Goal: Task Accomplishment & Management: Manage account settings

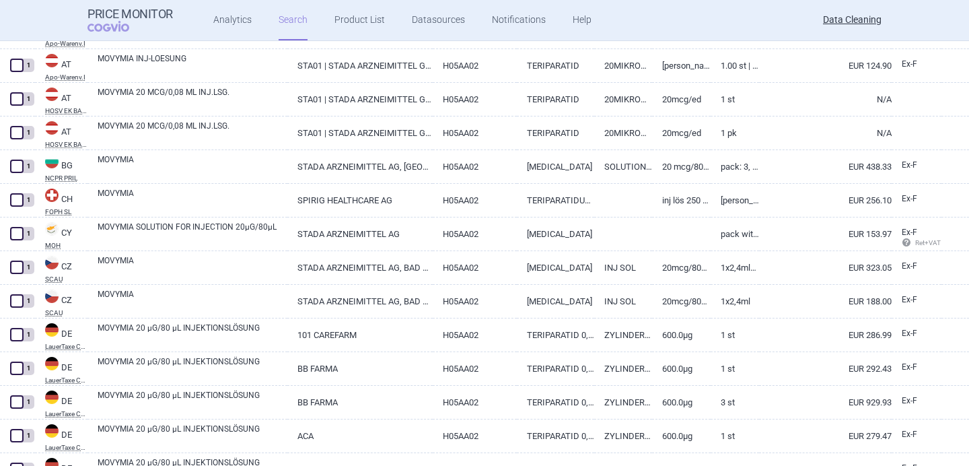
scroll to position [98, 0]
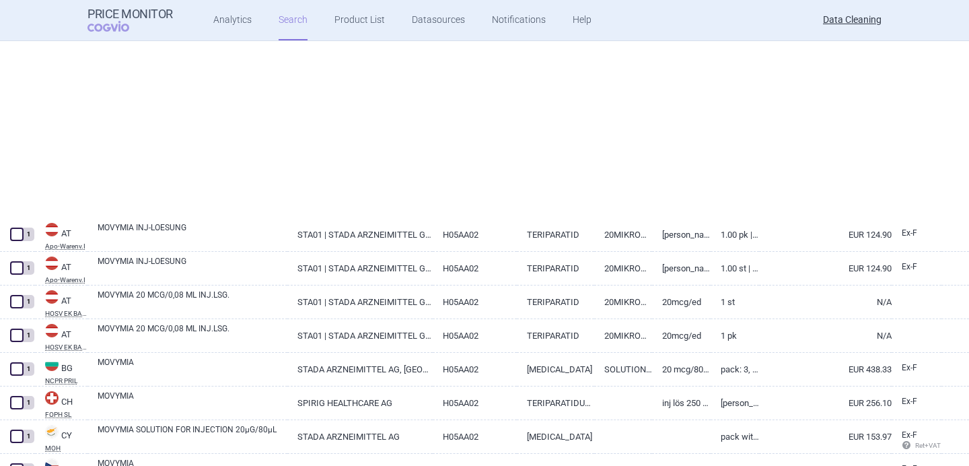
select select "brandName"
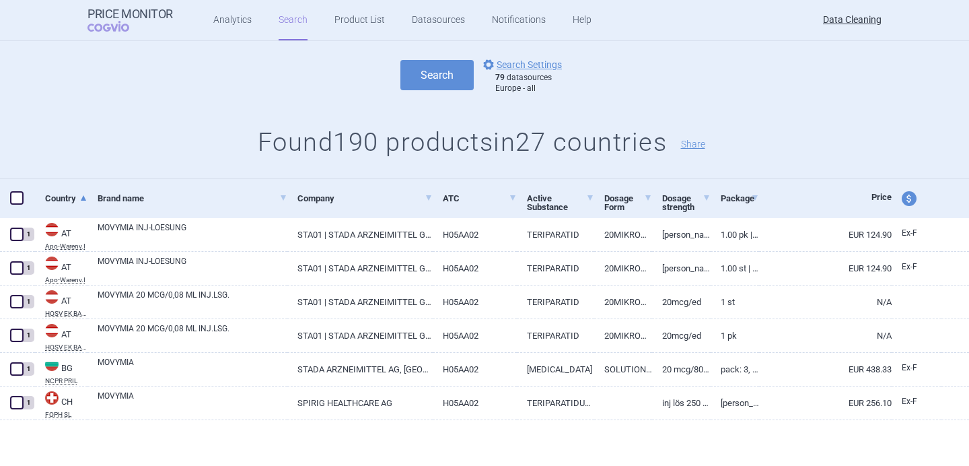
scroll to position [0, 0]
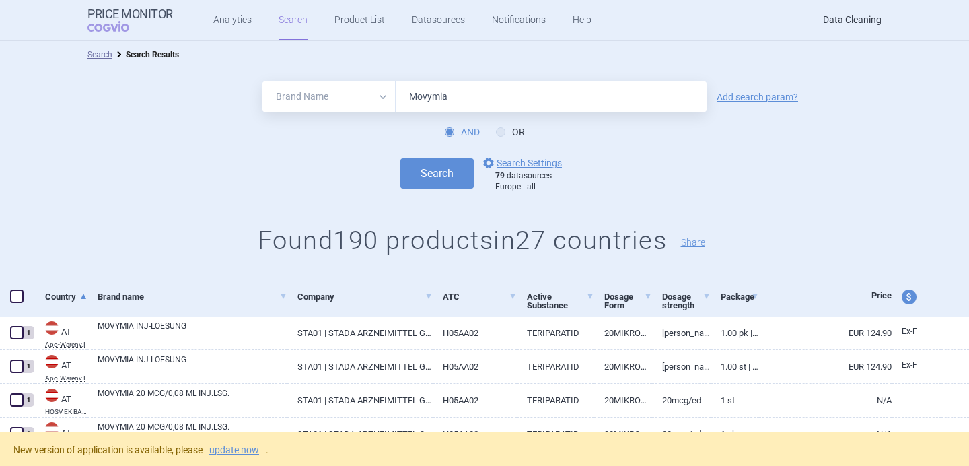
click at [434, 89] on input "Movymia" at bounding box center [551, 96] width 311 height 30
paste input "Olumiant"
type input "Olumiant"
click at [439, 159] on button "Search" at bounding box center [436, 173] width 73 height 30
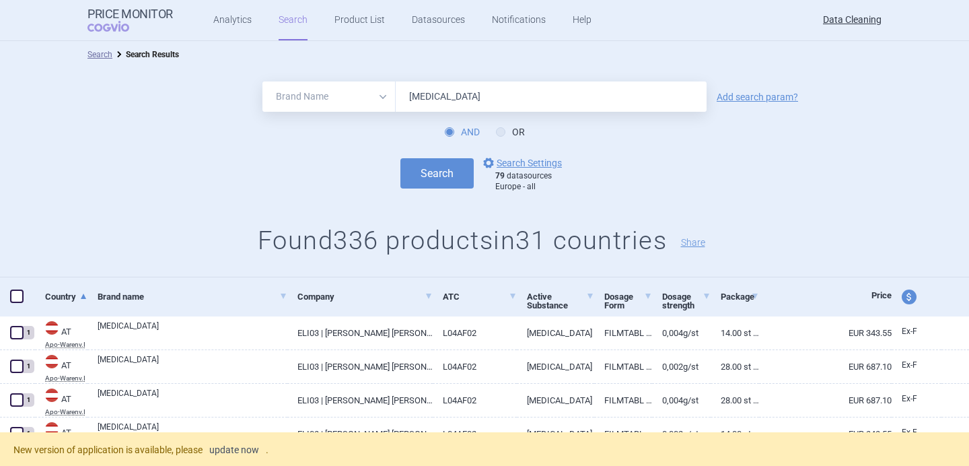
click at [233, 451] on link "update now" at bounding box center [234, 449] width 50 height 9
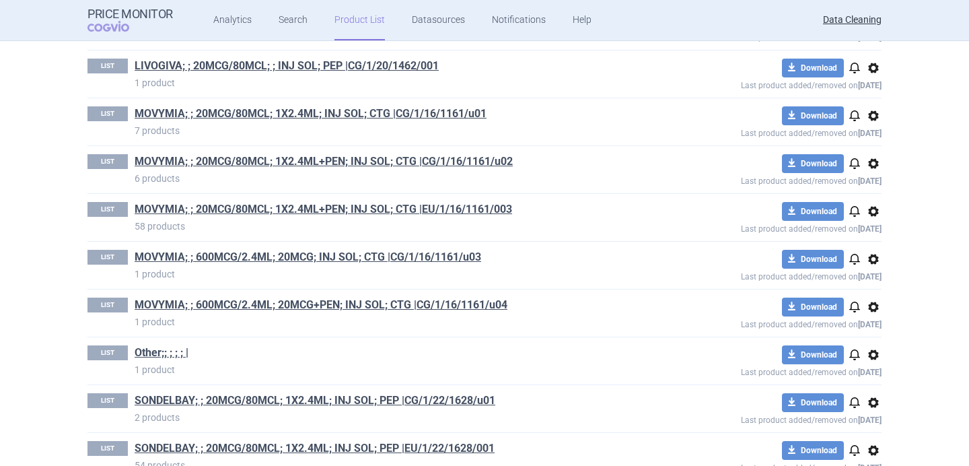
scroll to position [1010, 0]
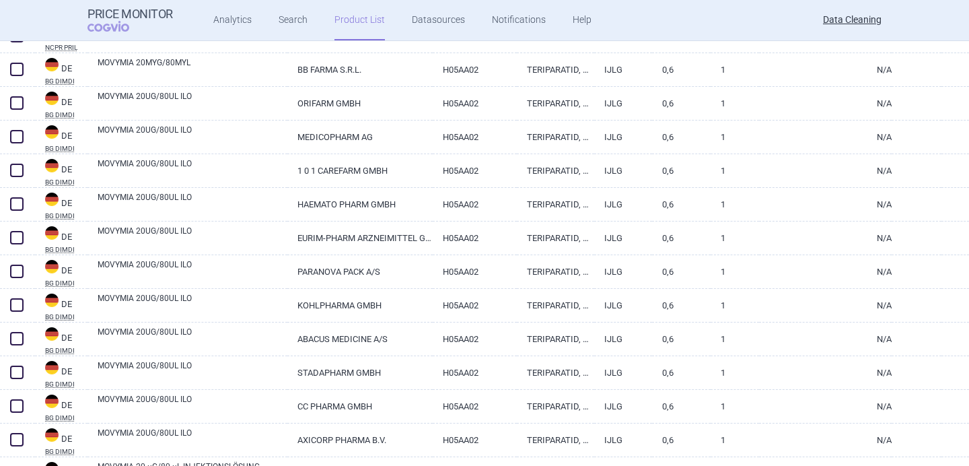
scroll to position [534, 0]
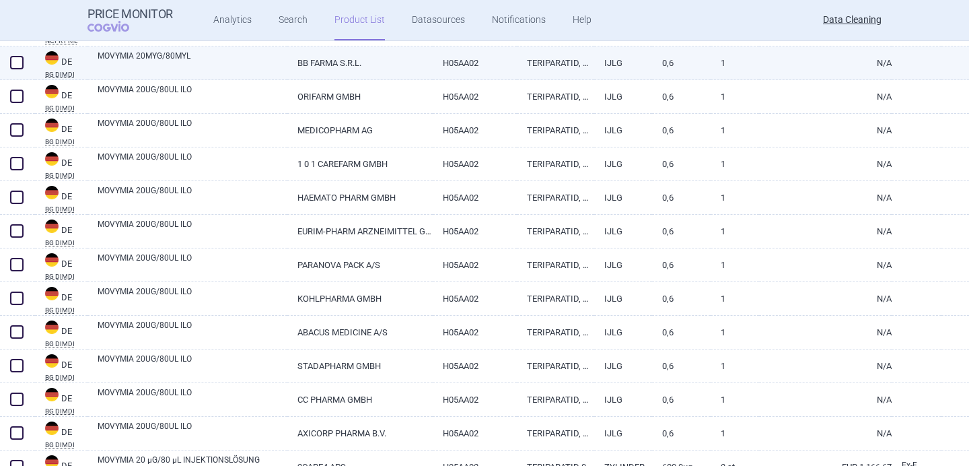
click at [216, 63] on link "MOVYMIA 20MYG/80MYL" at bounding box center [193, 62] width 190 height 24
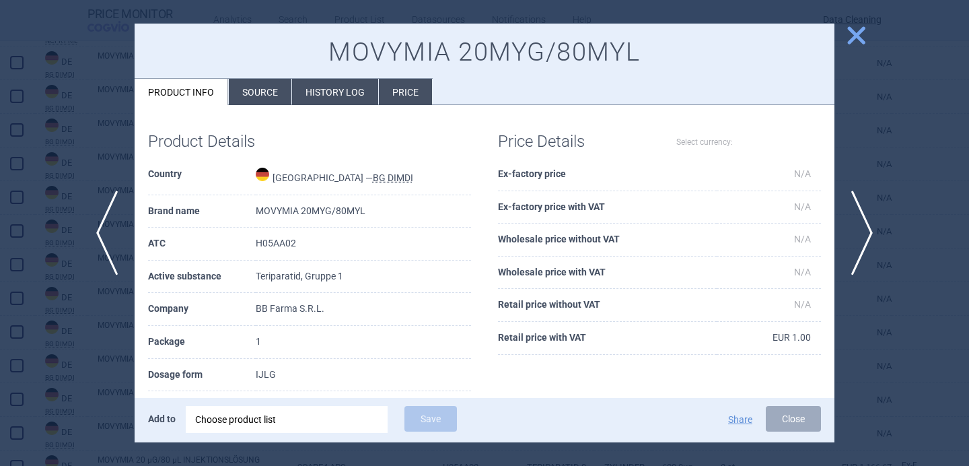
select select "EUR"
click at [250, 87] on li "Source" at bounding box center [260, 92] width 63 height 26
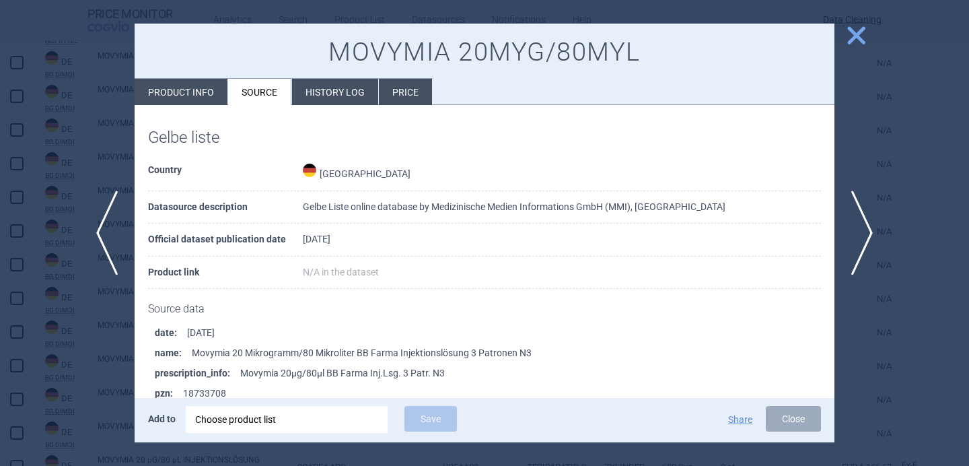
scroll to position [265, 0]
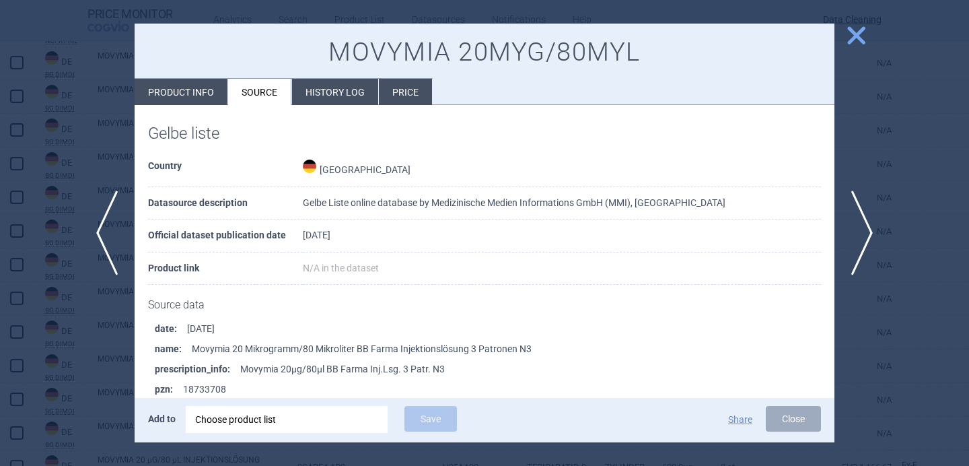
click at [38, 381] on div at bounding box center [484, 233] width 969 height 466
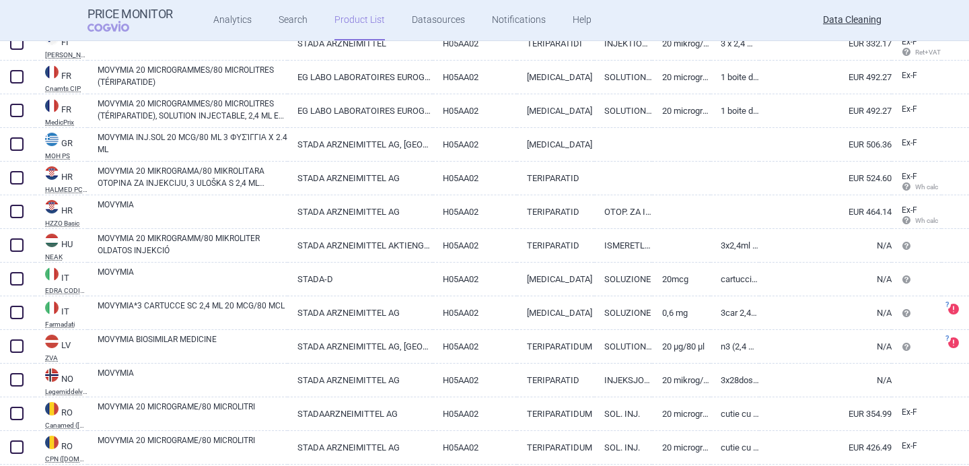
scroll to position [2205, 0]
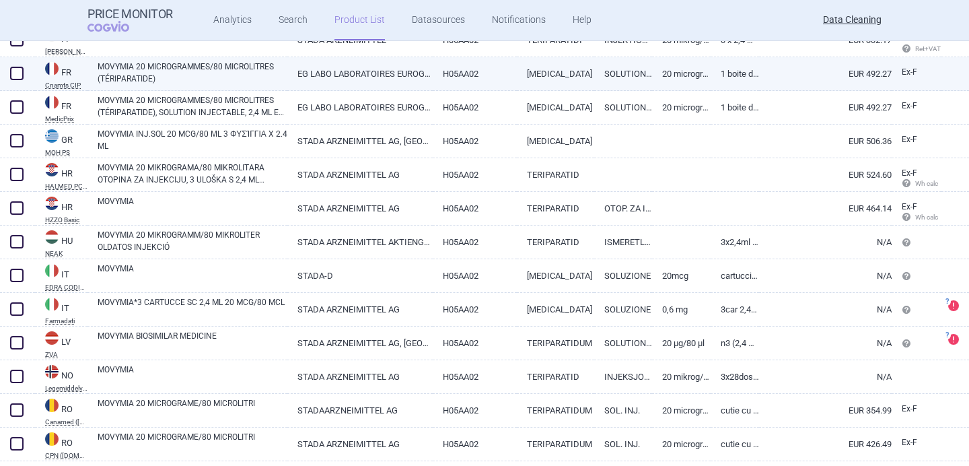
click at [209, 85] on div "MOVYMIA 20 MICROGRAMMES/80 MICROLITRES (TÉRIPARATIDE)" at bounding box center [187, 74] width 200 height 34
click at [214, 75] on link "MOVYMIA 20 MICROGRAMMES/80 MICROLITRES (TÉRIPARATIDE)" at bounding box center [193, 73] width 190 height 24
select select "EUR"
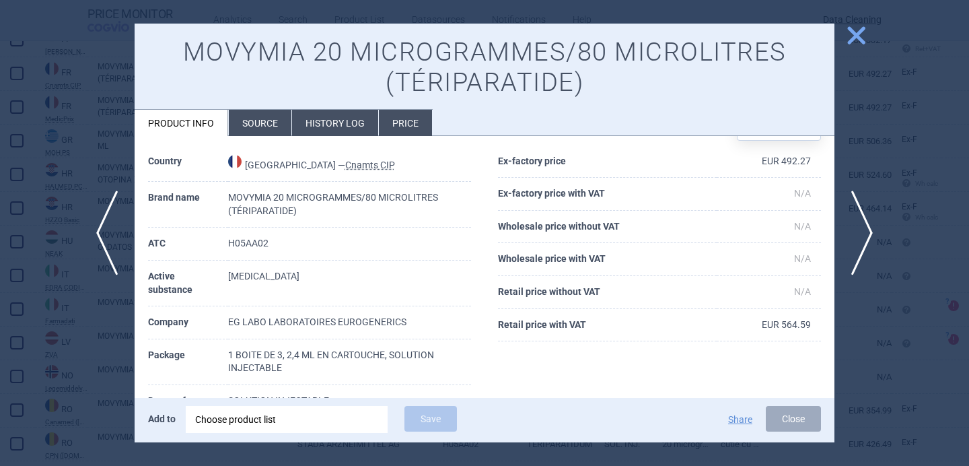
scroll to position [112, 0]
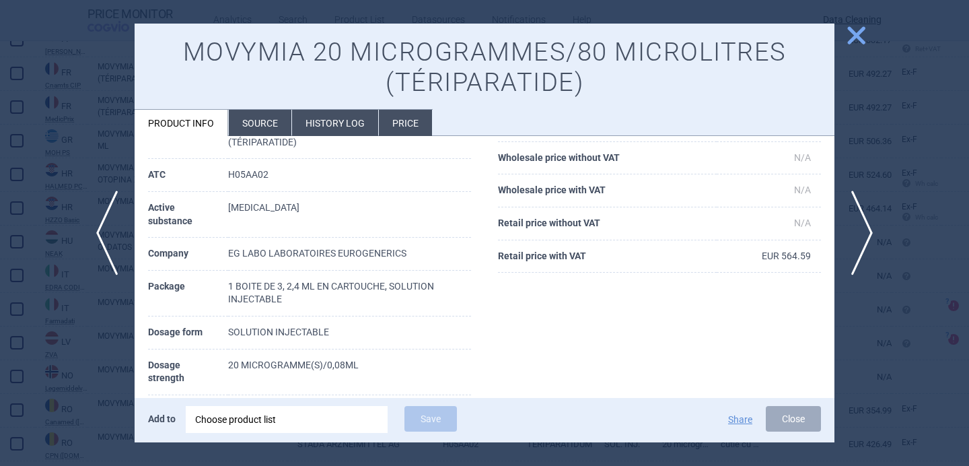
click at [256, 125] on li "Source" at bounding box center [260, 123] width 63 height 26
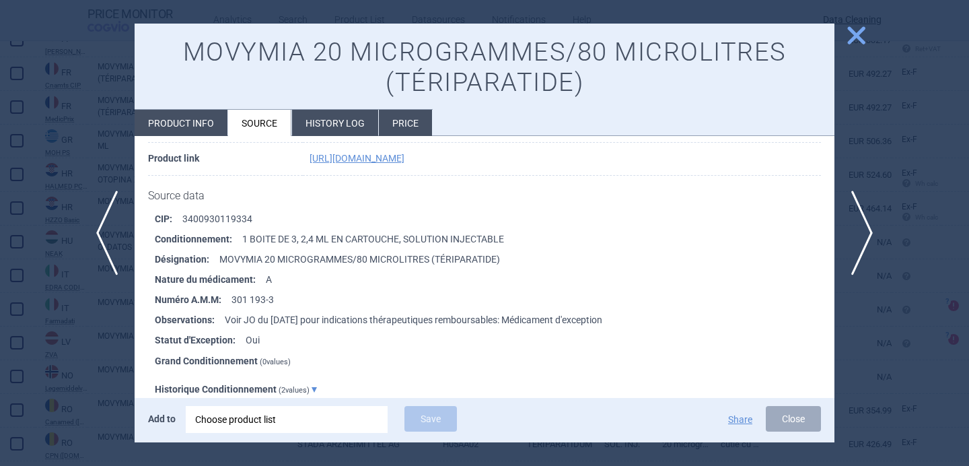
scroll to position [163, 0]
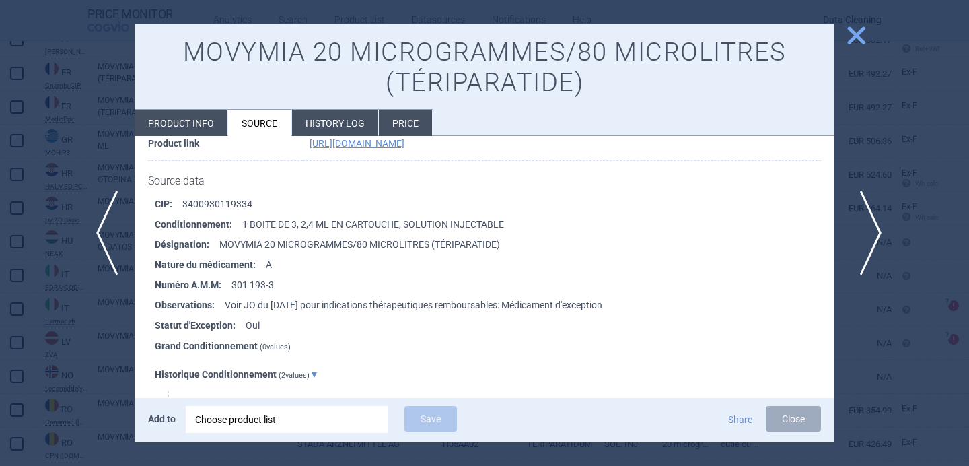
click at [869, 229] on span "next" at bounding box center [866, 232] width 30 height 85
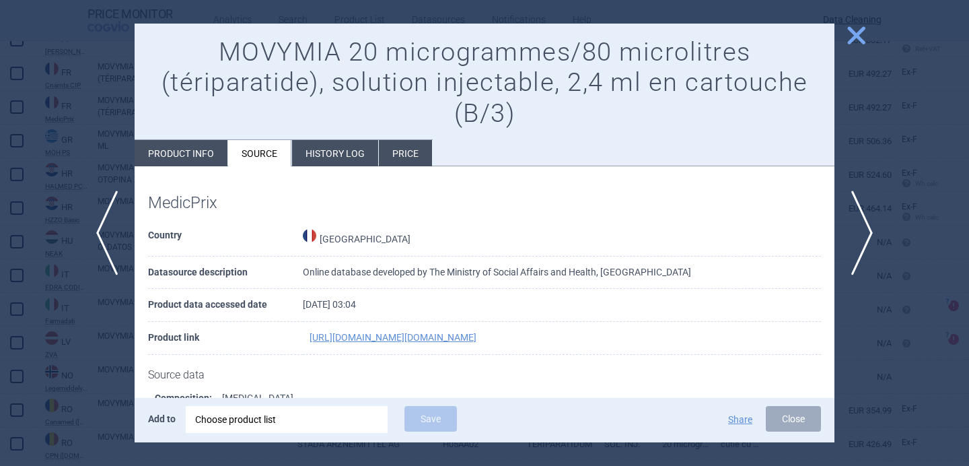
click at [186, 157] on li "Product info" at bounding box center [181, 153] width 93 height 26
select select "EUR"
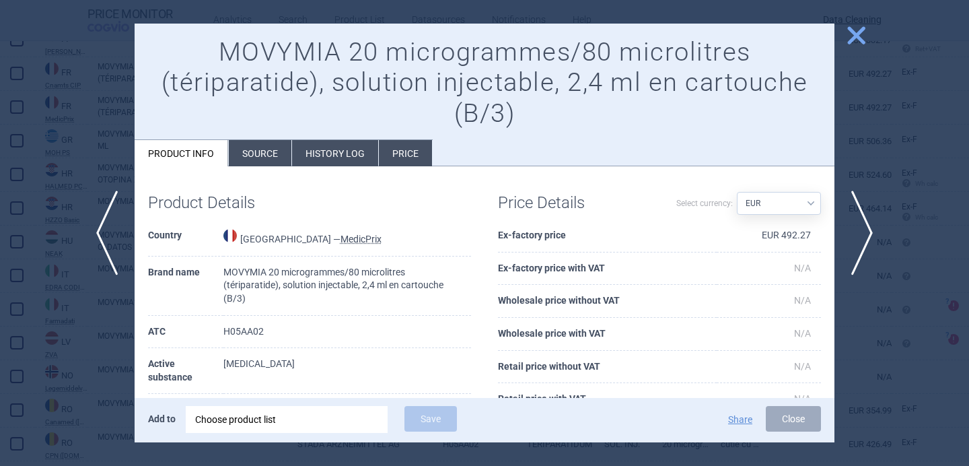
scroll to position [165, 0]
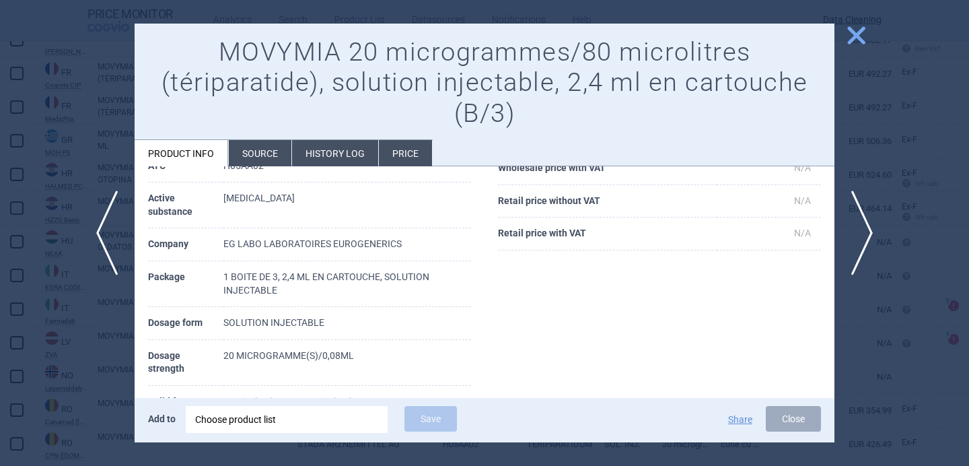
click at [93, 380] on div at bounding box center [484, 233] width 969 height 466
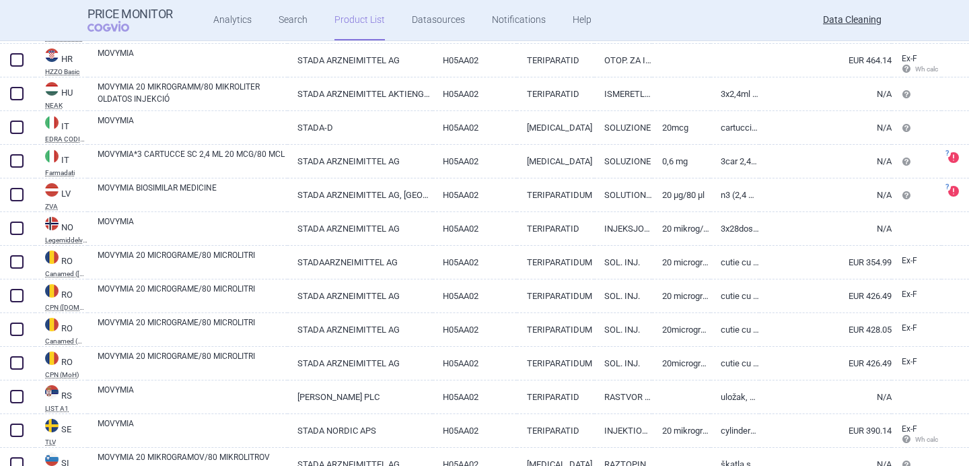
scroll to position [2356, 0]
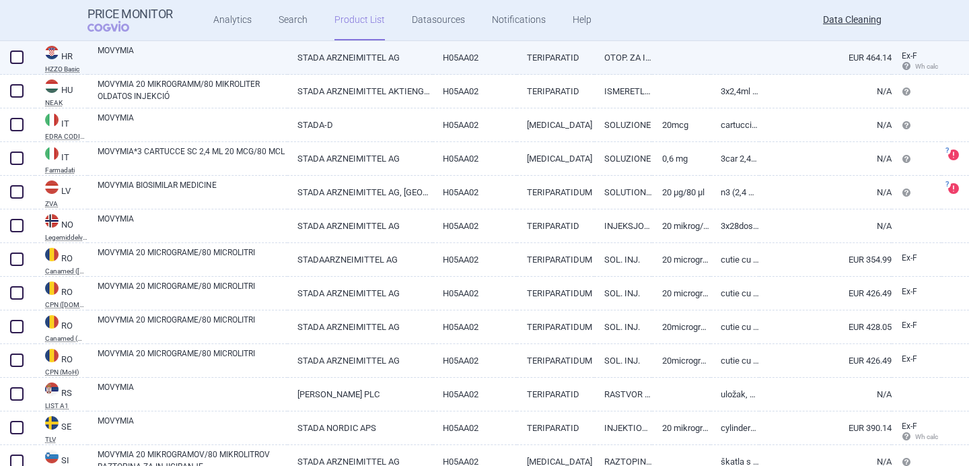
click at [216, 61] on link "MOVYMIA" at bounding box center [193, 56] width 190 height 24
select select "EUR"
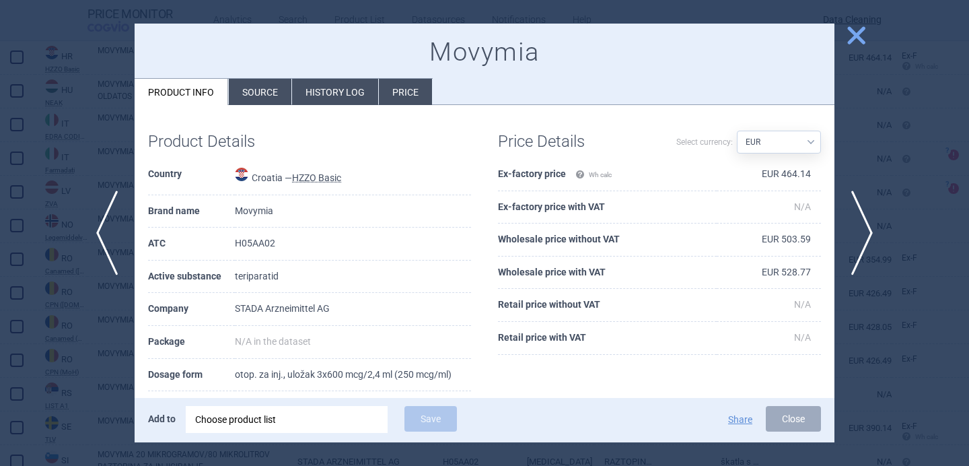
click at [100, 346] on div at bounding box center [484, 233] width 969 height 466
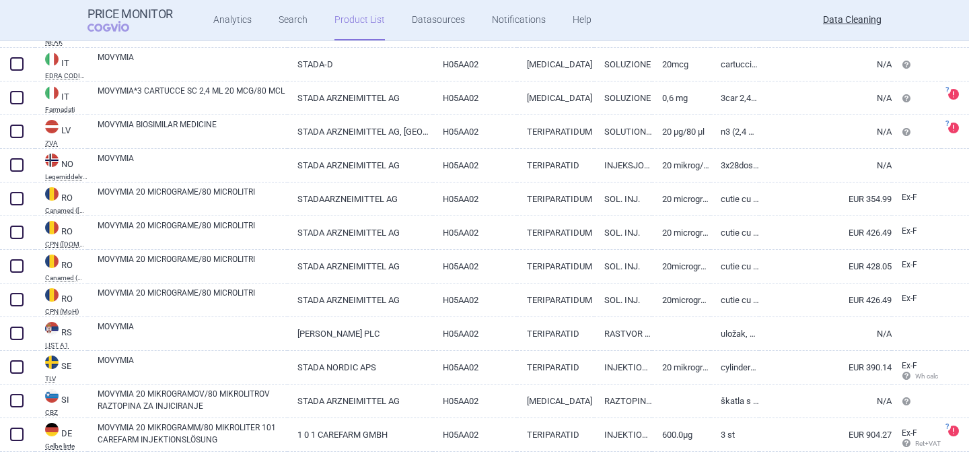
scroll to position [2419, 0]
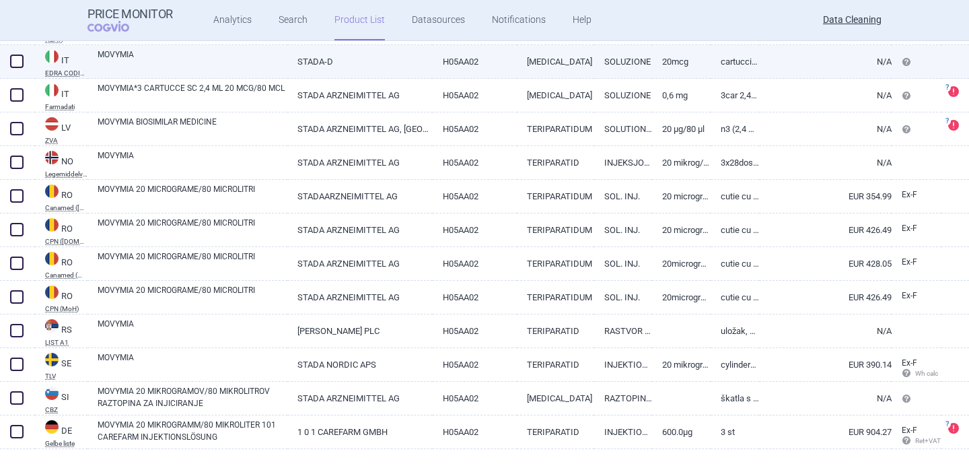
click at [225, 59] on link "MOVYMIA" at bounding box center [193, 60] width 190 height 24
select select "EUR"
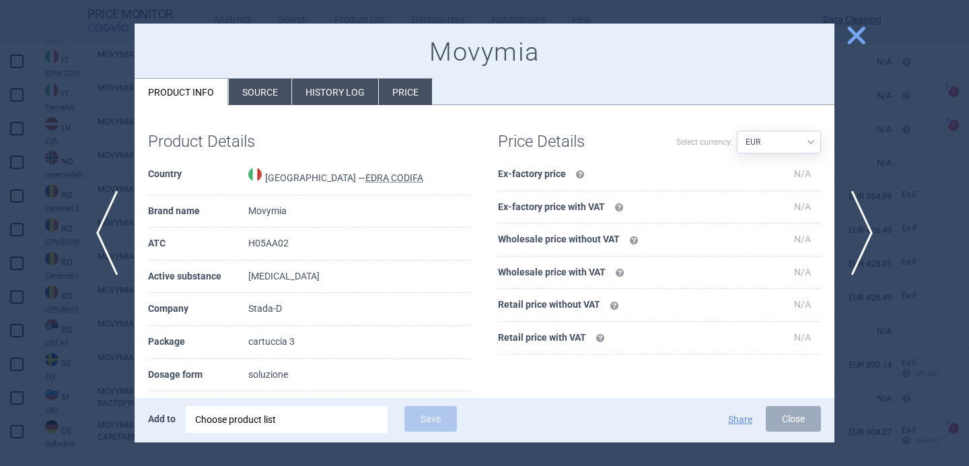
click at [99, 323] on div at bounding box center [484, 233] width 969 height 466
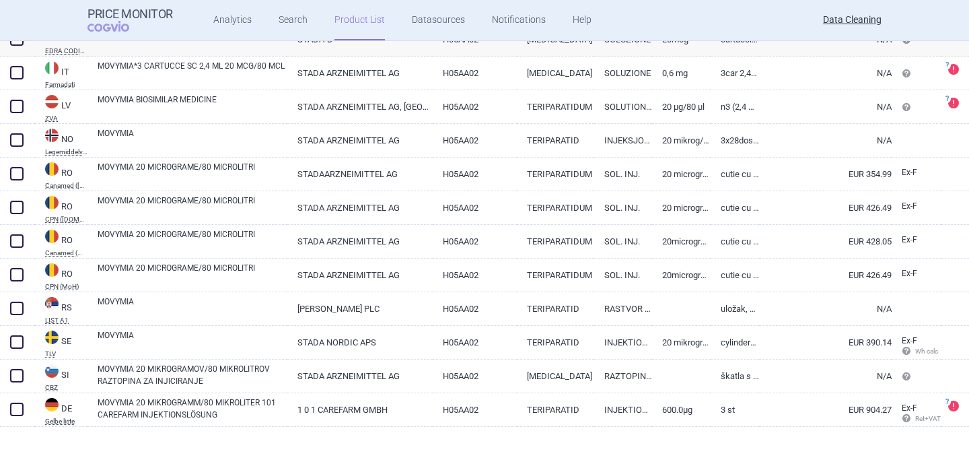
scroll to position [2446, 0]
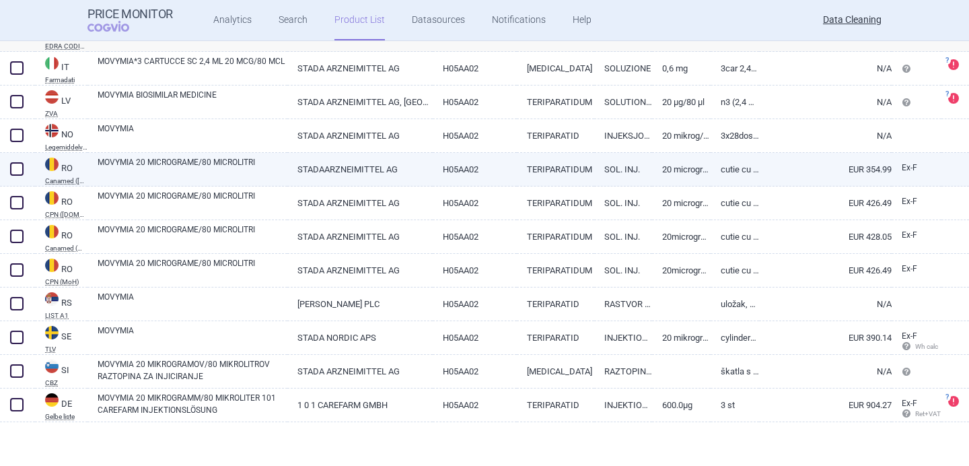
click at [226, 164] on link "MOVYMIA 20 MICROGRAME/80 MICROLITRI" at bounding box center [193, 168] width 190 height 24
select select "EUR"
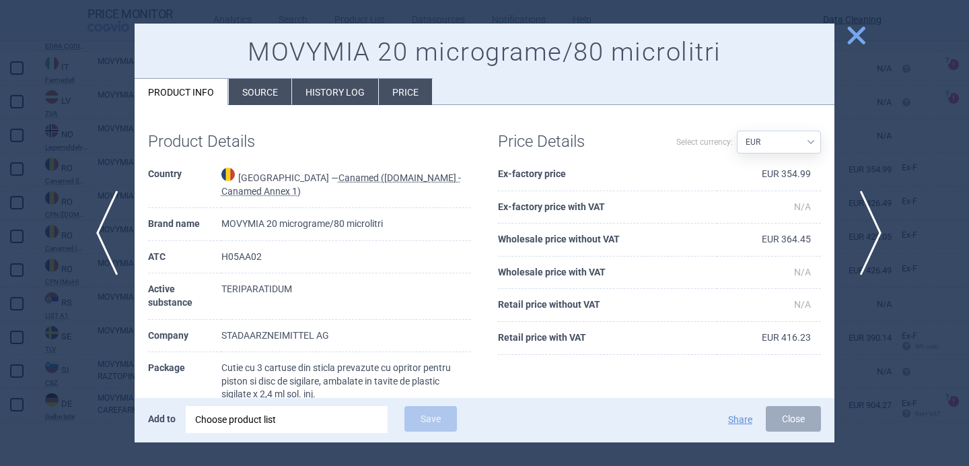
click at [866, 216] on span "next" at bounding box center [866, 232] width 30 height 85
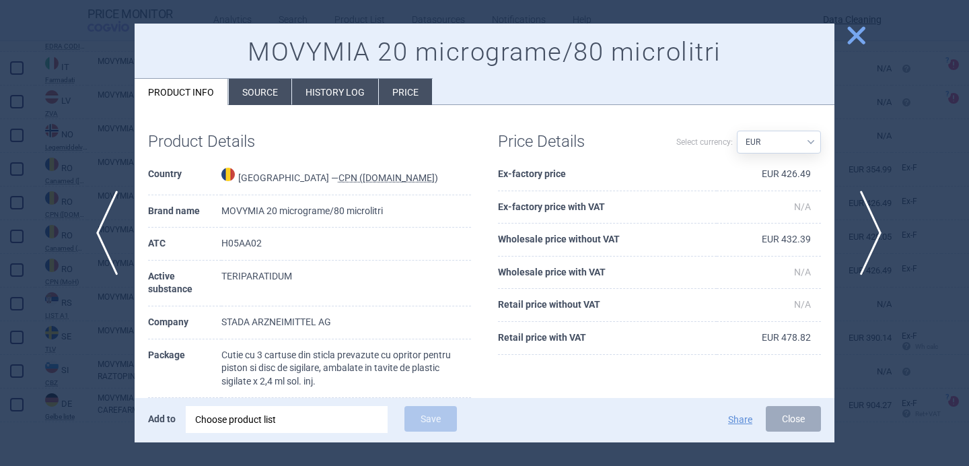
click at [866, 216] on span "next" at bounding box center [866, 232] width 30 height 85
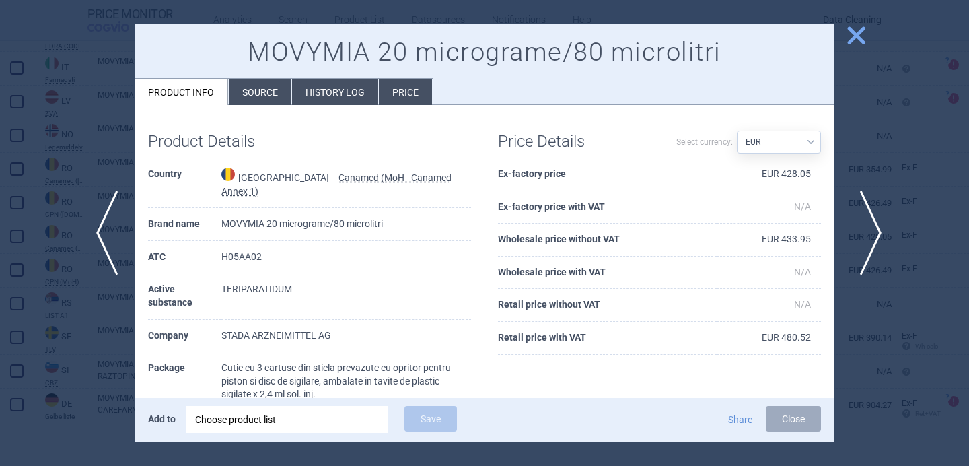
click at [866, 216] on span "next" at bounding box center [866, 232] width 30 height 85
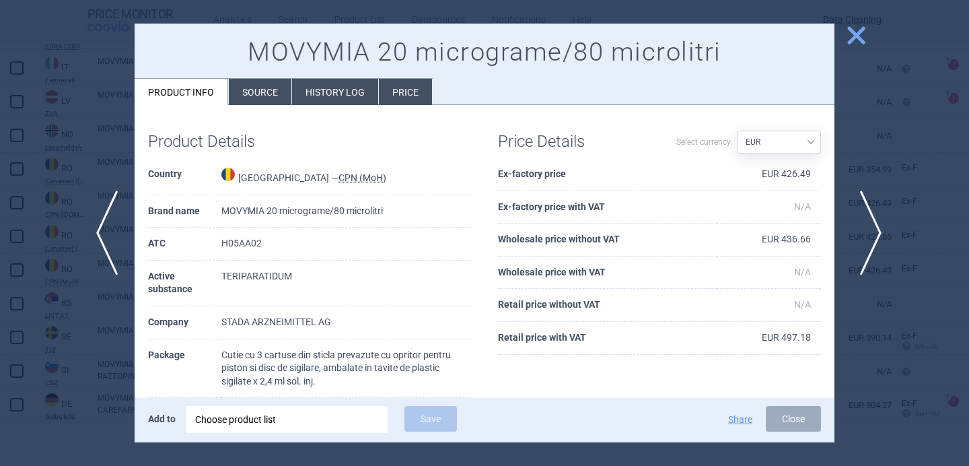
click at [866, 216] on span "next" at bounding box center [866, 232] width 30 height 85
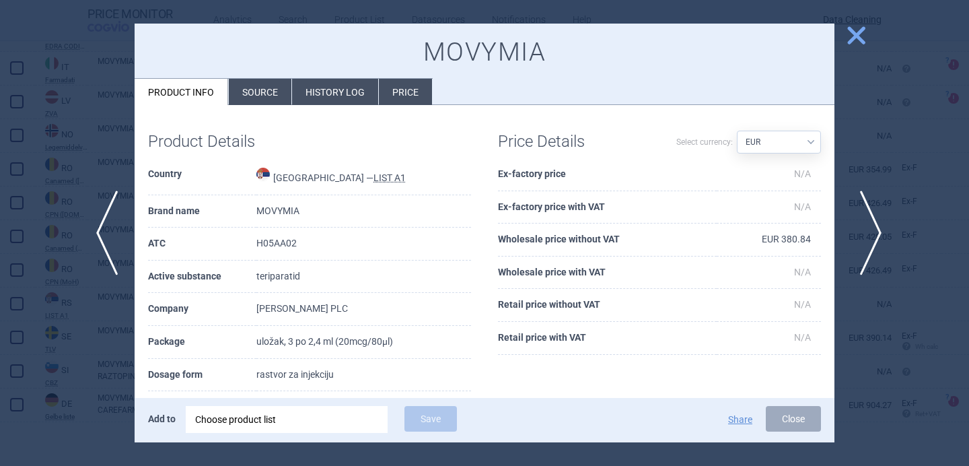
click at [866, 216] on span "next" at bounding box center [866, 232] width 30 height 85
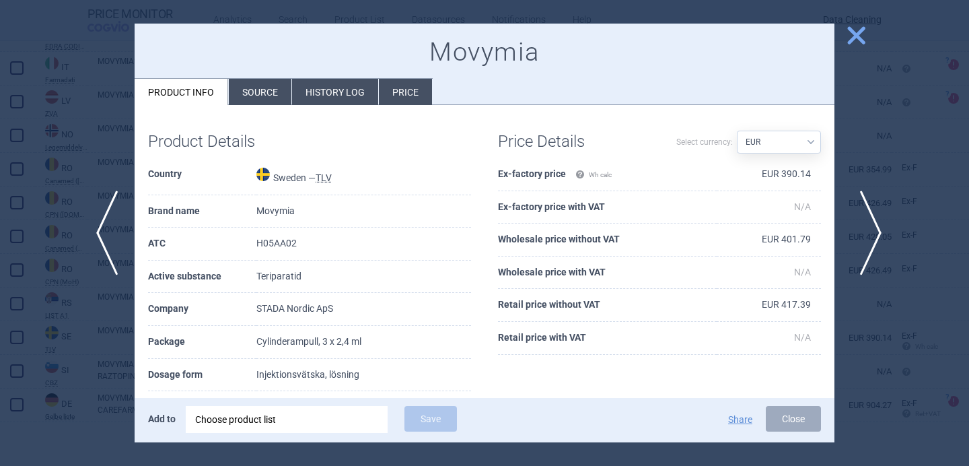
click at [866, 216] on span "next" at bounding box center [866, 232] width 30 height 85
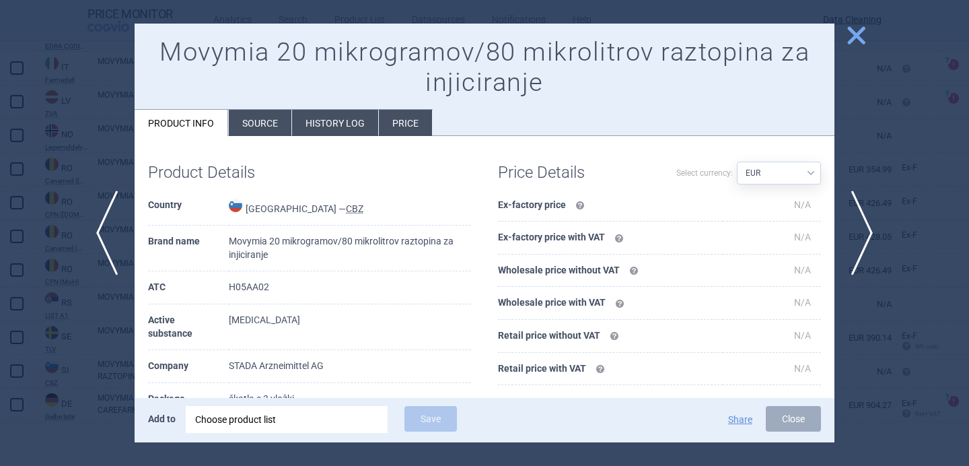
click at [909, 152] on div at bounding box center [484, 233] width 969 height 466
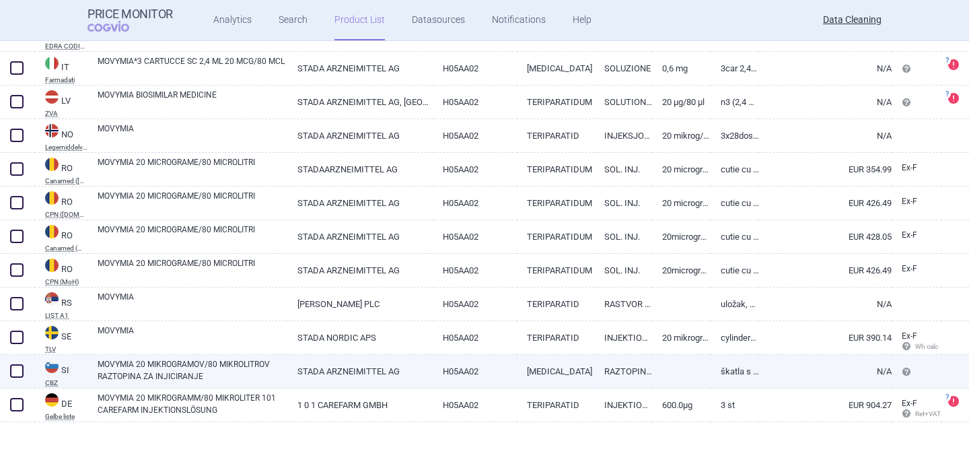
click at [495, 370] on link "H05AA02" at bounding box center [474, 371] width 83 height 33
select select "EUR"
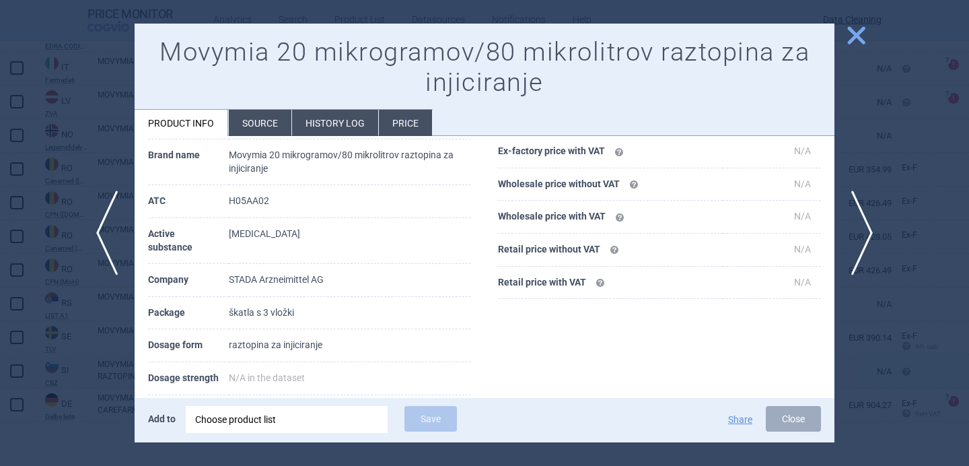
scroll to position [88, 0]
click at [101, 392] on div at bounding box center [484, 233] width 969 height 466
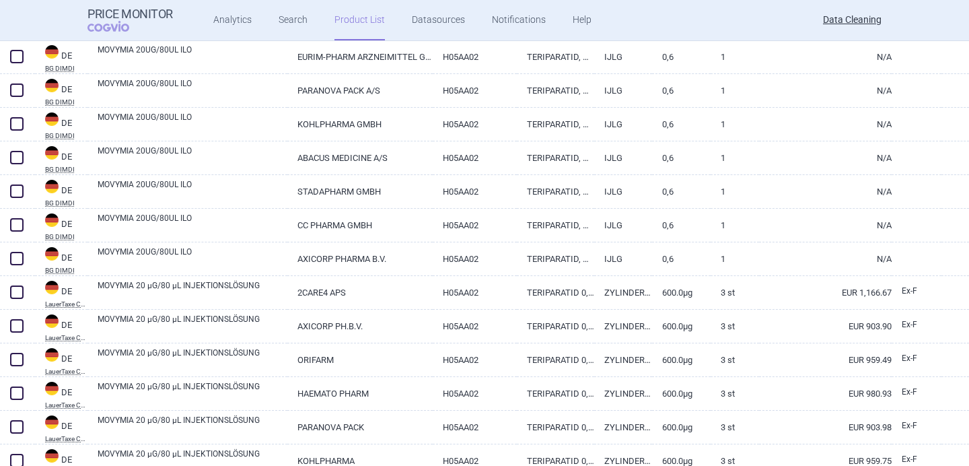
scroll to position [638, 0]
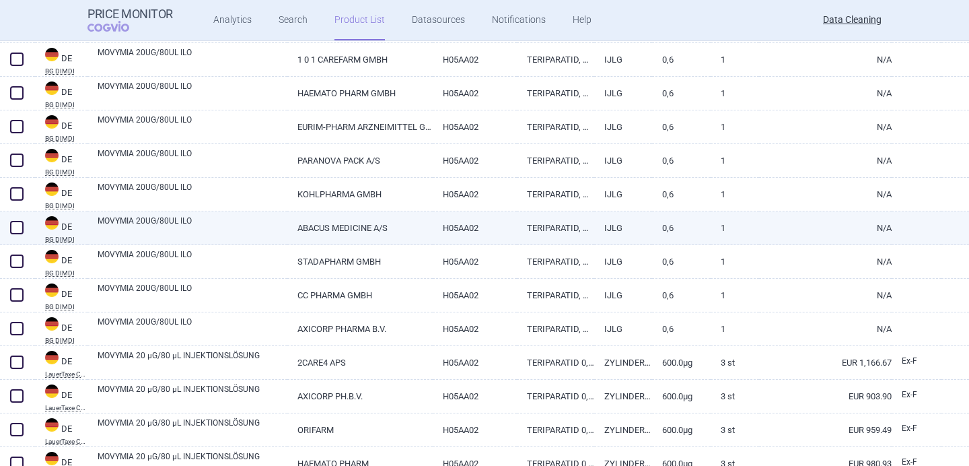
click at [205, 233] on link "MOVYMIA 20UG/80UL ILO" at bounding box center [193, 227] width 190 height 24
select select "EUR"
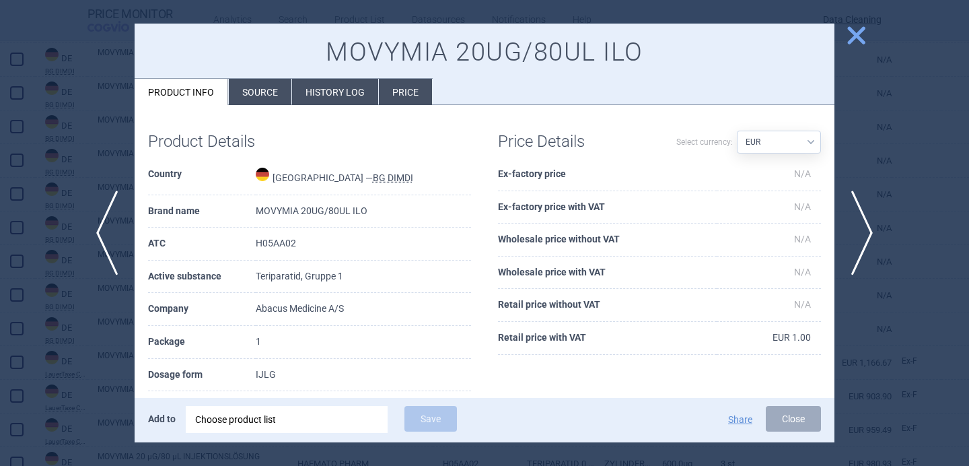
click at [279, 85] on li "Source" at bounding box center [260, 92] width 63 height 26
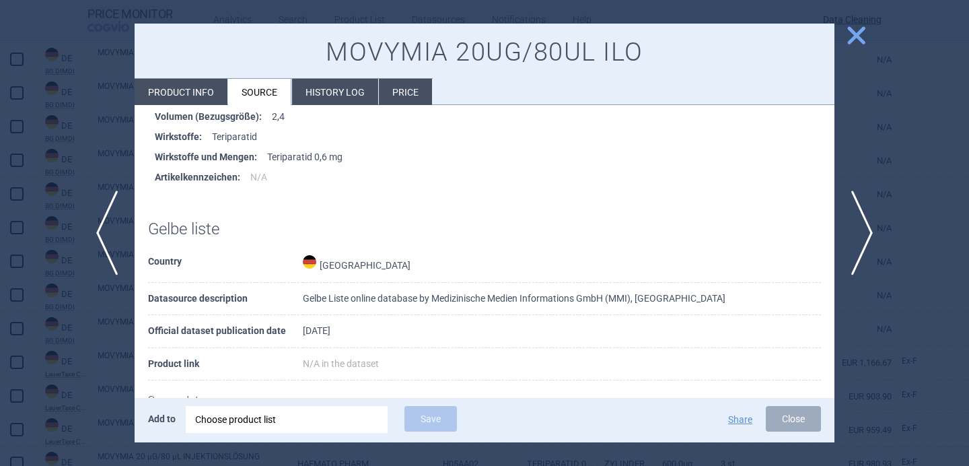
scroll to position [2332, 0]
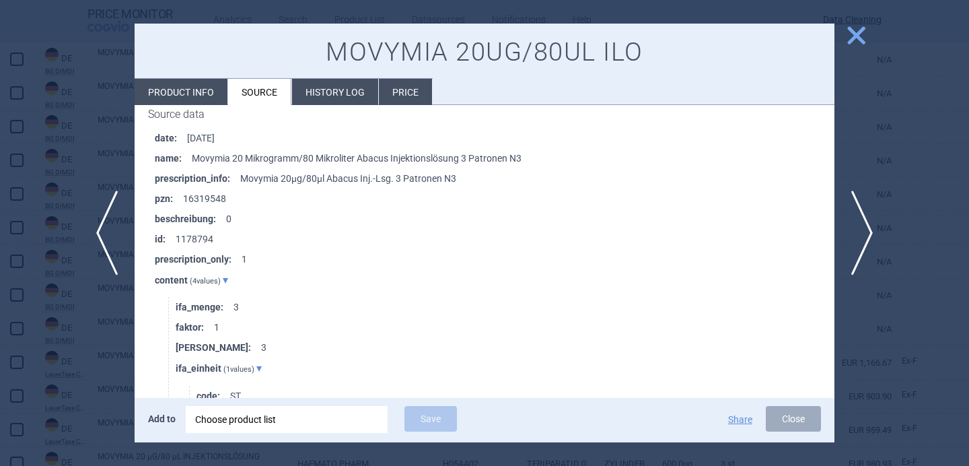
click at [74, 385] on div at bounding box center [484, 233] width 969 height 466
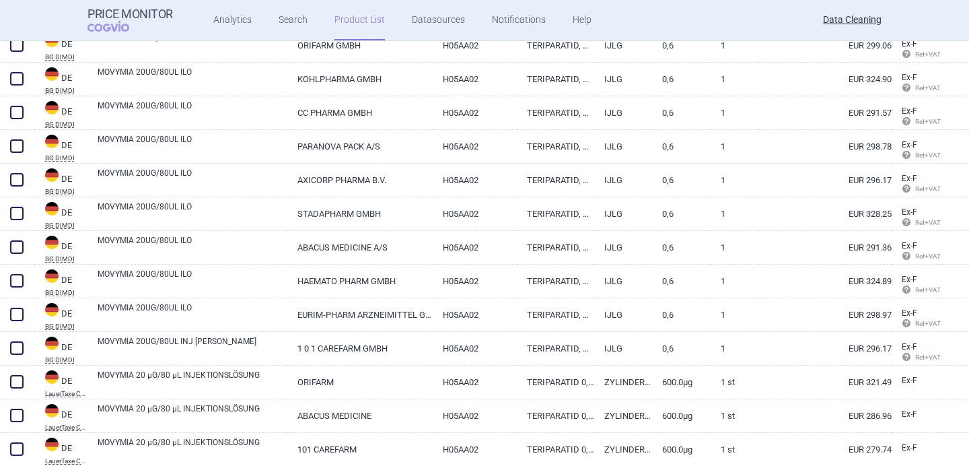
scroll to position [644, 0]
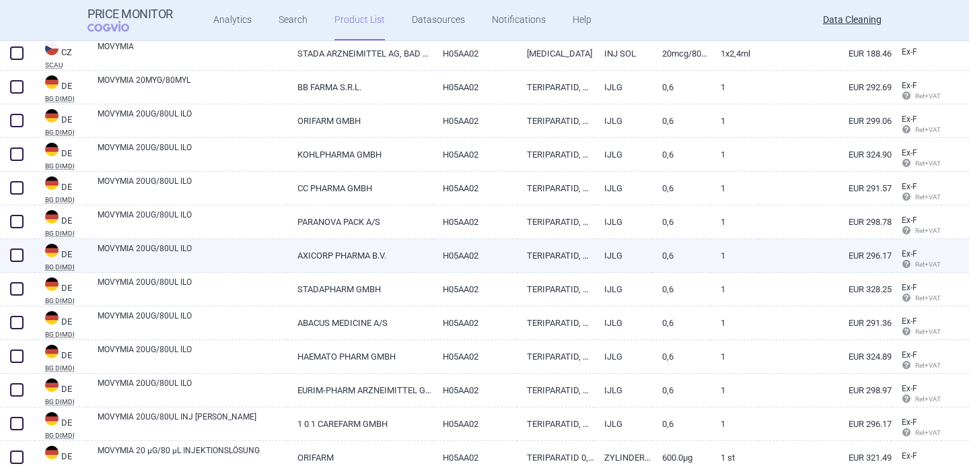
click at [221, 252] on link "MOVYMIA 20UG/80UL ILO" at bounding box center [193, 254] width 190 height 24
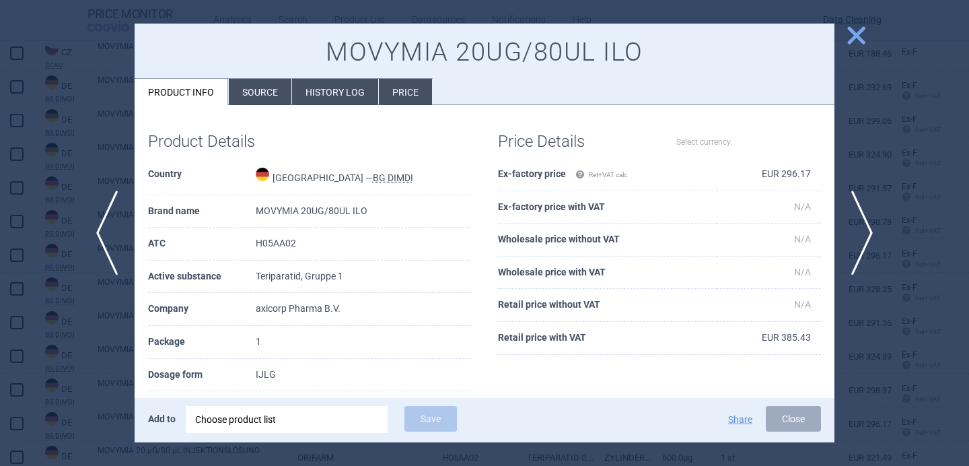
select select "EUR"
click at [278, 89] on li "Source" at bounding box center [260, 92] width 63 height 26
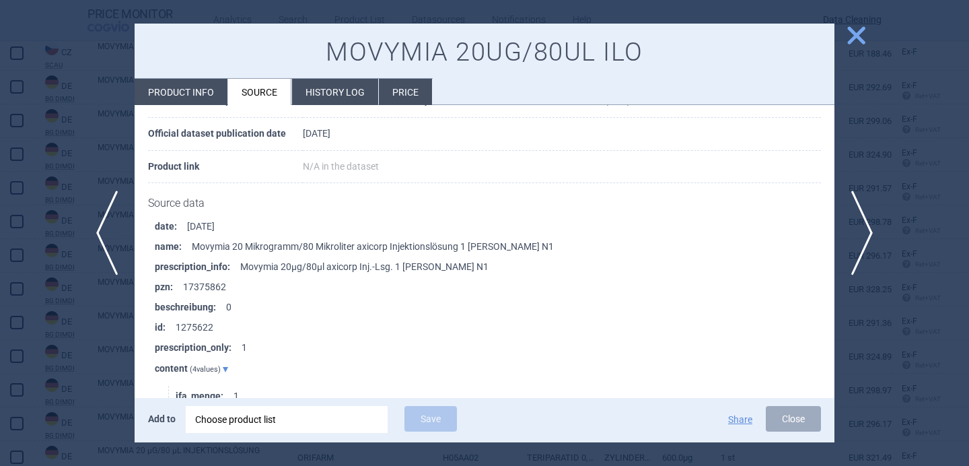
scroll to position [1294, 0]
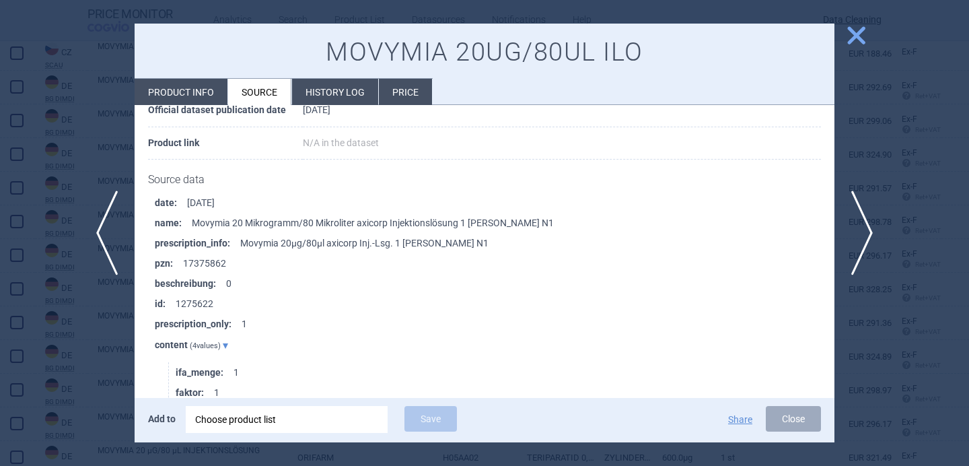
click at [54, 402] on div at bounding box center [484, 233] width 969 height 466
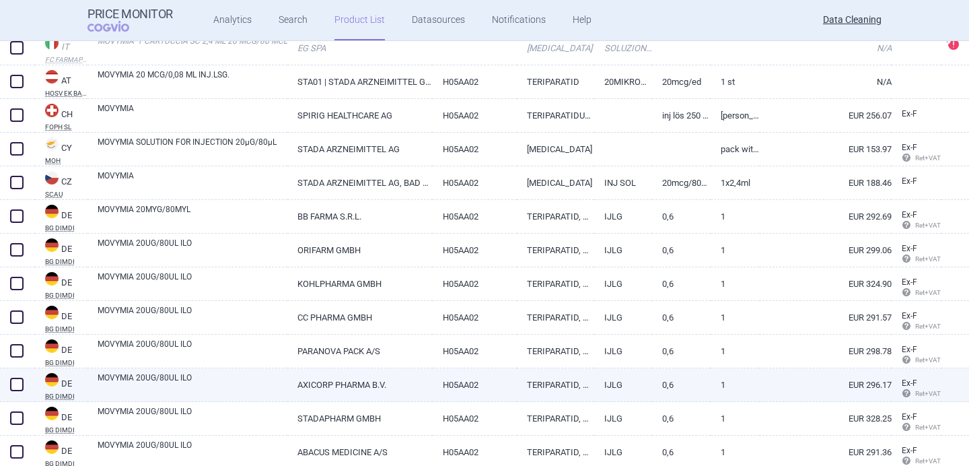
scroll to position [516, 0]
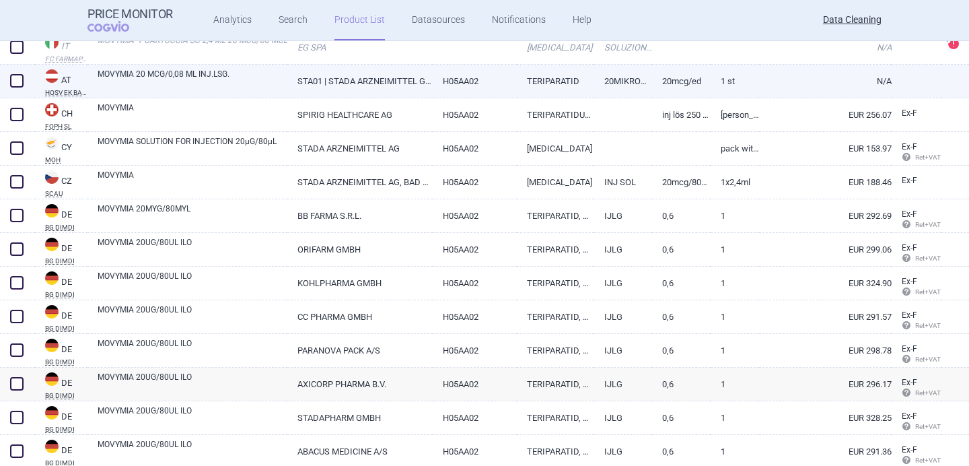
click at [225, 75] on link "MOVYMIA 20 MCG/0,08 ML INJ.LSG." at bounding box center [193, 80] width 190 height 24
select select "EUR"
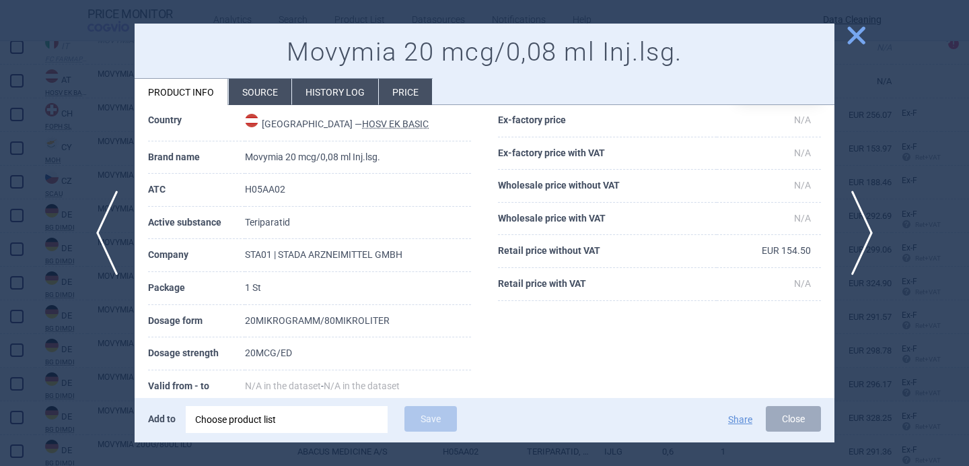
scroll to position [56, 0]
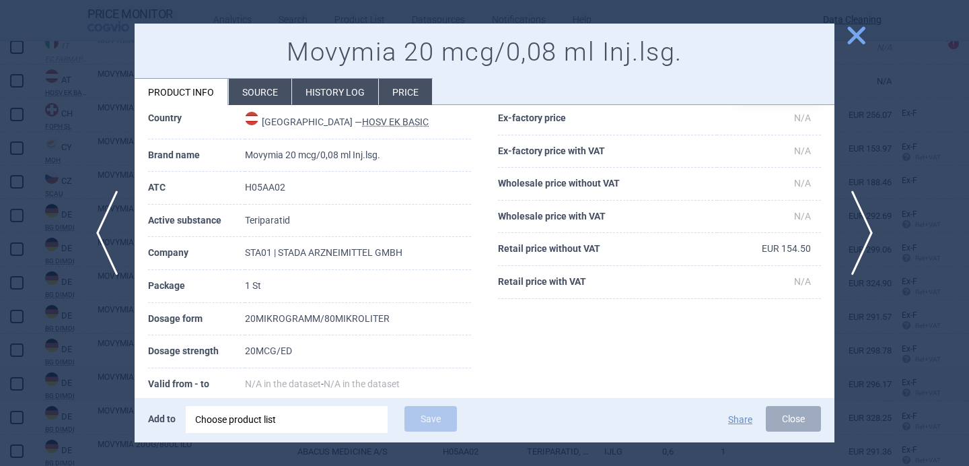
click at [94, 361] on div at bounding box center [484, 233] width 969 height 466
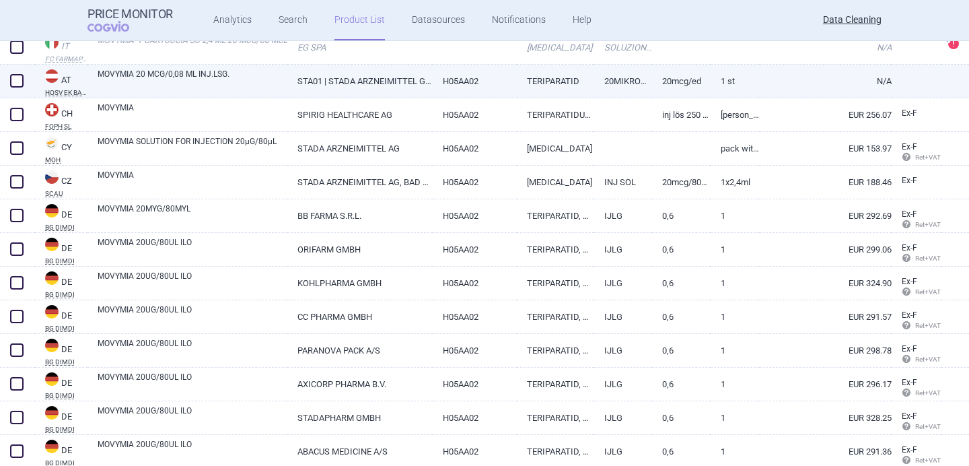
click at [217, 84] on link "MOVYMIA 20 MCG/0,08 ML INJ.LSG." at bounding box center [193, 80] width 190 height 24
select select "EUR"
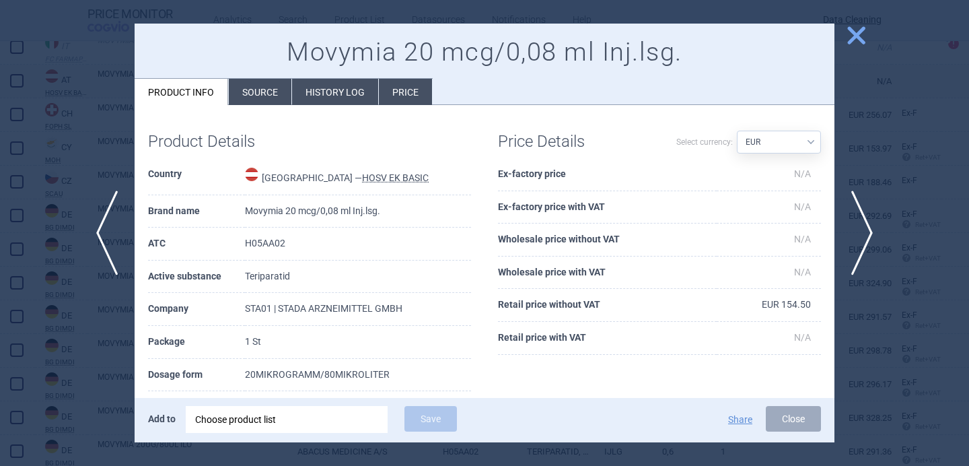
click at [285, 99] on li "Source" at bounding box center [260, 92] width 63 height 26
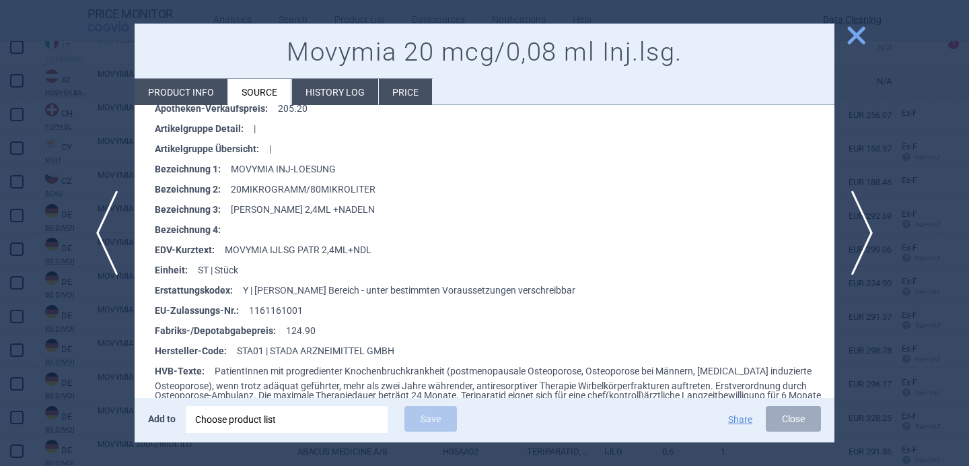
scroll to position [3536, 0]
click at [199, 88] on li "Product info" at bounding box center [181, 92] width 93 height 26
select select "EUR"
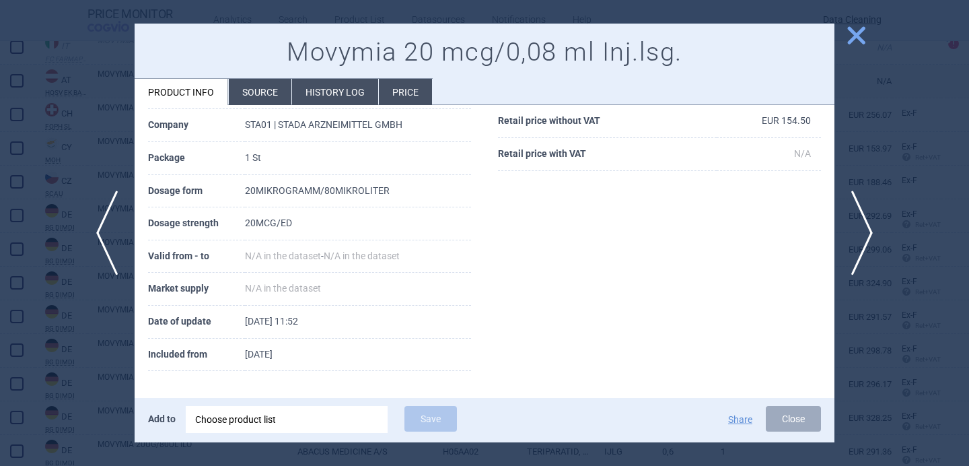
scroll to position [183, 0]
click at [77, 152] on div at bounding box center [484, 233] width 969 height 466
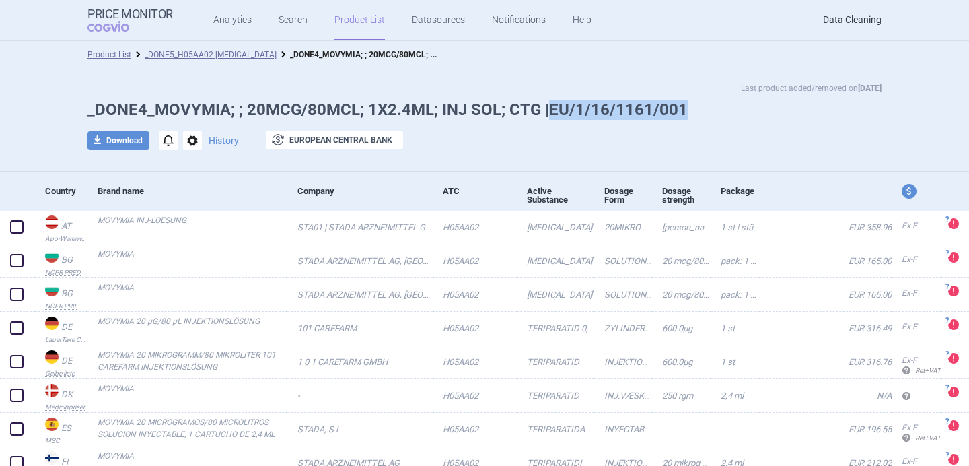
drag, startPoint x: 686, startPoint y: 104, endPoint x: 544, endPoint y: 102, distance: 142.0
click at [544, 102] on h1 "_DONE4_MOVYMIA; ; 20MCG/80MCL; 1X2.4ML; INJ SOL; CTG |EU/1/16/1161/001" at bounding box center [484, 110] width 794 height 20
copy h1 "EU/1/16/1161/001"
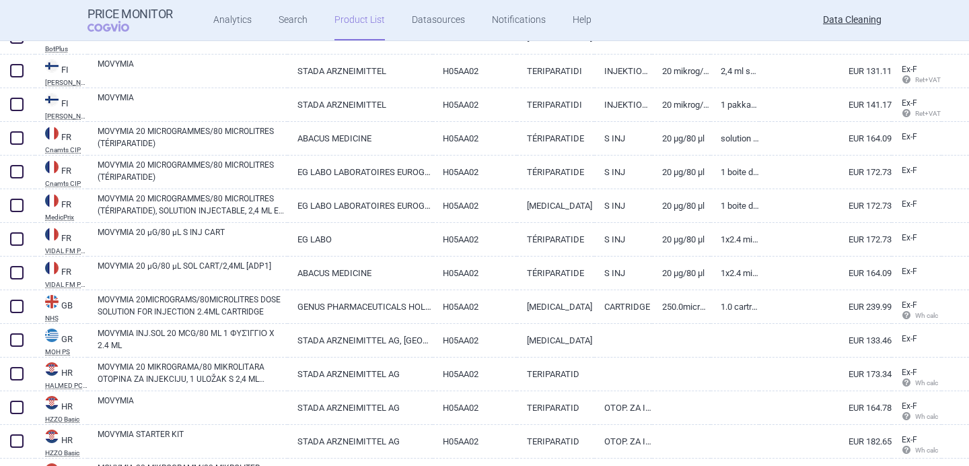
scroll to position [2381, 0]
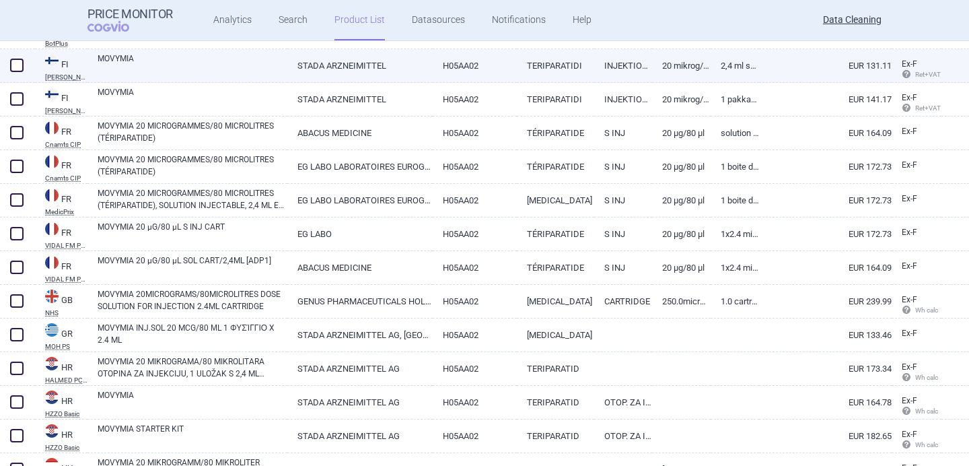
click at [190, 67] on link "MOVYMIA" at bounding box center [193, 64] width 190 height 24
select select "EUR"
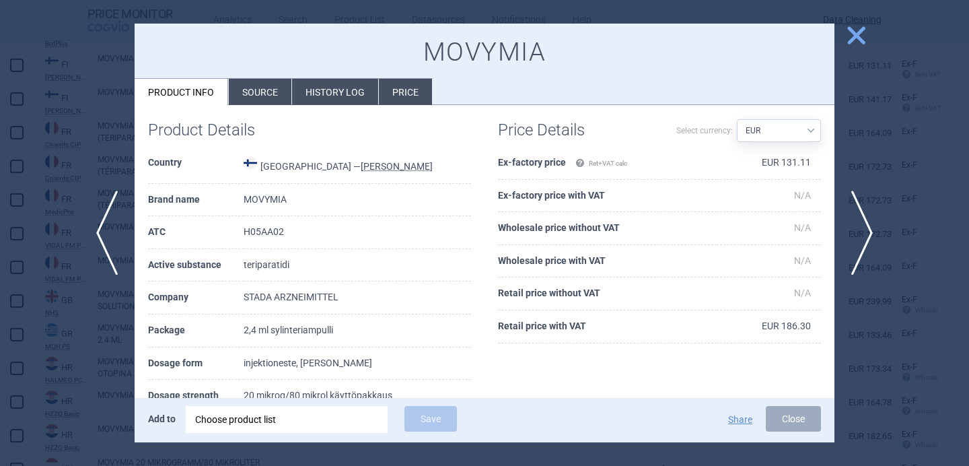
scroll to position [12, 0]
click at [873, 225] on span "next" at bounding box center [866, 232] width 30 height 85
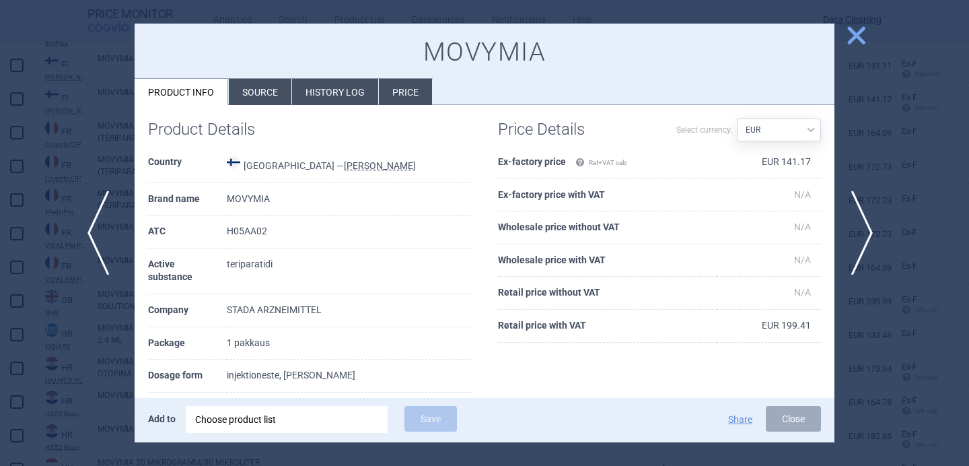
click at [104, 246] on span "previous" at bounding box center [102, 232] width 30 height 85
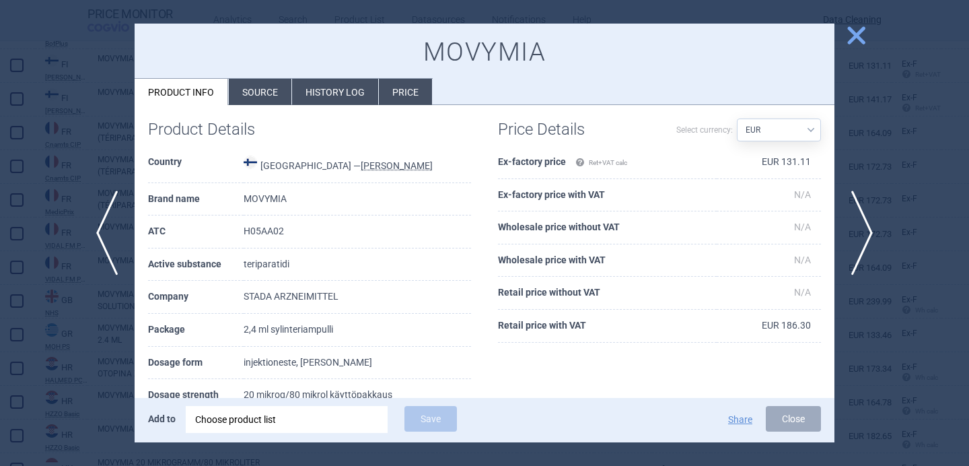
click at [272, 91] on li "Source" at bounding box center [260, 92] width 63 height 26
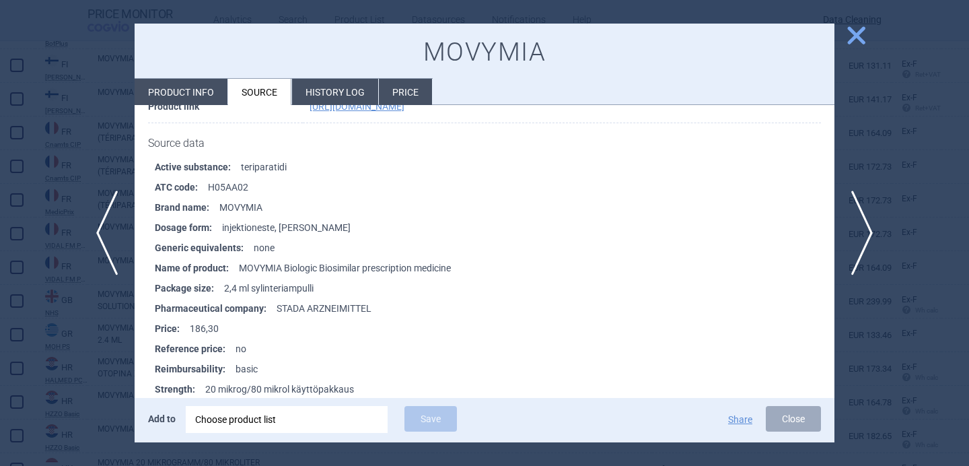
scroll to position [170, 0]
click at [98, 404] on div at bounding box center [484, 233] width 969 height 466
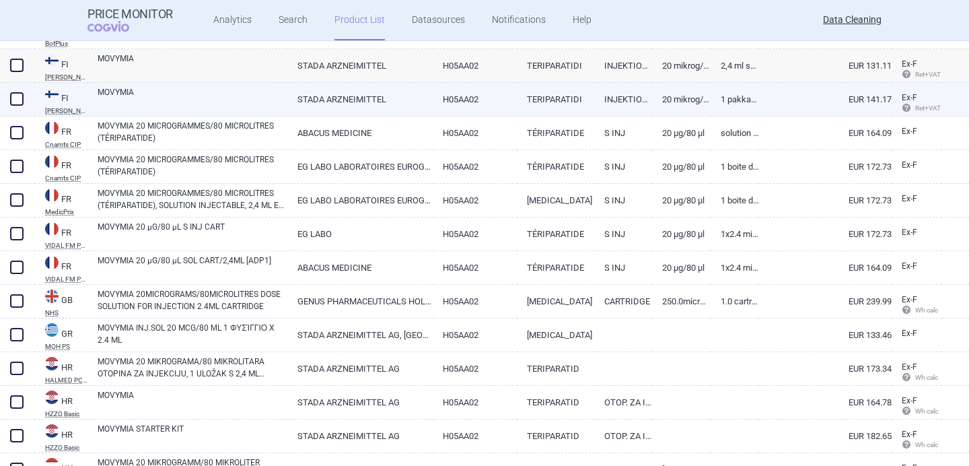
click at [176, 100] on link "MOVYMIA" at bounding box center [193, 98] width 190 height 24
select select "EUR"
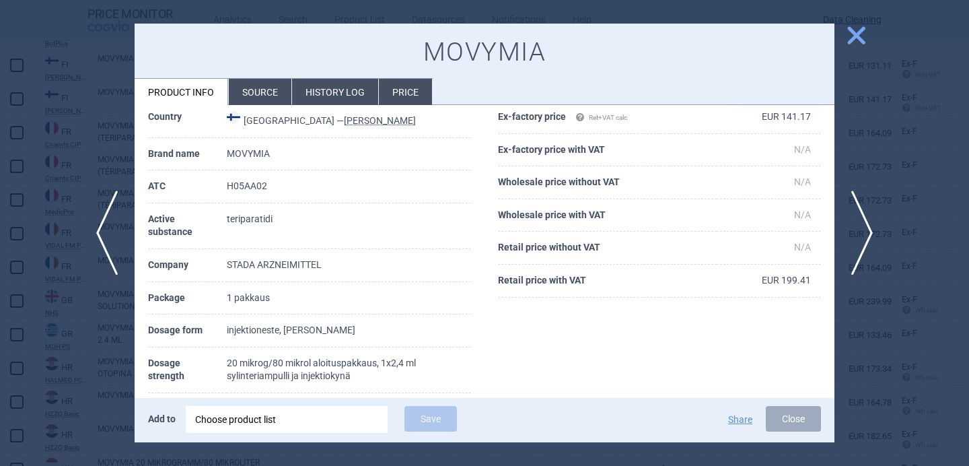
scroll to position [96, 0]
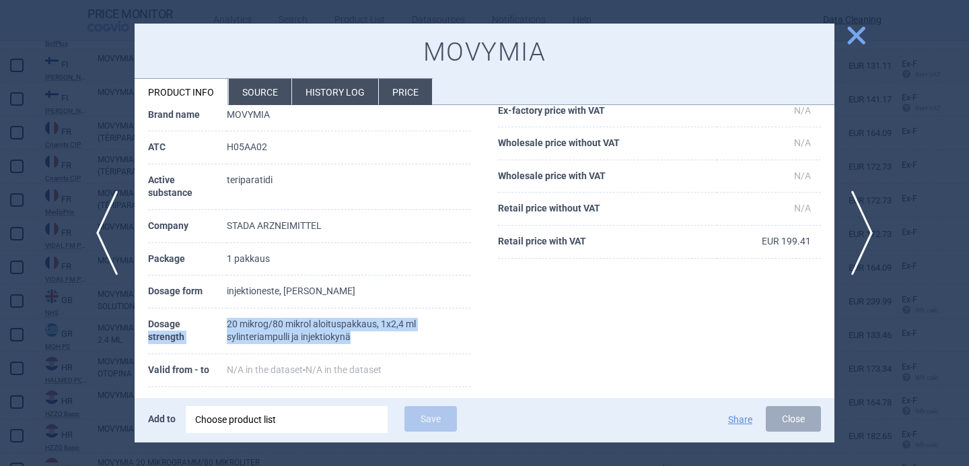
drag, startPoint x: 363, startPoint y: 335, endPoint x: 222, endPoint y: 324, distance: 141.7
click at [222, 324] on tr "Dosage strength 20 mikrog/80 mikrol aloituspakkaus, 1x2,4 ml sylinteriampulli j…" at bounding box center [309, 331] width 323 height 46
click at [239, 325] on td "20 mikrog/80 mikrol aloituspakkaus, 1x2,4 ml sylinteriampulli ja injektiokynä" at bounding box center [349, 331] width 245 height 46
drag, startPoint x: 226, startPoint y: 322, endPoint x: 352, endPoint y: 337, distance: 126.7
click at [352, 338] on td "20 mikrog/80 mikrol aloituspakkaus, 1x2,4 ml sylinteriampulli ja injektiokynä" at bounding box center [349, 331] width 245 height 46
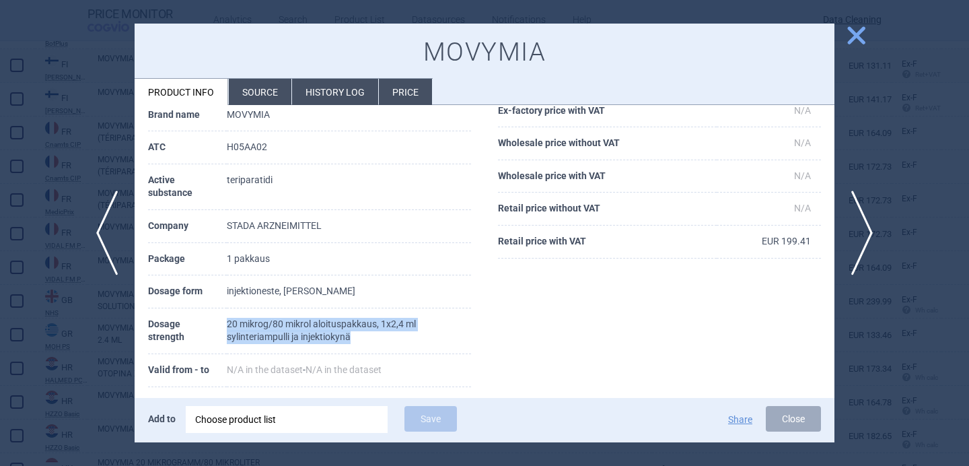
copy td "20 mikrog/80 mikrol aloituspakkaus, 1x2,4 ml sylinteriampulli ja injektiokynä"
click at [282, 418] on div "Choose product list" at bounding box center [286, 419] width 183 height 27
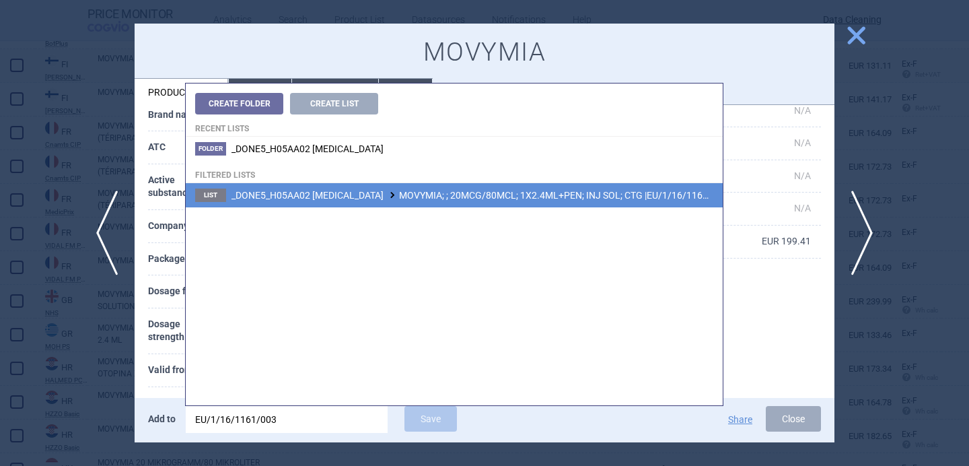
type input "EU/1/16/1161/003"
click at [442, 196] on span "_DONE5_H05AA02 TERIPARATIDE MOVYMIA; ; 20MCG/80MCL; 1X2.4ML+PEN; INJ SOL; CTG |…" at bounding box center [479, 195] width 496 height 11
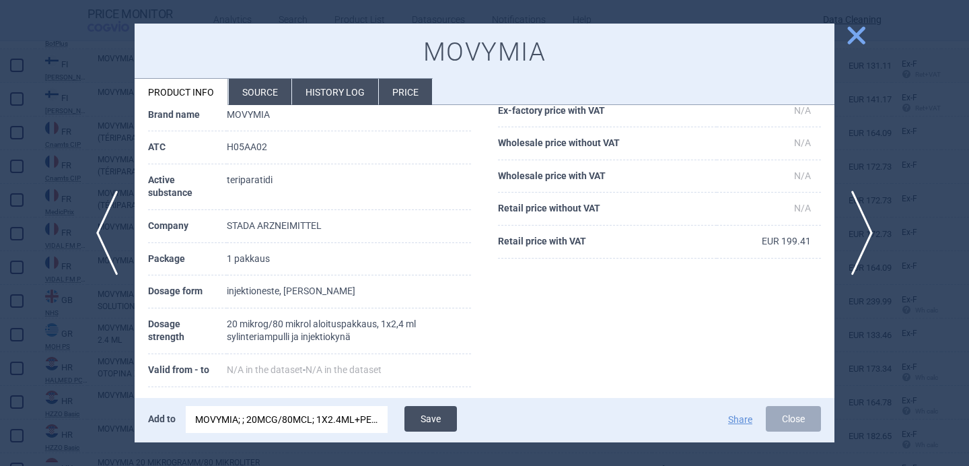
click at [424, 418] on button "Save" at bounding box center [430, 419] width 52 height 26
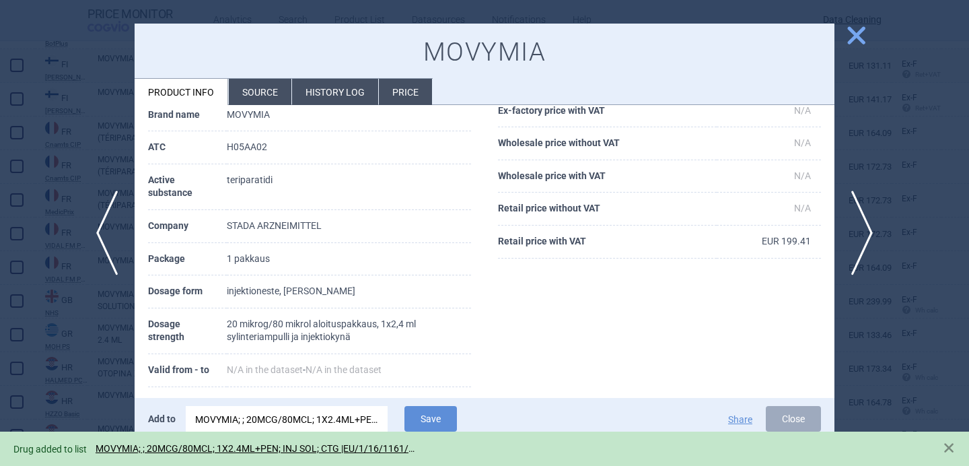
click at [81, 368] on div at bounding box center [484, 233] width 969 height 466
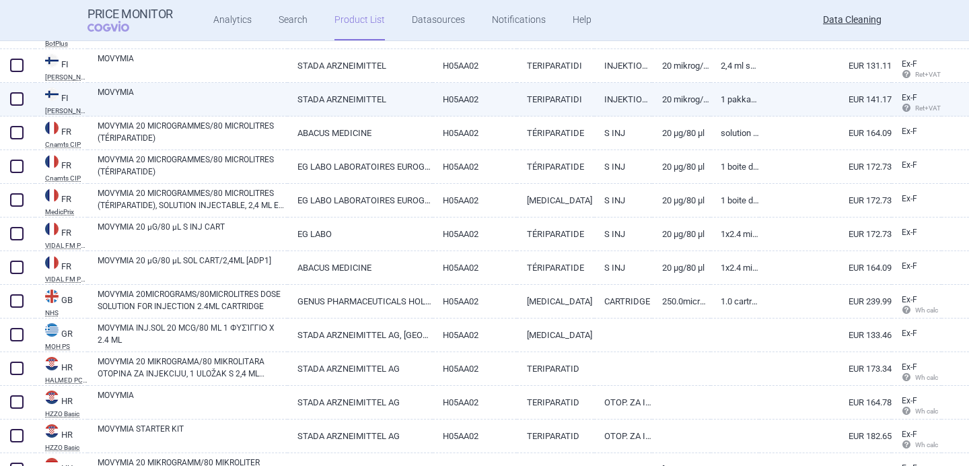
click at [13, 97] on span at bounding box center [16, 98] width 13 height 13
checkbox input "true"
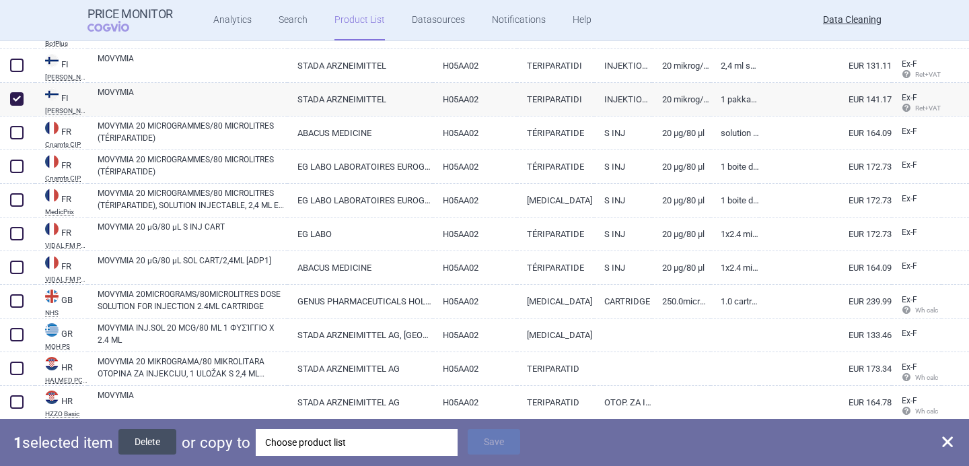
click at [156, 437] on button "Delete" at bounding box center [147, 442] width 58 height 26
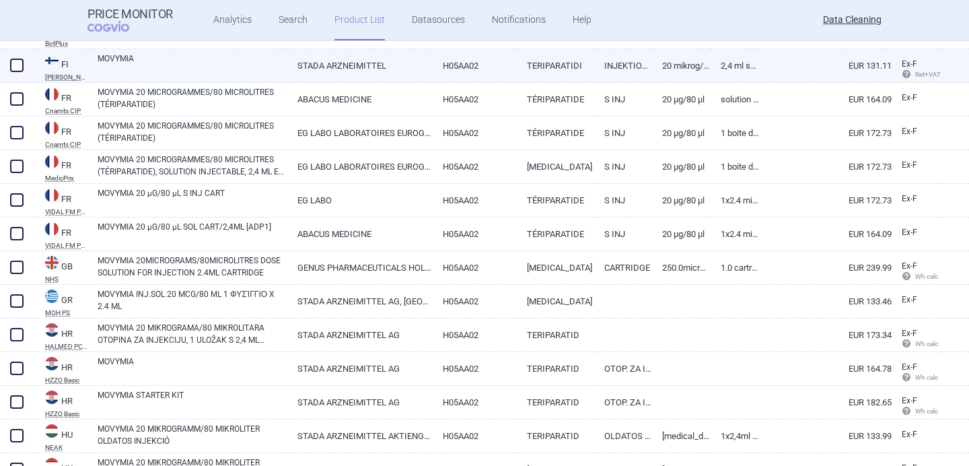
click at [194, 67] on link "MOVYMIA" at bounding box center [193, 64] width 190 height 24
select select "EUR"
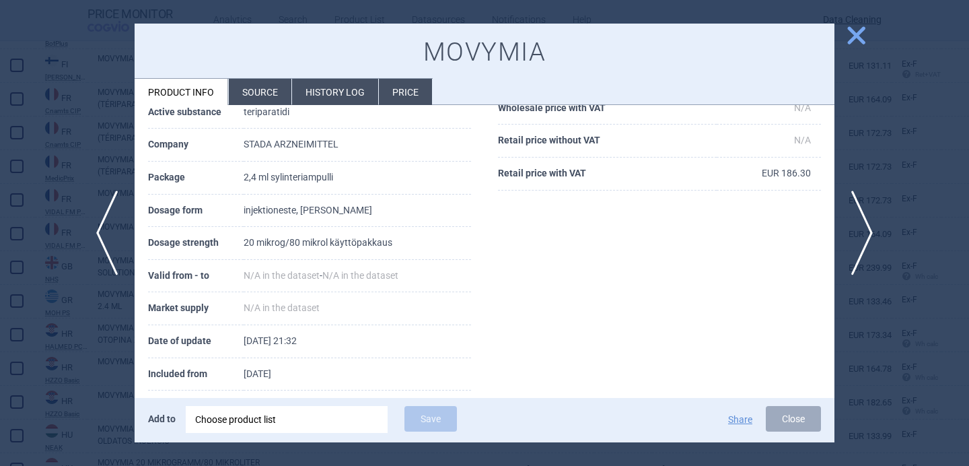
scroll to position [183, 0]
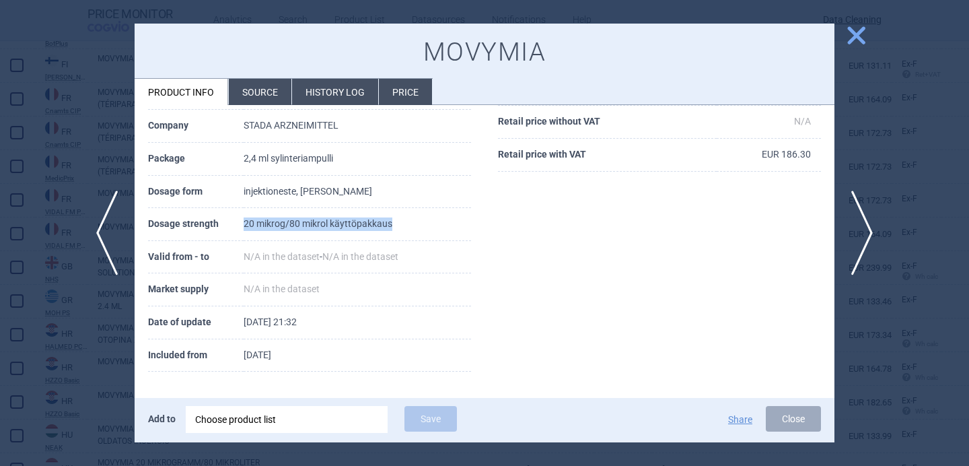
drag, startPoint x: 413, startPoint y: 223, endPoint x: 253, endPoint y: 224, distance: 160.1
click at [253, 224] on tr "Dosage strength 20 mikrog/80 mikrol käyttöpakkaus" at bounding box center [309, 224] width 323 height 33
copy tr "20 mikrog/80 mikrol käyttöpakkaus"
click at [252, 87] on li "Source" at bounding box center [260, 92] width 63 height 26
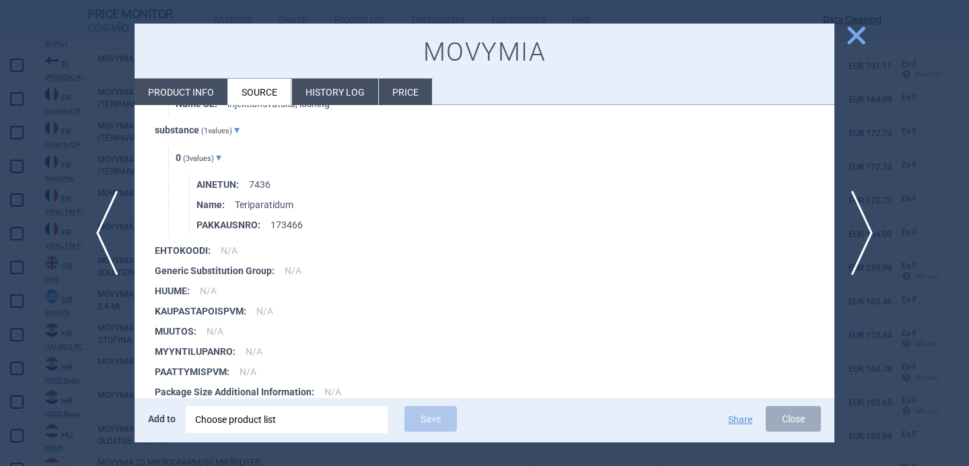
scroll to position [1528, 0]
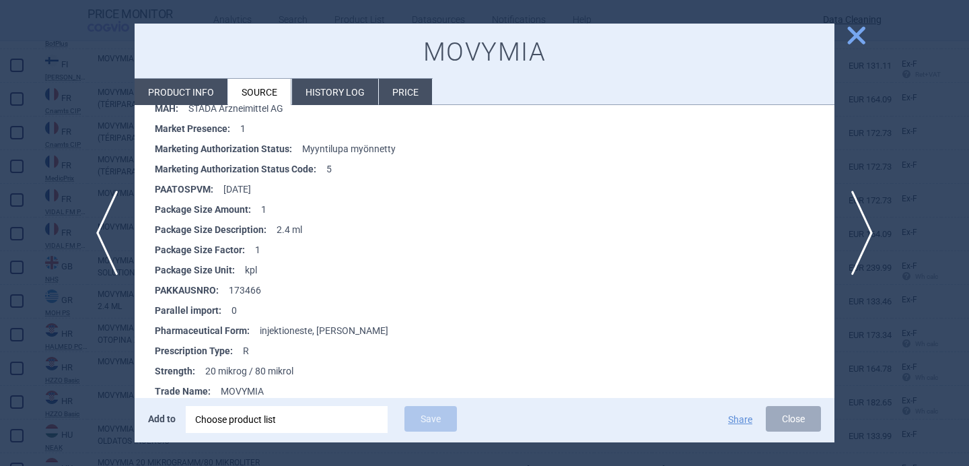
click at [58, 337] on div at bounding box center [484, 233] width 969 height 466
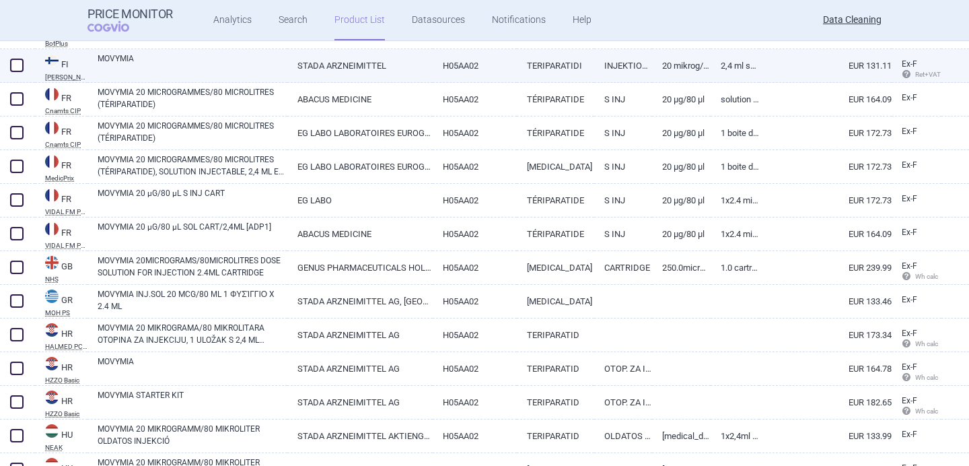
click at [256, 69] on link "MOVYMIA" at bounding box center [193, 64] width 190 height 24
select select "EUR"
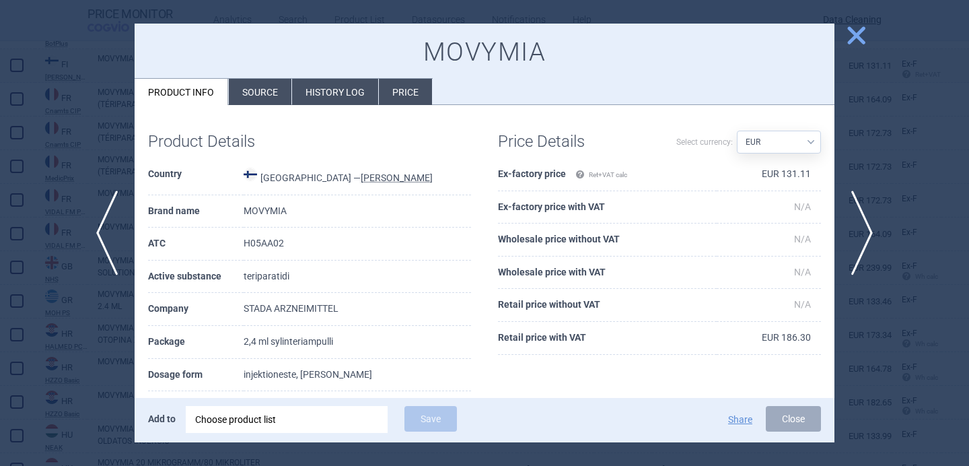
click at [269, 95] on li "Source" at bounding box center [260, 92] width 63 height 26
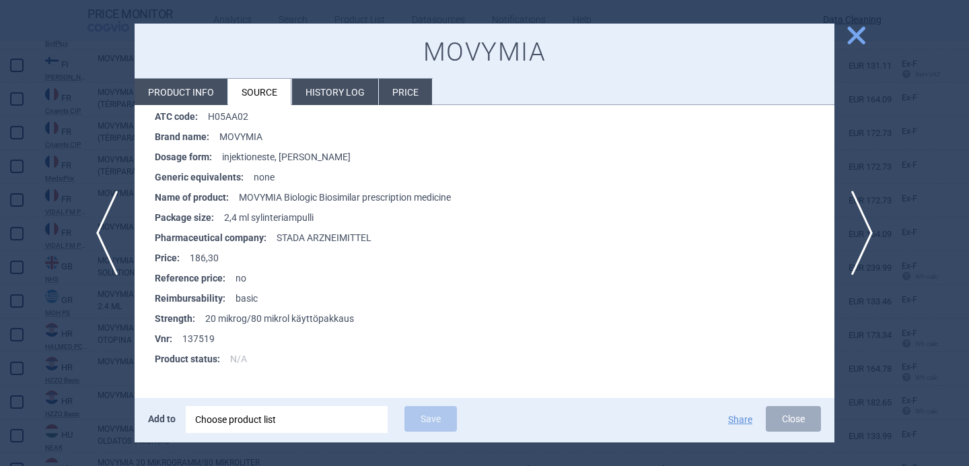
scroll to position [24, 0]
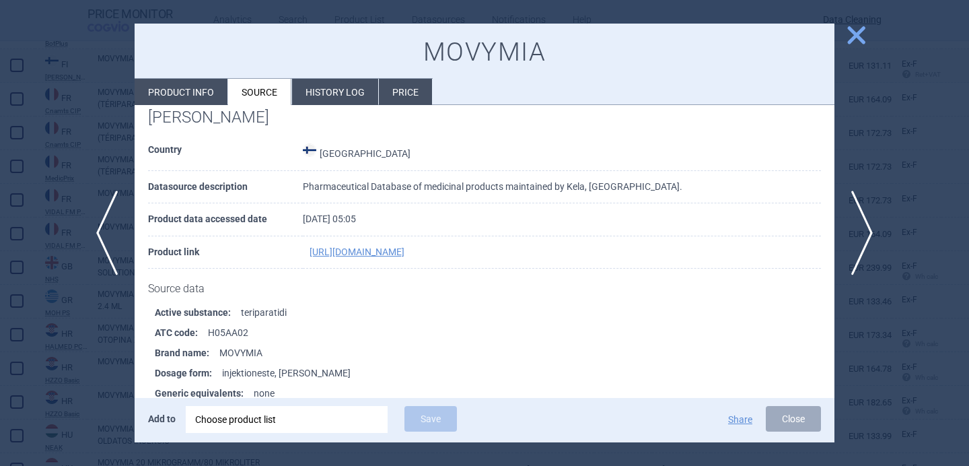
click at [856, 42] on span "close" at bounding box center [856, 36] width 24 height 24
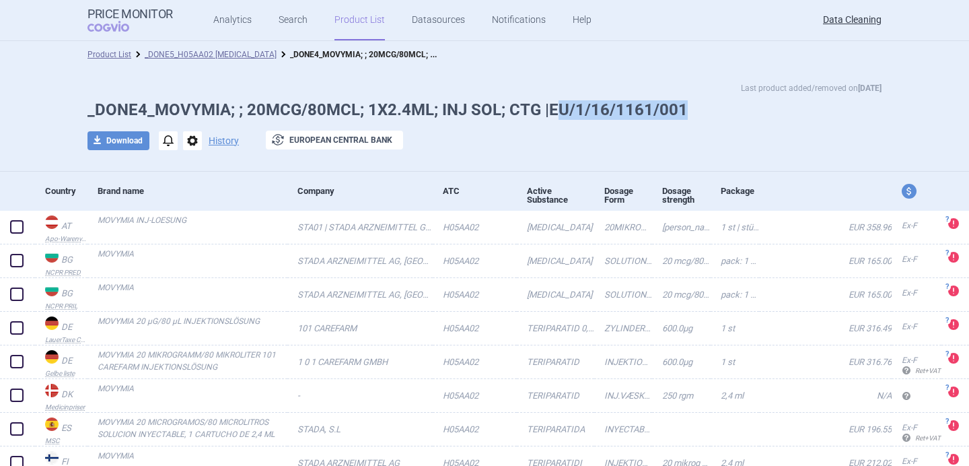
drag, startPoint x: 697, startPoint y: 102, endPoint x: 552, endPoint y: 107, distance: 145.4
click at [552, 107] on h1 "_DONE4_MOVYMIA; ; 20MCG/80MCL; 1X2.4ML; INJ SOL; CTG |EU/1/16/1161/001" at bounding box center [484, 110] width 794 height 20
copy h1 "U/1/16/1161/001"
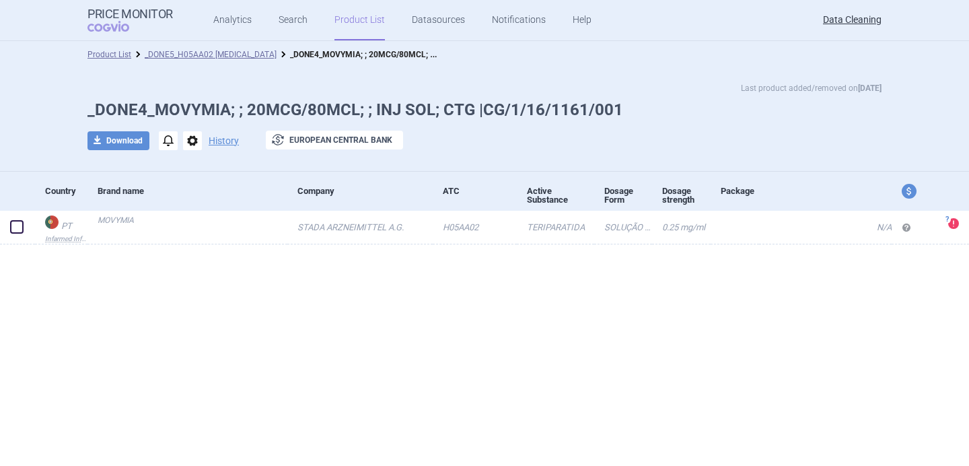
click at [192, 145] on span "options" at bounding box center [192, 140] width 19 height 19
click at [192, 220] on button "Delete" at bounding box center [191, 221] width 43 height 20
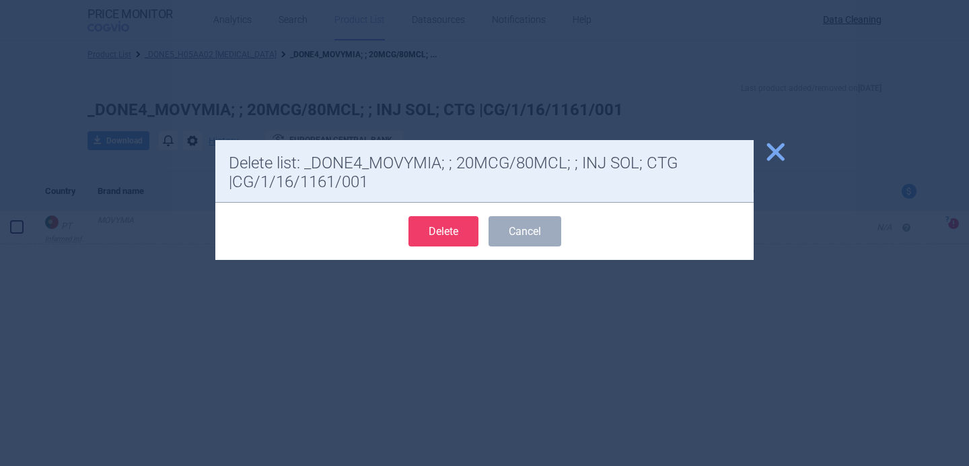
click at [435, 232] on button "Delete" at bounding box center [443, 231] width 70 height 30
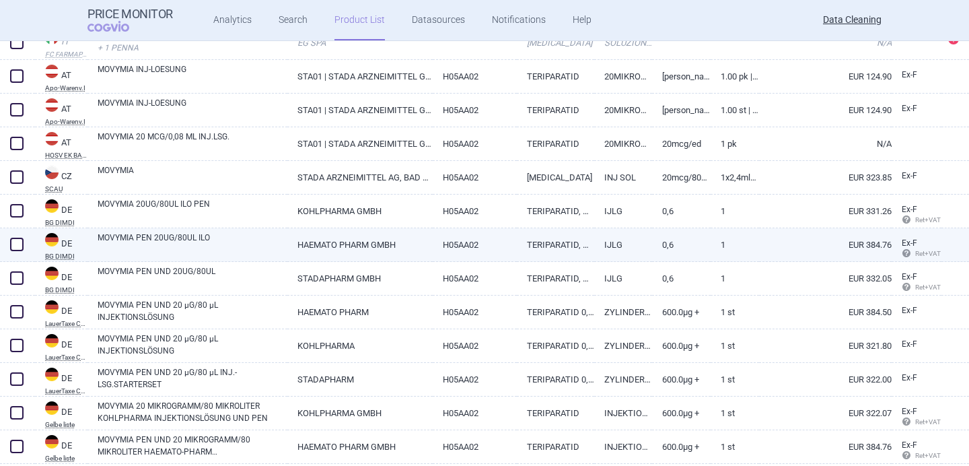
scroll to position [556, 0]
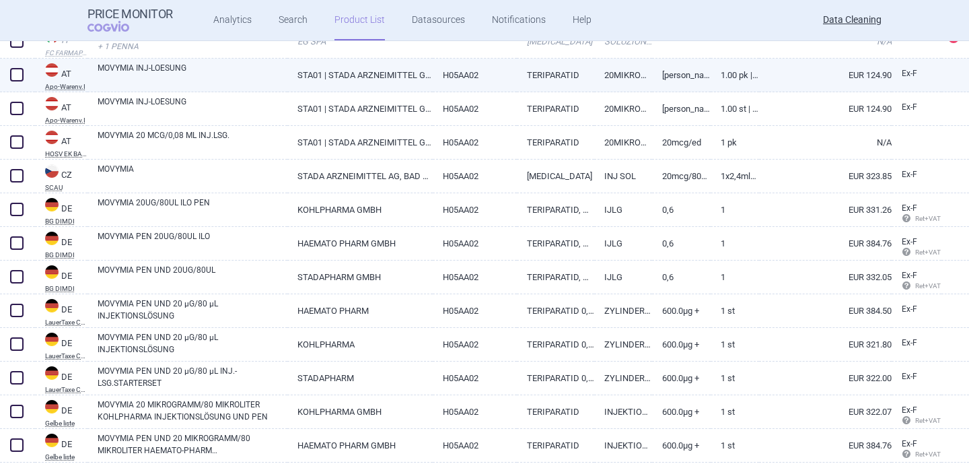
click at [265, 81] on link "MOVYMIA INJ-LOESUNG" at bounding box center [193, 74] width 190 height 24
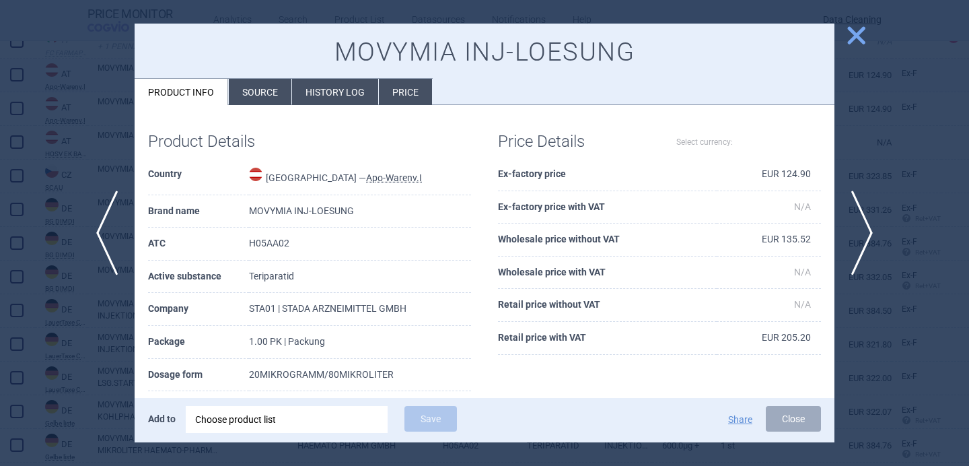
select select "EUR"
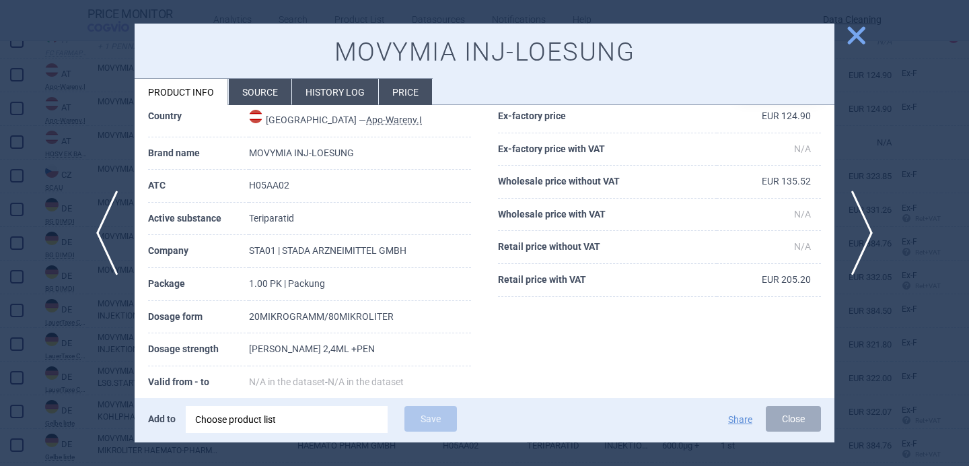
scroll to position [59, 0]
click at [866, 226] on span "next" at bounding box center [866, 232] width 30 height 85
click at [97, 248] on span "previous" at bounding box center [102, 232] width 30 height 85
click at [870, 224] on span "next" at bounding box center [866, 232] width 30 height 85
click at [254, 101] on li "Source" at bounding box center [260, 92] width 63 height 26
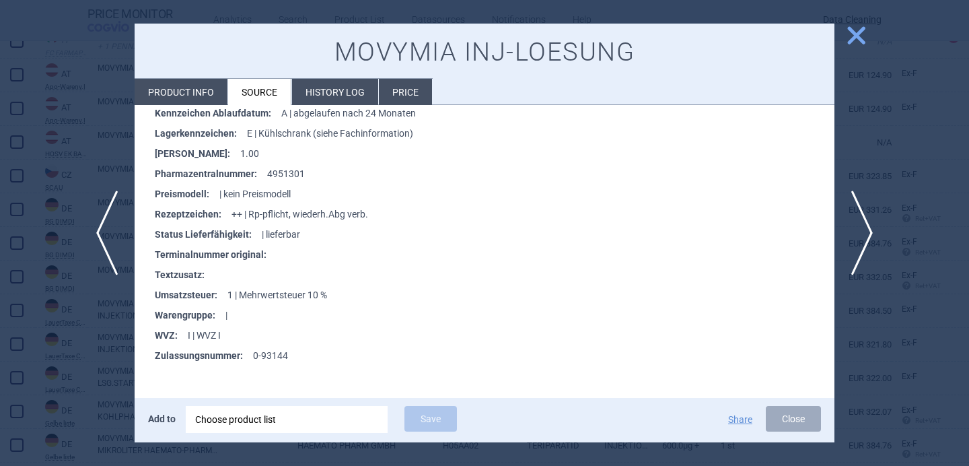
scroll to position [811, 0]
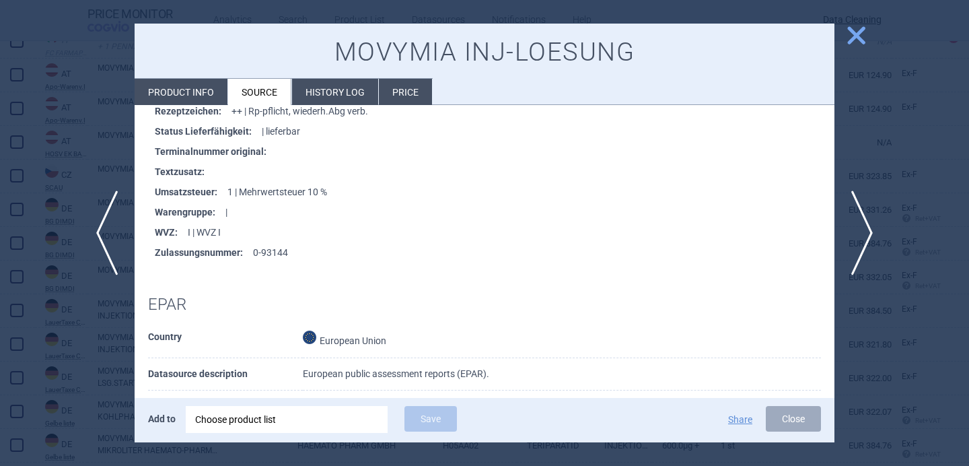
click at [106, 358] on div at bounding box center [484, 233] width 969 height 466
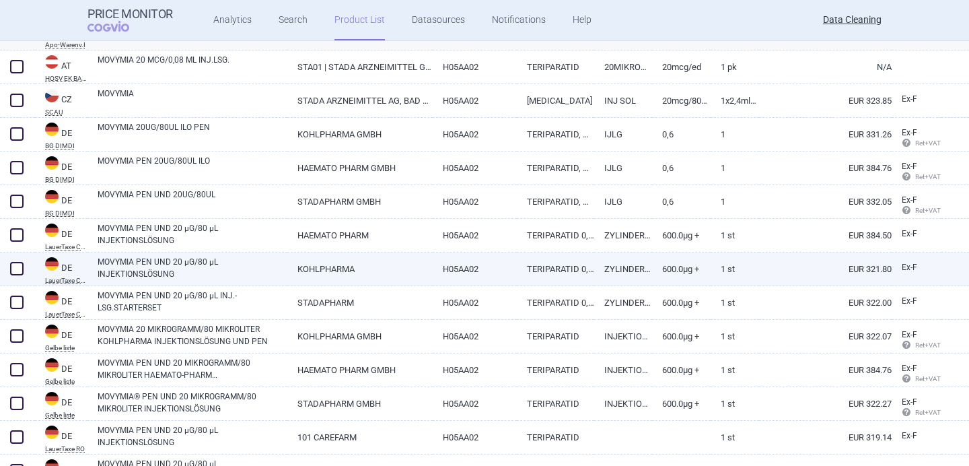
scroll to position [635, 0]
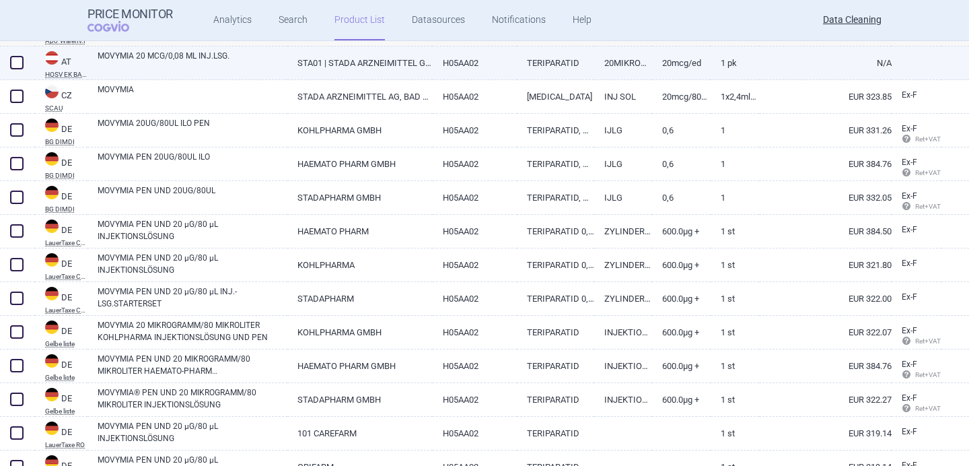
click at [244, 57] on link "MOVYMIA 20 MCG/0,08 ML INJ.LSG." at bounding box center [193, 62] width 190 height 24
select select "EUR"
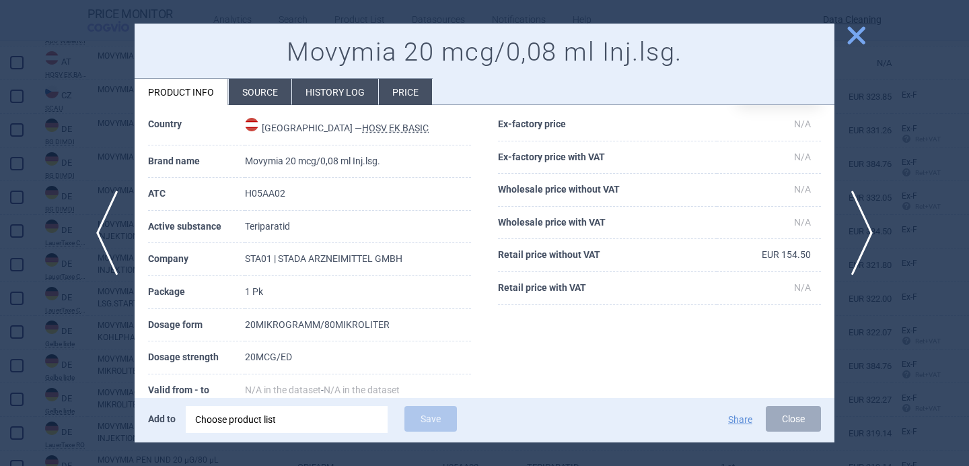
scroll to position [54, 0]
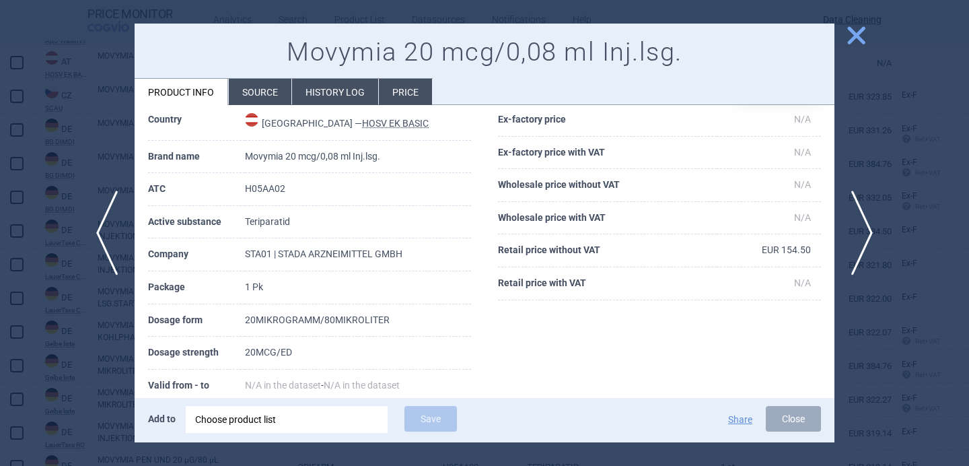
click at [256, 102] on li "Source" at bounding box center [260, 92] width 63 height 26
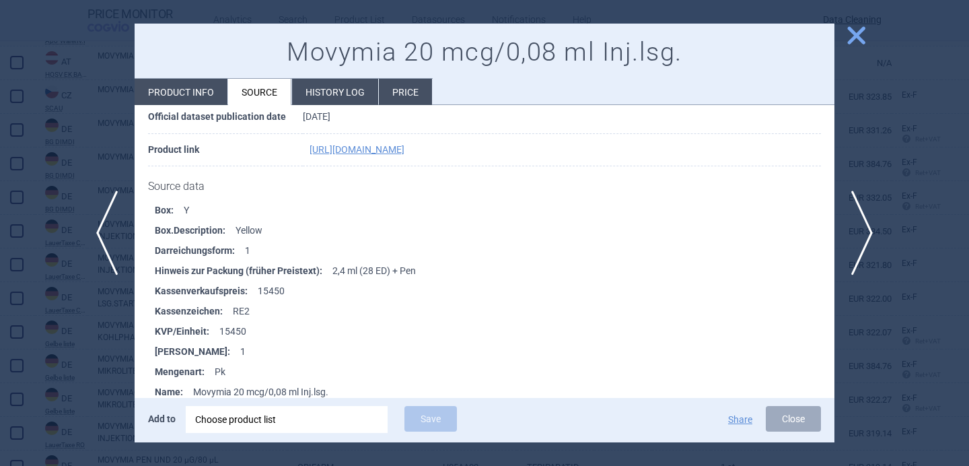
scroll to position [130, 0]
click at [88, 373] on div at bounding box center [484, 233] width 969 height 466
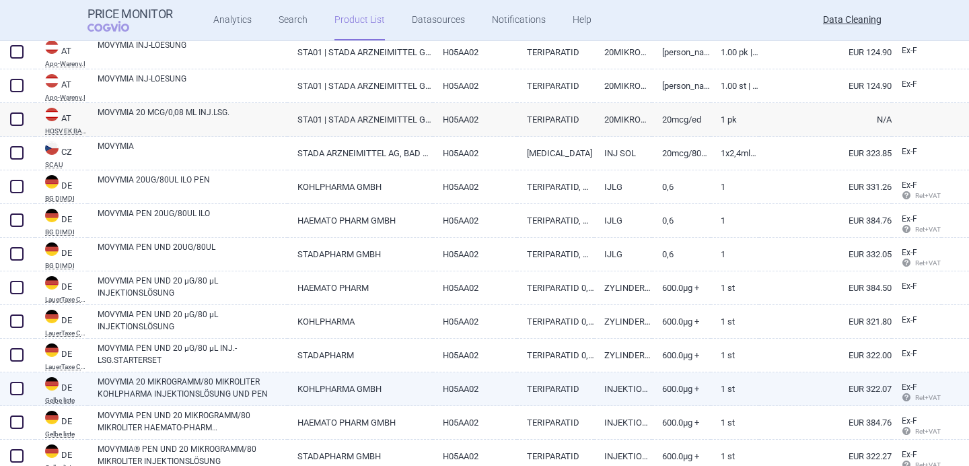
scroll to position [573, 0]
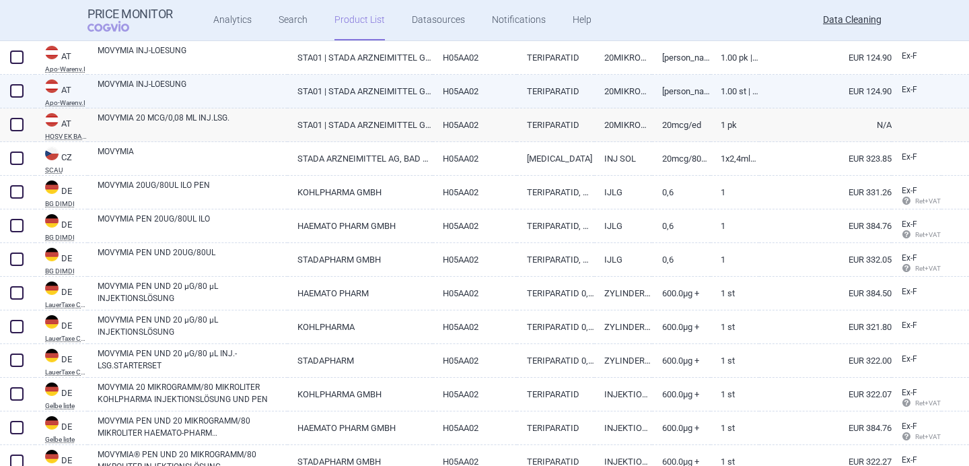
click at [242, 87] on link "MOVYMIA INJ-LOESUNG" at bounding box center [193, 90] width 190 height 24
select select "EUR"
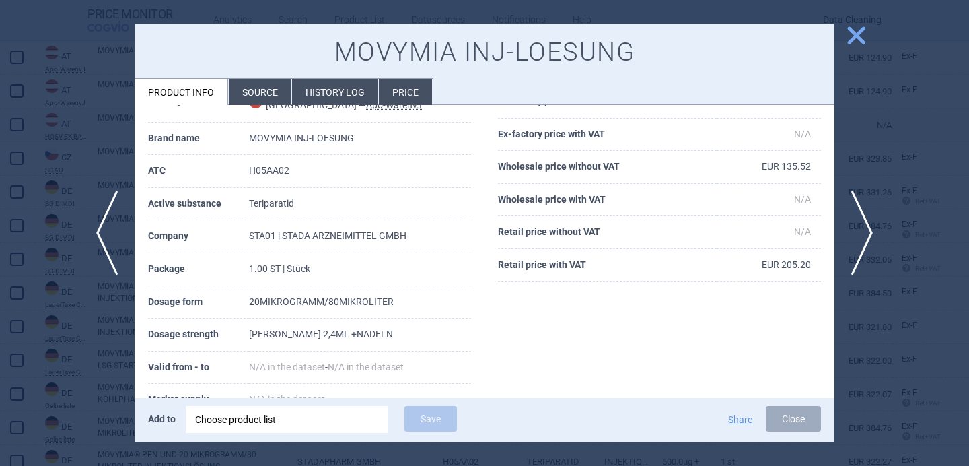
scroll to position [108, 0]
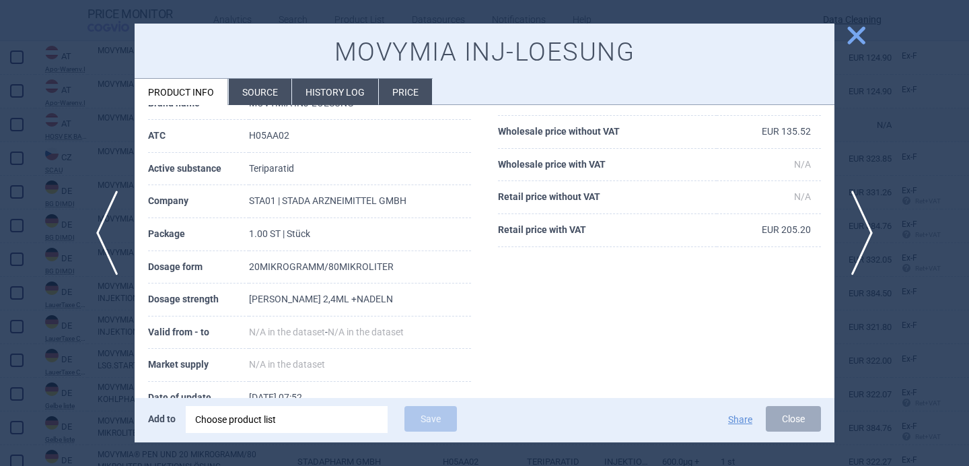
click at [250, 88] on li "Source" at bounding box center [260, 92] width 63 height 26
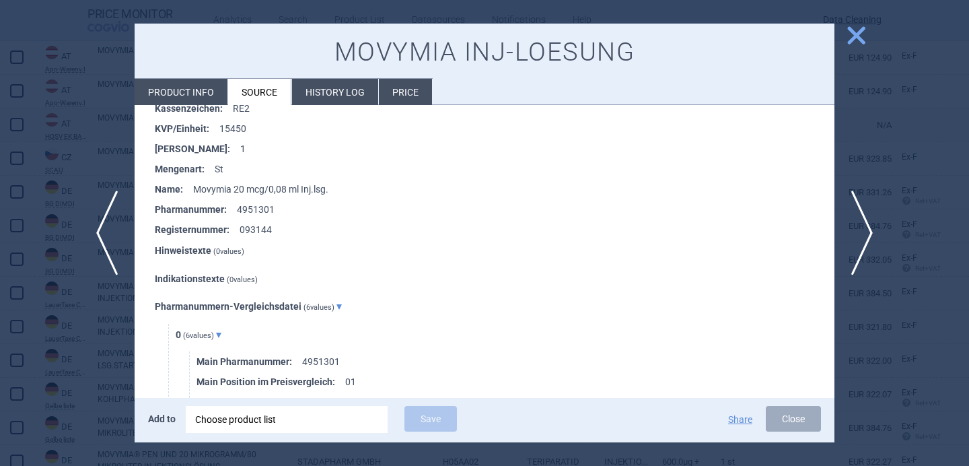
scroll to position [2221, 0]
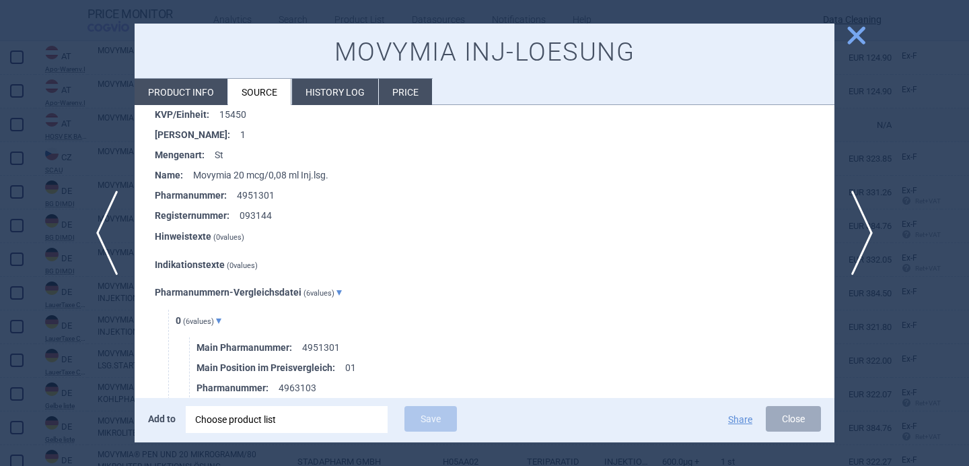
click at [318, 415] on div "Choose product list" at bounding box center [286, 419] width 183 height 27
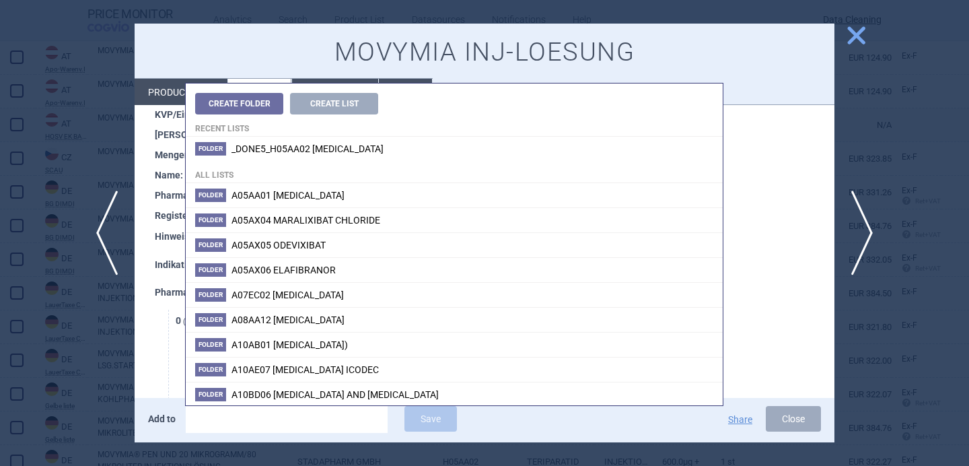
click at [63, 404] on div at bounding box center [484, 233] width 969 height 466
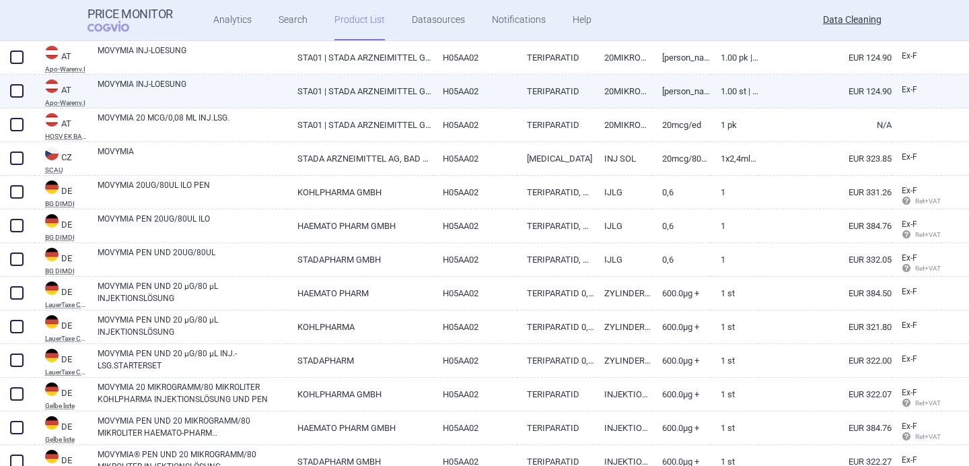
click at [176, 91] on link "MOVYMIA INJ-LOESUNG" at bounding box center [193, 90] width 190 height 24
select select "EUR"
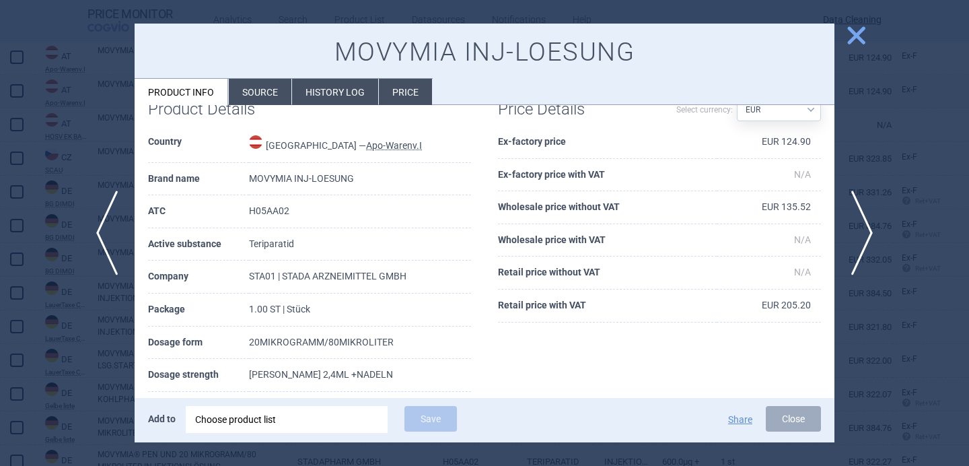
scroll to position [38, 0]
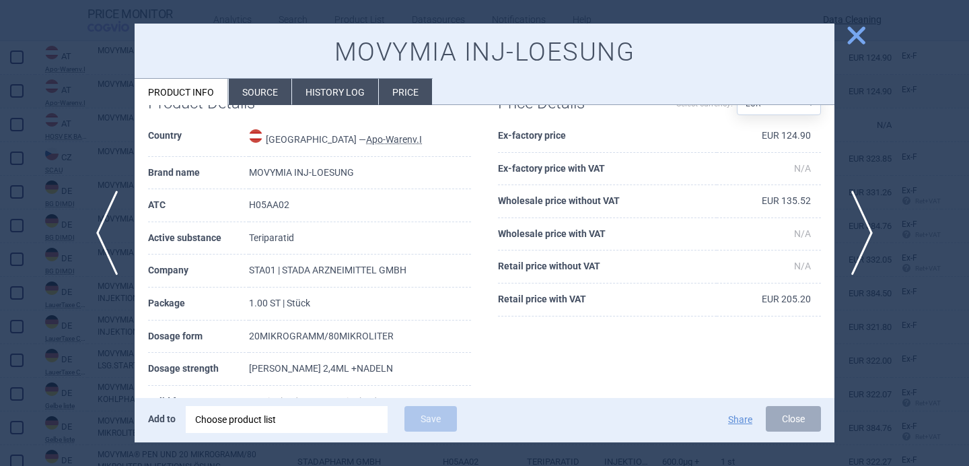
click at [241, 416] on div "Choose product list" at bounding box center [286, 419] width 183 height 27
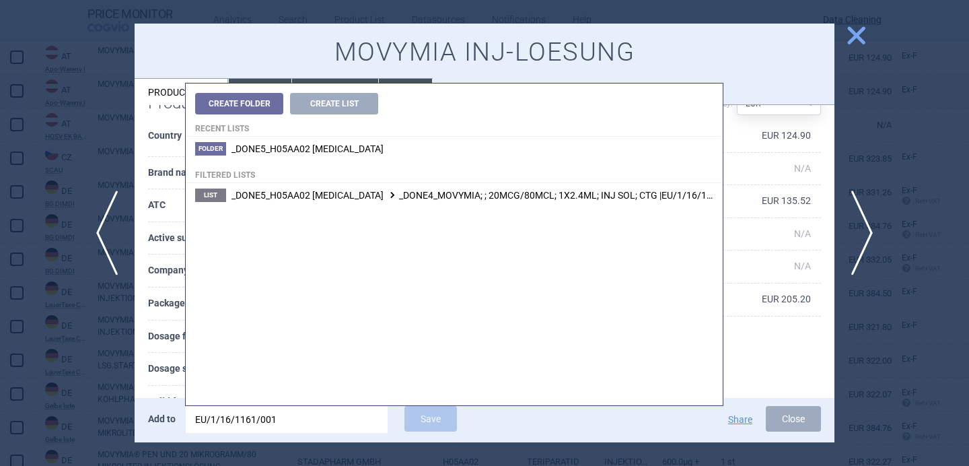
type input "EU/1/16/1161/001"
click at [413, 200] on span "_DONE5_H05AA02 [MEDICAL_DATA] _DONE4_MOVYMIA; ; 20MCG/80MCL; 1X2.4ML; INJ SOL; …" at bounding box center [486, 195] width 511 height 11
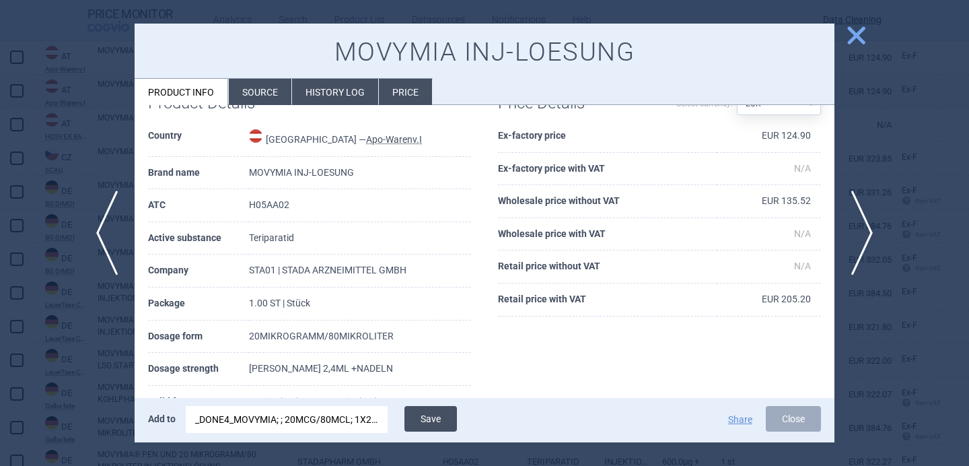
click at [441, 412] on button "Save" at bounding box center [430, 419] width 52 height 26
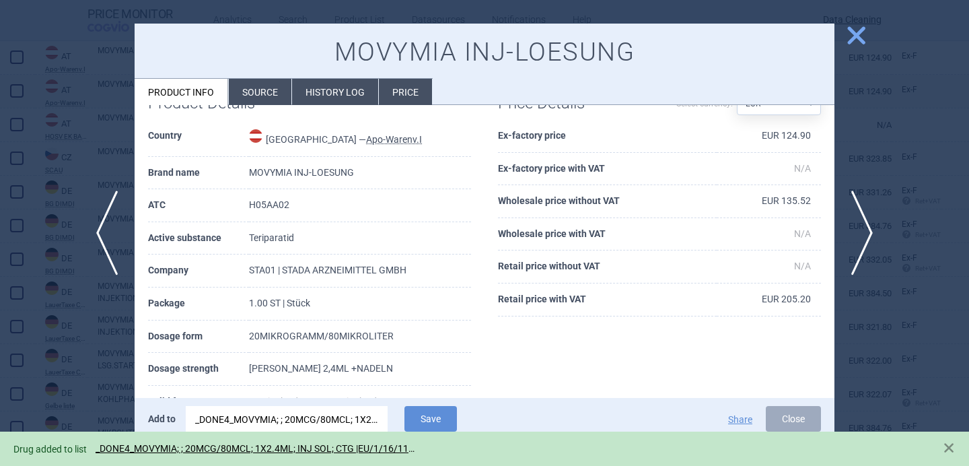
click at [84, 377] on div at bounding box center [484, 233] width 969 height 466
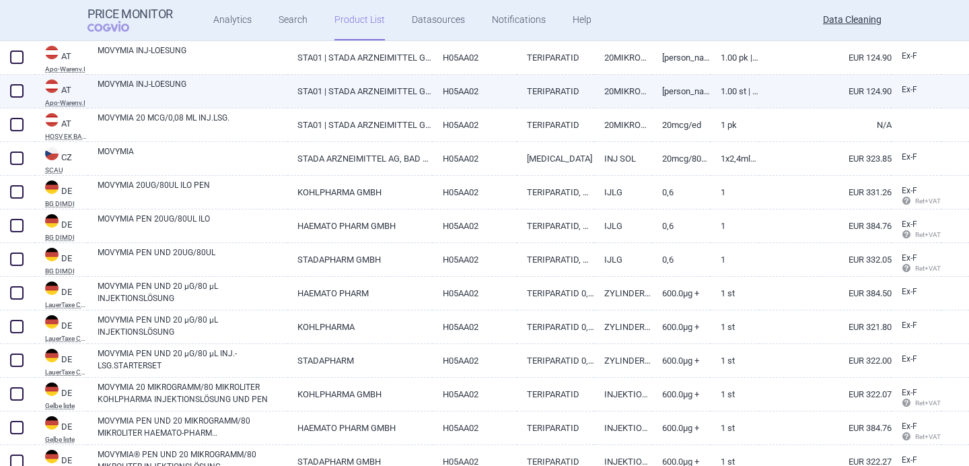
click at [21, 91] on span at bounding box center [16, 90] width 13 height 13
checkbox input "true"
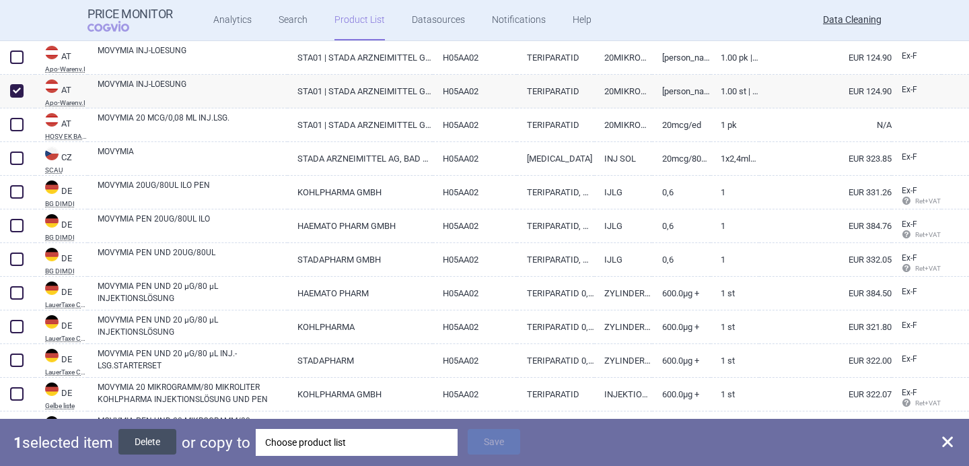
click at [151, 447] on button "Delete" at bounding box center [147, 442] width 58 height 26
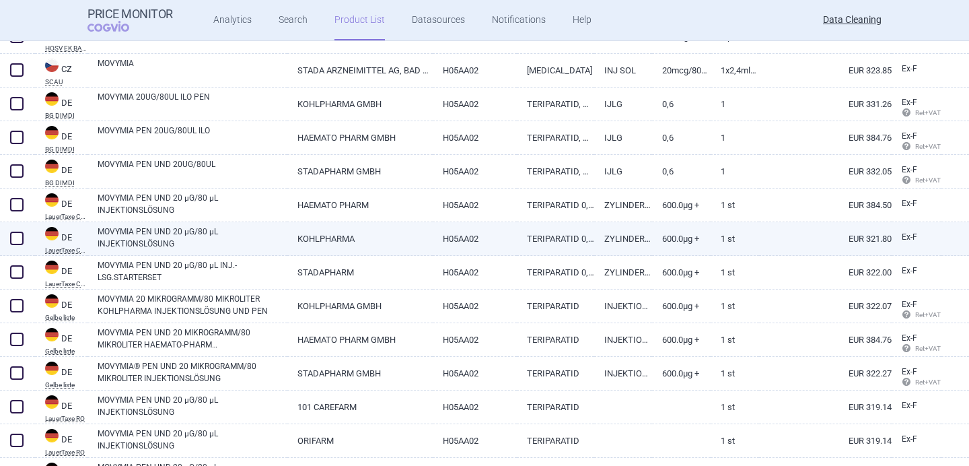
scroll to position [633, 0]
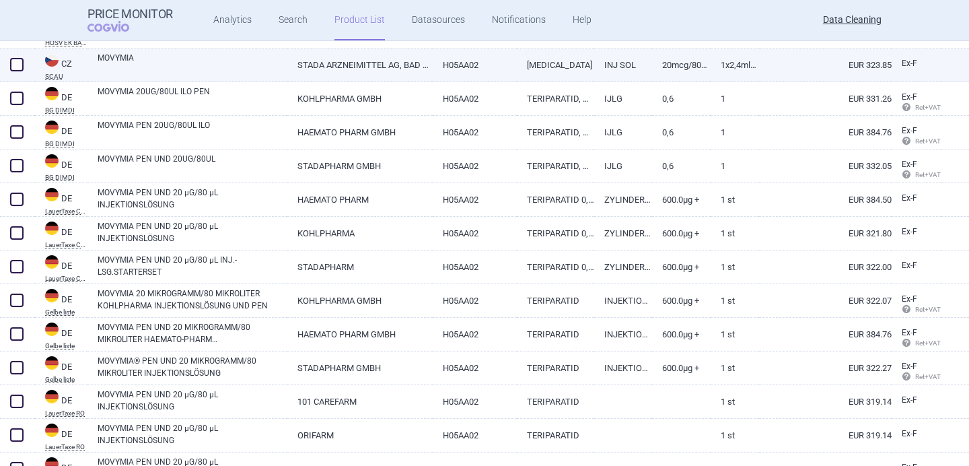
click at [225, 61] on link "MOVYMIA" at bounding box center [193, 64] width 190 height 24
select select "EUR"
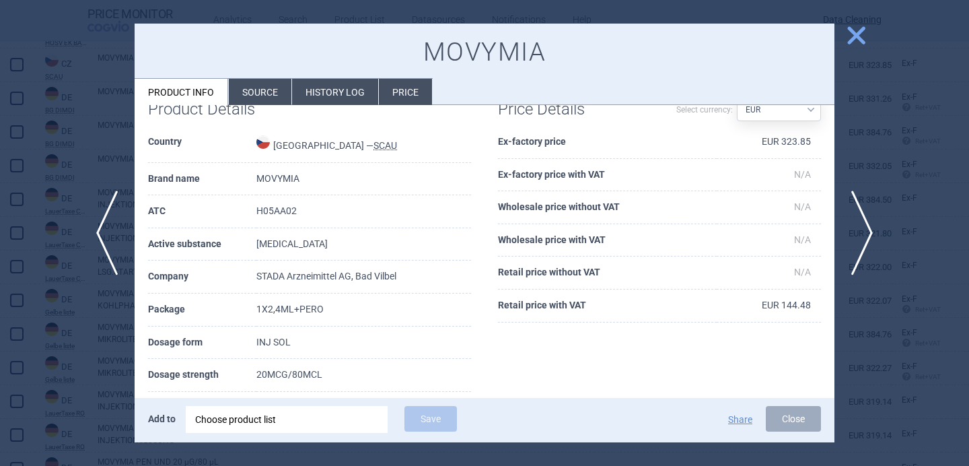
scroll to position [44, 0]
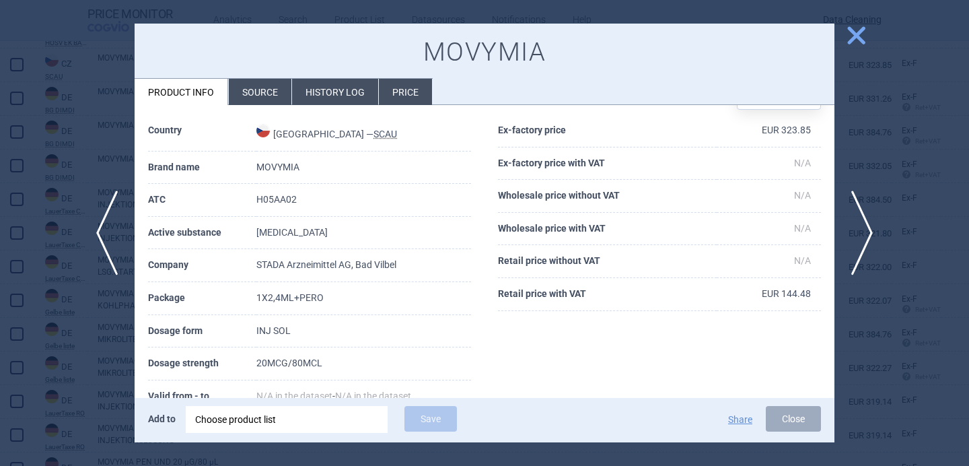
click at [131, 334] on div at bounding box center [484, 233] width 969 height 466
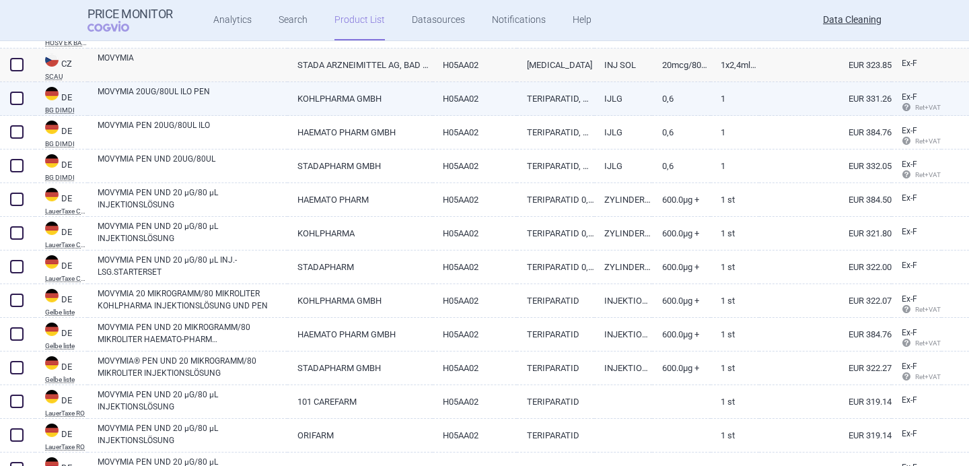
click at [217, 104] on link "MOVYMIA 20UG/80UL ILO PEN" at bounding box center [193, 97] width 190 height 24
select select "EUR"
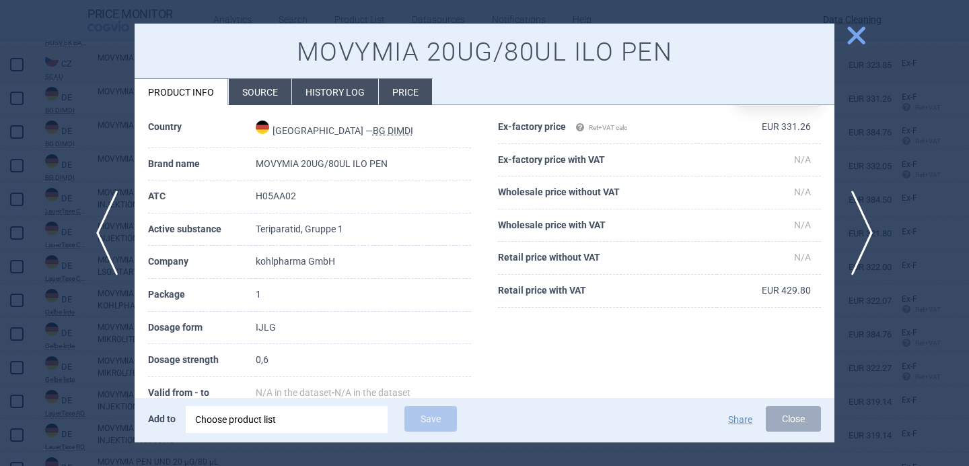
scroll to position [48, 0]
click at [254, 87] on li "Source" at bounding box center [260, 92] width 63 height 26
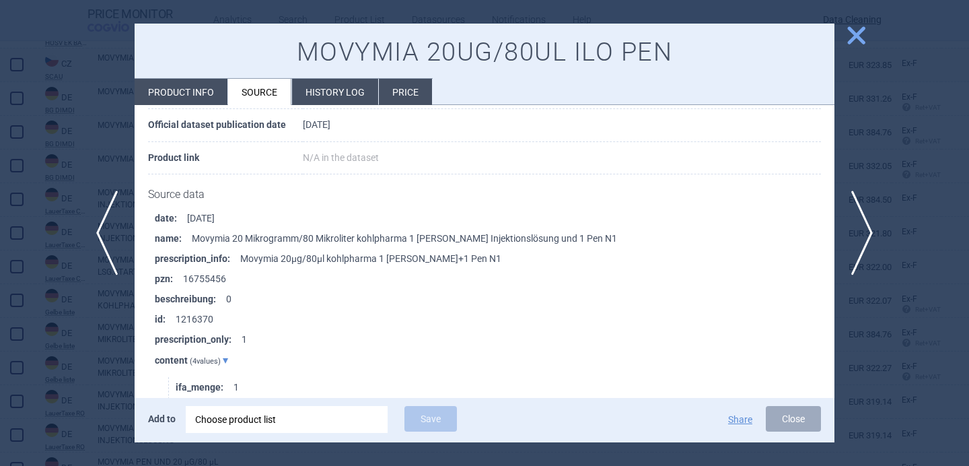
scroll to position [2266, 0]
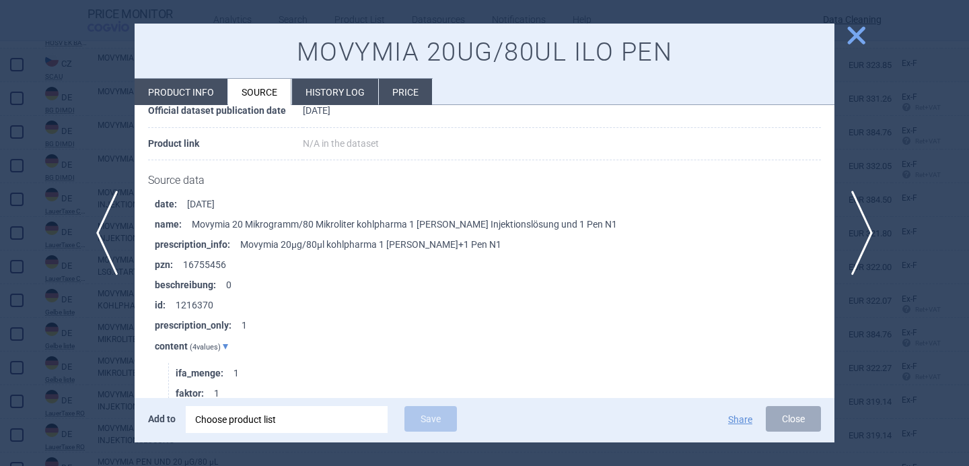
click at [98, 369] on div at bounding box center [484, 233] width 969 height 466
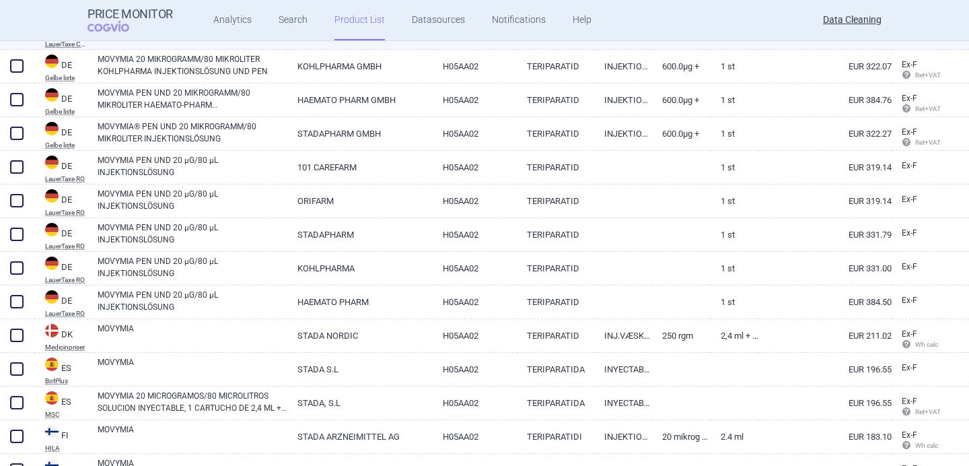
scroll to position [875, 0]
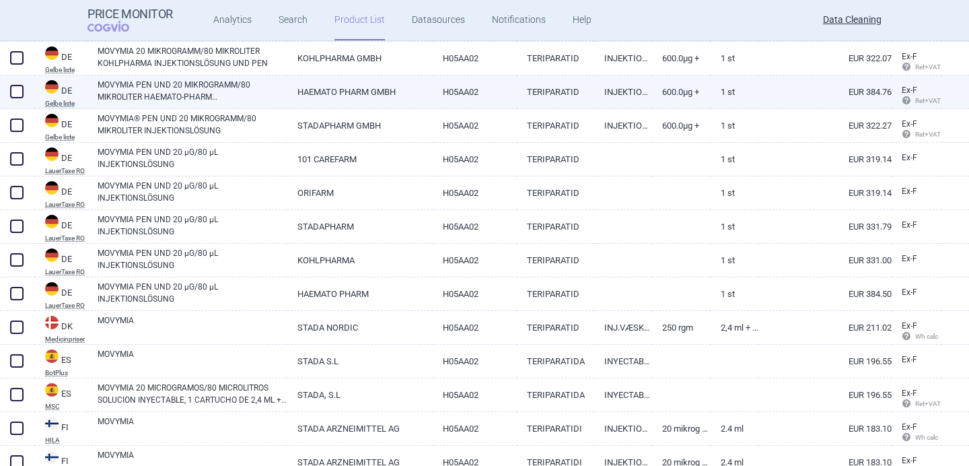
click at [256, 96] on link "MOVYMIA PEN UND 20 MIKROGRAMM/80 MIKROLITER HAEMATO-PHARM INJEKTIONSLÖSUNG" at bounding box center [193, 91] width 190 height 24
select select "EUR"
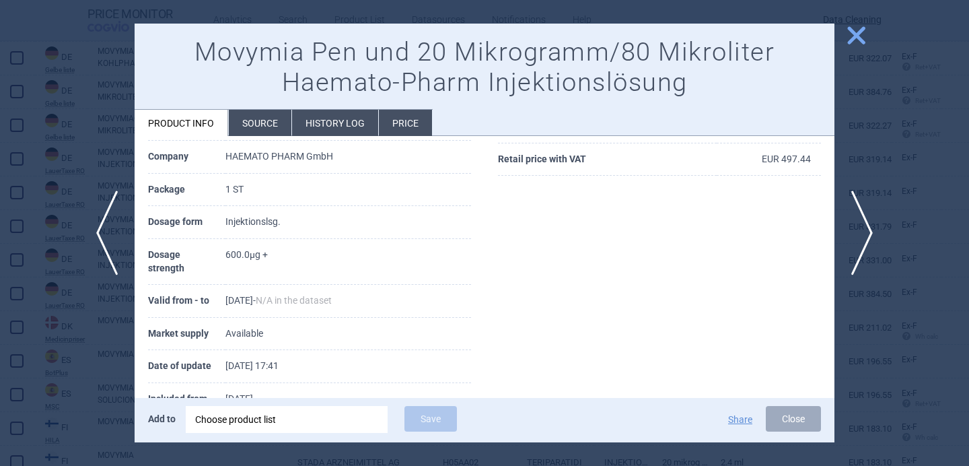
scroll to position [253, 0]
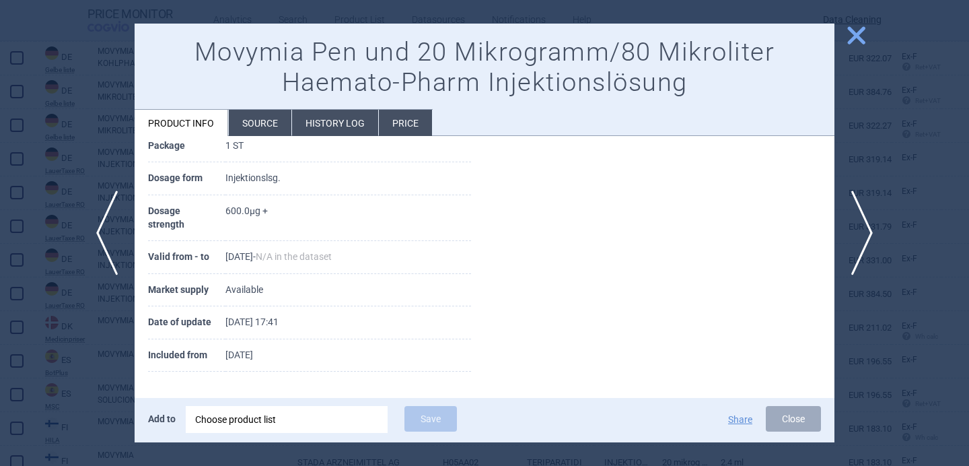
click at [259, 130] on li "Source" at bounding box center [260, 123] width 63 height 26
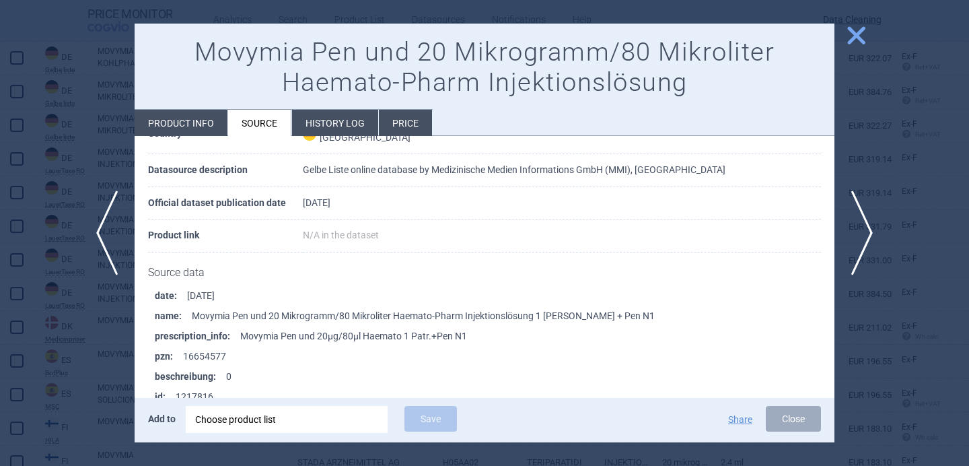
scroll to position [72, 0]
click at [868, 231] on span "next" at bounding box center [866, 232] width 30 height 85
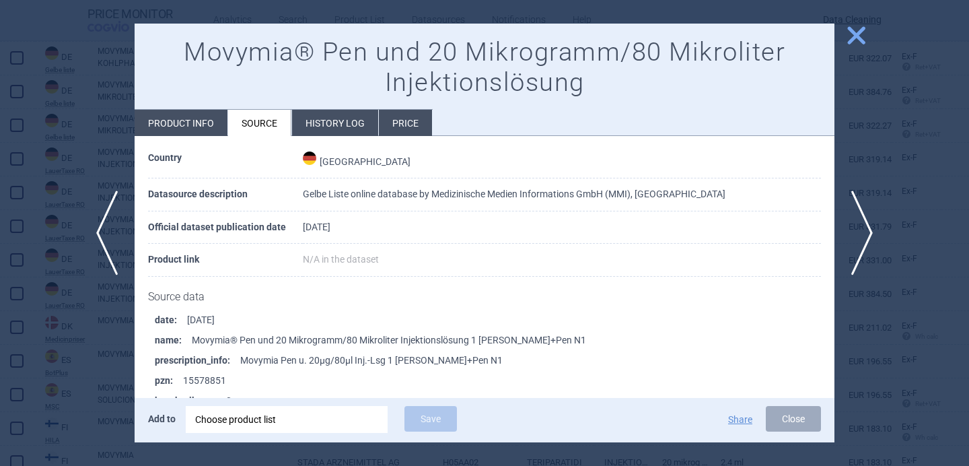
scroll to position [48, 0]
click at [866, 225] on span "next" at bounding box center [866, 232] width 30 height 85
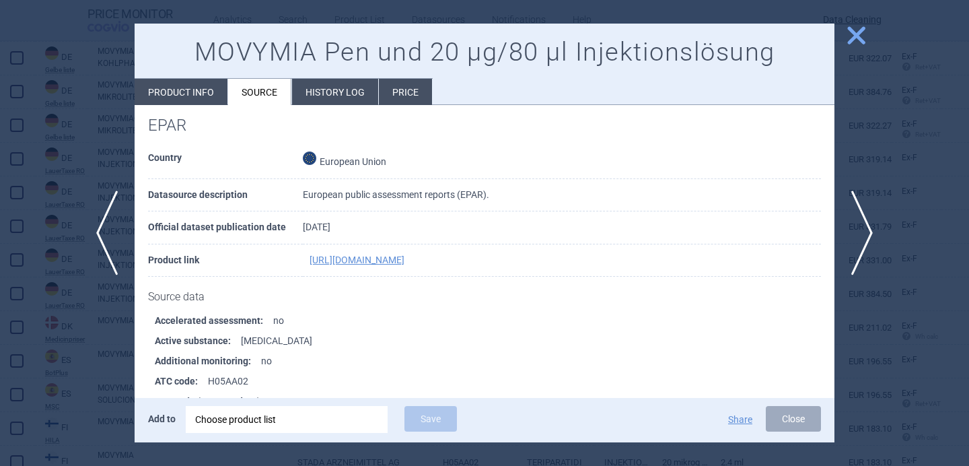
scroll to position [262, 0]
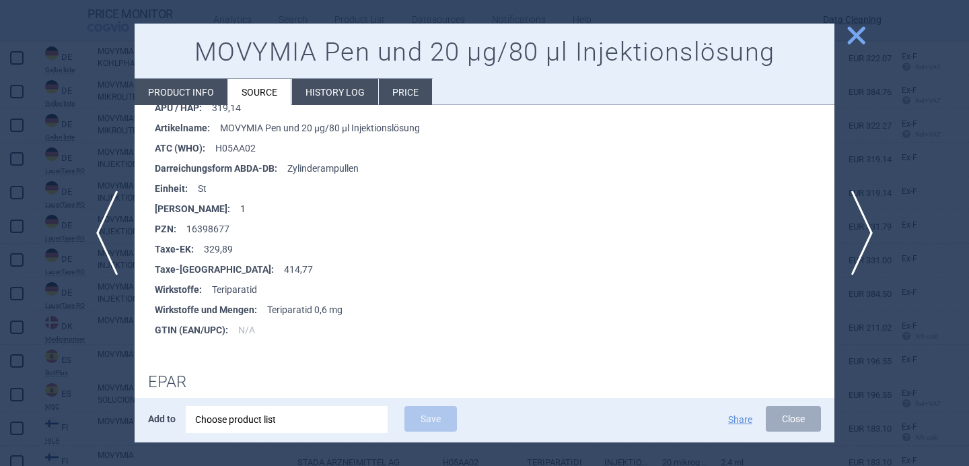
click at [77, 381] on div at bounding box center [484, 233] width 969 height 466
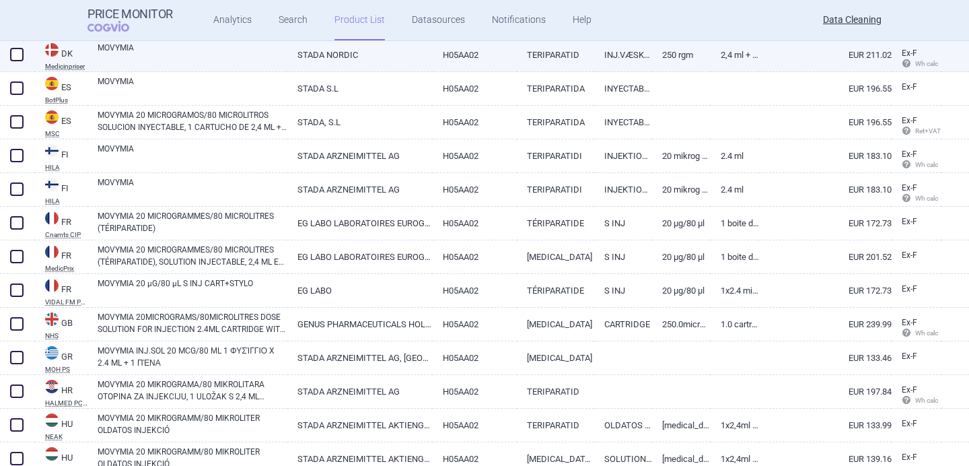
scroll to position [1147, 0]
click at [170, 57] on link "MOVYMIA" at bounding box center [193, 54] width 190 height 24
select select "EUR"
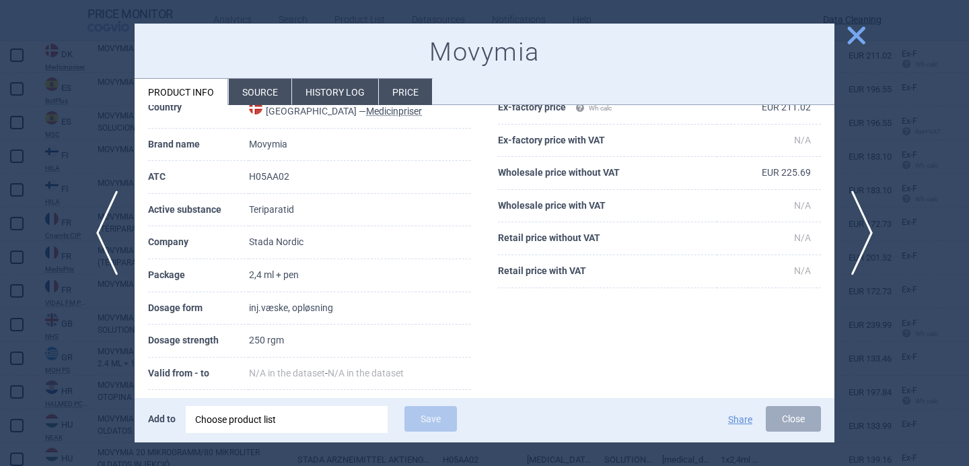
scroll to position [67, 0]
click at [39, 410] on div at bounding box center [484, 233] width 969 height 466
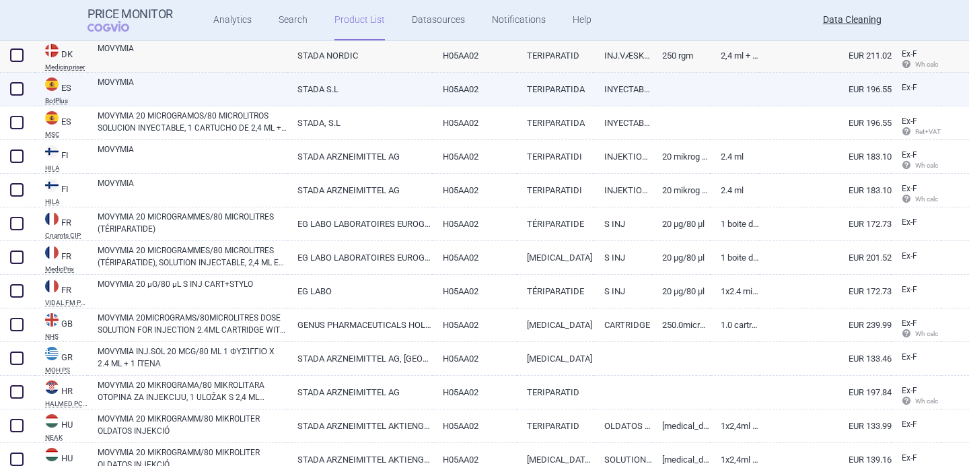
click at [237, 87] on link "MOVYMIA" at bounding box center [193, 88] width 190 height 24
select select "EUR"
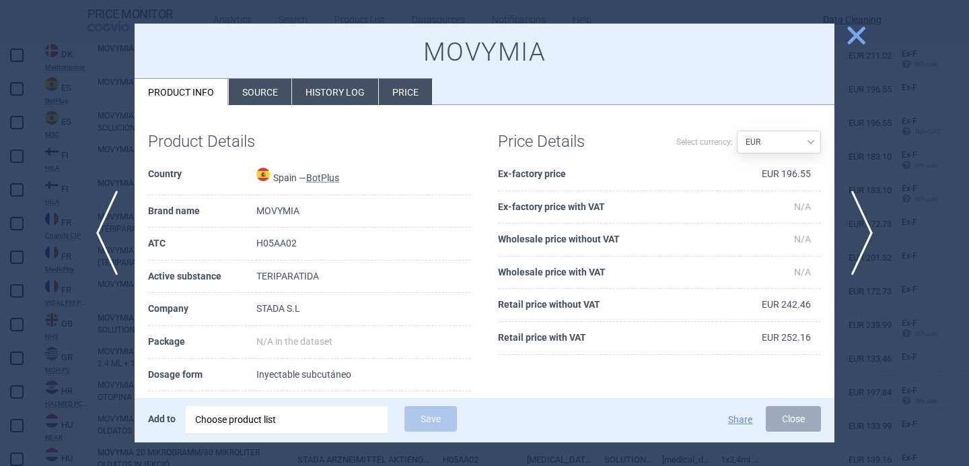
click at [276, 95] on li "Source" at bounding box center [260, 92] width 63 height 26
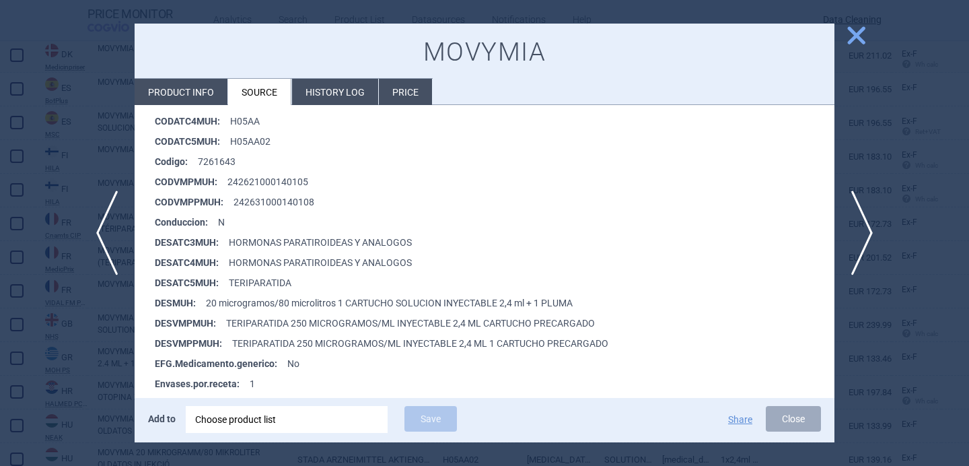
scroll to position [267, 0]
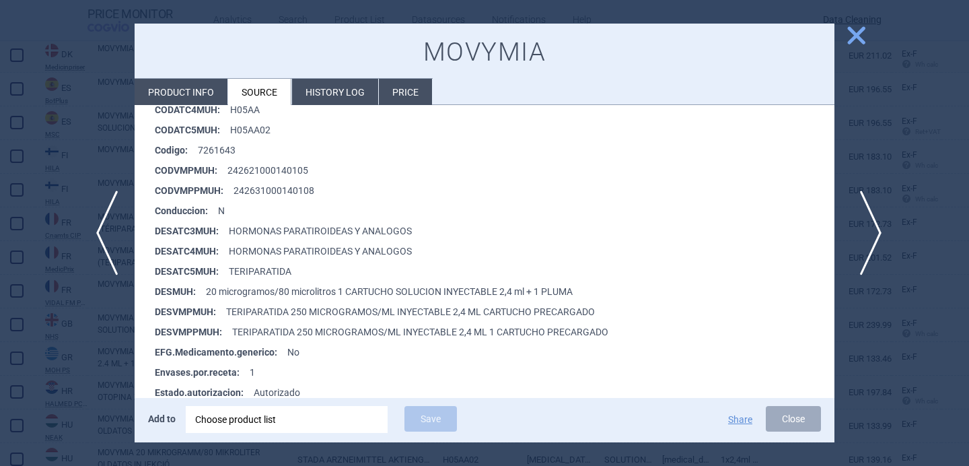
click at [865, 235] on span "next" at bounding box center [866, 232] width 30 height 85
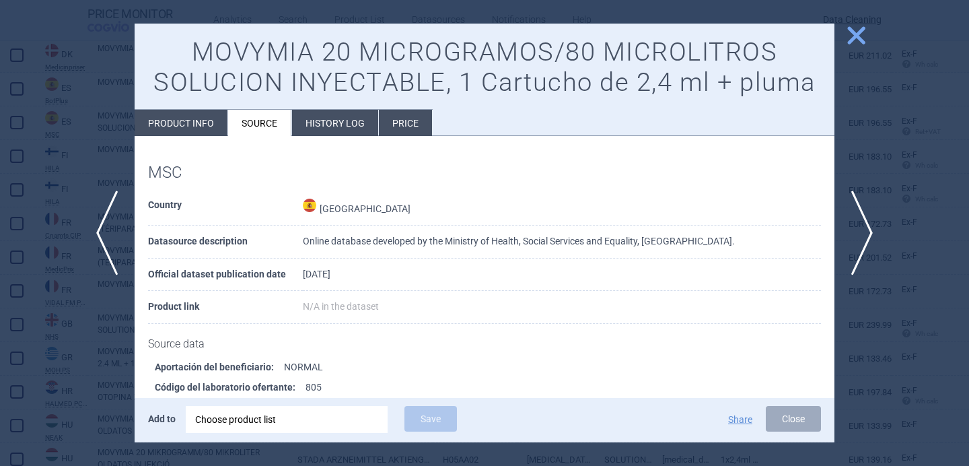
click at [109, 364] on div at bounding box center [484, 233] width 969 height 466
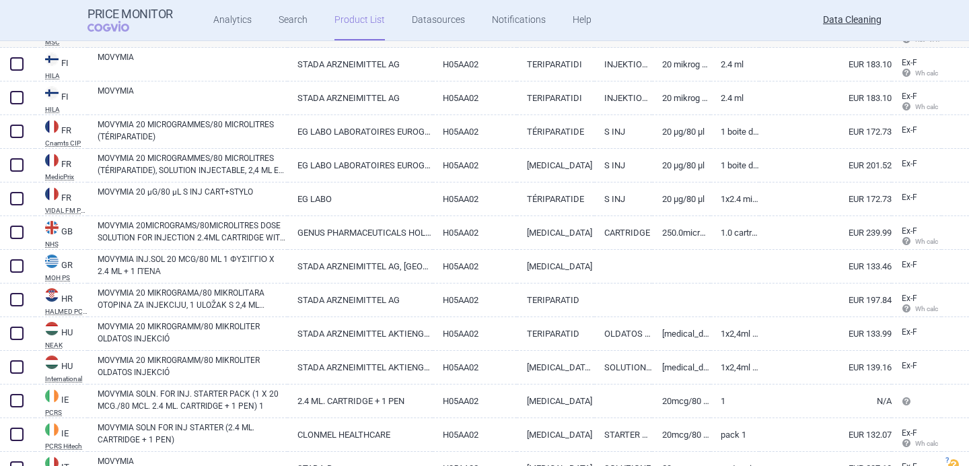
scroll to position [1240, 0]
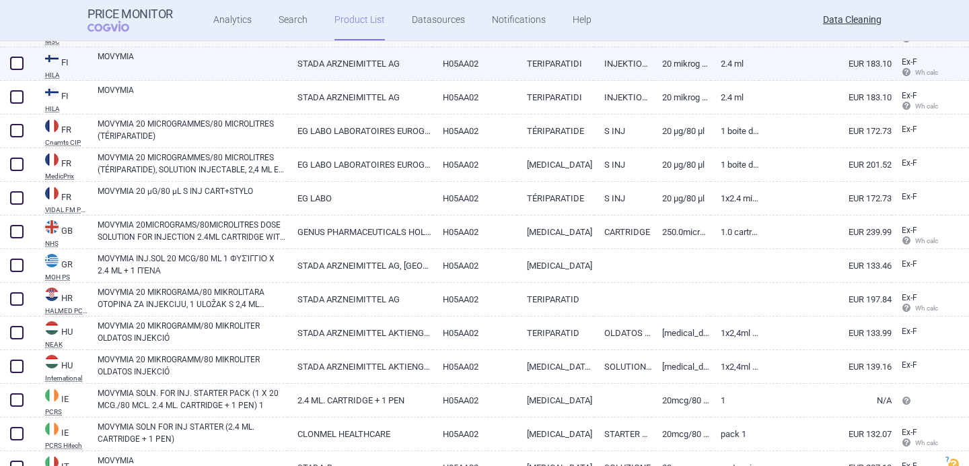
click at [207, 66] on link "MOVYMIA" at bounding box center [193, 62] width 190 height 24
select select "EUR"
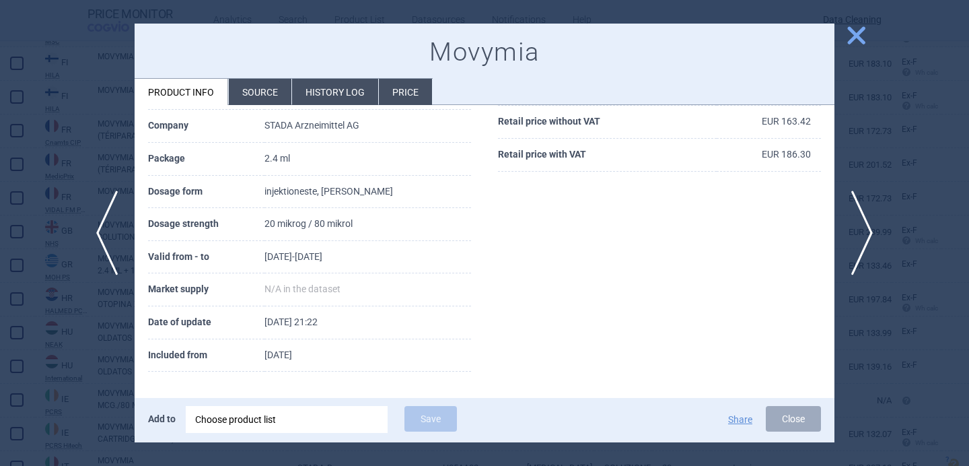
scroll to position [179, 0]
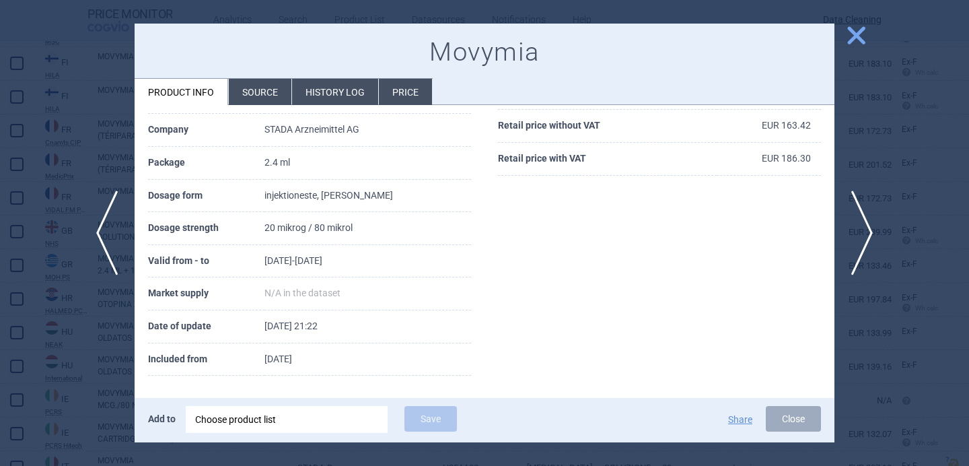
click at [251, 101] on li "Source" at bounding box center [260, 92] width 63 height 26
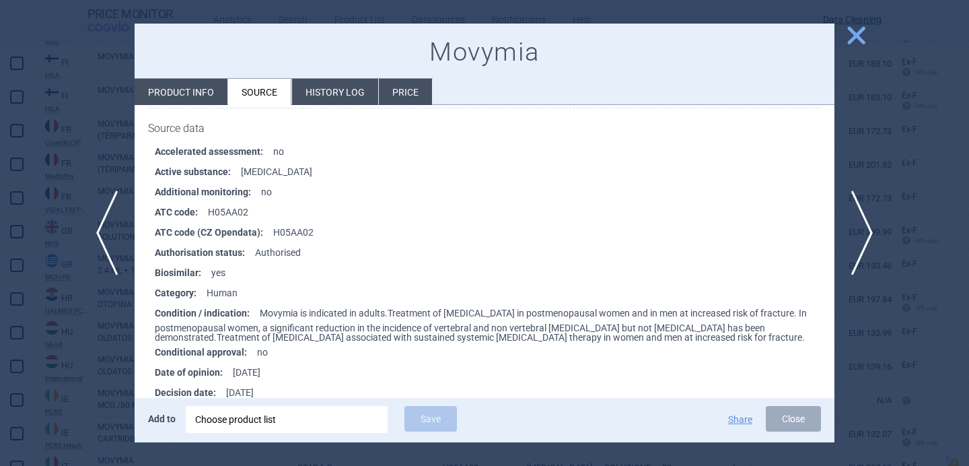
scroll to position [2802, 0]
click at [91, 350] on div at bounding box center [484, 233] width 969 height 466
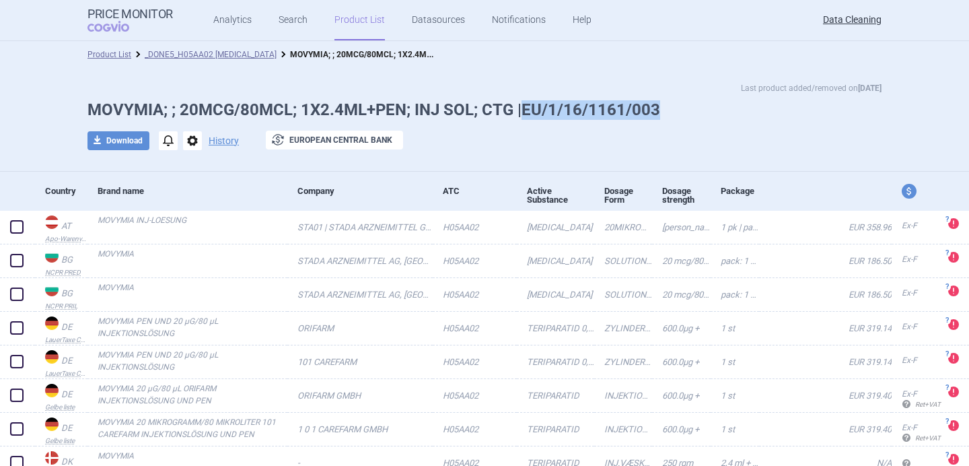
drag, startPoint x: 667, startPoint y: 104, endPoint x: 523, endPoint y: 104, distance: 144.0
click at [523, 104] on h1 "MOVYMIA; ; 20MCG/80MCL; 1X2.4ML+PEN; INJ SOL; CTG |EU/1/16/1161/003" at bounding box center [484, 110] width 794 height 20
copy h1 "EU/1/16/1161/003"
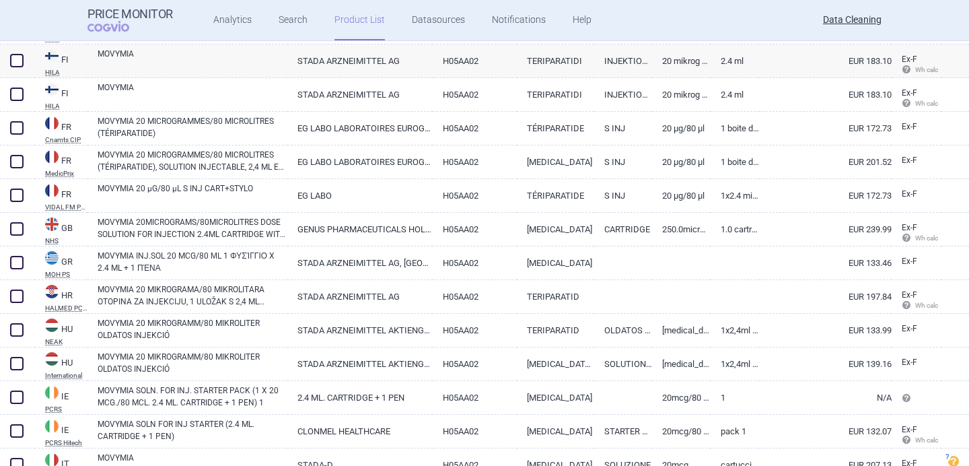
scroll to position [1245, 0]
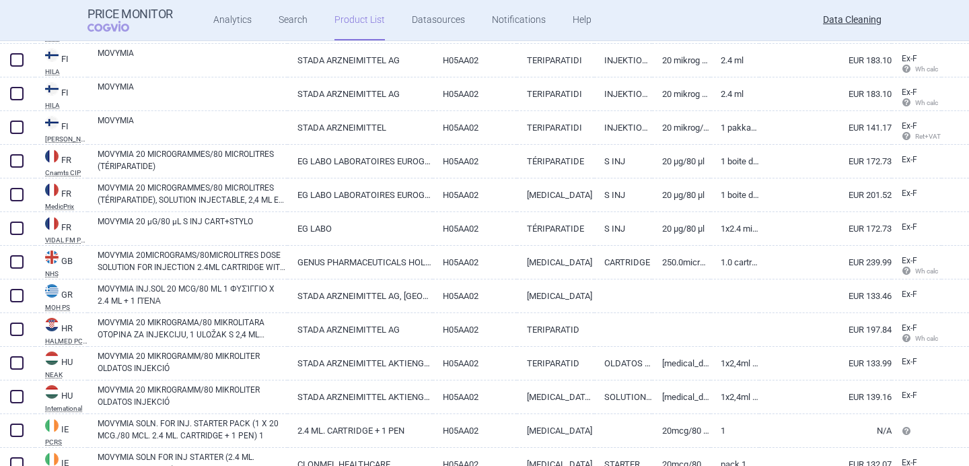
scroll to position [1244, 0]
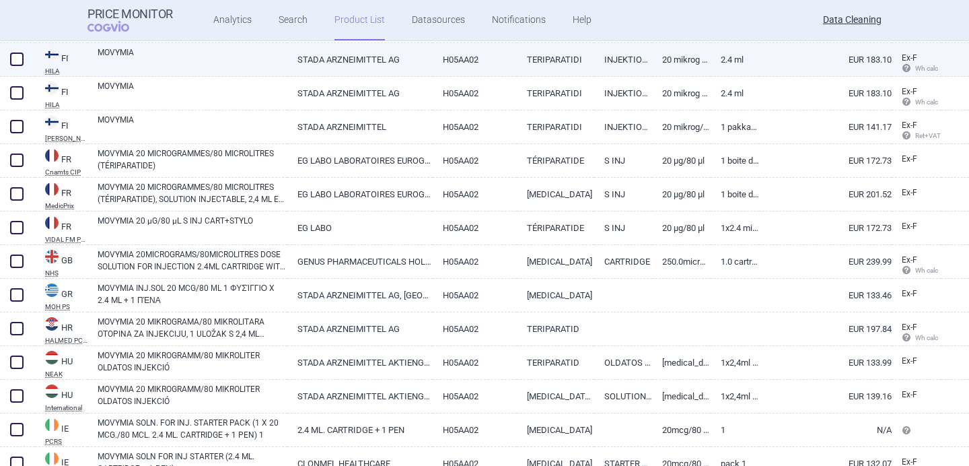
click at [187, 54] on link "MOVYMIA" at bounding box center [193, 58] width 190 height 24
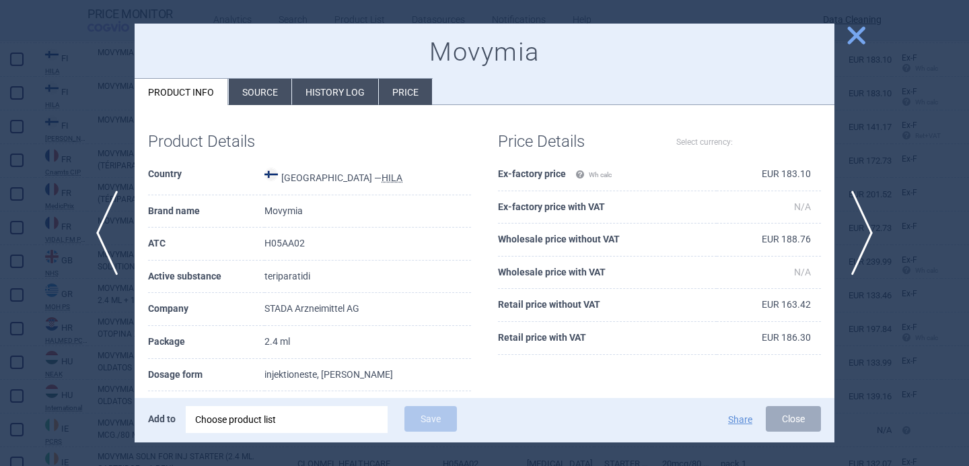
select select "EUR"
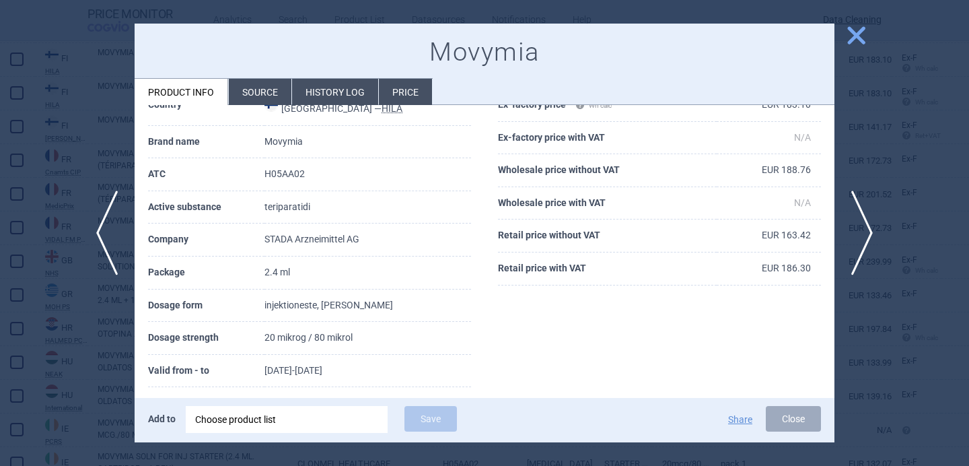
scroll to position [81, 0]
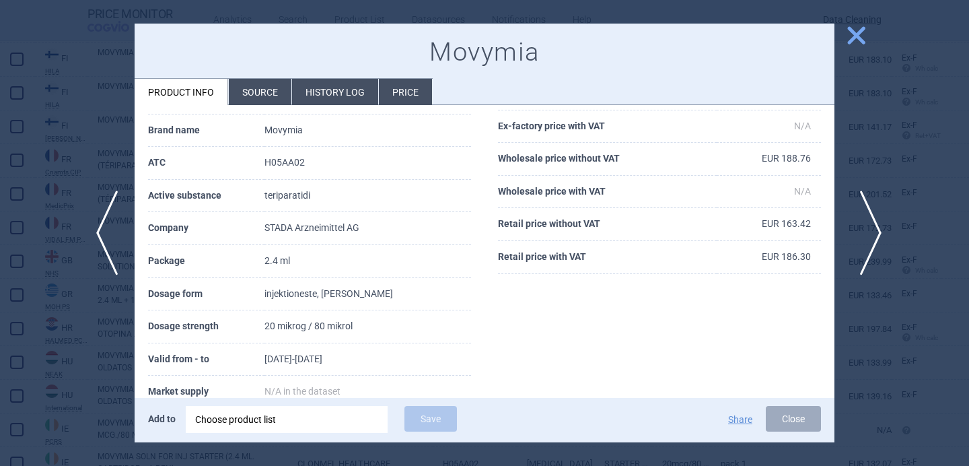
click at [872, 232] on span "next" at bounding box center [866, 232] width 30 height 85
click at [102, 252] on span "previous" at bounding box center [102, 232] width 30 height 85
click at [254, 96] on li "Source" at bounding box center [260, 92] width 63 height 26
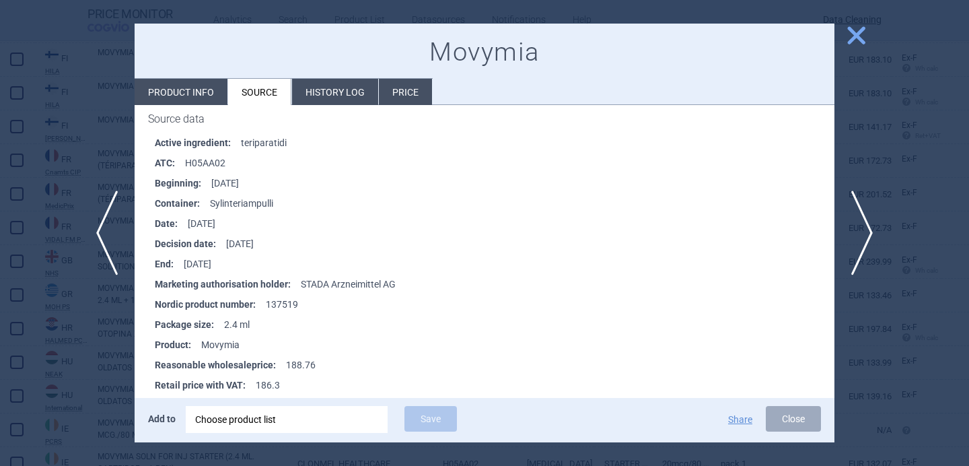
scroll to position [190, 0]
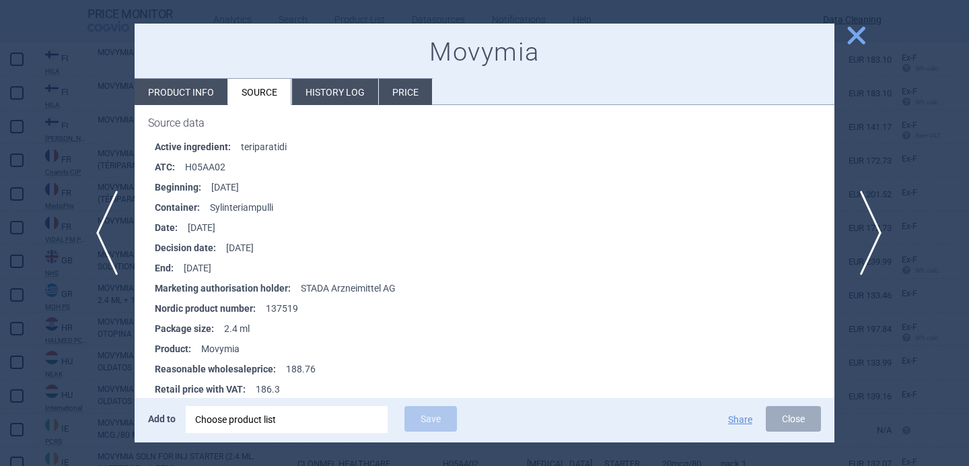
click at [870, 231] on span "next" at bounding box center [866, 232] width 30 height 85
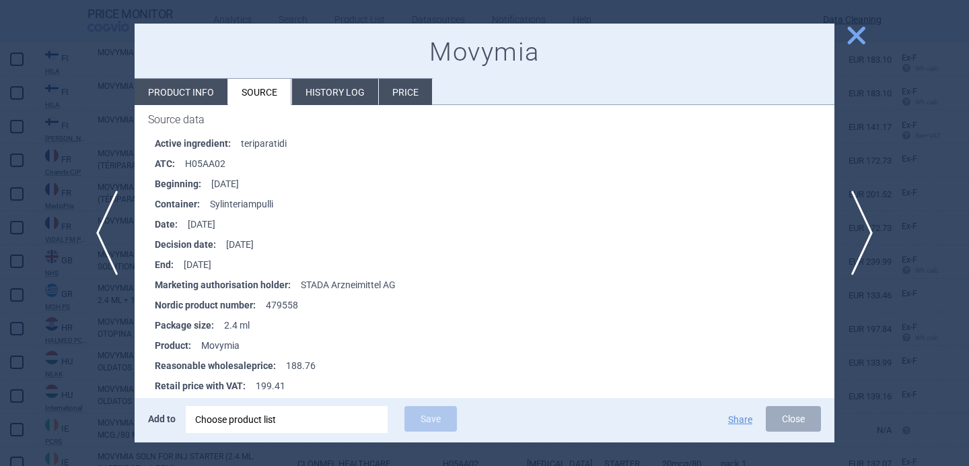
scroll to position [190, 0]
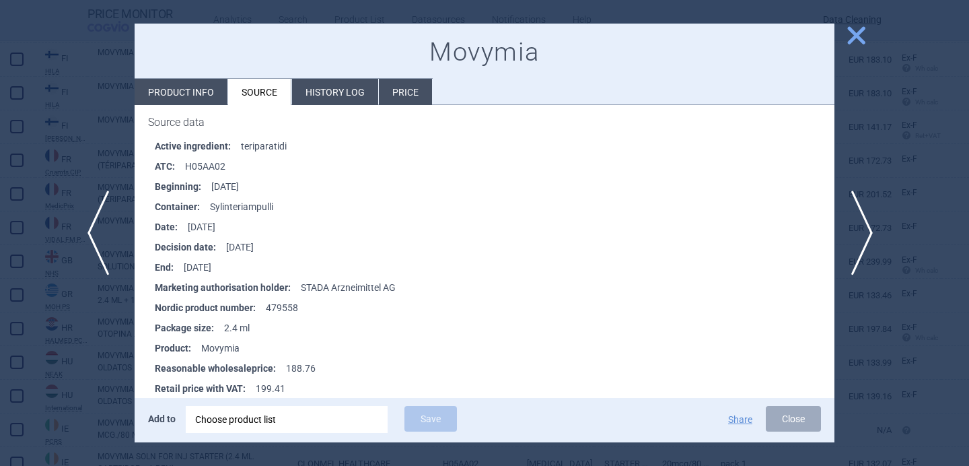
click at [103, 244] on span "previous" at bounding box center [102, 232] width 30 height 85
click at [866, 231] on span "next" at bounding box center [866, 232] width 30 height 85
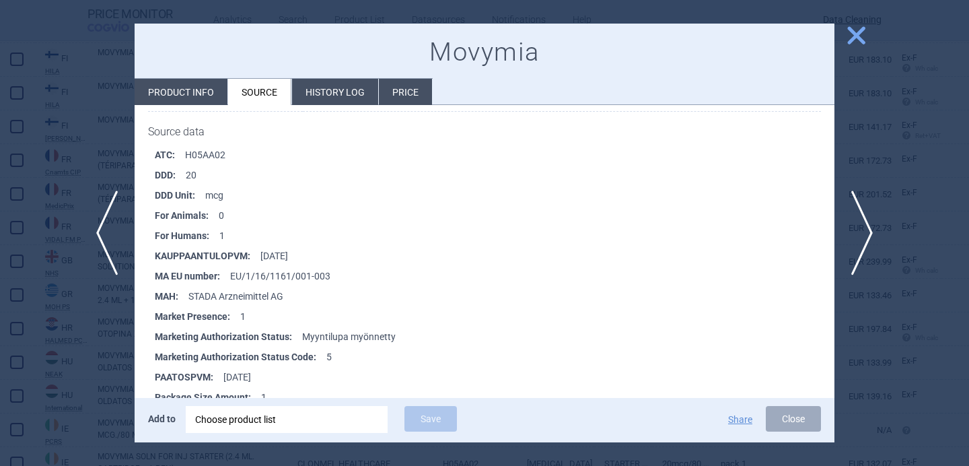
scroll to position [1740, 0]
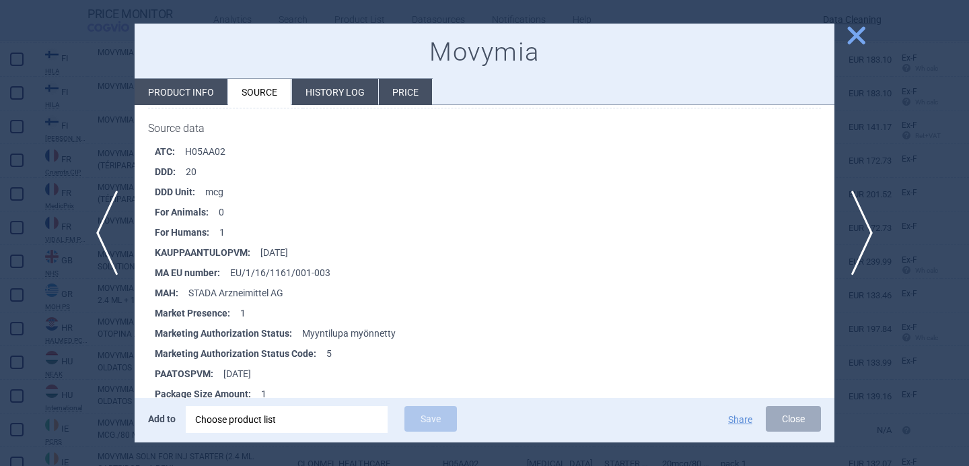
click at [198, 100] on li "Product info" at bounding box center [181, 92] width 93 height 26
select select "EUR"
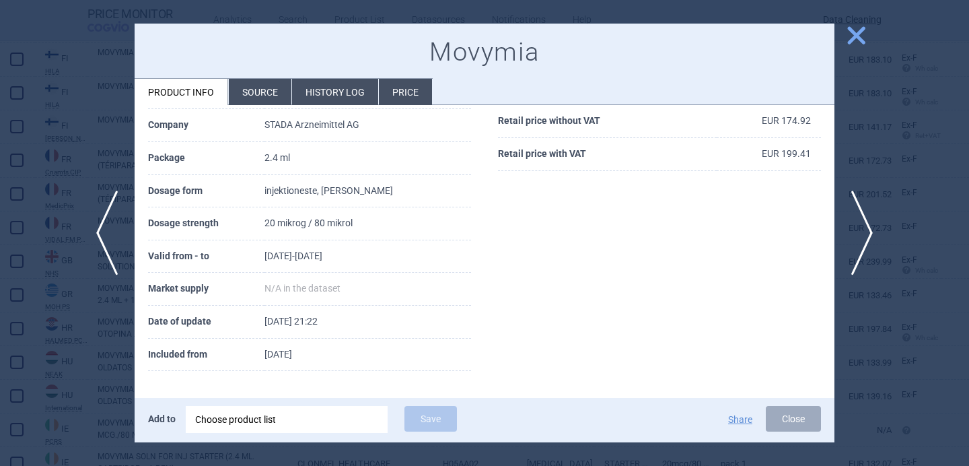
scroll to position [183, 0]
click at [248, 99] on li "Source" at bounding box center [260, 92] width 63 height 26
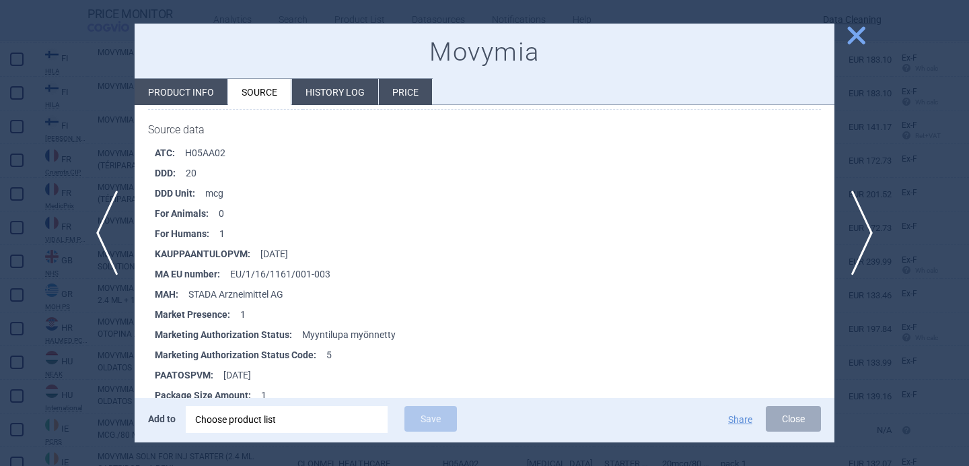
scroll to position [1742, 0]
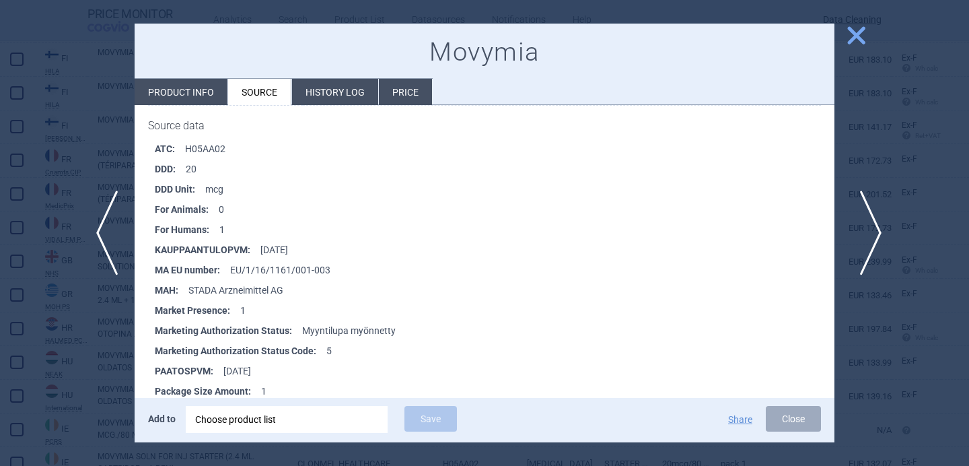
click at [863, 215] on span "next" at bounding box center [866, 232] width 30 height 85
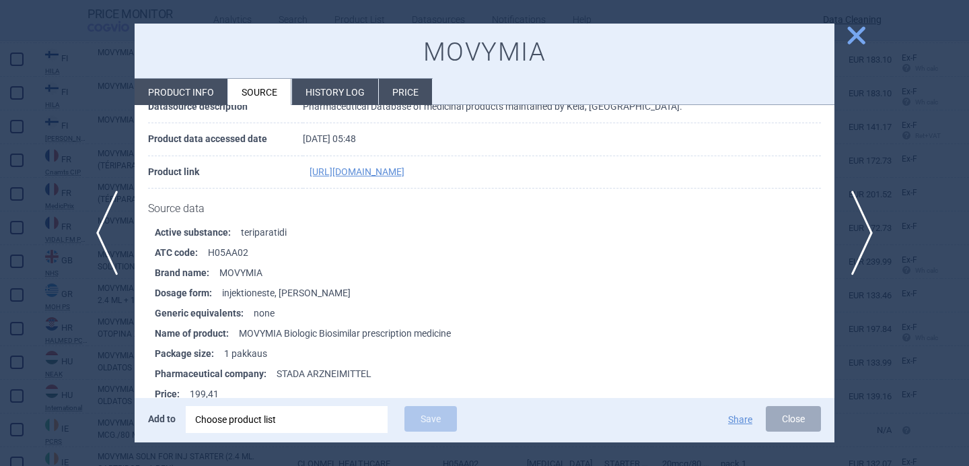
scroll to position [106, 0]
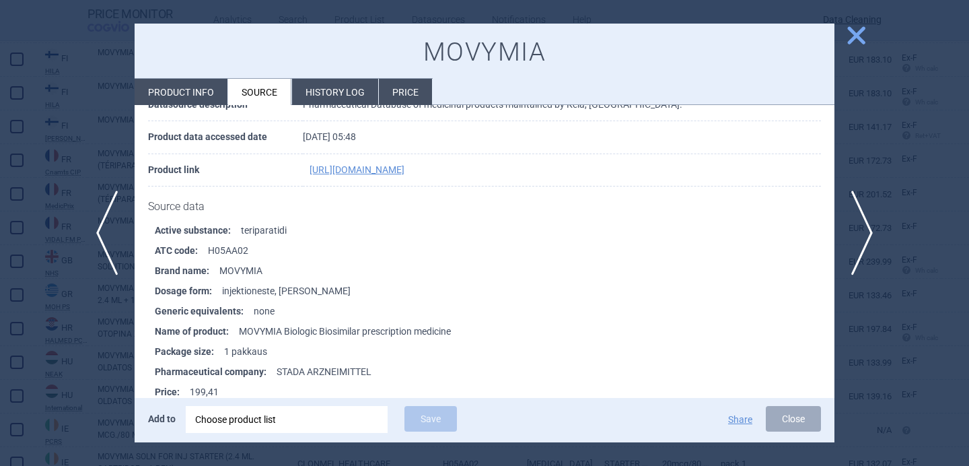
click at [194, 95] on li "Product info" at bounding box center [181, 92] width 93 height 26
select select "EUR"
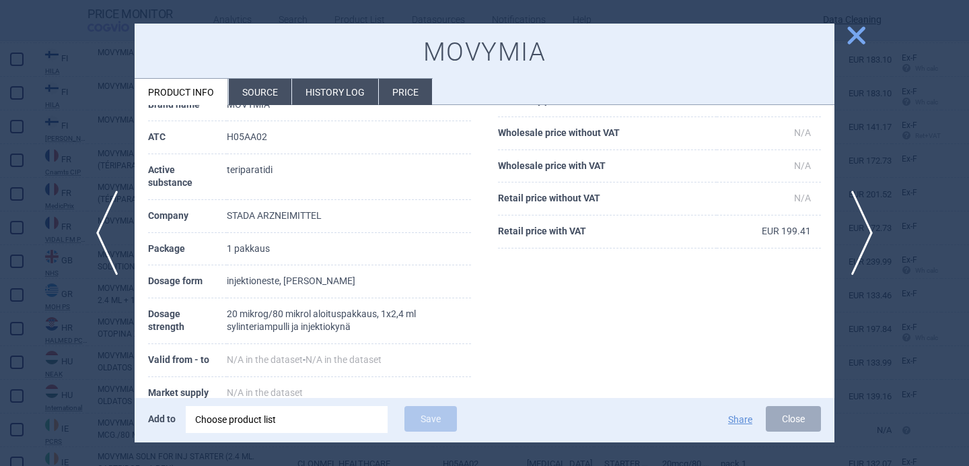
click at [257, 96] on li "Source" at bounding box center [260, 92] width 63 height 26
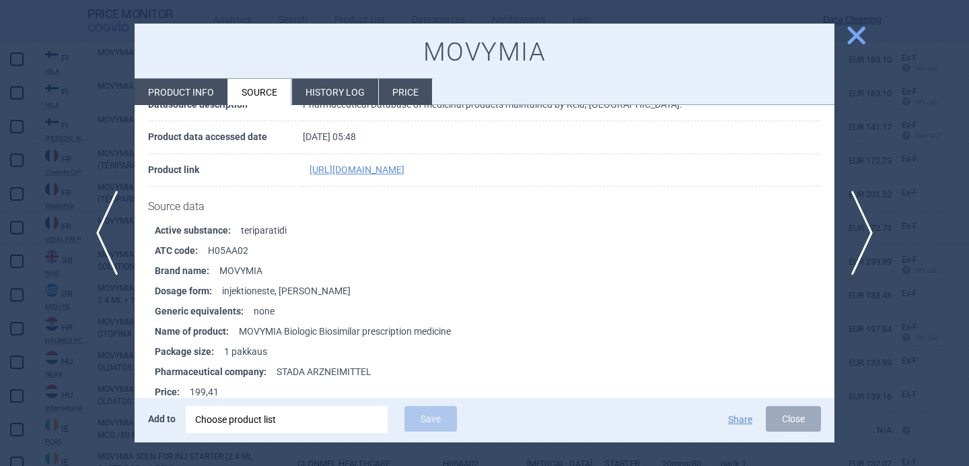
click at [198, 94] on li "Product info" at bounding box center [181, 92] width 93 height 26
select select "EUR"
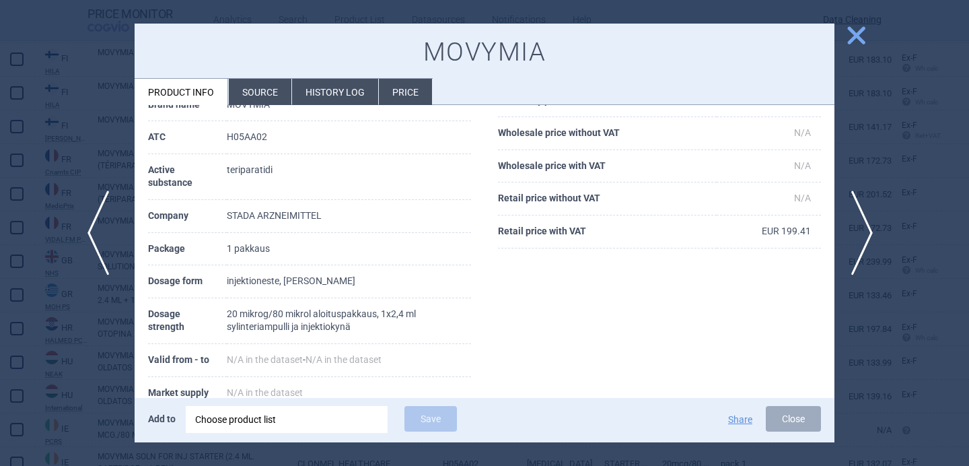
click at [109, 230] on span "previous" at bounding box center [102, 232] width 30 height 85
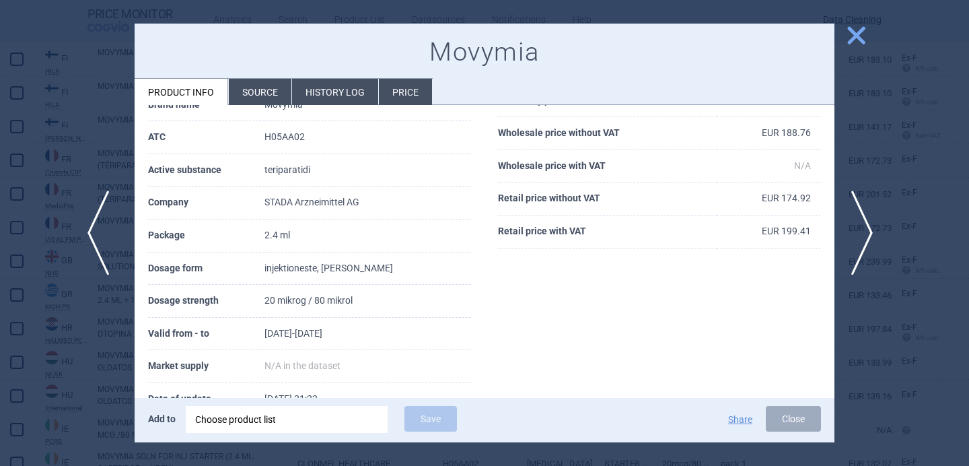
click at [109, 231] on span "previous" at bounding box center [102, 232] width 30 height 85
click at [94, 127] on div at bounding box center [484, 233] width 969 height 466
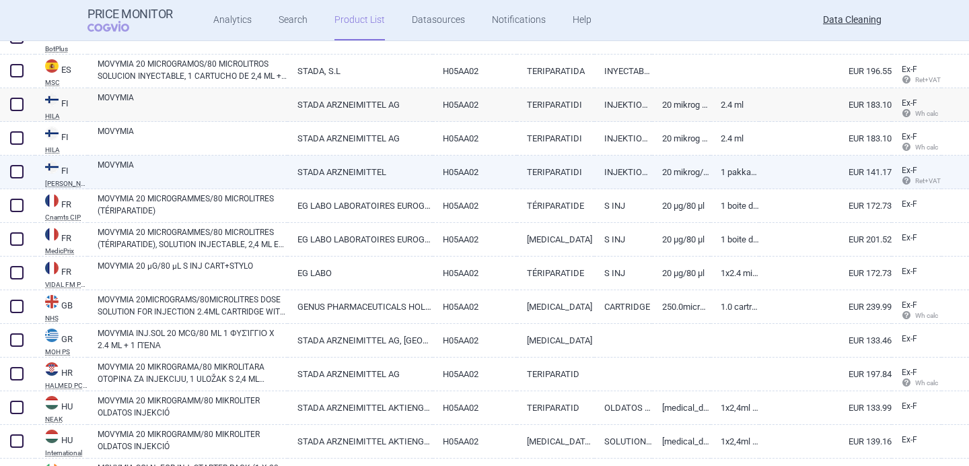
scroll to position [1195, 0]
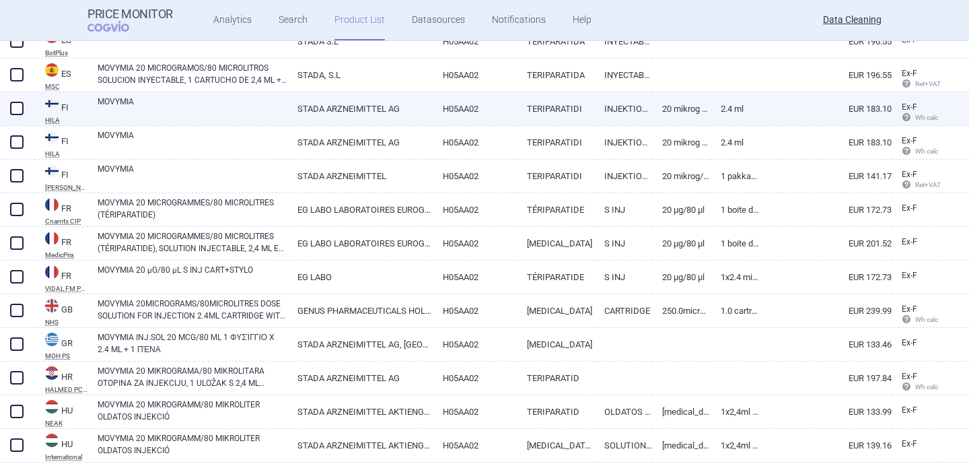
click at [162, 105] on link "MOVYMIA" at bounding box center [193, 108] width 190 height 24
select select "EUR"
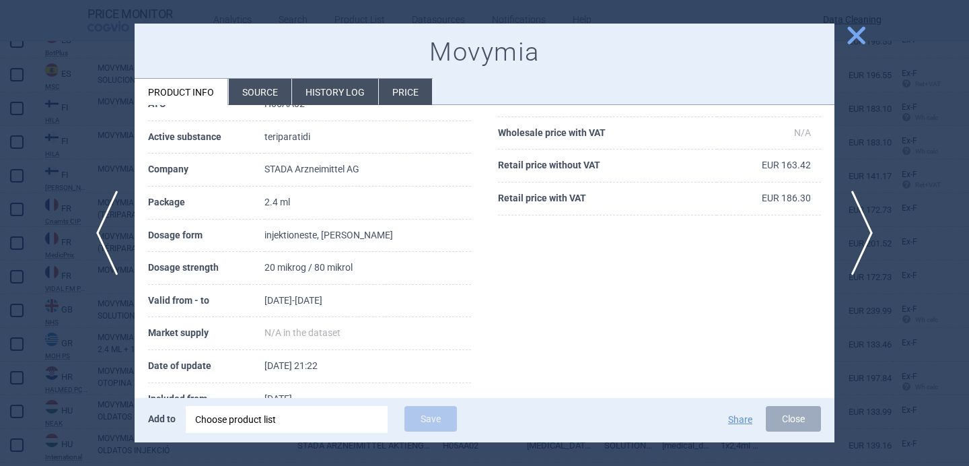
scroll to position [140, 0]
click at [266, 97] on li "Source" at bounding box center [260, 92] width 63 height 26
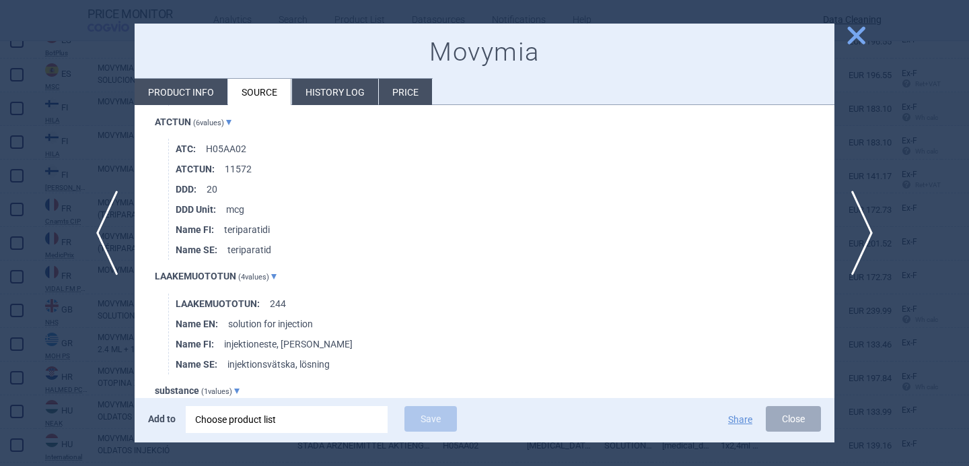
scroll to position [2081, 0]
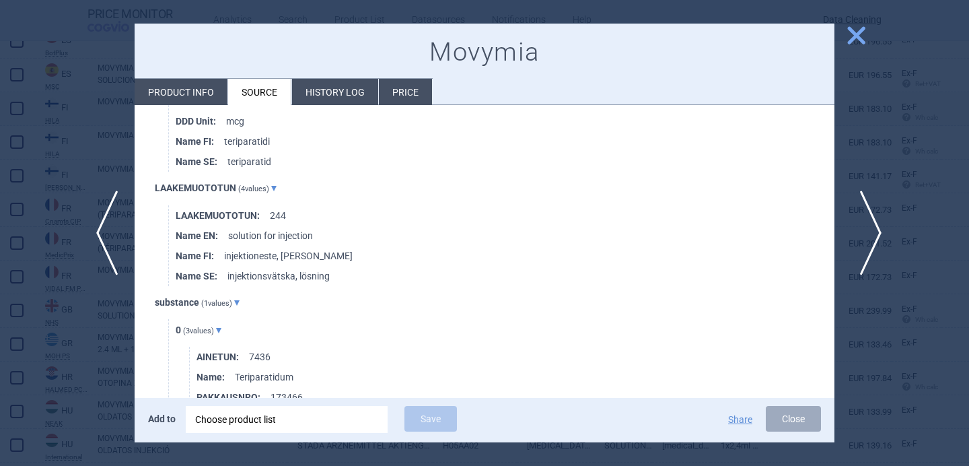
click at [879, 239] on span "next" at bounding box center [866, 232] width 30 height 85
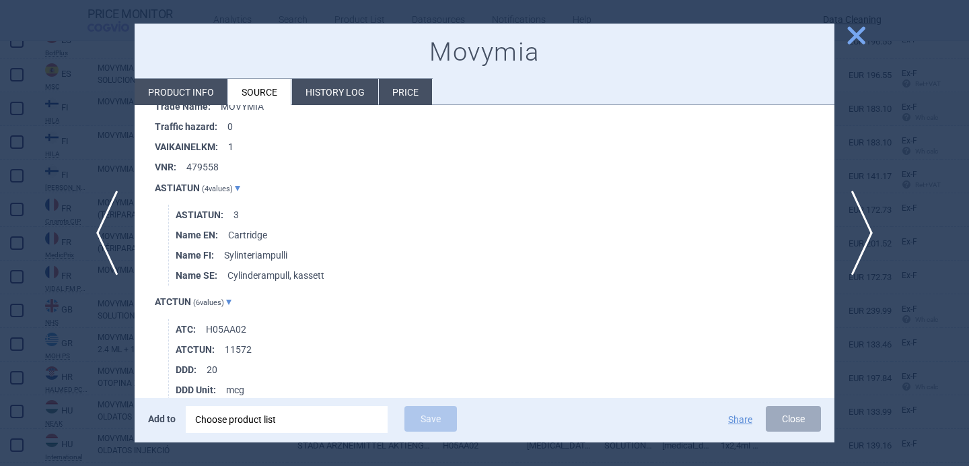
scroll to position [2211, 0]
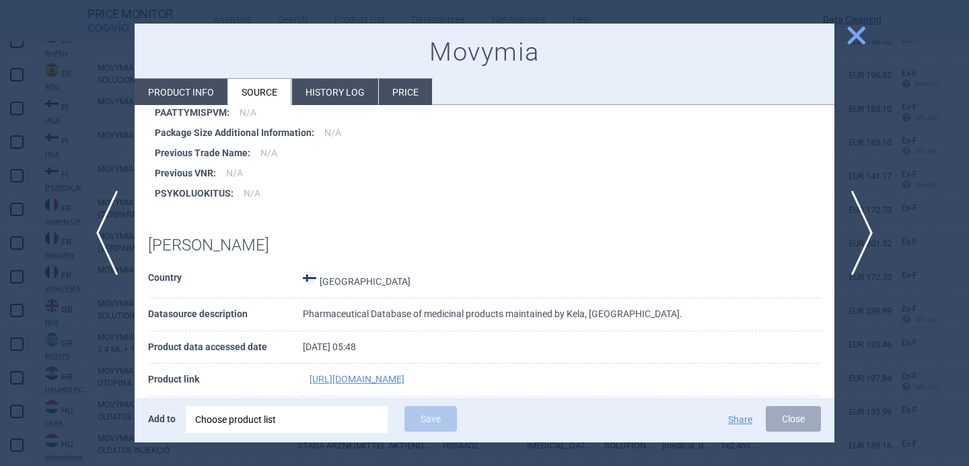
click at [208, 96] on li "Product info" at bounding box center [181, 92] width 93 height 26
select select "EUR"
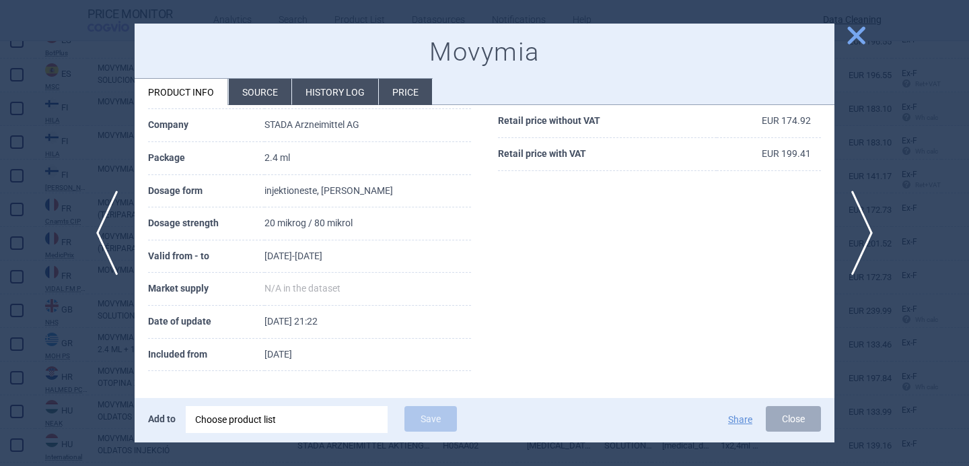
scroll to position [183, 0]
click at [78, 142] on div at bounding box center [484, 233] width 969 height 466
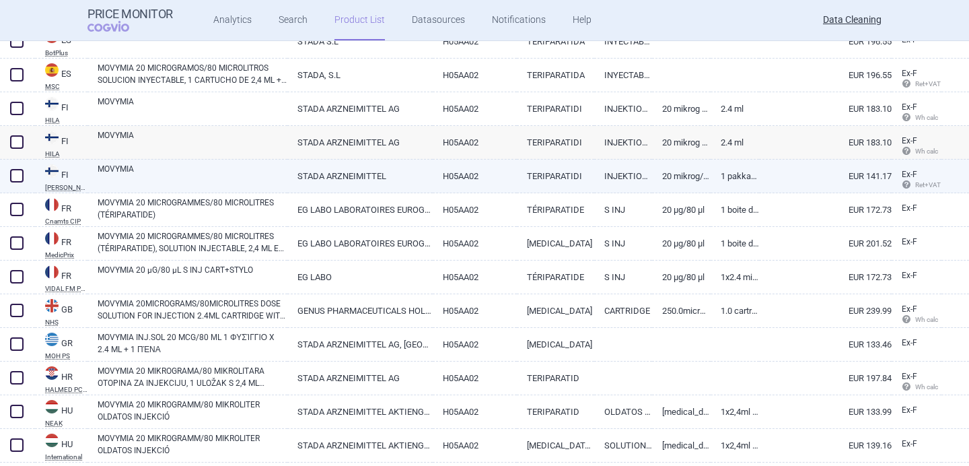
click at [172, 173] on link "MOVYMIA" at bounding box center [193, 175] width 190 height 24
select select "EUR"
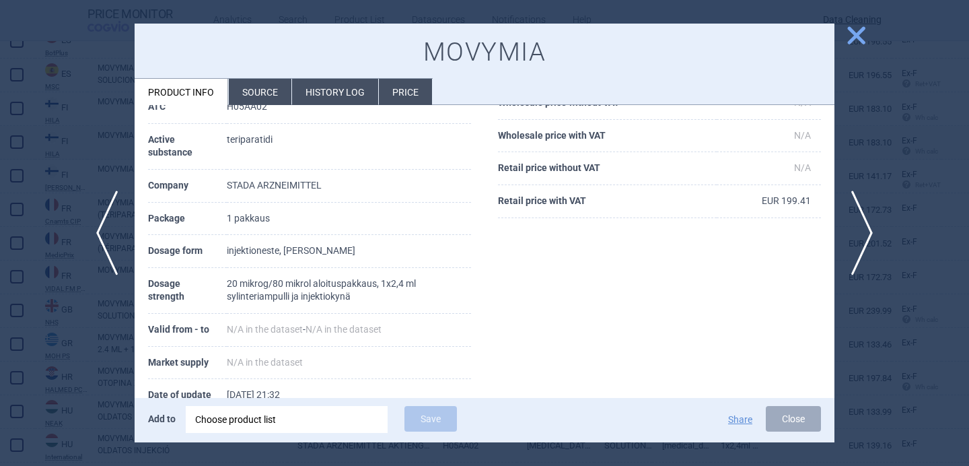
scroll to position [138, 0]
drag, startPoint x: 359, startPoint y: 294, endPoint x: 329, endPoint y: 295, distance: 30.3
click at [329, 295] on td "20 mikrog/80 mikrol aloituspakkaus, 1x2,4 ml sylinteriampulli ja injektiokynä" at bounding box center [349, 289] width 245 height 46
copy td "kynä"
click at [79, 153] on div at bounding box center [484, 233] width 969 height 466
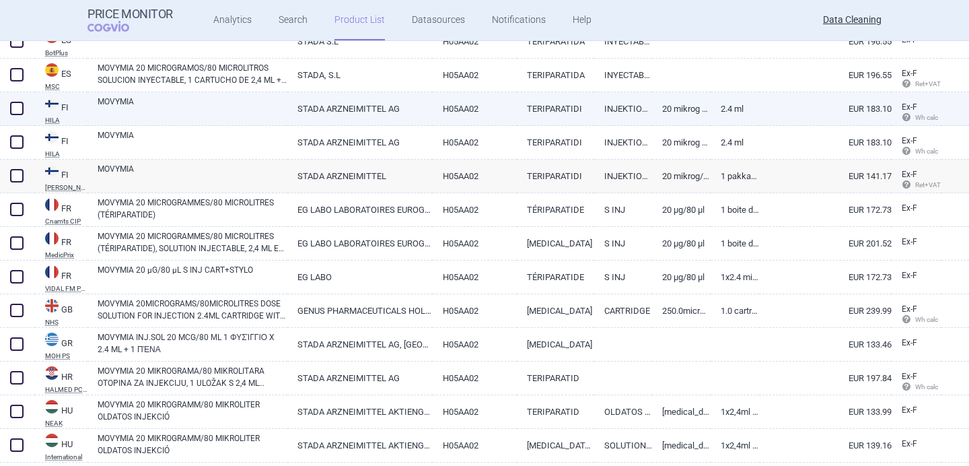
click at [149, 121] on div "MOVYMIA" at bounding box center [187, 109] width 200 height 34
click at [166, 108] on link "MOVYMIA" at bounding box center [193, 108] width 190 height 24
select select "EUR"
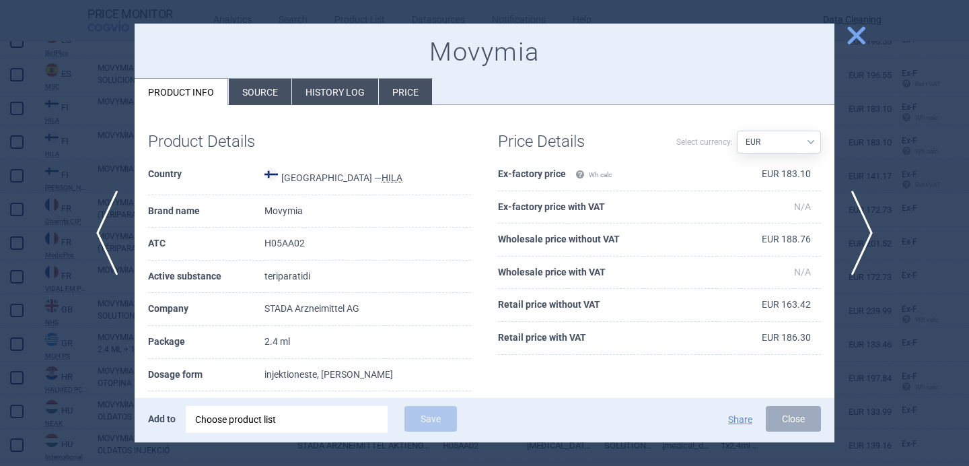
click at [250, 98] on li "Source" at bounding box center [260, 92] width 63 height 26
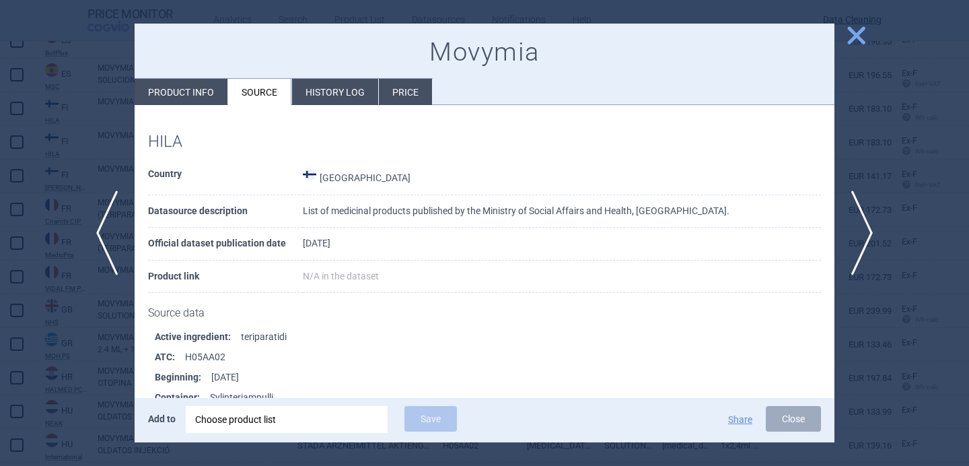
click at [326, 326] on li "Active ingredient : teriparatidi" at bounding box center [494, 336] width 679 height 20
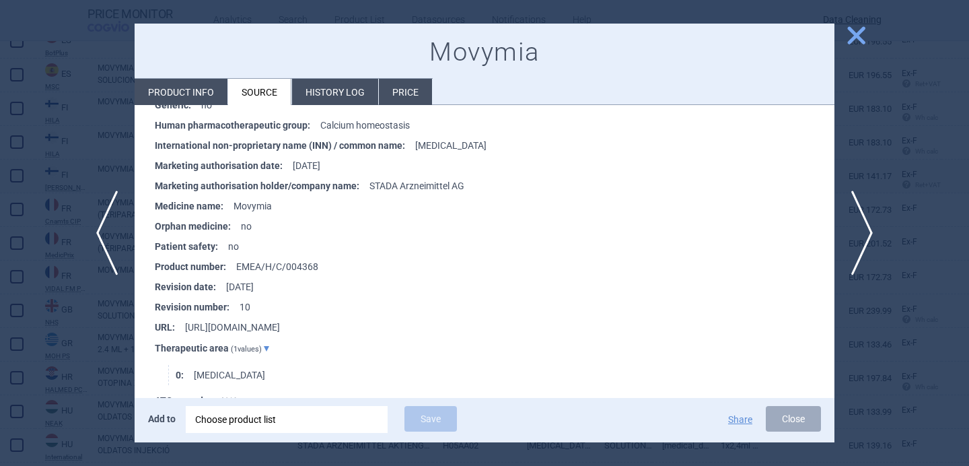
scroll to position [3237, 0]
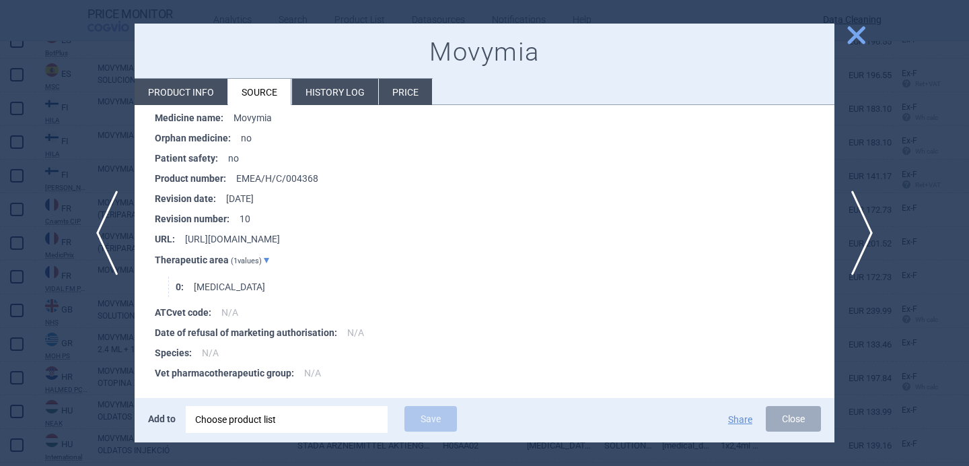
click at [860, 42] on span "close" at bounding box center [856, 36] width 24 height 24
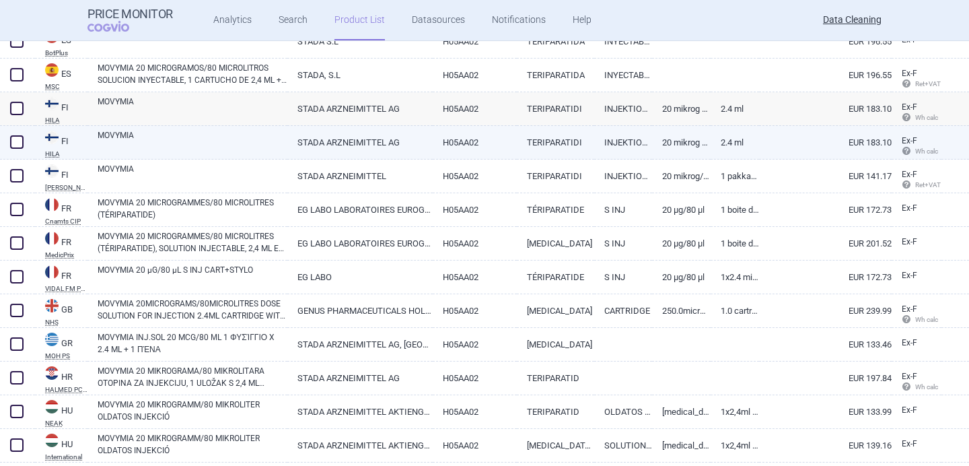
click at [196, 149] on link "MOVYMIA" at bounding box center [193, 141] width 190 height 24
select select "EUR"
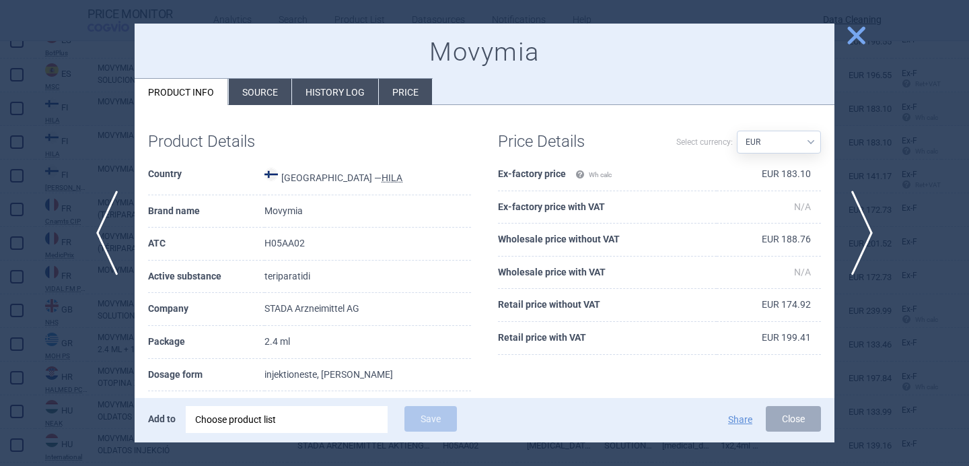
click at [276, 88] on li "Source" at bounding box center [260, 92] width 63 height 26
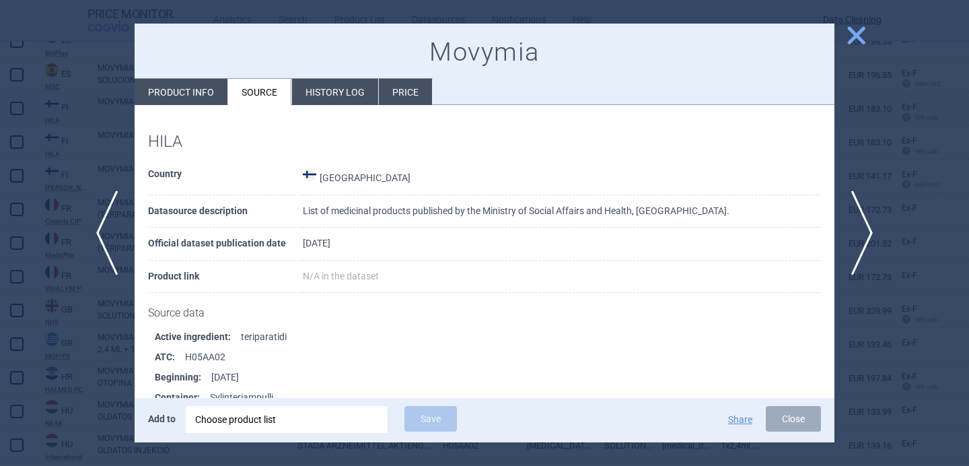
click at [341, 279] on span "N/A in the dataset" at bounding box center [341, 275] width 76 height 11
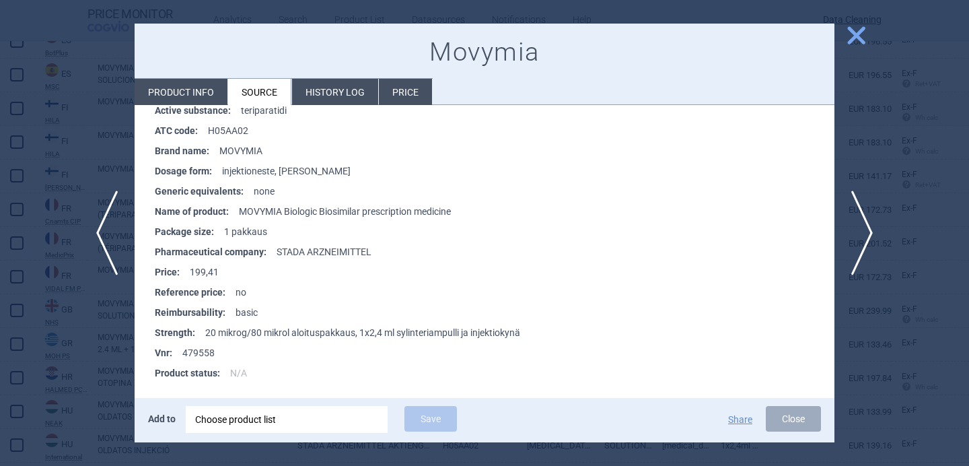
click at [583, 302] on li "Reimbursability : basic" at bounding box center [494, 312] width 679 height 20
click at [79, 381] on div at bounding box center [484, 233] width 969 height 466
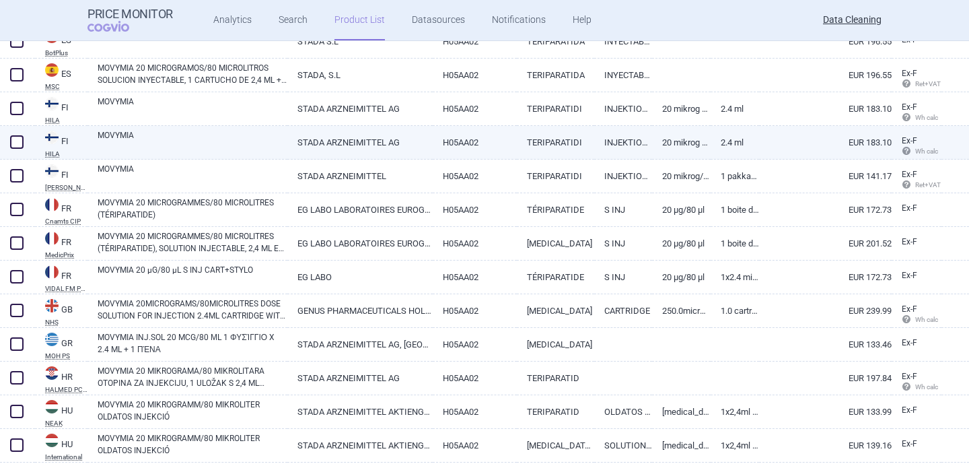
click at [212, 139] on link "MOVYMIA" at bounding box center [193, 141] width 190 height 24
select select "EUR"
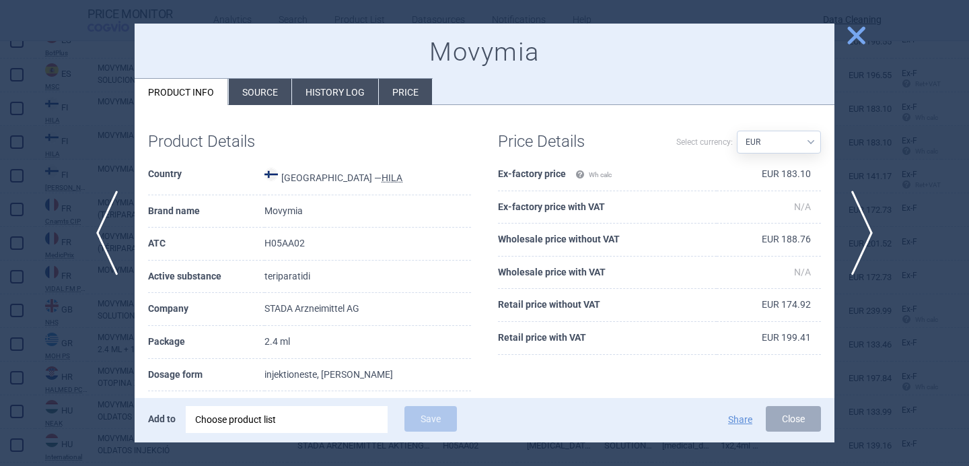
click at [283, 80] on li "Source" at bounding box center [260, 92] width 63 height 26
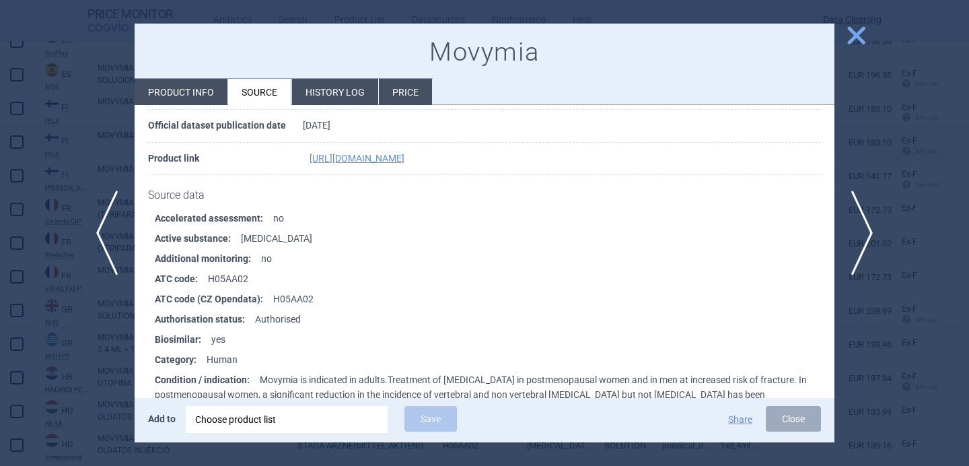
scroll to position [3237, 0]
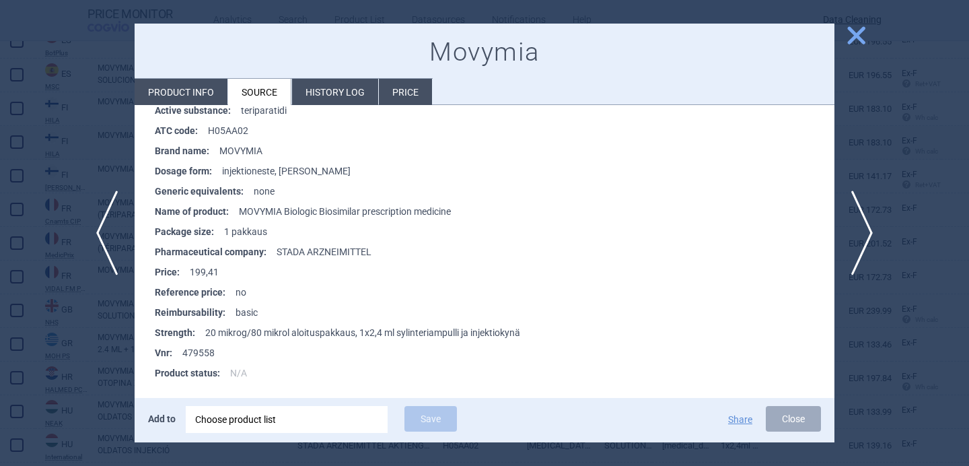
click at [84, 361] on div at bounding box center [484, 233] width 969 height 466
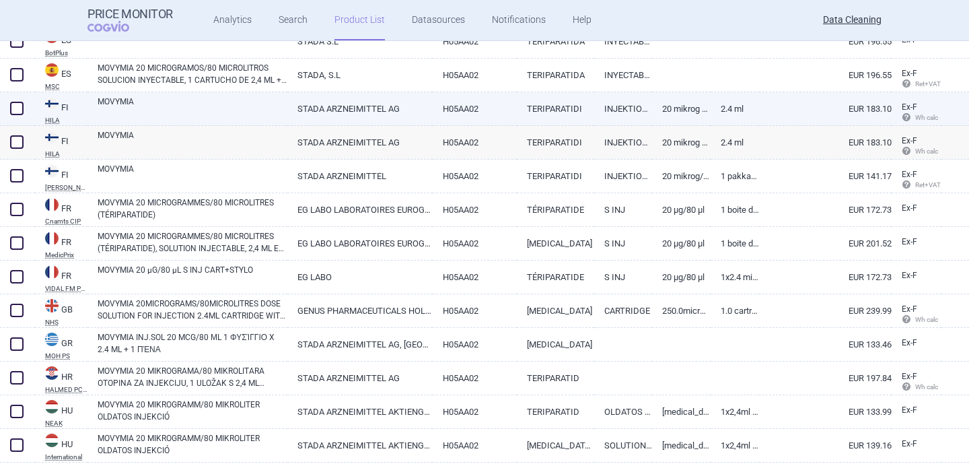
click at [256, 108] on link "MOVYMIA" at bounding box center [193, 108] width 190 height 24
select select "EUR"
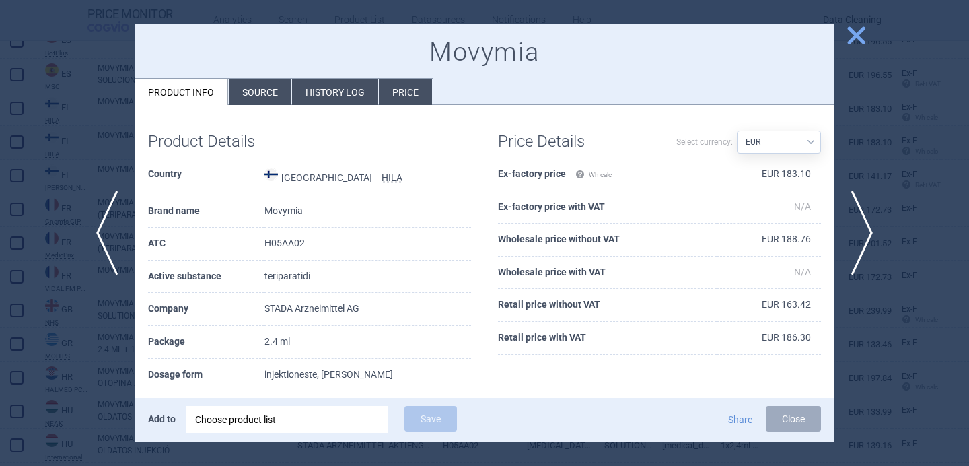
click at [260, 93] on li "Source" at bounding box center [260, 92] width 63 height 26
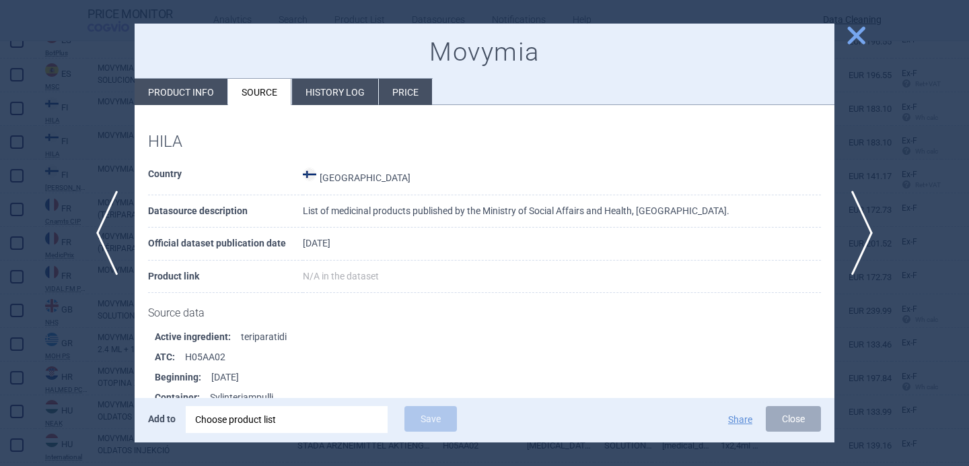
click at [60, 393] on div at bounding box center [484, 233] width 969 height 466
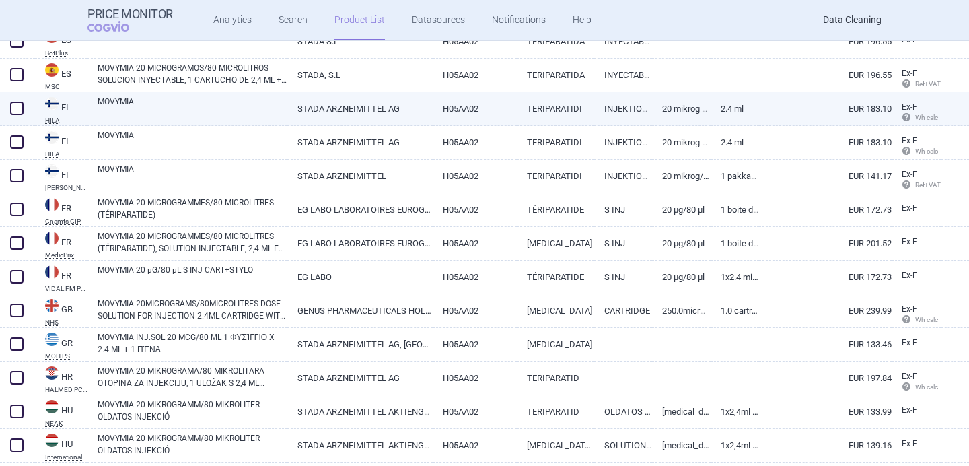
click at [17, 110] on span at bounding box center [16, 108] width 13 height 13
checkbox input "true"
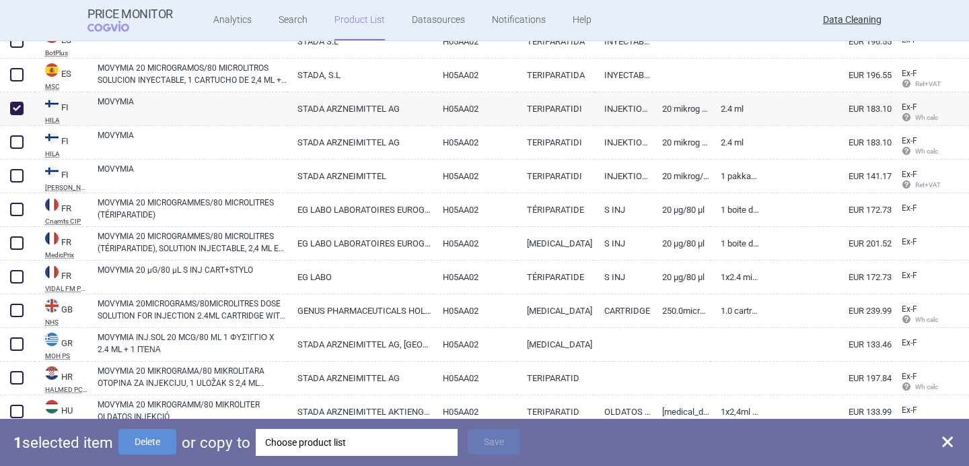
click at [332, 450] on div "Choose product list" at bounding box center [356, 442] width 183 height 27
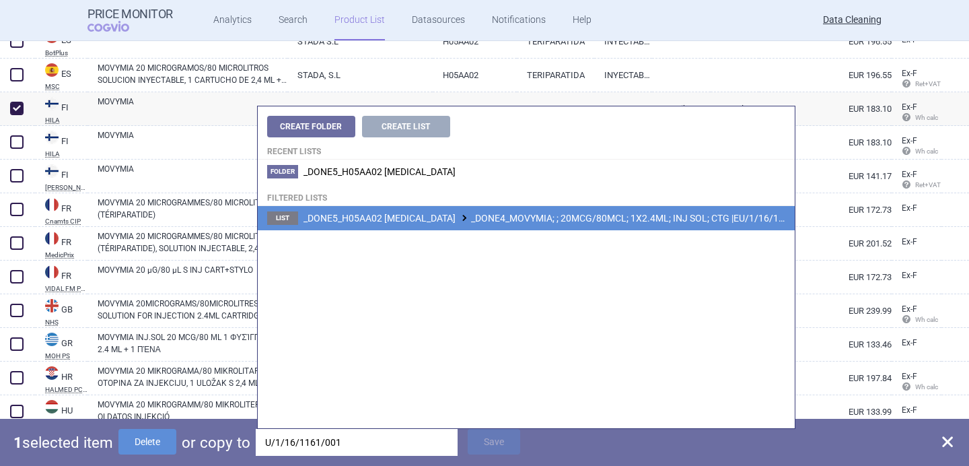
type input "U/1/16/1161/001"
click at [424, 213] on span "_DONE5_H05AA02 [MEDICAL_DATA] _DONE4_MOVYMIA; ; 20MCG/80MCL; 1X2.4ML; INJ SOL; …" at bounding box center [558, 218] width 511 height 11
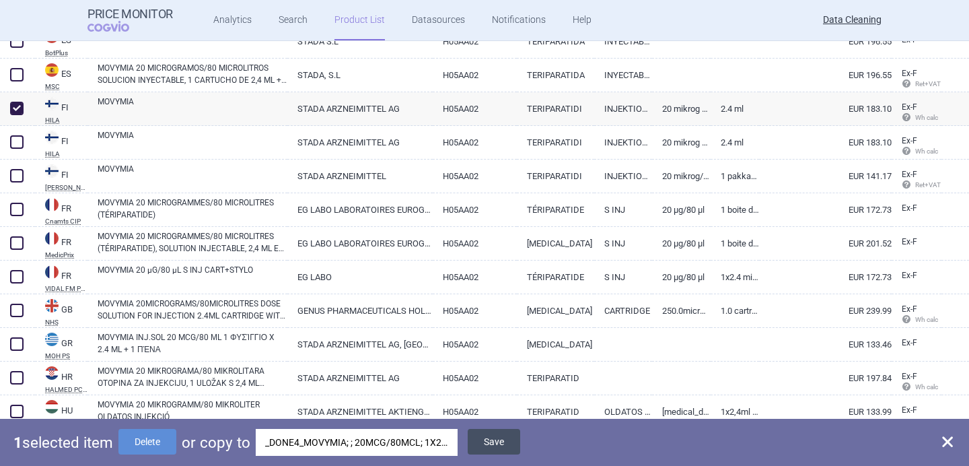
click at [502, 440] on button "Save" at bounding box center [494, 442] width 52 height 26
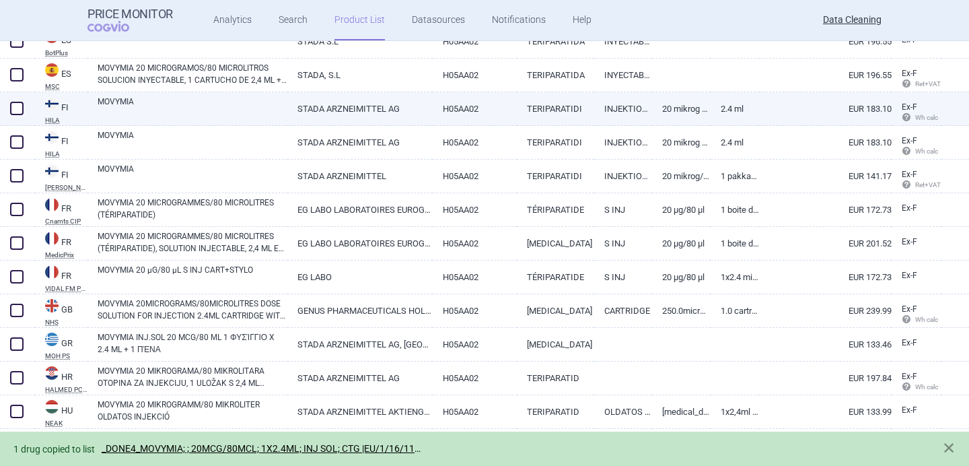
click at [17, 108] on span at bounding box center [16, 108] width 13 height 13
checkbox input "true"
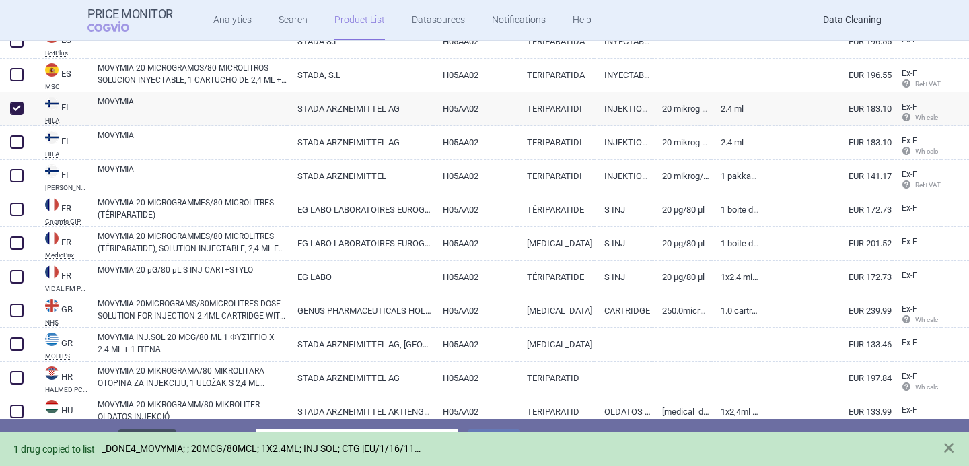
click at [149, 429] on button "Delete" at bounding box center [147, 442] width 58 height 26
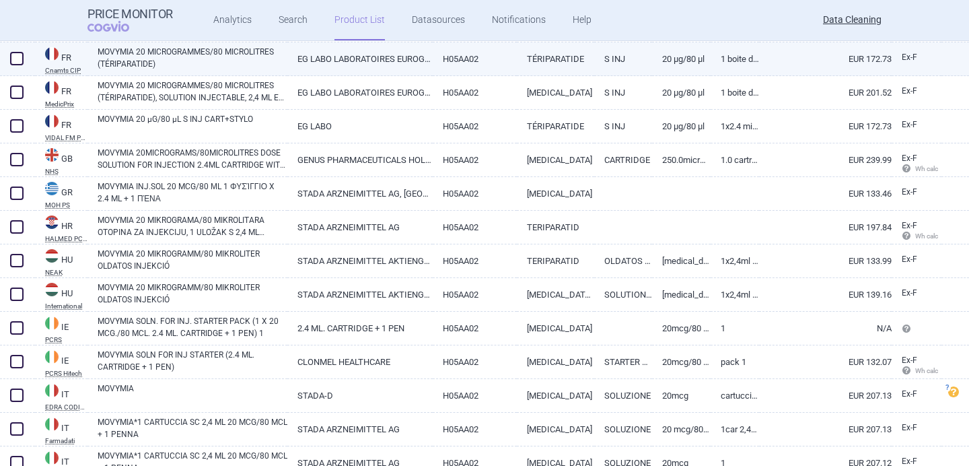
scroll to position [1312, 0]
click at [231, 61] on link "MOVYMIA 20 MICROGRAMMES/80 MICROLITRES (TÉRIPARATIDE)" at bounding box center [193, 57] width 190 height 24
select select "EUR"
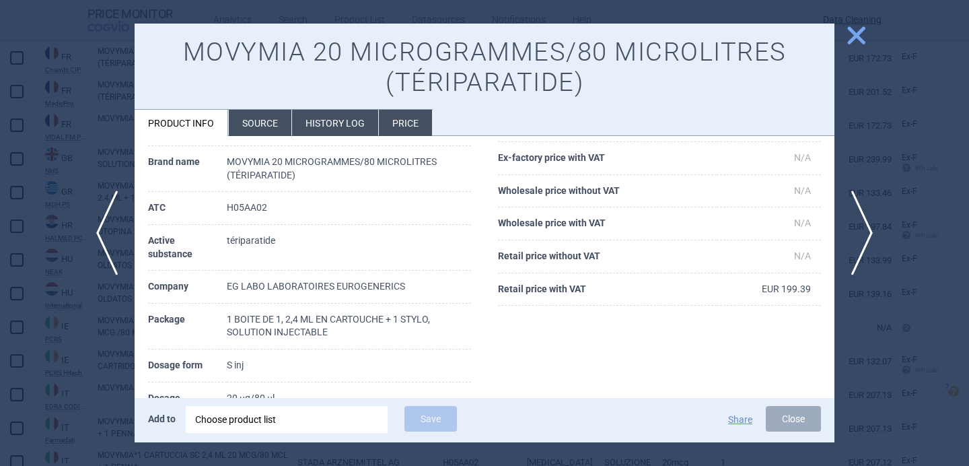
scroll to position [81, 0]
click at [871, 231] on span "next" at bounding box center [866, 232] width 30 height 85
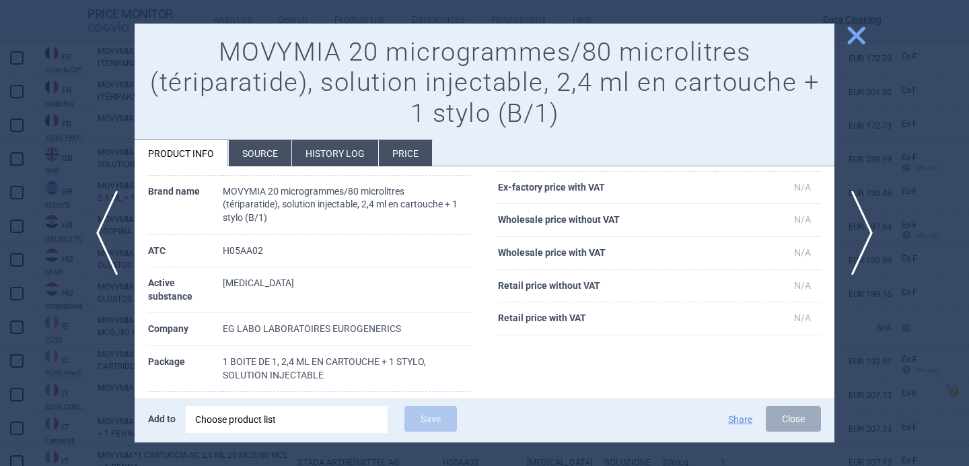
scroll to position [139, 0]
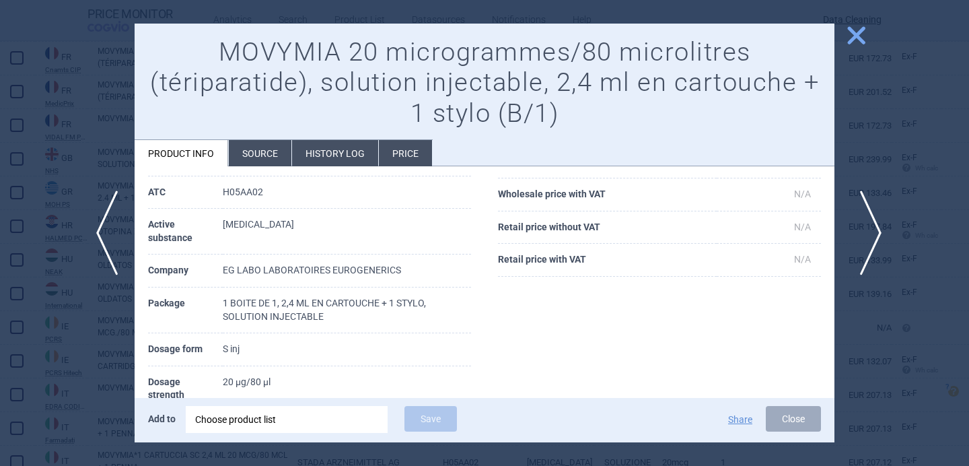
click at [866, 219] on span "next" at bounding box center [866, 232] width 30 height 85
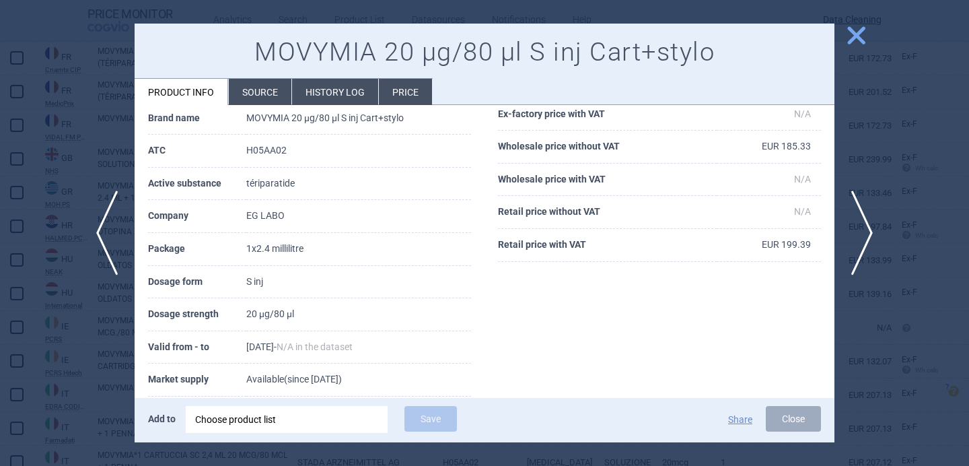
scroll to position [92, 0]
click at [865, 209] on span "next" at bounding box center [866, 232] width 30 height 85
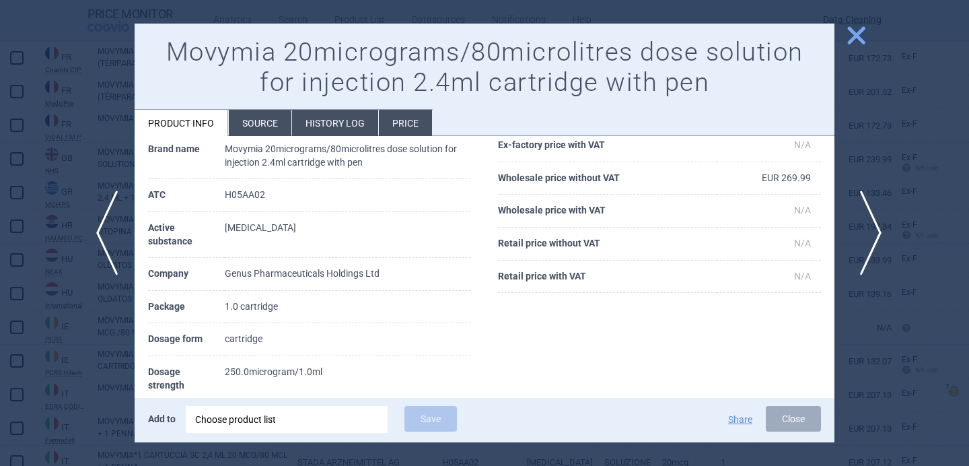
click at [865, 209] on span "next" at bounding box center [866, 232] width 30 height 85
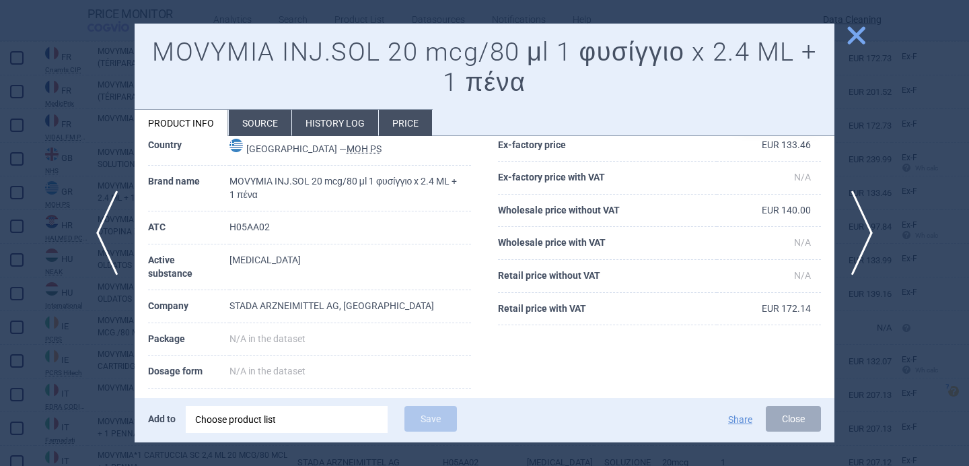
scroll to position [50, 0]
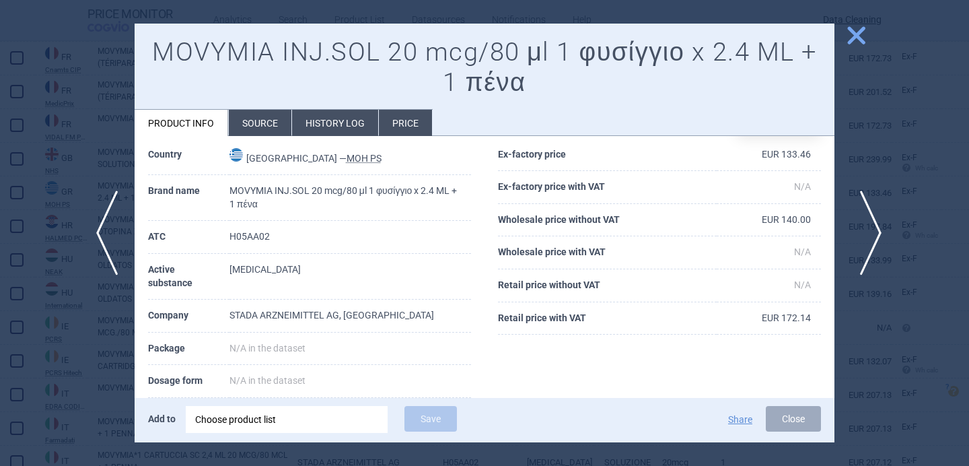
click at [874, 240] on span "next" at bounding box center [866, 232] width 30 height 85
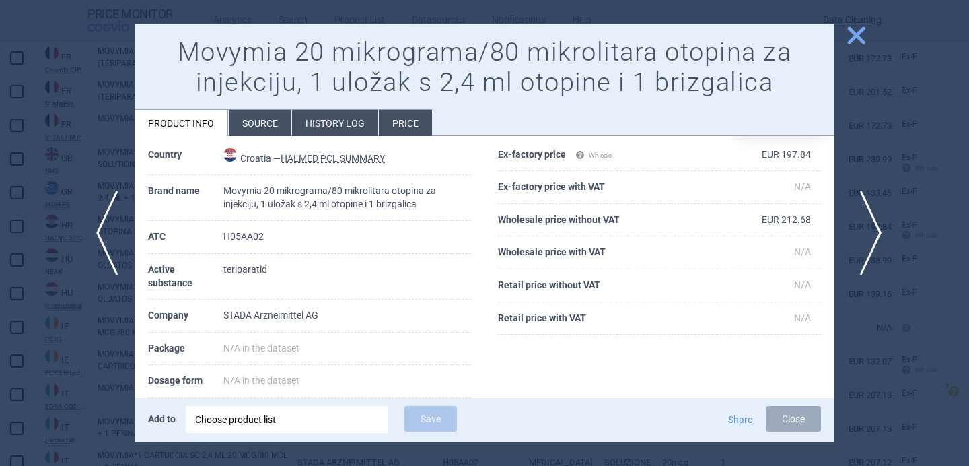
click at [874, 242] on span "next" at bounding box center [866, 232] width 30 height 85
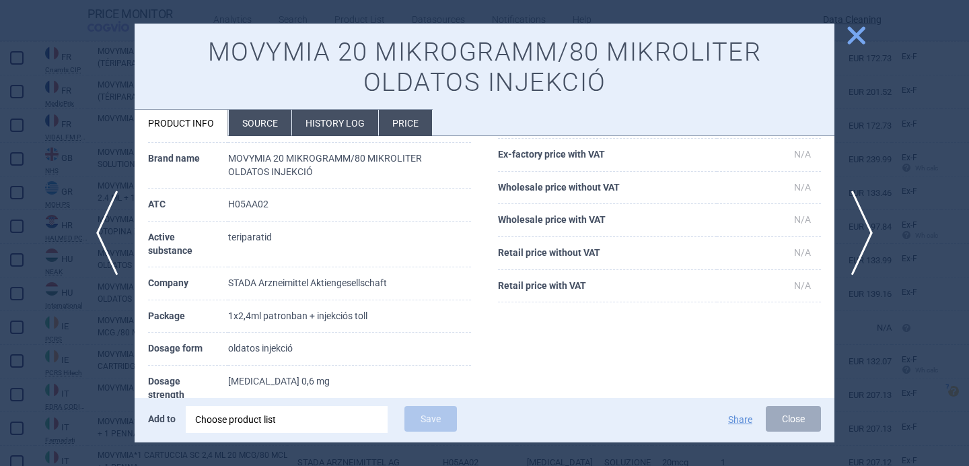
scroll to position [59, 0]
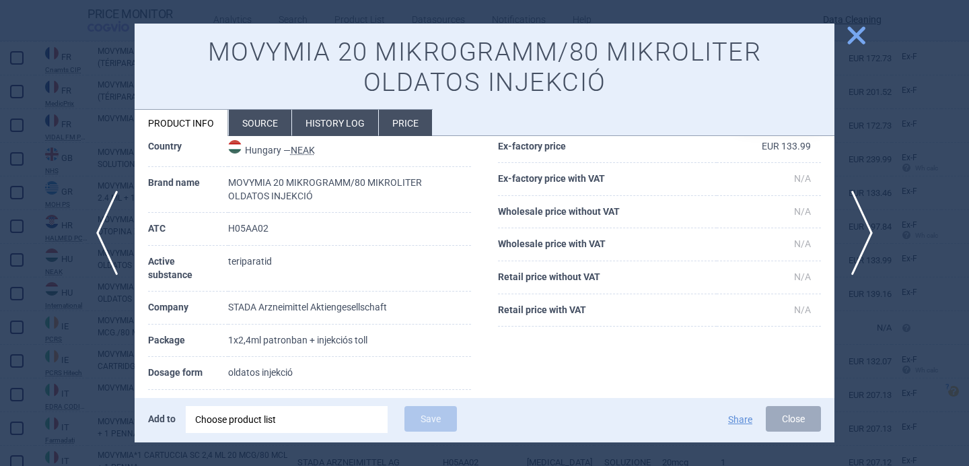
click at [264, 125] on li "Source" at bounding box center [260, 123] width 63 height 26
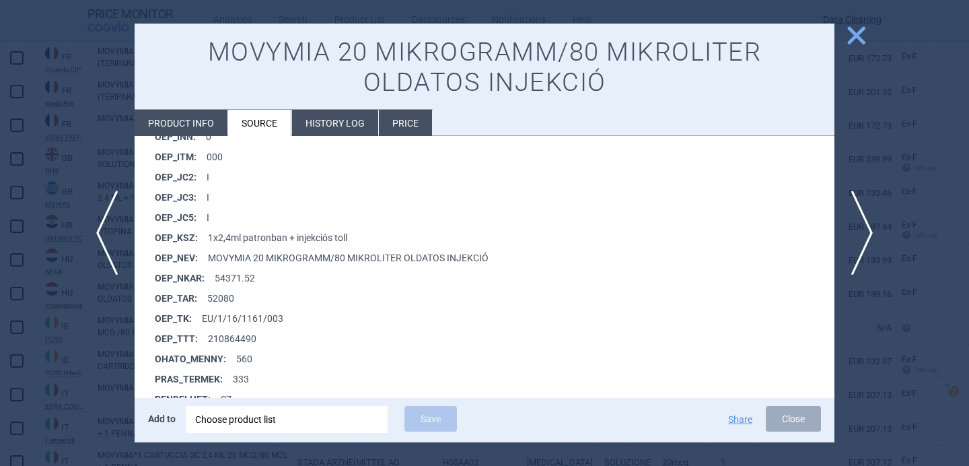
scroll to position [1286, 0]
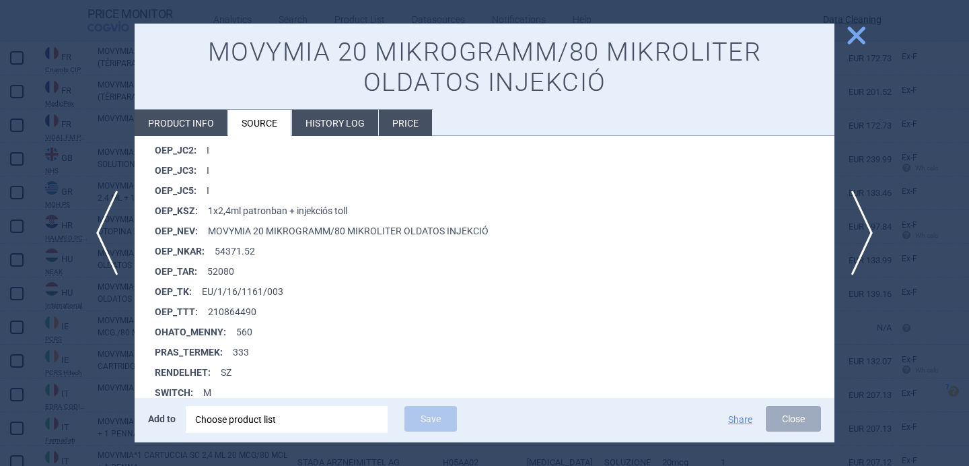
click at [101, 358] on div at bounding box center [484, 233] width 969 height 466
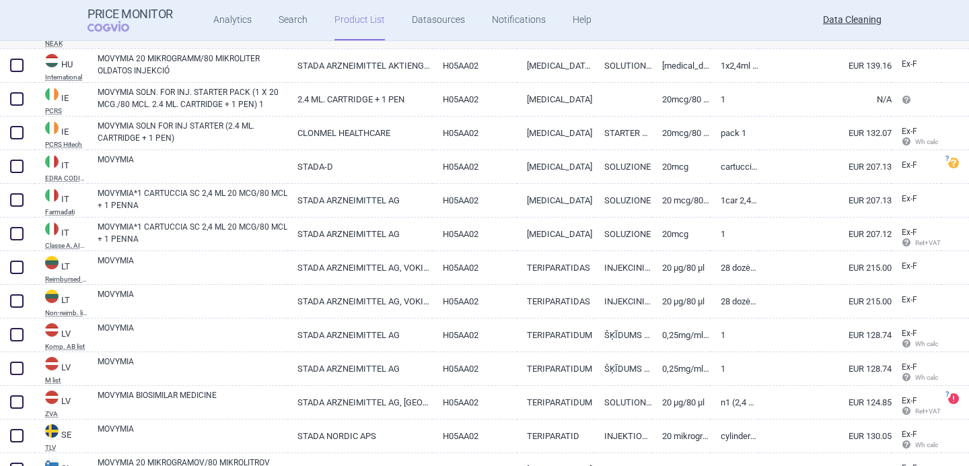
scroll to position [1544, 0]
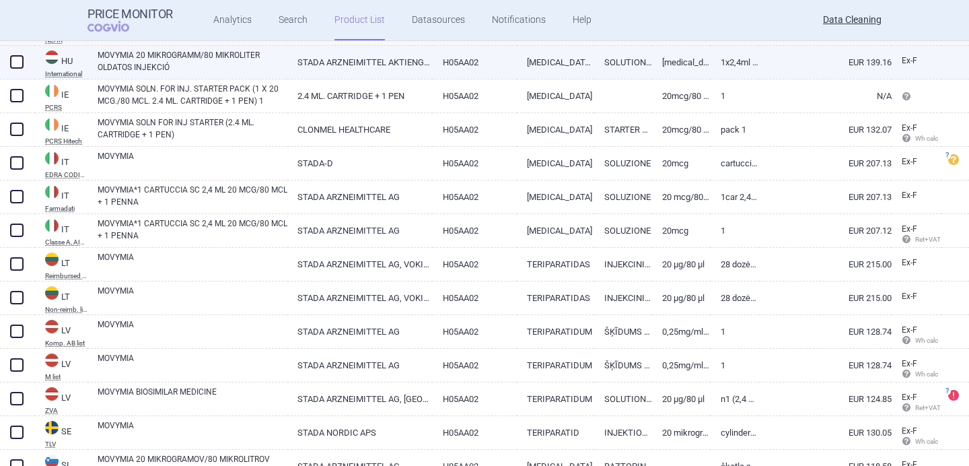
click at [246, 67] on link "MOVYMIA 20 MIKROGRAMM/80 MIKROLITER OLDATOS INJEKCIÓ" at bounding box center [193, 61] width 190 height 24
select select "EUR"
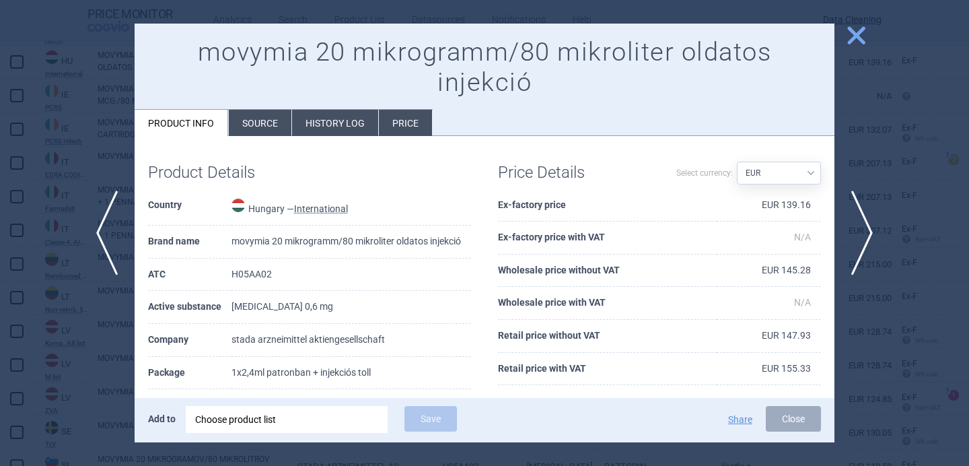
click at [263, 110] on li "Source" at bounding box center [260, 123] width 63 height 26
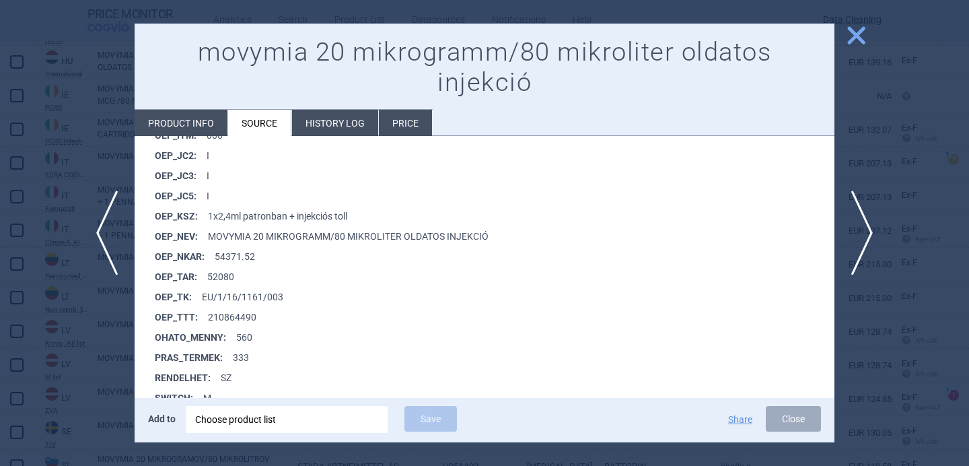
scroll to position [2809, 0]
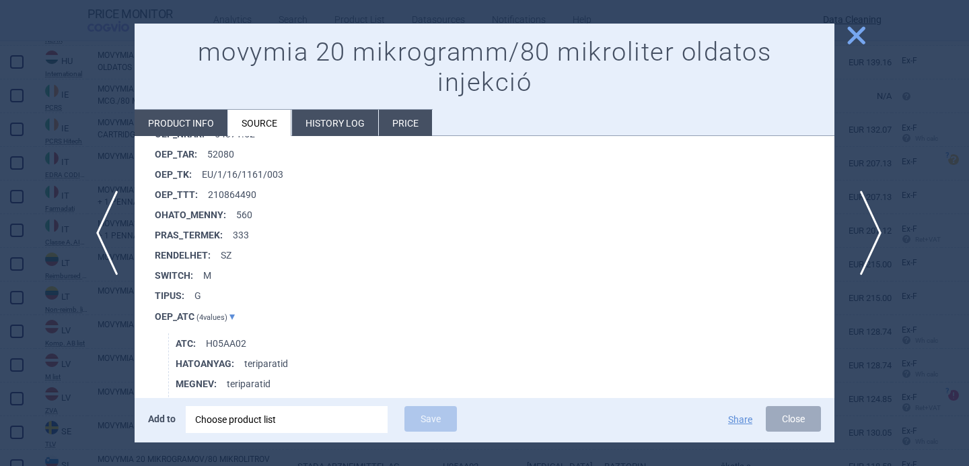
click at [866, 205] on span "next" at bounding box center [866, 232] width 30 height 85
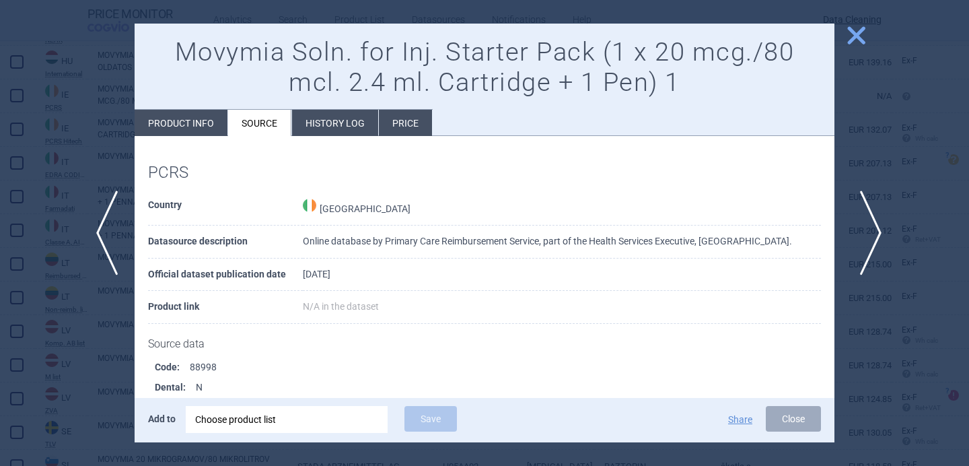
click at [866, 205] on span "next" at bounding box center [866, 232] width 30 height 85
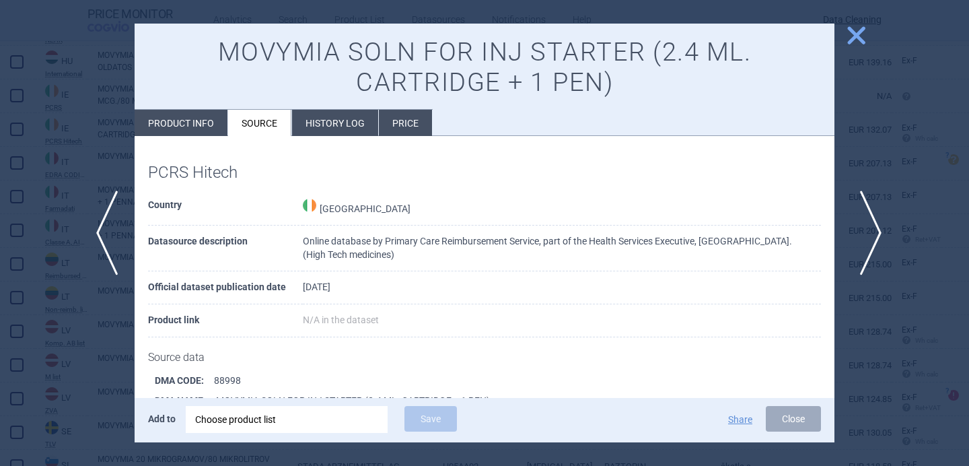
click at [866, 205] on span "next" at bounding box center [866, 232] width 30 height 85
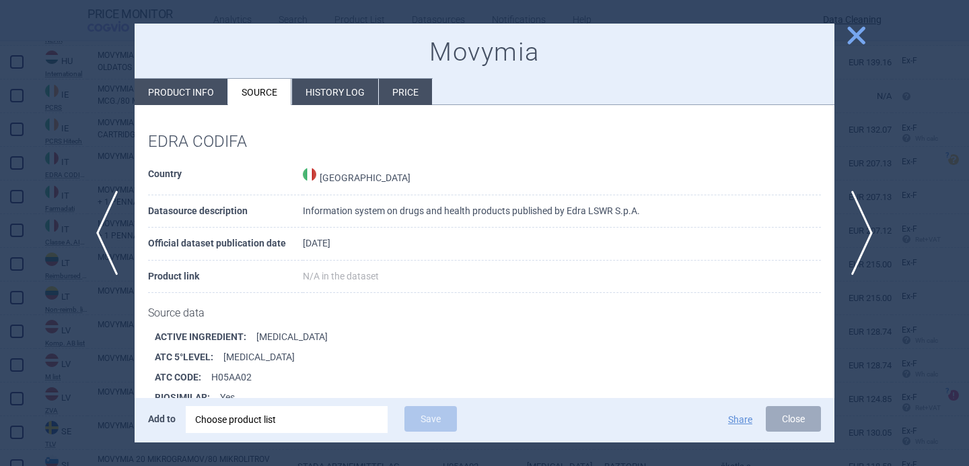
click at [198, 94] on li "Product info" at bounding box center [181, 92] width 93 height 26
select select "EUR"
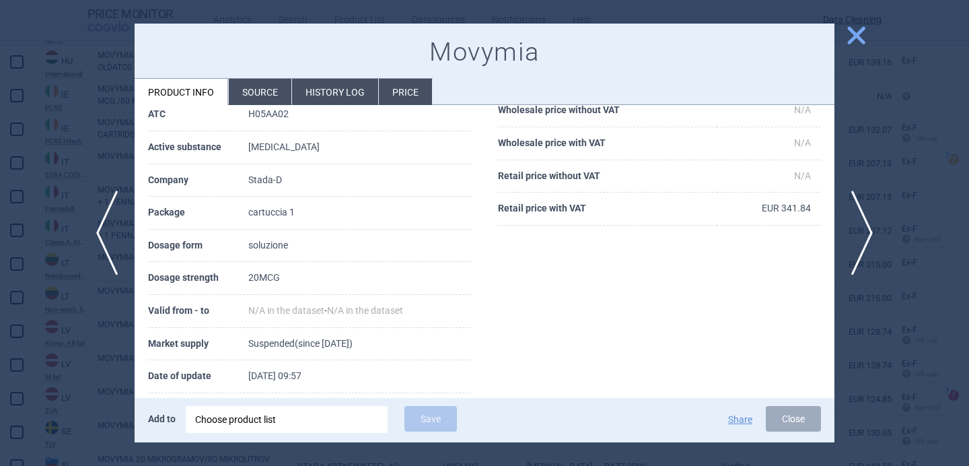
scroll to position [213, 0]
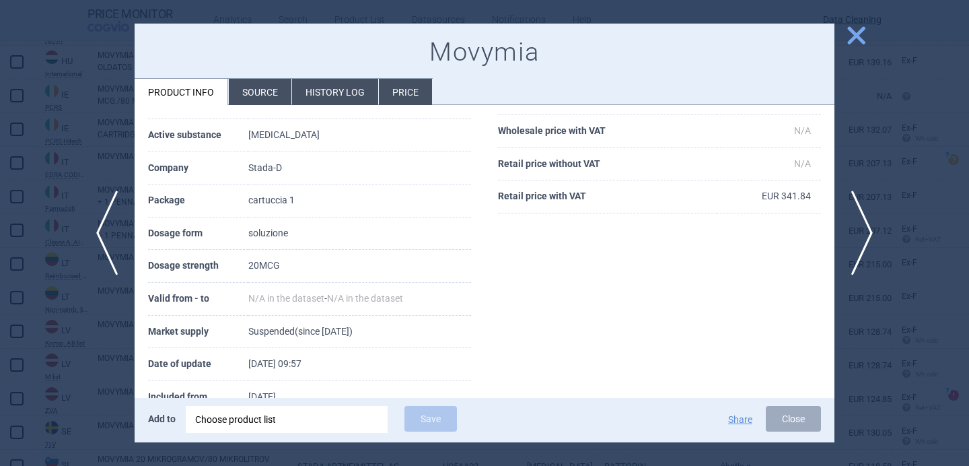
click at [274, 87] on li "Source" at bounding box center [260, 92] width 63 height 26
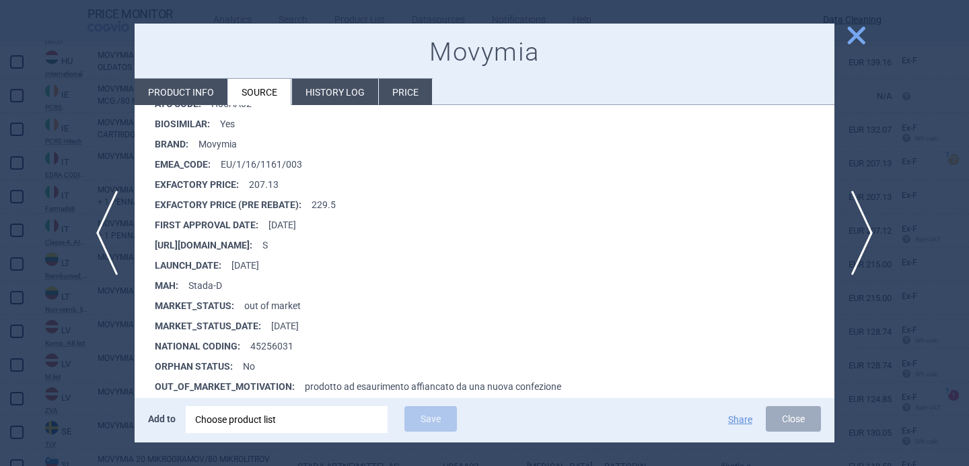
scroll to position [263, 0]
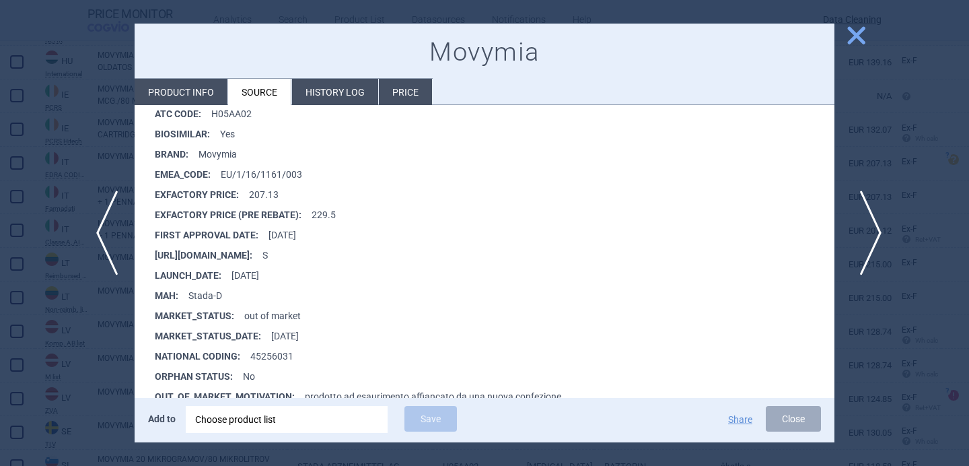
click at [876, 219] on span "next" at bounding box center [866, 232] width 30 height 85
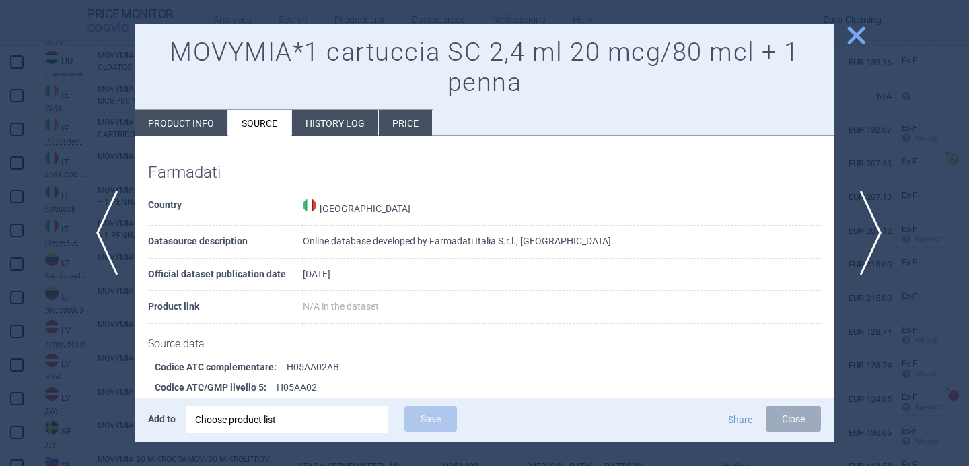
click at [860, 230] on span "next" at bounding box center [866, 232] width 30 height 85
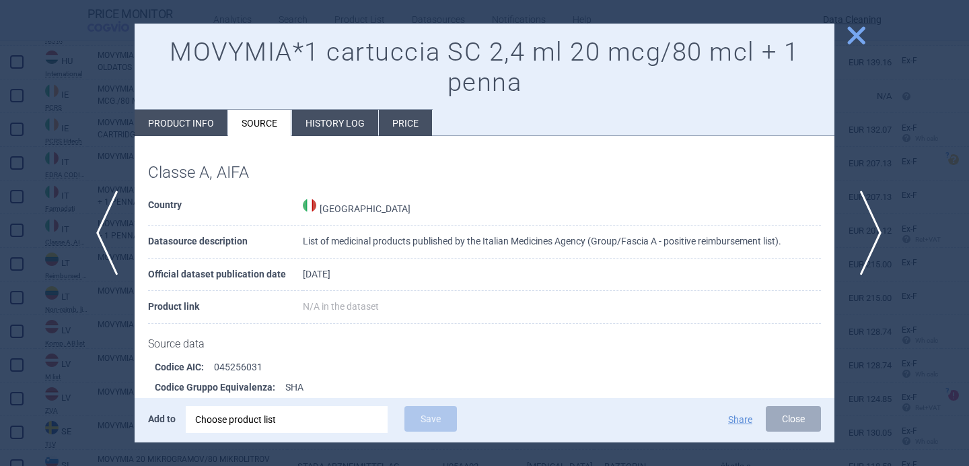
click at [860, 229] on span "next" at bounding box center [866, 232] width 30 height 85
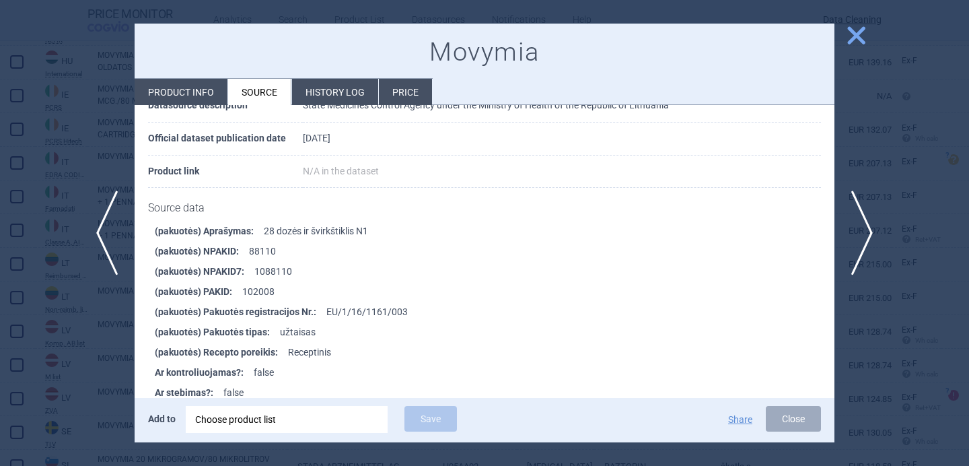
scroll to position [1459, 0]
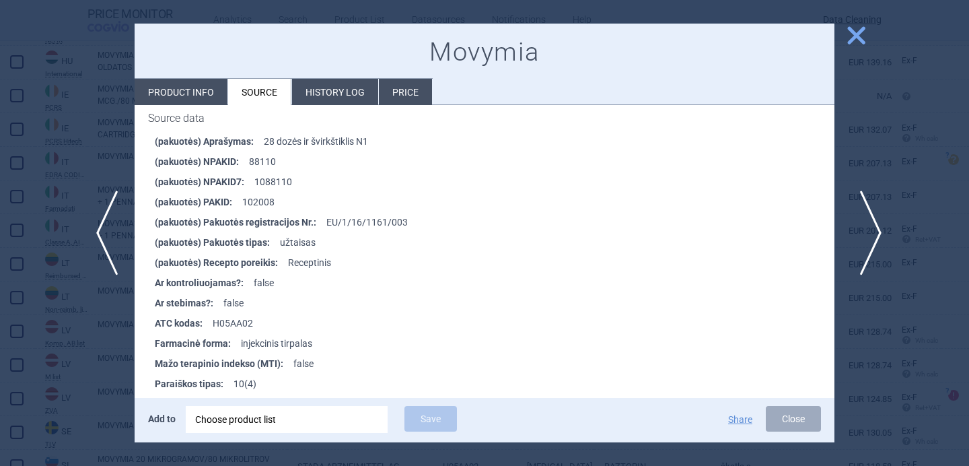
click at [865, 232] on span "next" at bounding box center [866, 232] width 30 height 85
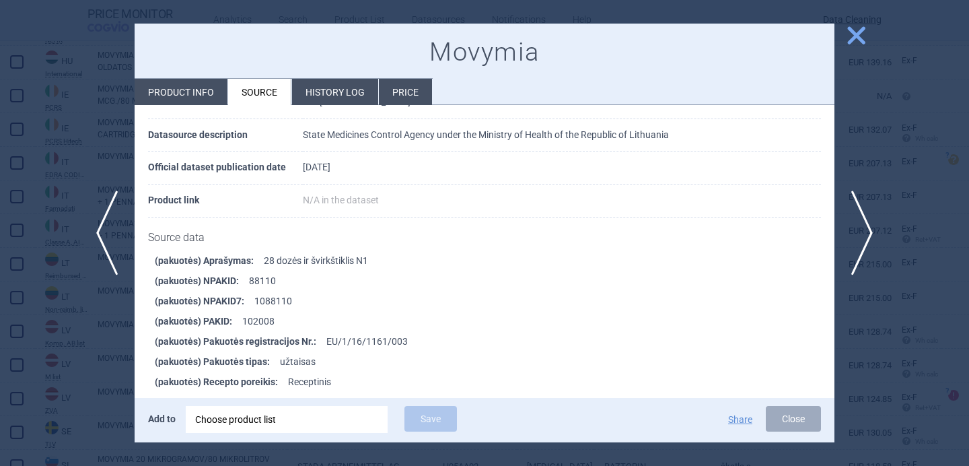
scroll to position [1380, 0]
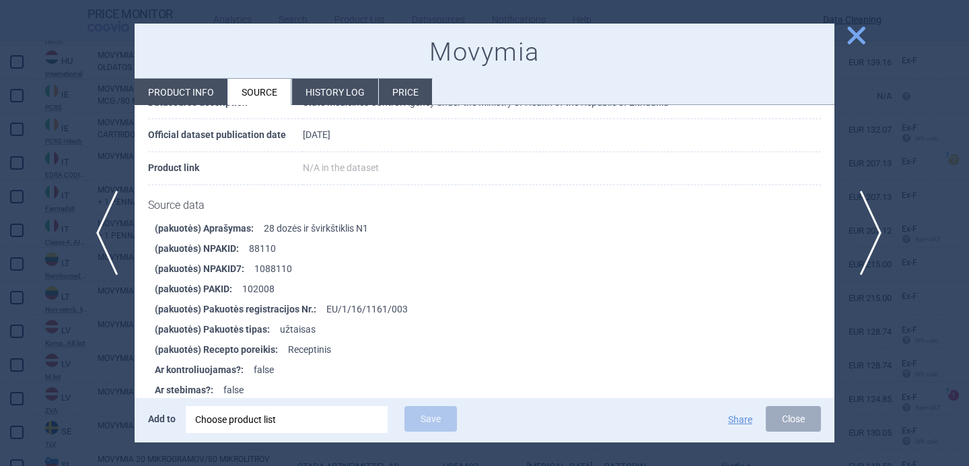
click at [875, 239] on span "next" at bounding box center [866, 232] width 30 height 85
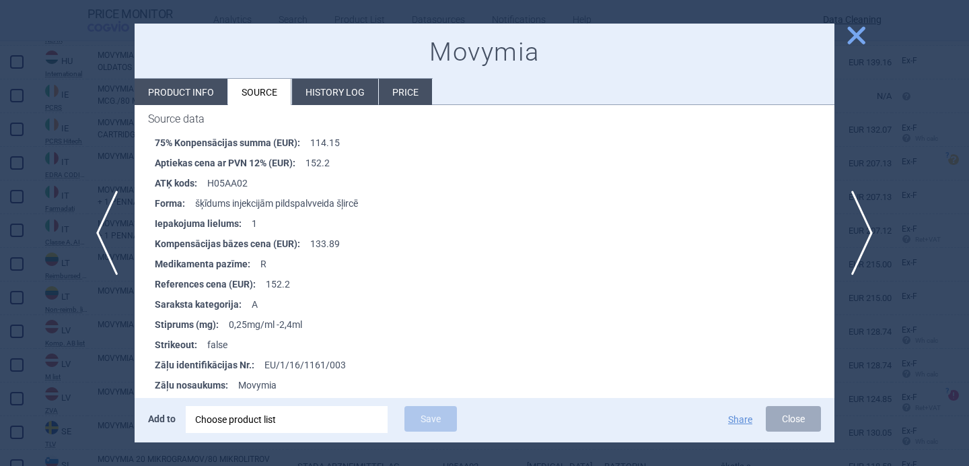
scroll to position [240, 0]
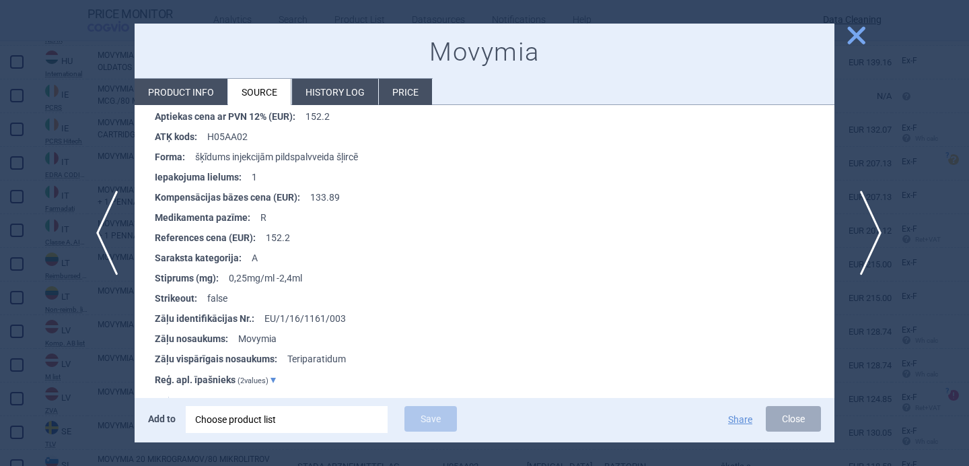
click at [862, 228] on span "next" at bounding box center [866, 232] width 30 height 85
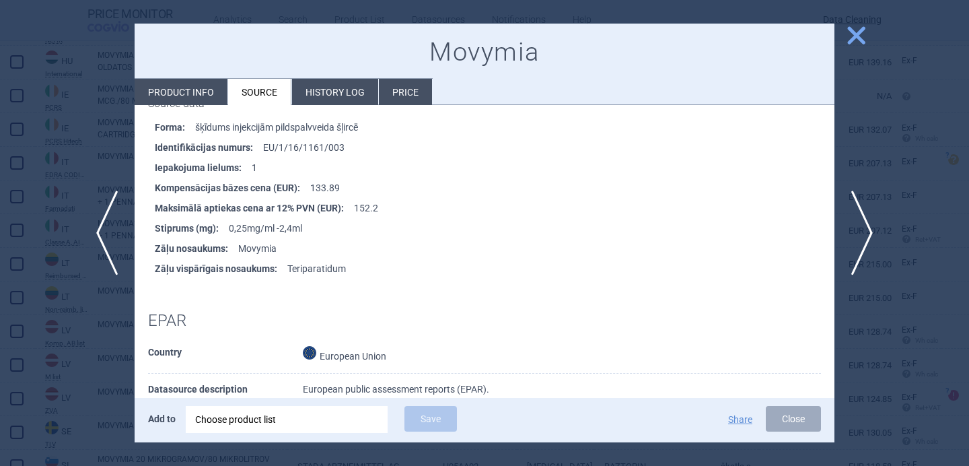
scroll to position [234, 0]
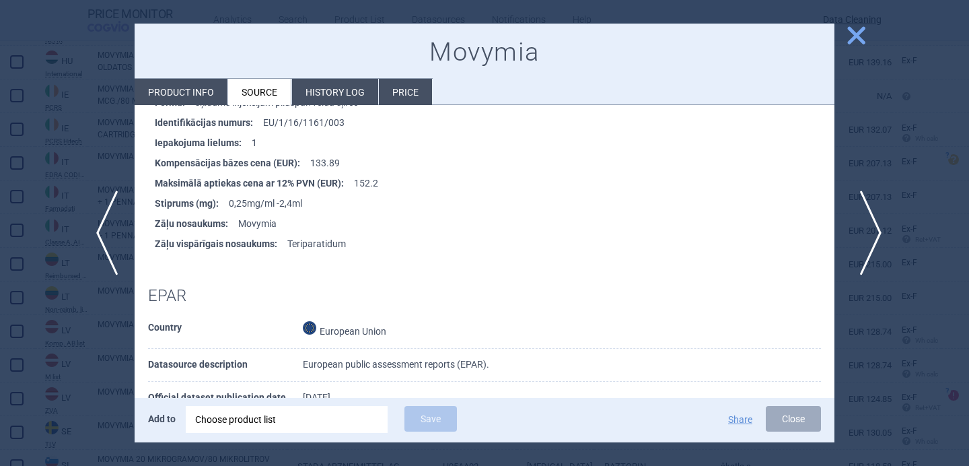
click at [871, 233] on span "next" at bounding box center [866, 232] width 30 height 85
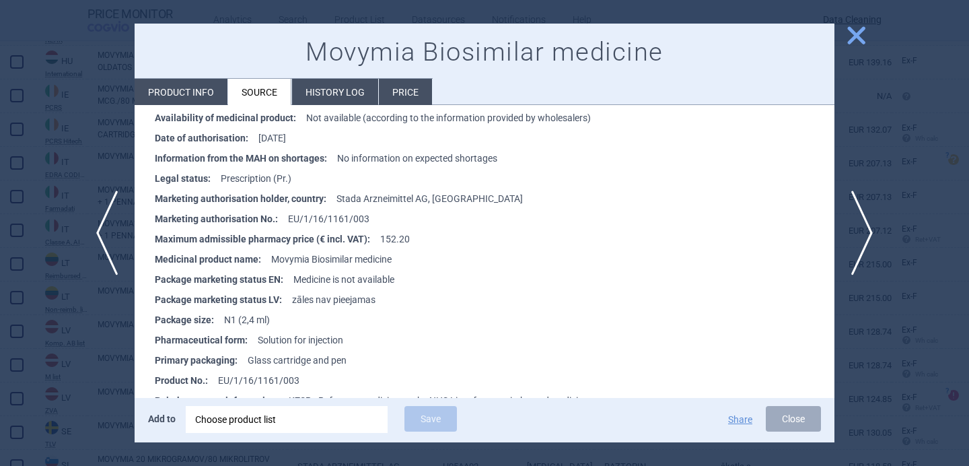
scroll to position [303, 0]
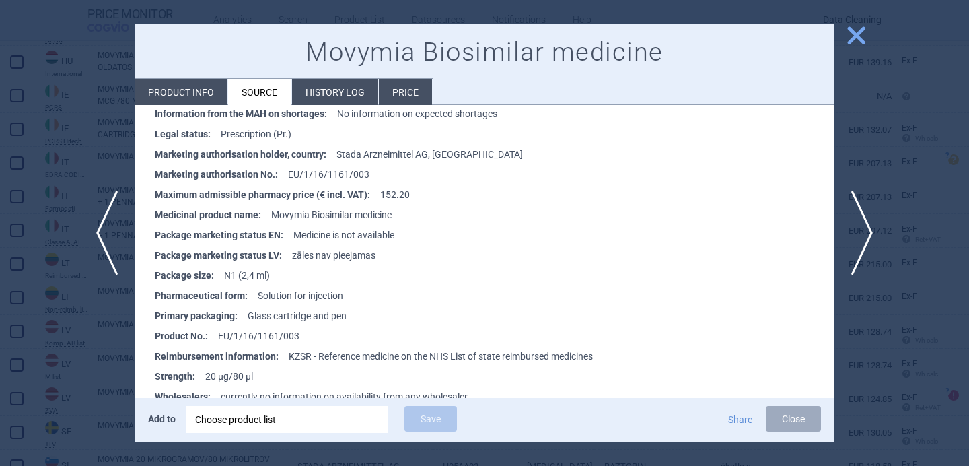
click at [27, 367] on div at bounding box center [484, 233] width 969 height 466
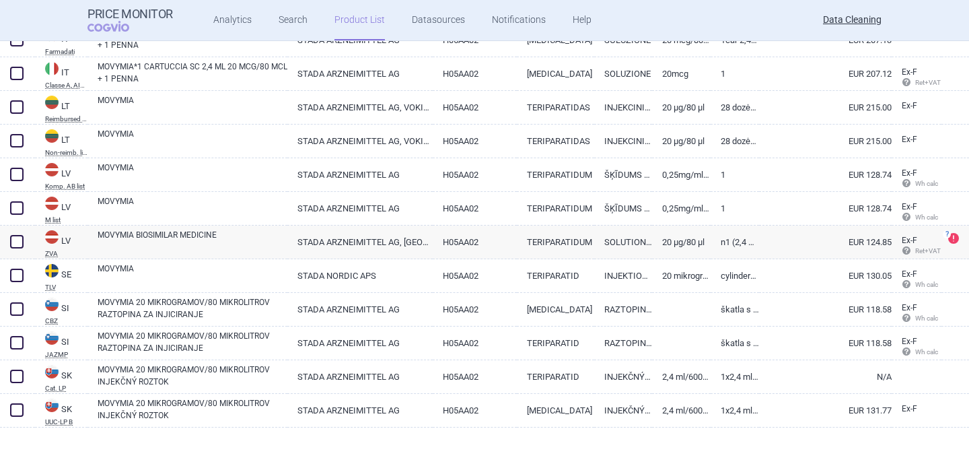
scroll to position [1706, 0]
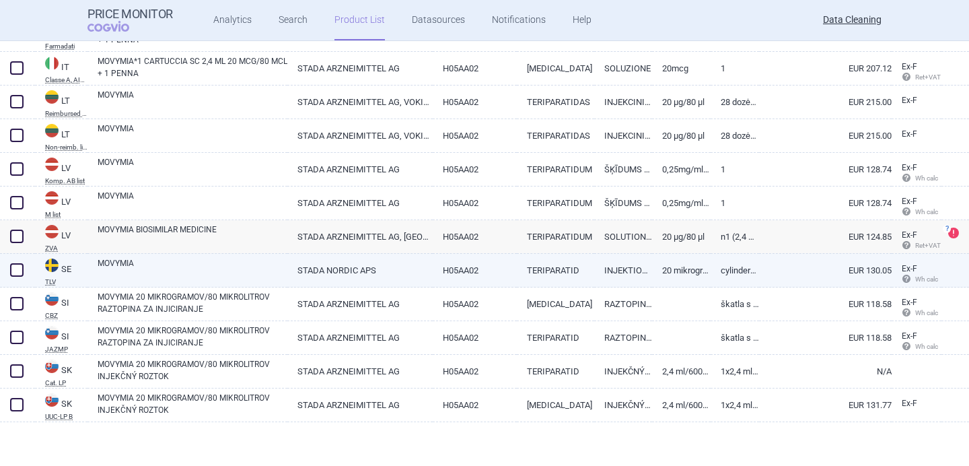
click at [174, 265] on link "MOVYMIA" at bounding box center [193, 269] width 190 height 24
select select "EUR"
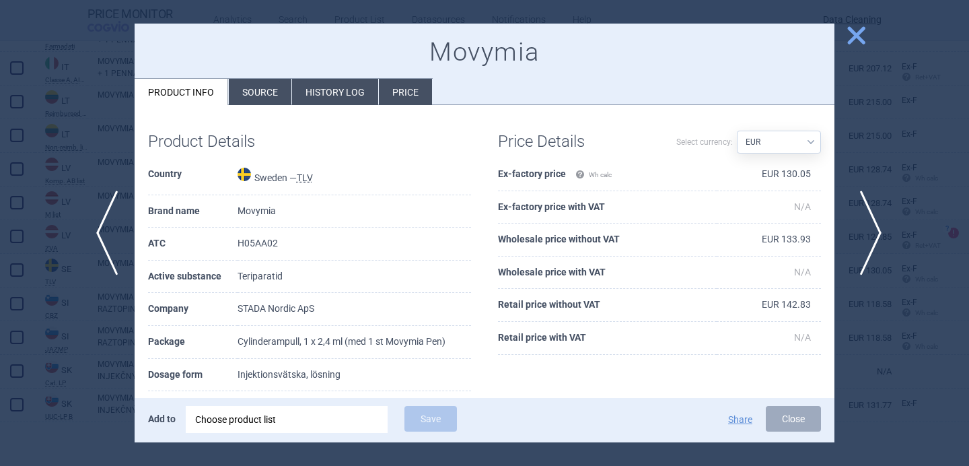
click at [865, 226] on span "next" at bounding box center [866, 232] width 30 height 85
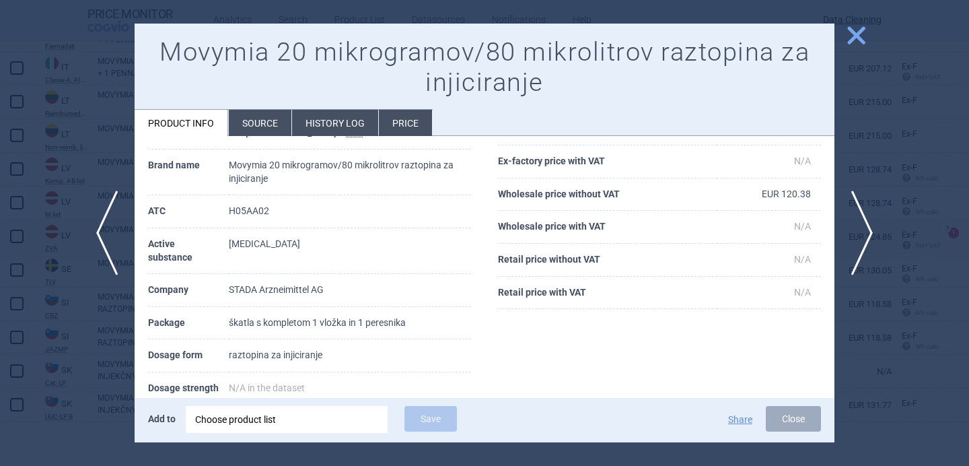
scroll to position [83, 0]
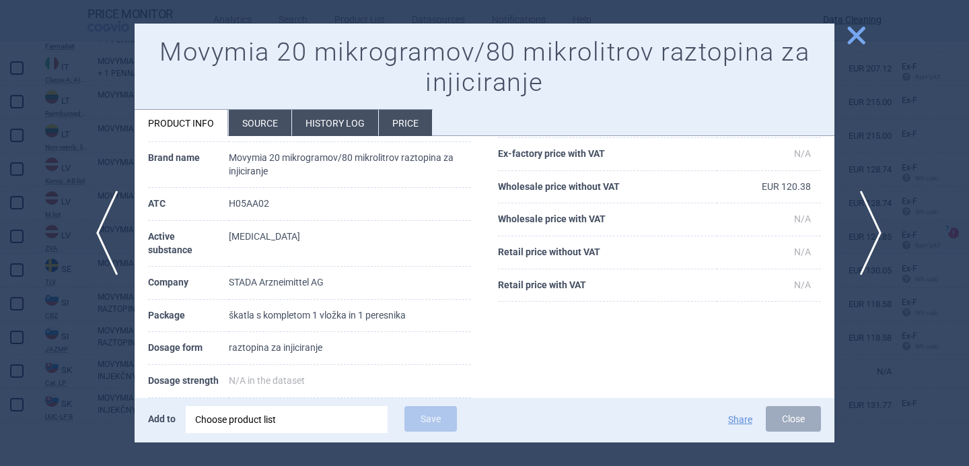
click at [875, 229] on span "next" at bounding box center [866, 232] width 30 height 85
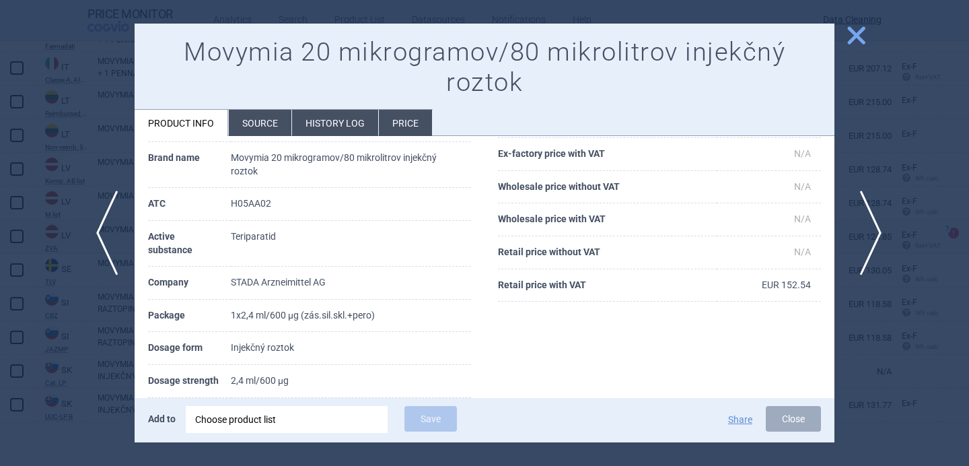
click at [875, 229] on span "next" at bounding box center [866, 232] width 30 height 85
click at [875, 229] on div at bounding box center [484, 233] width 969 height 466
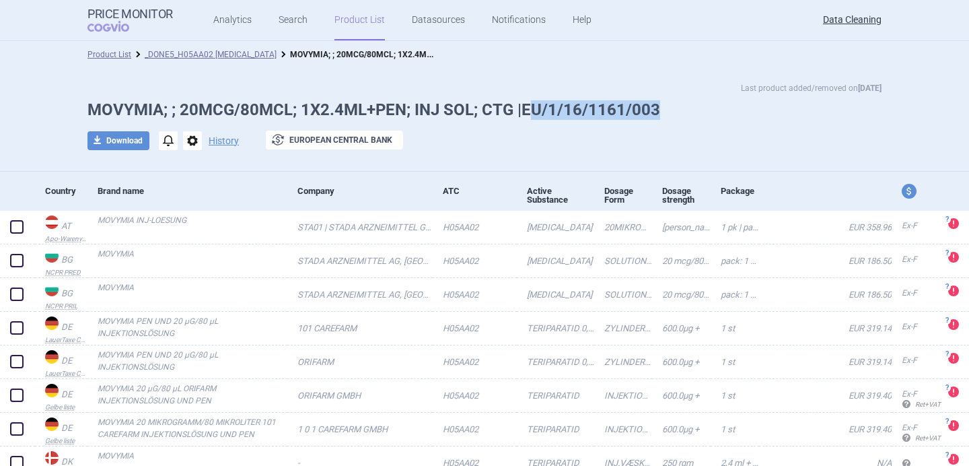
drag, startPoint x: 657, startPoint y: 108, endPoint x: 525, endPoint y: 108, distance: 131.9
click at [525, 108] on h1 "MOVYMIA; ; 20MCG/80MCL; 1X2.4ML+PEN; INJ SOL; CTG |EU/1/16/1161/003" at bounding box center [484, 110] width 794 height 20
copy h1 "U/1/16/1161/003"
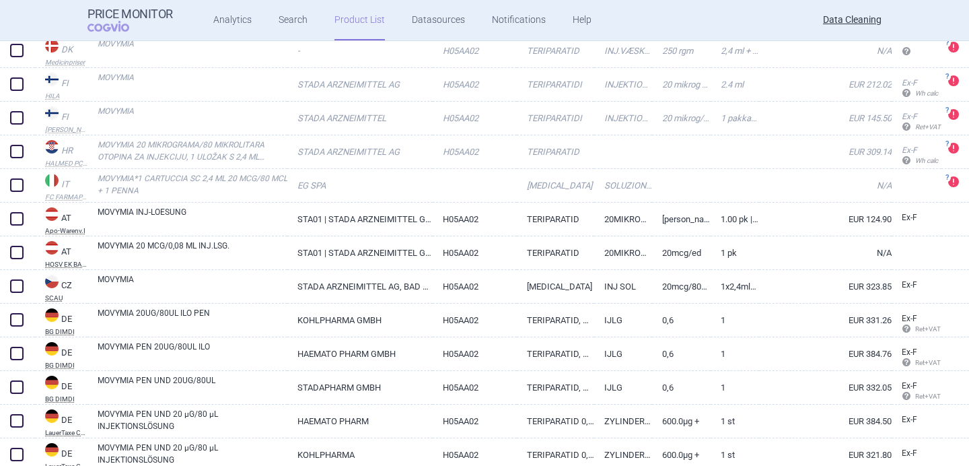
scroll to position [443, 0]
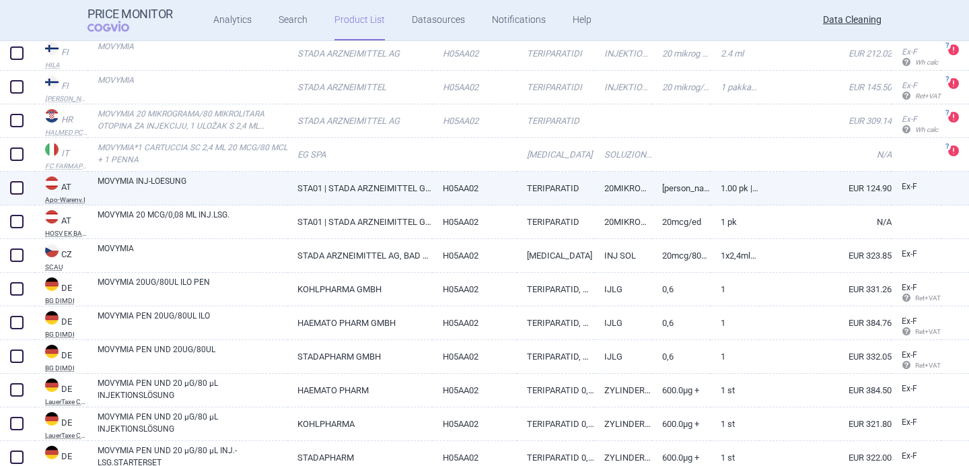
click at [210, 189] on link "MOVYMIA INJ-LOESUNG" at bounding box center [193, 187] width 190 height 24
select select "EUR"
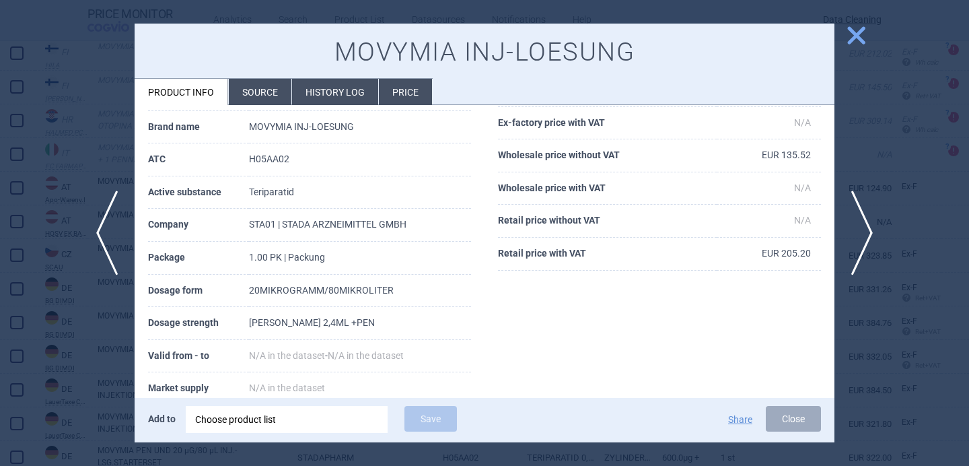
scroll to position [93, 0]
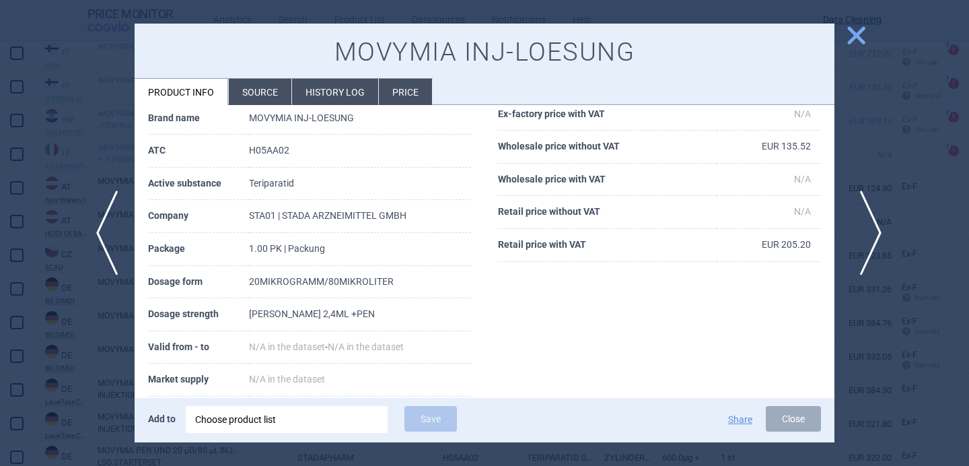
click at [870, 226] on span "next" at bounding box center [866, 232] width 30 height 85
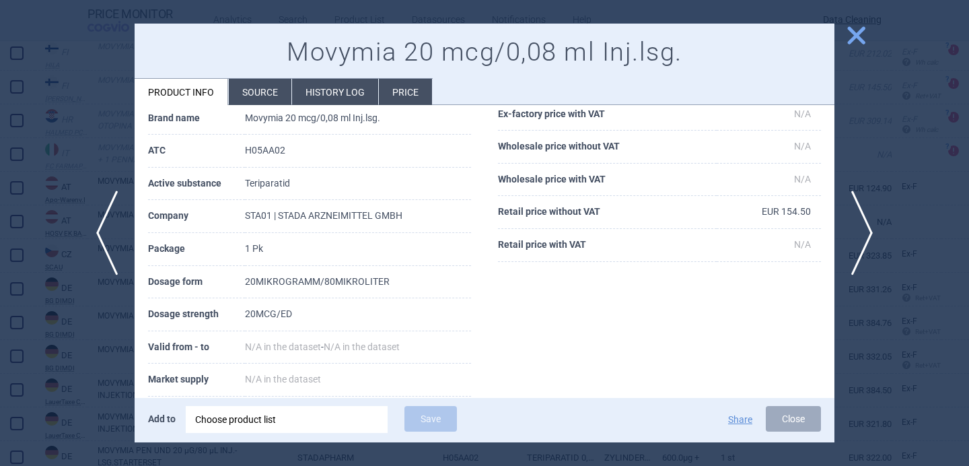
click at [877, 174] on div at bounding box center [484, 233] width 969 height 466
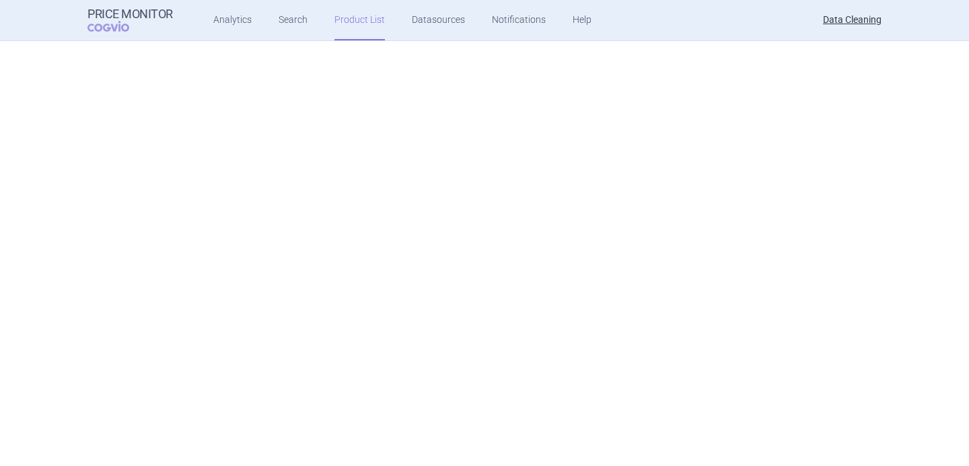
scroll to position [1706, 0]
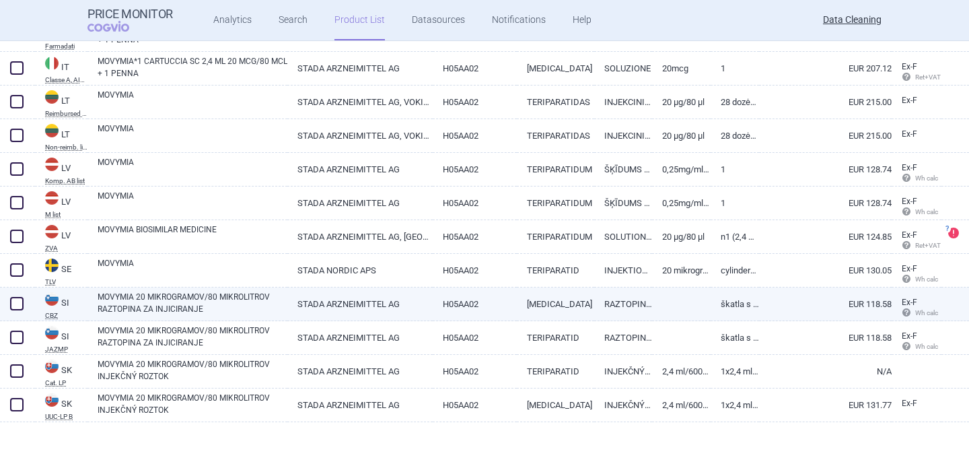
click at [220, 303] on link "MOVYMIA 20 MIKROGRAMOV/80 MIKROLITROV RAZTOPINA ZA INJICIRANJE" at bounding box center [193, 303] width 190 height 24
select select "EUR"
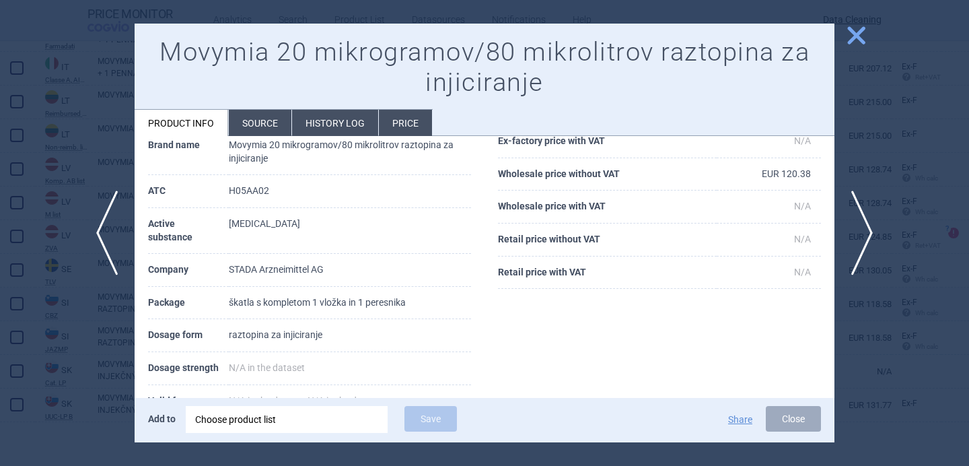
scroll to position [99, 0]
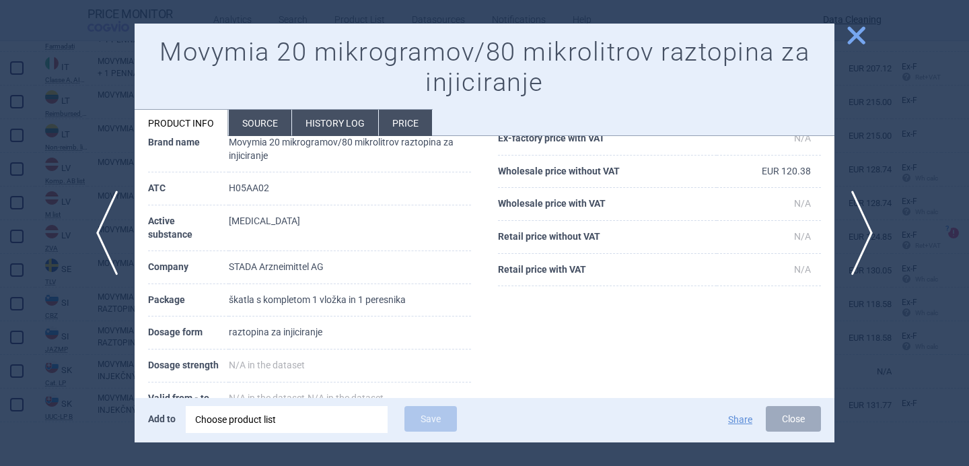
click at [71, 176] on div at bounding box center [484, 233] width 969 height 466
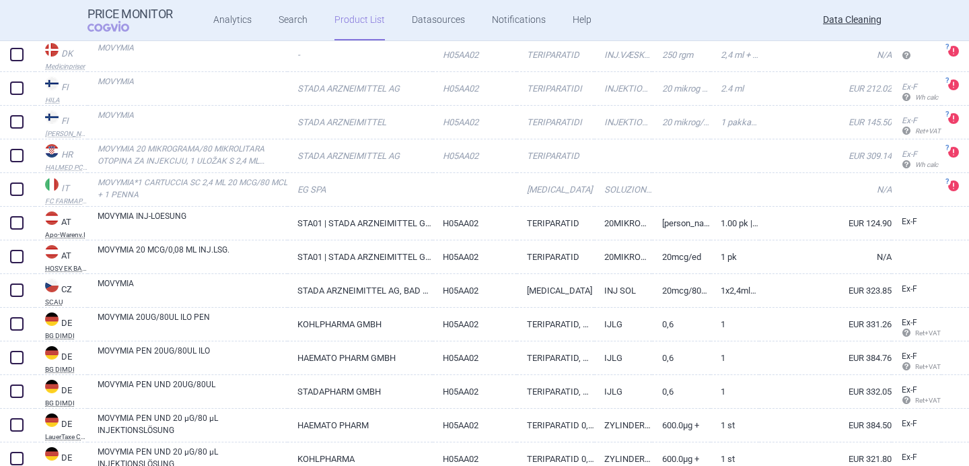
scroll to position [488, 0]
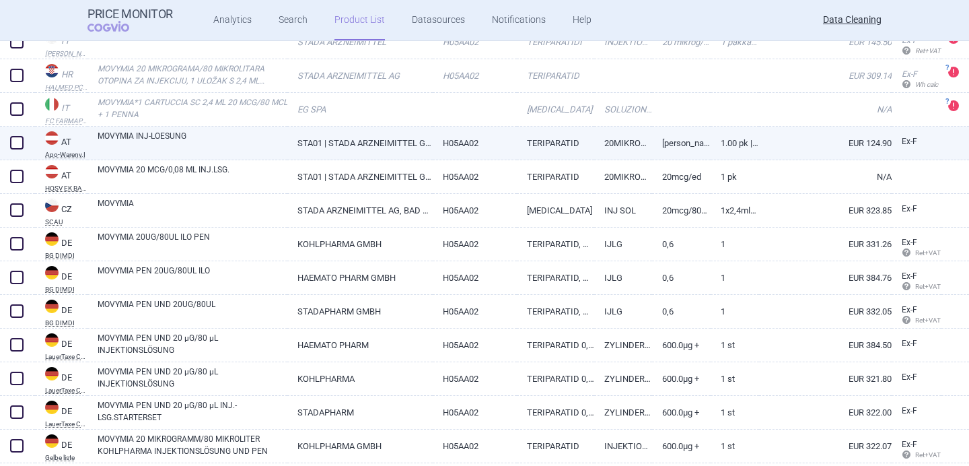
click at [135, 142] on link "MOVYMIA INJ-LOESUNG" at bounding box center [193, 142] width 190 height 24
select select "EUR"
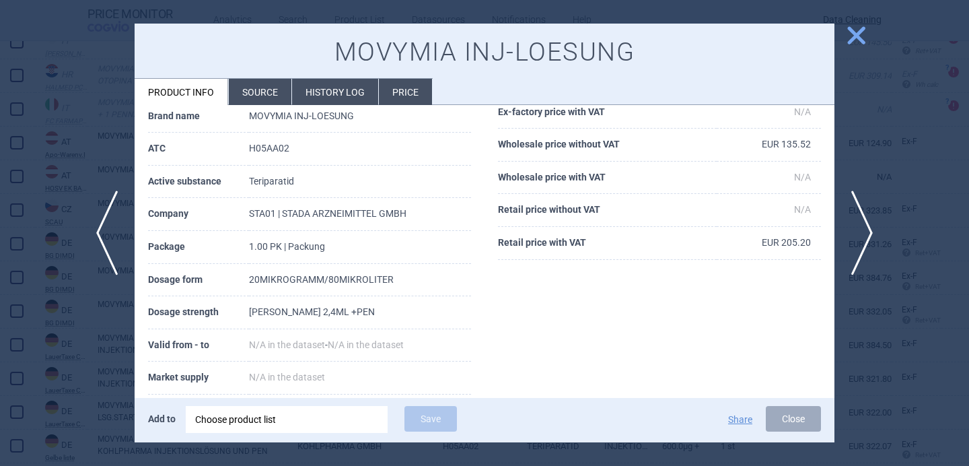
scroll to position [97, 0]
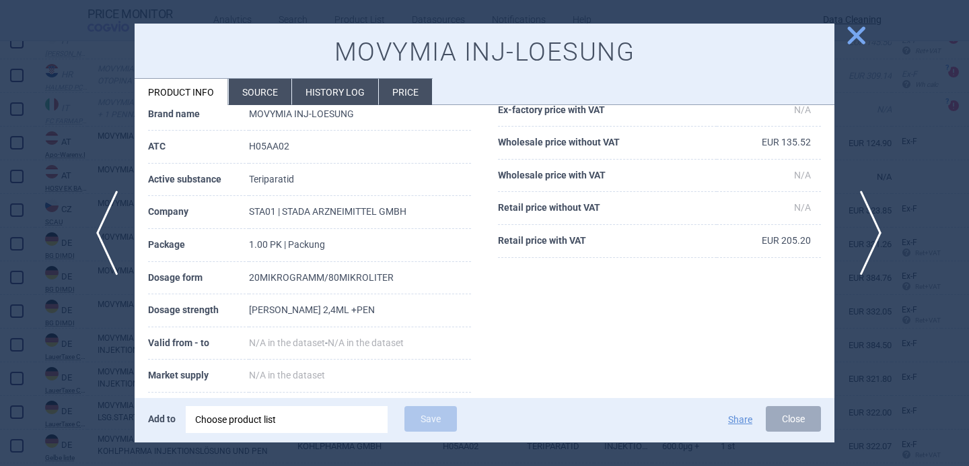
click at [867, 217] on span "next" at bounding box center [866, 232] width 30 height 85
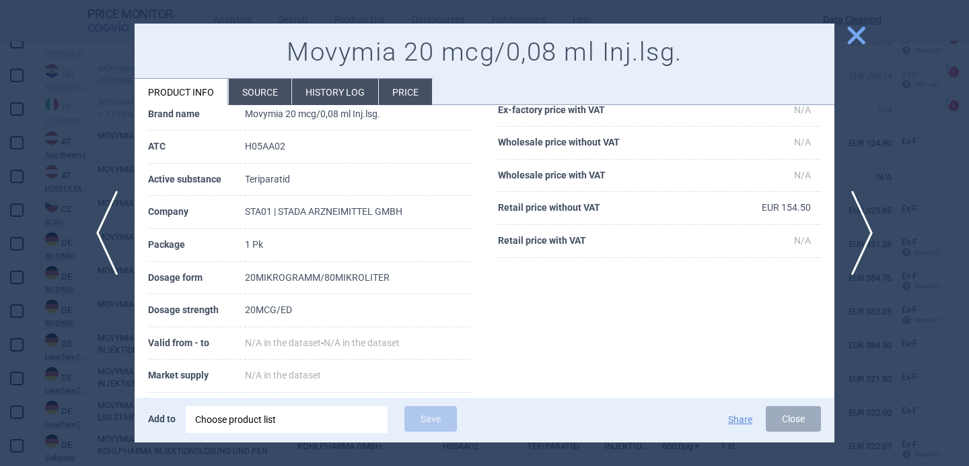
click at [251, 93] on li "Source" at bounding box center [260, 92] width 63 height 26
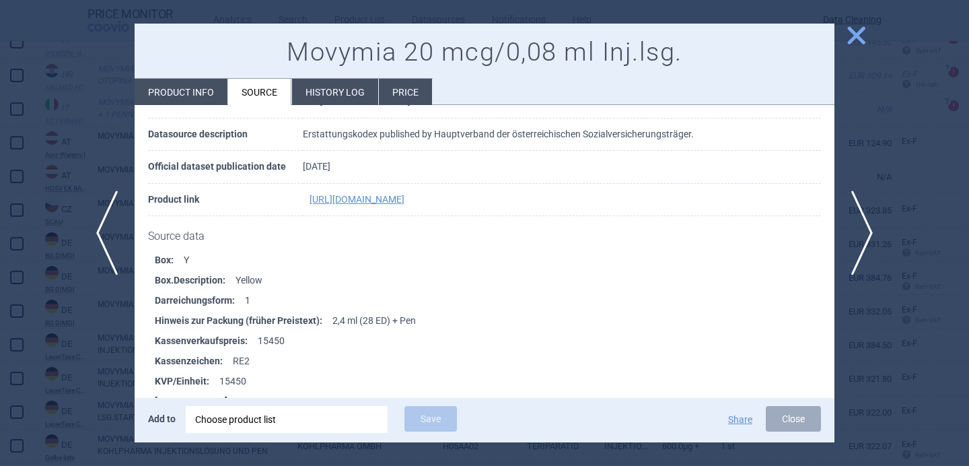
scroll to position [86, 0]
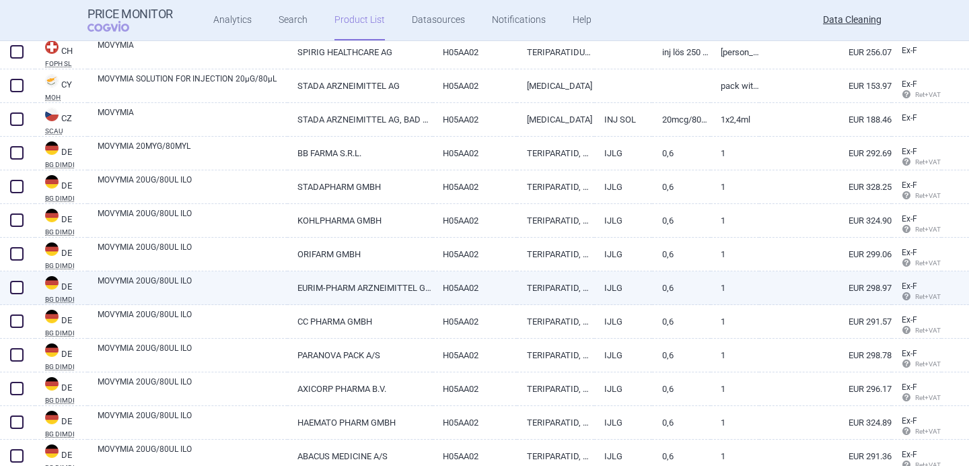
scroll to position [521, 0]
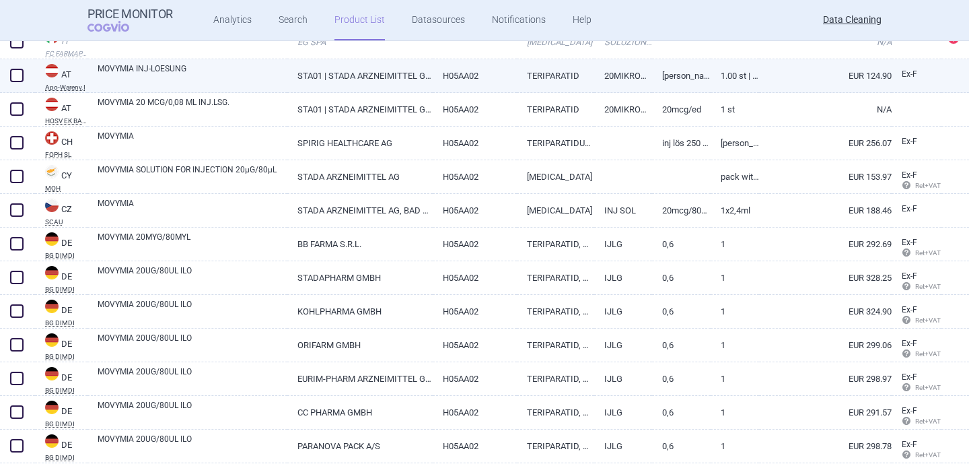
click at [229, 77] on link "MOVYMIA INJ-LOESUNG" at bounding box center [193, 75] width 190 height 24
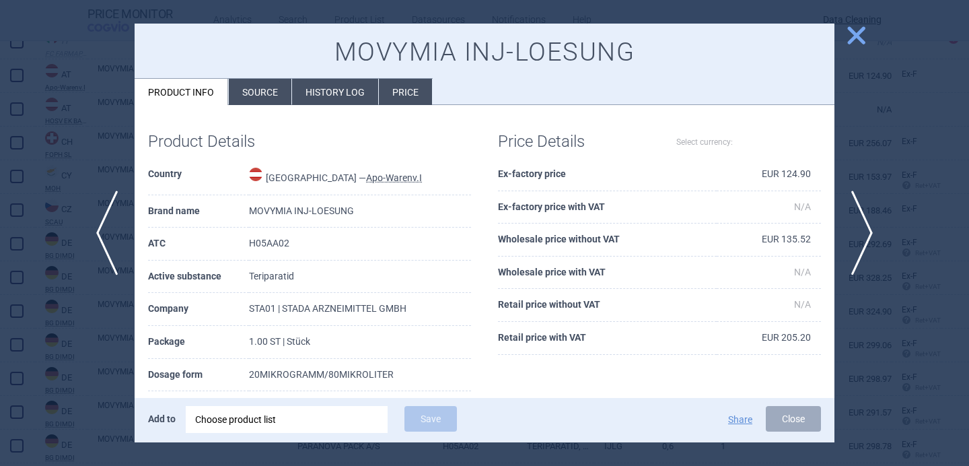
select select "EUR"
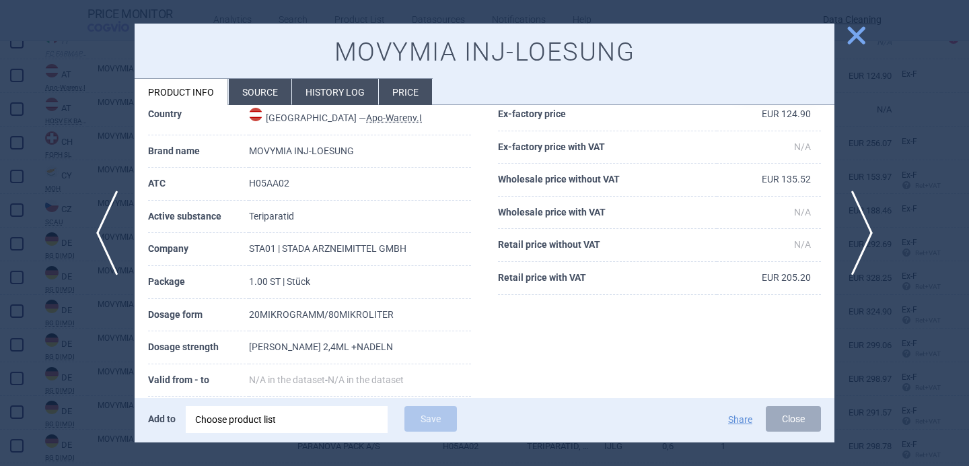
scroll to position [61, 0]
click at [866, 233] on span "next" at bounding box center [866, 232] width 30 height 85
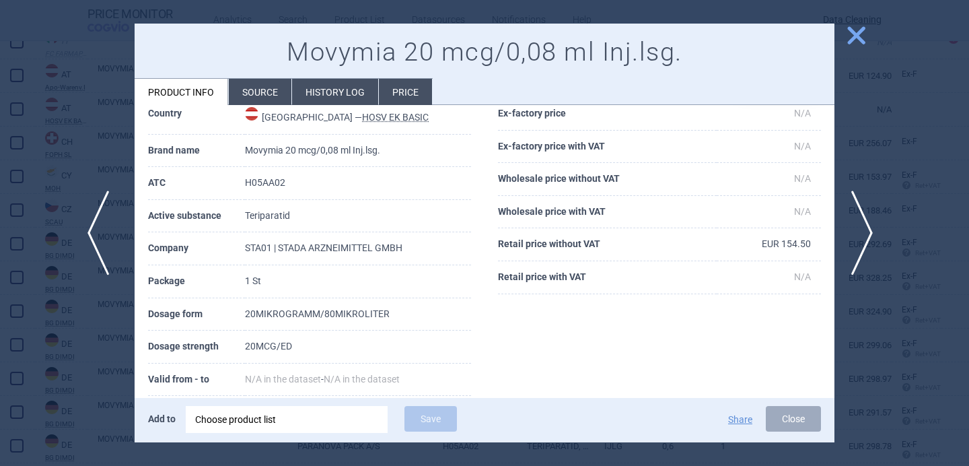
click at [100, 227] on span "previous" at bounding box center [102, 232] width 30 height 85
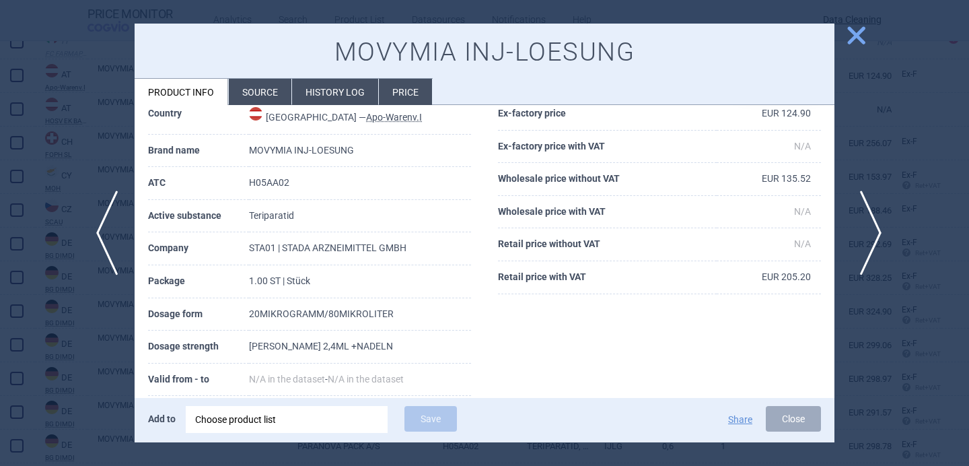
click at [854, 231] on span "next" at bounding box center [866, 232] width 30 height 85
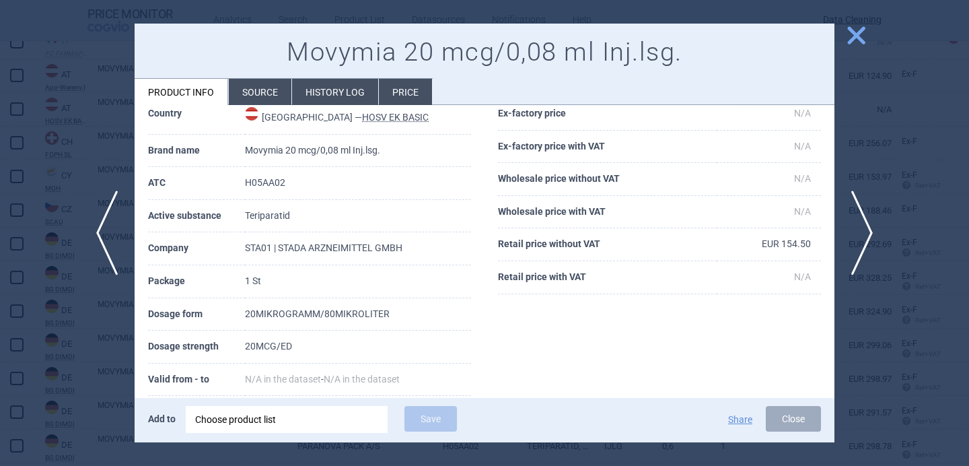
click at [58, 124] on div at bounding box center [484, 233] width 969 height 466
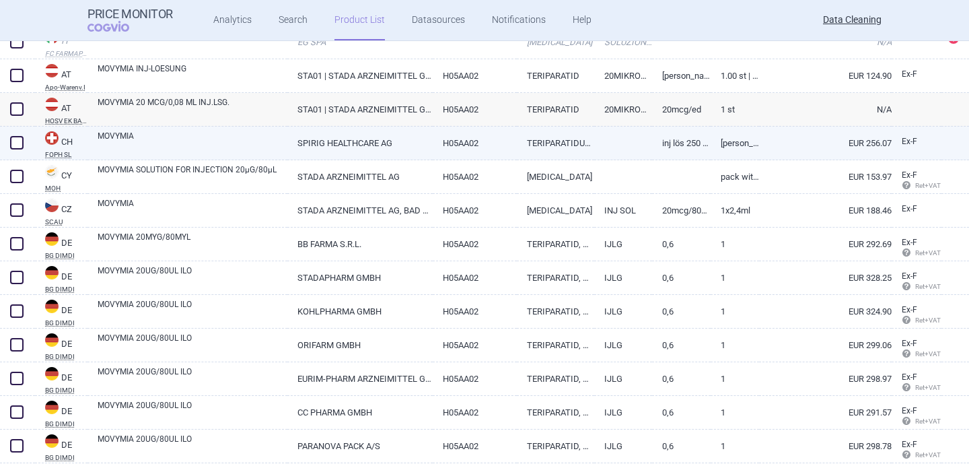
click at [143, 137] on link "MOVYMIA" at bounding box center [193, 142] width 190 height 24
select select "EUR"
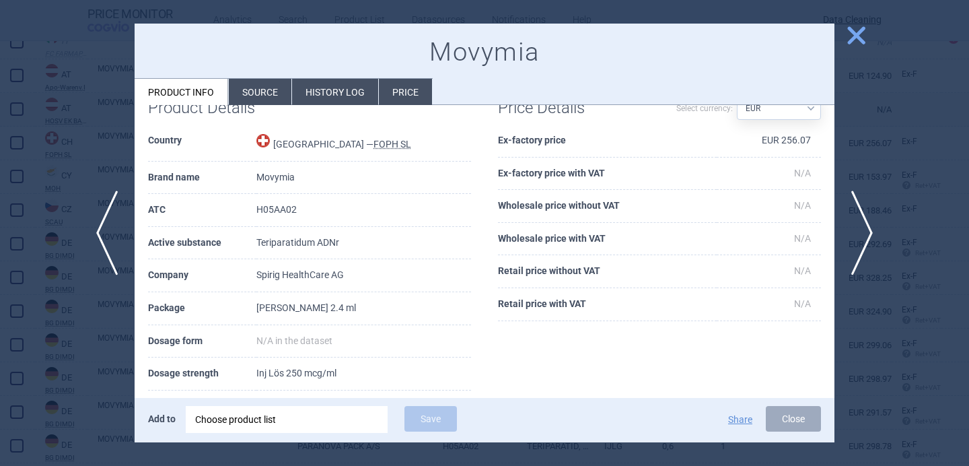
scroll to position [35, 0]
click at [268, 93] on li "Source" at bounding box center [260, 92] width 63 height 26
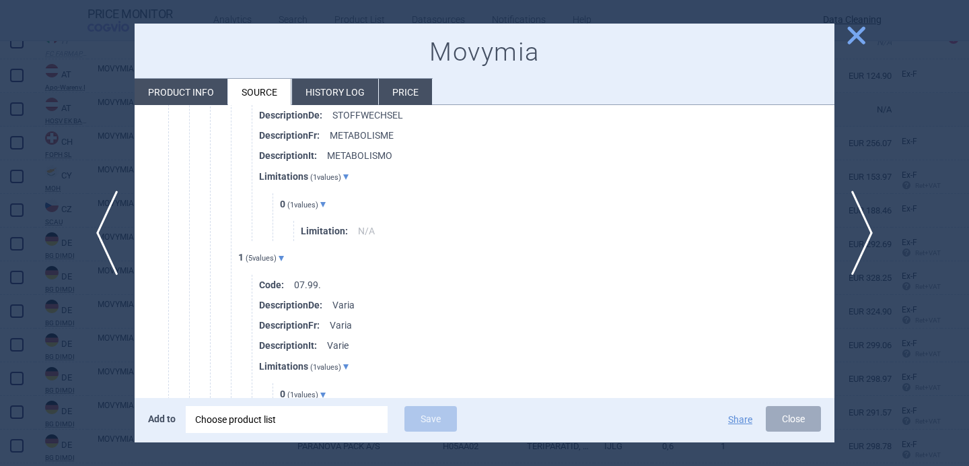
scroll to position [1203, 0]
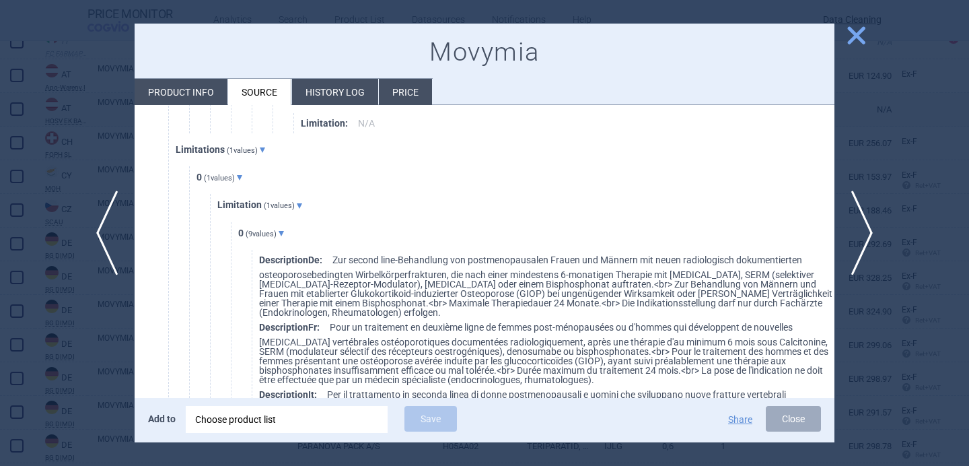
click at [71, 364] on div at bounding box center [484, 233] width 969 height 466
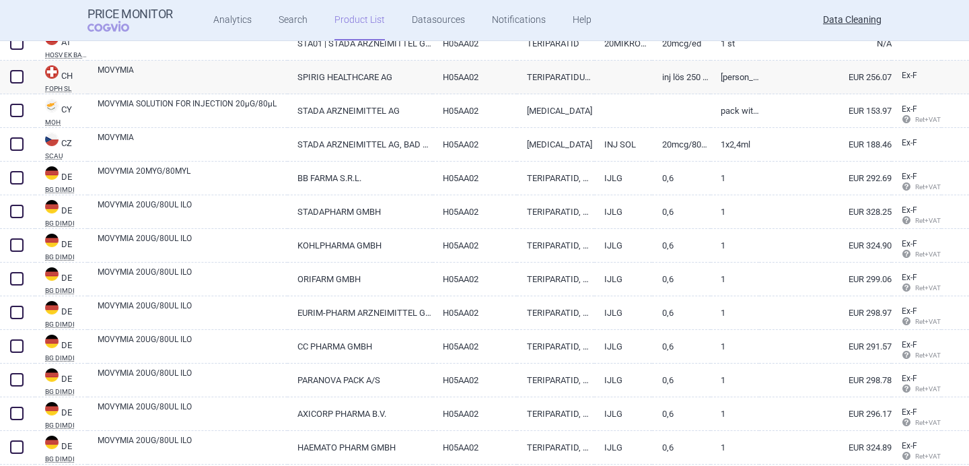
scroll to position [591, 0]
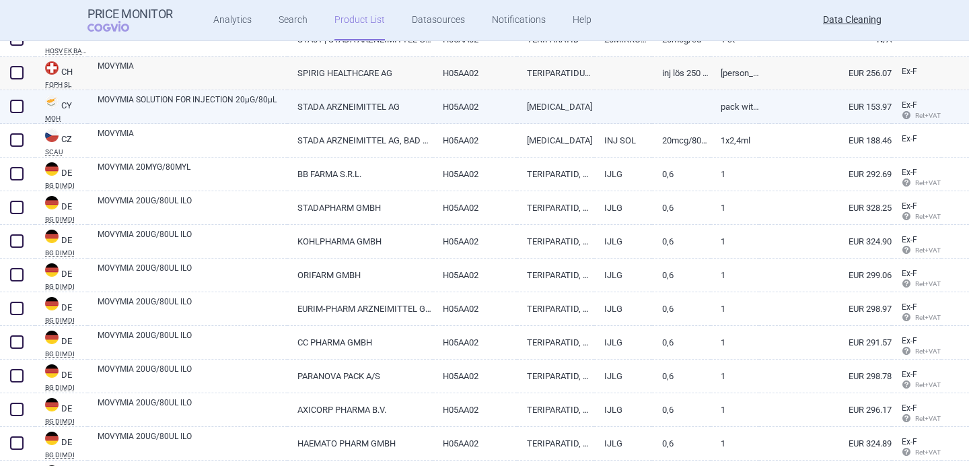
click at [231, 107] on link "MOVYMIA SOLUTION FOR INJECTION 20µG/80µL" at bounding box center [193, 106] width 190 height 24
select select "EUR"
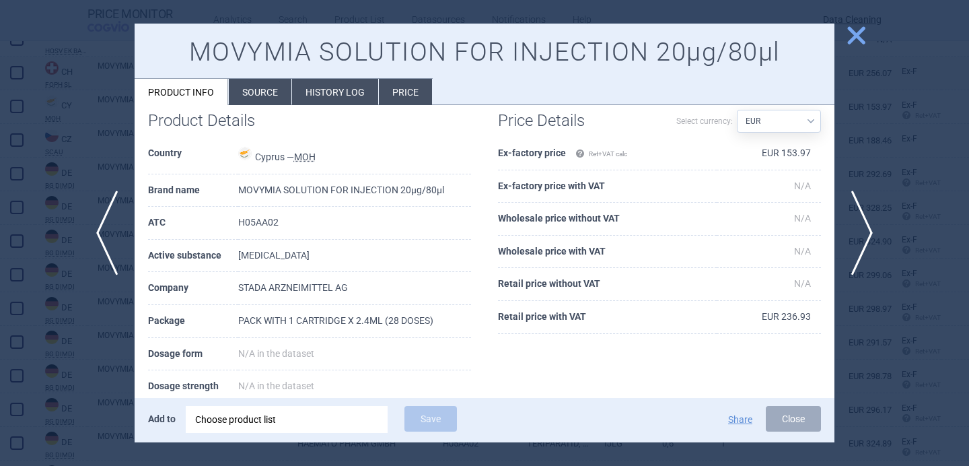
scroll to position [24, 0]
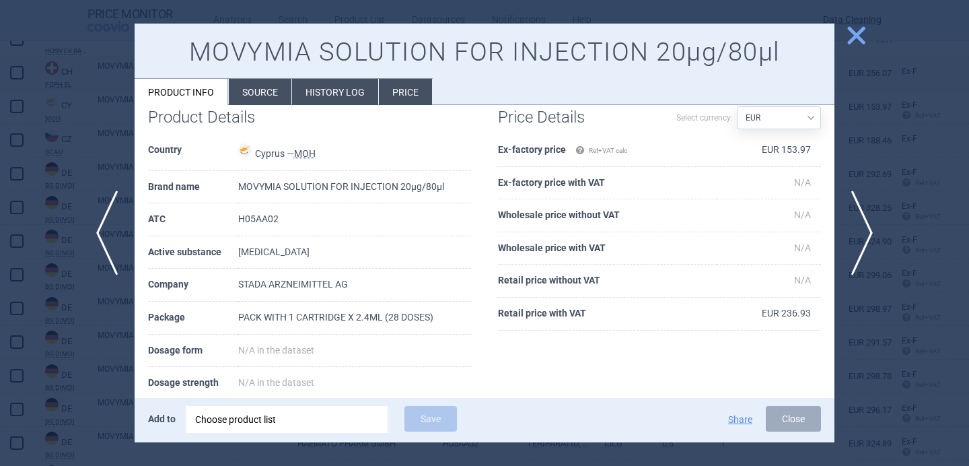
click at [87, 361] on div at bounding box center [484, 233] width 969 height 466
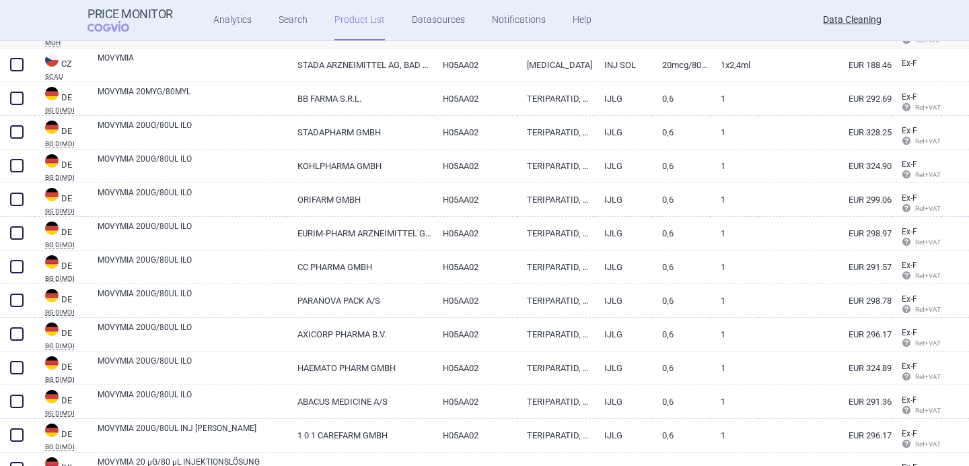
scroll to position [667, 0]
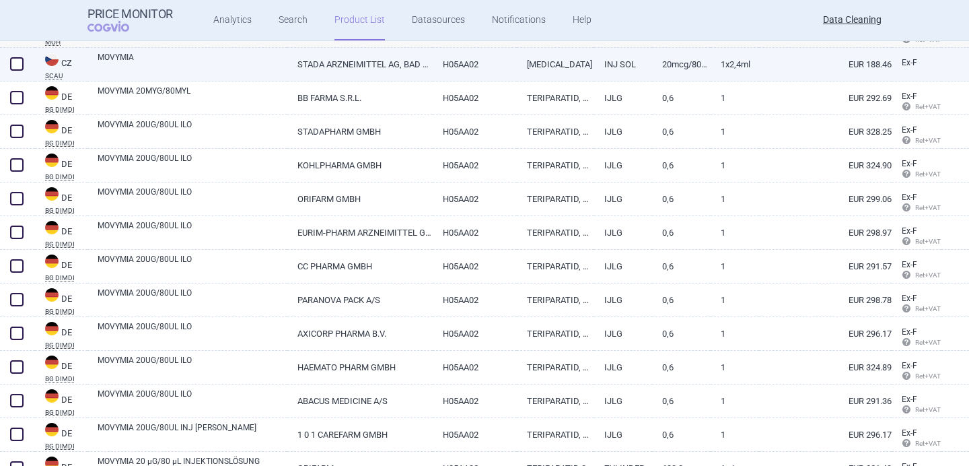
click at [225, 65] on link "MOVYMIA" at bounding box center [193, 63] width 190 height 24
select select "EUR"
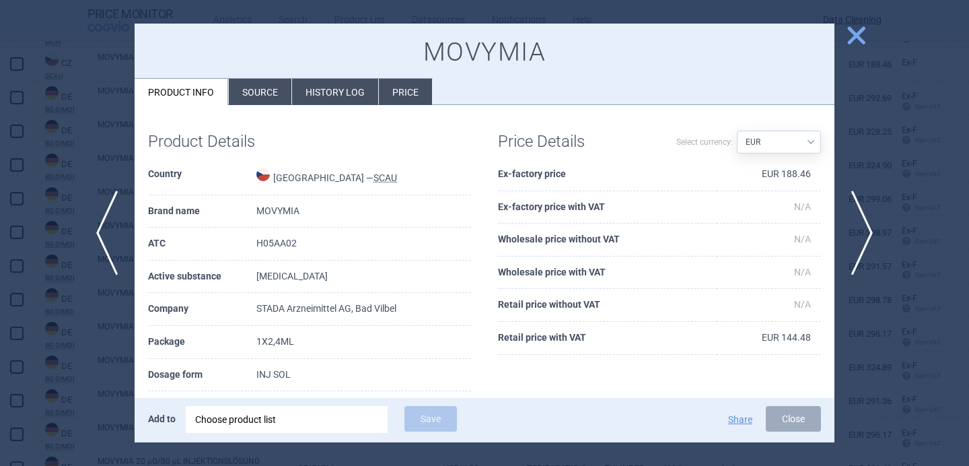
scroll to position [48, 0]
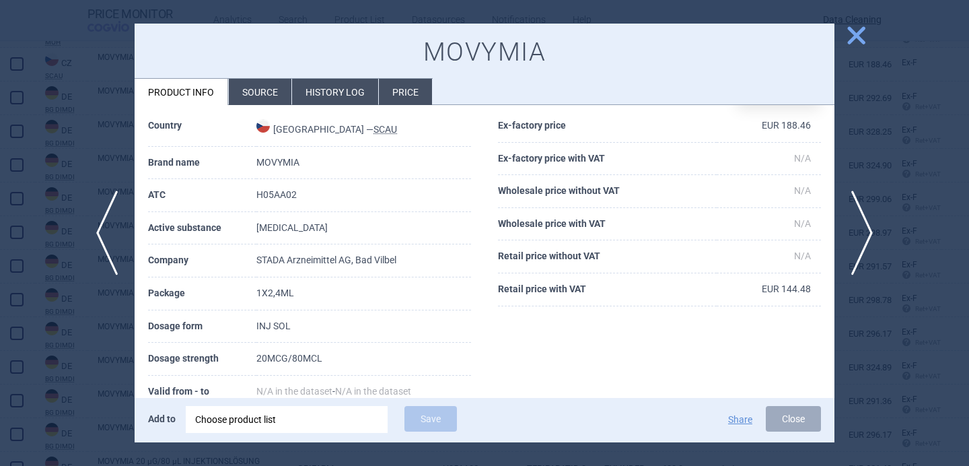
click at [124, 309] on div at bounding box center [484, 233] width 969 height 466
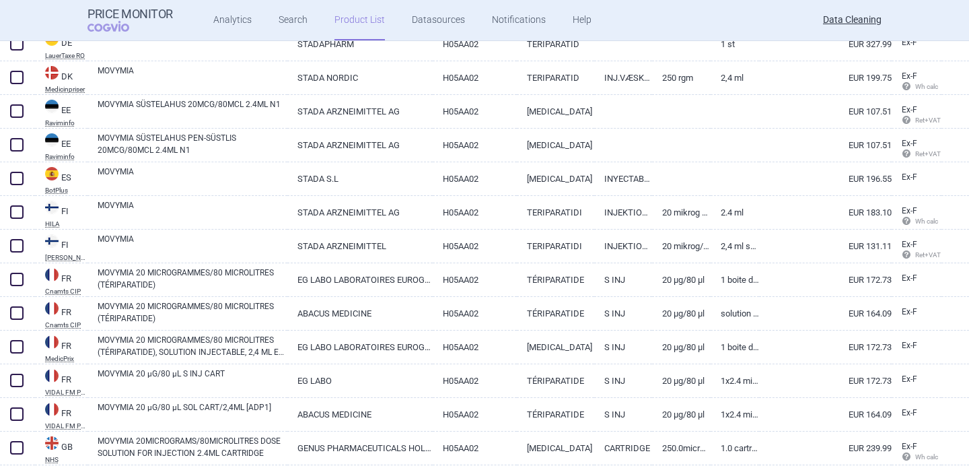
scroll to position [2280, 0]
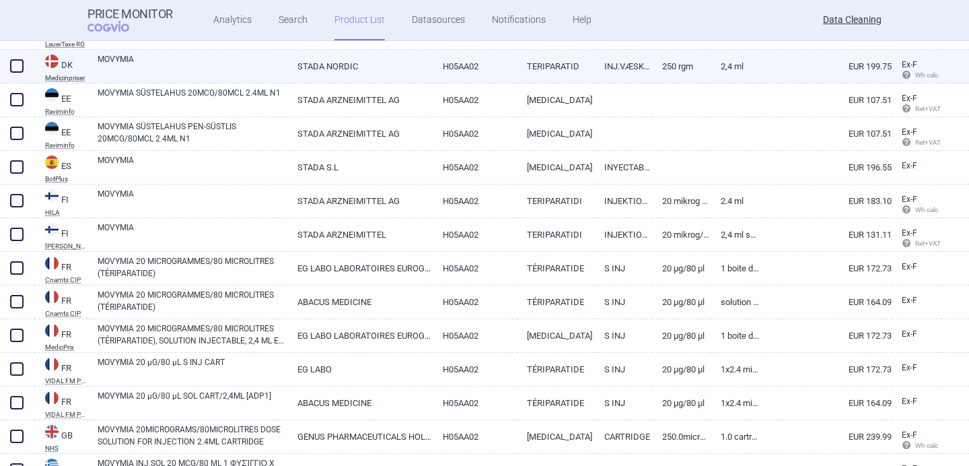
click at [219, 66] on link "MOVYMIA" at bounding box center [193, 65] width 190 height 24
select select "EUR"
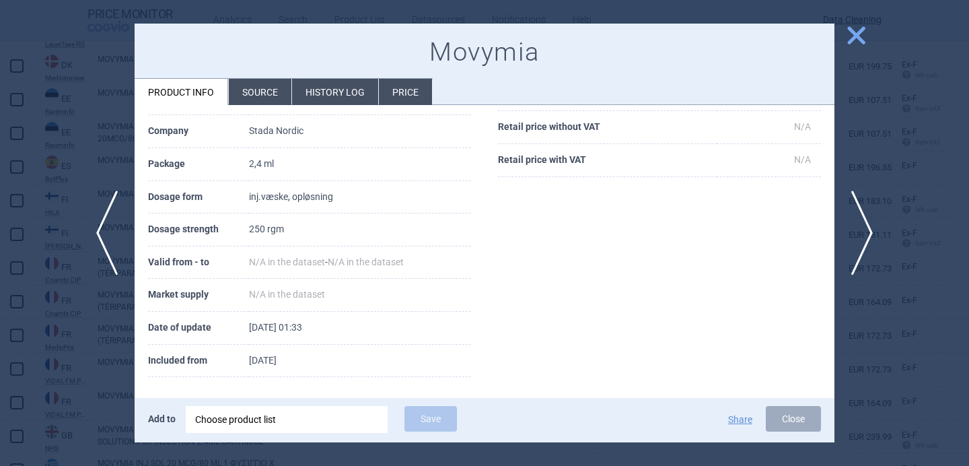
scroll to position [183, 0]
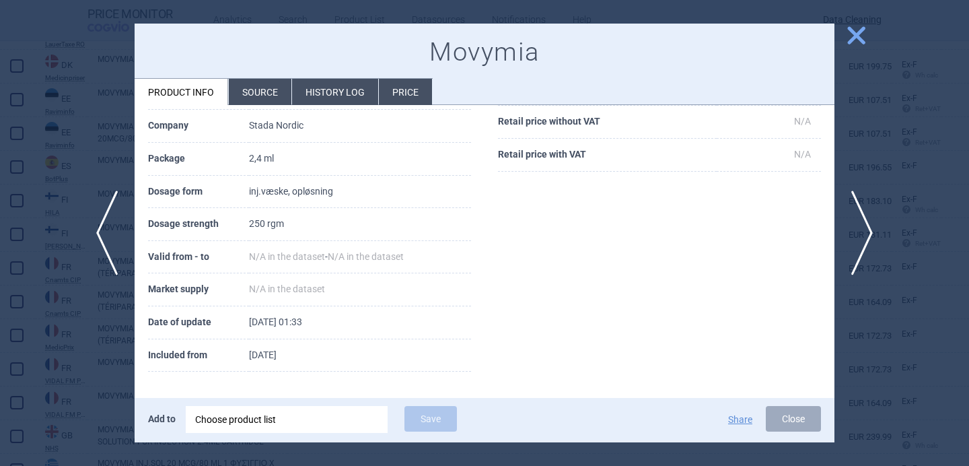
click at [272, 99] on li "Source" at bounding box center [260, 92] width 63 height 26
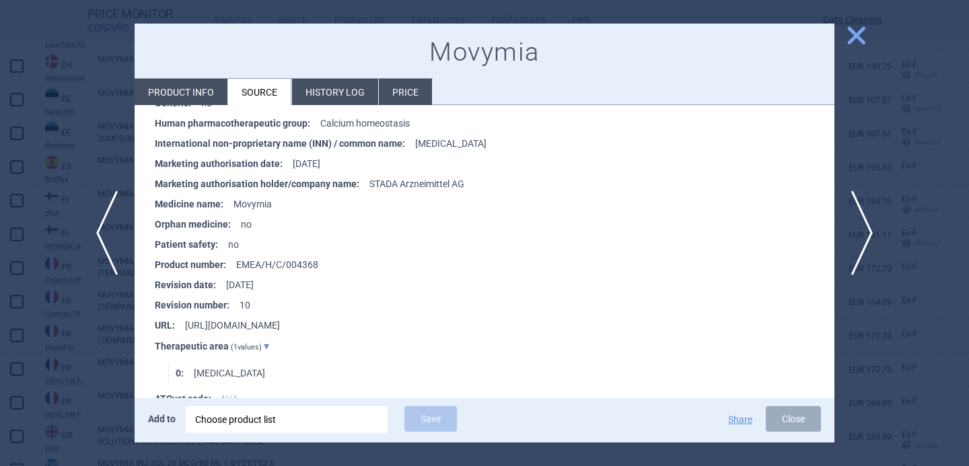
scroll to position [1374, 0]
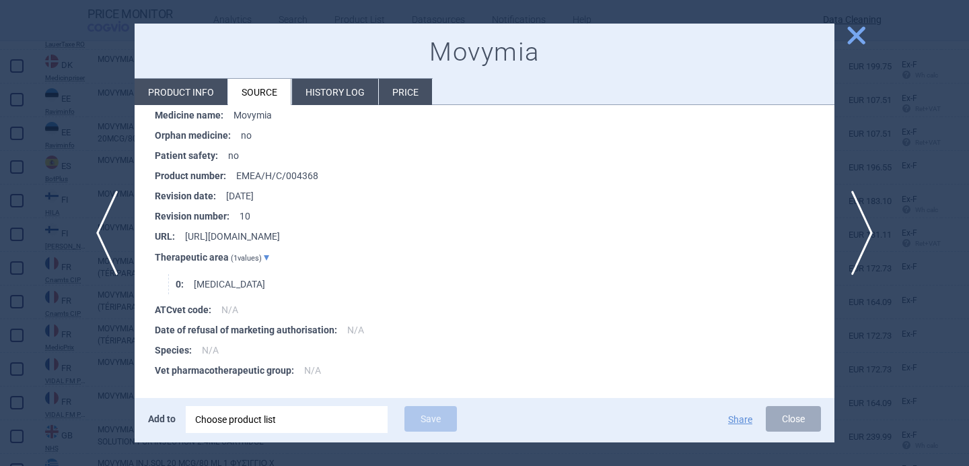
click at [101, 374] on div at bounding box center [484, 233] width 969 height 466
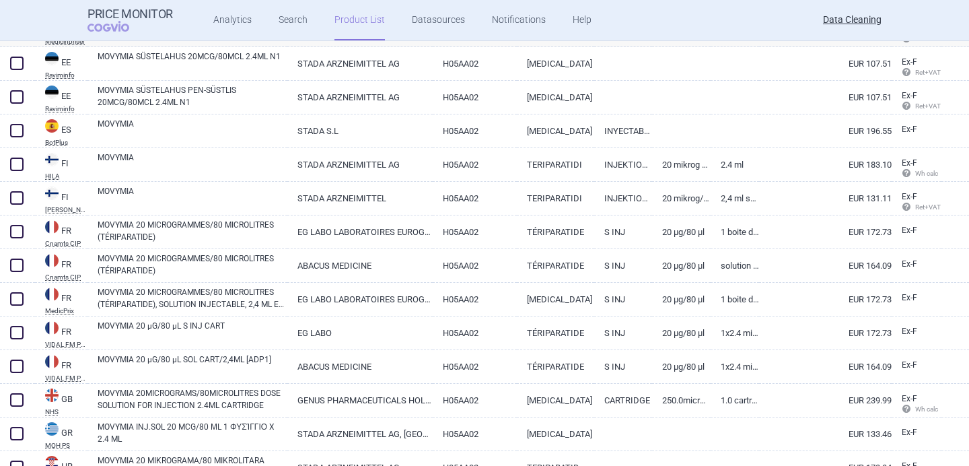
scroll to position [2319, 0]
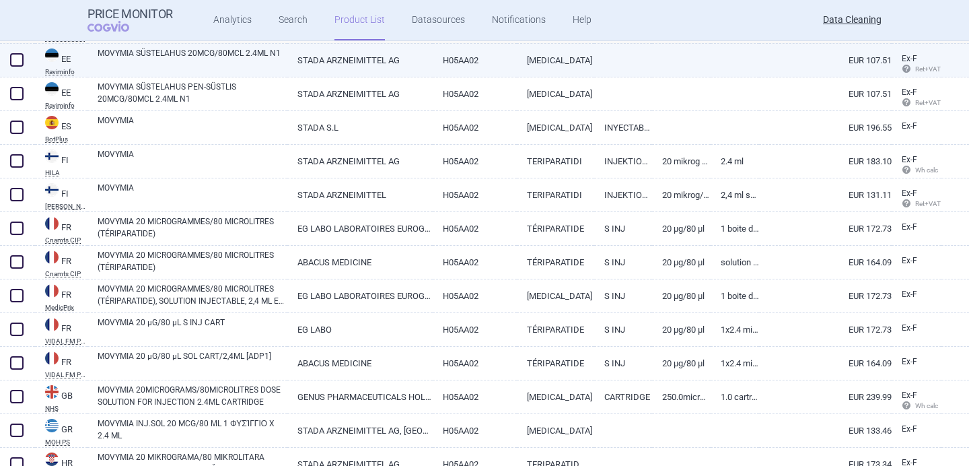
click at [226, 66] on link "MOVYMIA SÜSTELAHUS 20MCG/80MCL 2.4ML N1" at bounding box center [193, 59] width 190 height 24
select select "EUR"
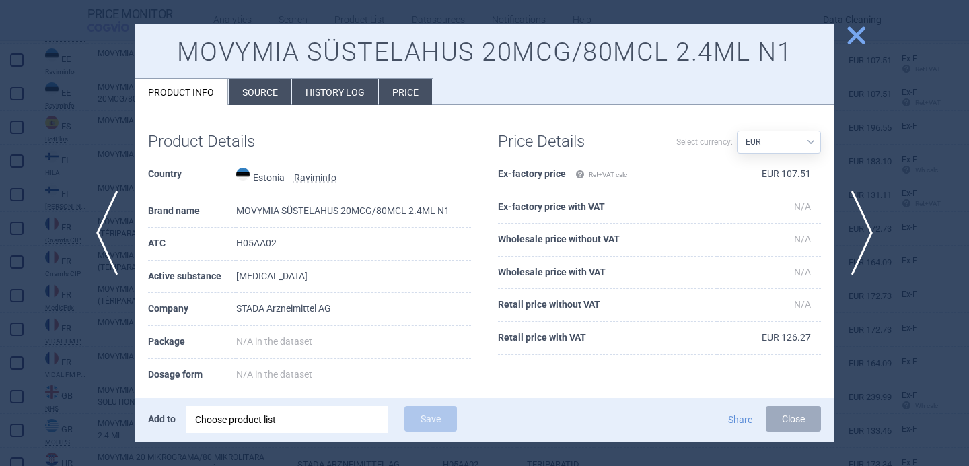
scroll to position [2, 0]
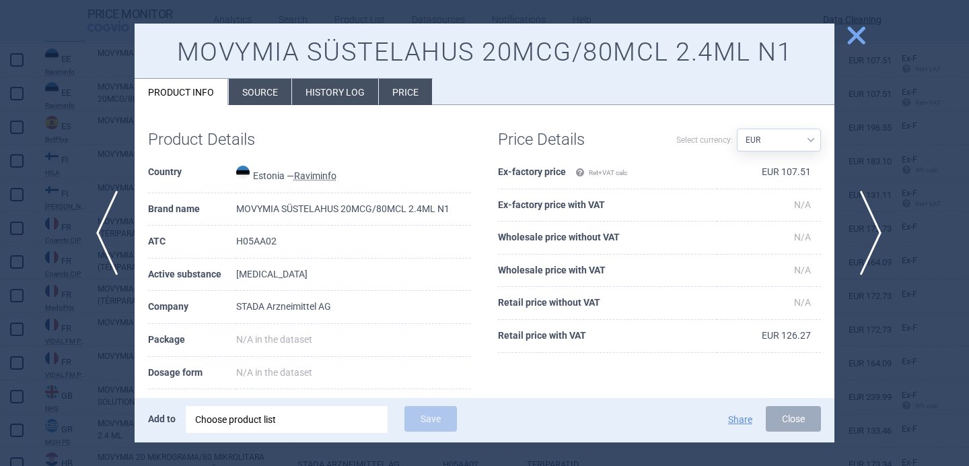
click at [869, 231] on span "next" at bounding box center [866, 232] width 30 height 85
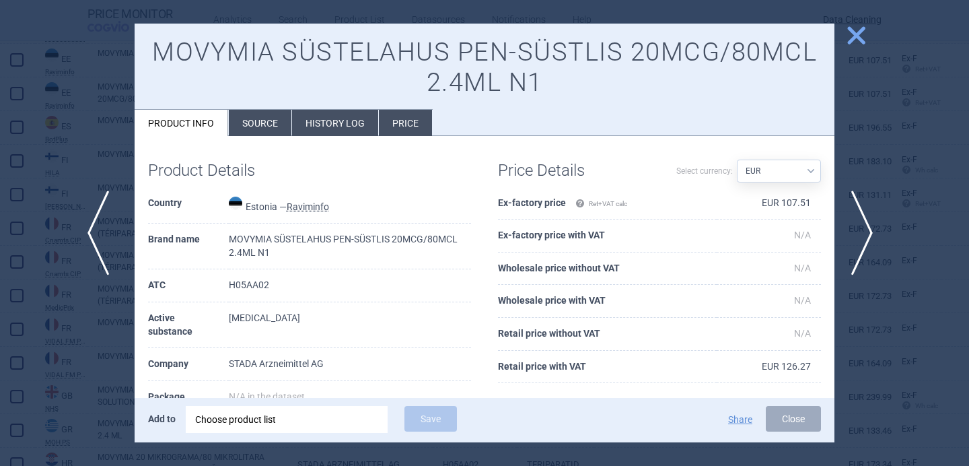
click at [103, 247] on span "previous" at bounding box center [102, 232] width 30 height 85
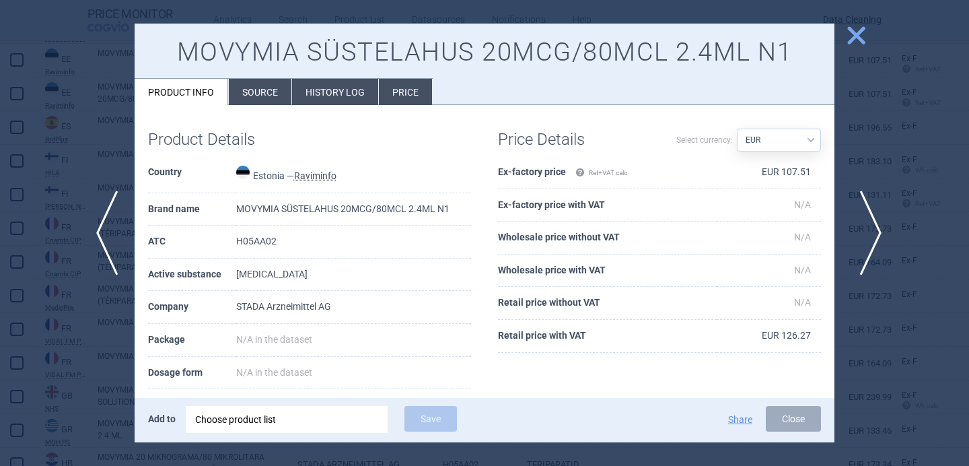
click at [868, 221] on span "next" at bounding box center [866, 232] width 30 height 85
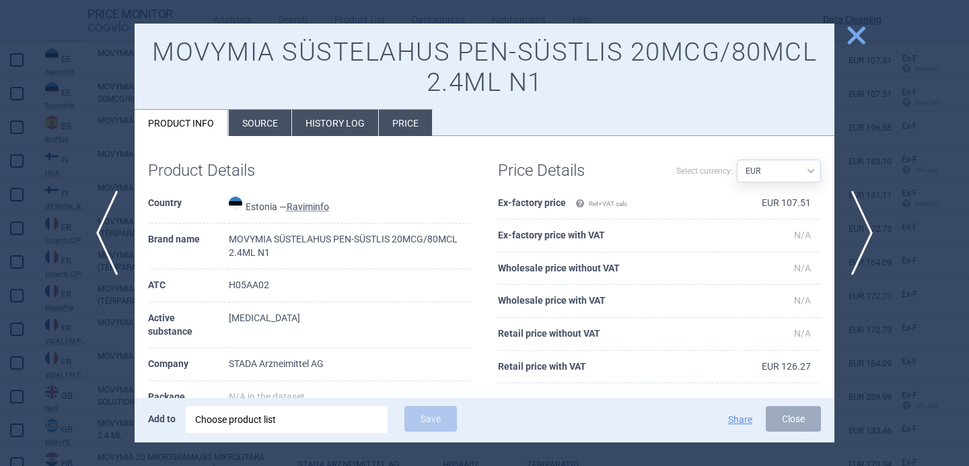
click at [318, 422] on div "Choose product list" at bounding box center [286, 419] width 183 height 27
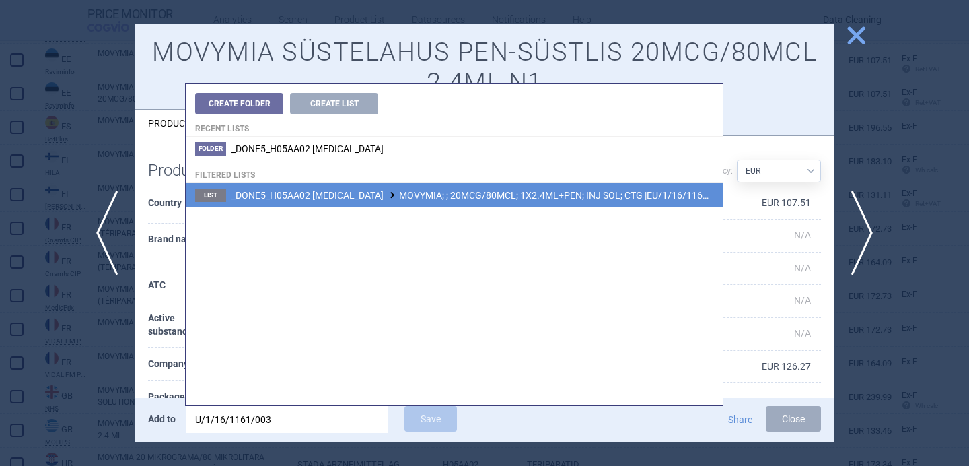
type input "U/1/16/1161/003"
click at [440, 201] on li "List _DONE5_H05AA02 TERIPARATIDE MOVYMIA; ; 20MCG/80MCL; 1X2.4ML+PEN; INJ SOL; …" at bounding box center [454, 195] width 537 height 24
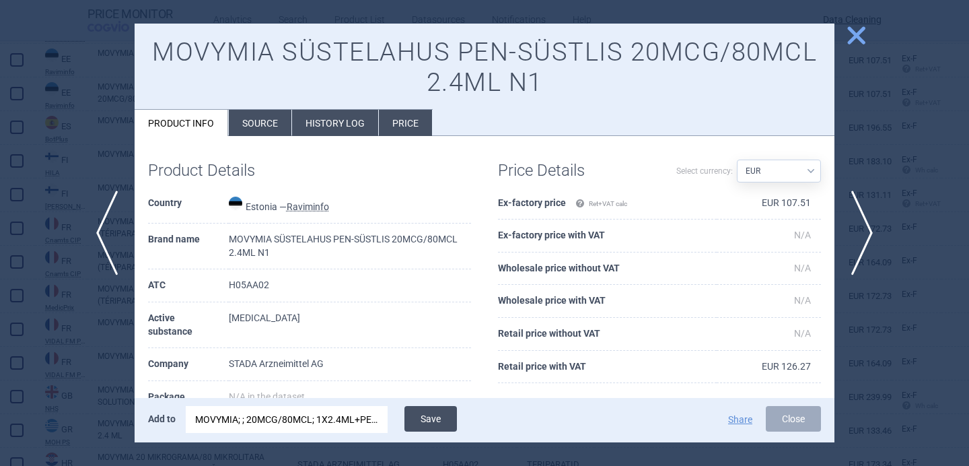
click at [441, 422] on button "Save" at bounding box center [430, 419] width 52 height 26
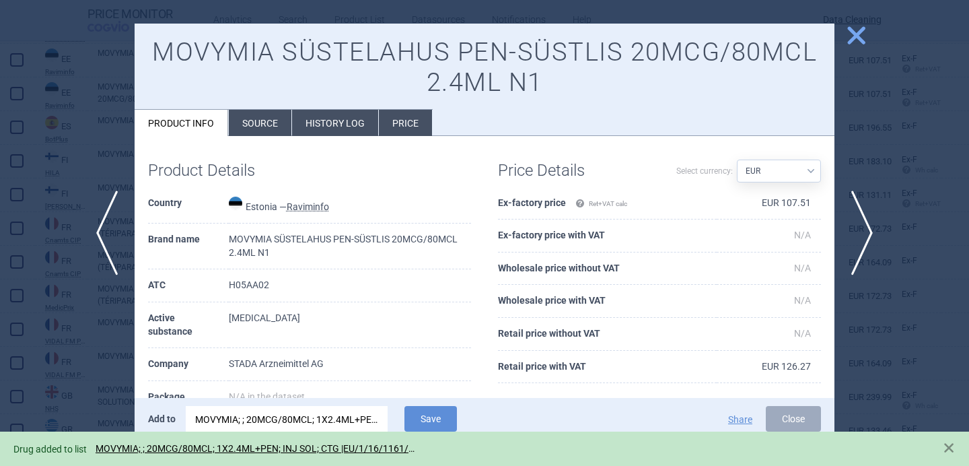
click at [53, 384] on div at bounding box center [484, 233] width 969 height 466
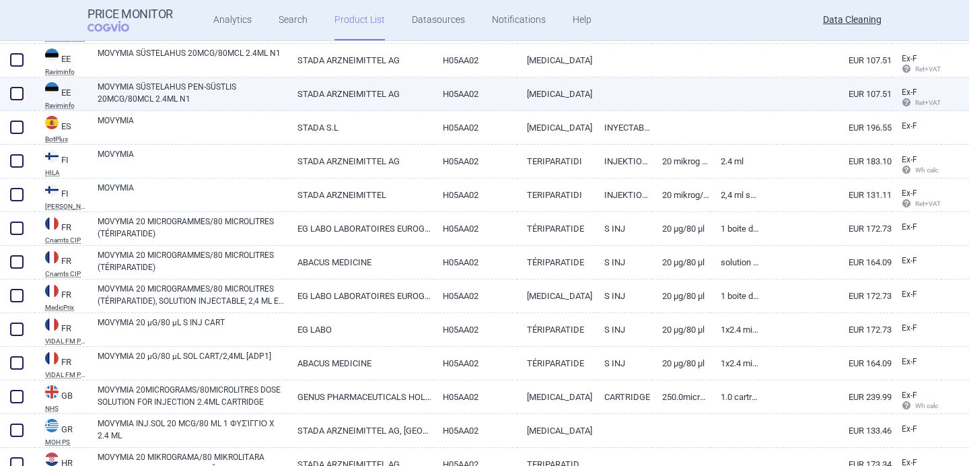
click at [16, 95] on span at bounding box center [16, 93] width 13 height 13
checkbox input "true"
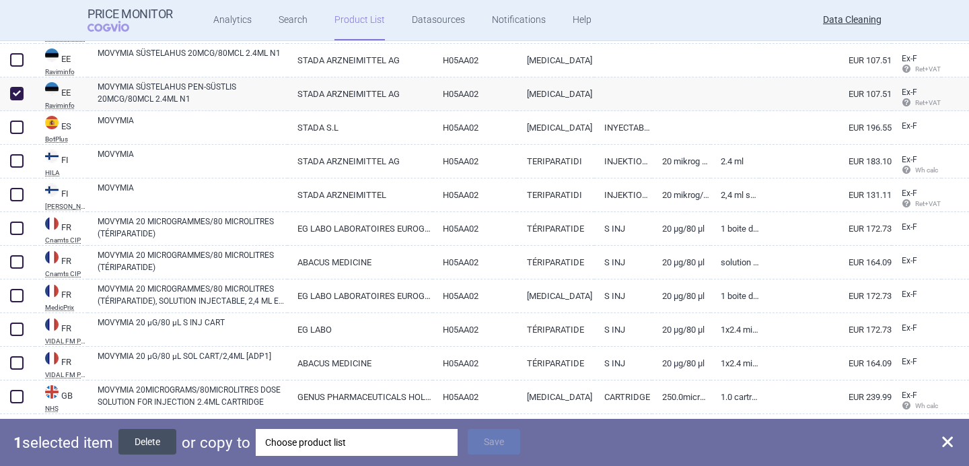
click at [165, 443] on button "Delete" at bounding box center [147, 442] width 58 height 26
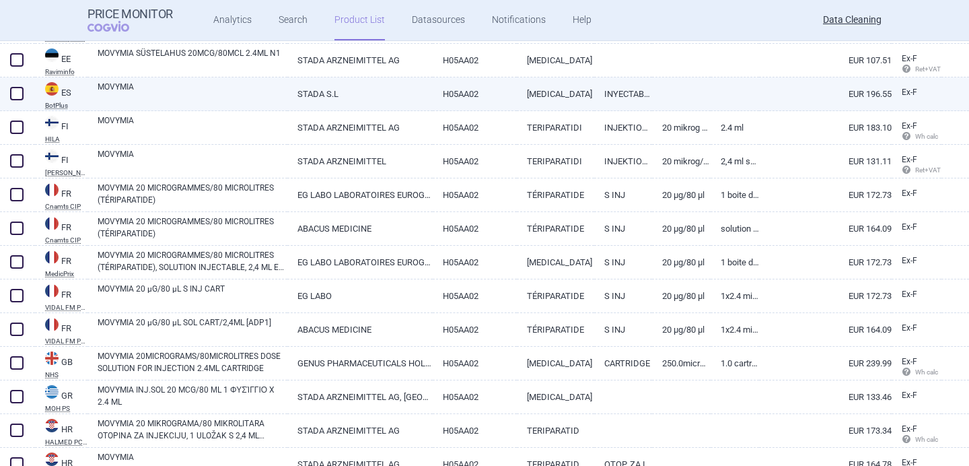
click at [223, 96] on link "MOVYMIA" at bounding box center [193, 93] width 190 height 24
select select "EUR"
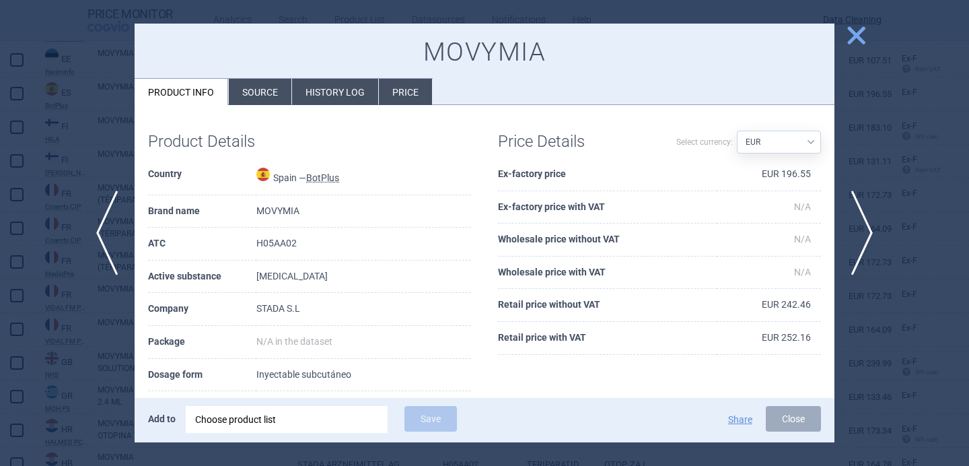
click at [256, 94] on li "Source" at bounding box center [260, 92] width 63 height 26
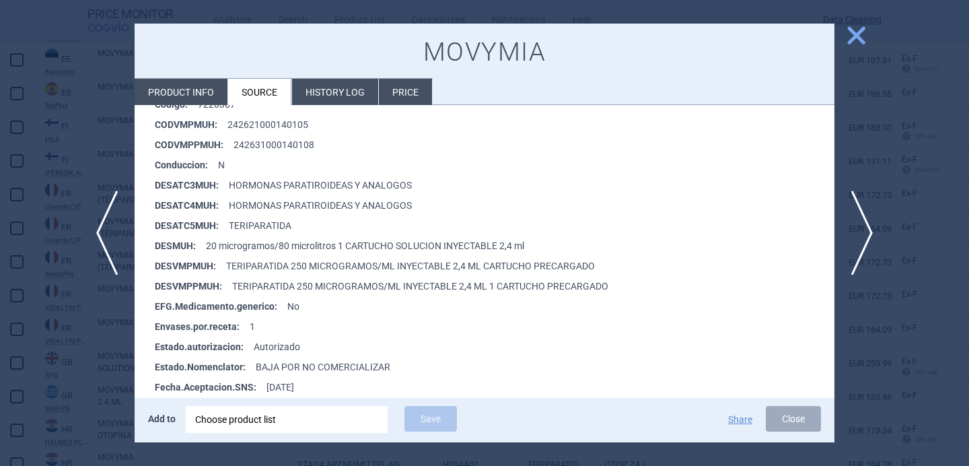
scroll to position [313, 0]
click at [58, 350] on div at bounding box center [484, 233] width 969 height 466
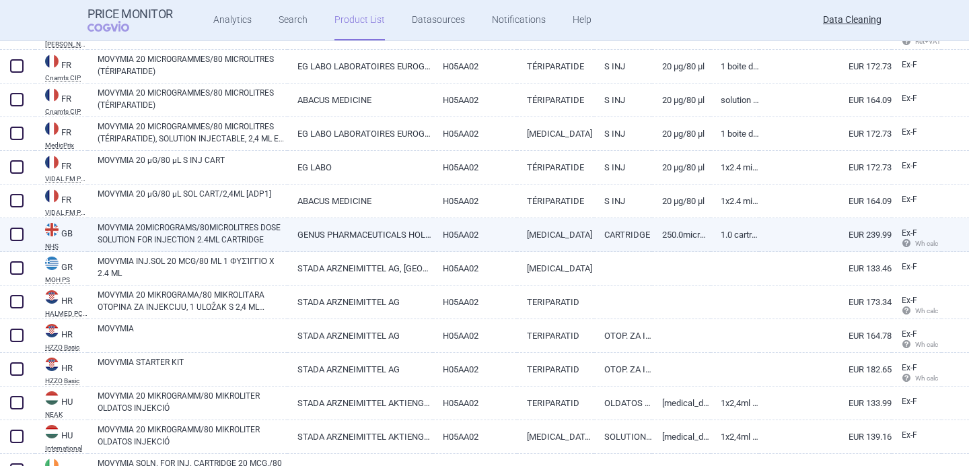
scroll to position [2449, 0]
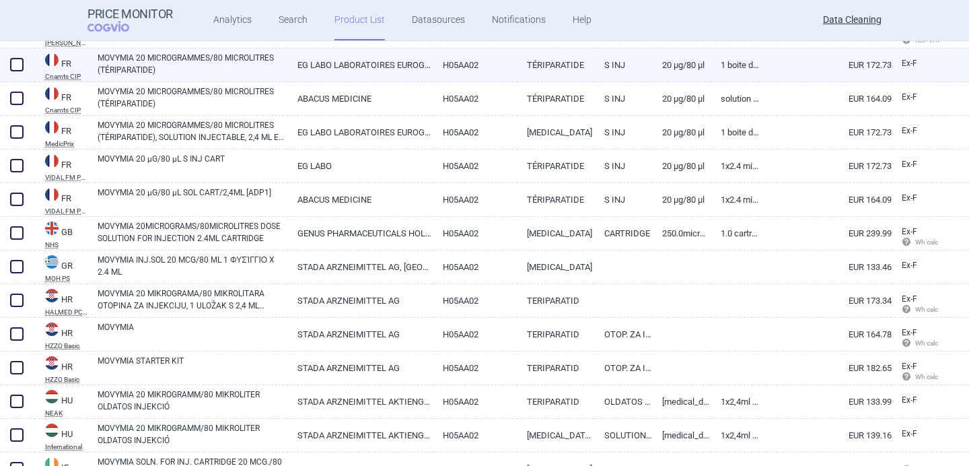
click at [270, 65] on link "MOVYMIA 20 MICROGRAMMES/80 MICROLITRES (TÉRIPARATIDE)" at bounding box center [193, 64] width 190 height 24
select select "EUR"
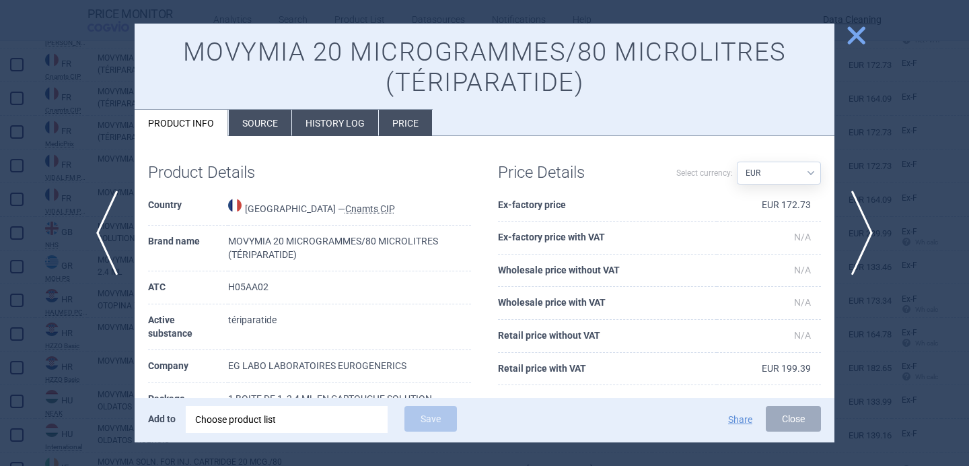
click at [276, 130] on li "Source" at bounding box center [260, 123] width 63 height 26
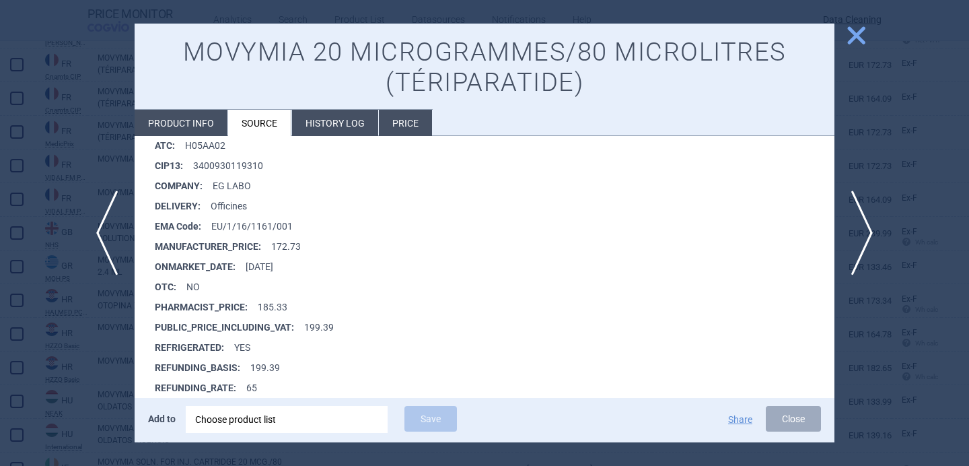
scroll to position [7448, 0]
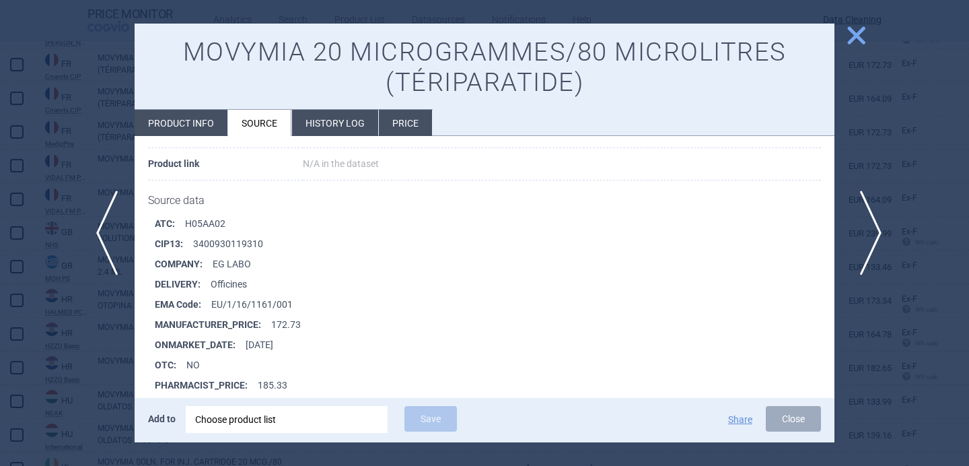
click at [871, 221] on span "next" at bounding box center [866, 232] width 30 height 85
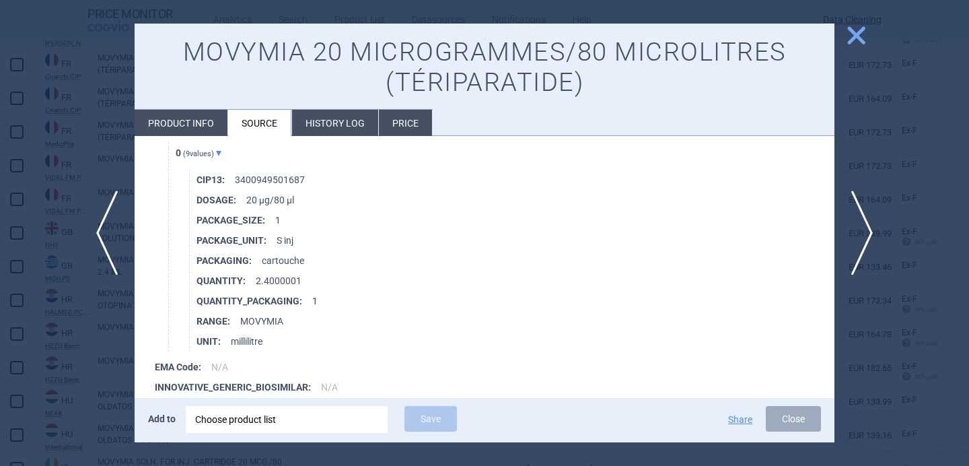
scroll to position [3869, 0]
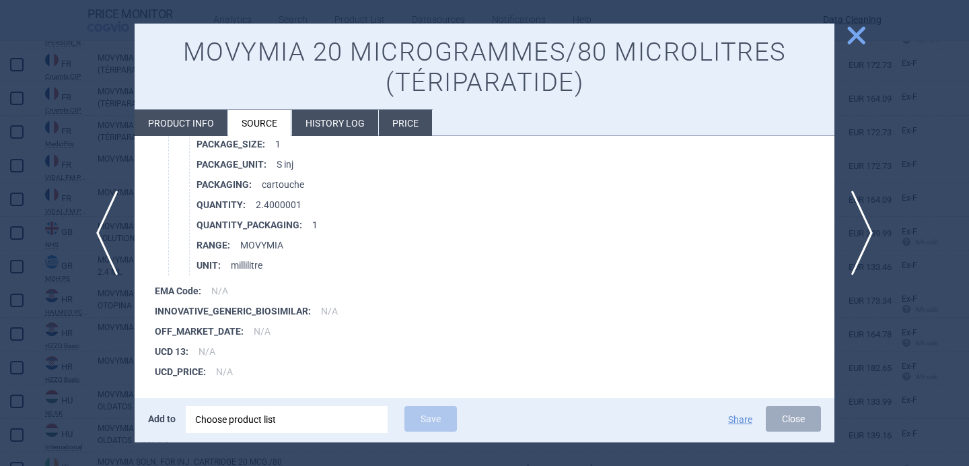
click at [205, 111] on li "Product info" at bounding box center [181, 123] width 93 height 26
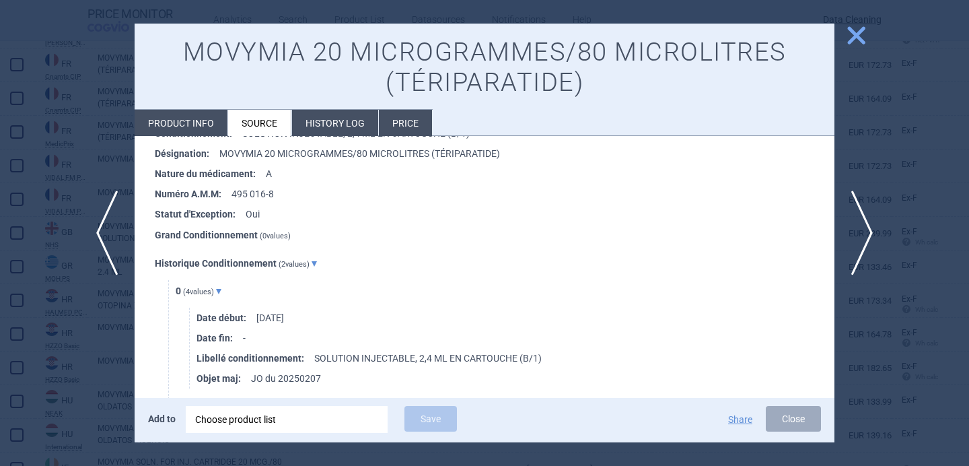
select select "EUR"
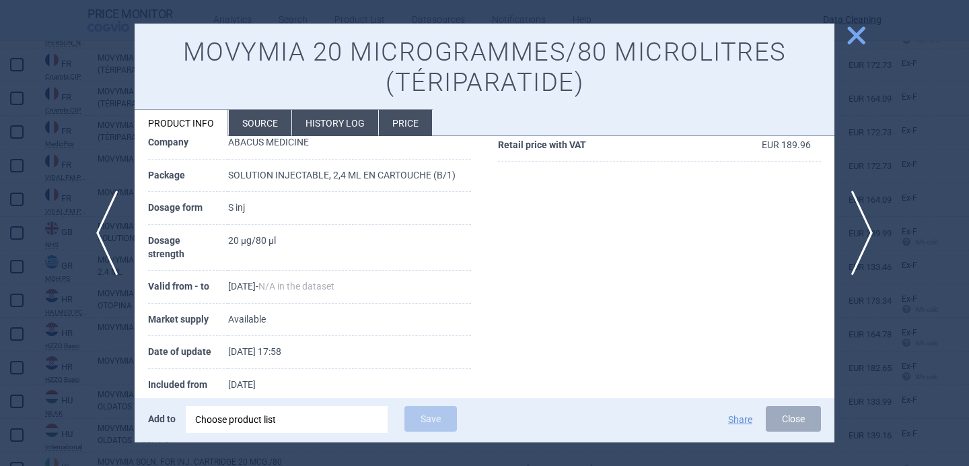
scroll to position [217, 0]
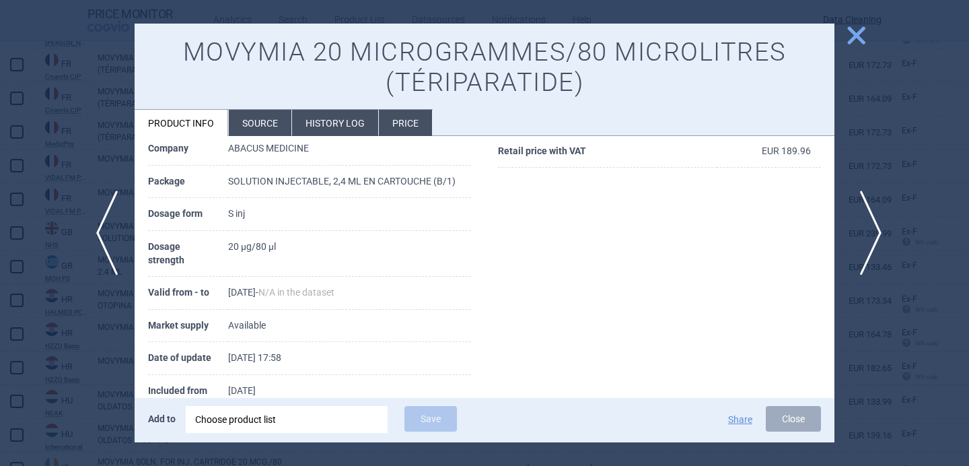
click at [856, 231] on span "next" at bounding box center [866, 232] width 30 height 85
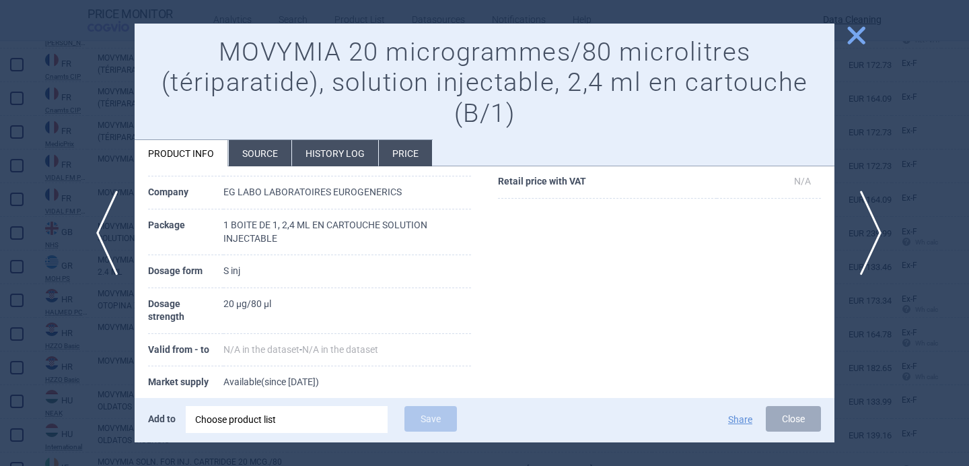
scroll to position [230, 0]
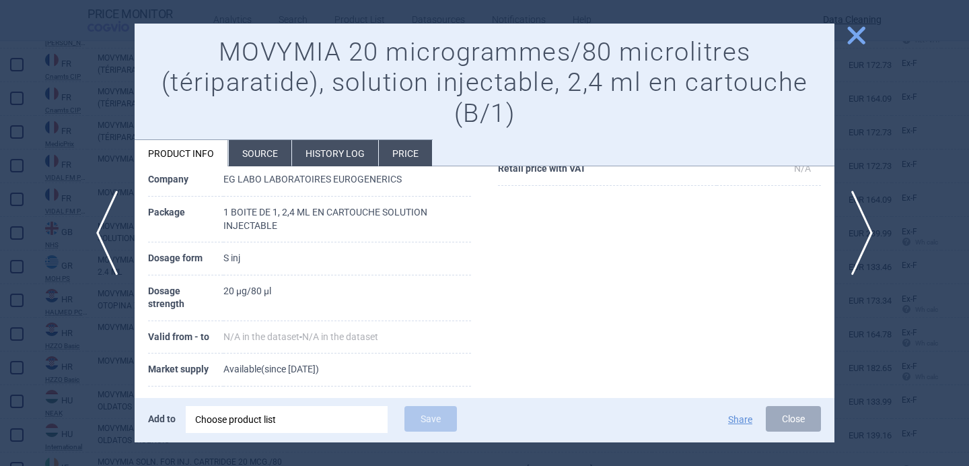
click at [254, 163] on li "Source" at bounding box center [260, 153] width 63 height 26
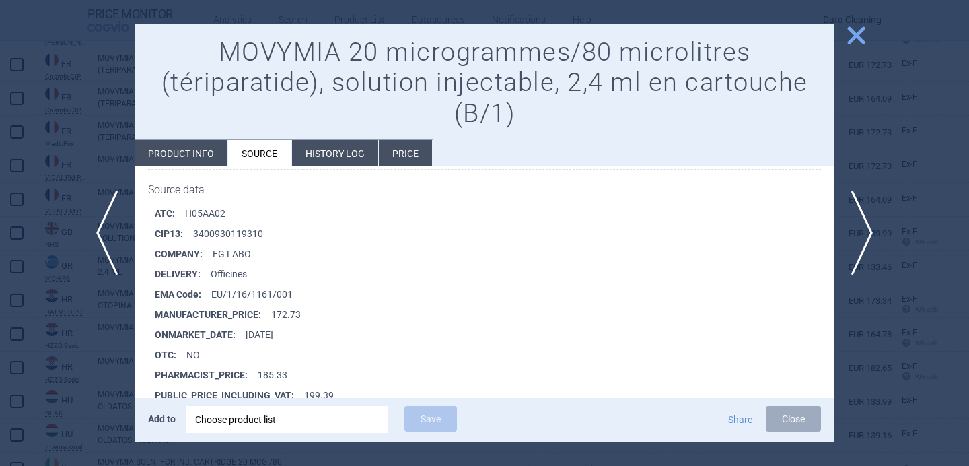
scroll to position [7361, 0]
click at [870, 225] on span "next" at bounding box center [866, 232] width 30 height 85
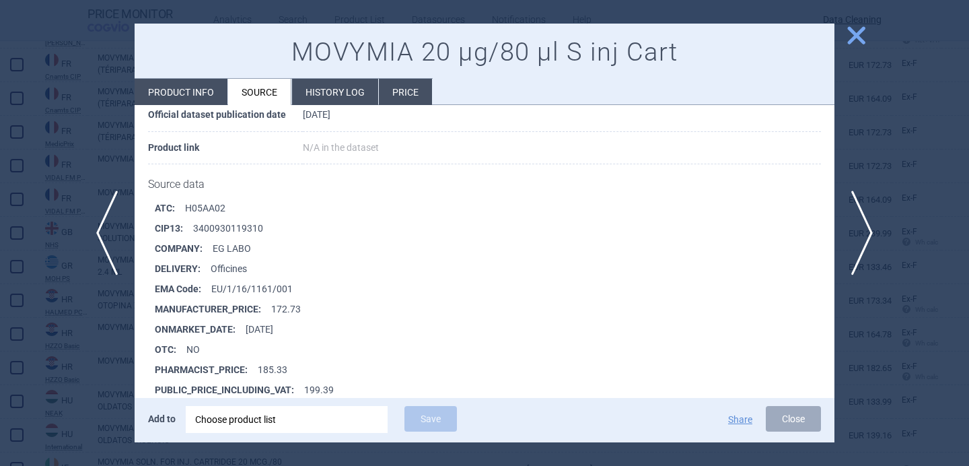
scroll to position [144, 0]
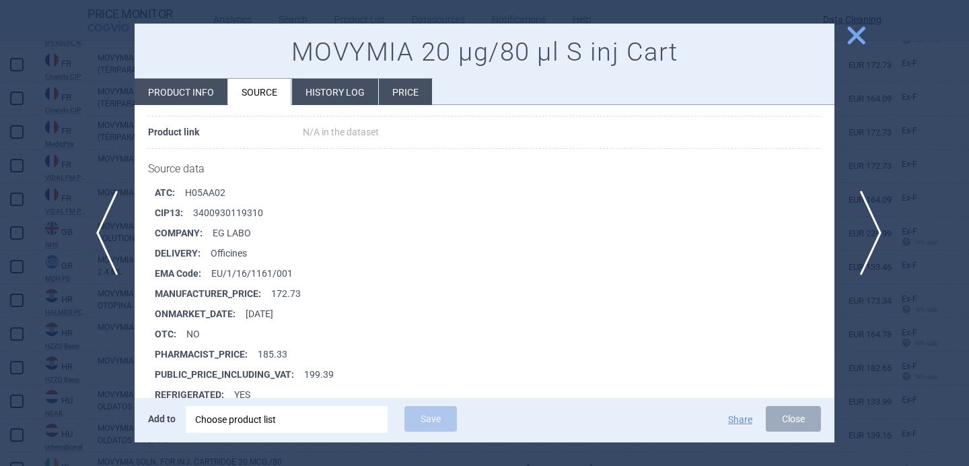
click at [877, 230] on span "next" at bounding box center [866, 232] width 30 height 85
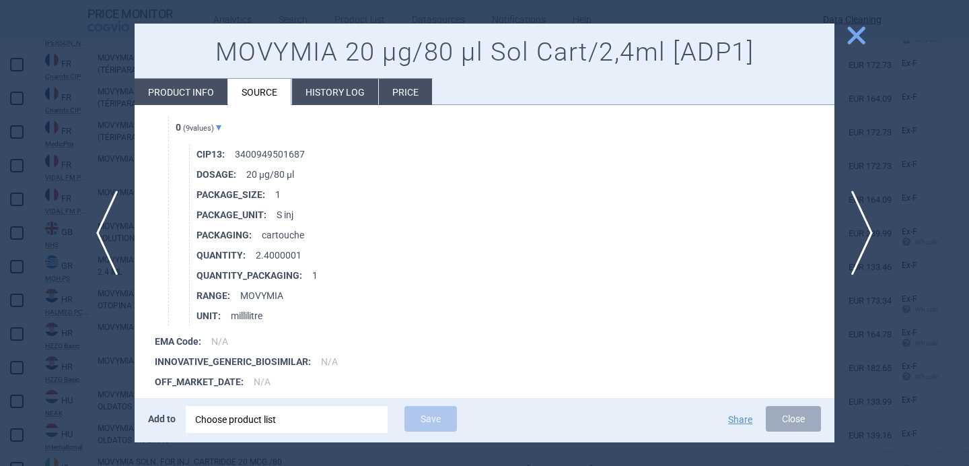
scroll to position [643, 0]
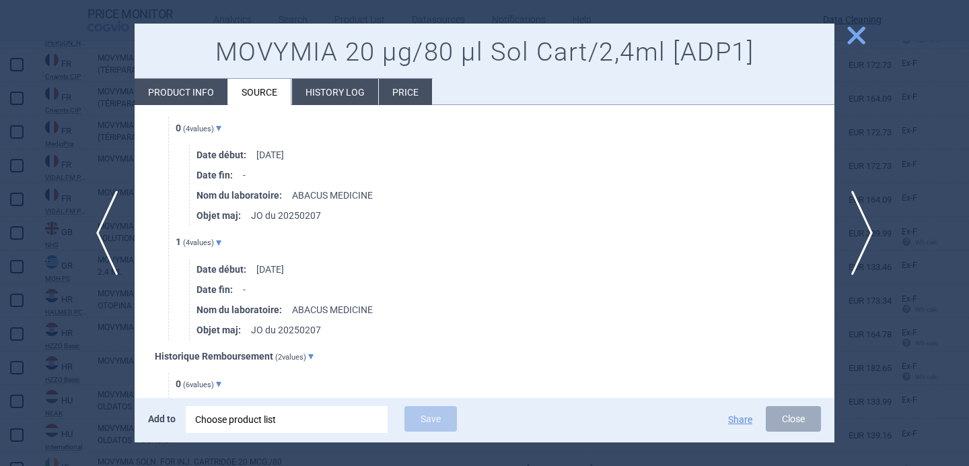
click at [193, 91] on li "Product info" at bounding box center [181, 92] width 93 height 26
select select "EUR"
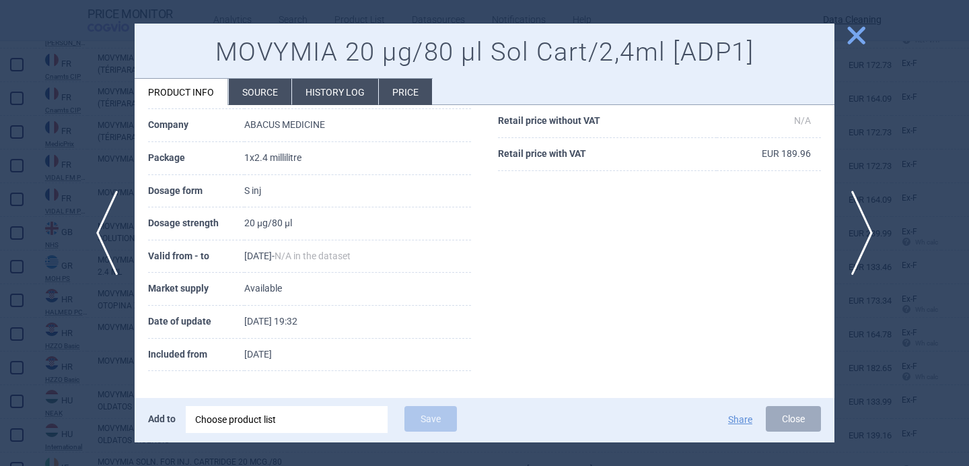
scroll to position [183, 0]
click at [864, 225] on span "next" at bounding box center [866, 232] width 30 height 85
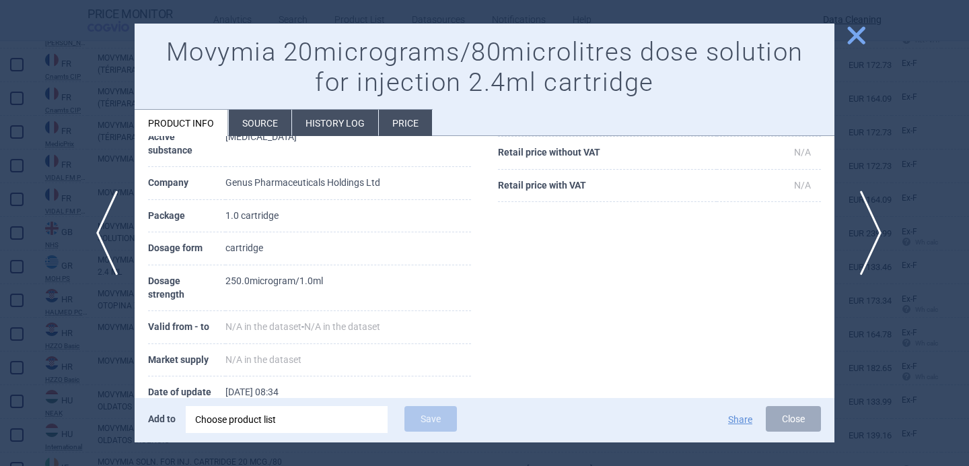
scroll to position [254, 0]
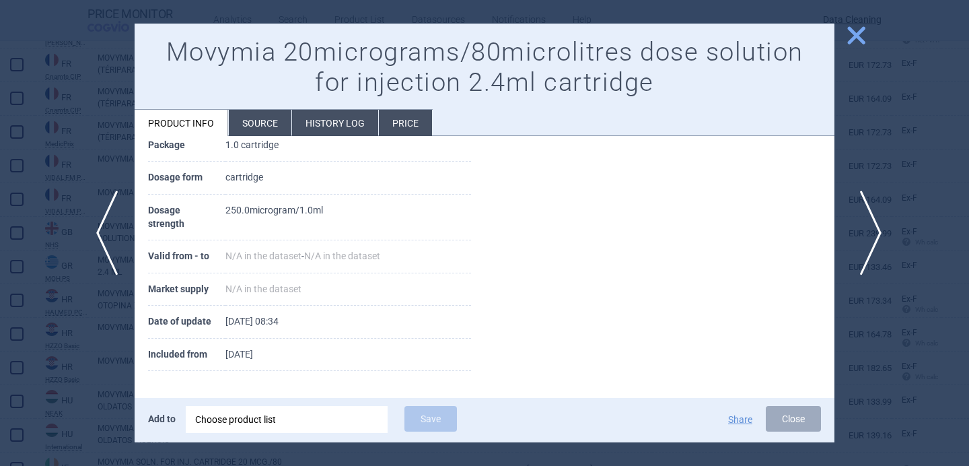
click at [868, 231] on span "next" at bounding box center [866, 232] width 30 height 85
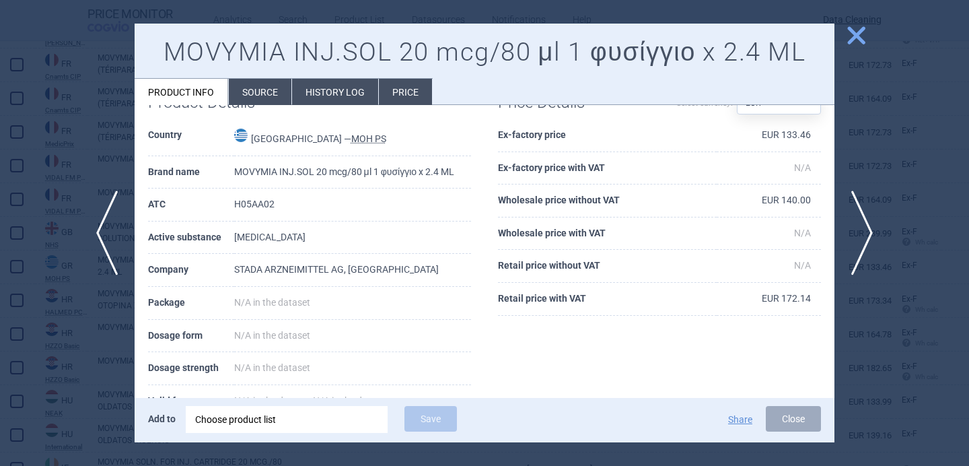
scroll to position [34, 0]
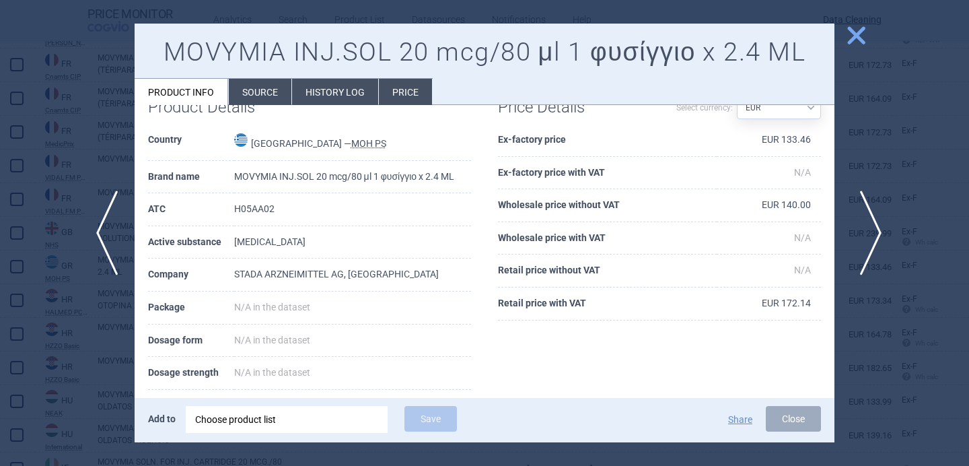
click at [867, 227] on span "next" at bounding box center [866, 232] width 30 height 85
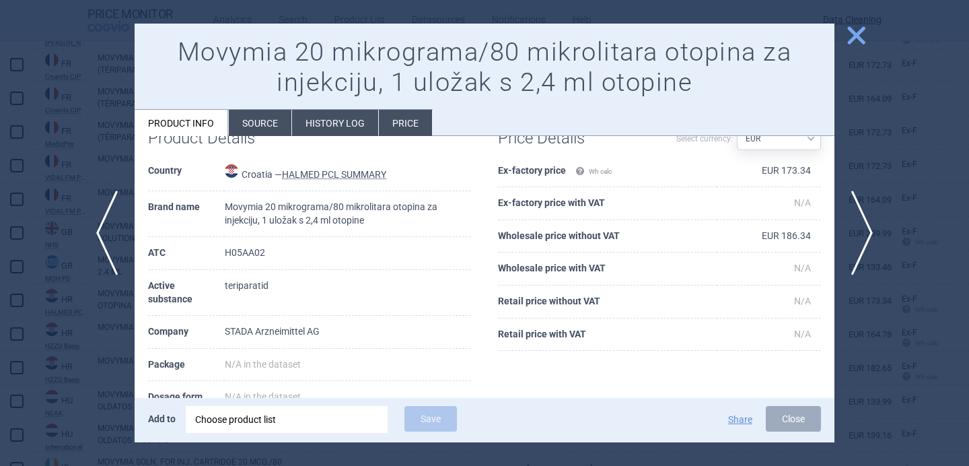
click at [251, 131] on li "Source" at bounding box center [260, 123] width 63 height 26
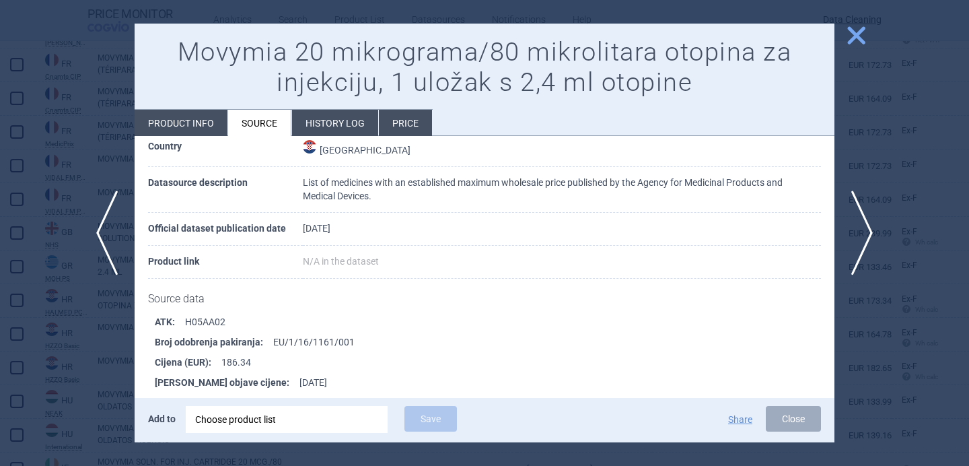
scroll to position [59, 0]
click at [867, 219] on span "next" at bounding box center [866, 232] width 30 height 85
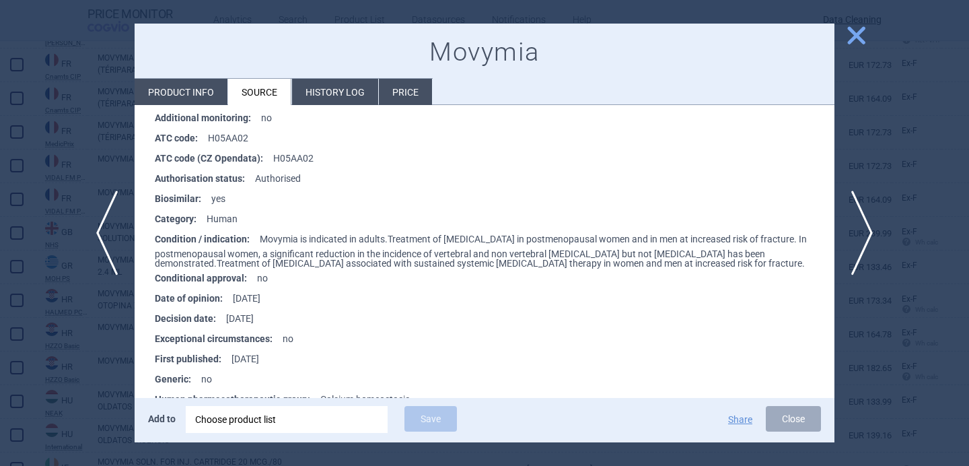
scroll to position [461, 0]
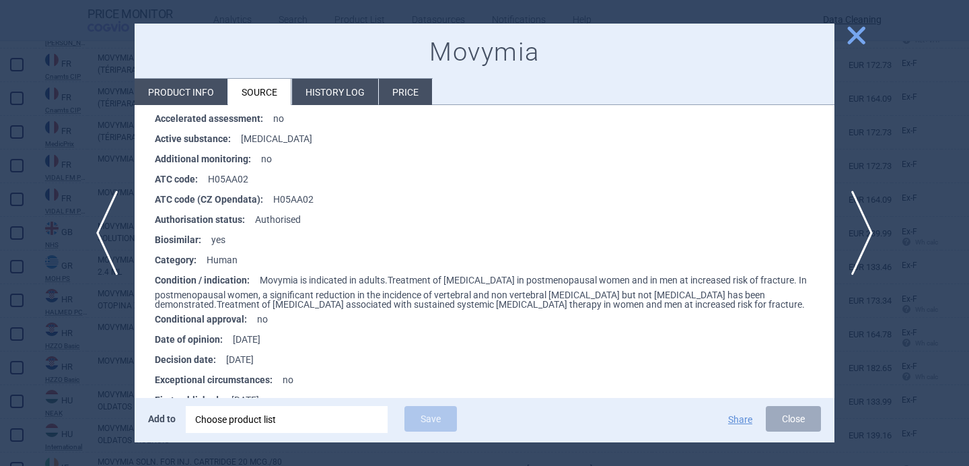
click at [193, 73] on div "Movymia Product info Source History log Price" at bounding box center [485, 65] width 700 height 82
click at [192, 84] on li "Product info" at bounding box center [181, 92] width 93 height 26
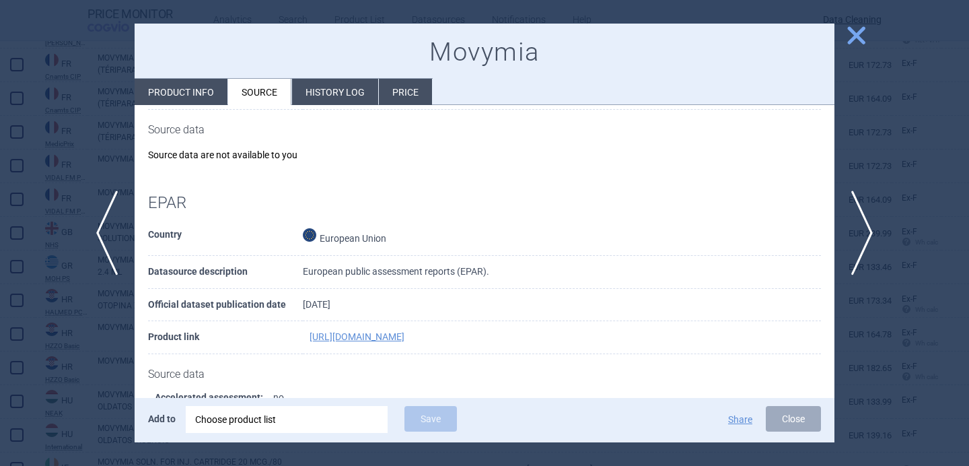
select select "EUR"
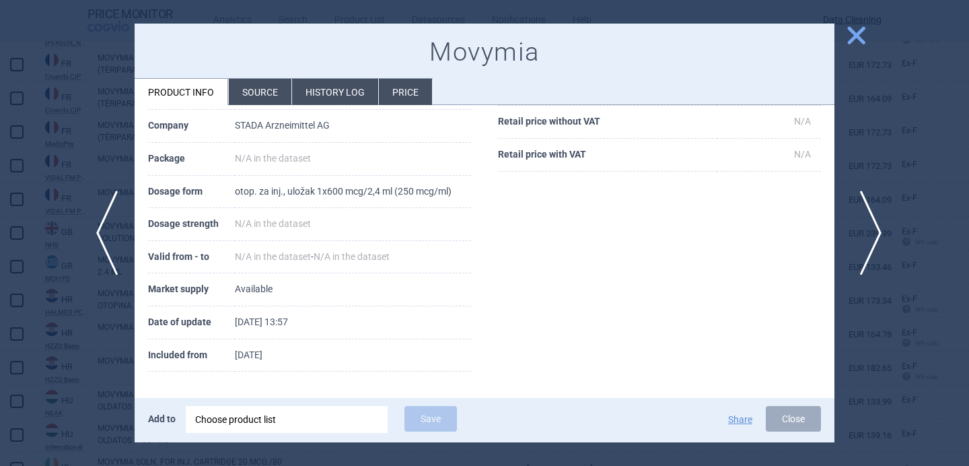
click at [864, 246] on span "next" at bounding box center [866, 232] width 30 height 85
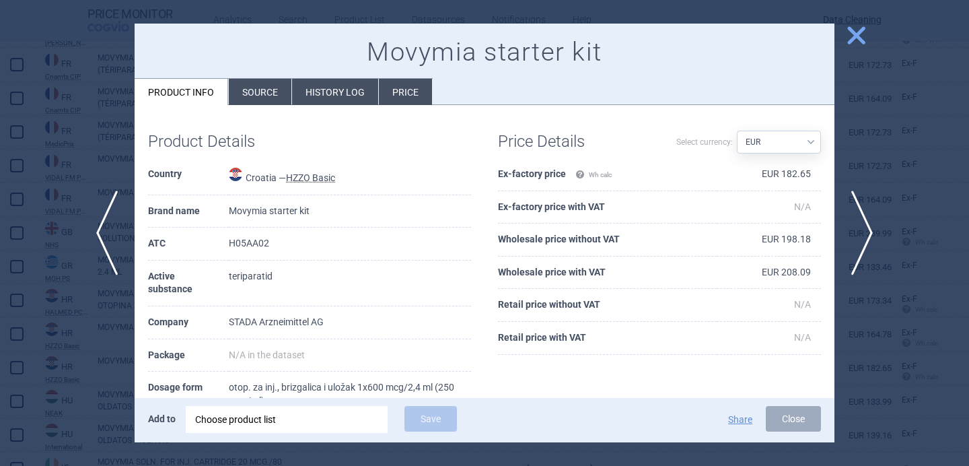
click at [258, 94] on li "Source" at bounding box center [260, 92] width 63 height 26
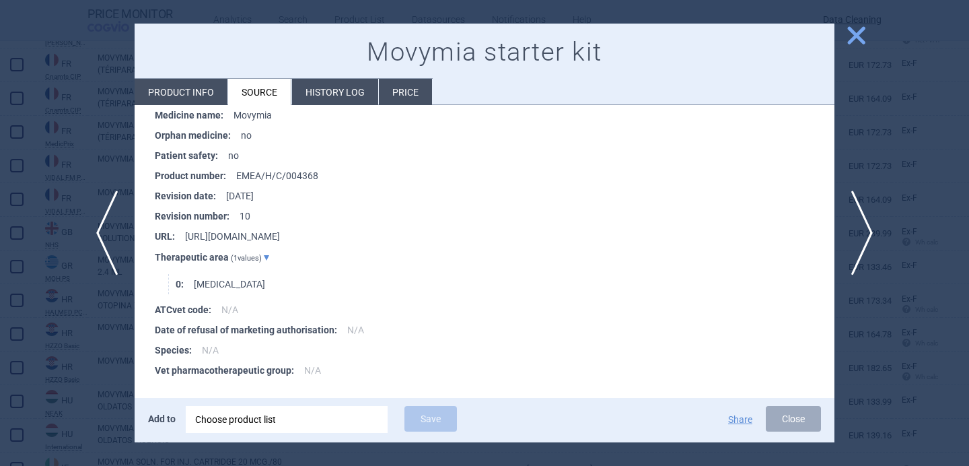
click at [199, 93] on li "Product info" at bounding box center [181, 92] width 93 height 26
select select "EUR"
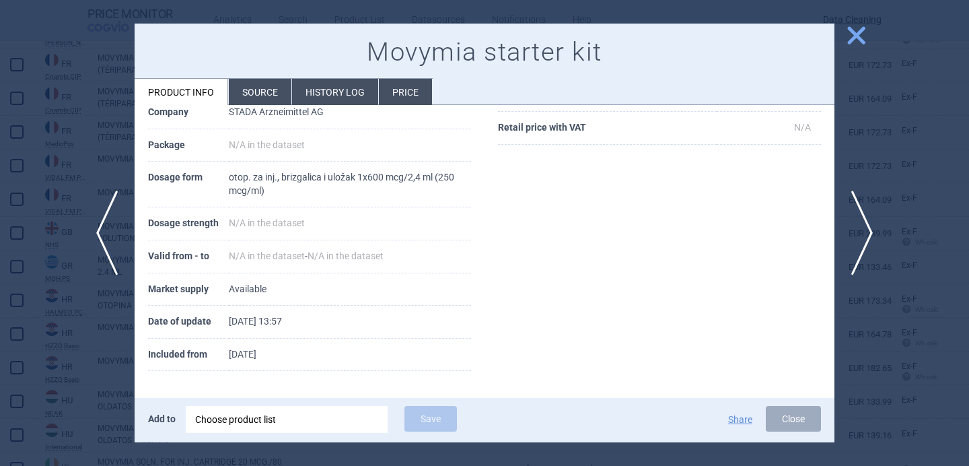
scroll to position [209, 0]
click at [866, 238] on span "next" at bounding box center [866, 232] width 30 height 85
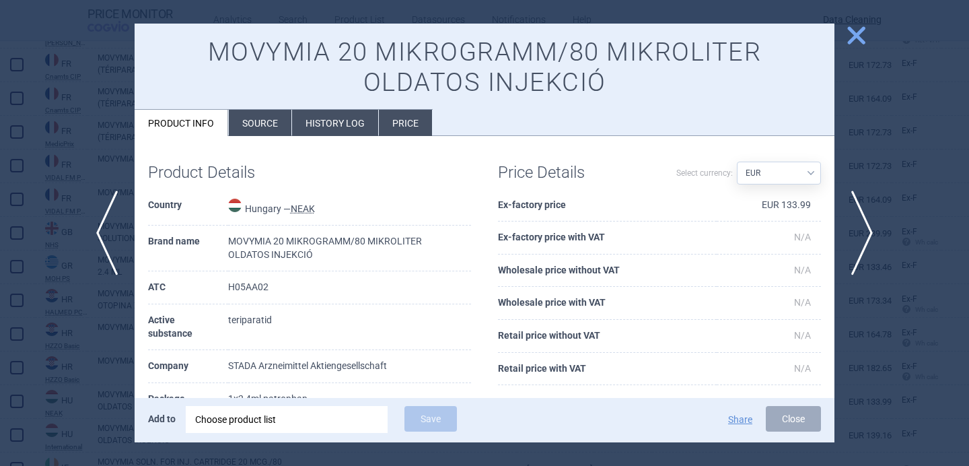
click at [262, 116] on li "Source" at bounding box center [260, 123] width 63 height 26
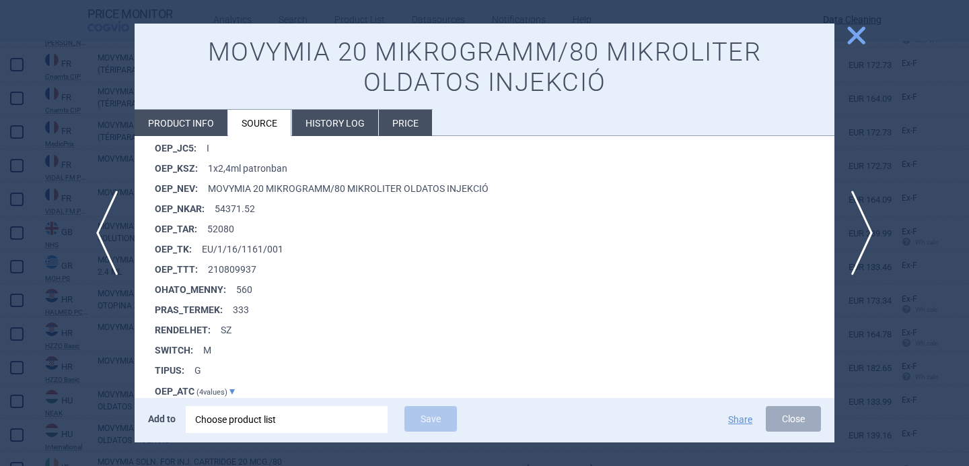
scroll to position [1334, 0]
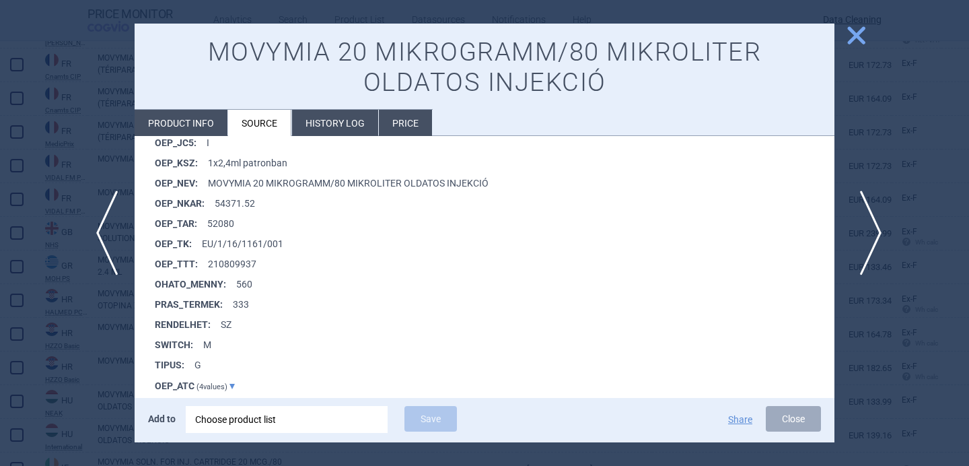
click at [874, 221] on span "next" at bounding box center [866, 232] width 30 height 85
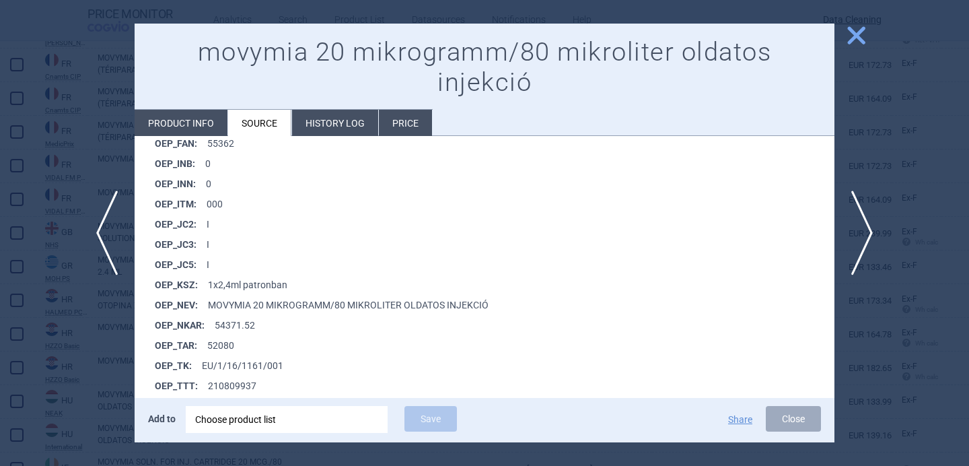
scroll to position [1731, 0]
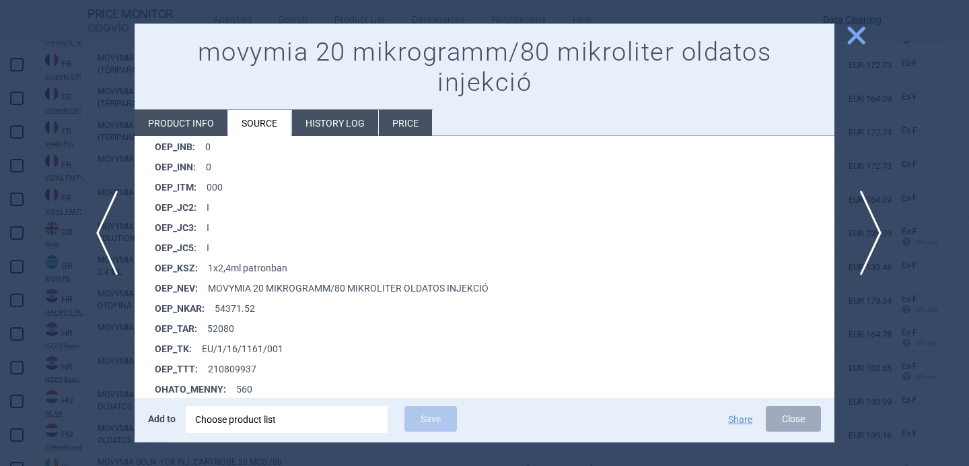
click at [874, 233] on span "next" at bounding box center [866, 232] width 30 height 85
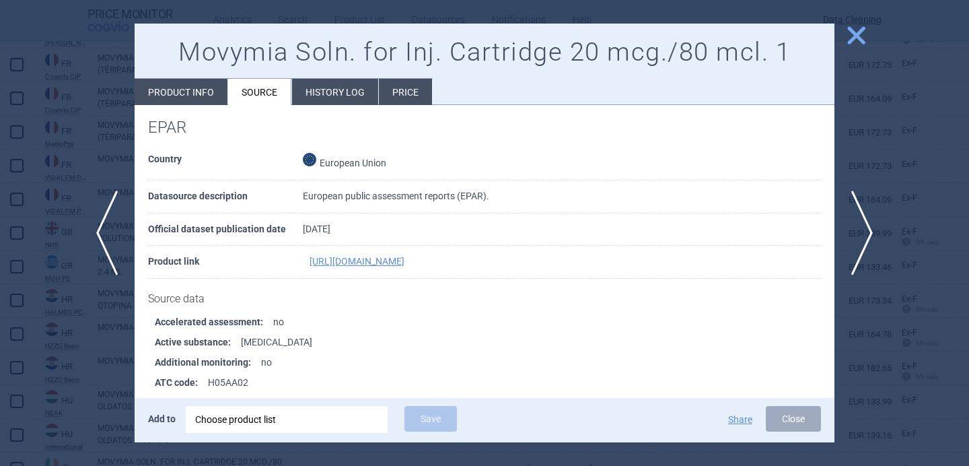
scroll to position [541, 0]
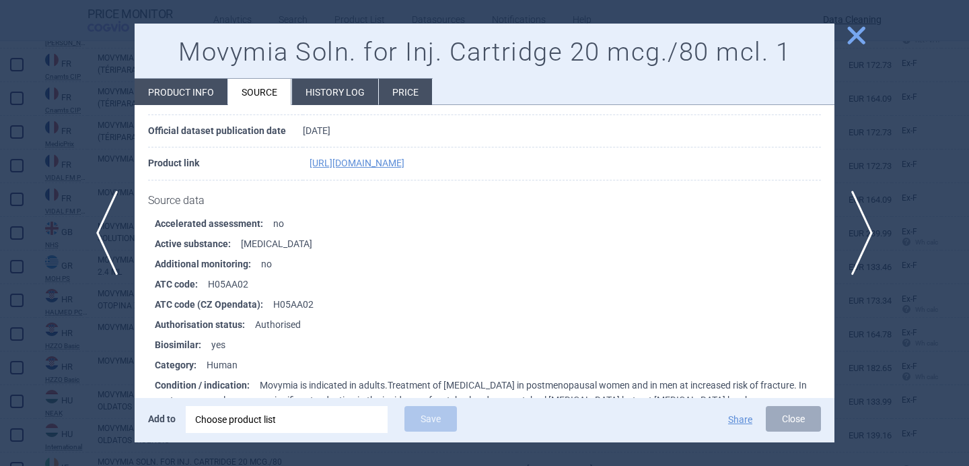
click at [209, 98] on li "Product info" at bounding box center [181, 92] width 93 height 26
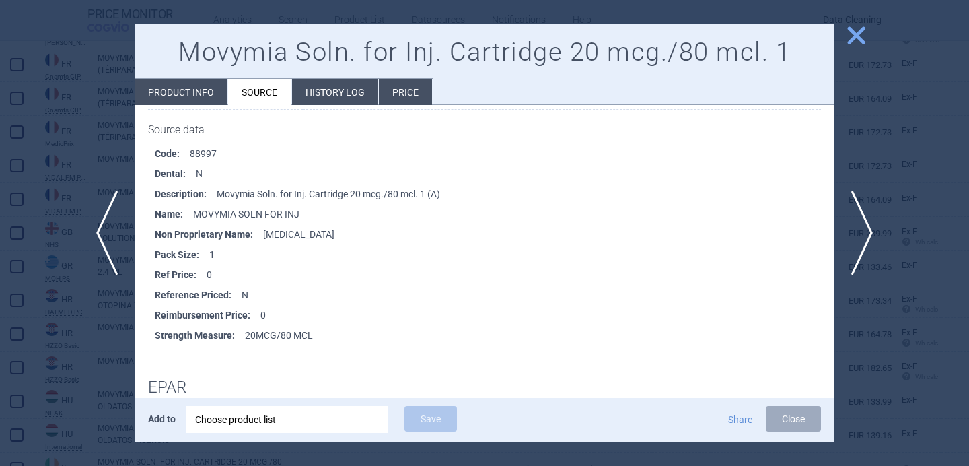
select select "EUR"
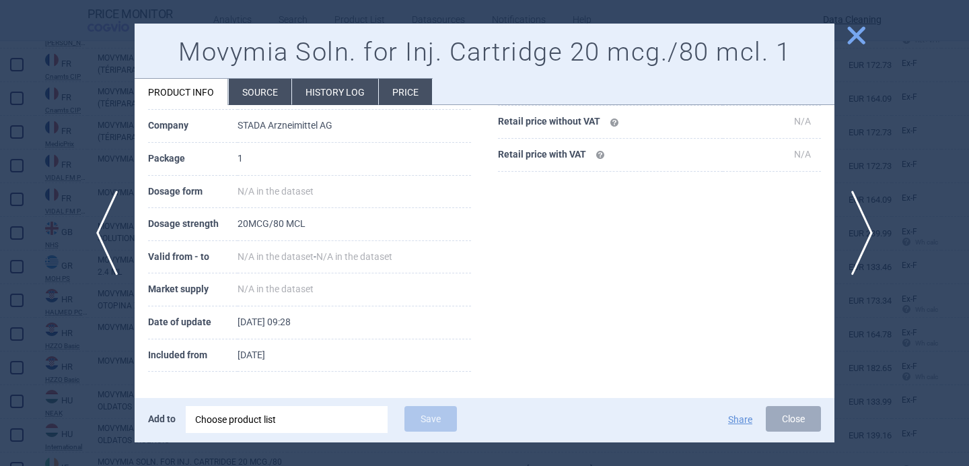
click at [89, 392] on div at bounding box center [484, 233] width 969 height 466
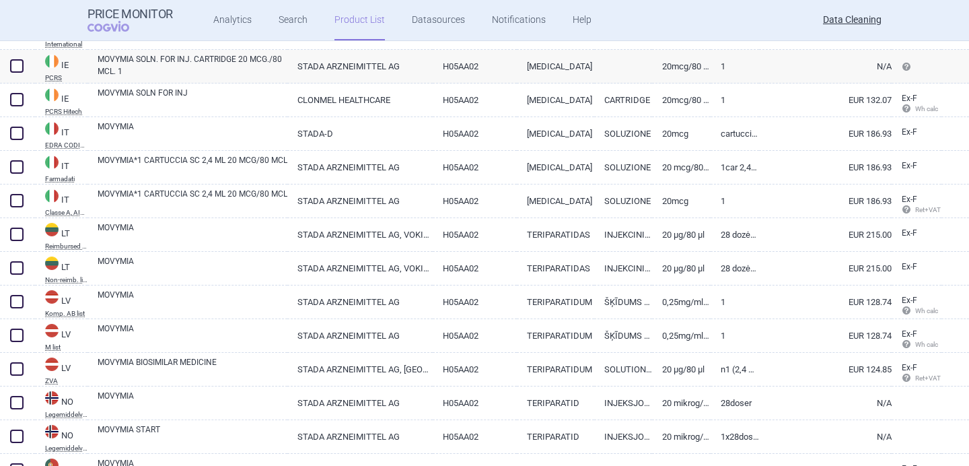
scroll to position [2853, 0]
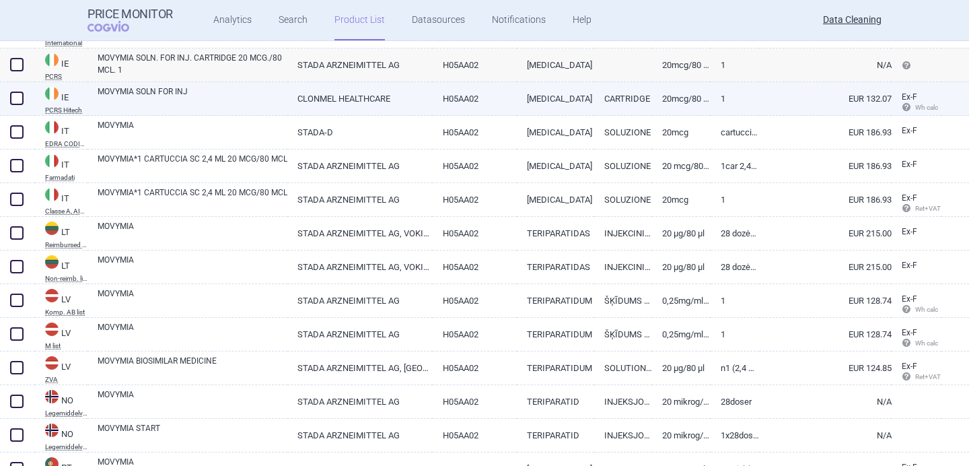
click at [216, 96] on link "MOVYMIA SOLN FOR INJ" at bounding box center [193, 97] width 190 height 24
select select "EUR"
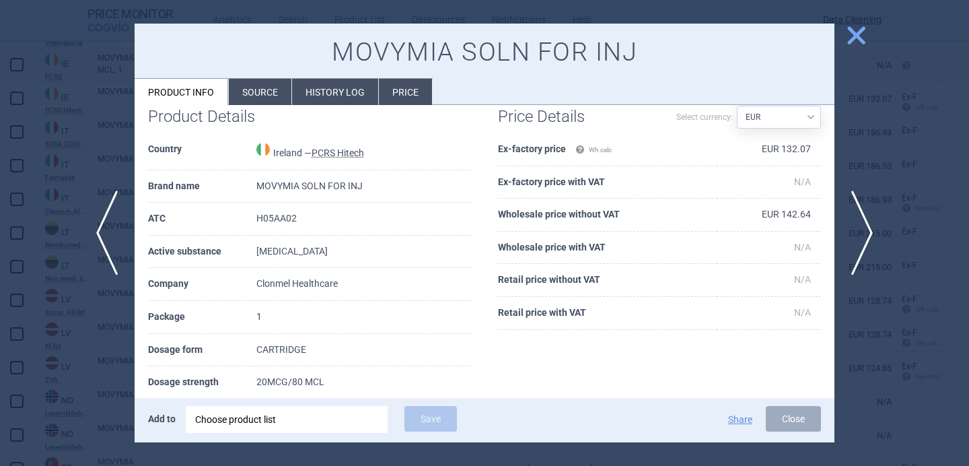
scroll to position [27, 0]
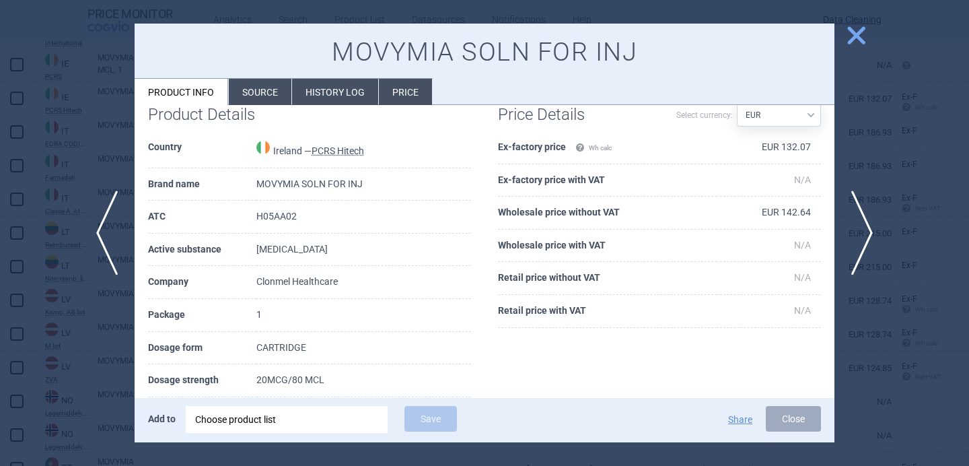
click at [270, 96] on li "Source" at bounding box center [260, 92] width 63 height 26
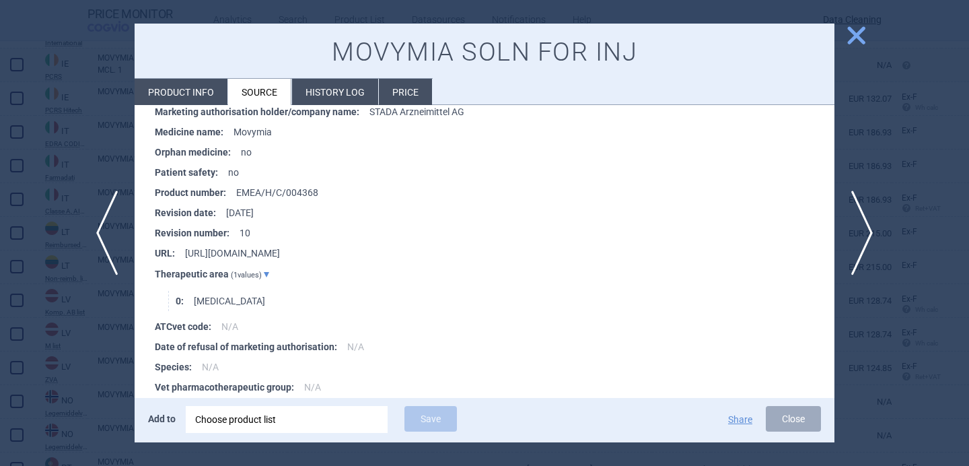
scroll to position [1125, 0]
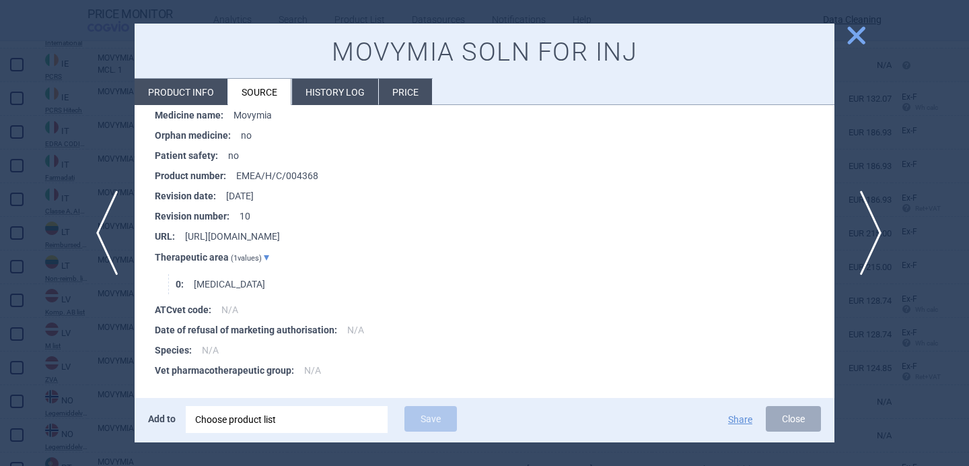
click at [874, 233] on span "next" at bounding box center [866, 232] width 30 height 85
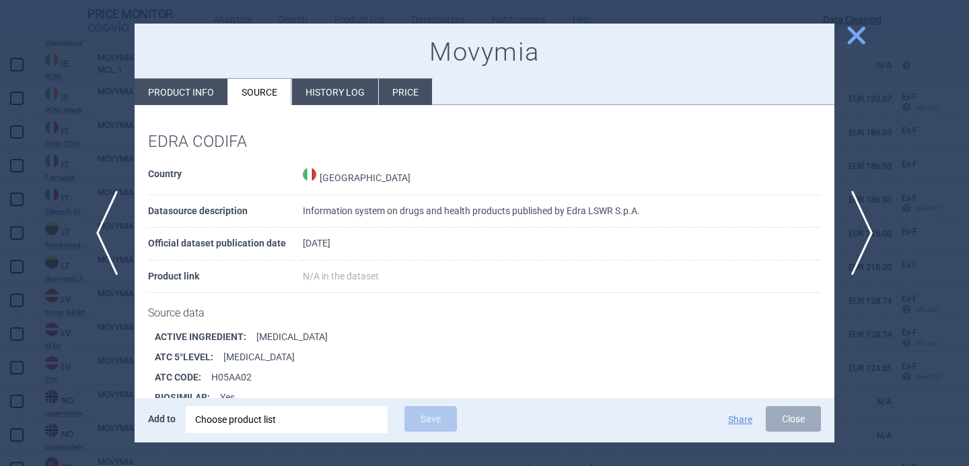
click at [198, 85] on li "Product info" at bounding box center [181, 92] width 93 height 26
select select "EUR"
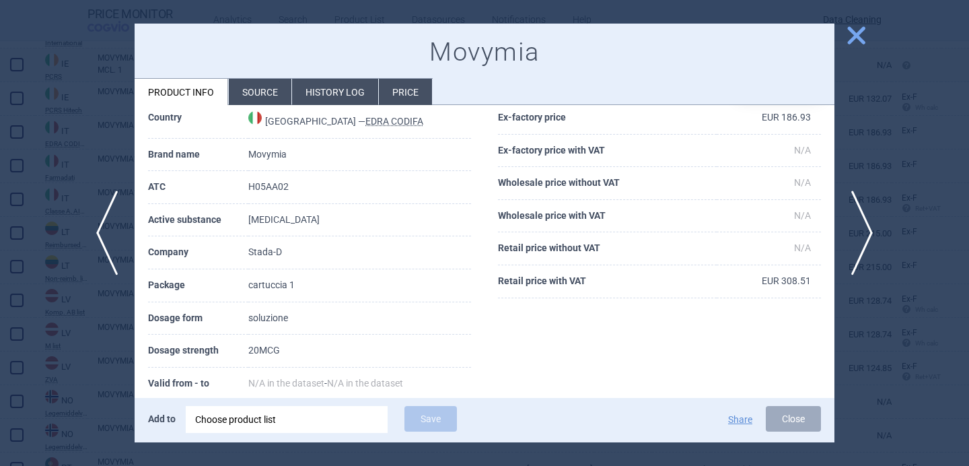
scroll to position [59, 0]
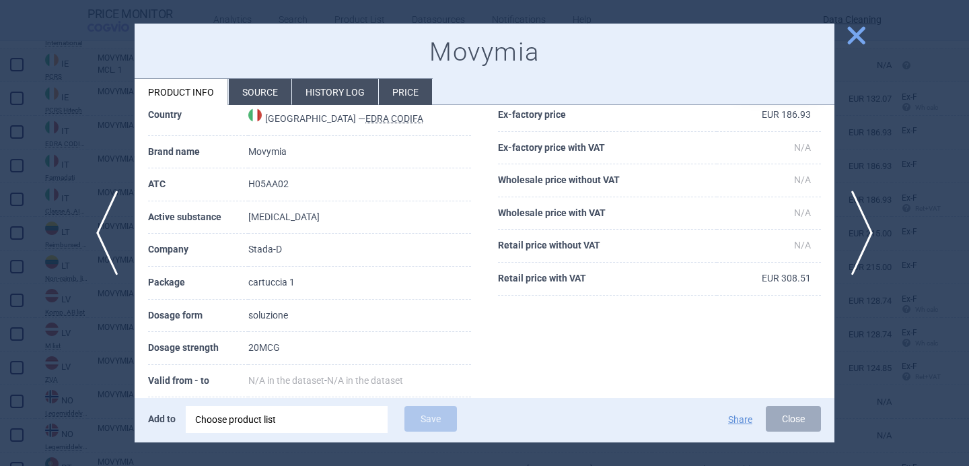
click at [271, 87] on li "Source" at bounding box center [260, 92] width 63 height 26
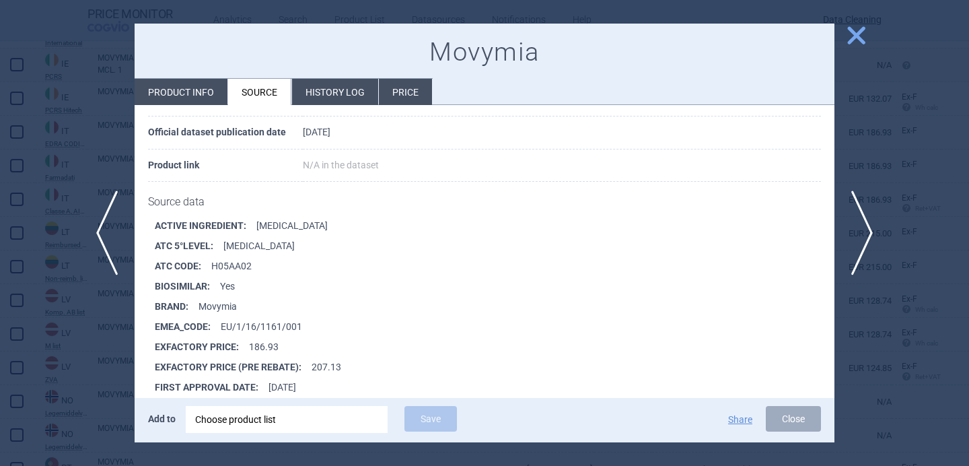
scroll to position [116, 0]
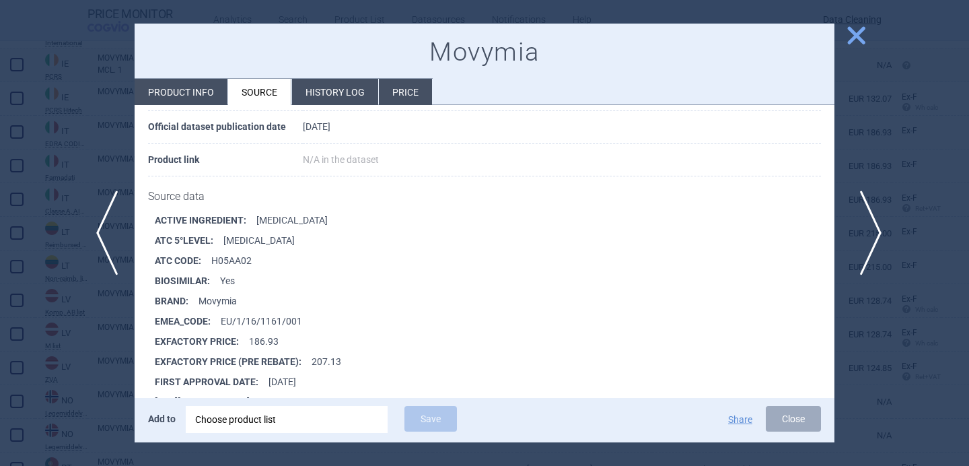
click at [858, 230] on span "next" at bounding box center [866, 232] width 30 height 85
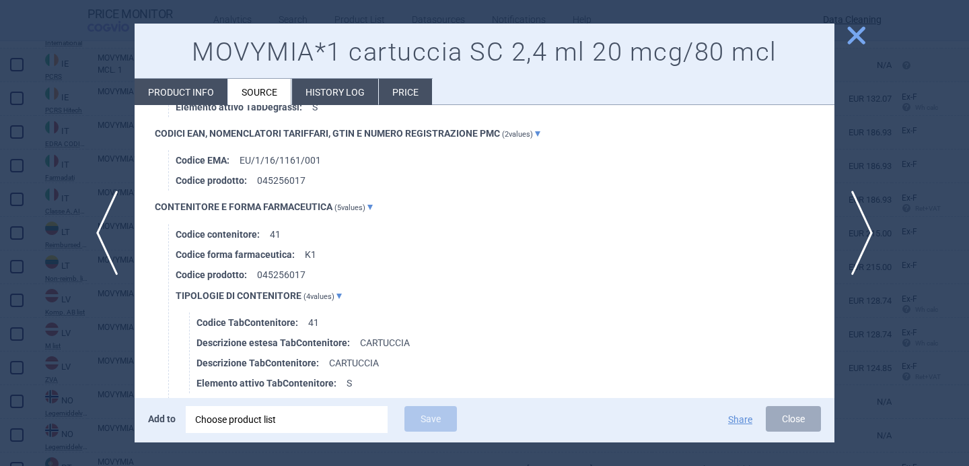
scroll to position [1211, 0]
click at [862, 246] on span "next" at bounding box center [866, 232] width 30 height 85
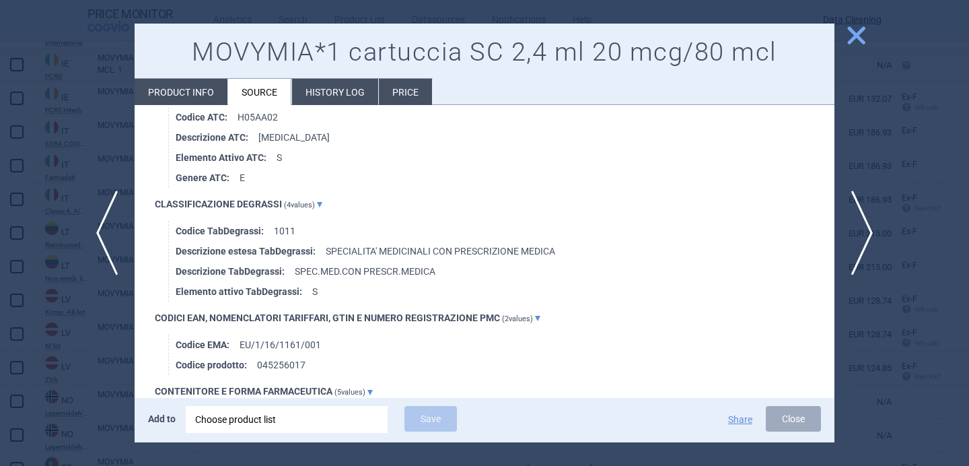
scroll to position [2483, 0]
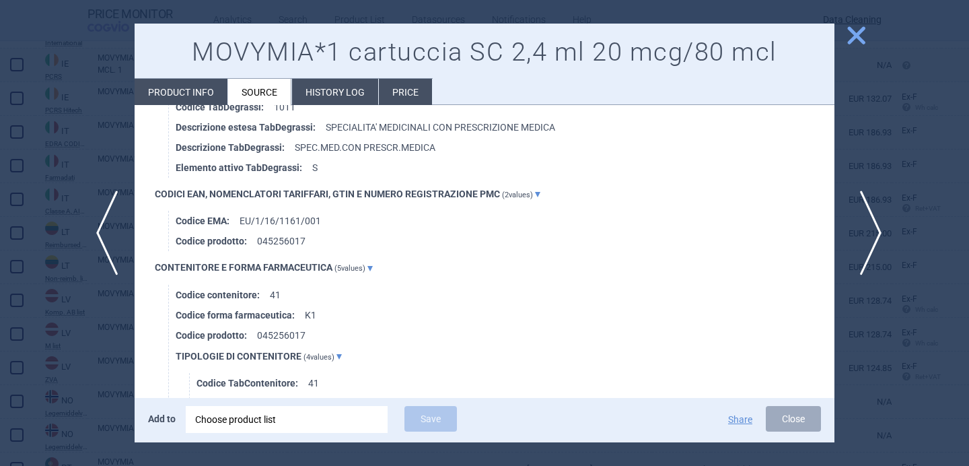
click at [877, 228] on span "next" at bounding box center [866, 232] width 30 height 85
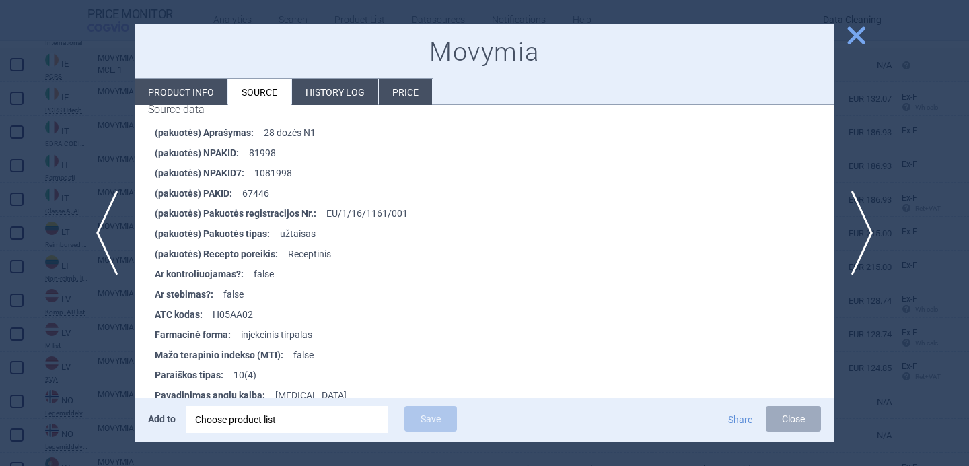
scroll to position [1472, 0]
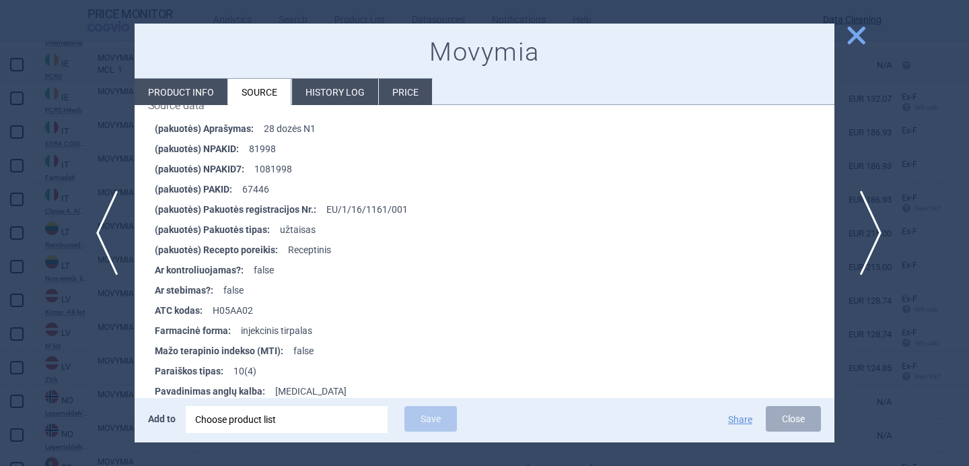
click at [858, 251] on span "next" at bounding box center [866, 232] width 30 height 85
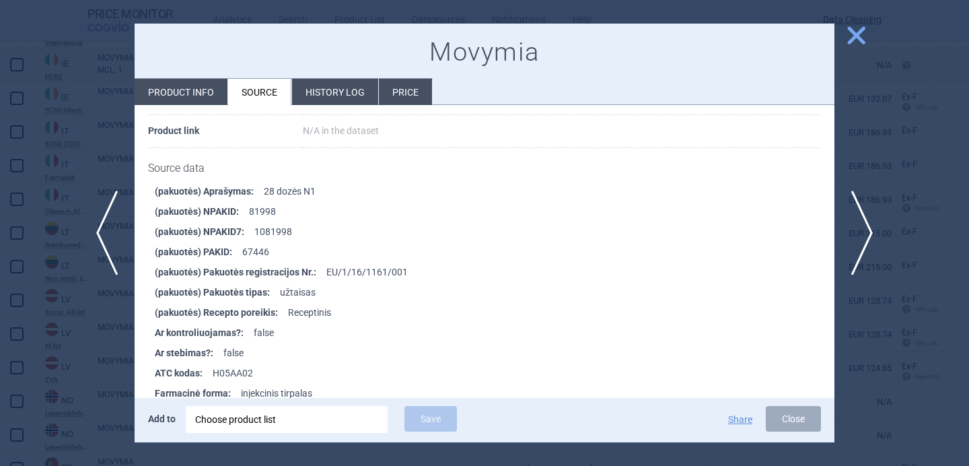
scroll to position [1469, 0]
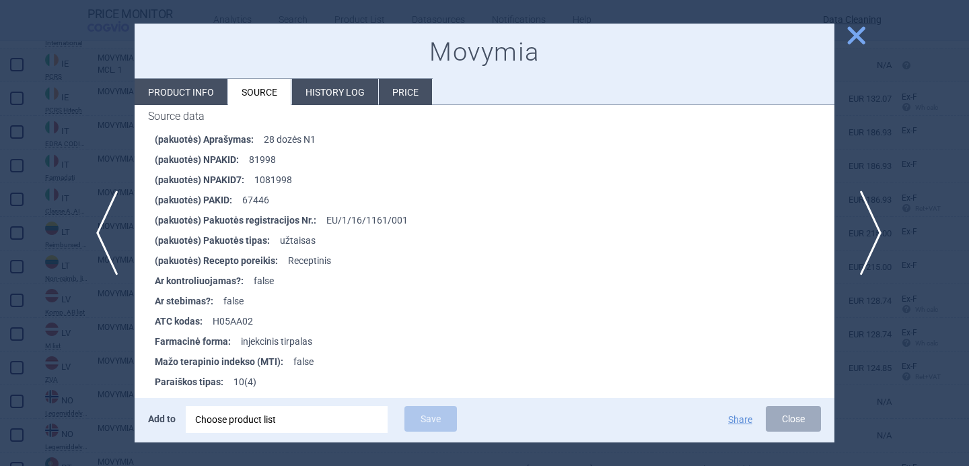
click at [864, 221] on span "next" at bounding box center [866, 232] width 30 height 85
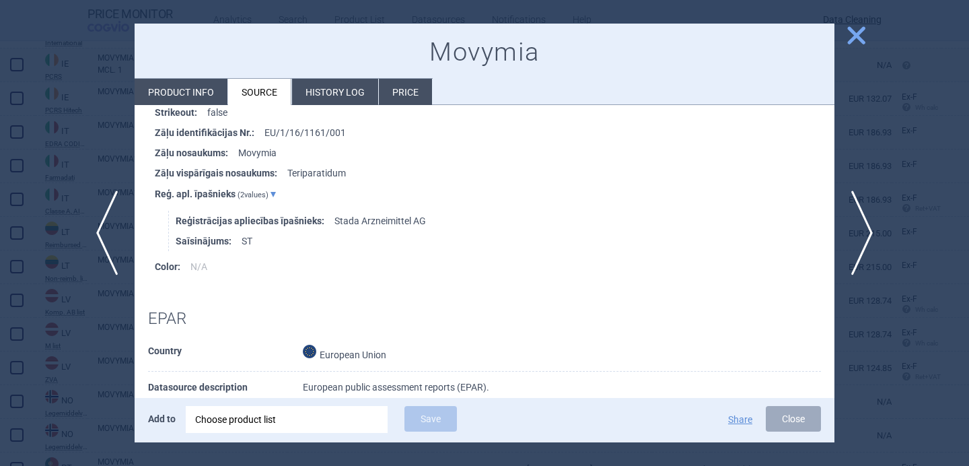
scroll to position [431, 0]
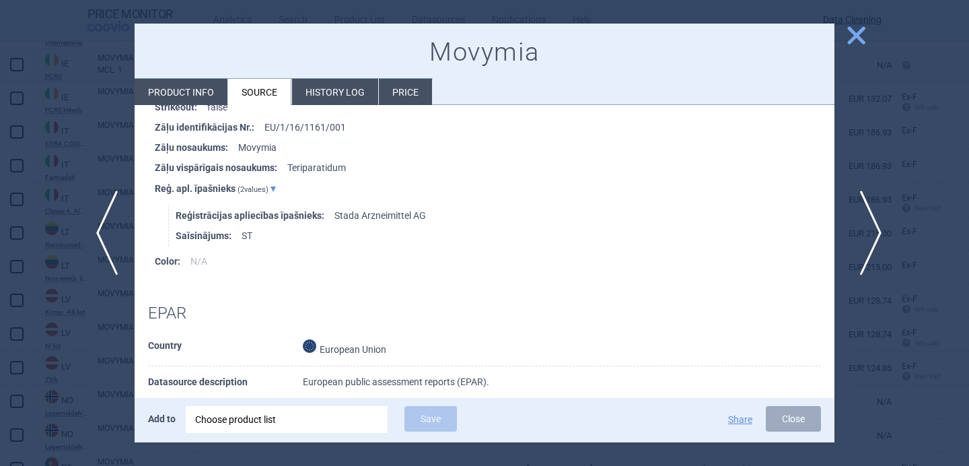
click at [872, 221] on span "next" at bounding box center [866, 232] width 30 height 85
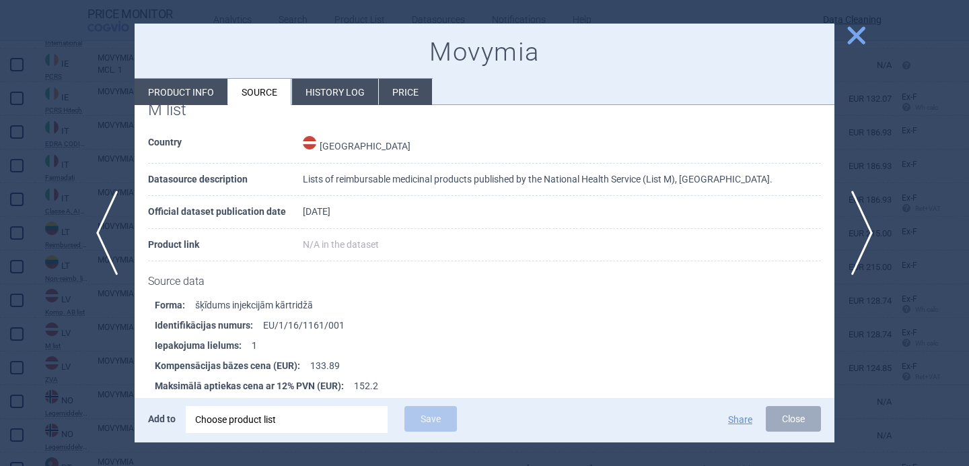
scroll to position [163, 0]
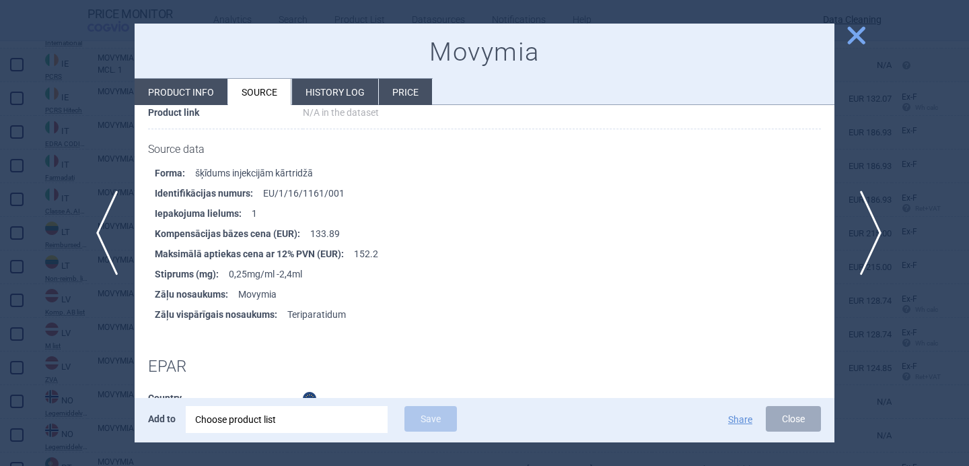
click at [874, 235] on span "next" at bounding box center [866, 232] width 30 height 85
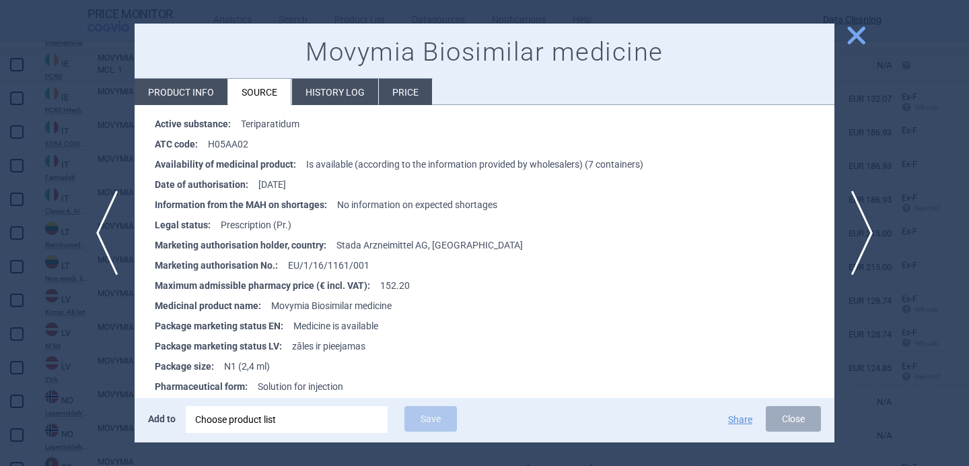
scroll to position [270, 0]
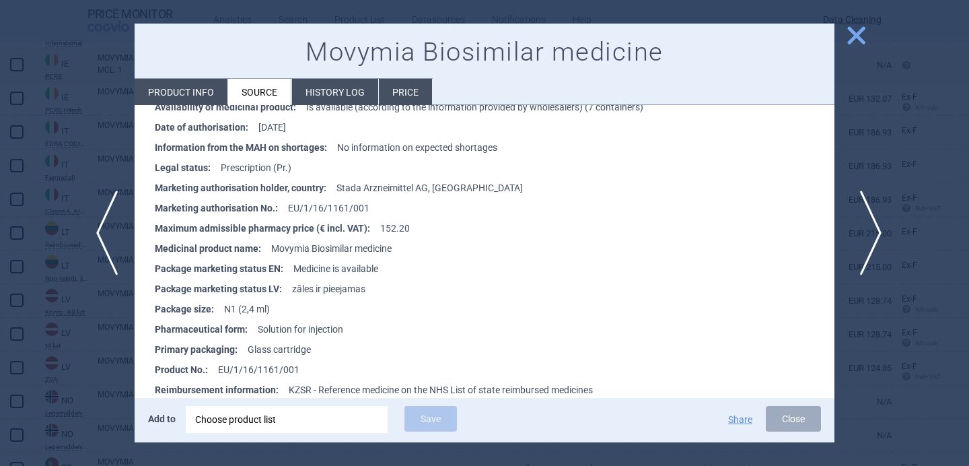
click at [868, 229] on span "next" at bounding box center [866, 232] width 30 height 85
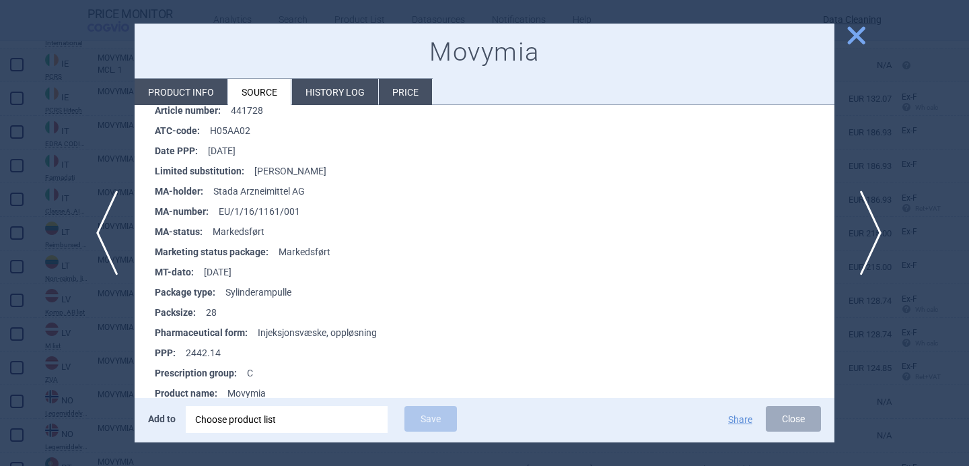
click at [868, 235] on span "next" at bounding box center [866, 232] width 30 height 85
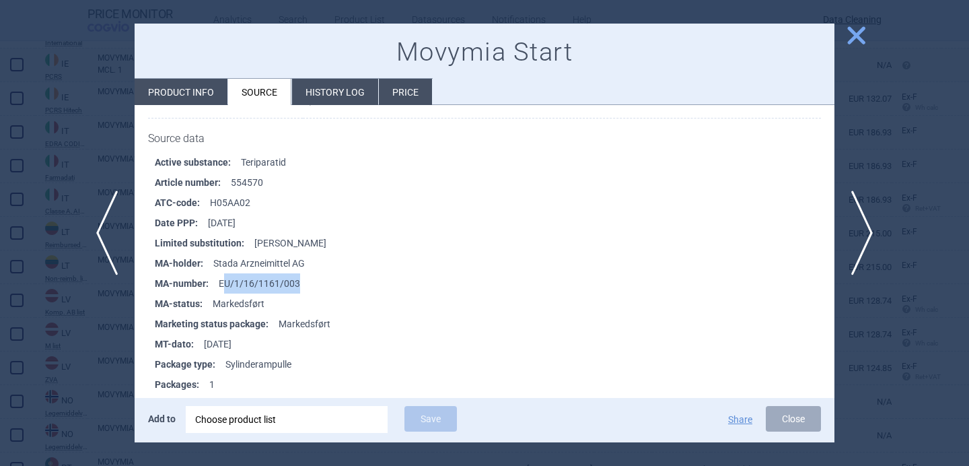
drag, startPoint x: 303, startPoint y: 284, endPoint x: 221, endPoint y: 283, distance: 82.1
click at [221, 283] on li "MA-number : EU/1/16/1161/003" at bounding box center [494, 283] width 679 height 20
copy li "U/1/16/1161/003"
click at [257, 413] on div "Choose product list" at bounding box center [286, 419] width 183 height 27
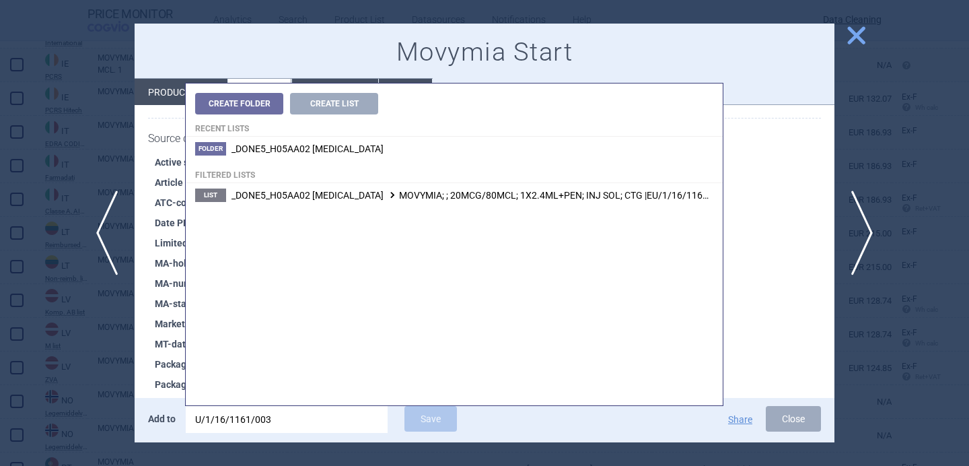
type input "U/1/16/1161/003"
click at [454, 195] on span "_DONE5_H05AA02 TERIPARATIDE MOVYMIA; ; 20MCG/80MCL; 1X2.4ML+PEN; INJ SOL; CTG |…" at bounding box center [479, 195] width 496 height 11
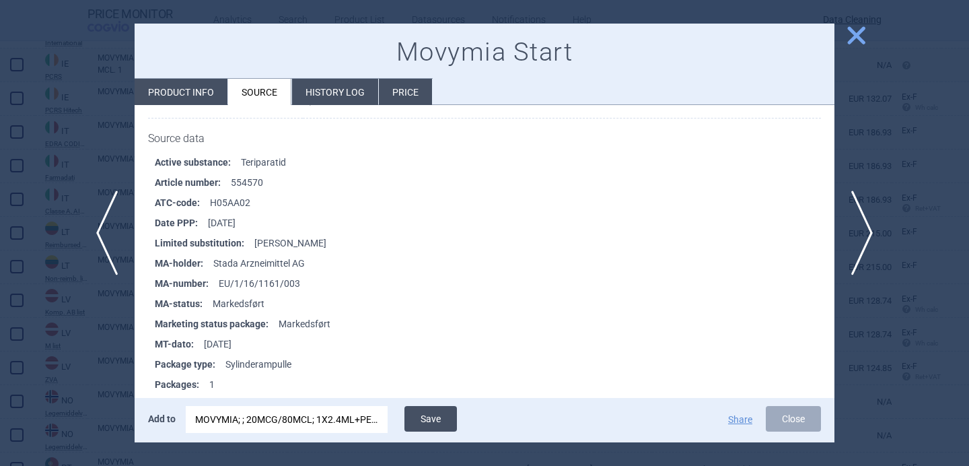
click at [436, 422] on button "Save" at bounding box center [430, 419] width 52 height 26
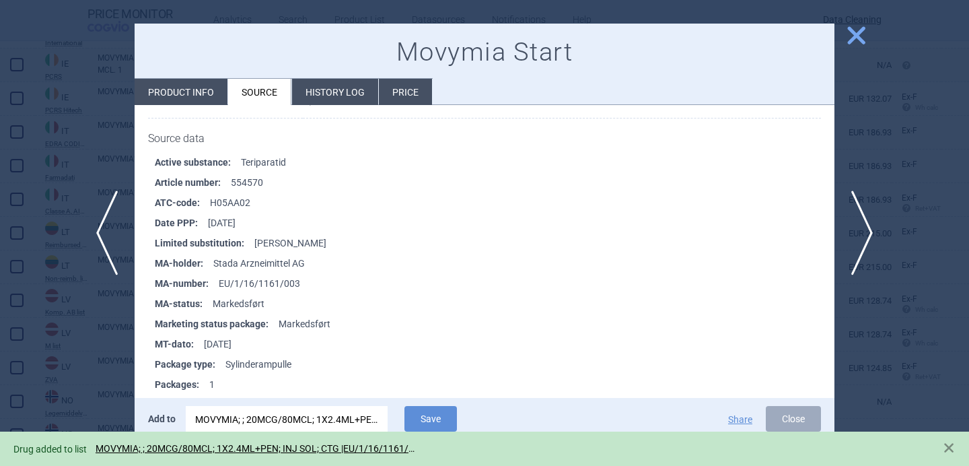
click at [94, 344] on div at bounding box center [484, 233] width 969 height 466
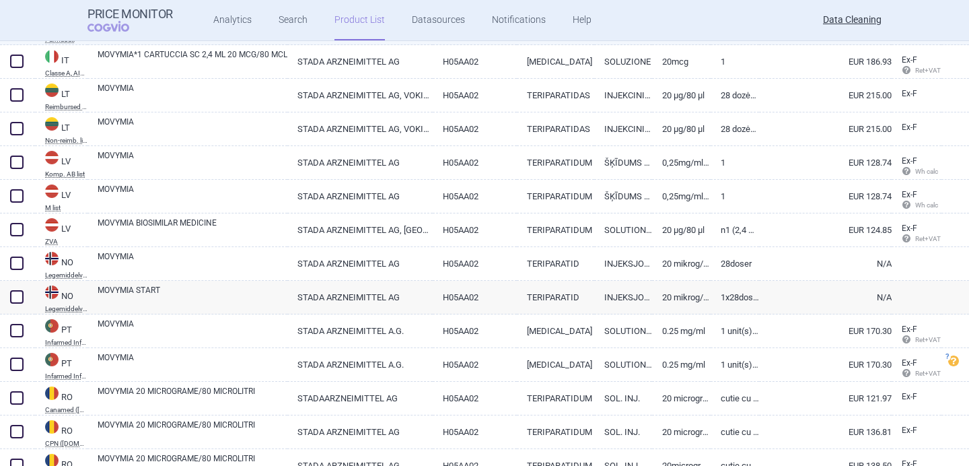
scroll to position [3020, 0]
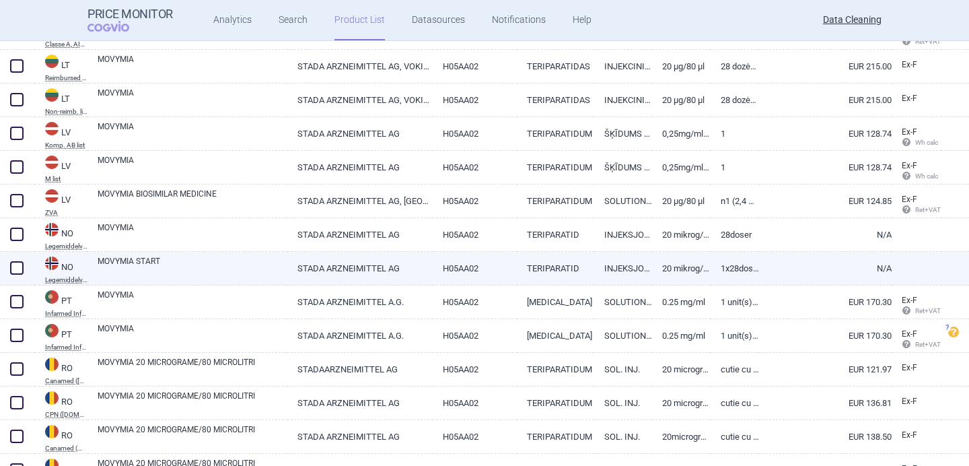
click at [17, 268] on span at bounding box center [16, 267] width 13 height 13
checkbox input "true"
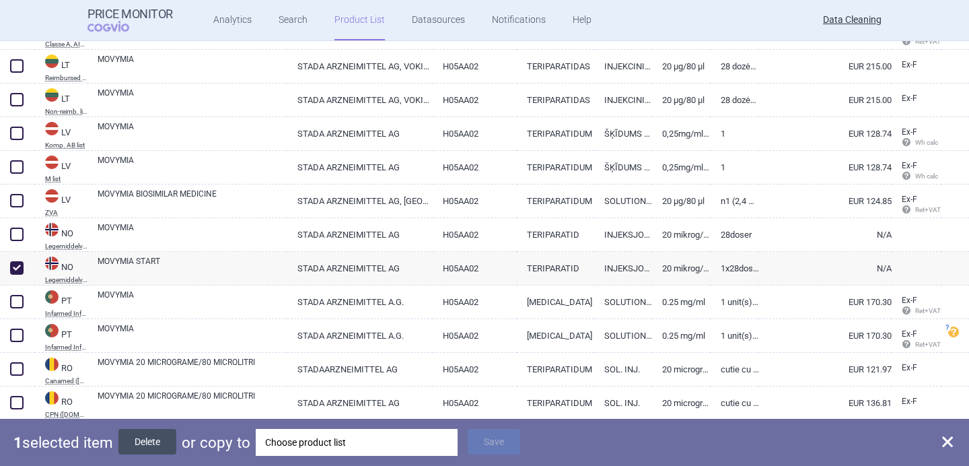
click at [176, 448] on button "Delete" at bounding box center [147, 442] width 58 height 26
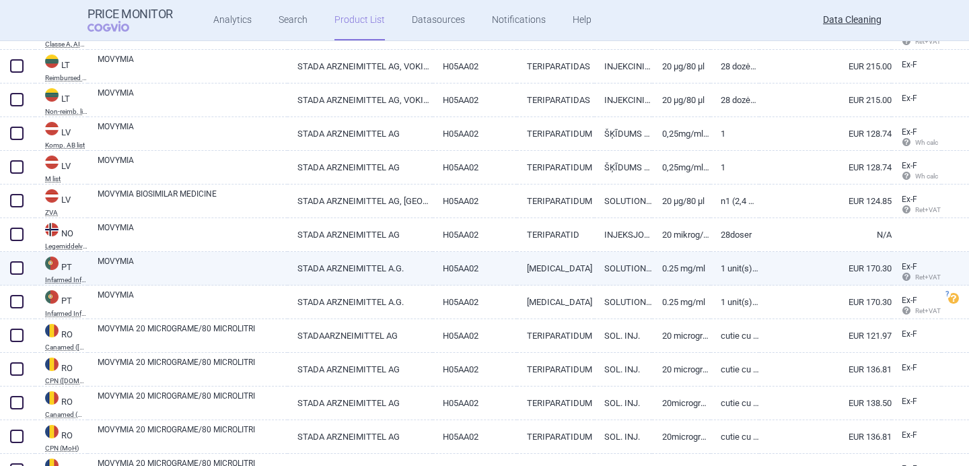
click at [208, 269] on link "MOVYMIA" at bounding box center [193, 267] width 190 height 24
select select "EUR"
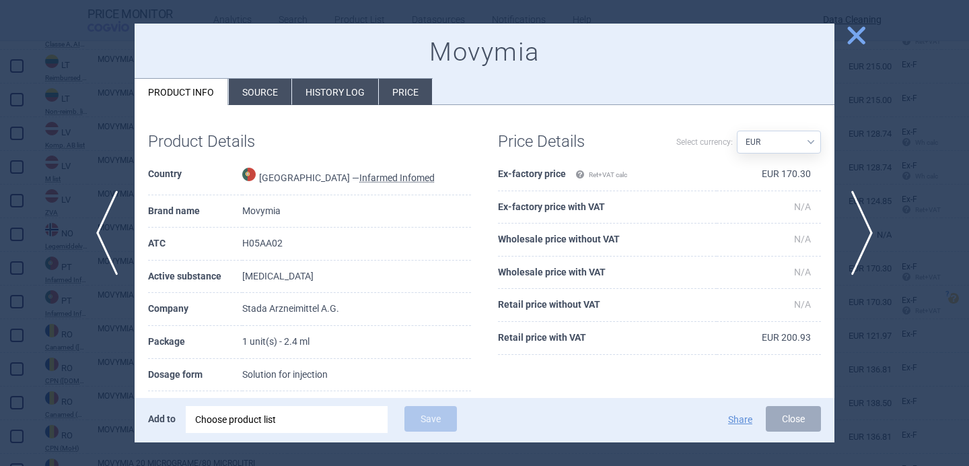
scroll to position [79, 0]
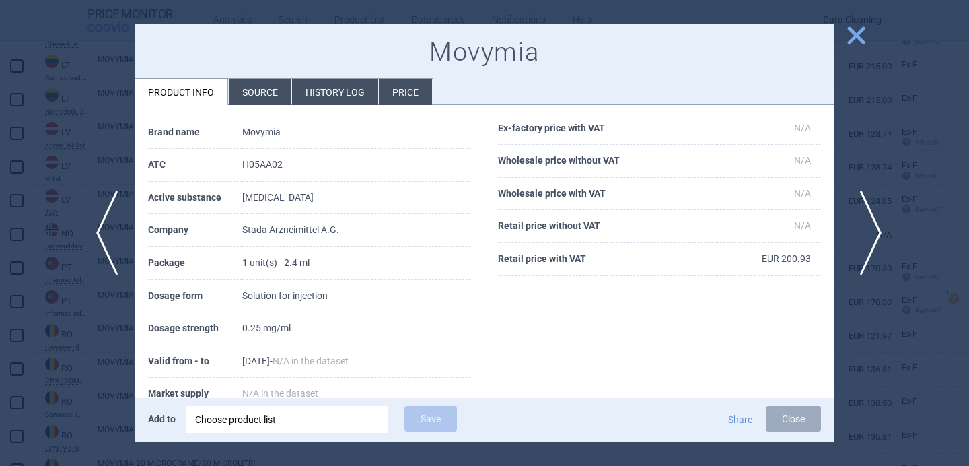
click at [875, 227] on span "next" at bounding box center [866, 232] width 30 height 85
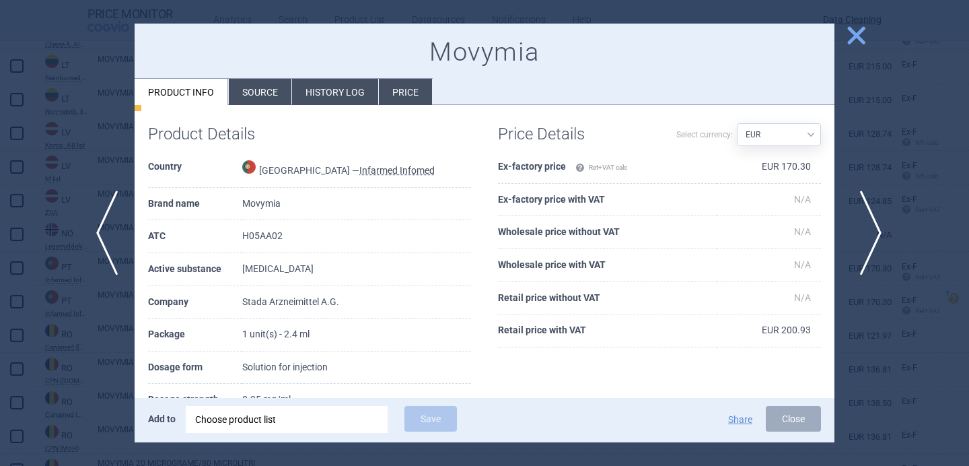
scroll to position [150, 0]
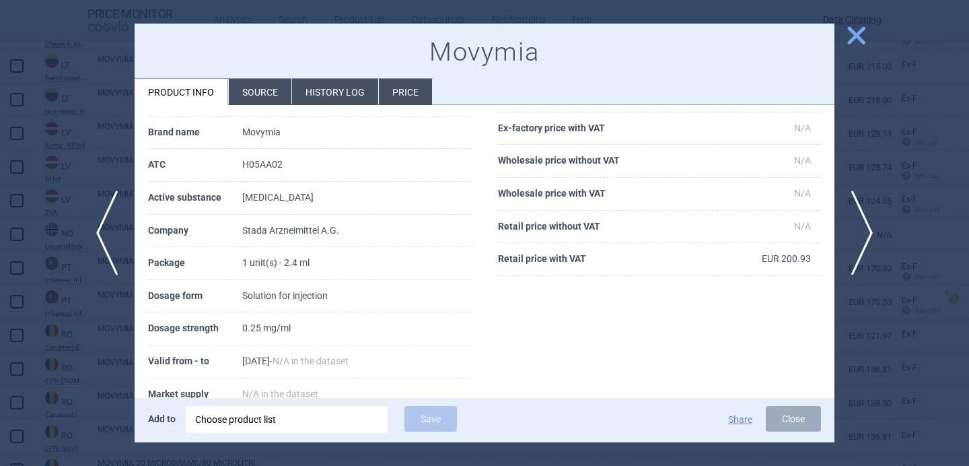
click at [284, 89] on li "Source" at bounding box center [260, 92] width 63 height 26
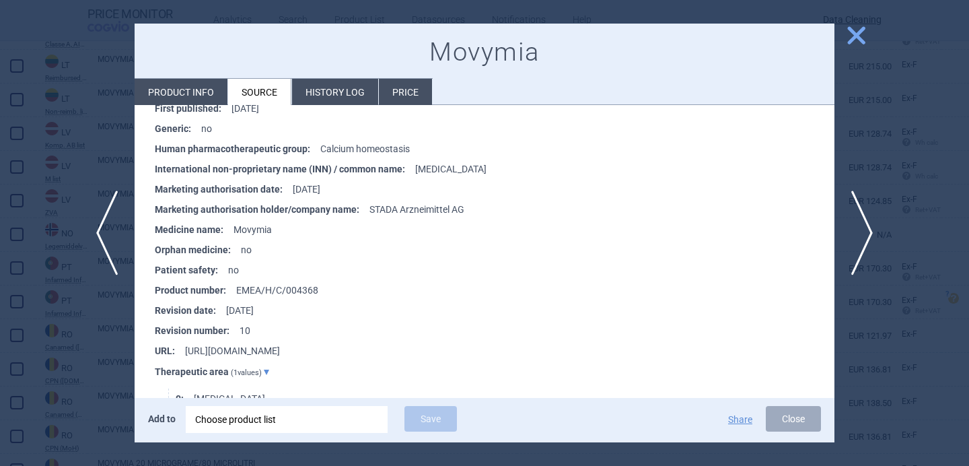
scroll to position [2068, 0]
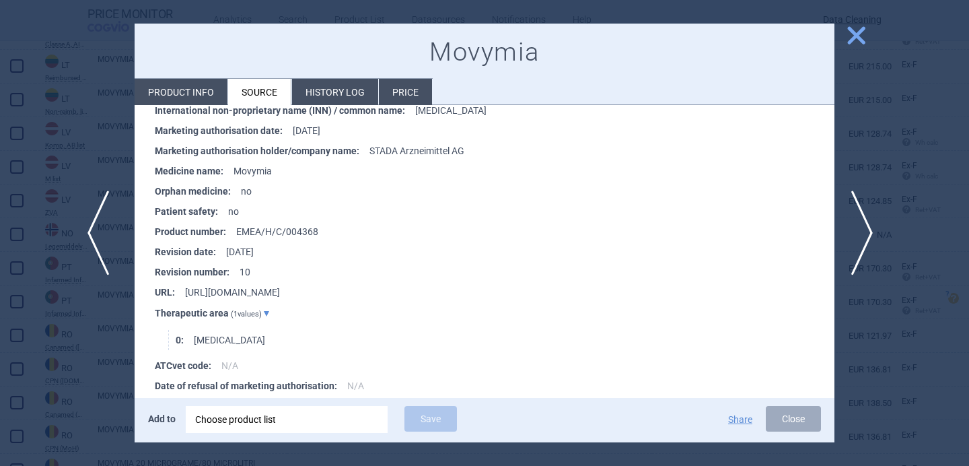
click at [102, 250] on span "previous" at bounding box center [102, 232] width 30 height 85
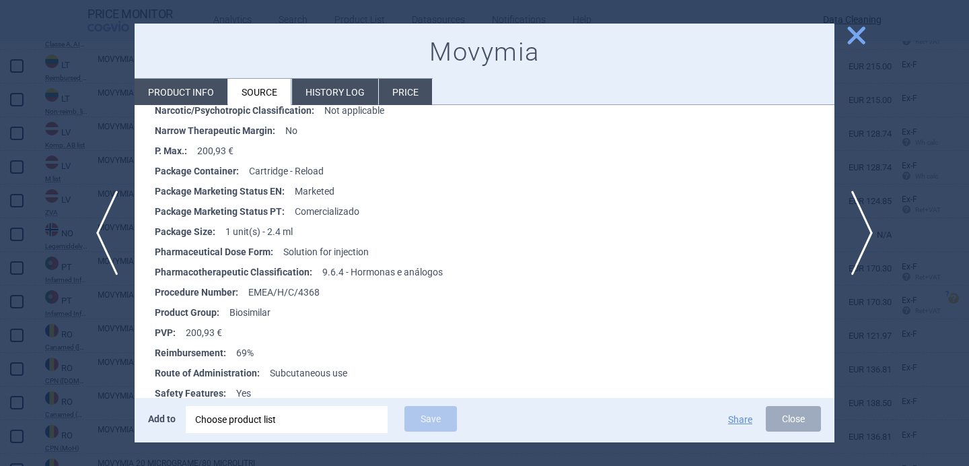
scroll to position [515, 0]
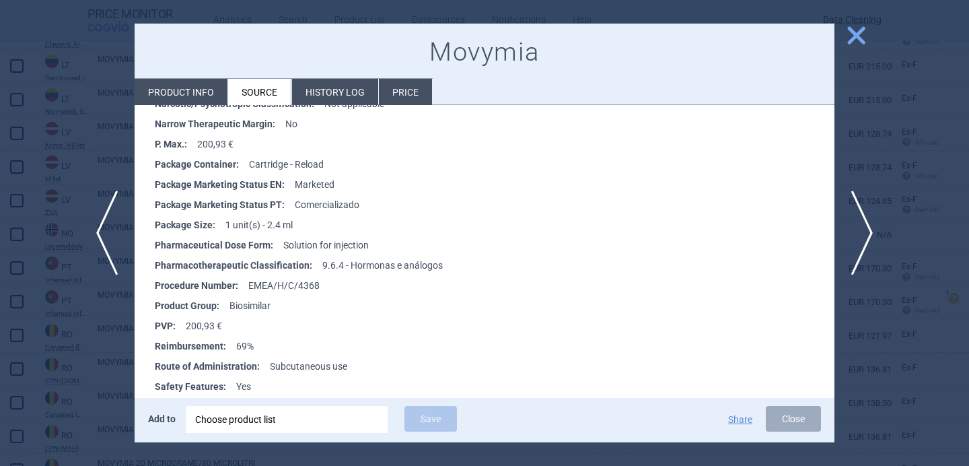
click at [70, 356] on div at bounding box center [484, 233] width 969 height 466
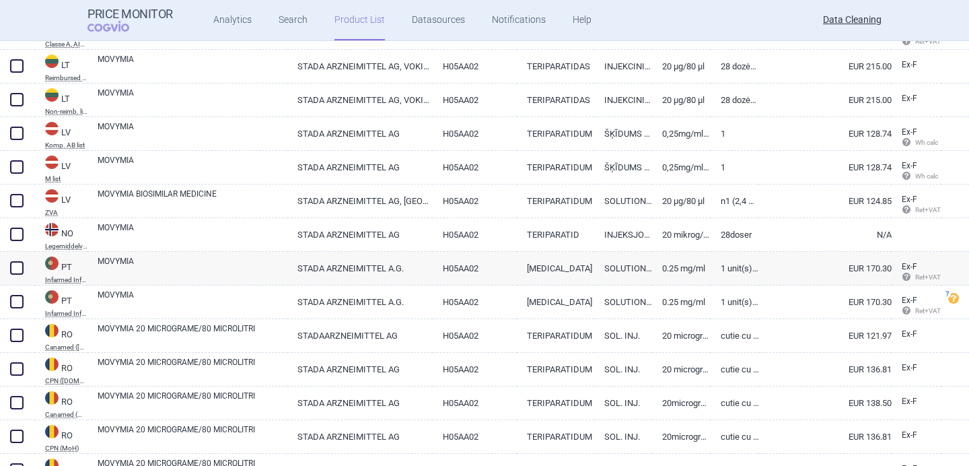
scroll to position [3078, 0]
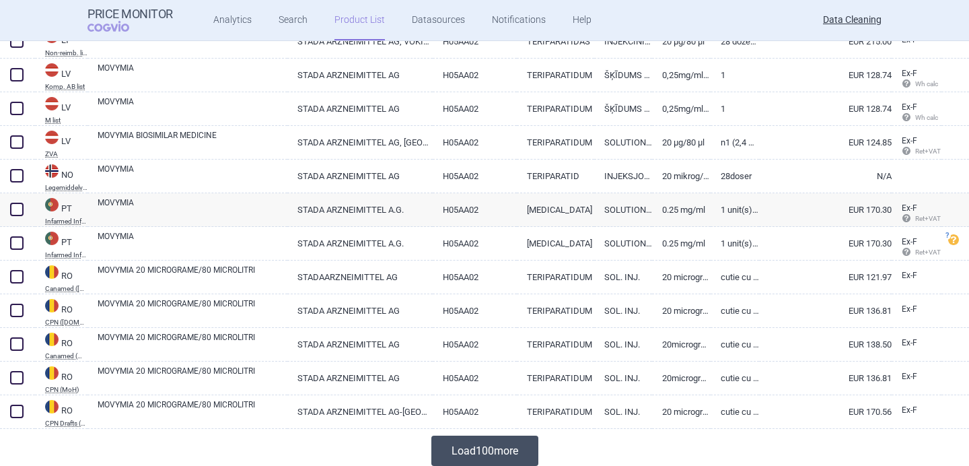
click at [482, 454] on button "Load 100 more" at bounding box center [484, 450] width 107 height 30
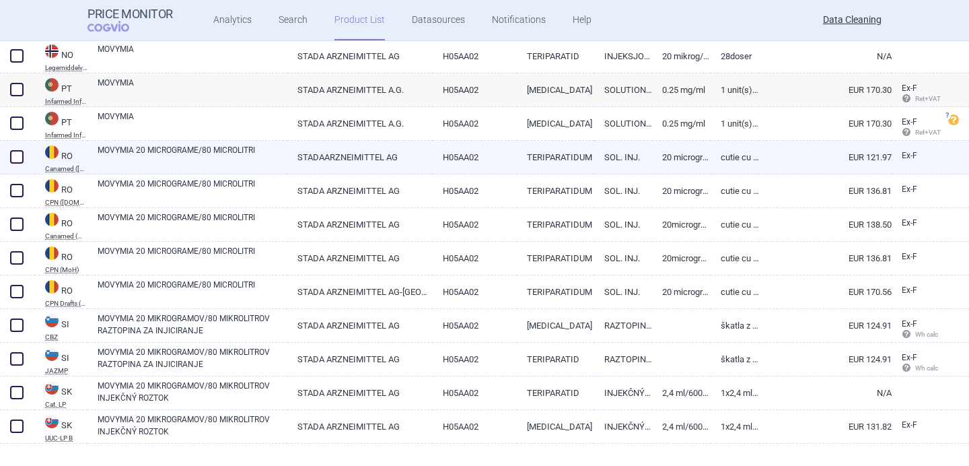
scroll to position [3220, 0]
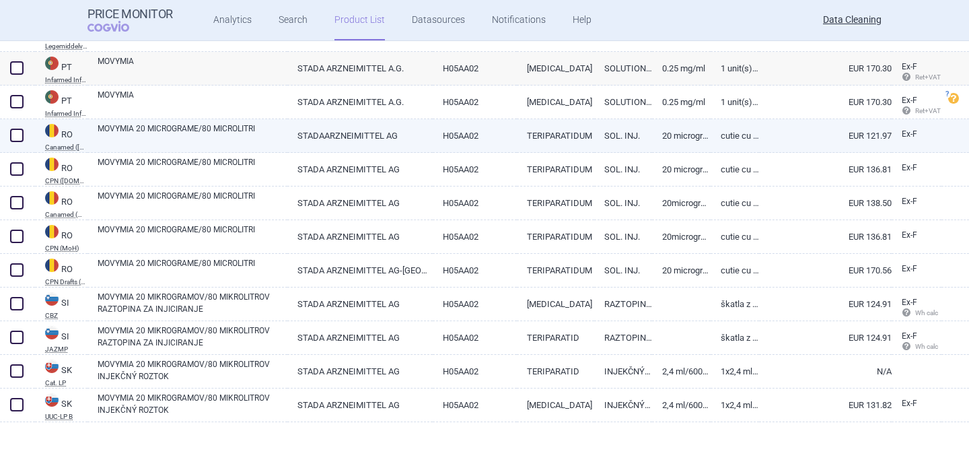
click at [223, 140] on link "MOVYMIA 20 MICROGRAME/80 MICROLITRI" at bounding box center [193, 134] width 190 height 24
select select "EUR"
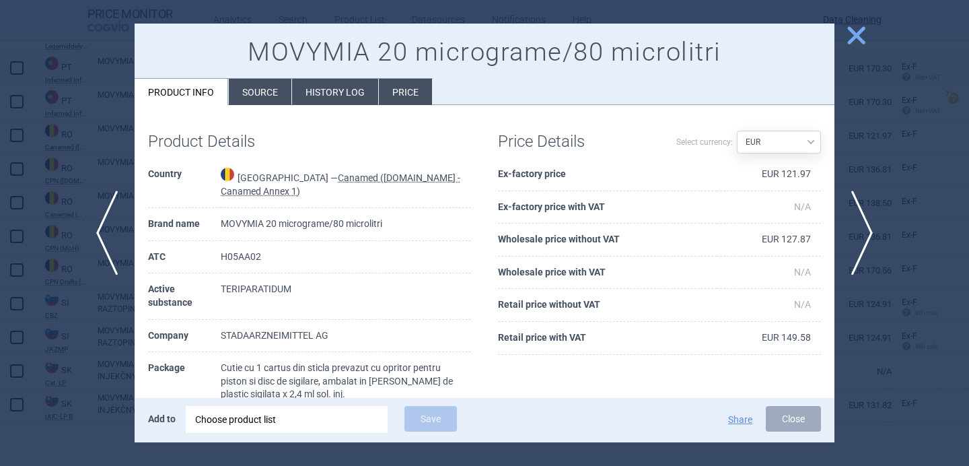
scroll to position [38, 0]
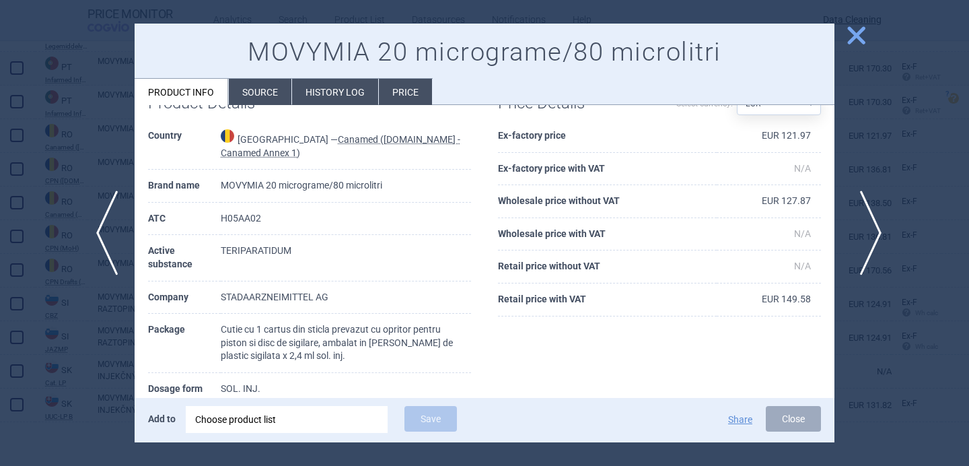
click at [877, 229] on span "next" at bounding box center [866, 232] width 30 height 85
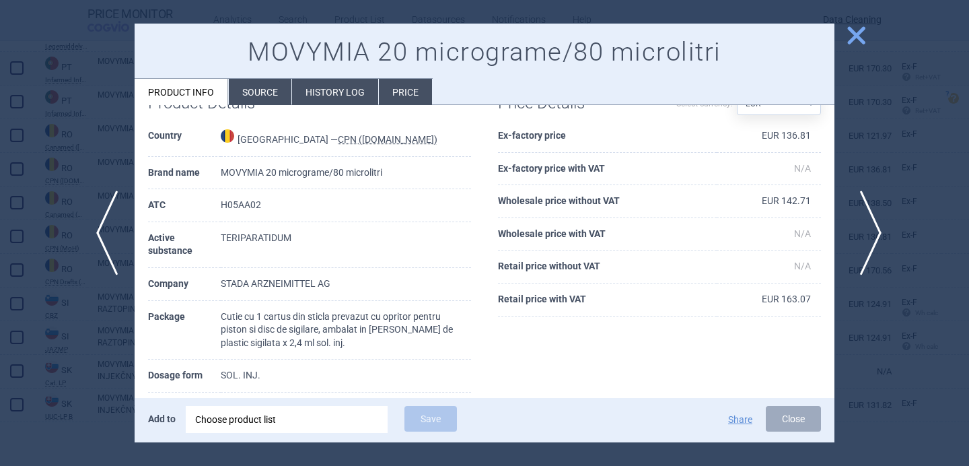
click at [877, 229] on span "next" at bounding box center [866, 232] width 30 height 85
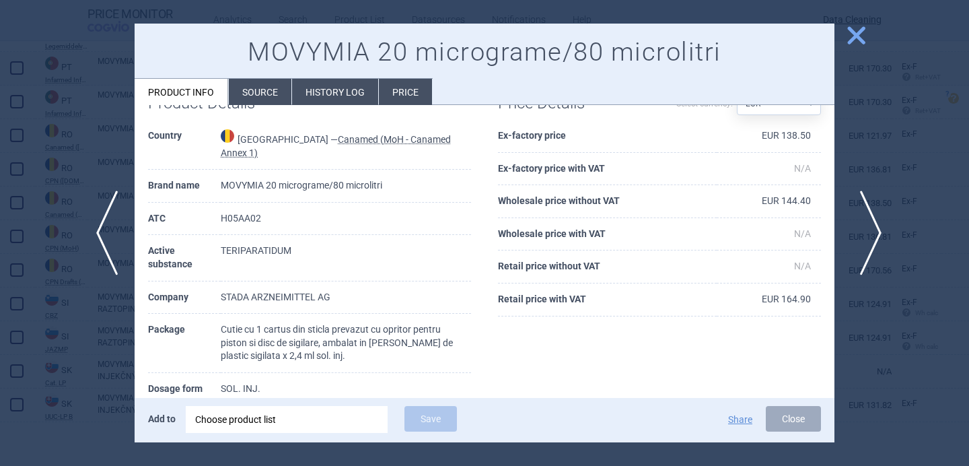
click at [877, 230] on span "next" at bounding box center [866, 232] width 30 height 85
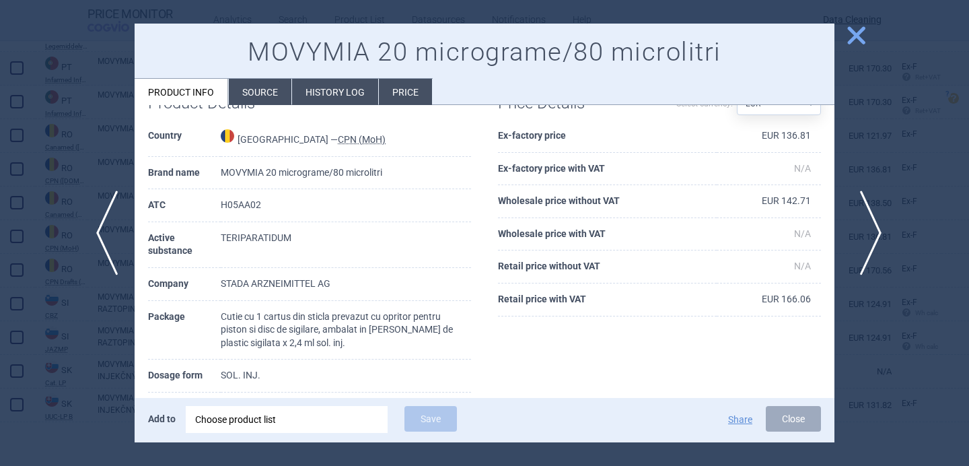
click at [877, 230] on span "next" at bounding box center [866, 232] width 30 height 85
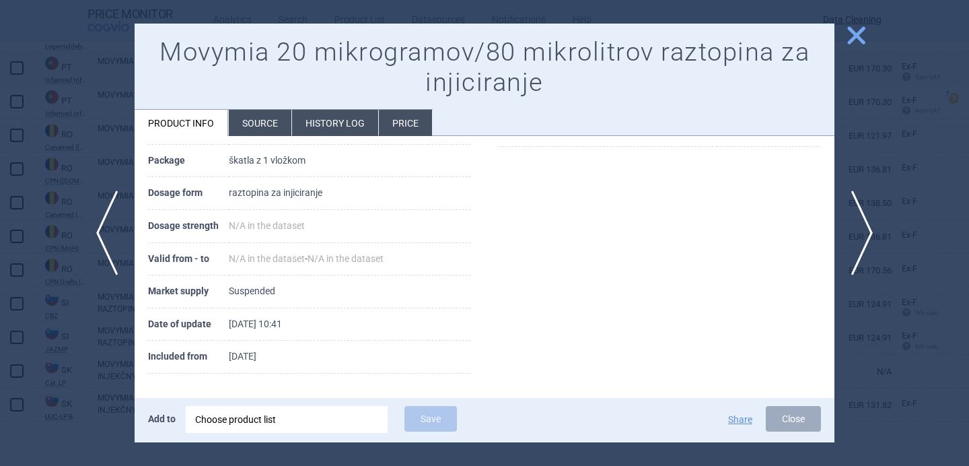
scroll to position [240, 0]
click at [98, 341] on div at bounding box center [484, 233] width 969 height 466
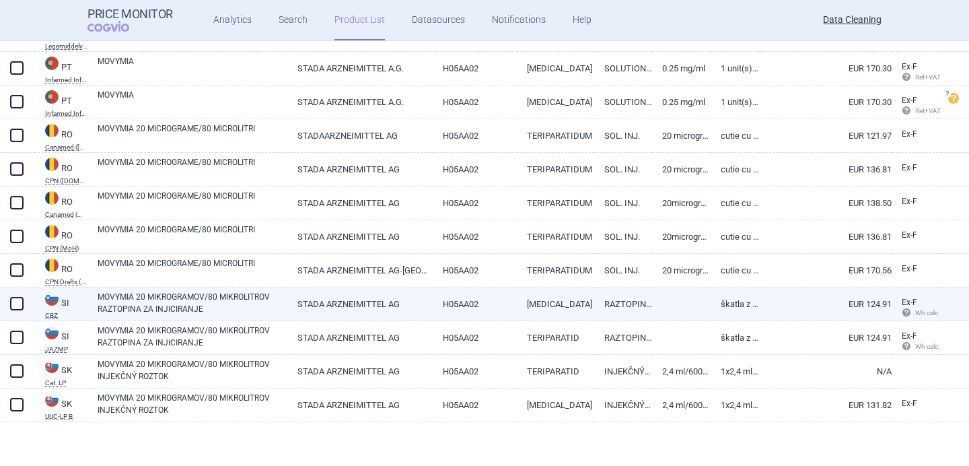
click at [229, 288] on div "MOVYMIA 20 MIKROGRAMOV/80 MIKROLITROV RAZTOPINA ZA INJICIRANJE" at bounding box center [187, 304] width 200 height 34
click at [227, 298] on link "MOVYMIA 20 MIKROGRAMOV/80 MIKROLITROV RAZTOPINA ZA INJICIRANJE" at bounding box center [193, 303] width 190 height 24
select select "EUR"
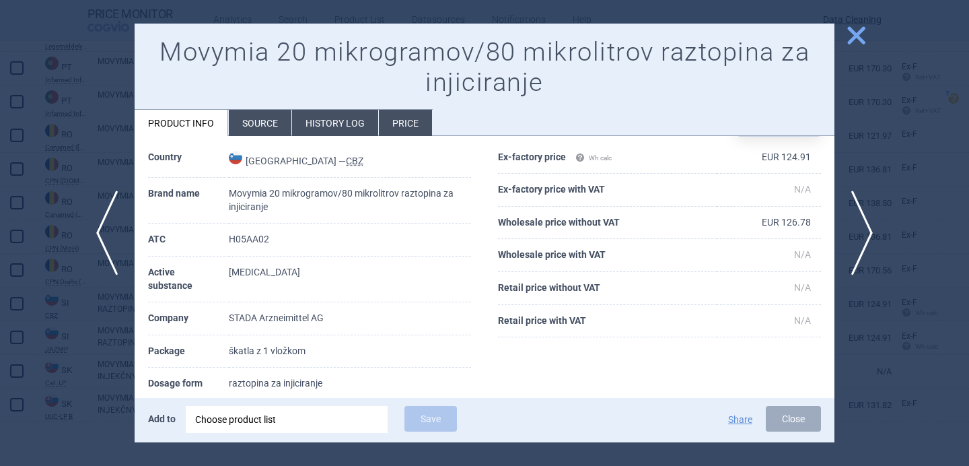
scroll to position [85, 0]
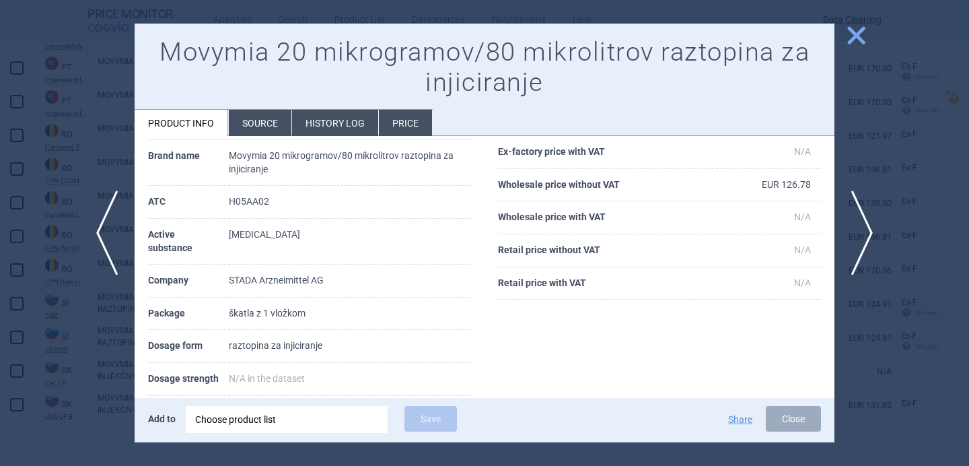
click at [94, 366] on div at bounding box center [484, 233] width 969 height 466
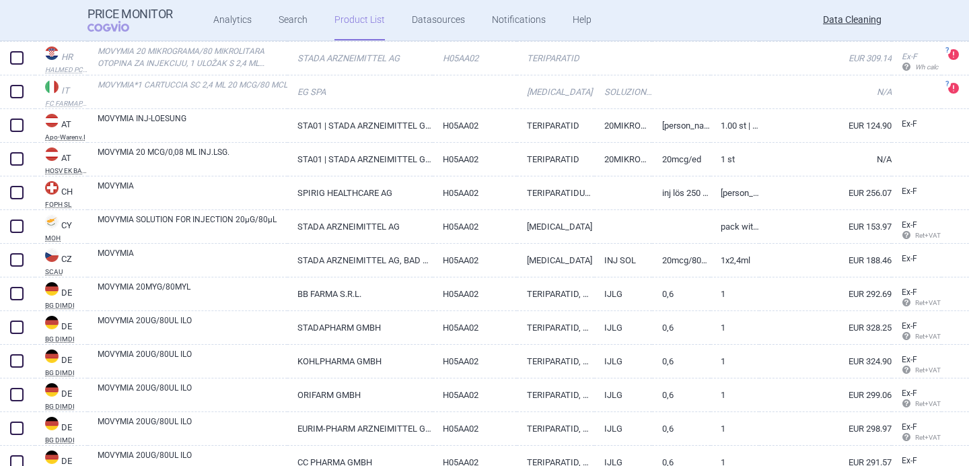
scroll to position [476, 0]
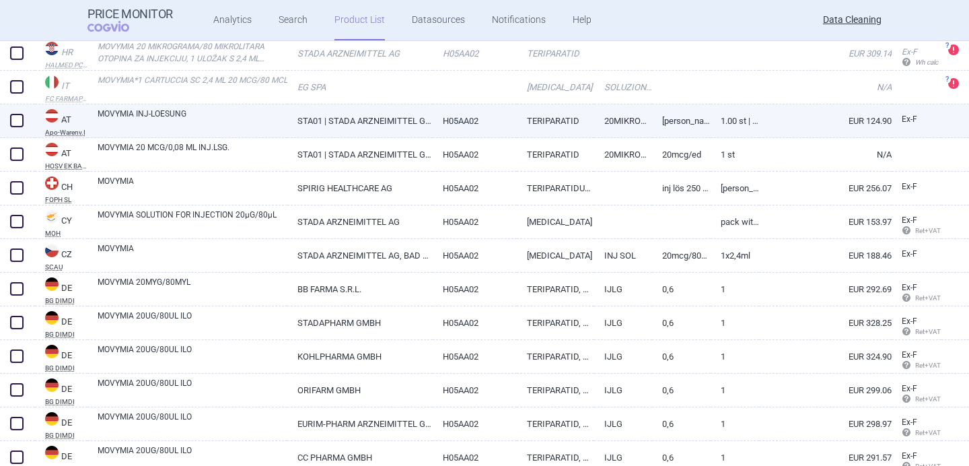
click at [211, 121] on link "MOVYMIA INJ-LOESUNG" at bounding box center [193, 120] width 190 height 24
select select "EUR"
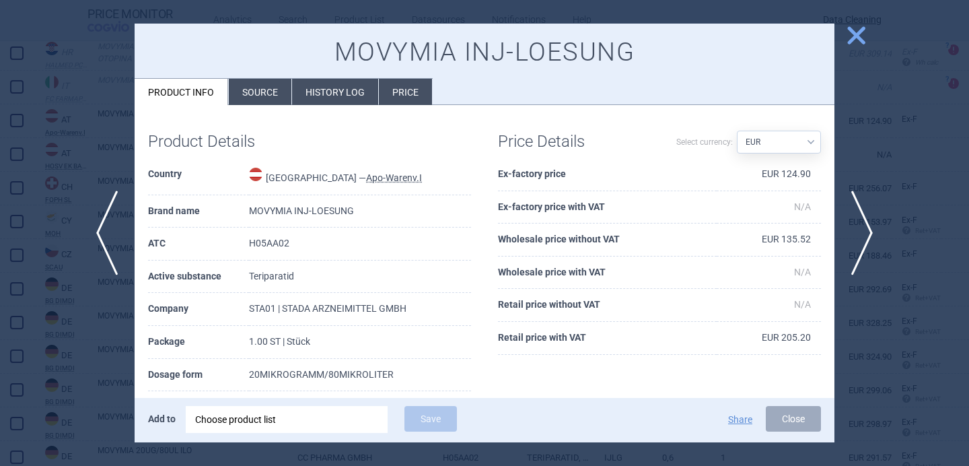
click at [258, 91] on li "Source" at bounding box center [260, 92] width 63 height 26
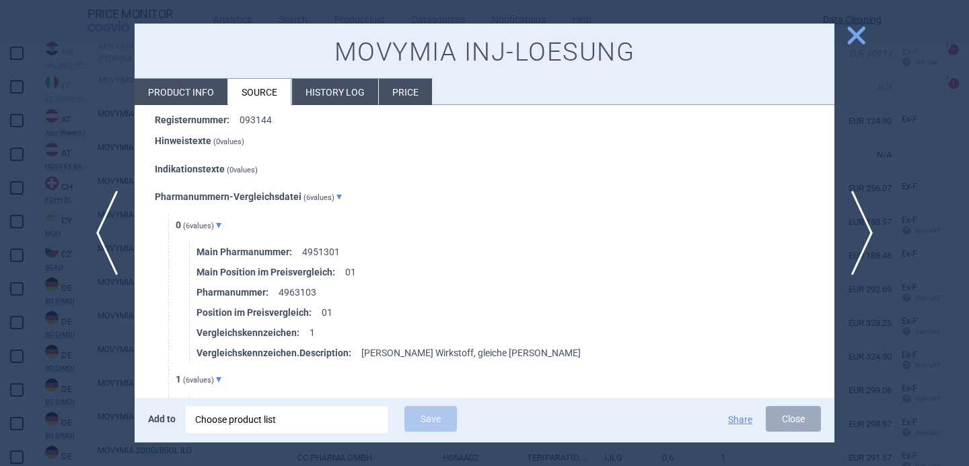
scroll to position [1138, 0]
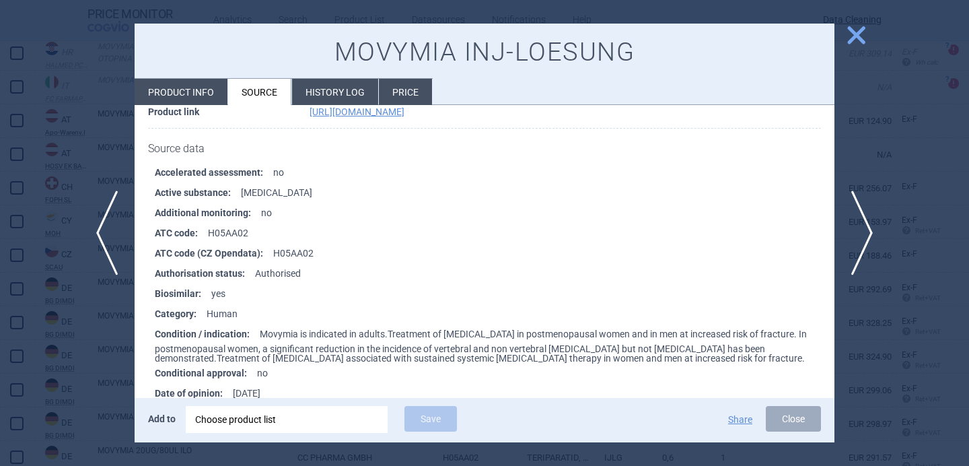
click at [858, 39] on span "close" at bounding box center [856, 36] width 24 height 24
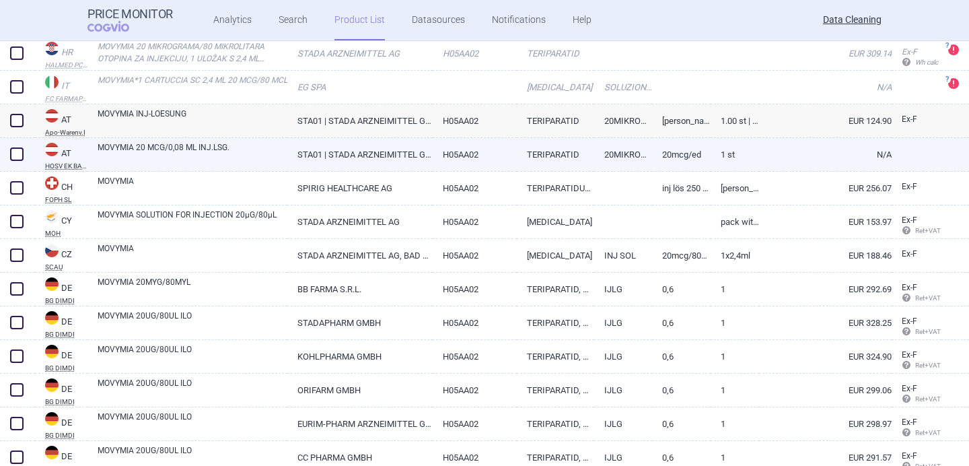
click at [209, 147] on link "MOVYMIA 20 MCG/0,08 ML INJ.LSG." at bounding box center [193, 153] width 190 height 24
select select "EUR"
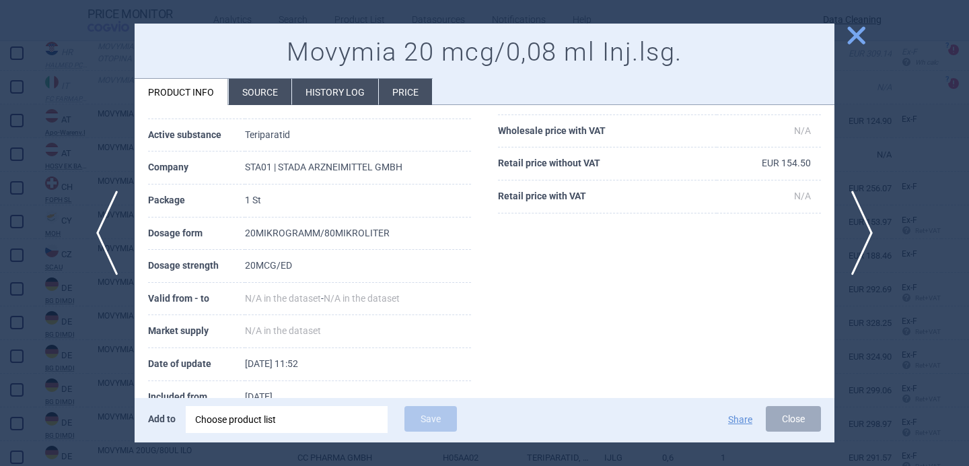
scroll to position [143, 0]
click at [262, 83] on li "Source" at bounding box center [260, 92] width 63 height 26
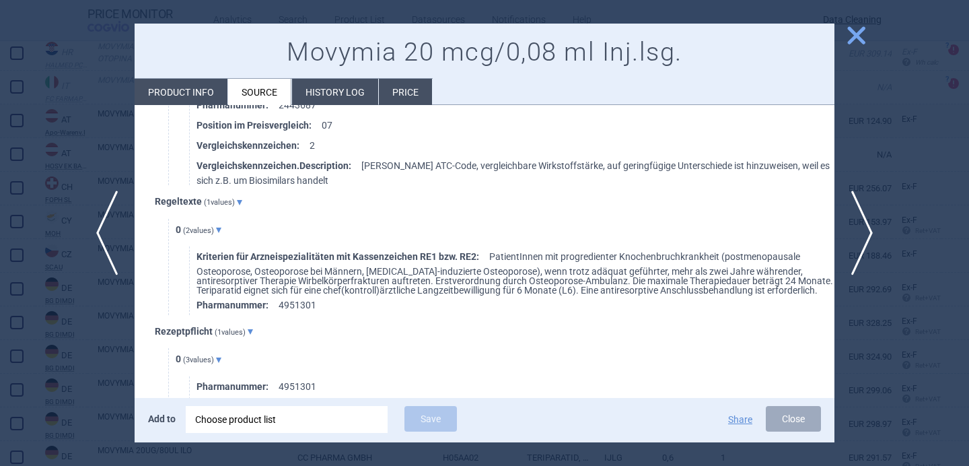
scroll to position [2488, 0]
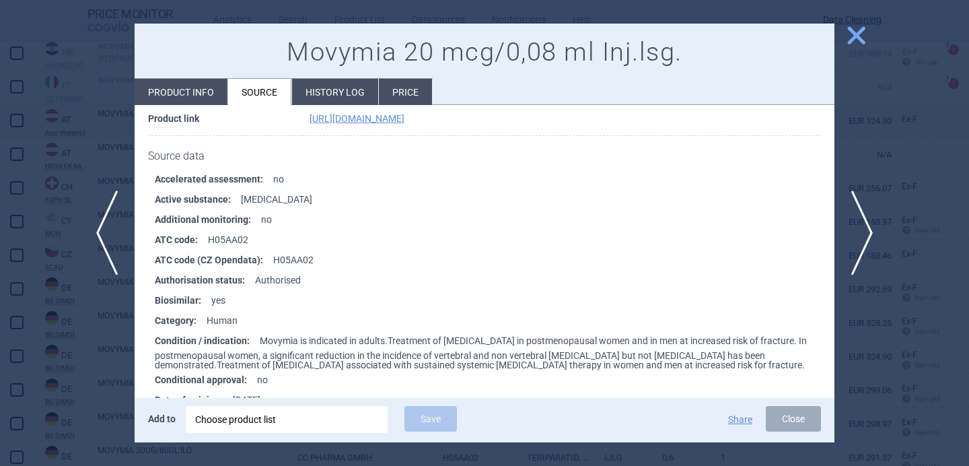
click at [88, 159] on div at bounding box center [484, 233] width 969 height 466
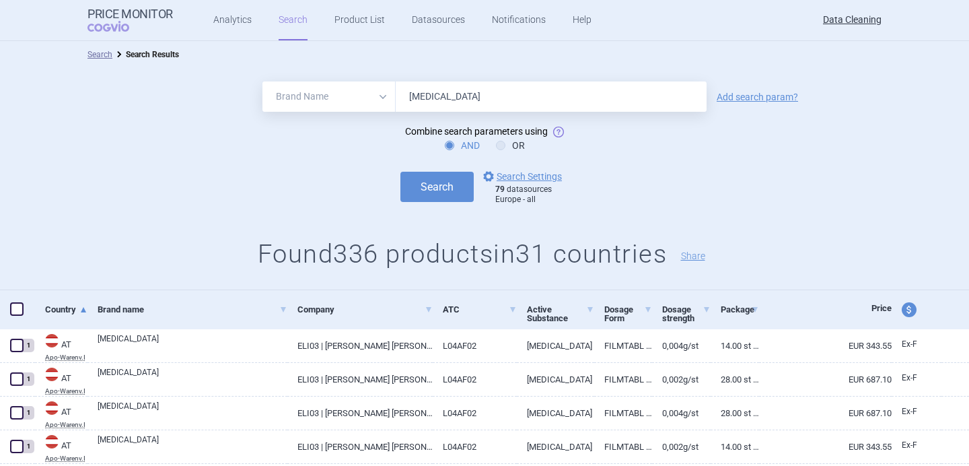
select select "brandName"
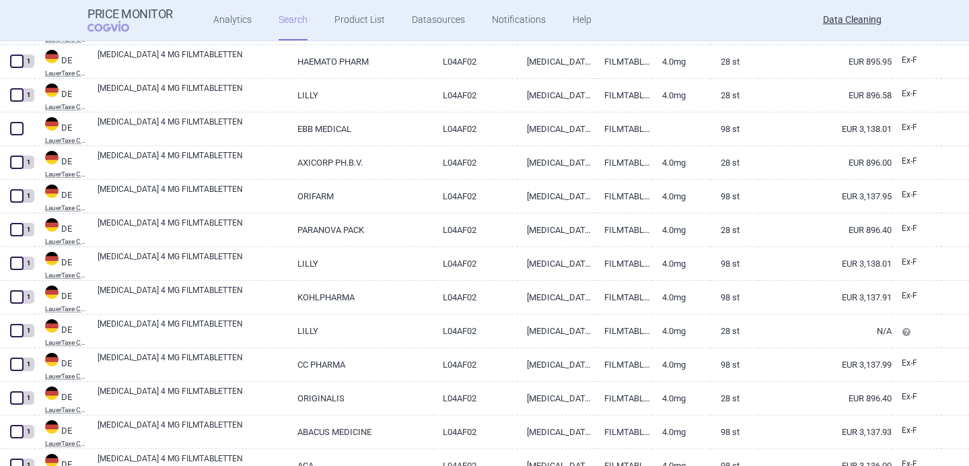
scroll to position [1906, 0]
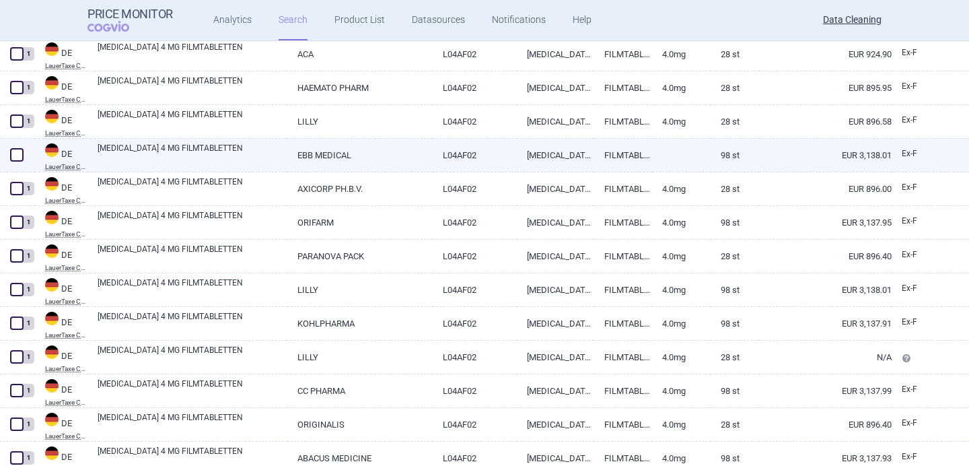
click at [18, 153] on span at bounding box center [16, 154] width 13 height 13
checkbox input "true"
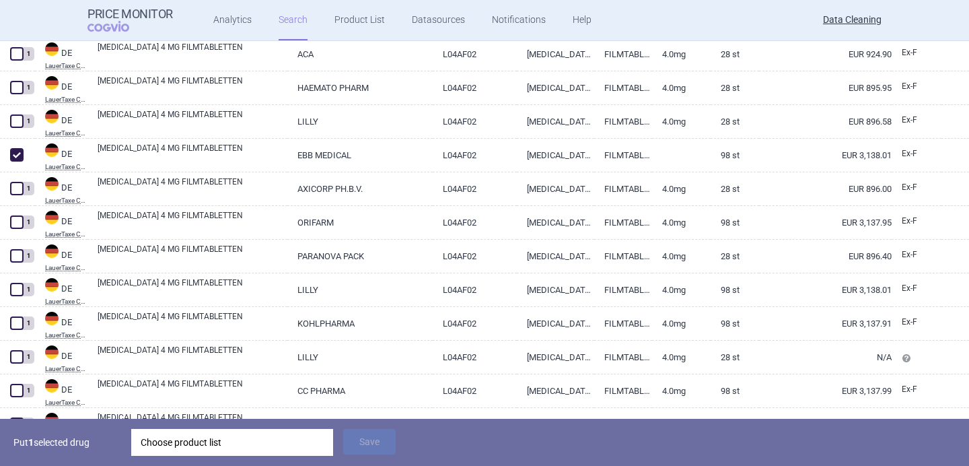
click at [253, 449] on div "Choose product list" at bounding box center [232, 442] width 183 height 27
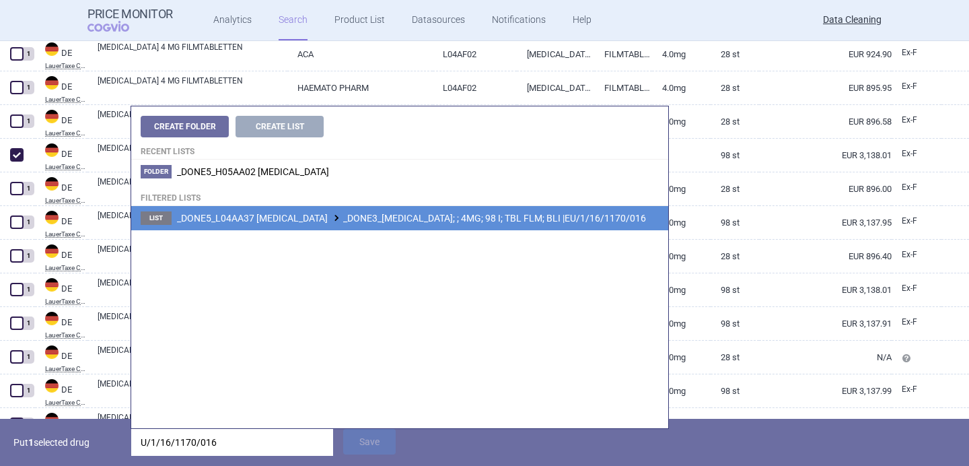
type input "U/1/16/1170/016"
click at [416, 219] on span "_DONE5_L04AA37 [MEDICAL_DATA] _DONE3_[MEDICAL_DATA]; ; 4MG; 98 I; TBL FLM; BLI …" at bounding box center [411, 218] width 469 height 11
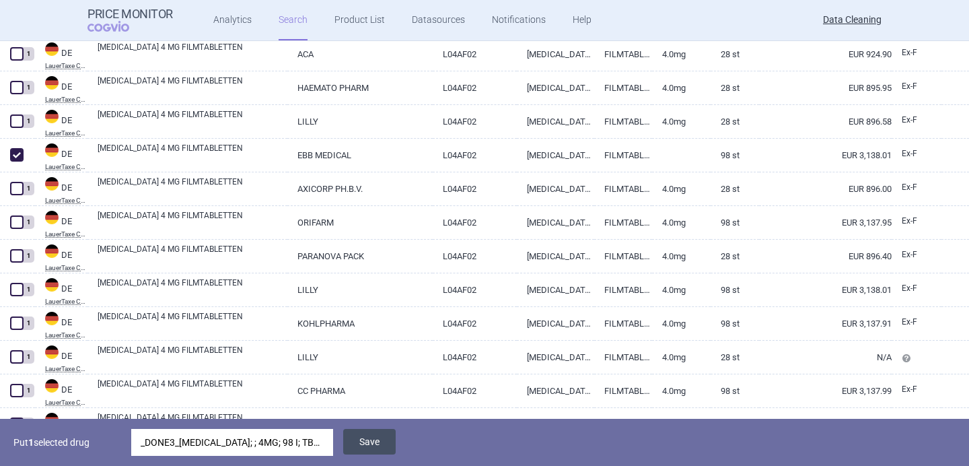
click at [377, 439] on button "Save" at bounding box center [369, 442] width 52 height 26
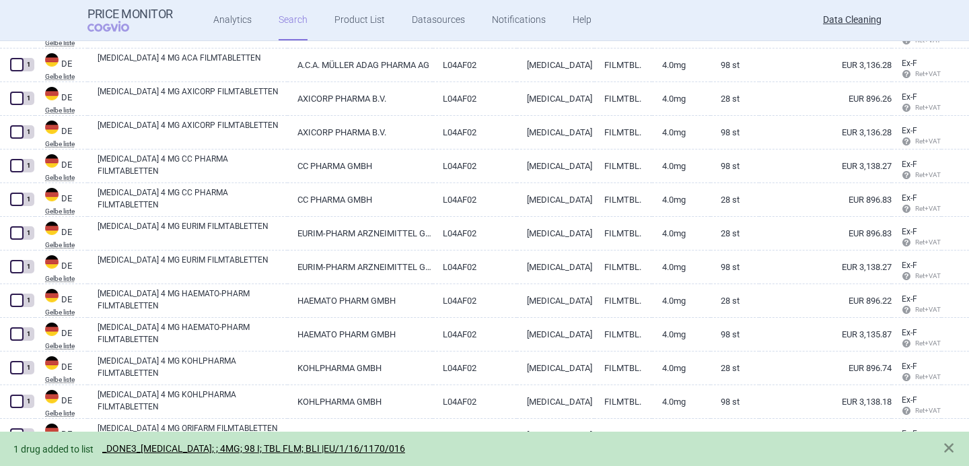
scroll to position [3271, 0]
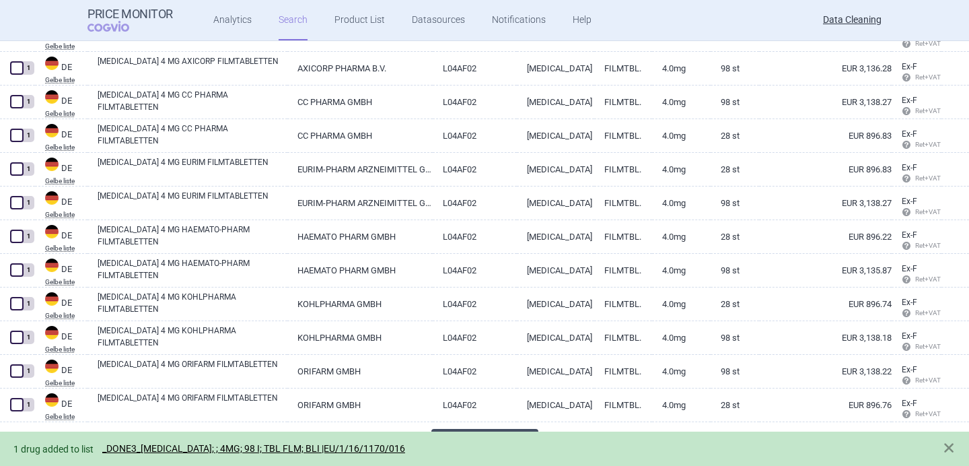
click at [508, 429] on button "Load 100 more" at bounding box center [484, 444] width 107 height 30
click at [951, 447] on span at bounding box center [948, 447] width 13 height 13
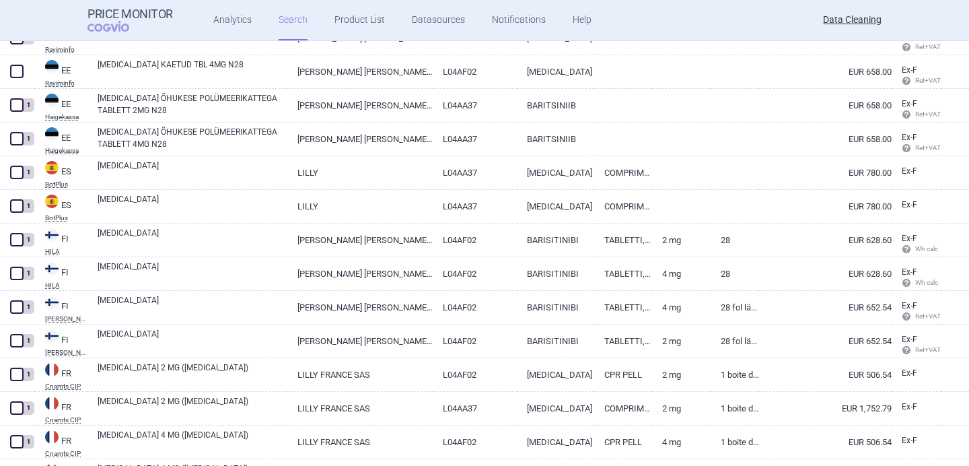
scroll to position [5664, 0]
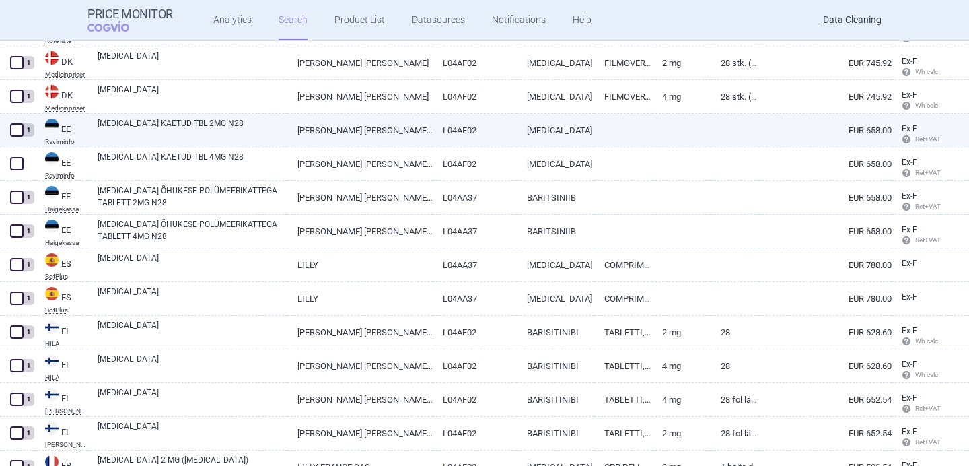
click at [151, 126] on link "[MEDICAL_DATA] KAETUD TBL 2MG N28" at bounding box center [193, 129] width 190 height 24
select select "EUR"
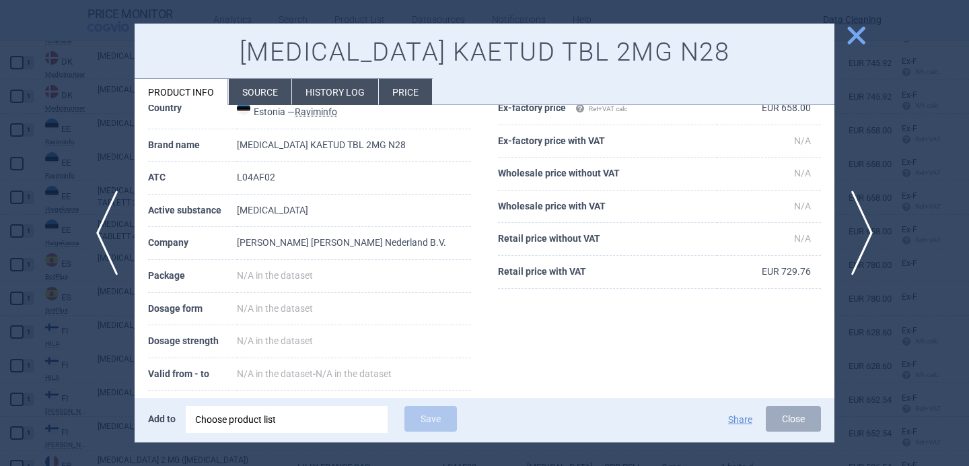
scroll to position [13, 0]
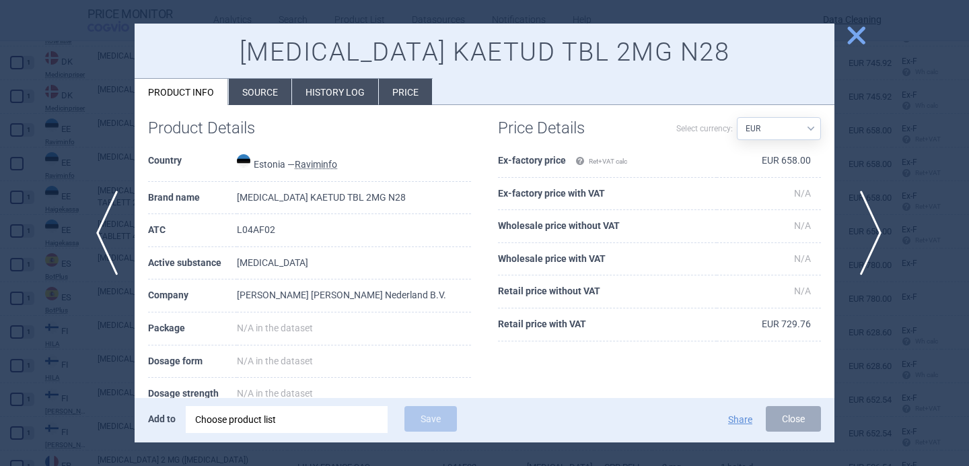
click at [873, 233] on span "next" at bounding box center [866, 232] width 30 height 85
click at [100, 219] on span "previous" at bounding box center [102, 232] width 30 height 85
click at [91, 151] on div at bounding box center [484, 233] width 969 height 466
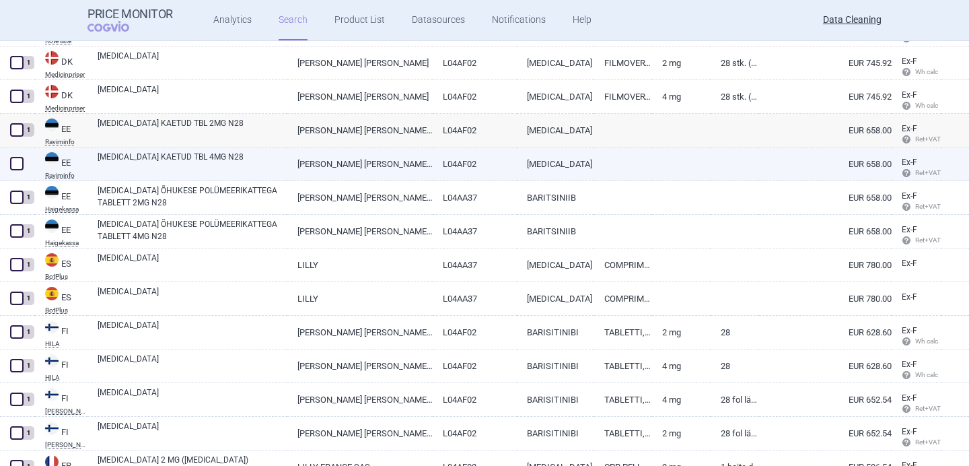
click at [15, 164] on span at bounding box center [16, 163] width 13 height 13
checkbox input "true"
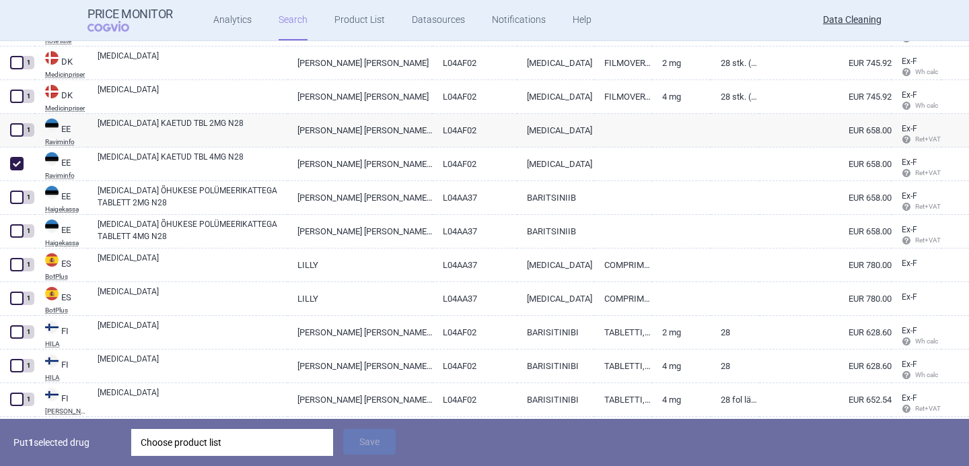
click at [192, 445] on div "Choose product list" at bounding box center [232, 442] width 183 height 27
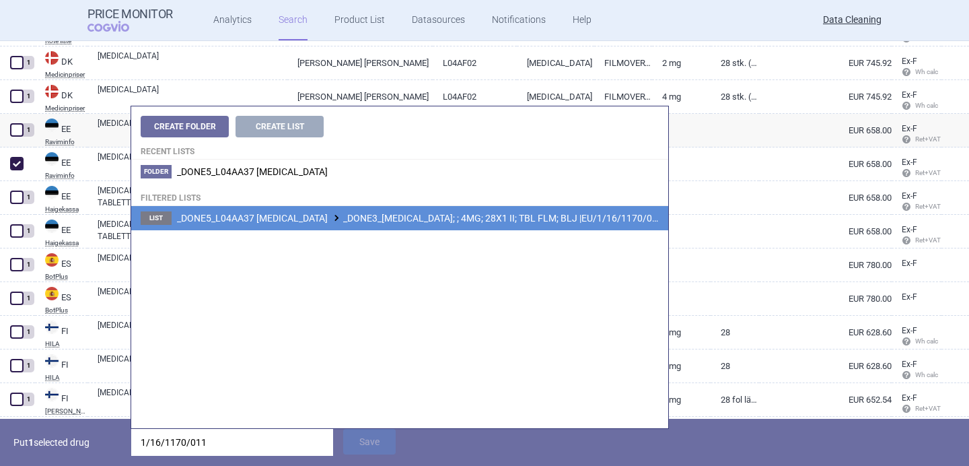
type input "1/16/1170/011"
click at [355, 223] on li "List _DONE5_L04AA37 BARICITINIB _DONE3_OLUMIANT; ; 4MG; 28X1 II; TBL FLM; BLJ |…" at bounding box center [399, 218] width 537 height 24
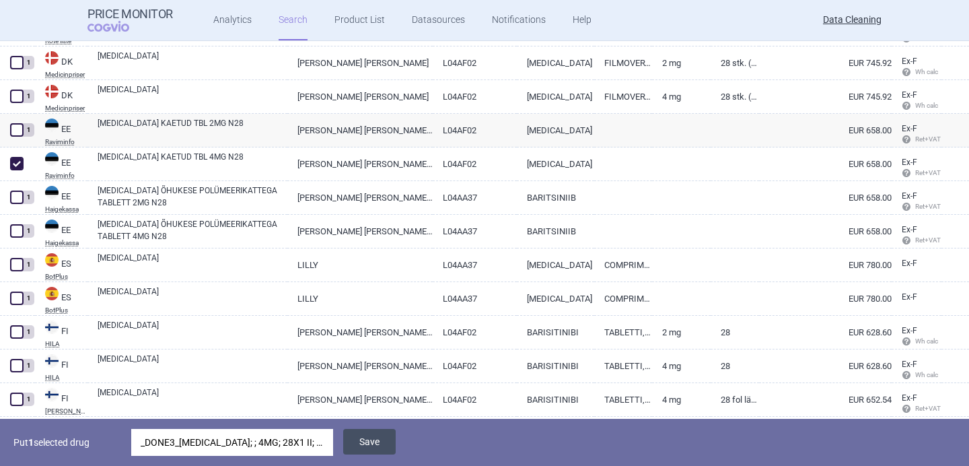
click at [371, 438] on button "Save" at bounding box center [369, 442] width 52 height 26
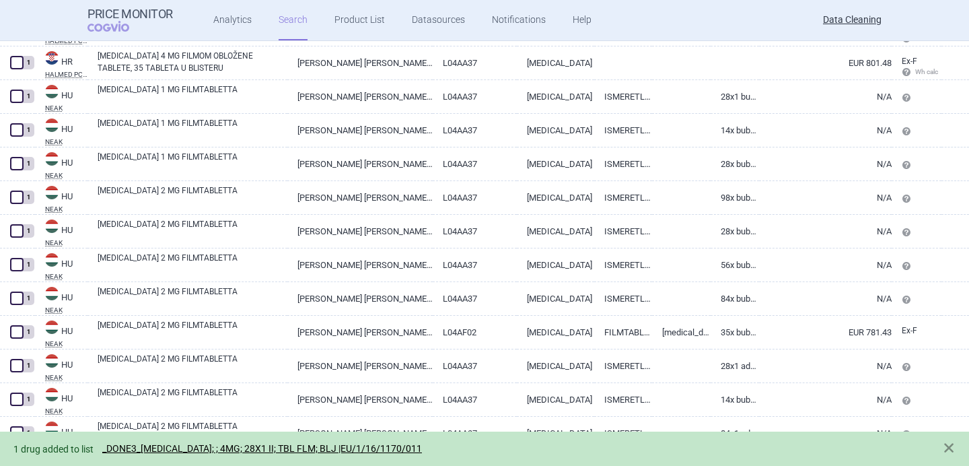
scroll to position [6634, 0]
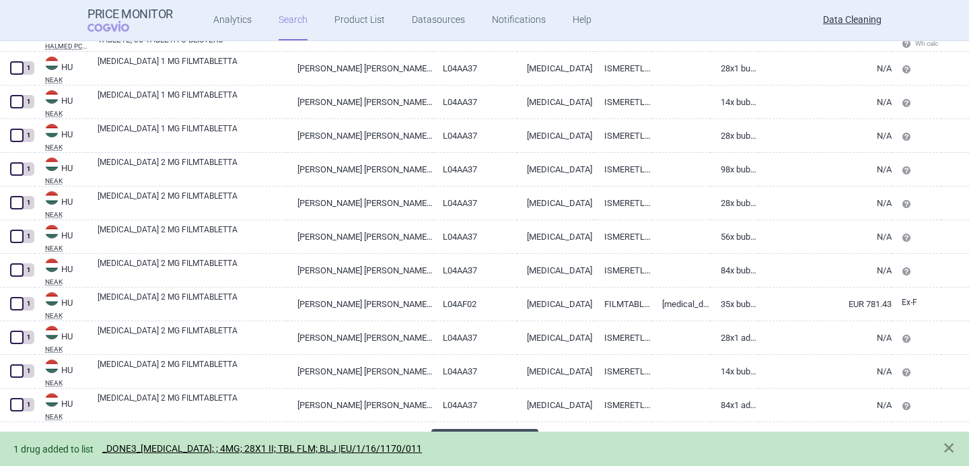
click at [488, 429] on button "Load 200 more" at bounding box center [484, 444] width 107 height 30
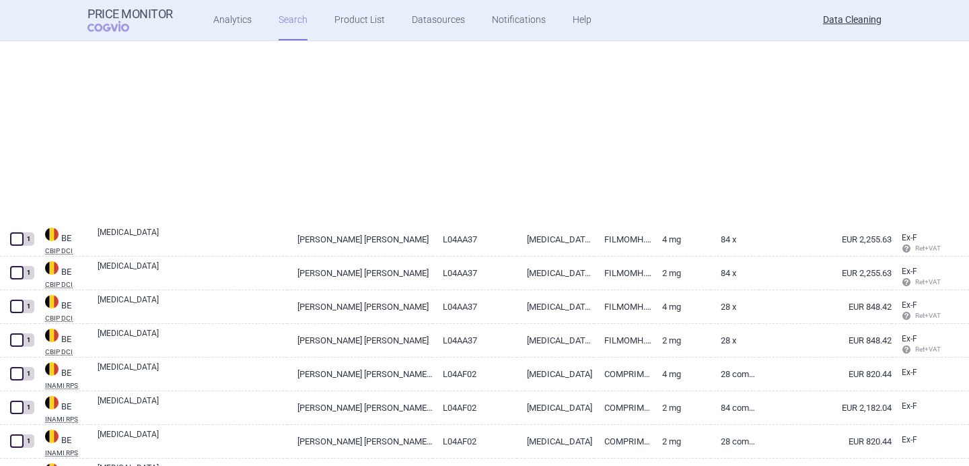
scroll to position [0, 0]
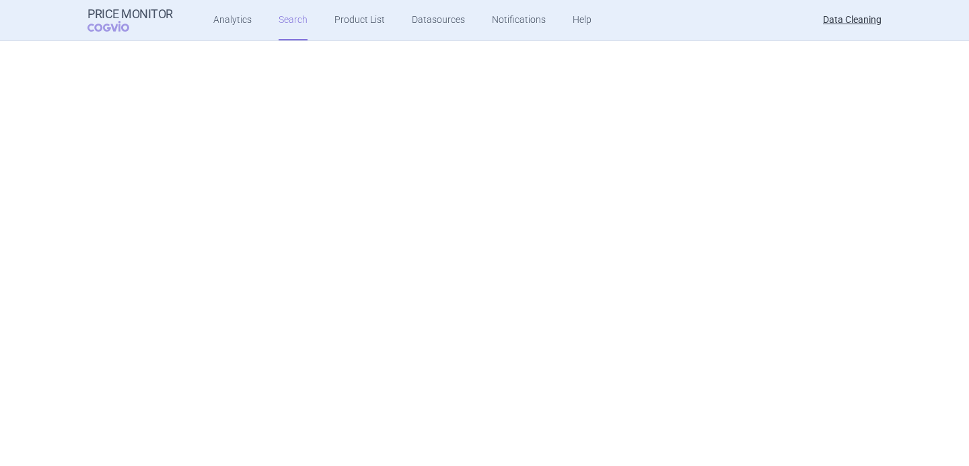
select select "brandName"
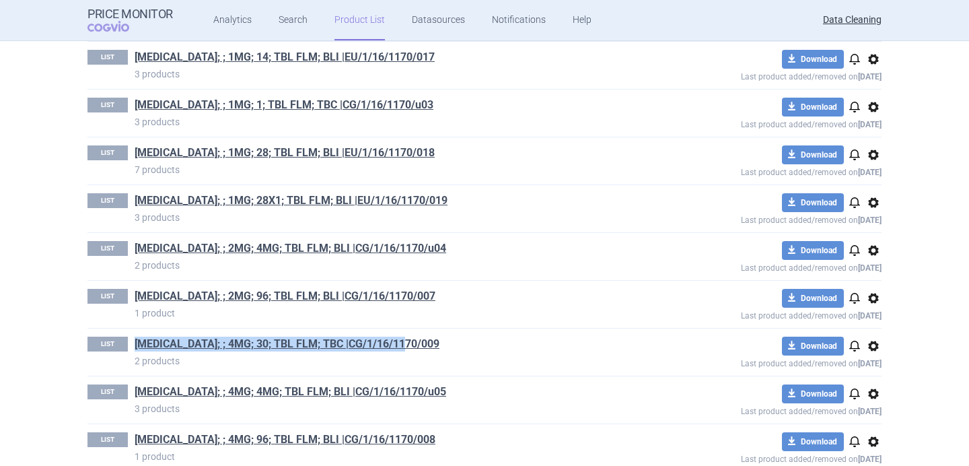
scroll to position [1321, 0]
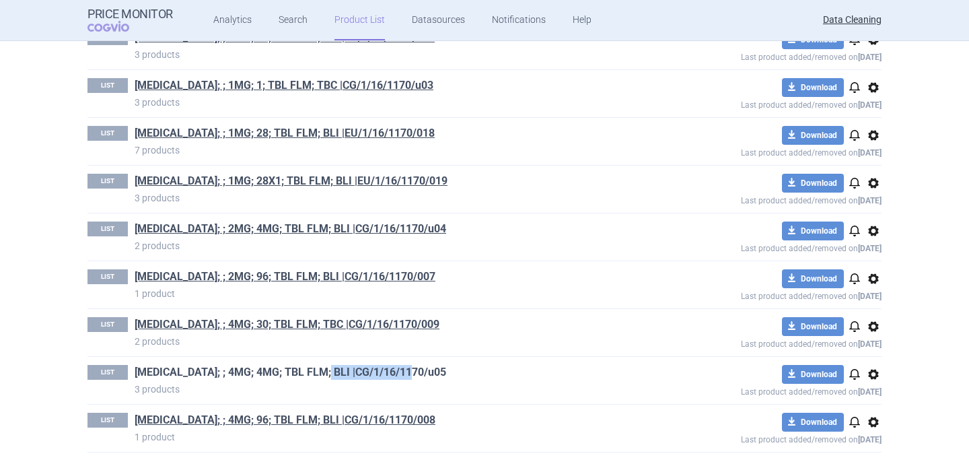
drag, startPoint x: 421, startPoint y: 374, endPoint x: 329, endPoint y: 374, distance: 92.2
click at [329, 374] on h1 "OLUMIANT; ; 4MG; 4MG; TBL FLM; BLI |CG/1/16/1170/u05" at bounding box center [389, 373] width 509 height 17
copy link "CG/1/16/1170/u05"
click at [633, 283] on h1 "OLUMIANT; ; 2MG; 96; TBL FLM; BLI |CG/1/16/1170/007" at bounding box center [389, 277] width 509 height 17
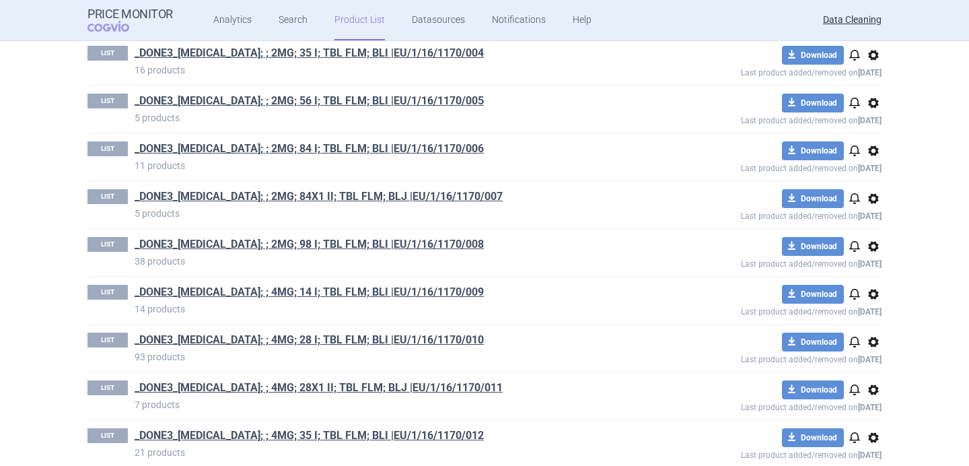
scroll to position [0, 0]
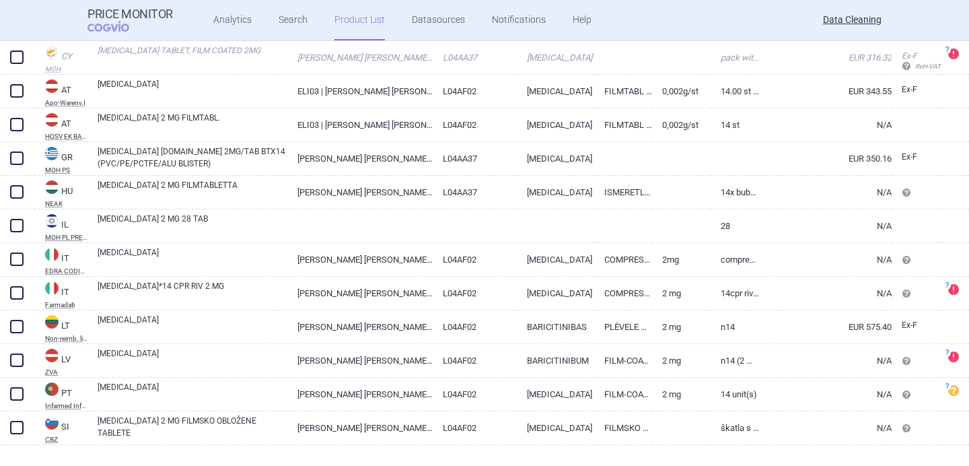
scroll to position [192, 0]
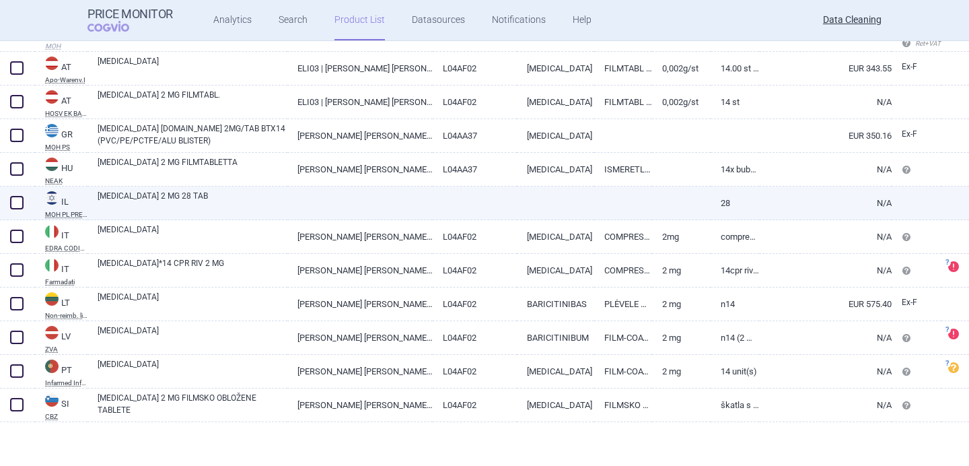
click at [20, 206] on span at bounding box center [16, 202] width 13 height 13
checkbox input "true"
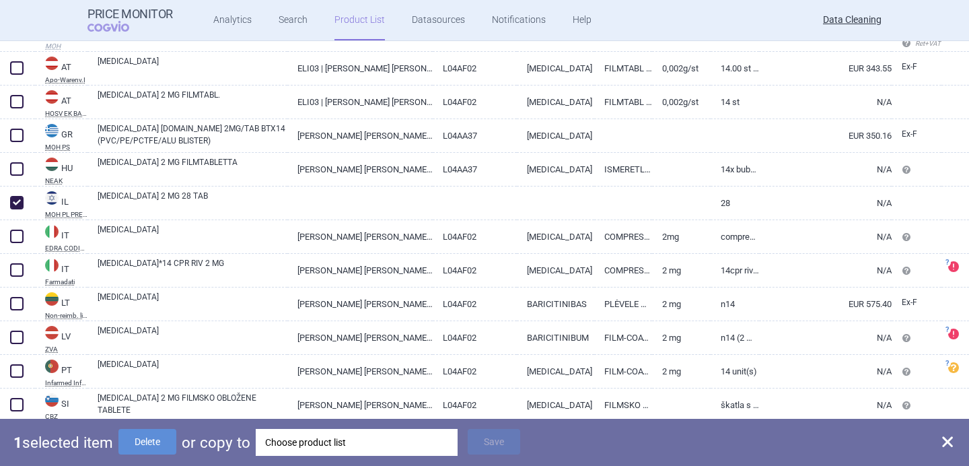
click at [336, 440] on div "Choose product list" at bounding box center [356, 442] width 183 height 27
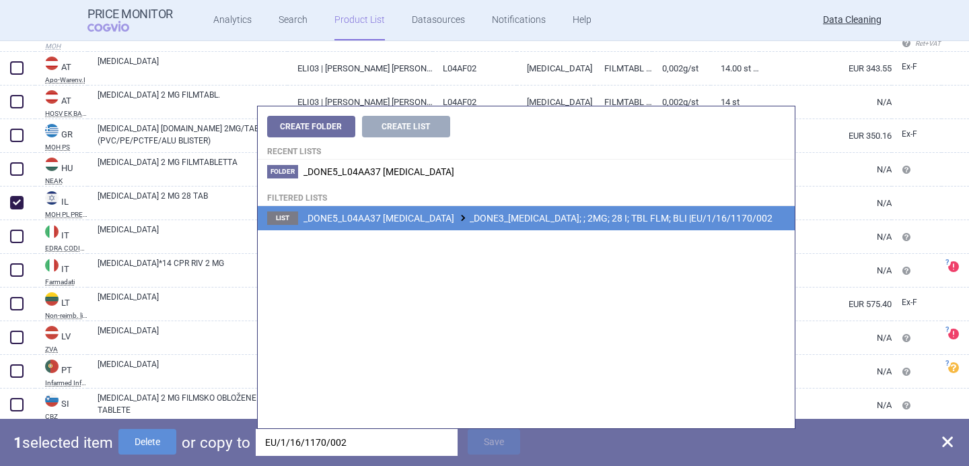
type input "EU/1/16/1170/002"
click at [486, 216] on span "_DONE5_L04AA37 [MEDICAL_DATA] _DONE3_[MEDICAL_DATA]; ; 2MG; 28 I; TBL FLM; BLI …" at bounding box center [537, 218] width 469 height 11
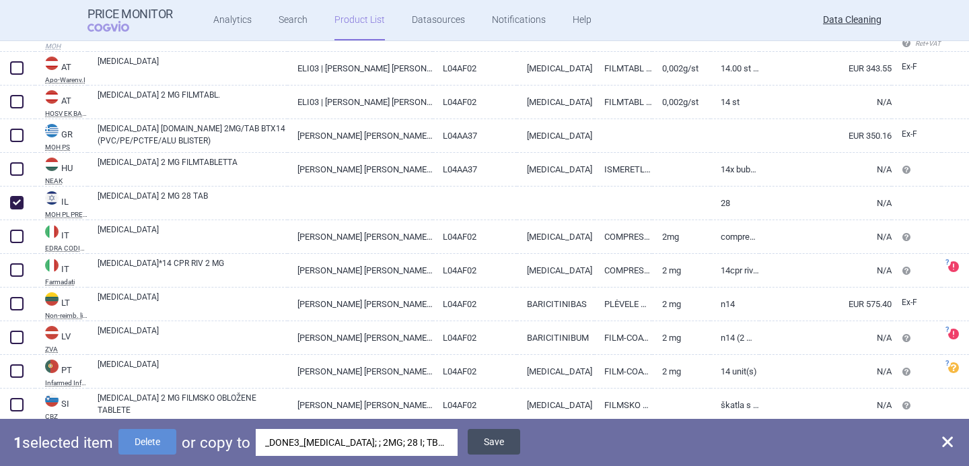
click at [498, 445] on button "Save" at bounding box center [494, 442] width 52 height 26
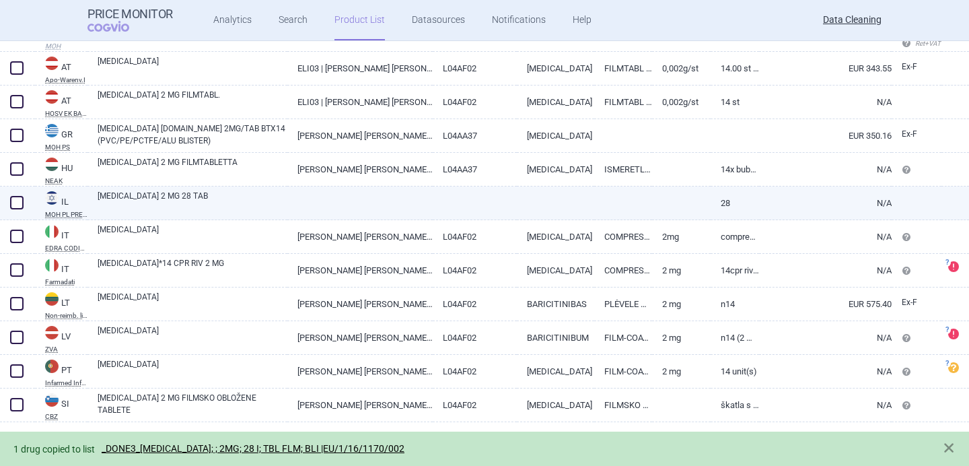
click at [14, 197] on span at bounding box center [16, 202] width 13 height 13
checkbox input "true"
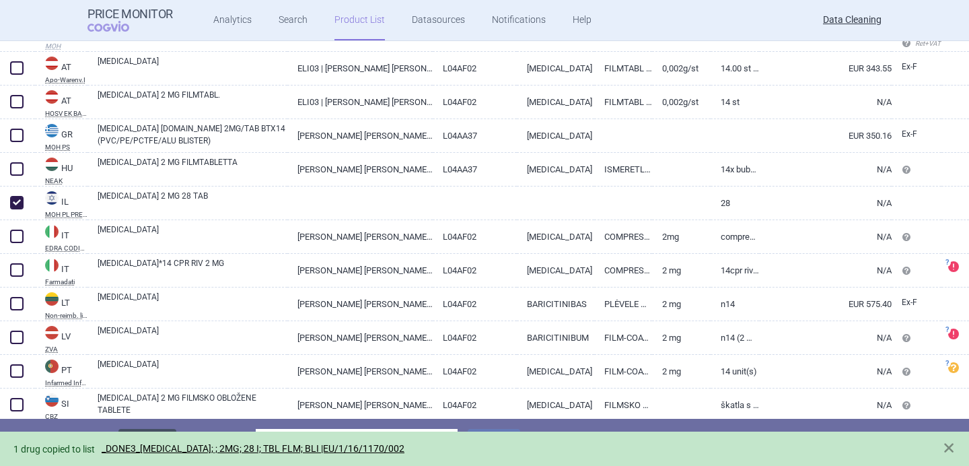
click at [153, 429] on button "Delete" at bounding box center [147, 442] width 58 height 26
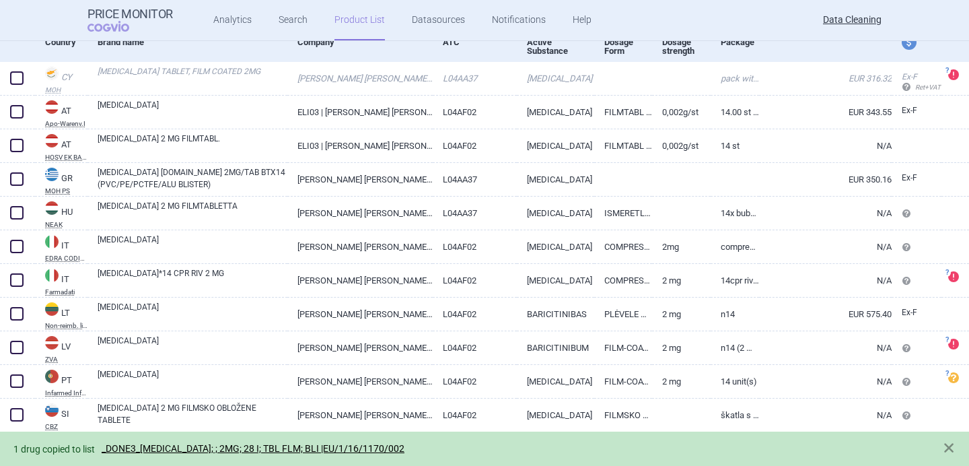
scroll to position [149, 0]
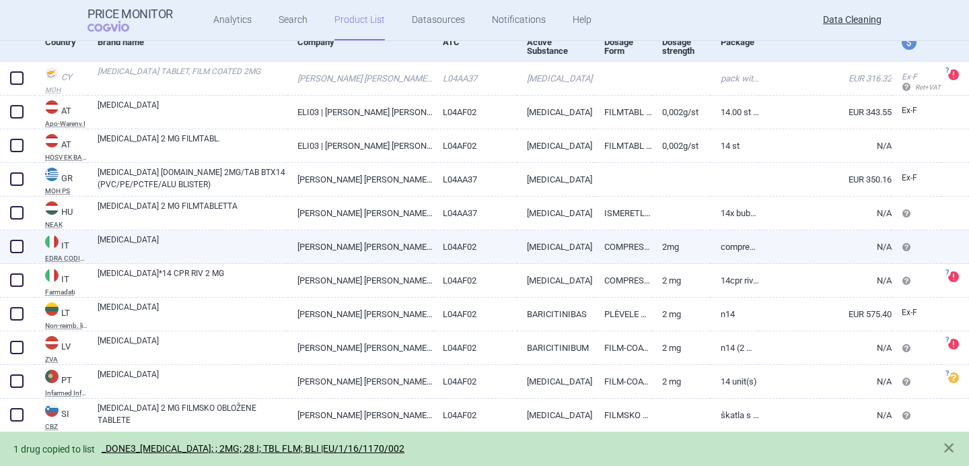
click at [167, 244] on link "[MEDICAL_DATA]" at bounding box center [193, 245] width 190 height 24
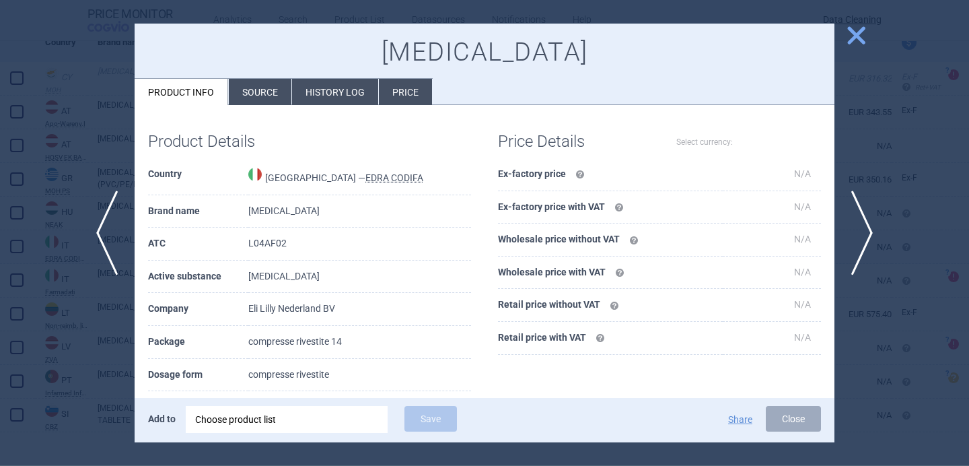
select select "EUR"
click at [96, 311] on div at bounding box center [484, 233] width 969 height 466
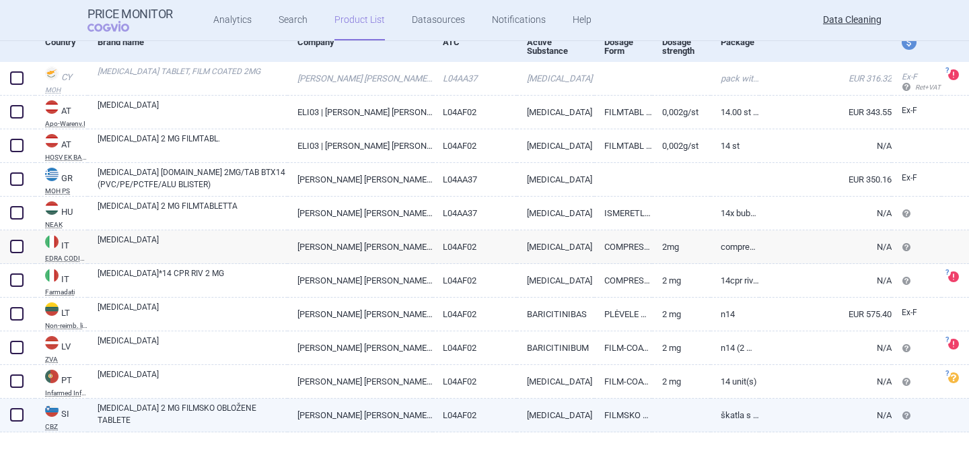
click at [168, 414] on link "[MEDICAL_DATA] 2 MG FILMSKO OBLOŽENE TABLETE" at bounding box center [193, 414] width 190 height 24
select select "EUR"
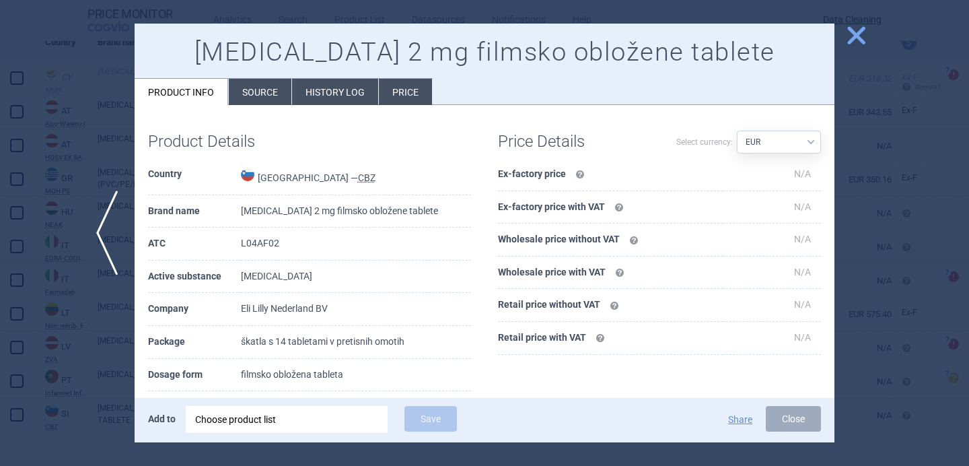
click at [100, 392] on div at bounding box center [484, 233] width 969 height 466
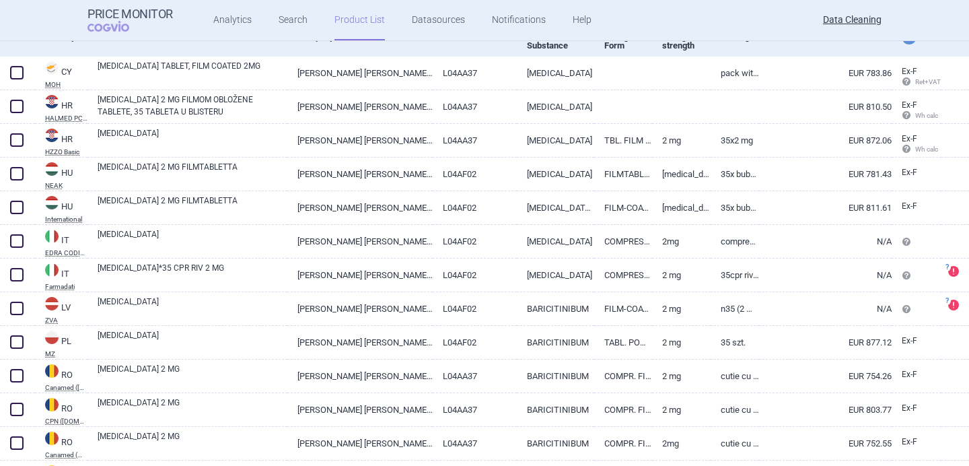
scroll to position [170, 0]
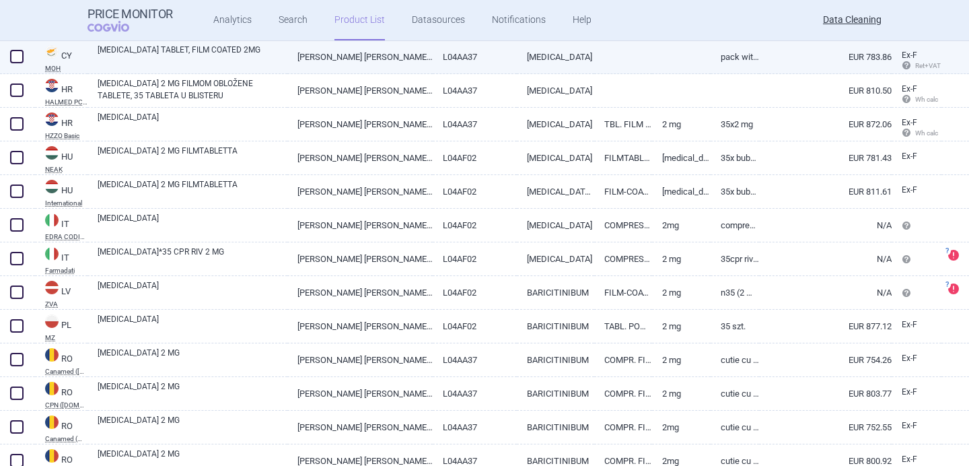
click at [232, 61] on link "[MEDICAL_DATA] TABLET, FILM COATED 2MG" at bounding box center [193, 56] width 190 height 24
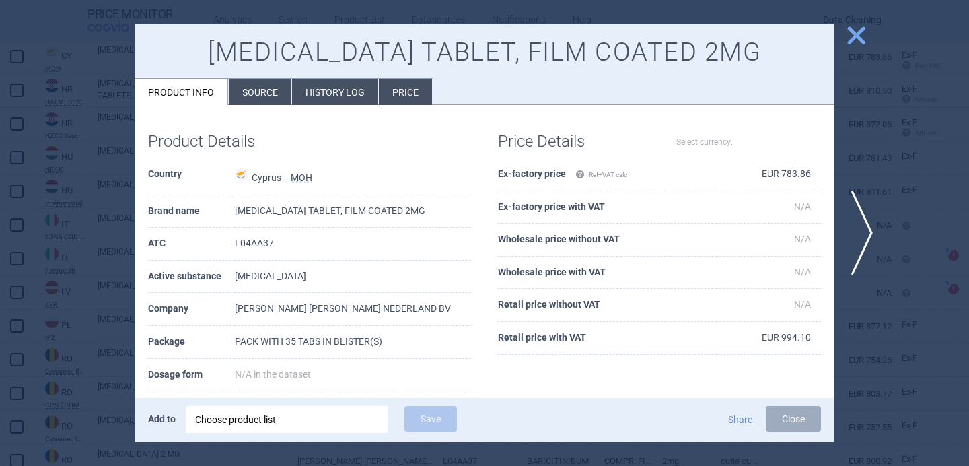
select select "EUR"
click at [126, 325] on div at bounding box center [484, 233] width 969 height 466
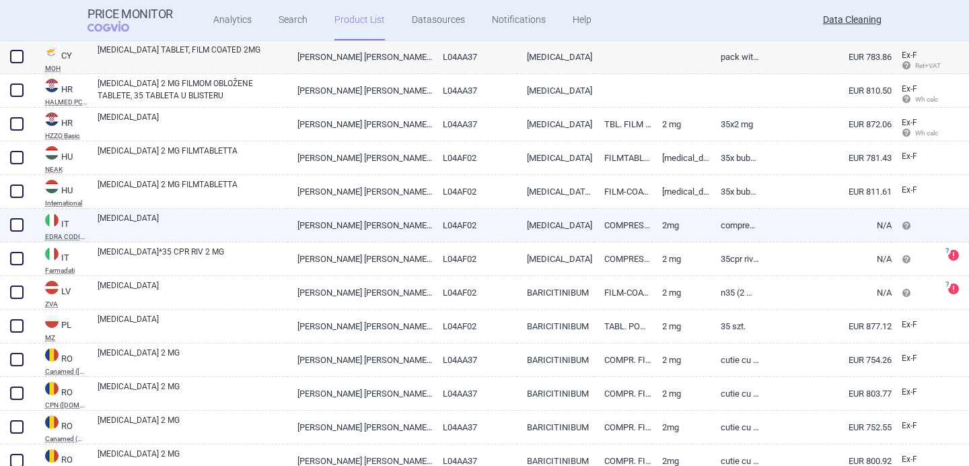
click at [234, 225] on link "[MEDICAL_DATA]" at bounding box center [193, 224] width 190 height 24
select select "EUR"
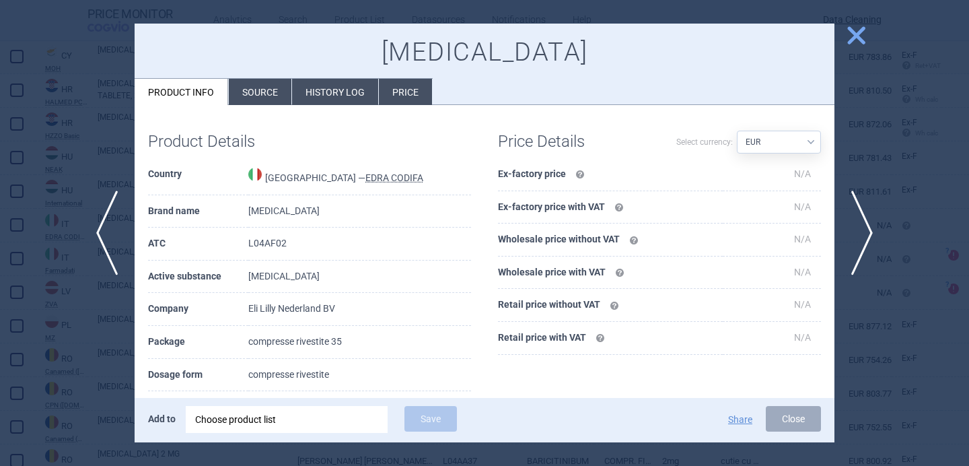
click at [113, 344] on div at bounding box center [484, 233] width 969 height 466
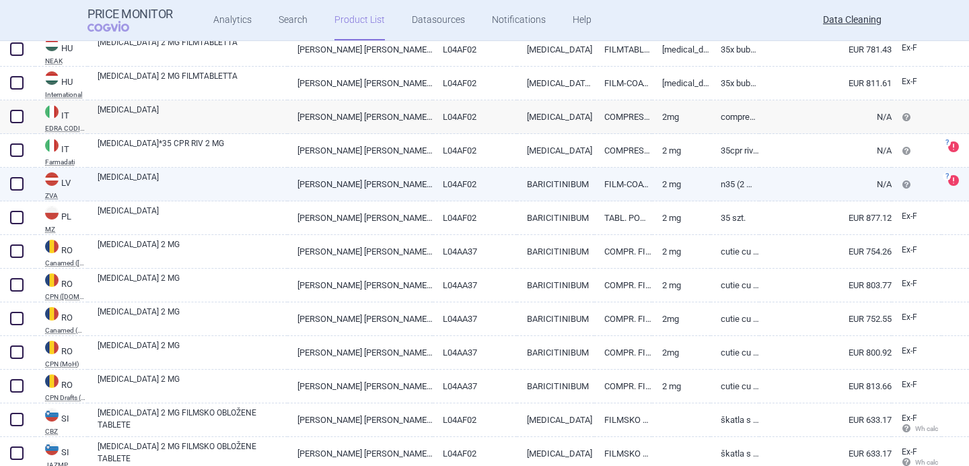
scroll to position [325, 0]
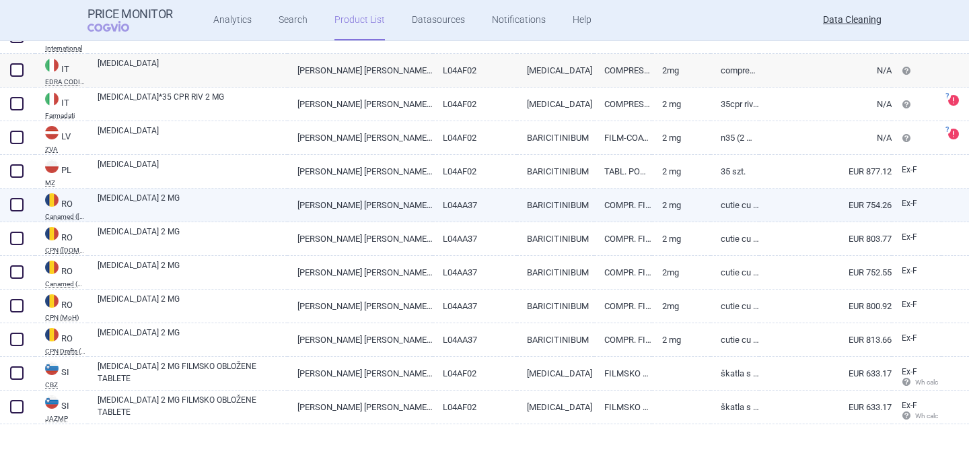
click at [240, 202] on link "[MEDICAL_DATA] 2 MG" at bounding box center [193, 204] width 190 height 24
select select "EUR"
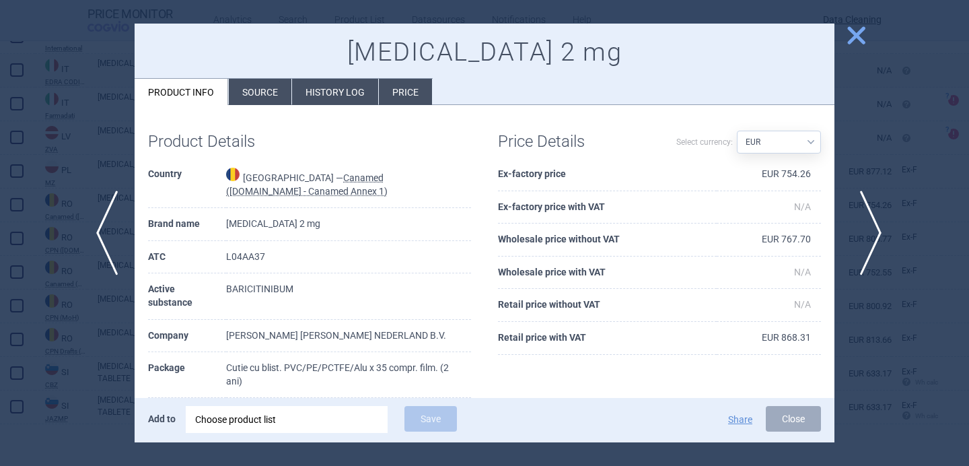
click at [866, 233] on span "next" at bounding box center [866, 232] width 30 height 85
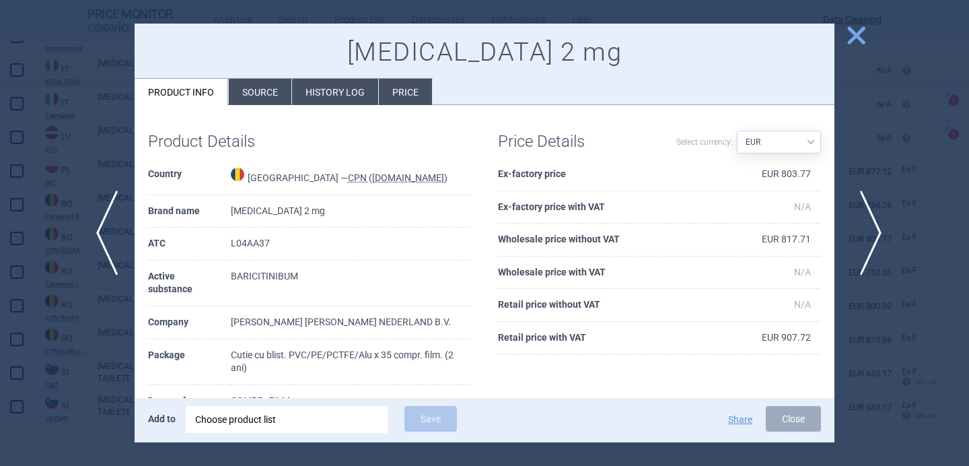
click at [866, 233] on span "next" at bounding box center [866, 232] width 30 height 85
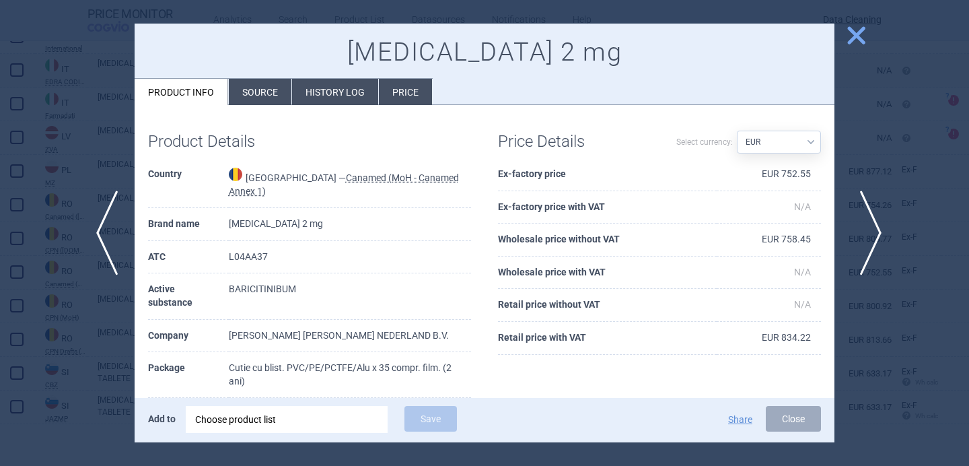
click at [866, 233] on span "next" at bounding box center [866, 232] width 30 height 85
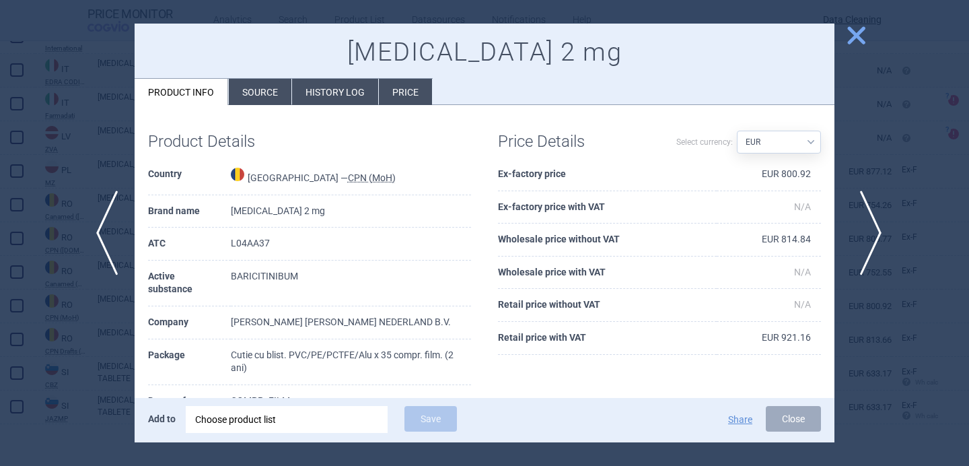
click at [866, 233] on span "next" at bounding box center [866, 232] width 30 height 85
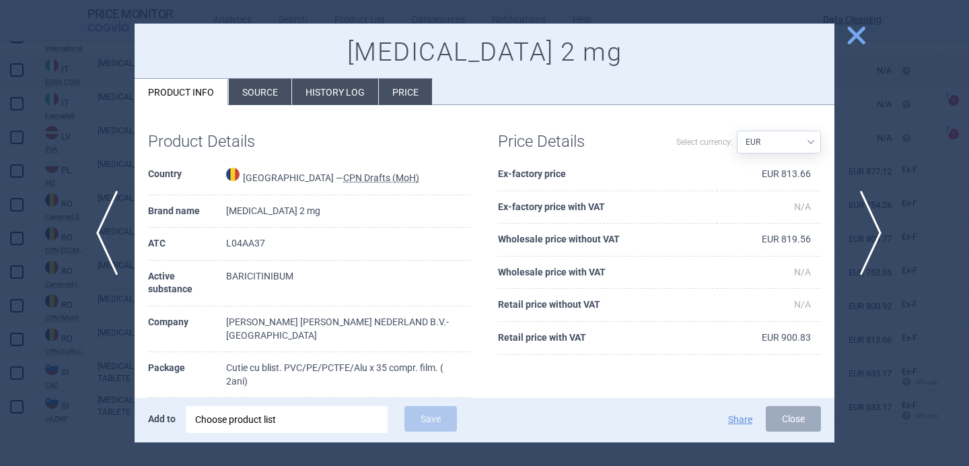
click at [866, 233] on span "next" at bounding box center [866, 232] width 30 height 85
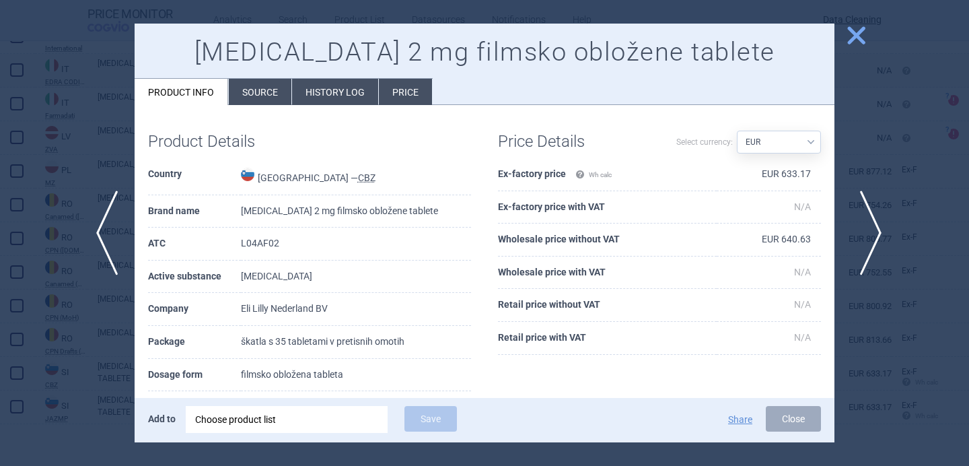
click at [866, 233] on span "next" at bounding box center [866, 232] width 30 height 85
click at [866, 233] on div at bounding box center [484, 233] width 969 height 466
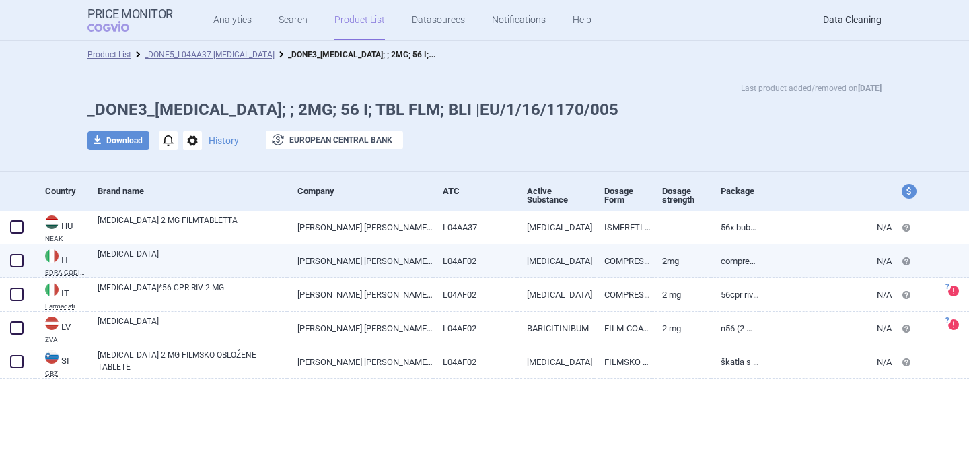
click at [256, 259] on link "[MEDICAL_DATA]" at bounding box center [193, 260] width 190 height 24
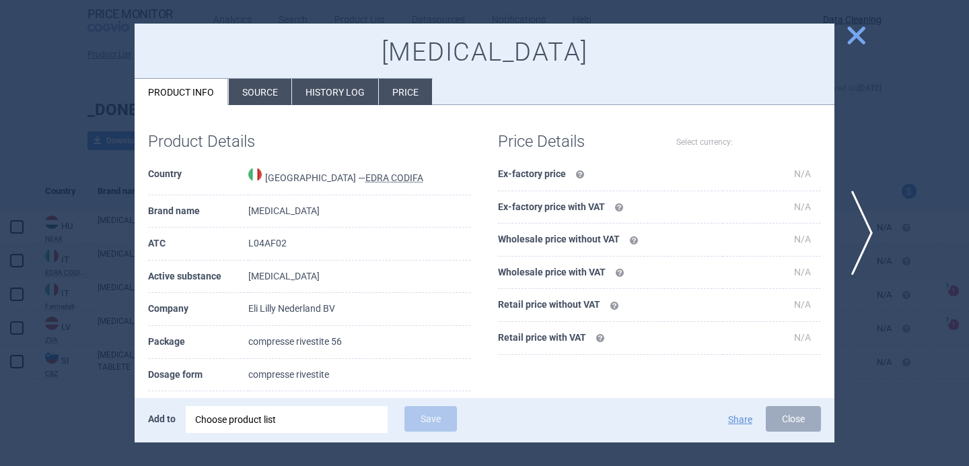
select select "EUR"
click at [139, 377] on div "Product Details Country [GEOGRAPHIC_DATA] — [PERSON_NAME] CODIFA Brand name [ME…" at bounding box center [310, 342] width 350 height 449
click at [103, 385] on div at bounding box center [484, 233] width 969 height 466
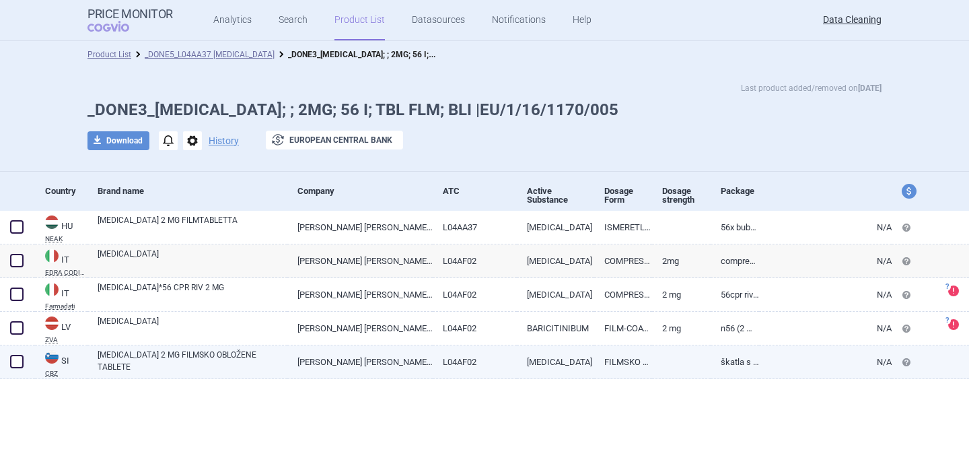
click at [227, 364] on link "[MEDICAL_DATA] 2 MG FILMSKO OBLOŽENE TABLETE" at bounding box center [193, 360] width 190 height 24
select select "EUR"
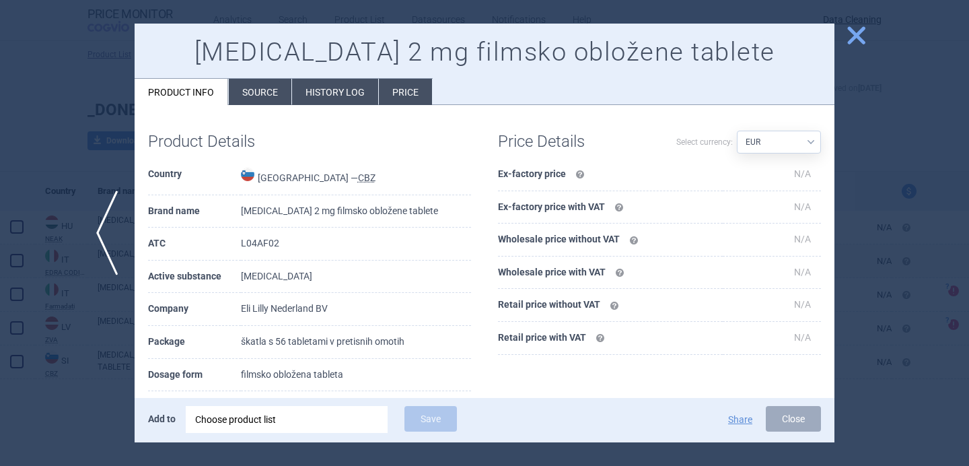
click at [117, 417] on div at bounding box center [484, 233] width 969 height 466
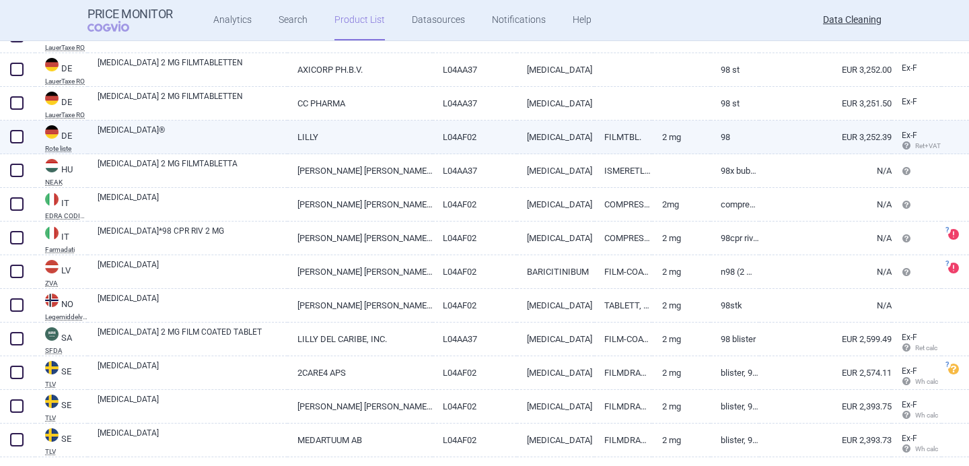
scroll to position [1067, 0]
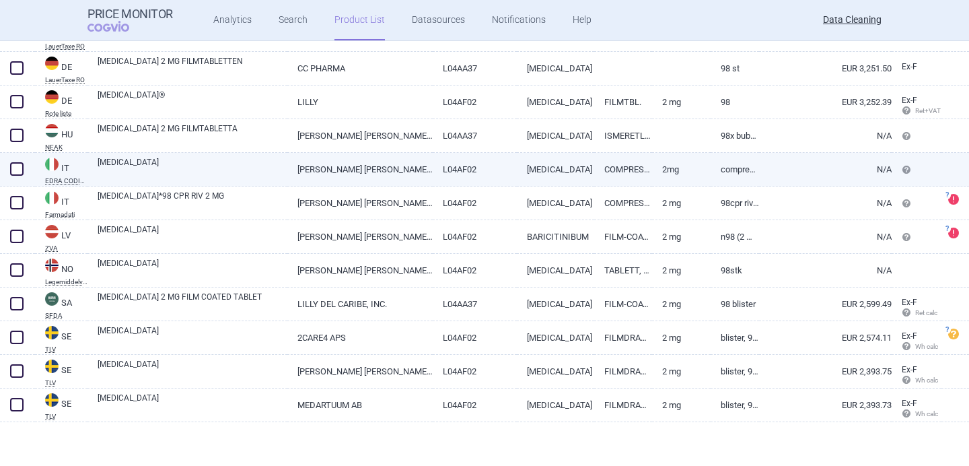
click at [429, 172] on link "[PERSON_NAME] [PERSON_NAME] NEDERLAND BV" at bounding box center [359, 169] width 145 height 33
select select "EUR"
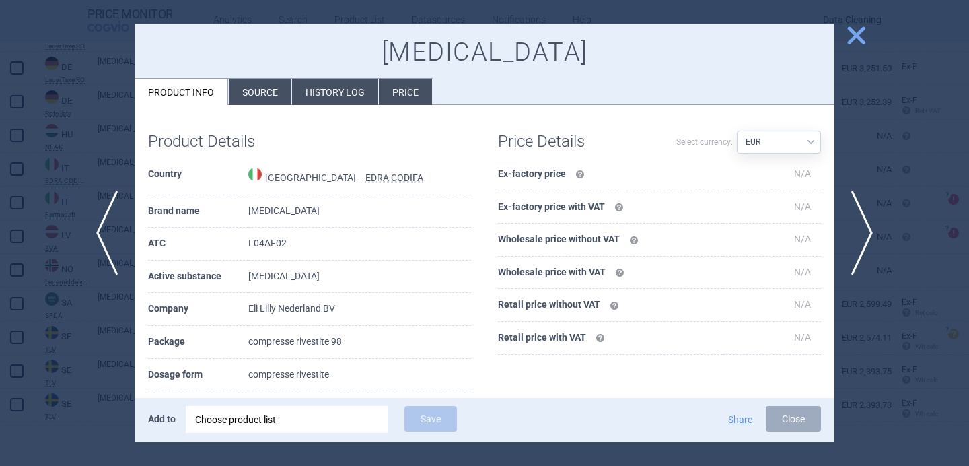
click at [83, 391] on div at bounding box center [484, 233] width 969 height 466
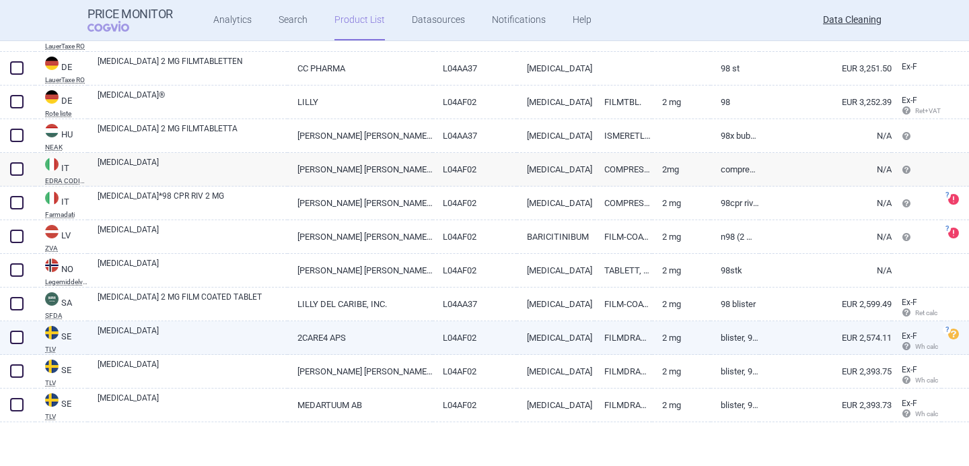
click at [268, 344] on link "[MEDICAL_DATA]" at bounding box center [193, 336] width 190 height 24
select select "EUR"
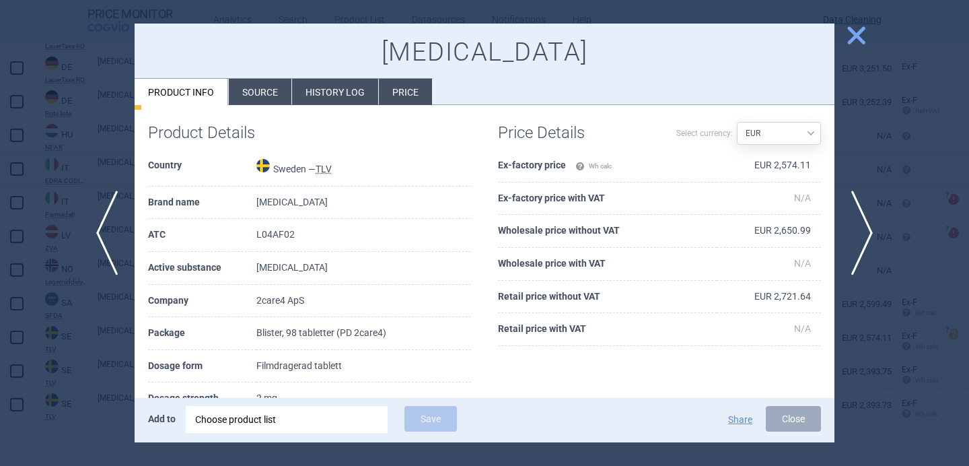
scroll to position [96, 0]
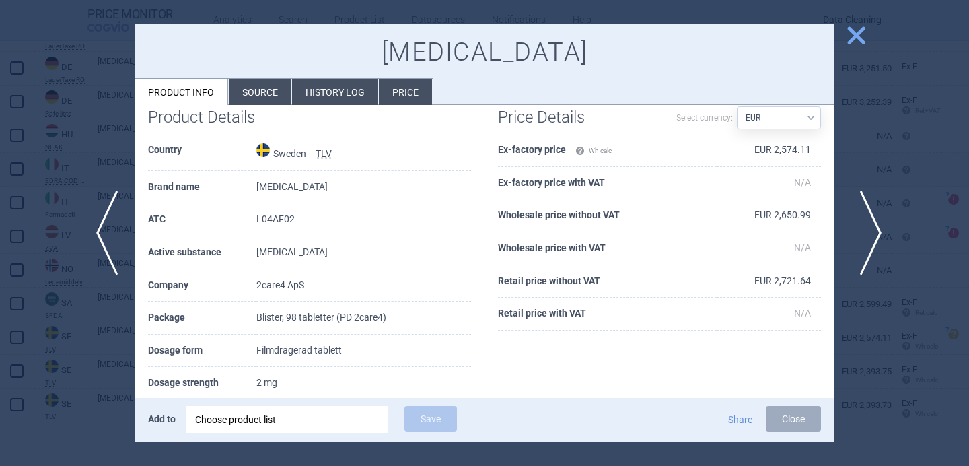
click at [868, 233] on span "next" at bounding box center [866, 232] width 30 height 85
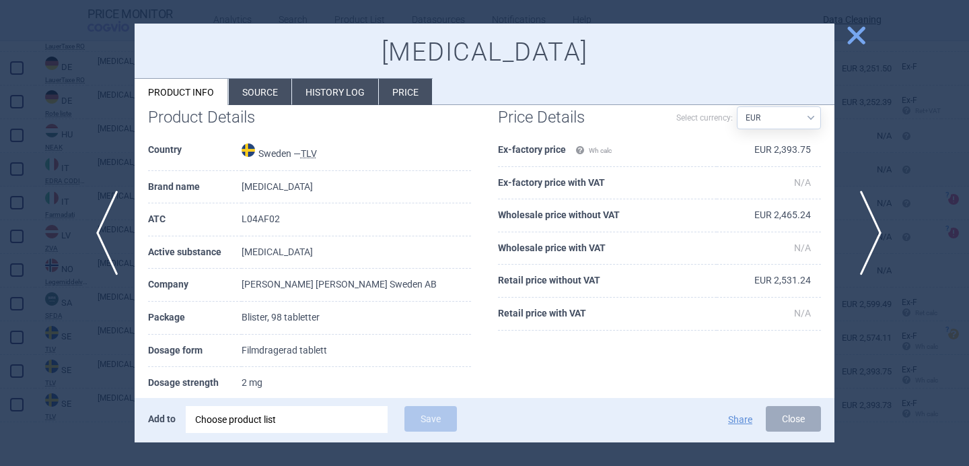
click at [868, 233] on span "next" at bounding box center [866, 232] width 30 height 85
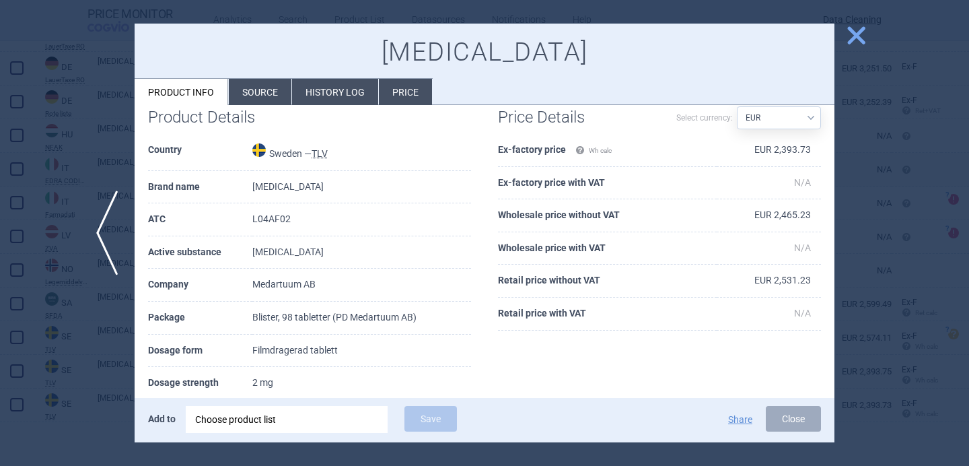
click at [868, 233] on div at bounding box center [484, 233] width 969 height 466
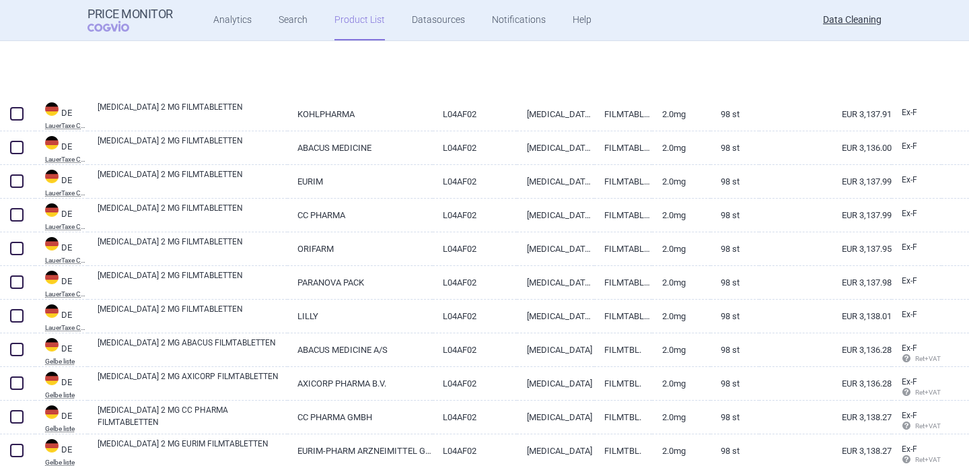
scroll to position [51, 0]
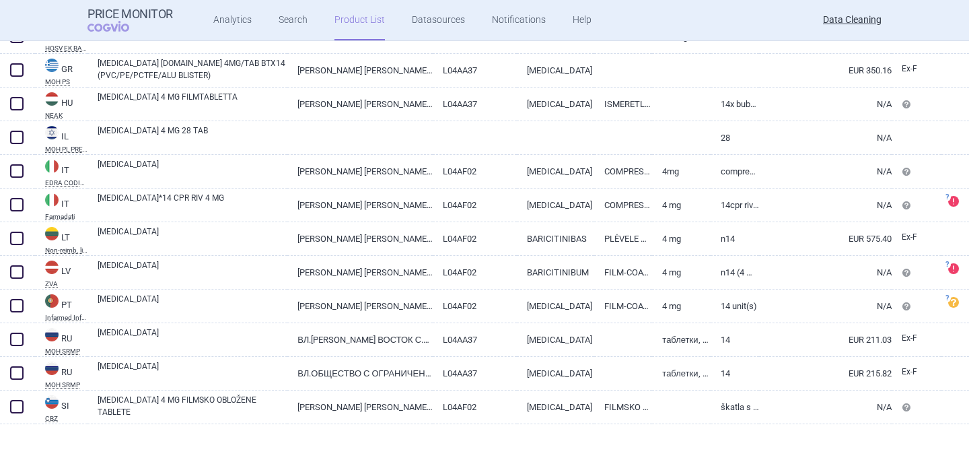
scroll to position [260, 0]
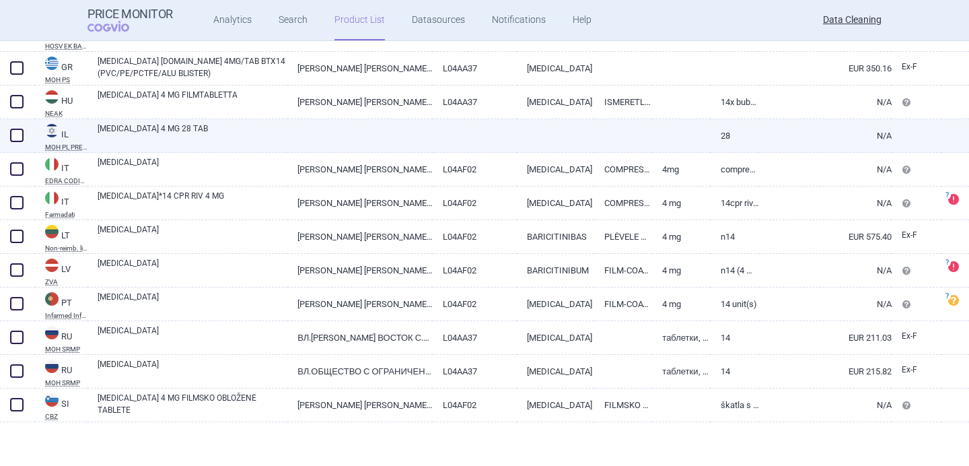
click at [9, 135] on span at bounding box center [17, 135] width 20 height 20
checkbox input "true"
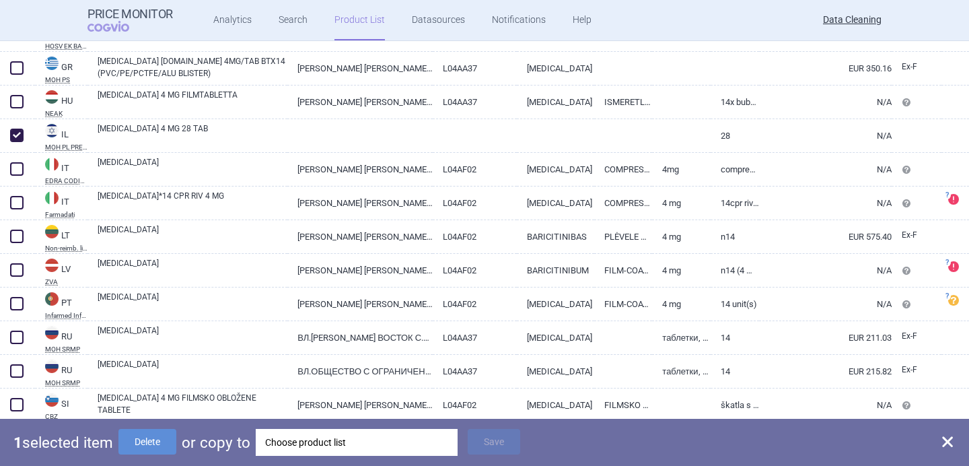
click at [333, 449] on div "Choose product list" at bounding box center [356, 442] width 183 height 27
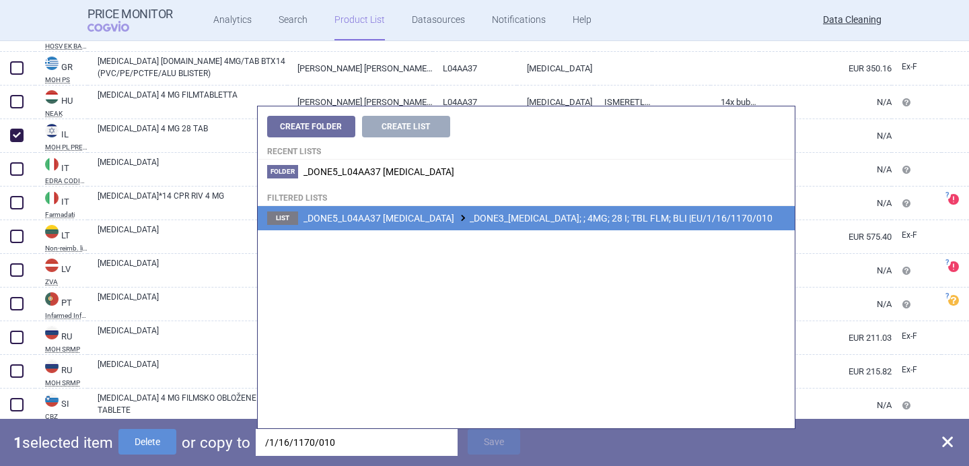
type input "/1/16/1170/010"
click at [524, 223] on span "_DONE5_L04AA37 [MEDICAL_DATA] _DONE3_[MEDICAL_DATA]; ; 4MG; 28 I; TBL FLM; BLI …" at bounding box center [537, 218] width 469 height 11
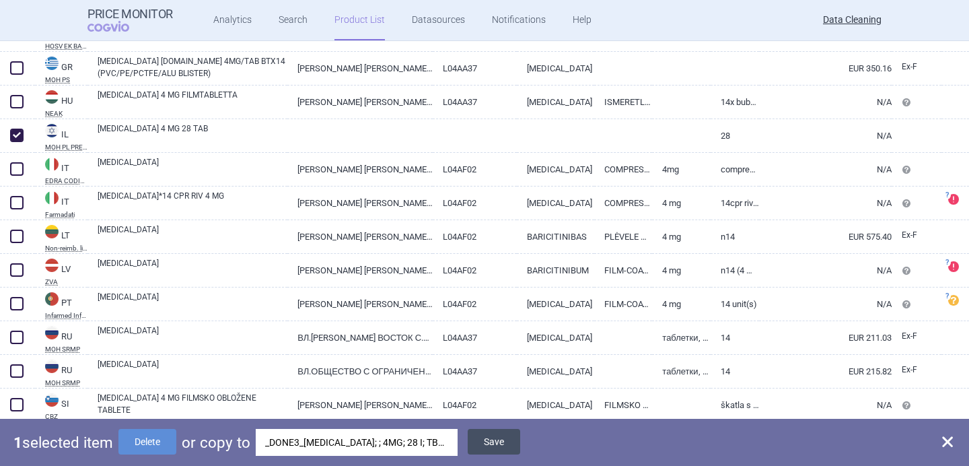
click at [513, 437] on button "Save" at bounding box center [494, 442] width 52 height 26
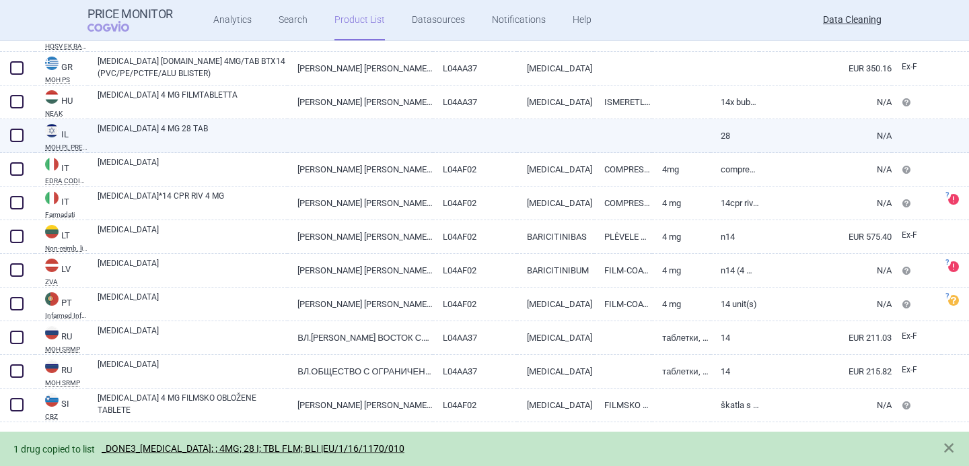
click at [19, 137] on span at bounding box center [16, 134] width 13 height 13
checkbox input "true"
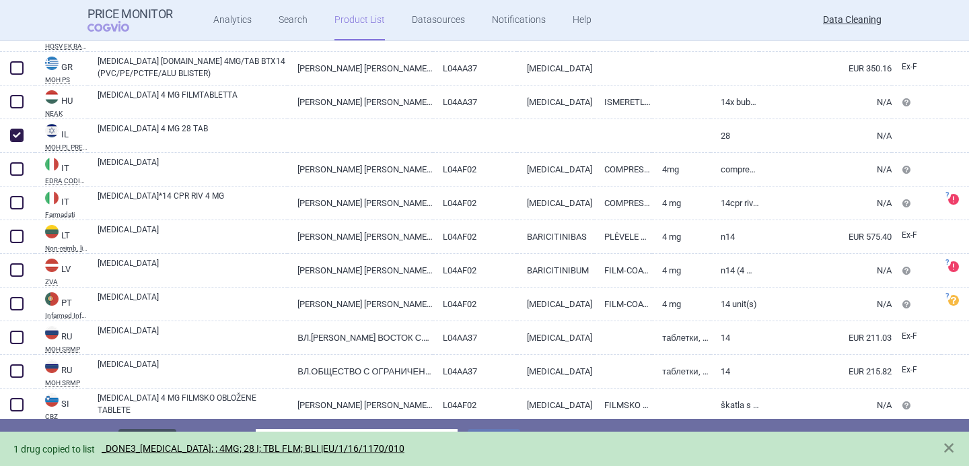
click at [157, 429] on button "Delete" at bounding box center [147, 442] width 58 height 26
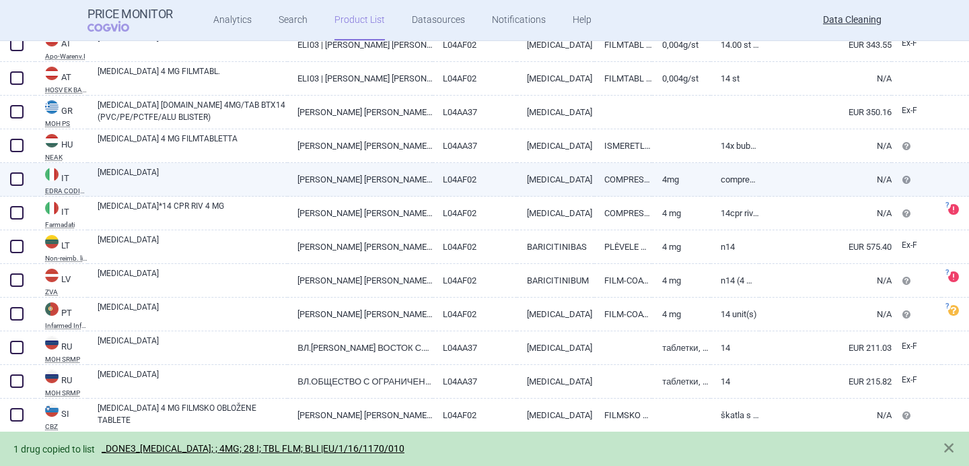
click at [190, 182] on link "[MEDICAL_DATA]" at bounding box center [193, 178] width 190 height 24
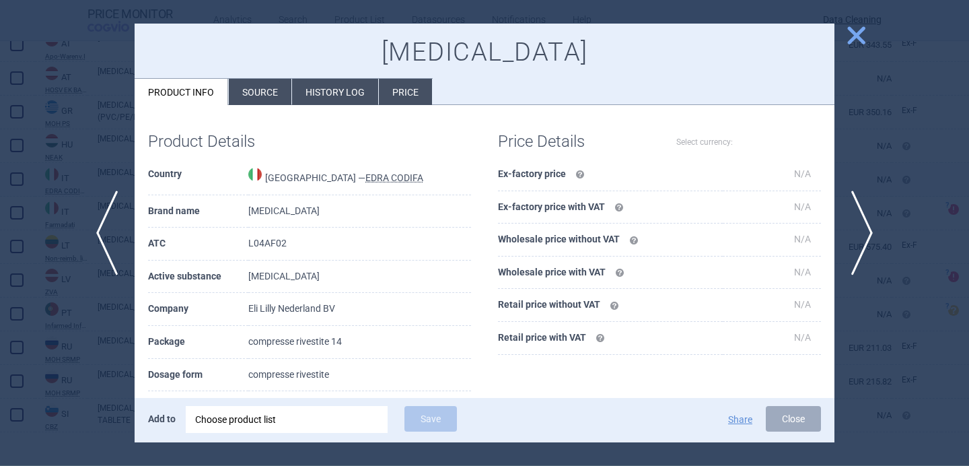
select select "EUR"
click at [94, 319] on div at bounding box center [484, 233] width 969 height 466
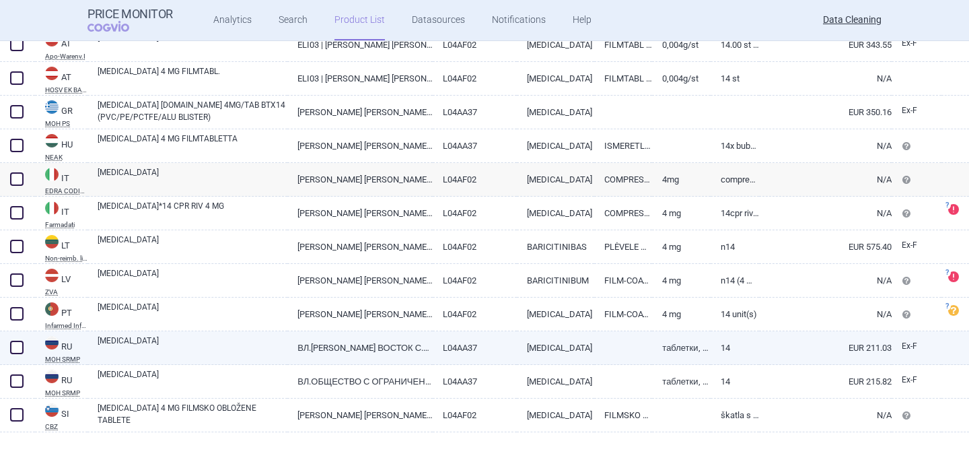
click at [184, 349] on link "[MEDICAL_DATA]" at bounding box center [193, 346] width 190 height 24
select select "EUR"
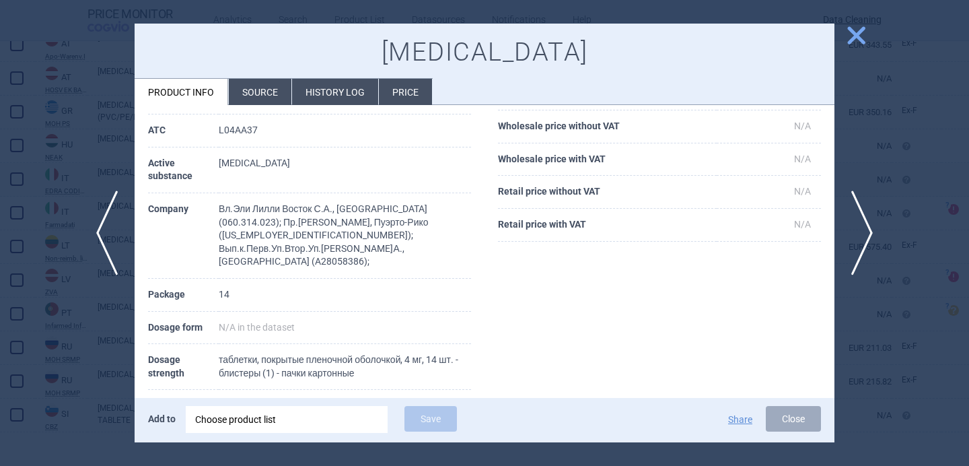
scroll to position [116, 0]
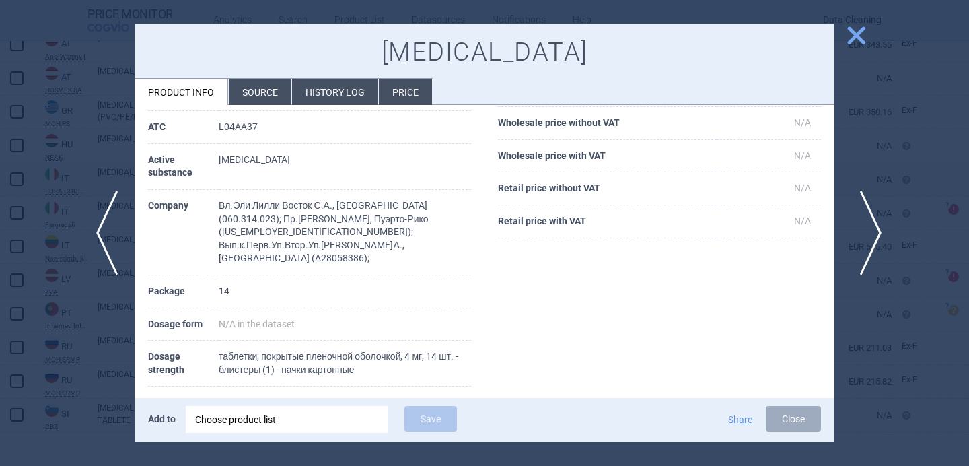
click at [868, 231] on span "next" at bounding box center [866, 232] width 30 height 85
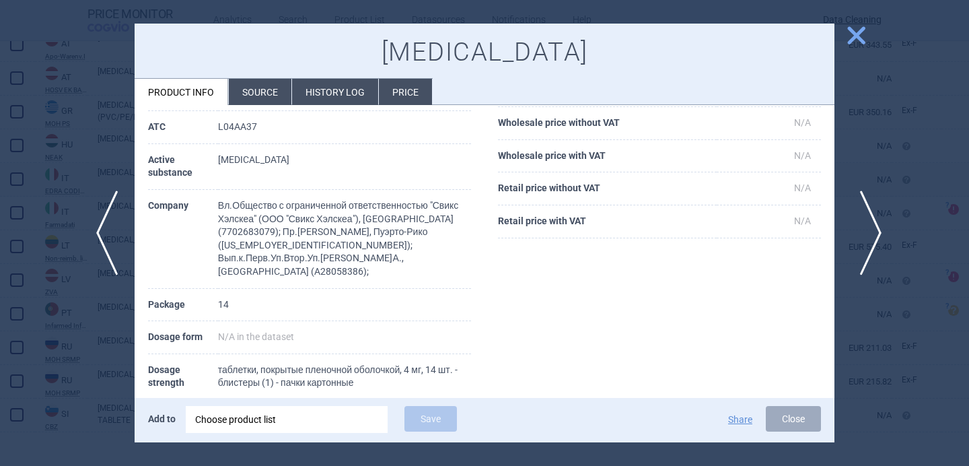
click at [868, 231] on span "next" at bounding box center [866, 232] width 30 height 85
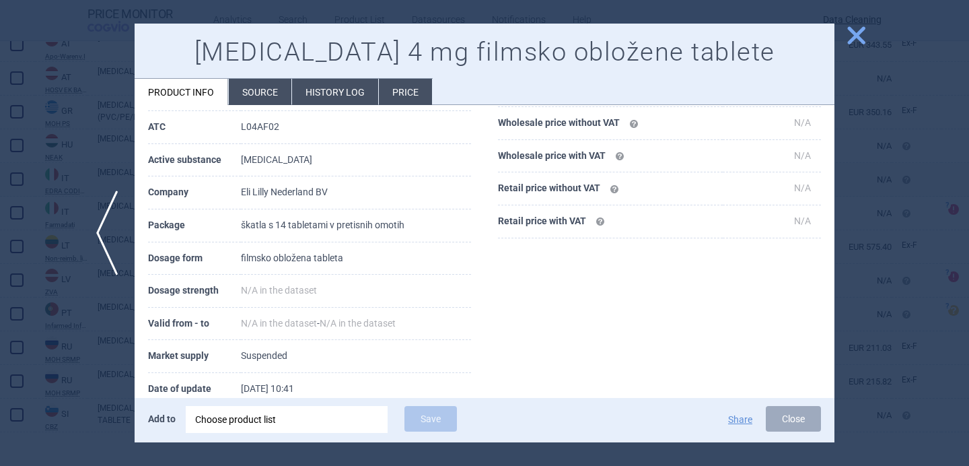
click at [873, 176] on div at bounding box center [484, 233] width 969 height 466
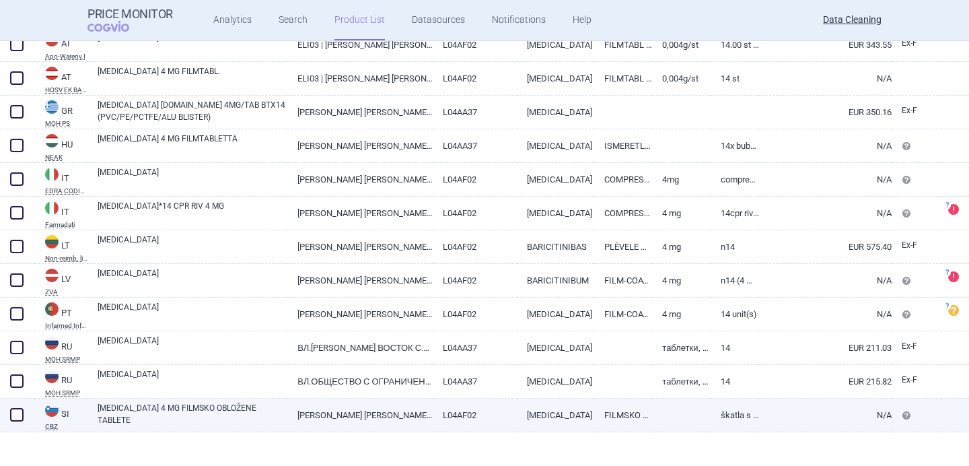
click at [329, 412] on link "[PERSON_NAME] [PERSON_NAME] NEDERLAND BV" at bounding box center [359, 414] width 145 height 33
select select "EUR"
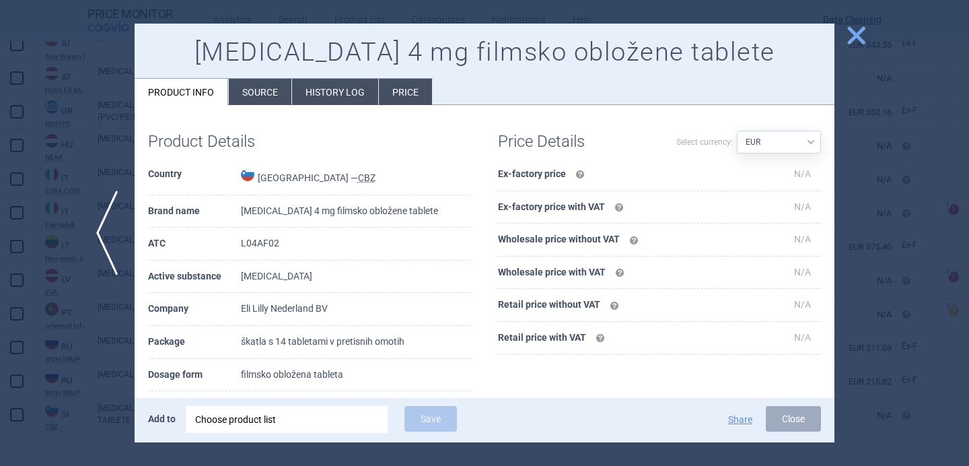
scroll to position [119, 0]
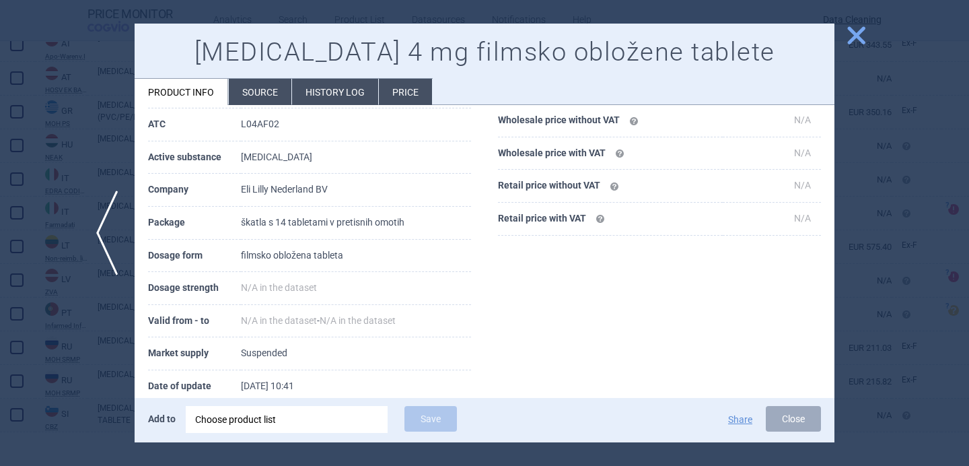
click at [109, 401] on div at bounding box center [484, 233] width 969 height 466
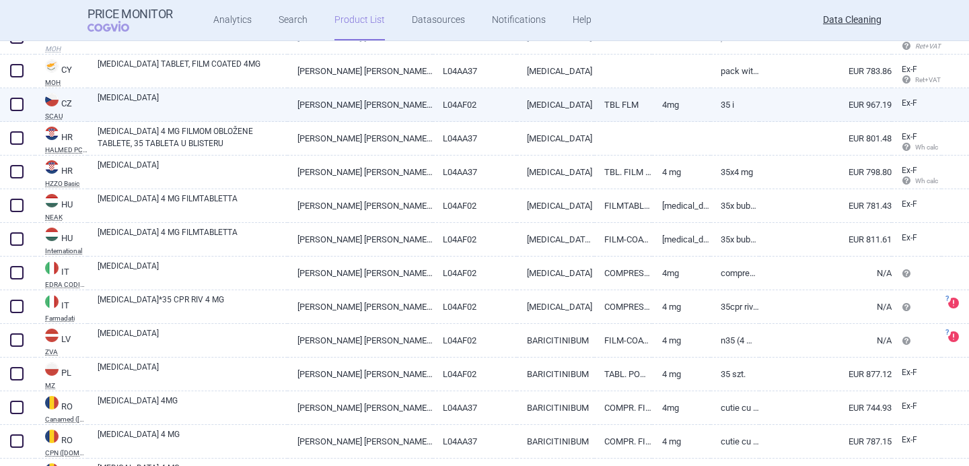
scroll to position [193, 0]
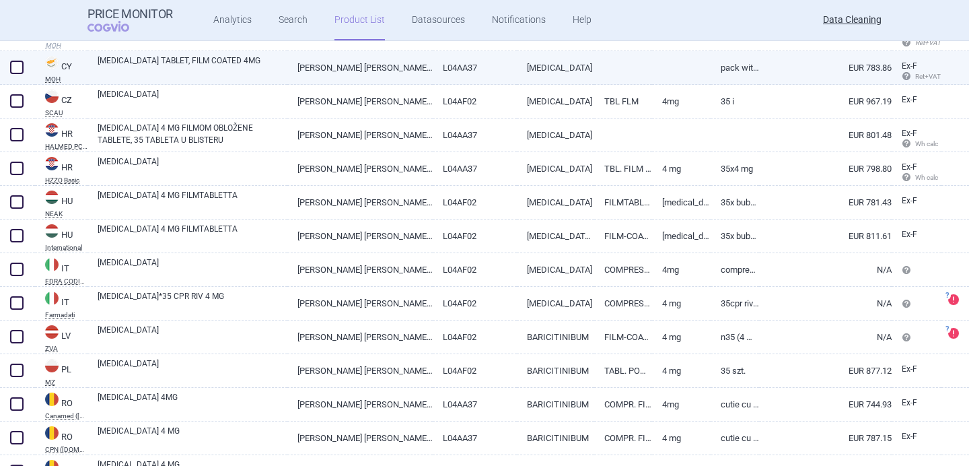
click at [313, 59] on link "[PERSON_NAME] [PERSON_NAME] NEDERLAND BV" at bounding box center [359, 67] width 145 height 33
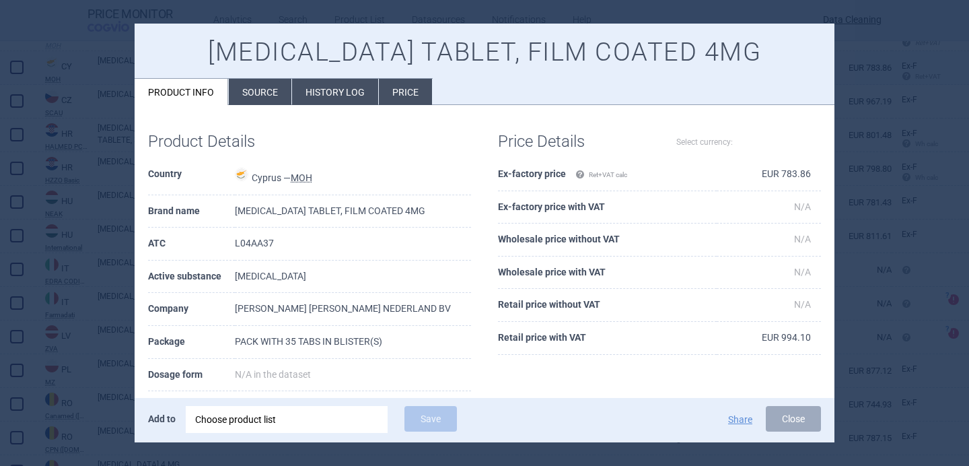
select select "EUR"
click at [82, 122] on div at bounding box center [484, 233] width 969 height 466
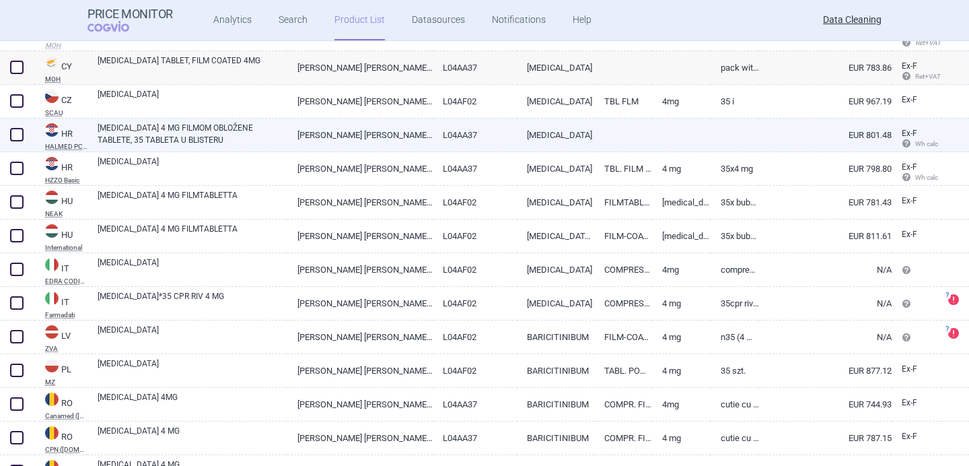
click at [206, 135] on link "OLUMIANT 4 MG FILMOM OBLOŽENE TABLETE, 35 TABLETA U BLISTERU" at bounding box center [193, 134] width 190 height 24
select select "EUR"
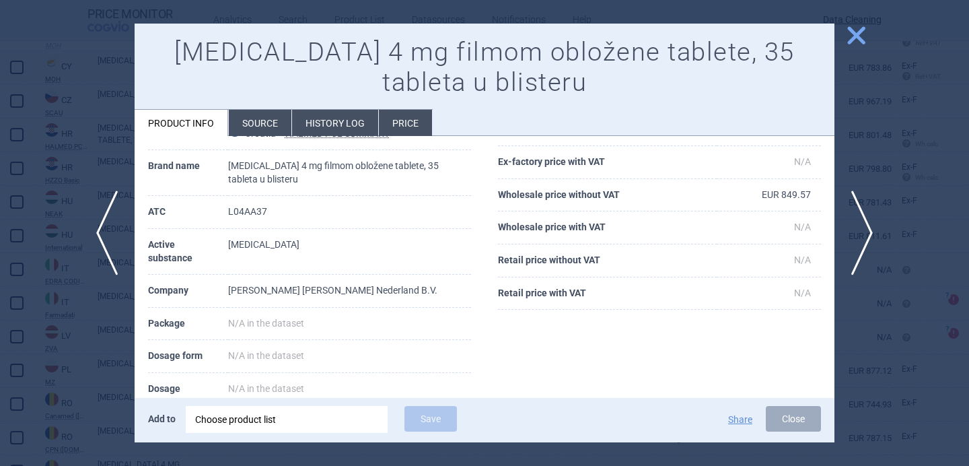
scroll to position [64, 0]
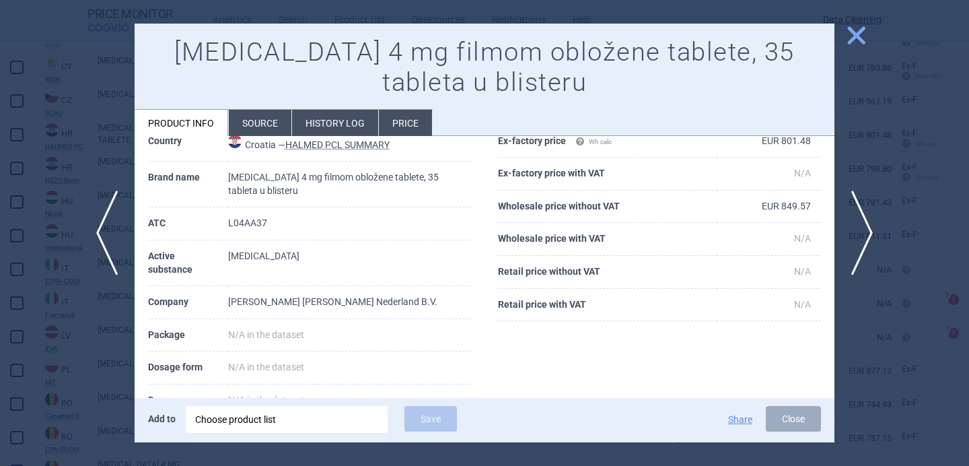
click at [99, 346] on div at bounding box center [484, 233] width 969 height 466
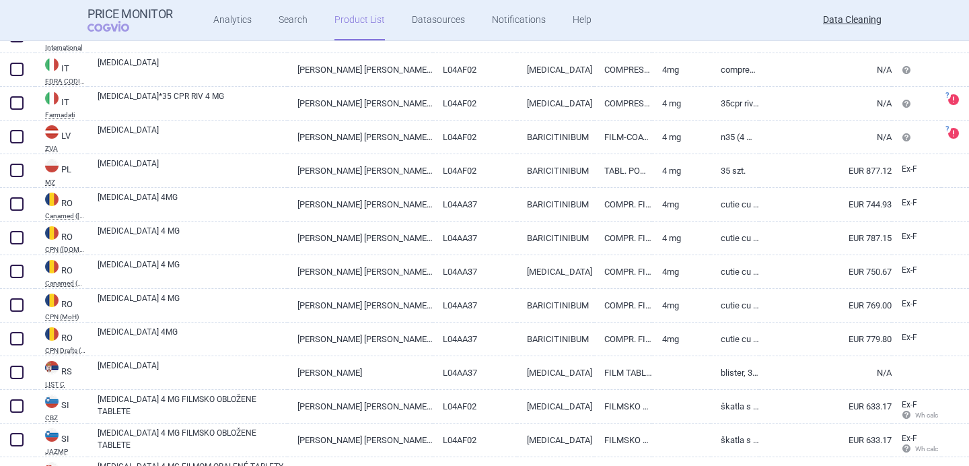
scroll to position [394, 0]
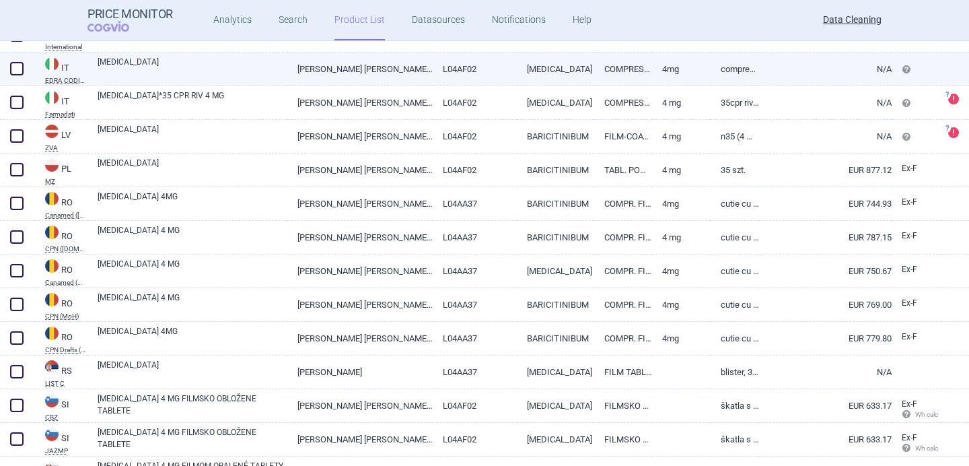
click at [221, 73] on link "[MEDICAL_DATA]" at bounding box center [193, 68] width 190 height 24
select select "EUR"
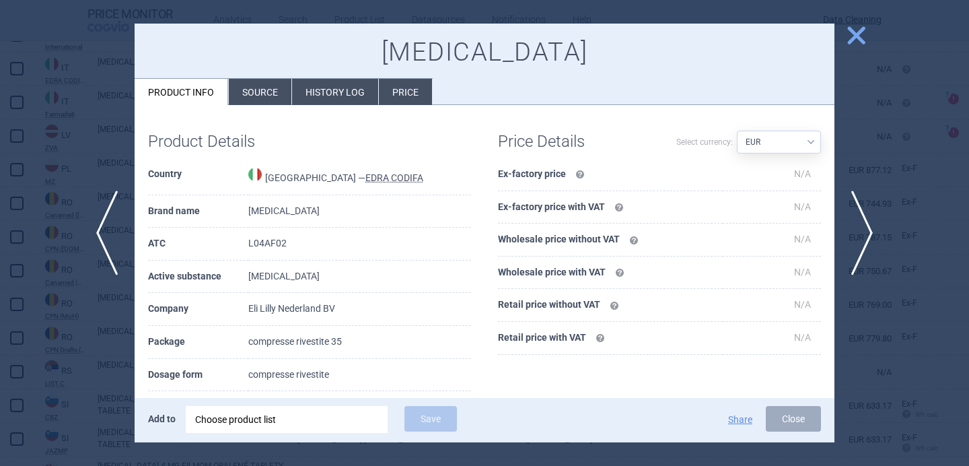
click at [73, 174] on div at bounding box center [484, 233] width 969 height 466
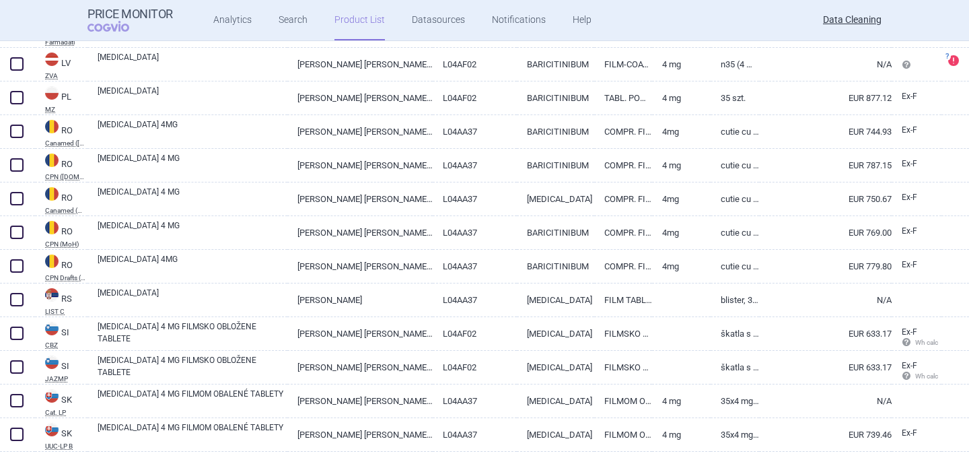
scroll to position [495, 0]
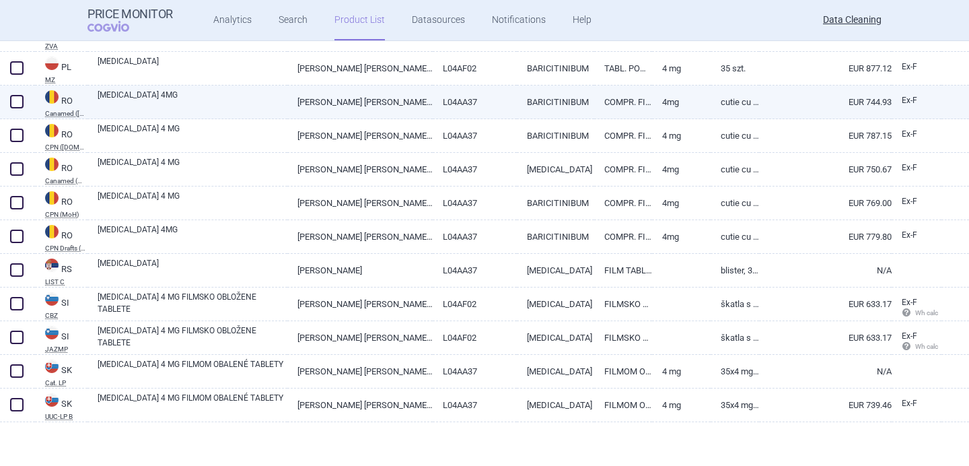
click at [172, 102] on link "OLUMIANT 4MG" at bounding box center [193, 101] width 190 height 24
select select "EUR"
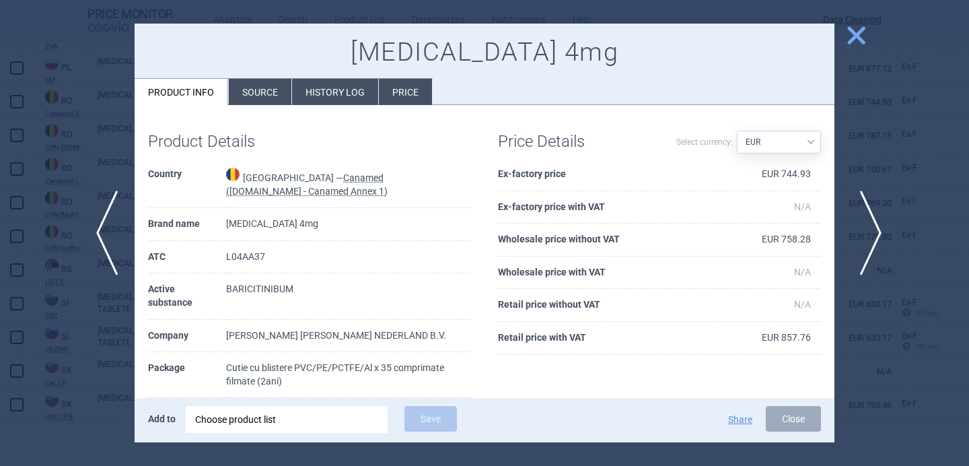
click at [877, 231] on span "next" at bounding box center [866, 232] width 30 height 85
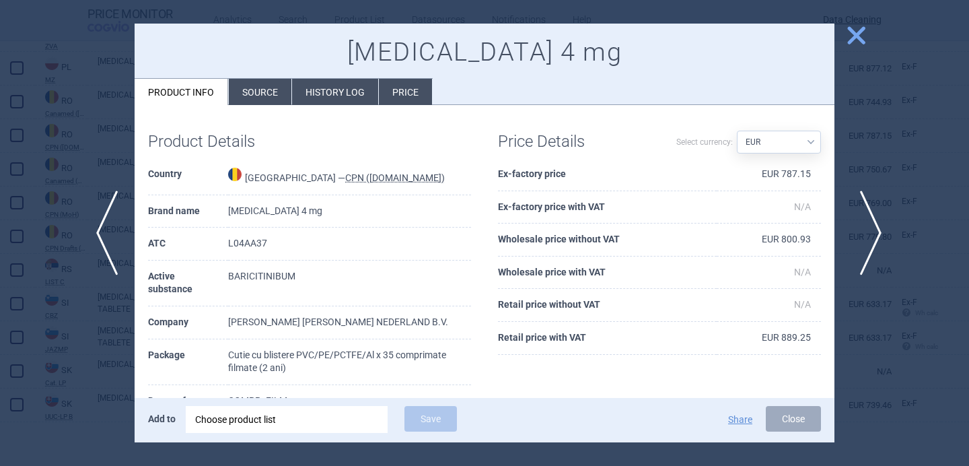
click at [877, 231] on span "next" at bounding box center [866, 232] width 30 height 85
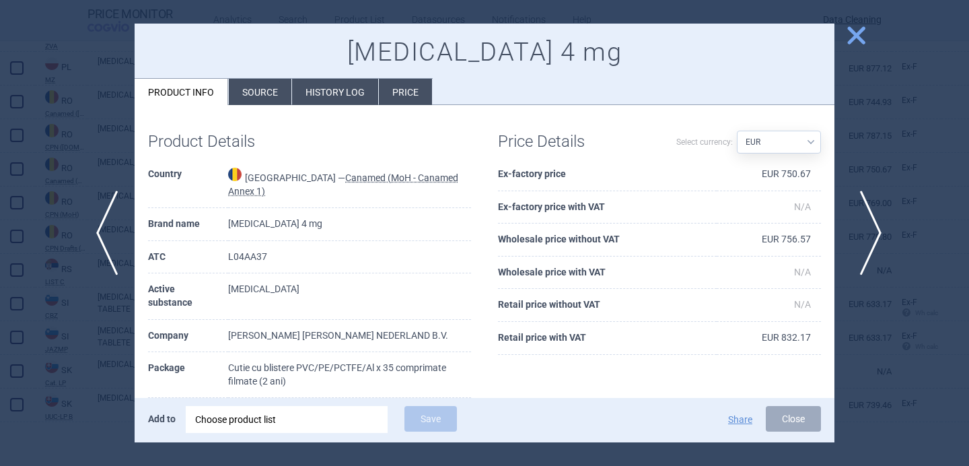
click at [877, 231] on span "next" at bounding box center [866, 232] width 30 height 85
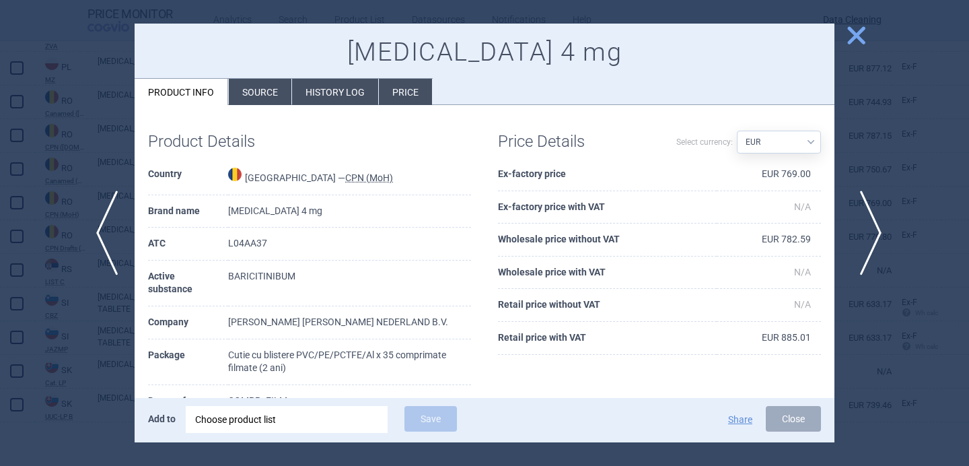
click at [877, 231] on span "next" at bounding box center [866, 232] width 30 height 85
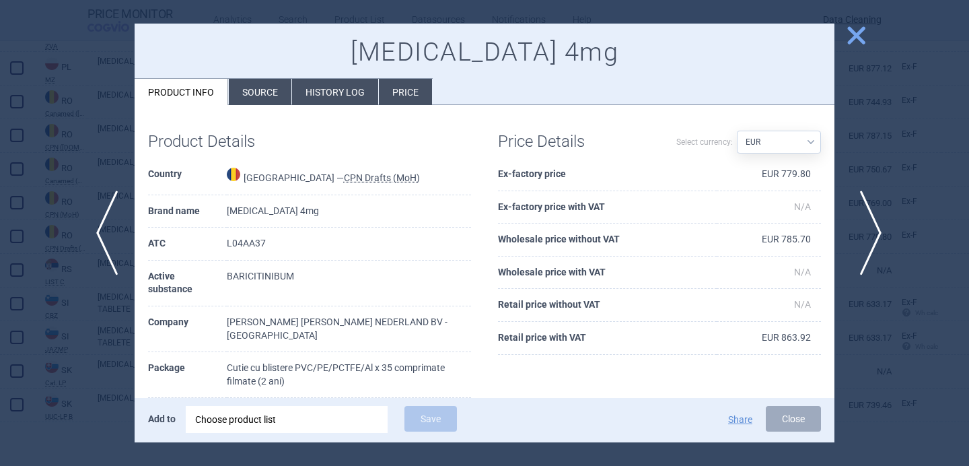
click at [877, 231] on span "next" at bounding box center [866, 232] width 30 height 85
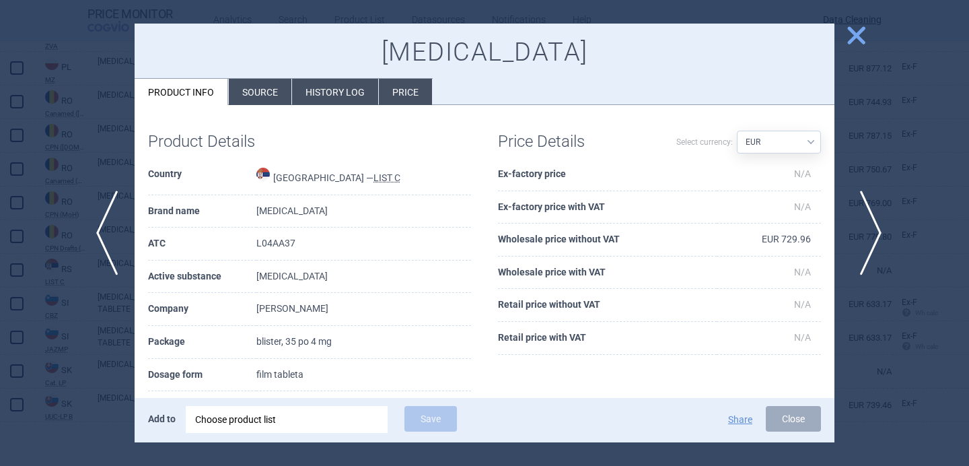
click at [877, 231] on span "next" at bounding box center [866, 232] width 30 height 85
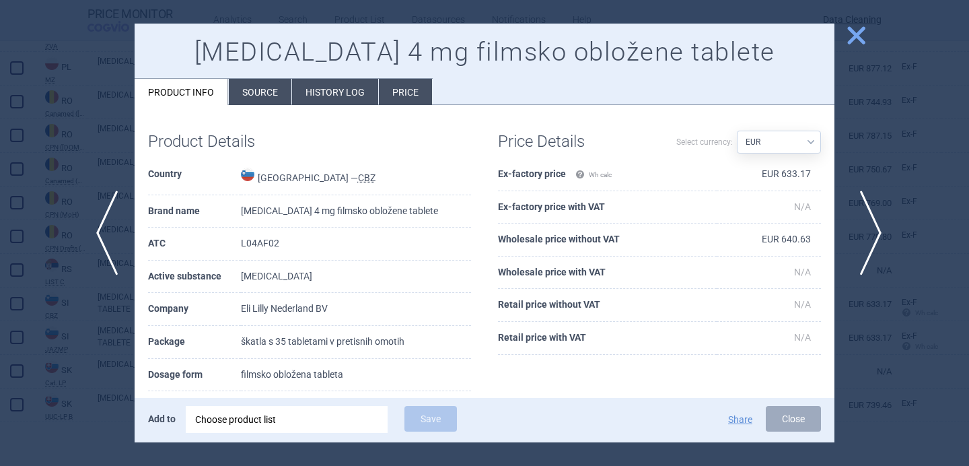
click at [877, 233] on span "next" at bounding box center [866, 232] width 30 height 85
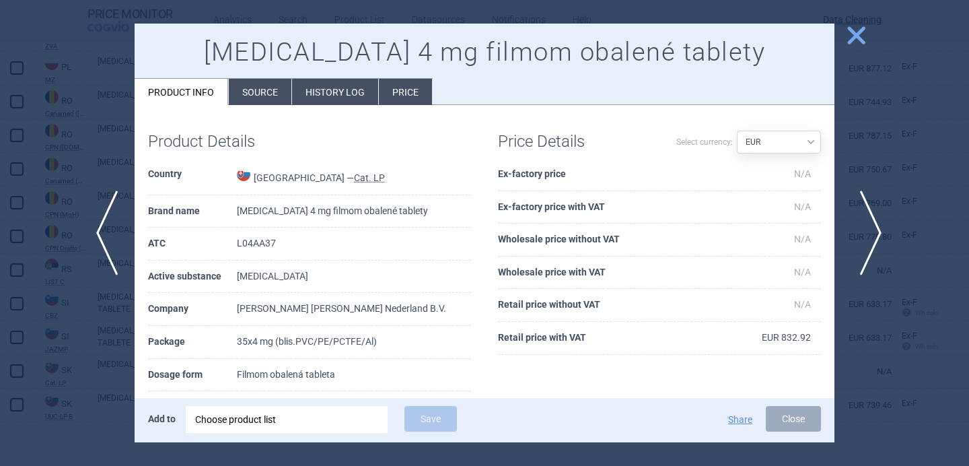
click at [877, 233] on span "next" at bounding box center [866, 232] width 30 height 85
click at [871, 215] on div at bounding box center [484, 233] width 969 height 466
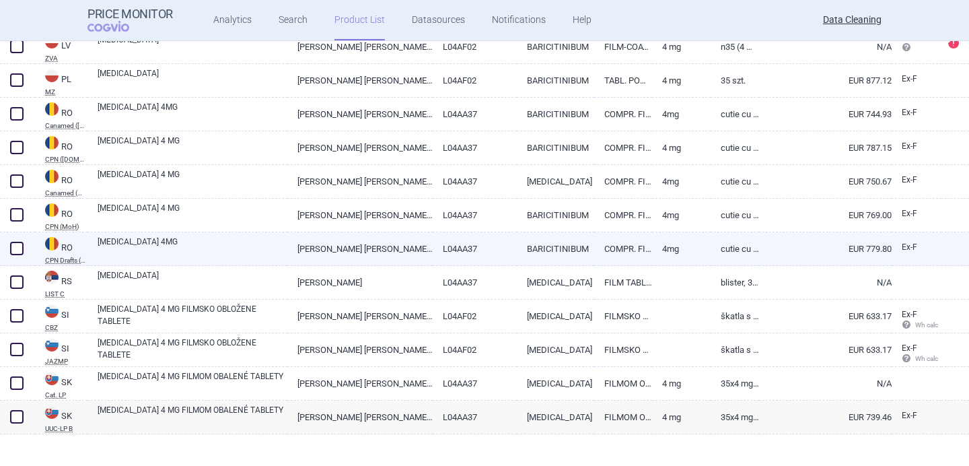
scroll to position [495, 0]
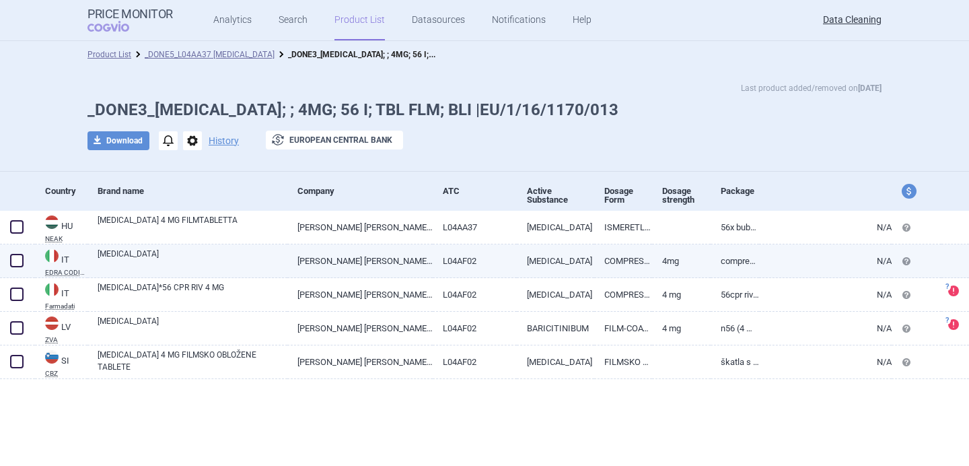
click at [254, 250] on link "[MEDICAL_DATA]" at bounding box center [193, 260] width 190 height 24
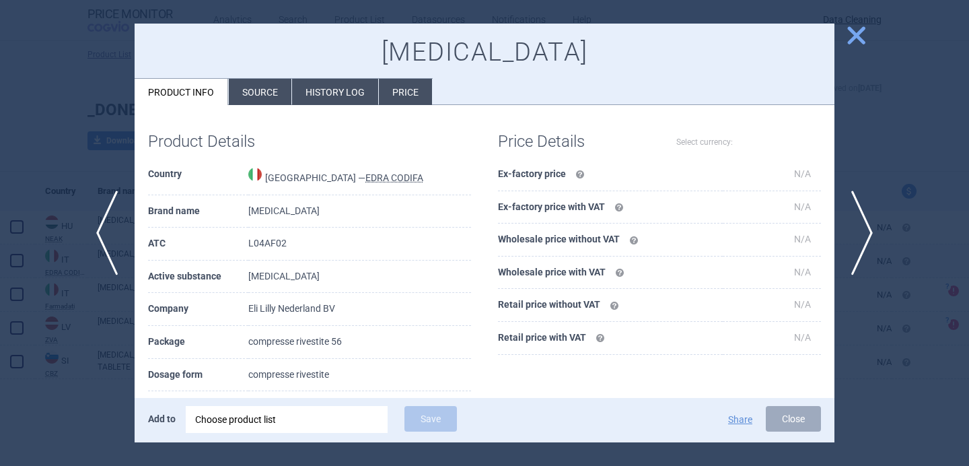
select select "EUR"
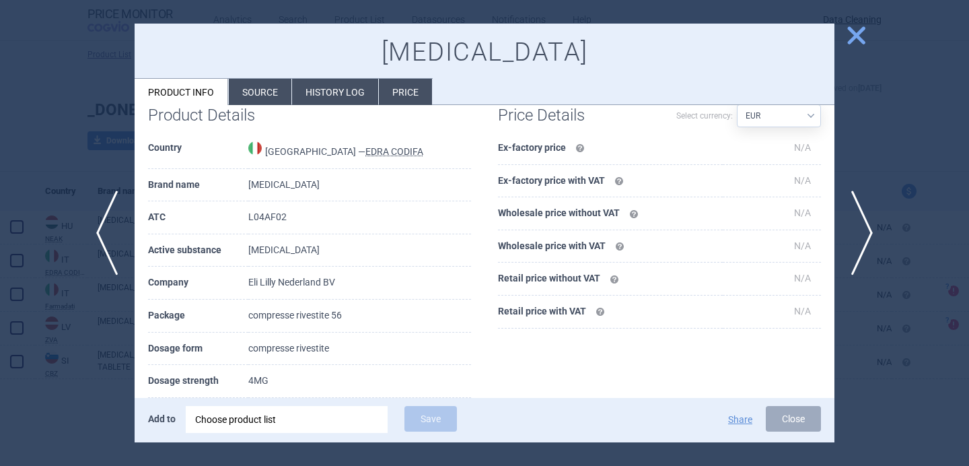
click at [79, 356] on div at bounding box center [484, 233] width 969 height 466
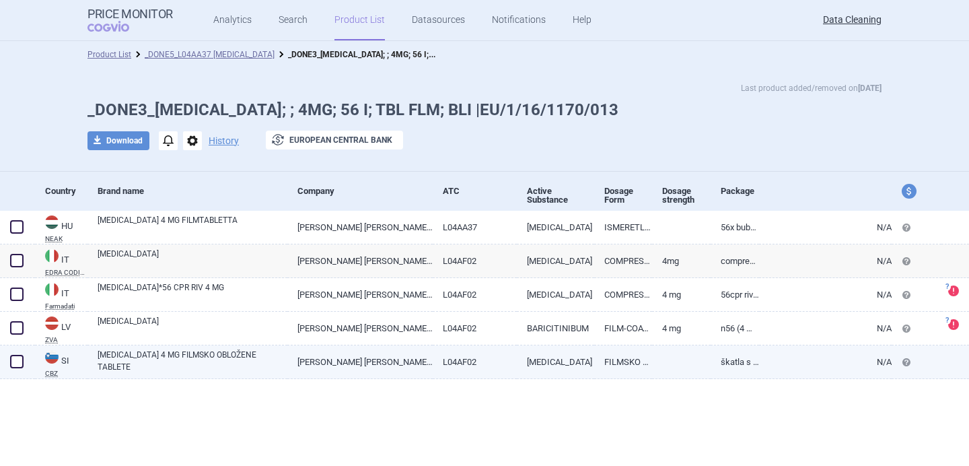
click at [196, 358] on link "[MEDICAL_DATA] 4 MG FILMSKO OBLOŽENE TABLETE" at bounding box center [193, 360] width 190 height 24
select select "EUR"
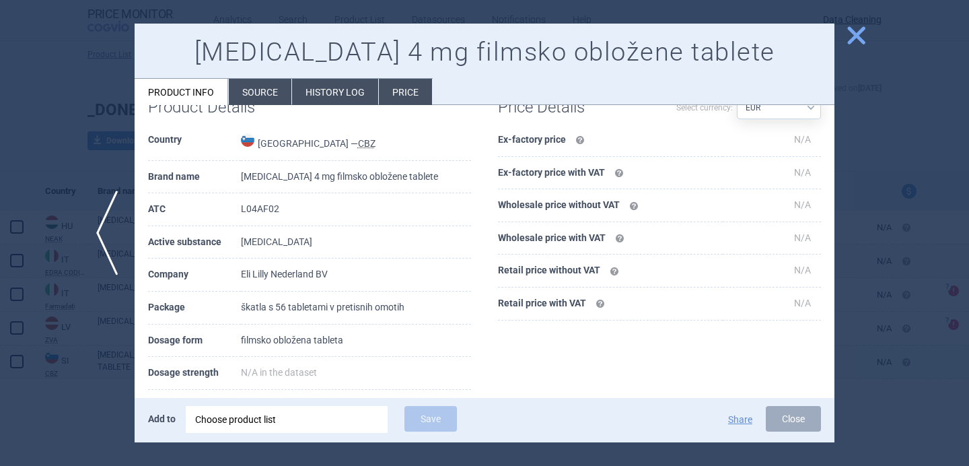
scroll to position [38, 0]
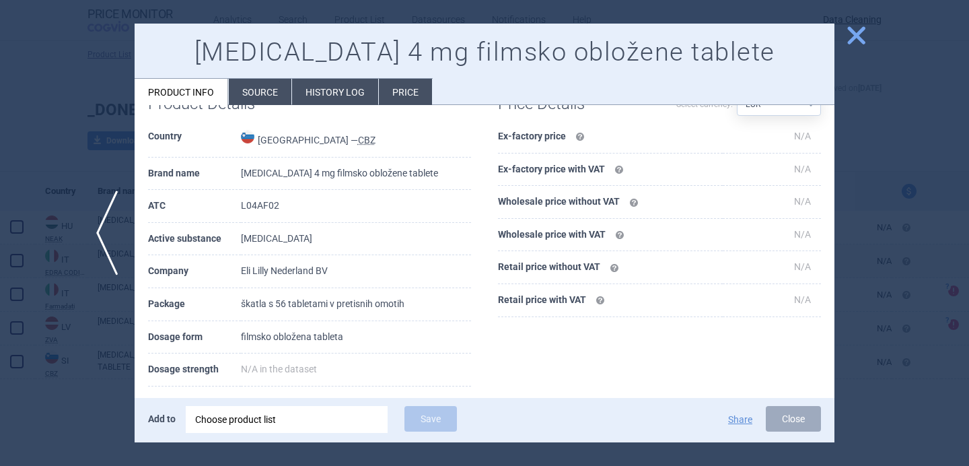
click at [85, 435] on div at bounding box center [484, 233] width 969 height 466
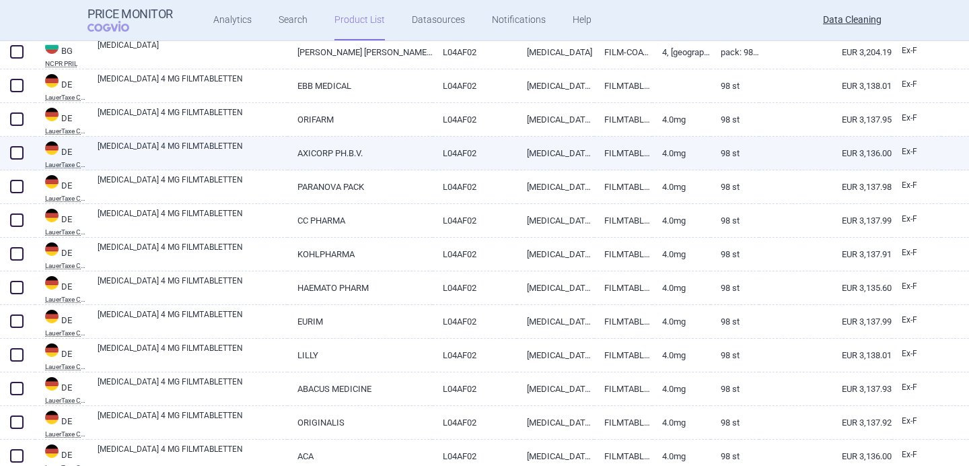
scroll to position [193, 0]
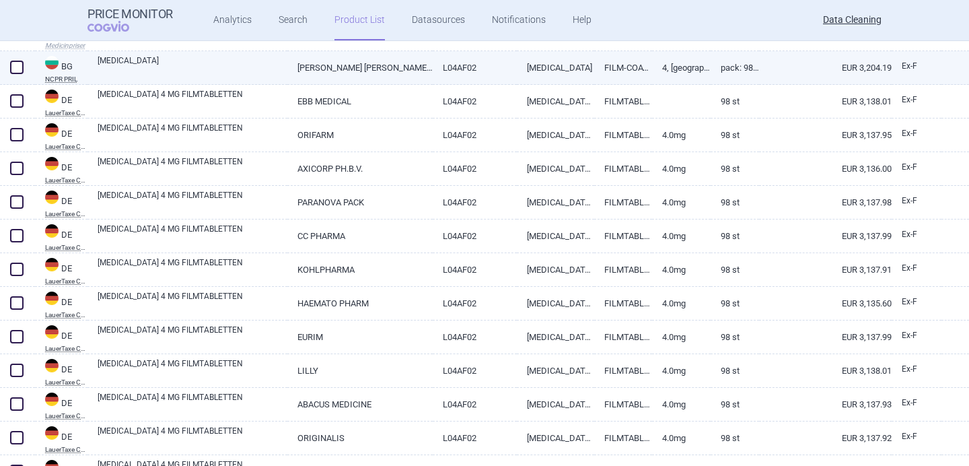
click at [274, 69] on link "[MEDICAL_DATA]" at bounding box center [193, 66] width 190 height 24
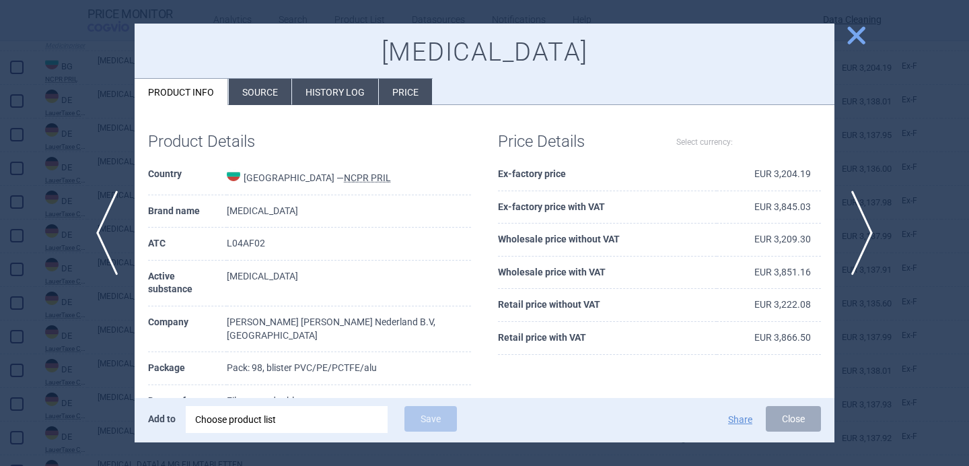
select select "EUR"
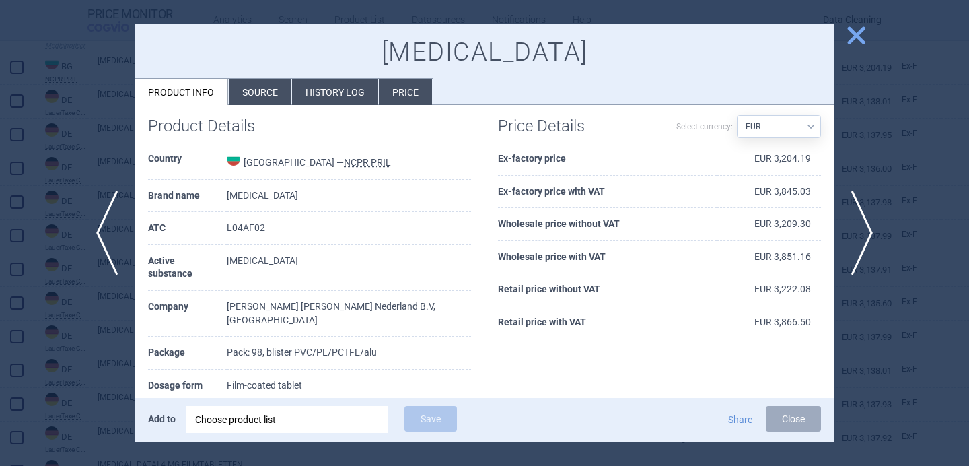
click at [100, 354] on div at bounding box center [484, 233] width 969 height 466
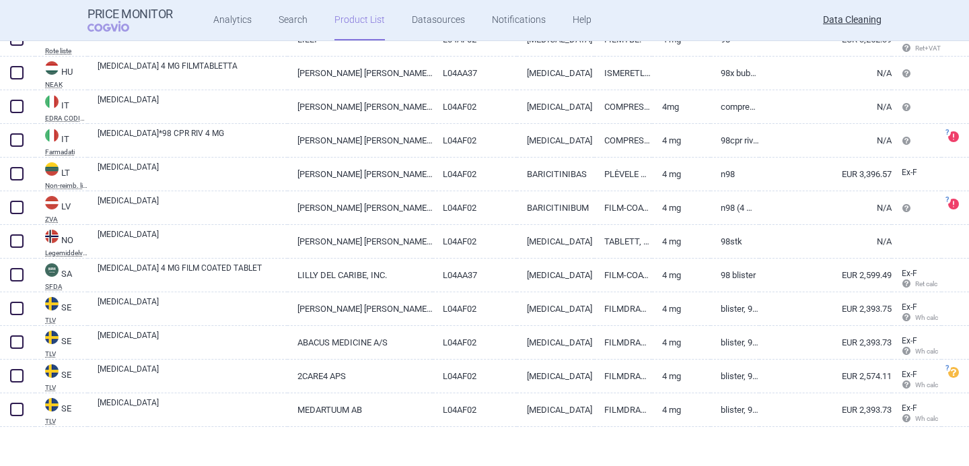
scroll to position [1370, 0]
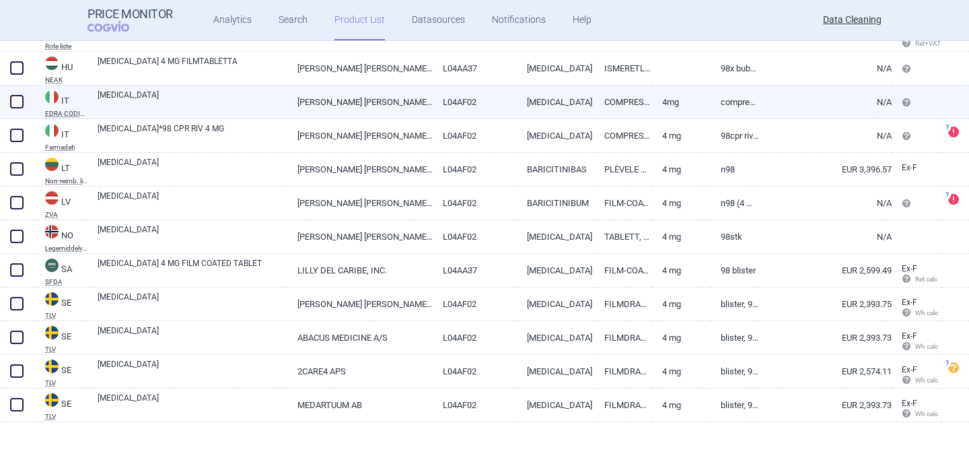
click at [223, 109] on link "[MEDICAL_DATA]" at bounding box center [193, 101] width 190 height 24
select select "EUR"
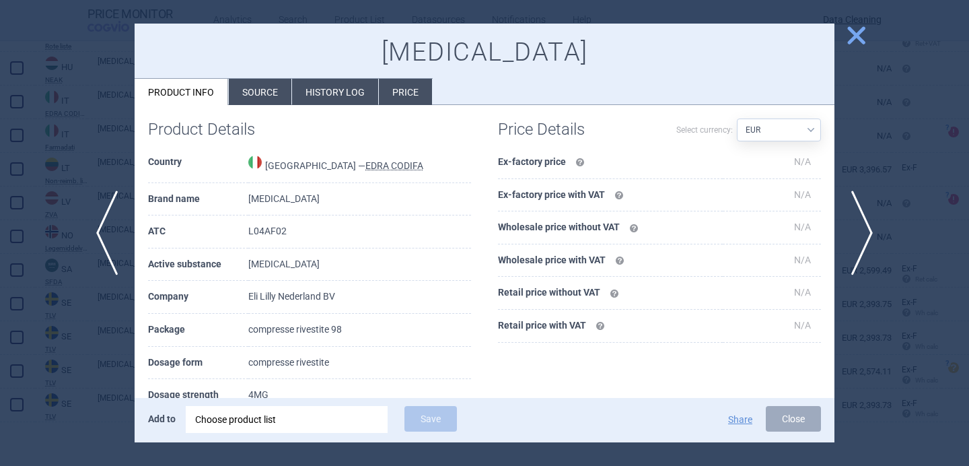
scroll to position [15, 0]
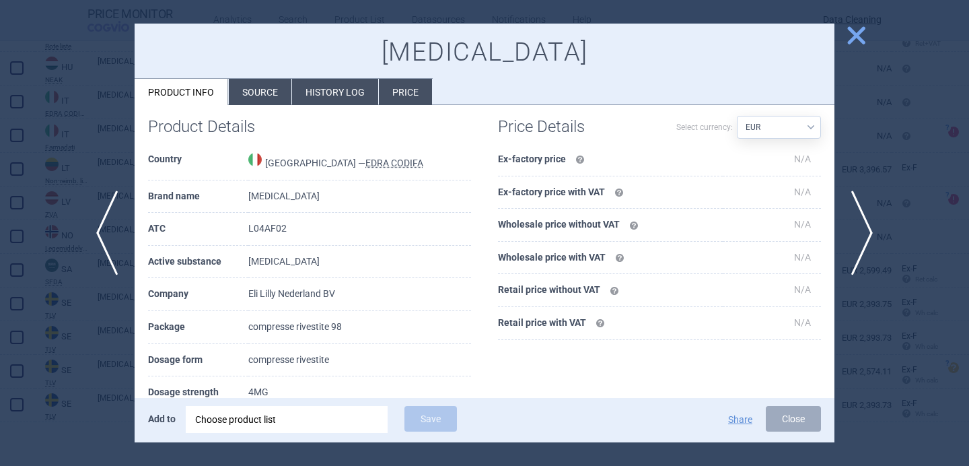
click at [112, 324] on div at bounding box center [484, 233] width 969 height 466
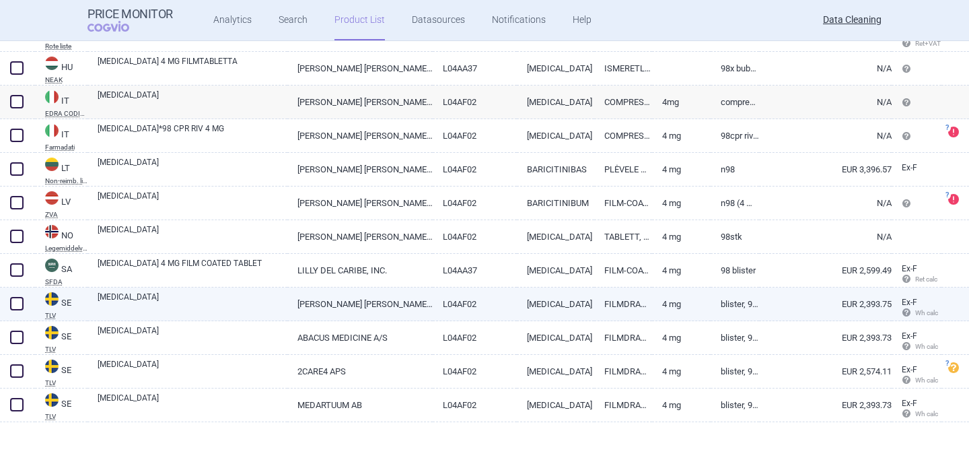
click at [207, 295] on link "[MEDICAL_DATA]" at bounding box center [193, 303] width 190 height 24
select select "EUR"
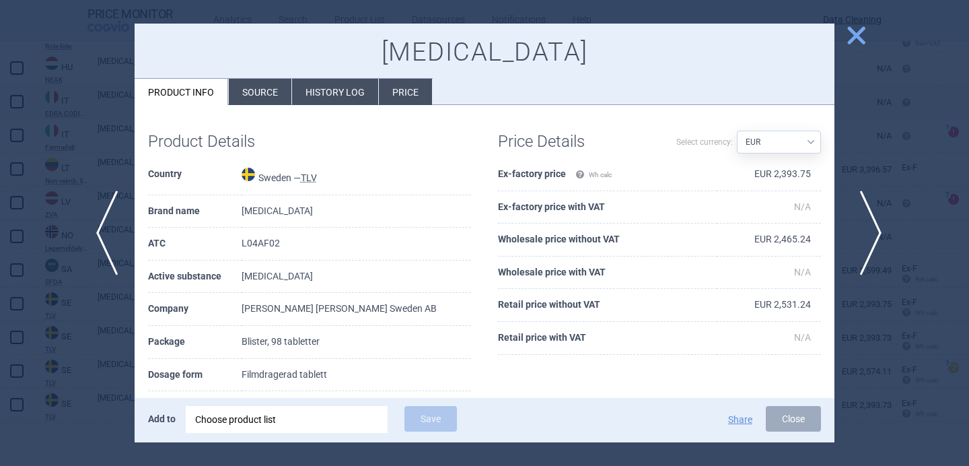
click at [869, 230] on span "next" at bounding box center [866, 232] width 30 height 85
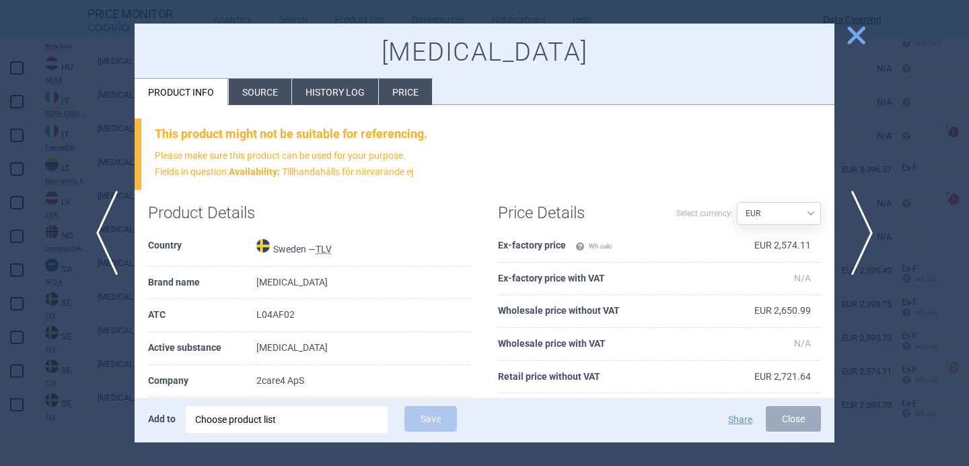
scroll to position [128, 0]
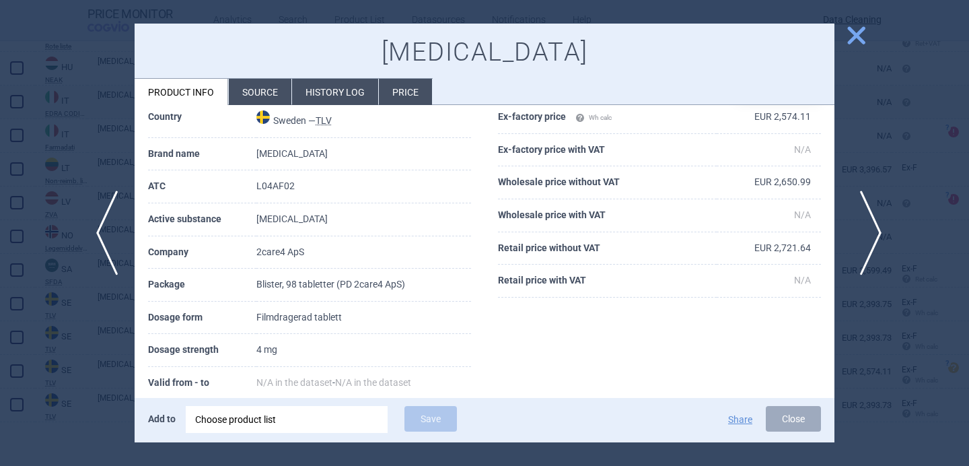
click at [872, 229] on span "next" at bounding box center [866, 232] width 30 height 85
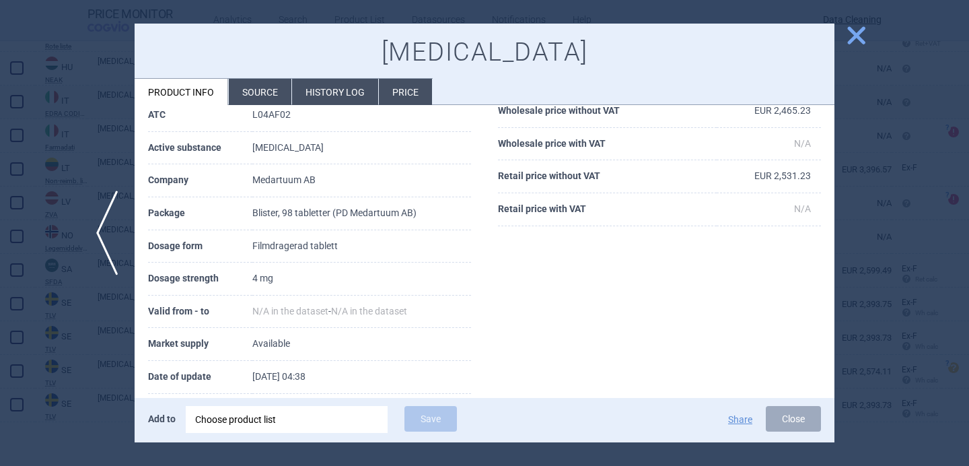
scroll to position [57, 0]
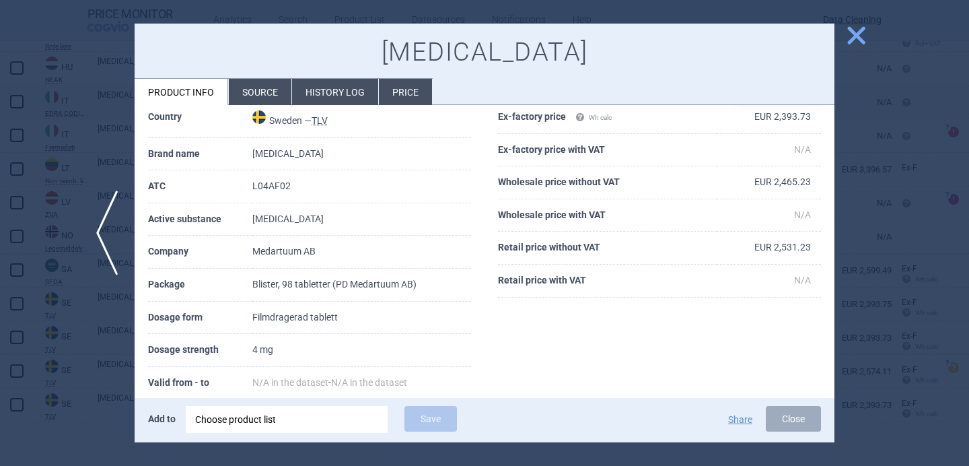
click at [872, 229] on div at bounding box center [484, 233] width 969 height 466
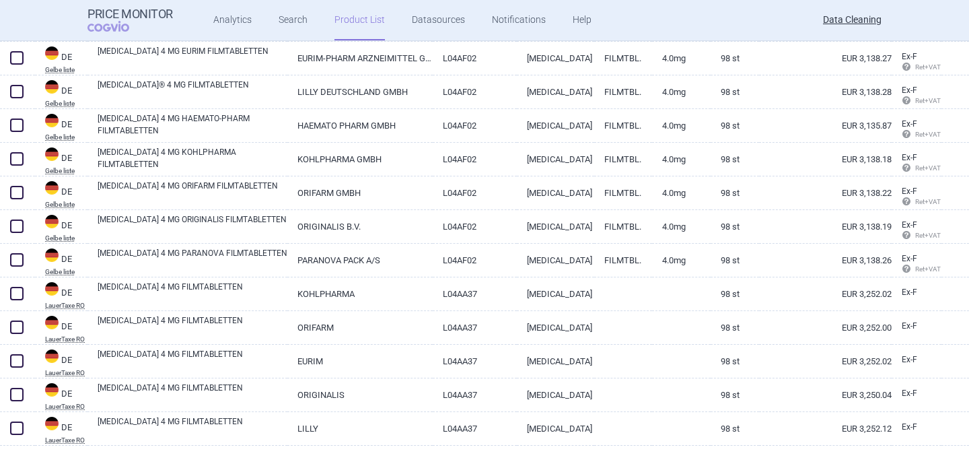
scroll to position [443, 0]
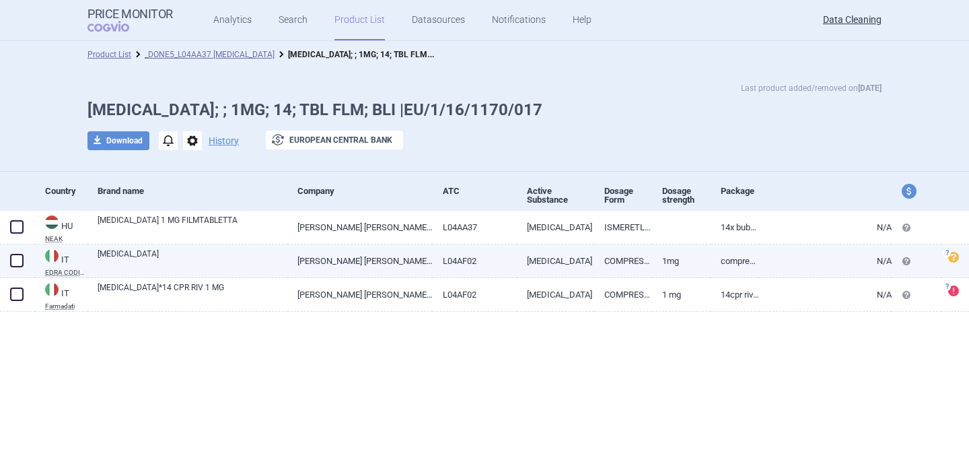
click at [229, 260] on link "[MEDICAL_DATA]" at bounding box center [193, 260] width 190 height 24
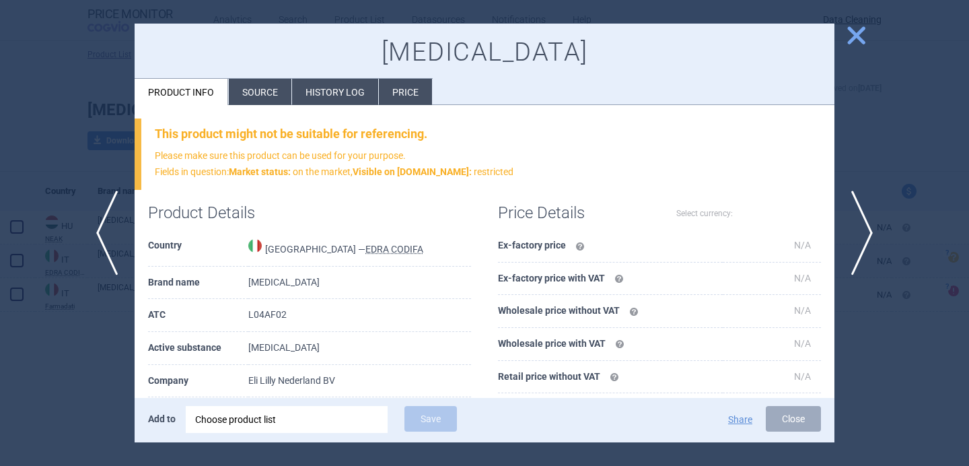
select select "EUR"
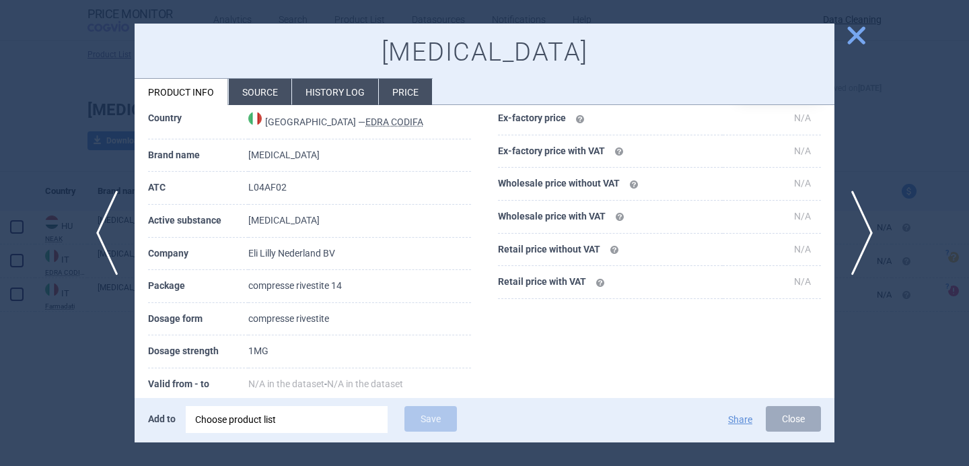
scroll to position [138, 0]
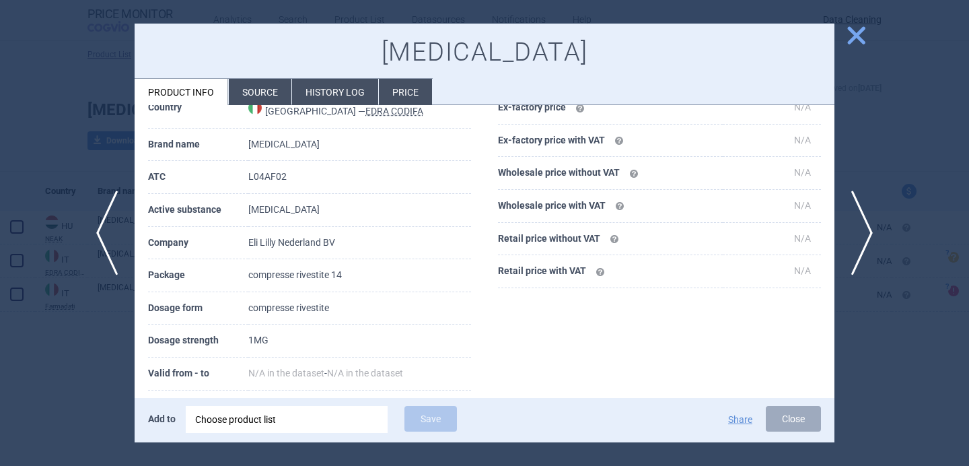
click at [61, 373] on div at bounding box center [484, 233] width 969 height 466
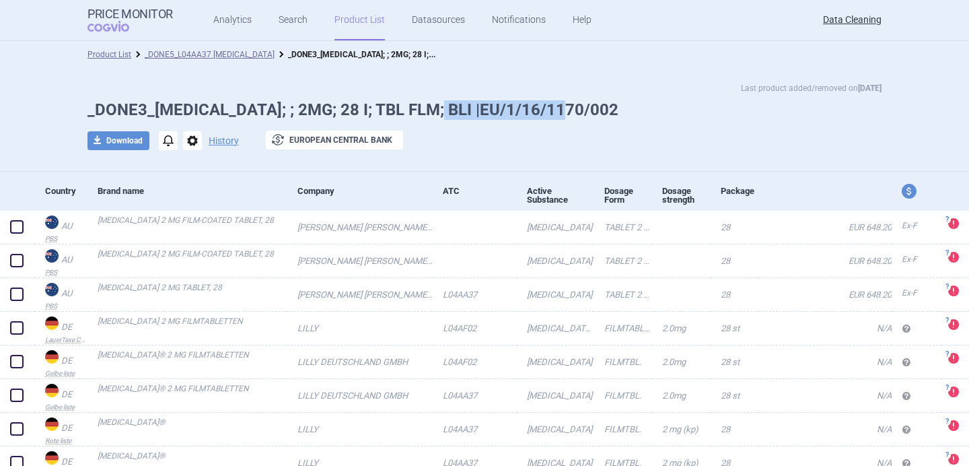
drag, startPoint x: 588, startPoint y: 104, endPoint x: 437, endPoint y: 104, distance: 150.7
click at [437, 104] on h1 "_DONE3_[MEDICAL_DATA]; ; 2MG; 28 I; TBL FLM; BLI |EU/1/16/1170/002" at bounding box center [484, 110] width 794 height 20
copy h1 "EU/1/16/1170/002"
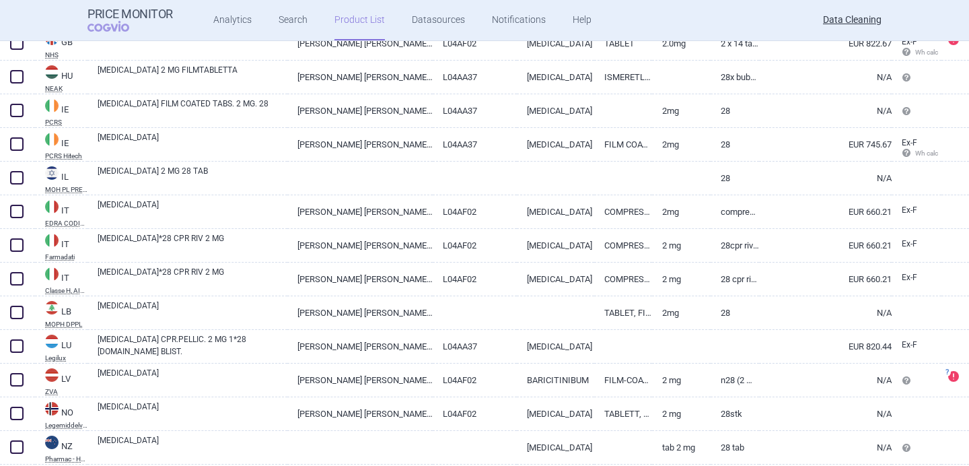
scroll to position [2270, 0]
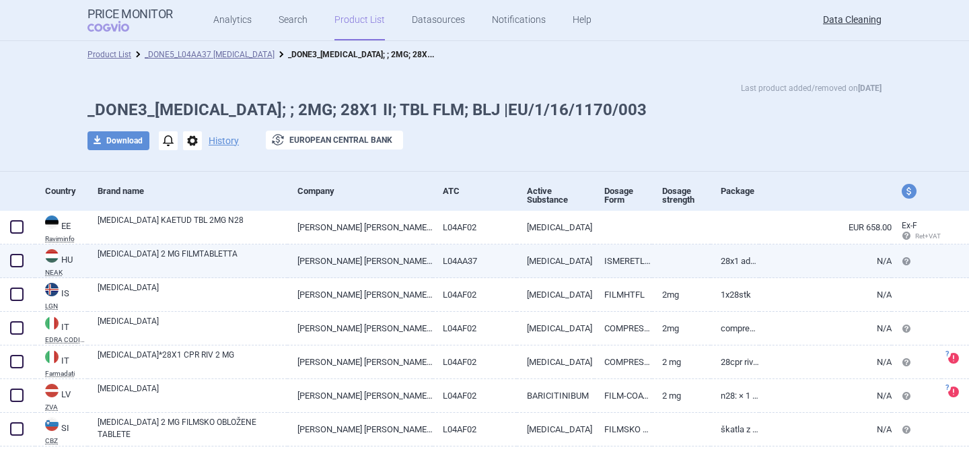
scroll to position [24, 0]
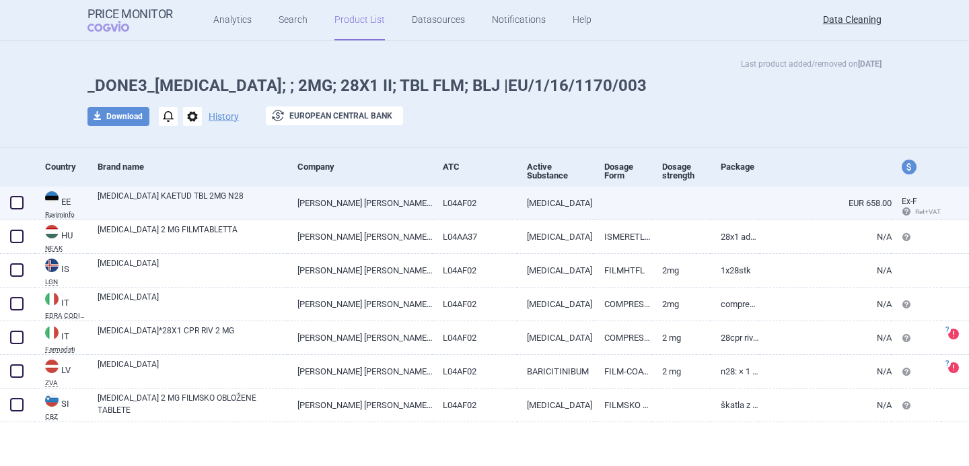
click at [210, 207] on link "[MEDICAL_DATA] KAETUD TBL 2MG N28" at bounding box center [193, 202] width 190 height 24
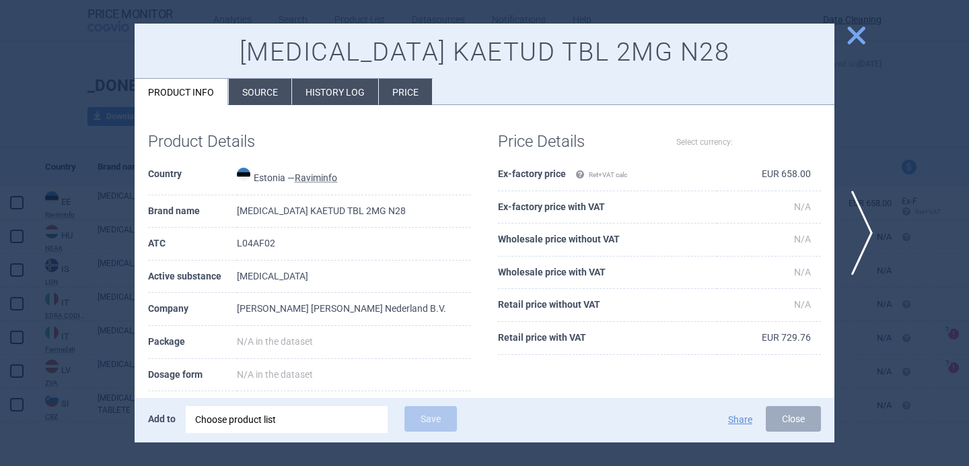
select select "EUR"
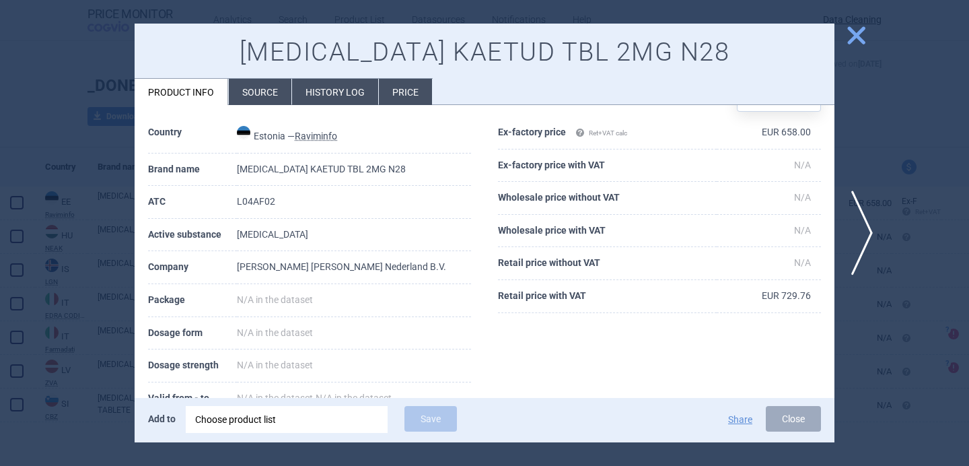
scroll to position [63, 0]
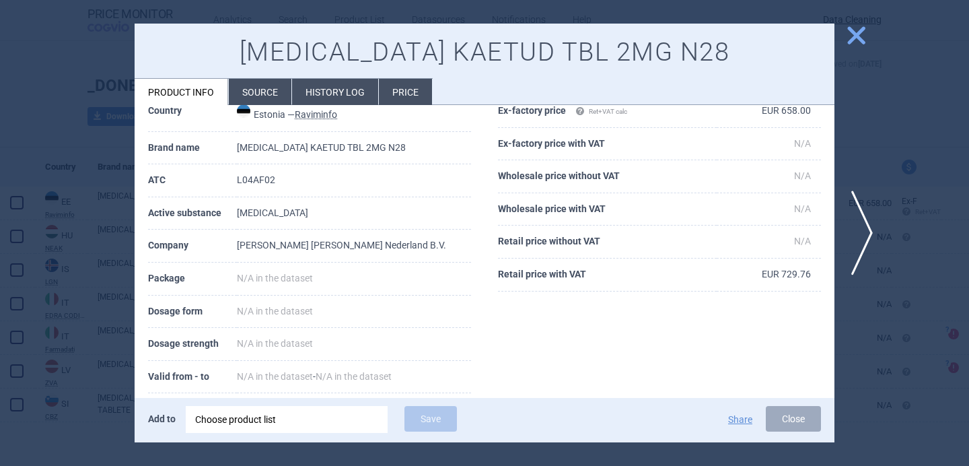
click at [267, 95] on li "Source" at bounding box center [260, 92] width 63 height 26
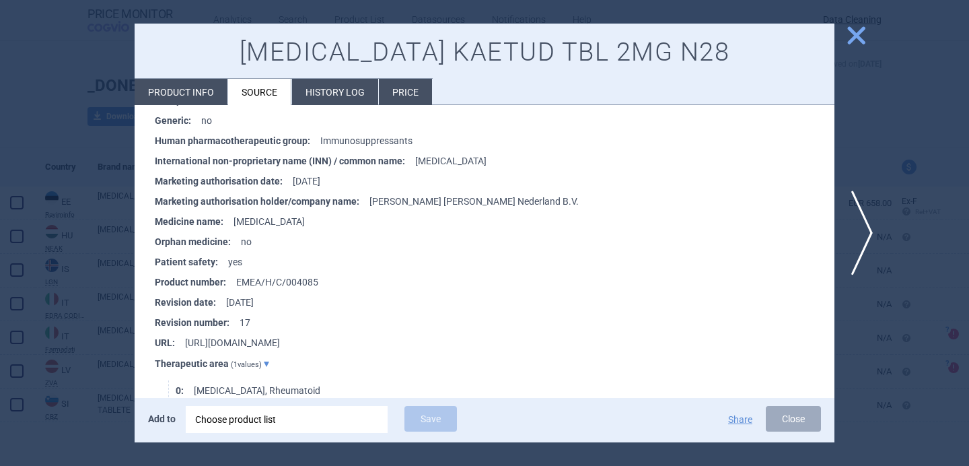
scroll to position [1260, 0]
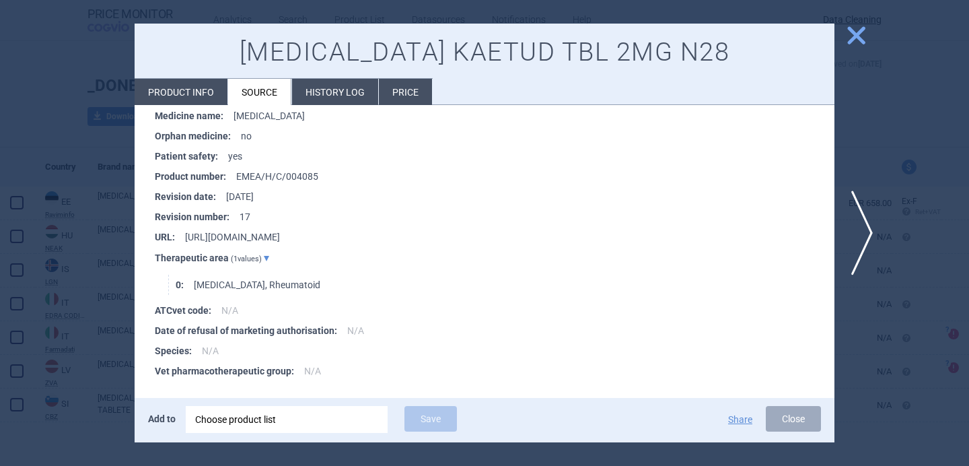
click at [97, 299] on div at bounding box center [484, 233] width 969 height 466
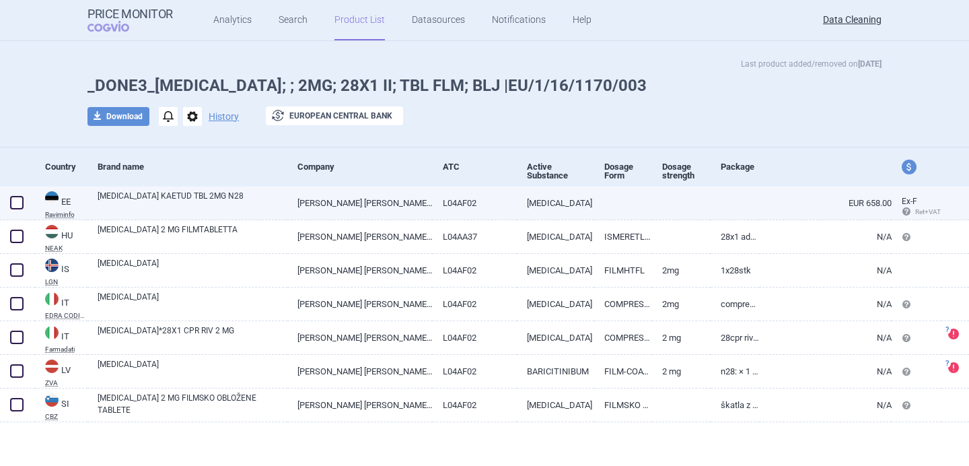
click at [17, 201] on span at bounding box center [16, 202] width 13 height 13
checkbox input "true"
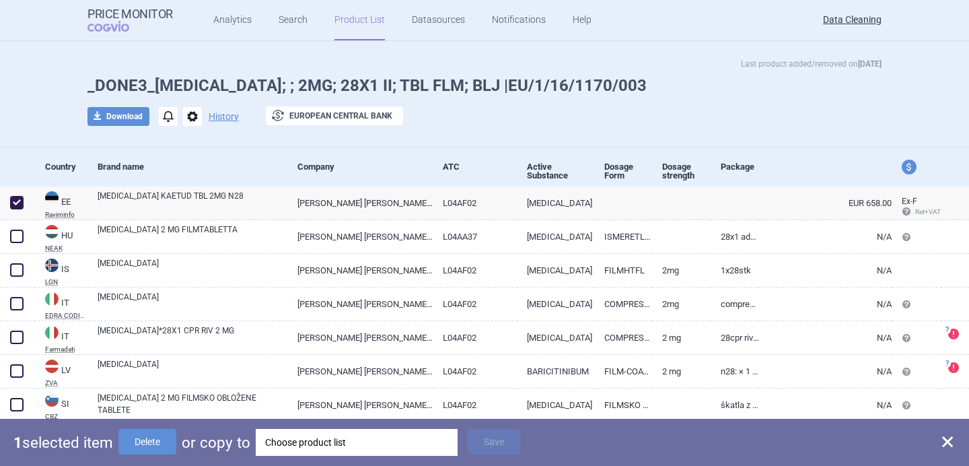
click at [297, 437] on div "Choose product list" at bounding box center [356, 442] width 183 height 27
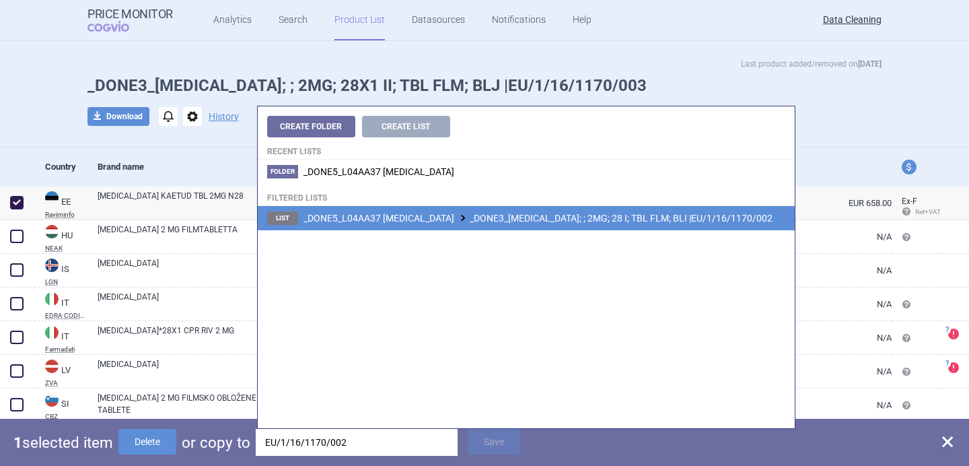
type input "EU/1/16/1170/002"
click at [525, 215] on span "_DONE5_L04AA37 [MEDICAL_DATA] _DONE3_[MEDICAL_DATA]; ; 2MG; 28 I; TBL FLM; BLI …" at bounding box center [537, 218] width 469 height 11
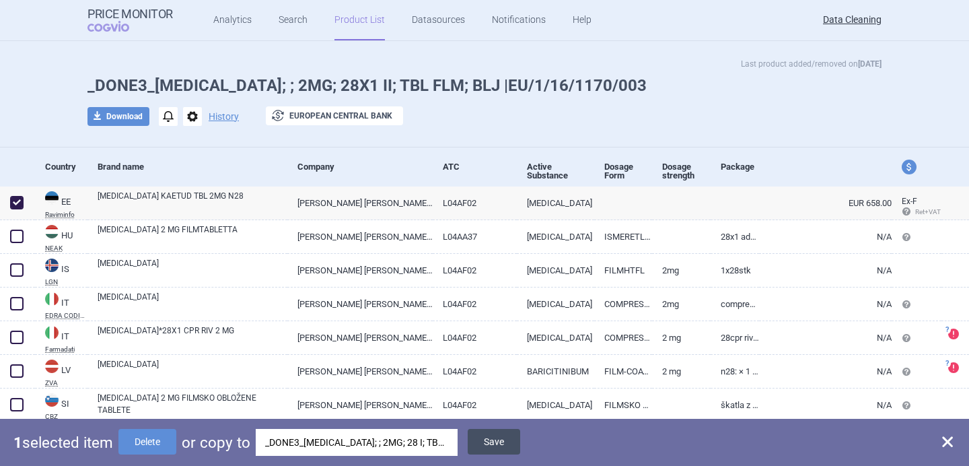
click at [505, 436] on button "Save" at bounding box center [494, 442] width 52 height 26
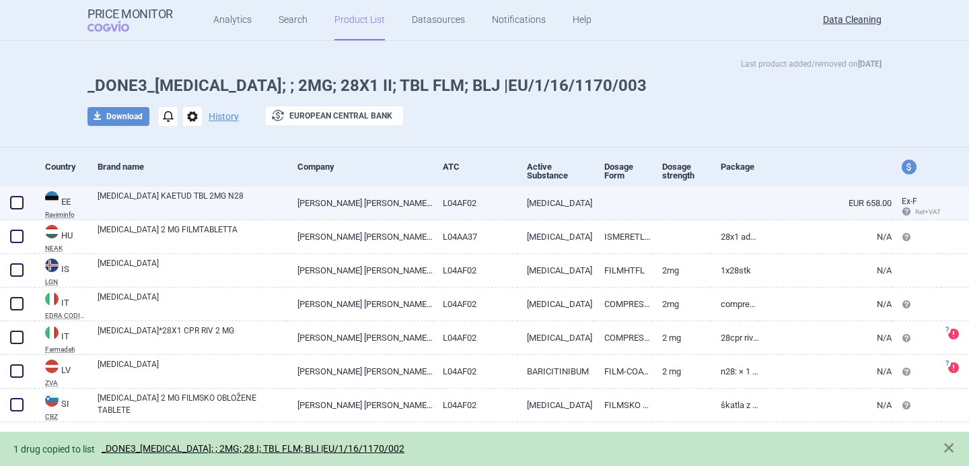
click at [13, 202] on span at bounding box center [16, 202] width 13 height 13
checkbox input "true"
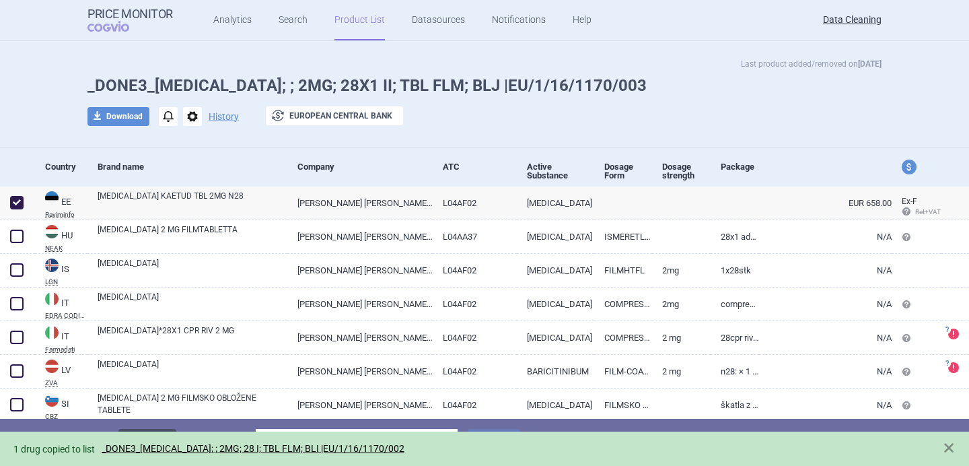
click at [153, 429] on button "Delete" at bounding box center [147, 442] width 58 height 26
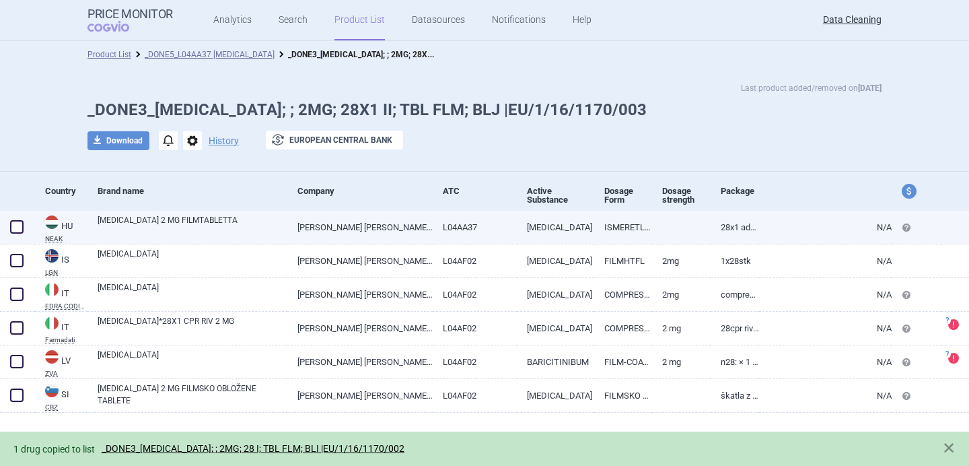
click at [181, 219] on link "[MEDICAL_DATA] 2 MG FILMTABLETTA" at bounding box center [193, 226] width 190 height 24
select select "EUR"
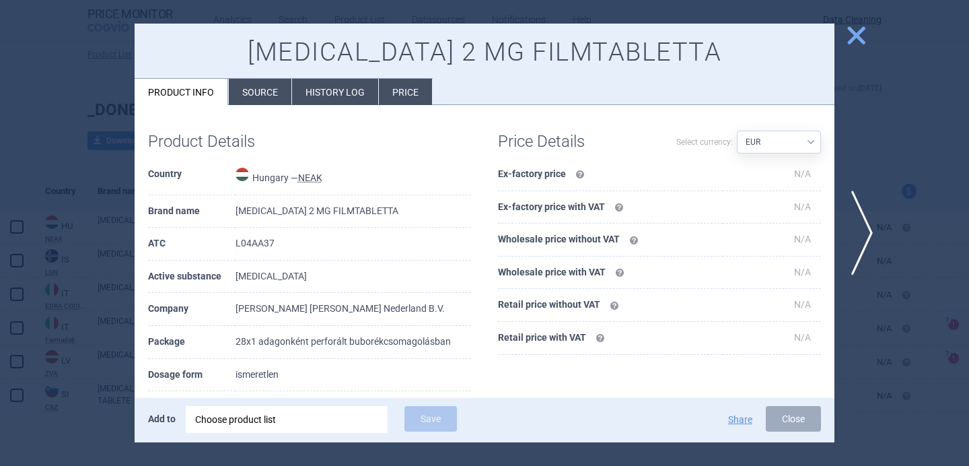
click at [69, 344] on div at bounding box center [484, 233] width 969 height 466
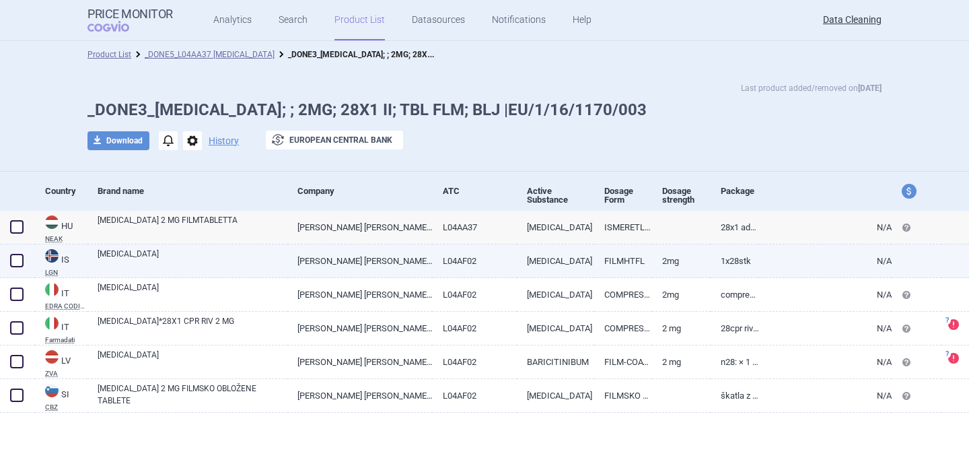
click at [182, 260] on link "[MEDICAL_DATA]" at bounding box center [193, 260] width 190 height 24
select select "EUR"
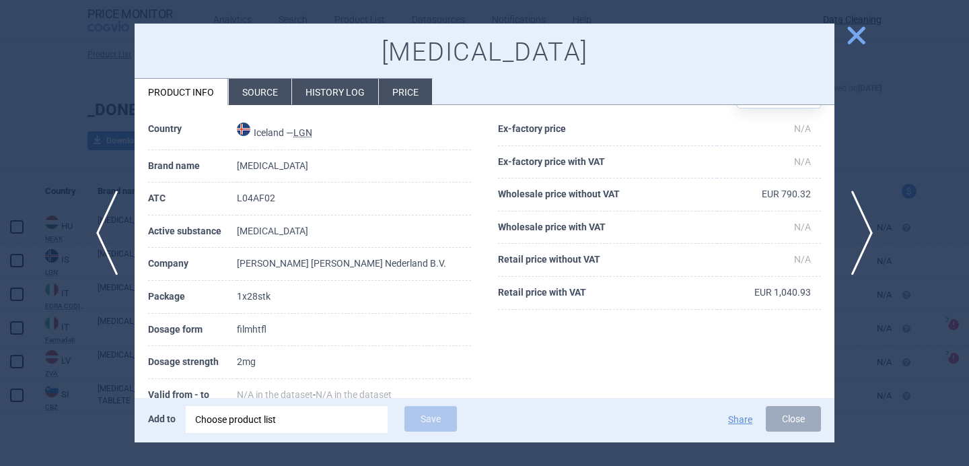
scroll to position [61, 0]
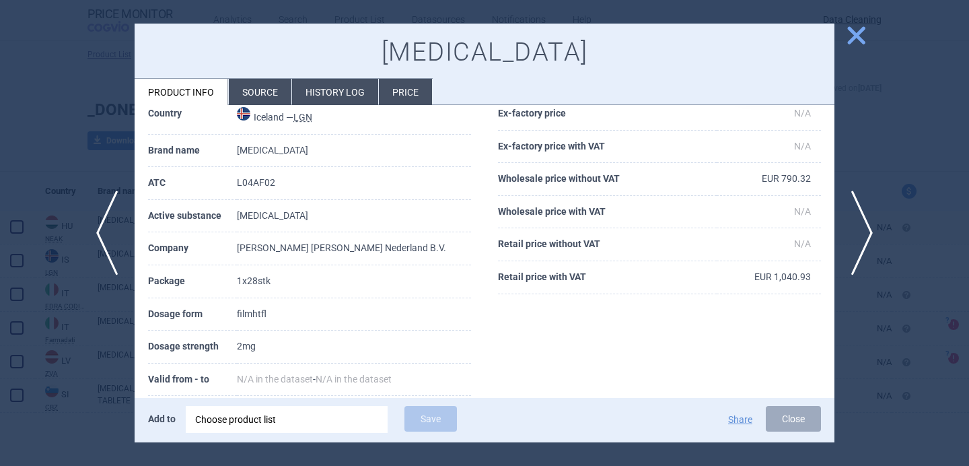
click at [251, 93] on li "Source" at bounding box center [260, 92] width 63 height 26
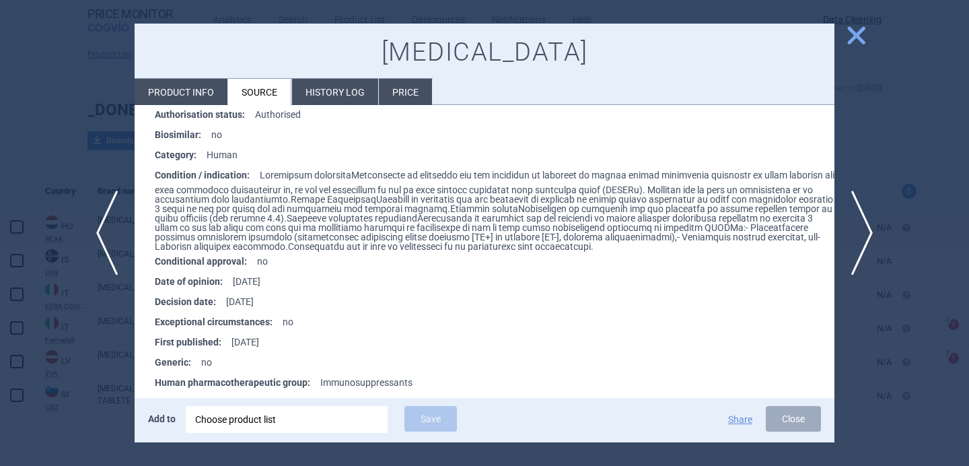
scroll to position [1892, 0]
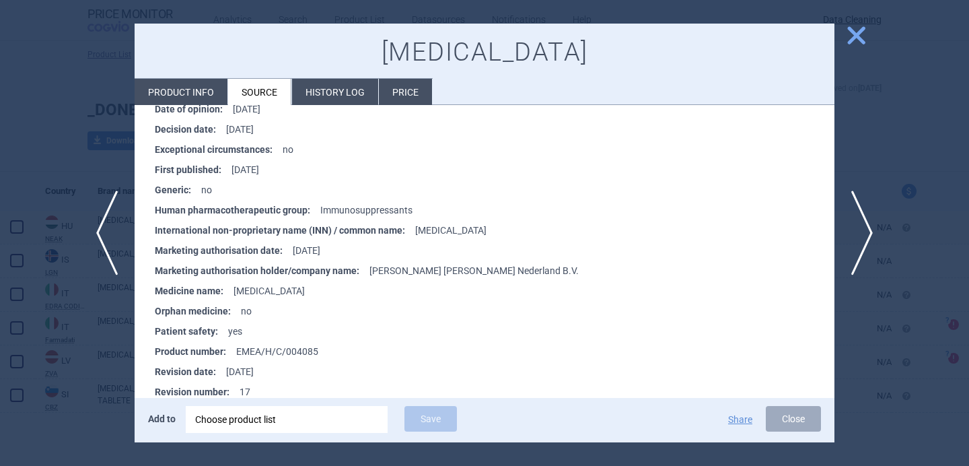
click at [114, 368] on div at bounding box center [484, 233] width 969 height 466
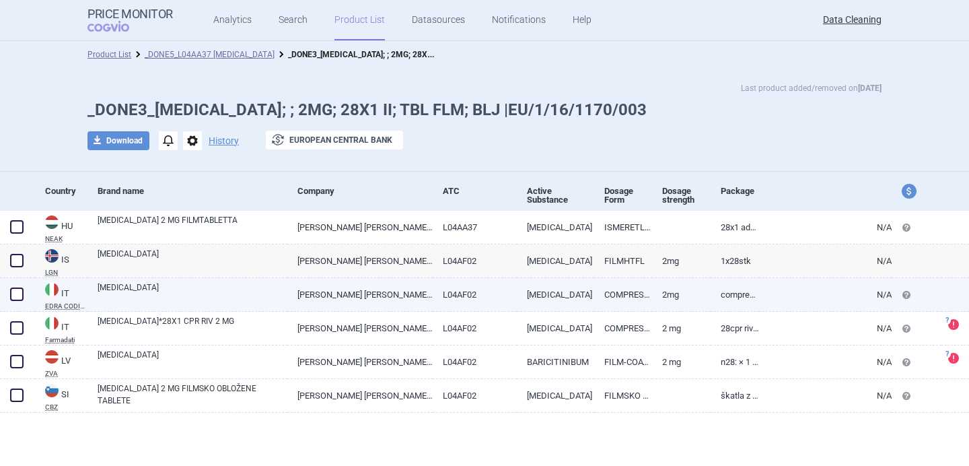
click at [184, 296] on link "[MEDICAL_DATA]" at bounding box center [193, 293] width 190 height 24
select select "EUR"
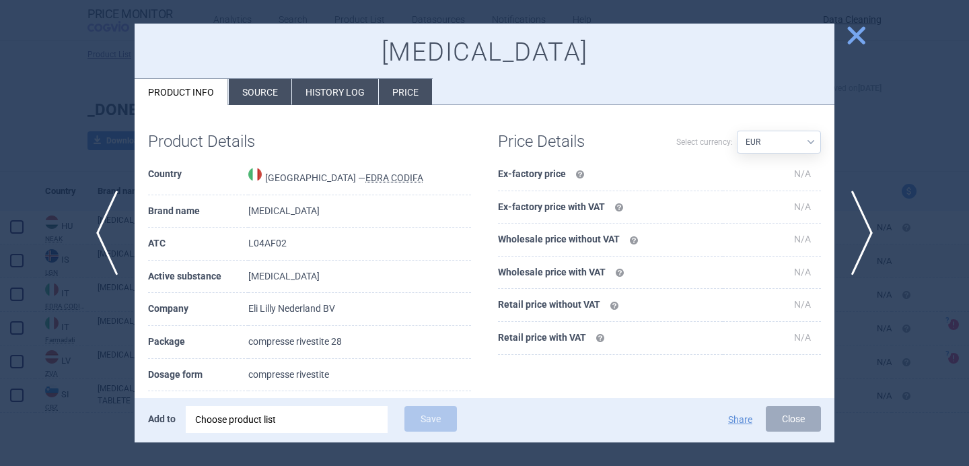
click at [253, 98] on li "Source" at bounding box center [260, 92] width 63 height 26
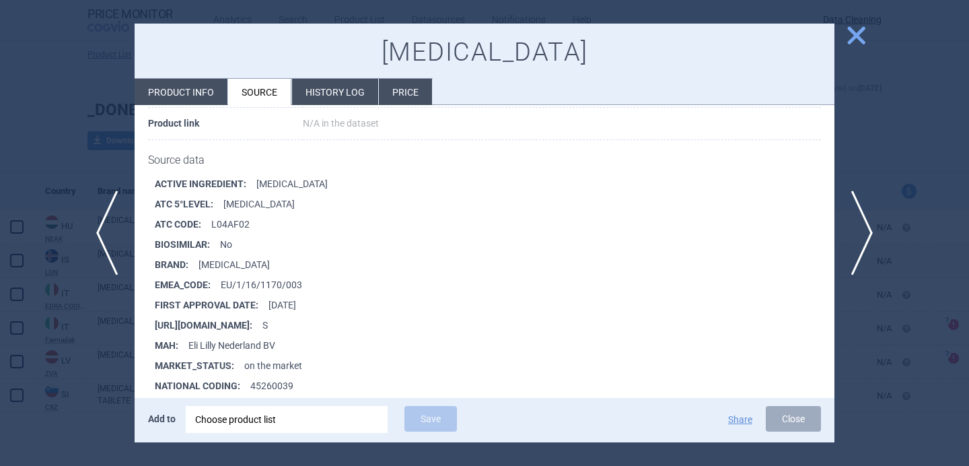
scroll to position [154, 0]
click at [114, 356] on div at bounding box center [484, 233] width 969 height 466
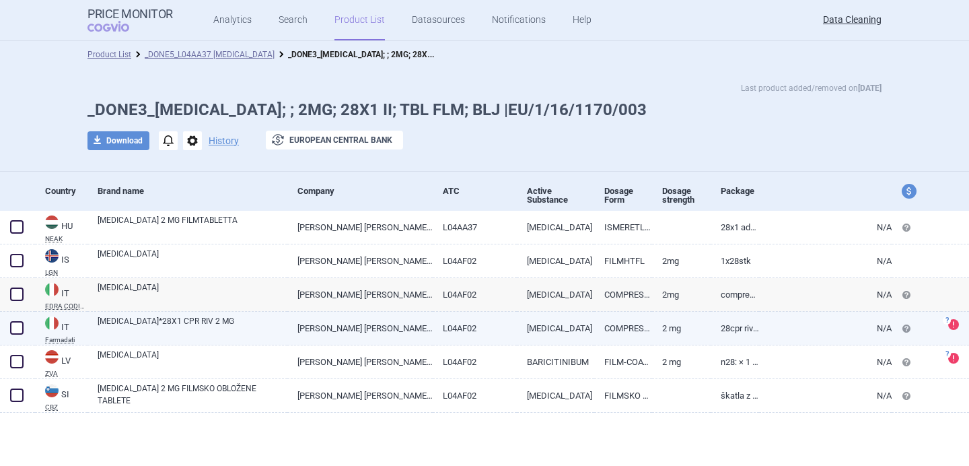
click at [180, 327] on link "OLUMIANT*28X1 CPR RIV 2 MG" at bounding box center [193, 327] width 190 height 24
select select "EUR"
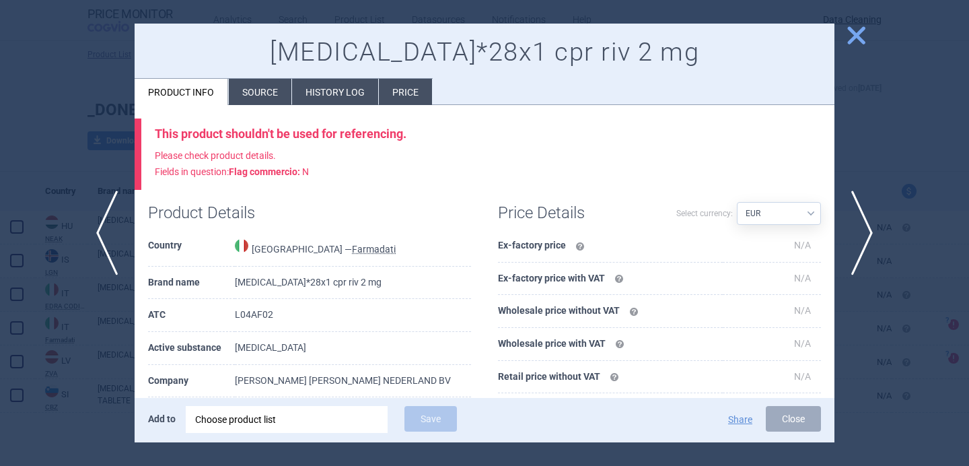
click at [266, 94] on li "Source" at bounding box center [260, 92] width 63 height 26
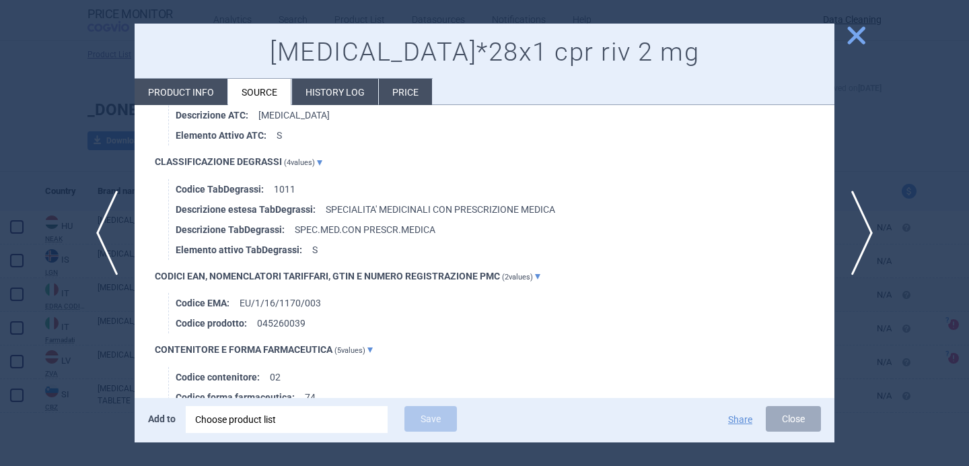
scroll to position [1060, 0]
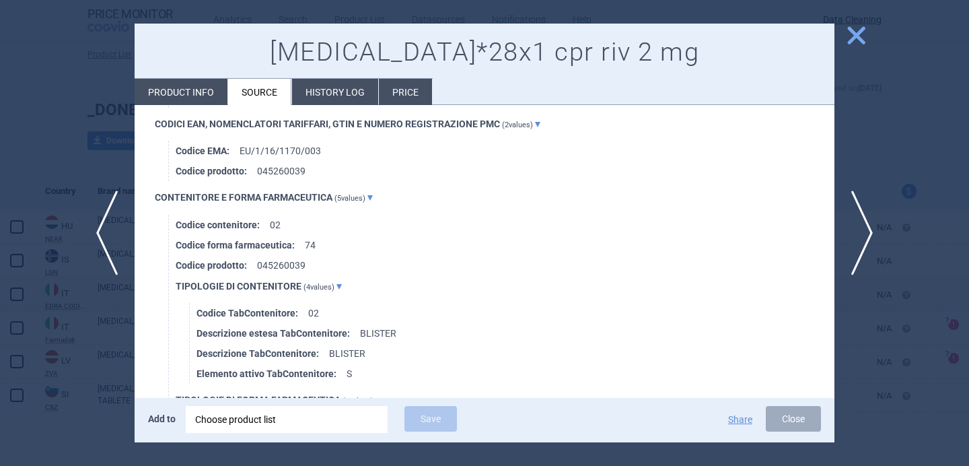
click at [113, 400] on div at bounding box center [484, 233] width 969 height 466
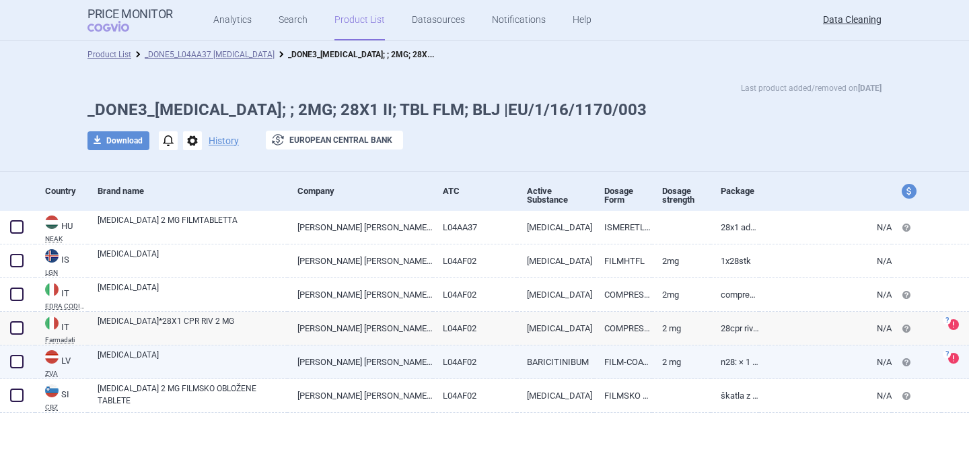
click at [174, 358] on link "[MEDICAL_DATA]" at bounding box center [193, 360] width 190 height 24
select select "EUR"
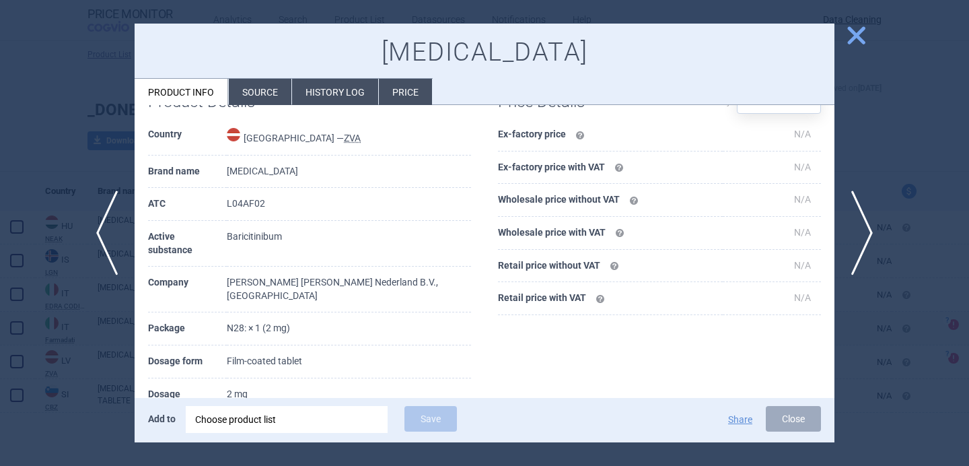
scroll to position [133, 0]
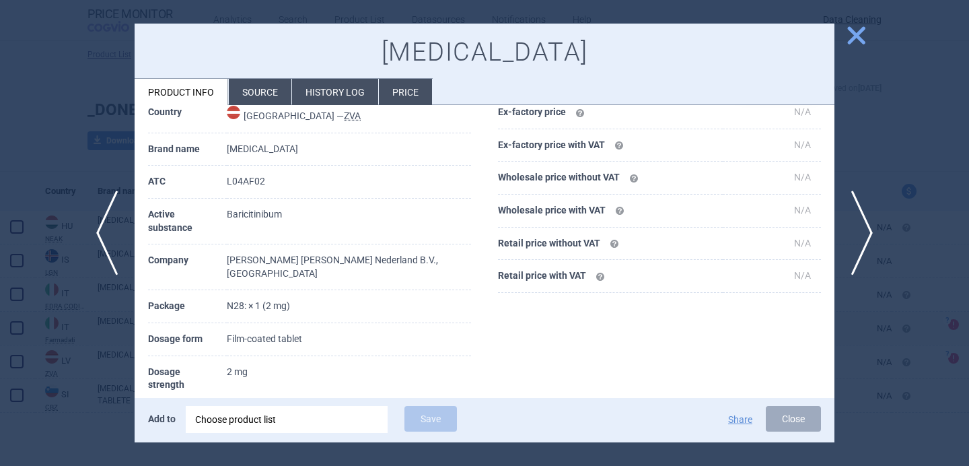
click at [270, 96] on li "Source" at bounding box center [260, 92] width 63 height 26
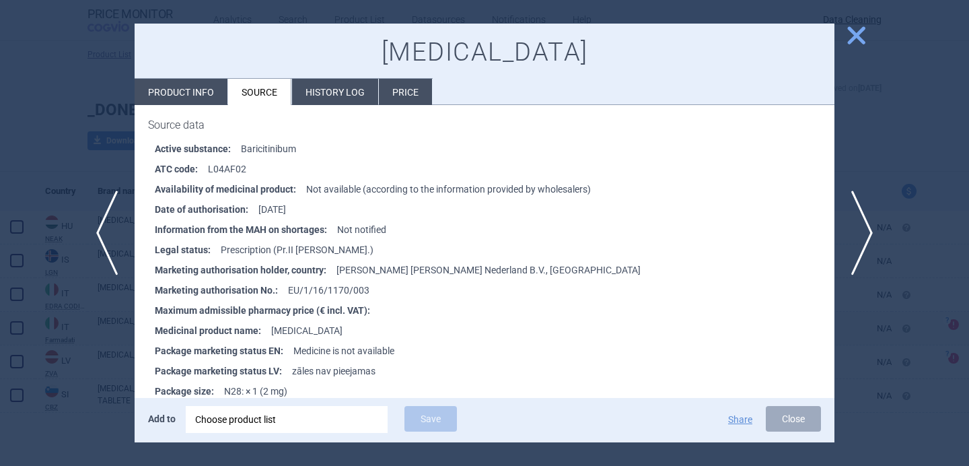
scroll to position [310, 0]
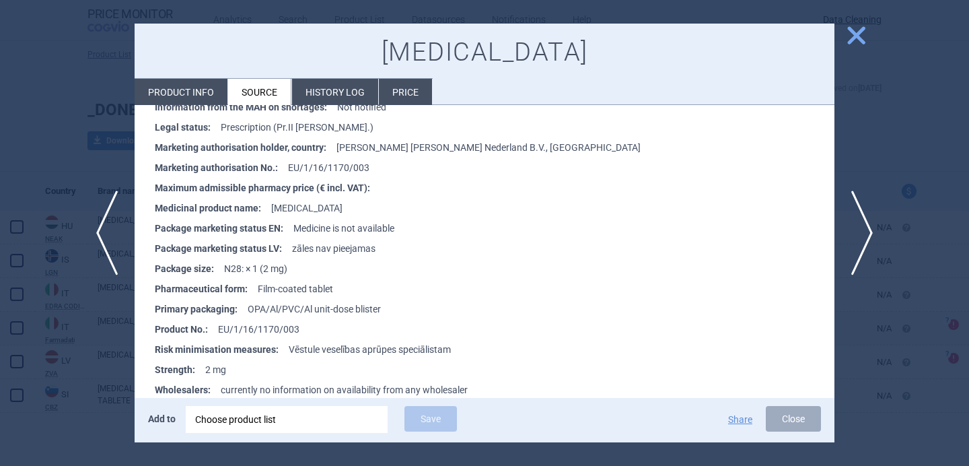
click at [109, 403] on div at bounding box center [484, 233] width 969 height 466
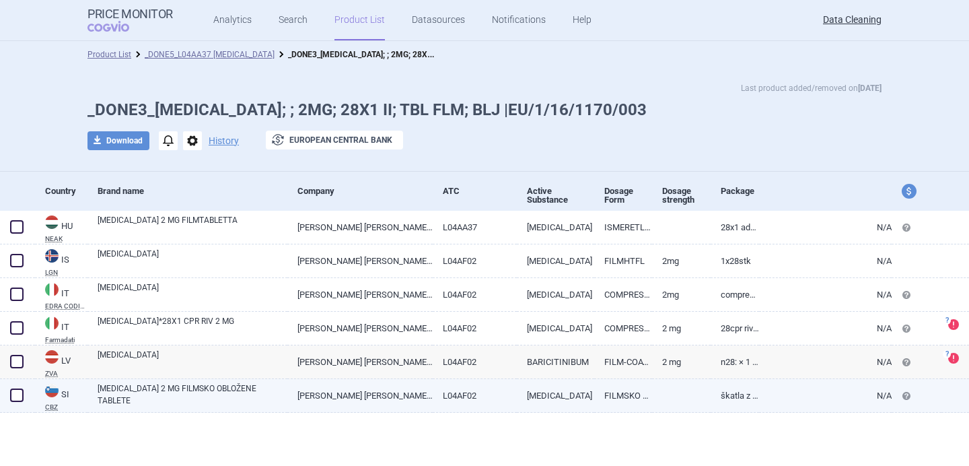
click at [144, 400] on link "[MEDICAL_DATA] 2 MG FILMSKO OBLOŽENE TABLETE" at bounding box center [193, 394] width 190 height 24
select select "EUR"
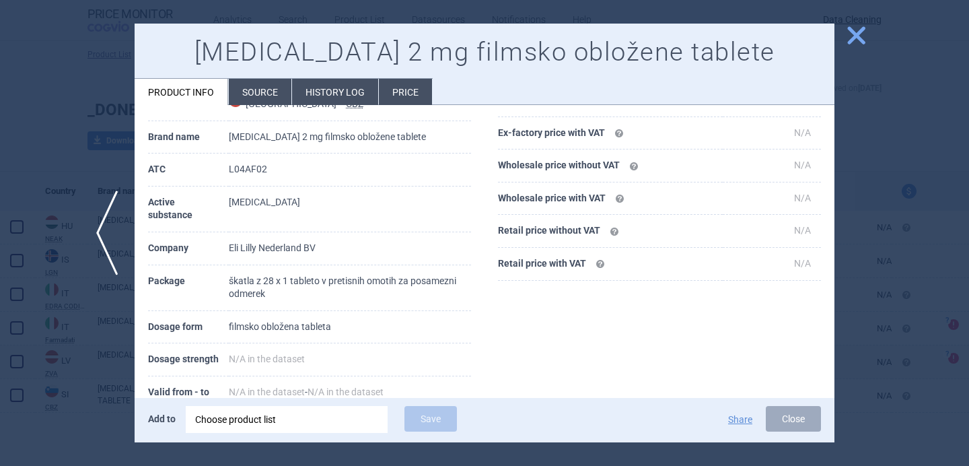
scroll to position [77, 0]
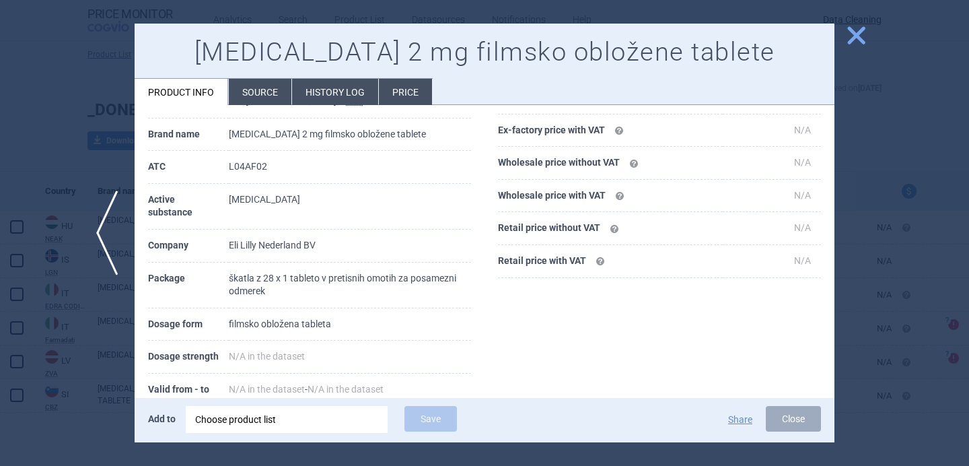
click at [94, 422] on div at bounding box center [484, 233] width 969 height 466
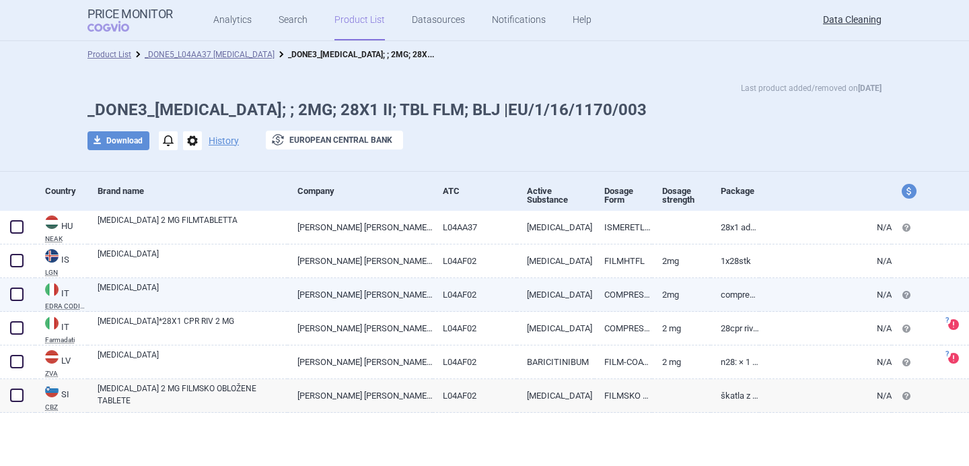
click at [307, 297] on link "ELI LILLY NEDERLAND BV" at bounding box center [359, 294] width 145 height 33
select select "EUR"
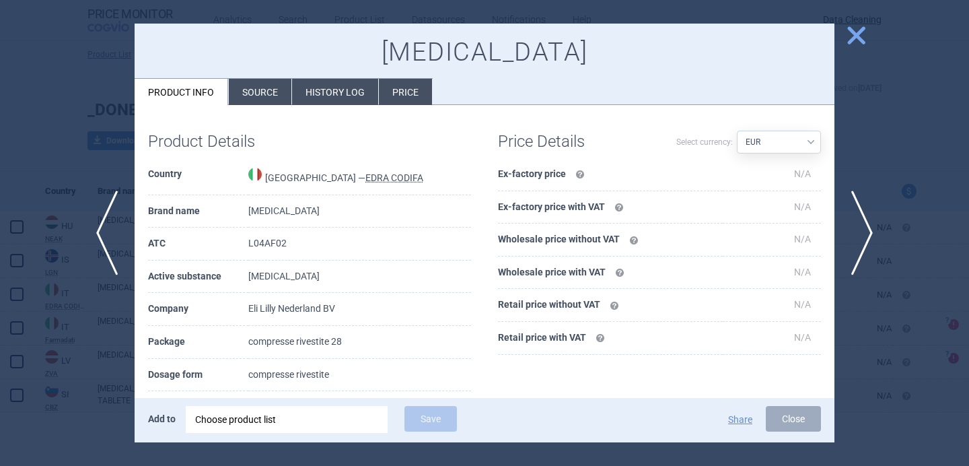
click at [78, 364] on div at bounding box center [484, 233] width 969 height 466
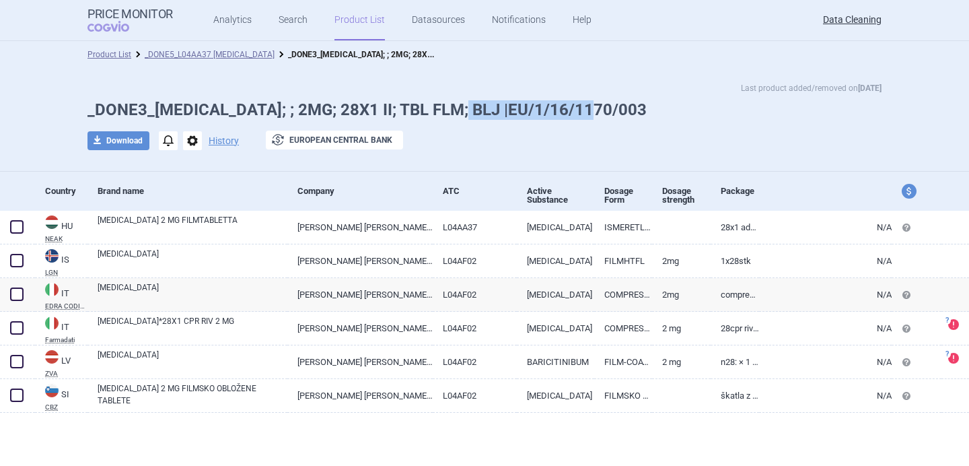
drag, startPoint x: 579, startPoint y: 107, endPoint x: 463, endPoint y: 106, distance: 115.0
click at [464, 106] on h1 "_DONE3_OLUMIANT; ; 2MG; 28X1 II; TBL FLM; BLJ |EU/1/16/1170/003" at bounding box center [484, 110] width 794 height 20
copy h1 "EU/1/16/1170/003"
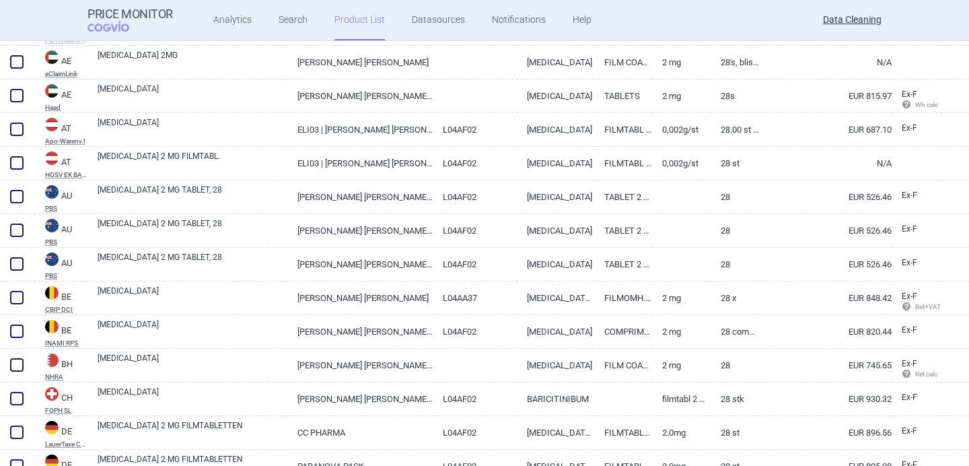
scroll to position [513, 0]
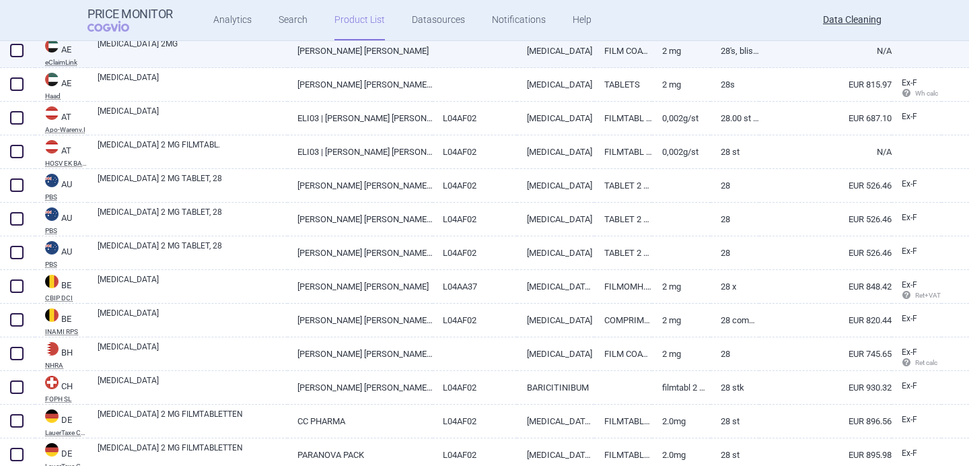
click at [157, 52] on link "[MEDICAL_DATA] 2MG" at bounding box center [193, 50] width 190 height 24
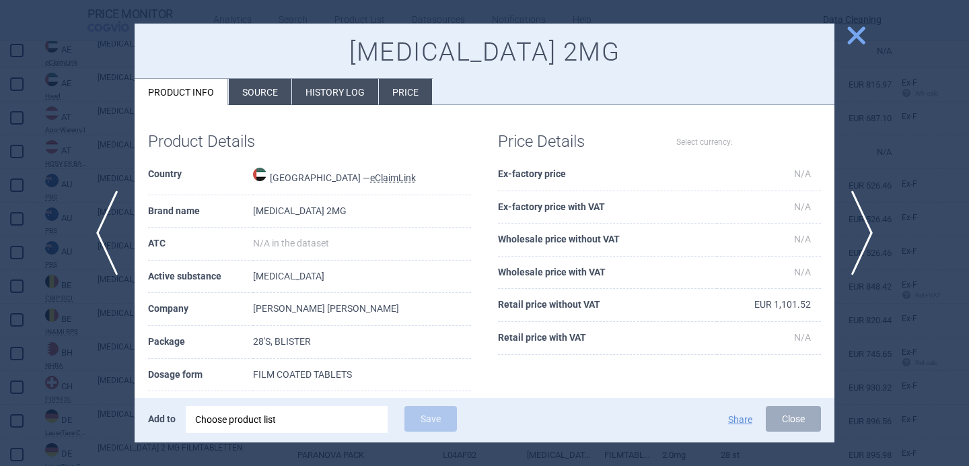
select select "EUR"
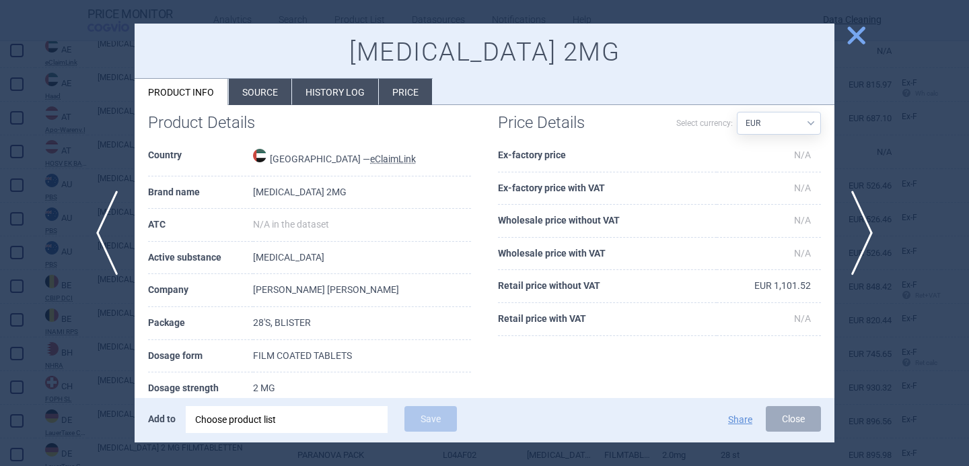
scroll to position [1, 0]
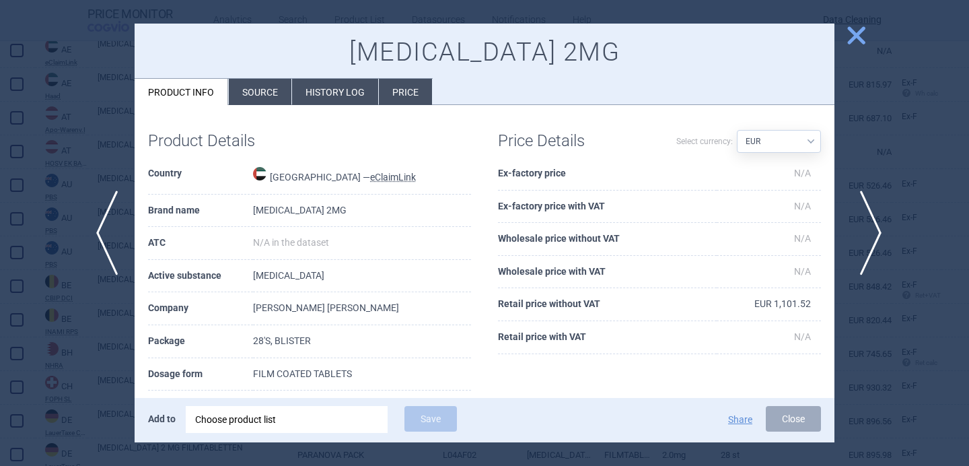
click at [873, 223] on span "next" at bounding box center [866, 232] width 30 height 85
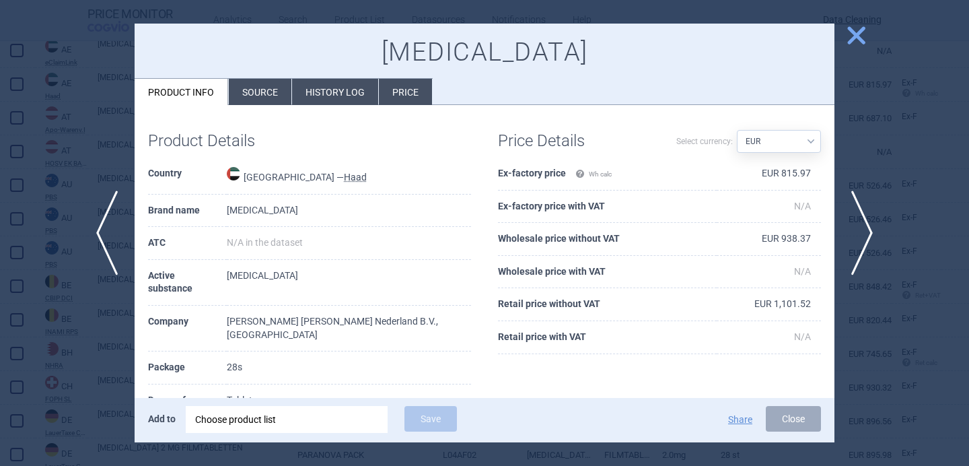
click at [88, 394] on div at bounding box center [484, 233] width 969 height 466
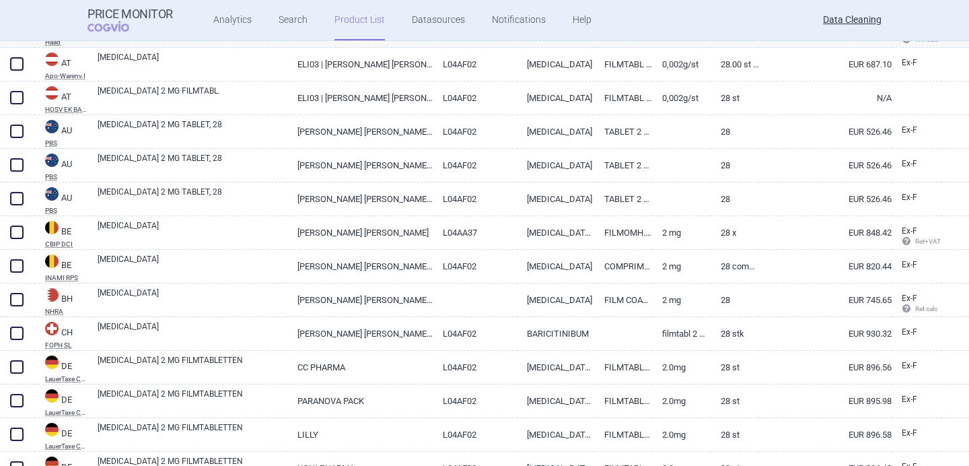
scroll to position [570, 0]
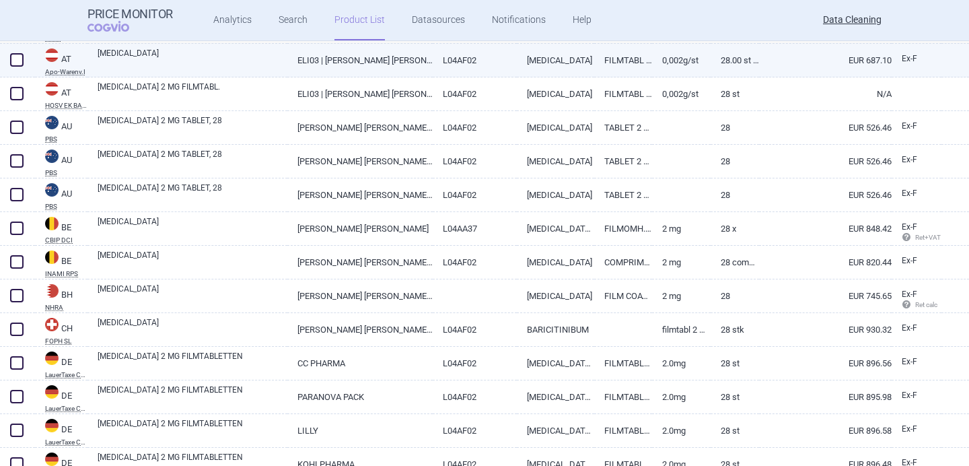
click at [225, 61] on link "[MEDICAL_DATA]" at bounding box center [193, 59] width 190 height 24
select select "EUR"
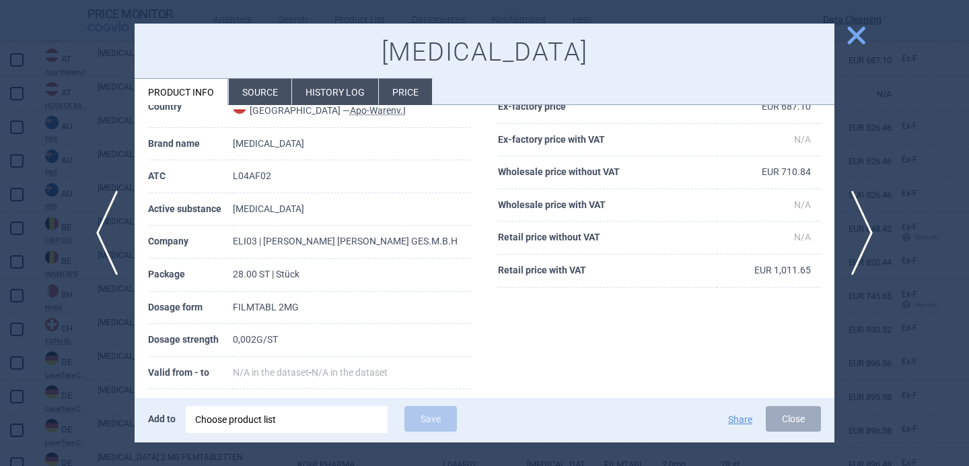
scroll to position [95, 0]
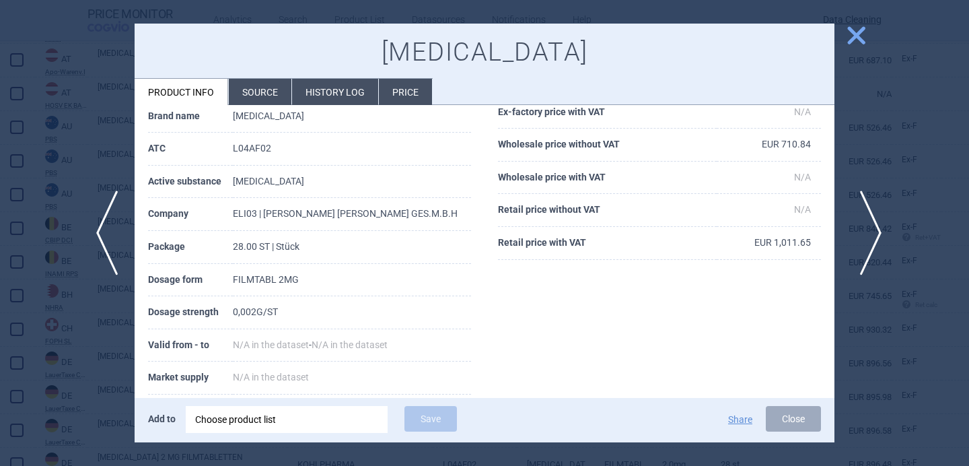
click at [864, 216] on span "next" at bounding box center [866, 232] width 30 height 85
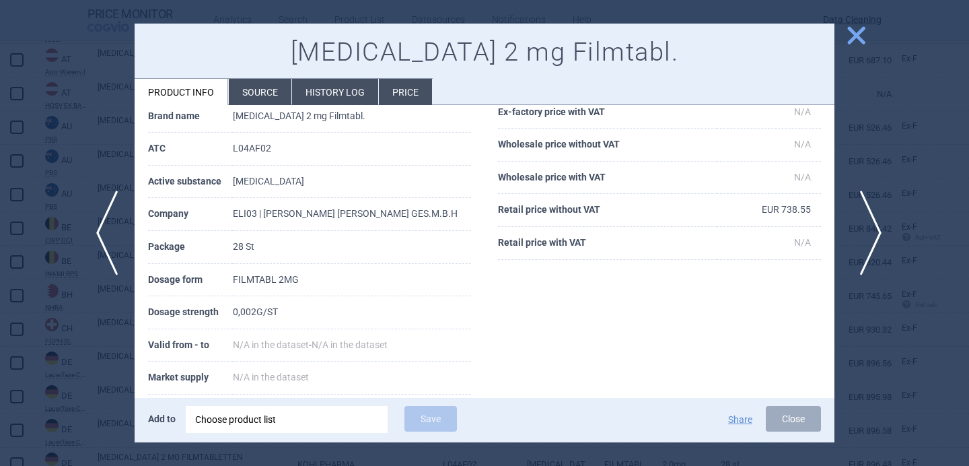
click at [864, 216] on span "next" at bounding box center [866, 232] width 30 height 85
click at [873, 157] on div at bounding box center [484, 233] width 969 height 466
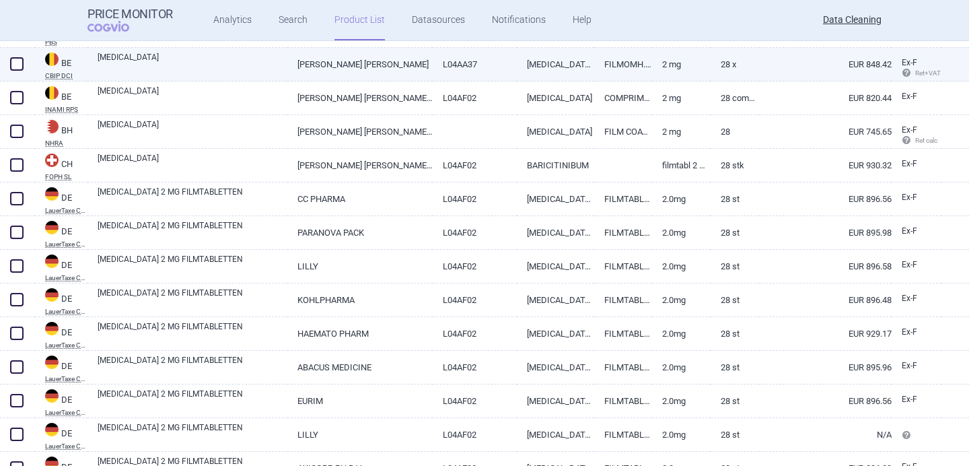
scroll to position [739, 0]
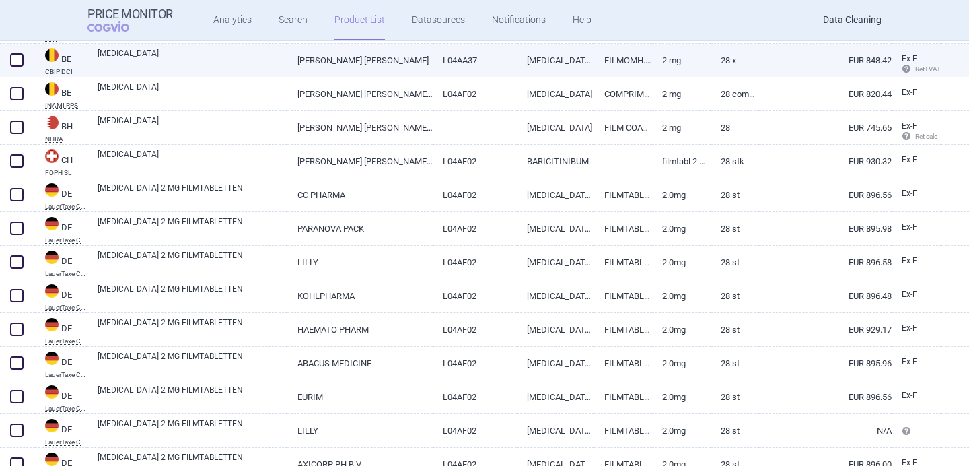
click at [246, 64] on link "[MEDICAL_DATA]" at bounding box center [193, 59] width 190 height 24
select select "EUR"
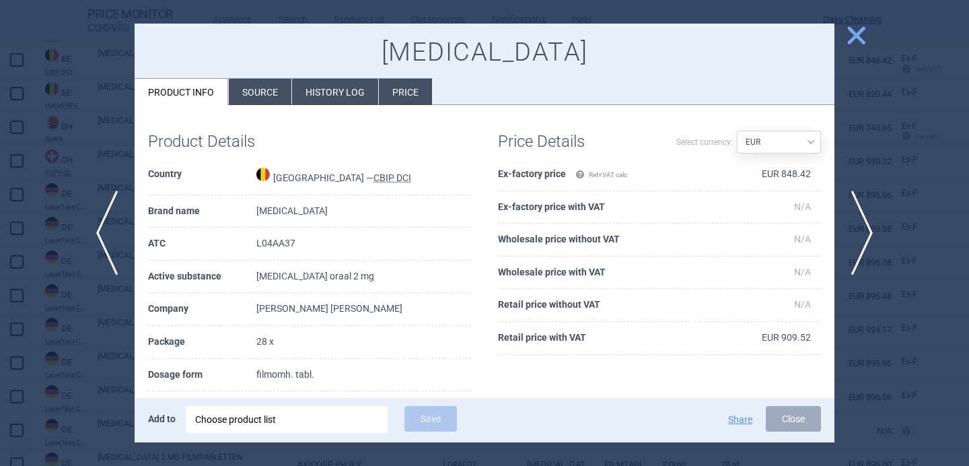
click at [274, 93] on li "Source" at bounding box center [260, 92] width 63 height 26
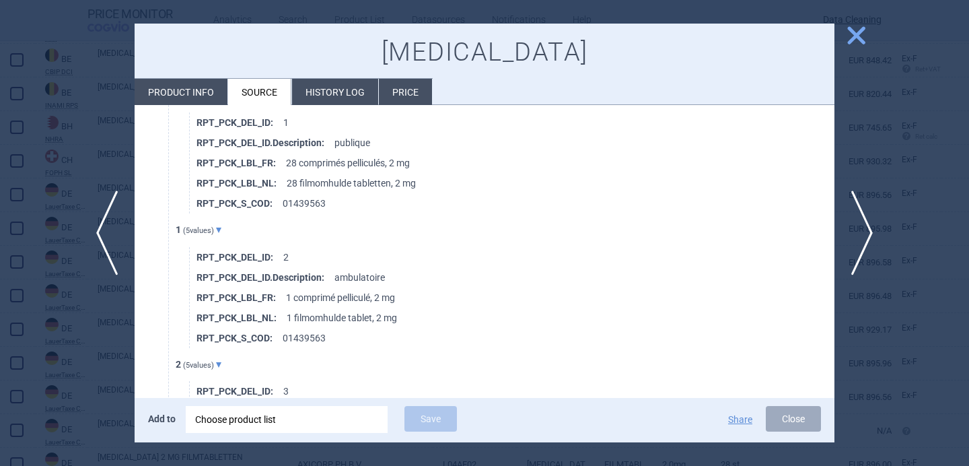
scroll to position [1691, 0]
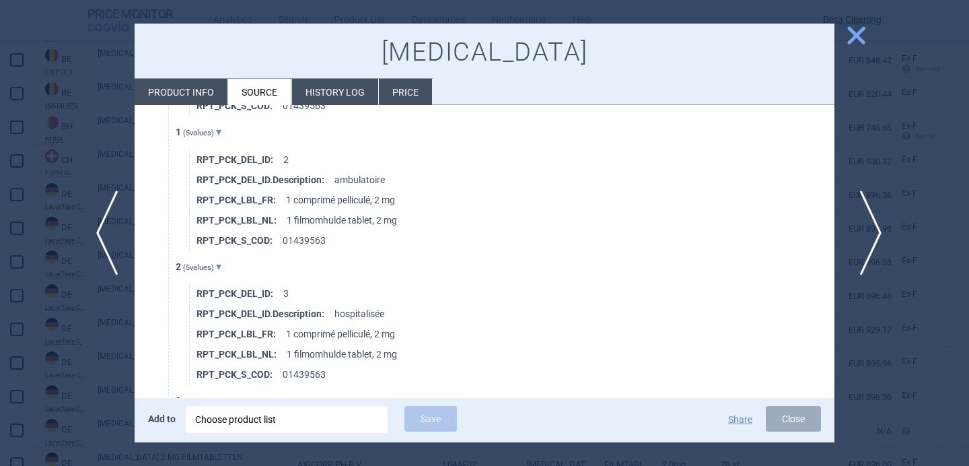
click at [860, 222] on span "next" at bounding box center [866, 232] width 30 height 85
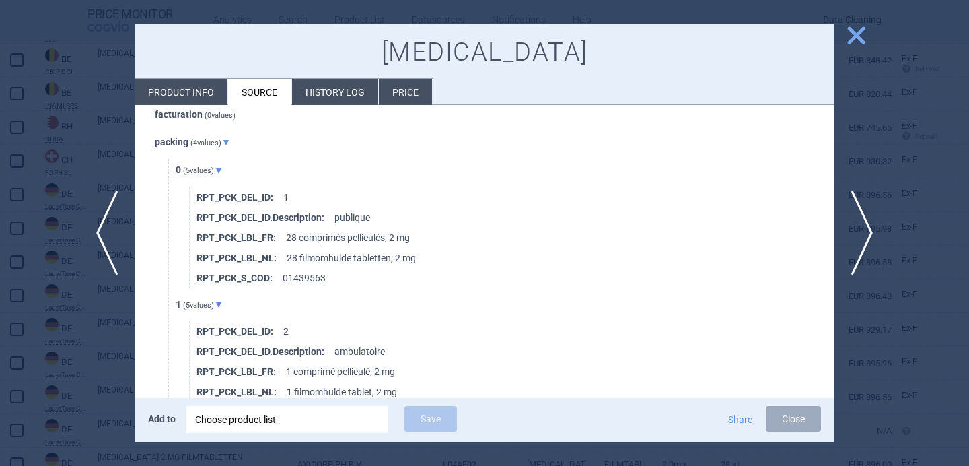
scroll to position [645, 0]
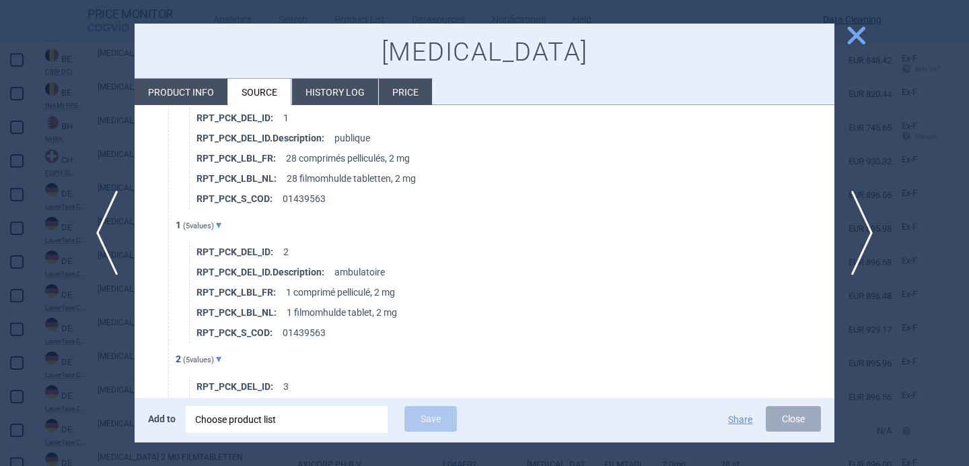
click at [73, 383] on div at bounding box center [484, 233] width 969 height 466
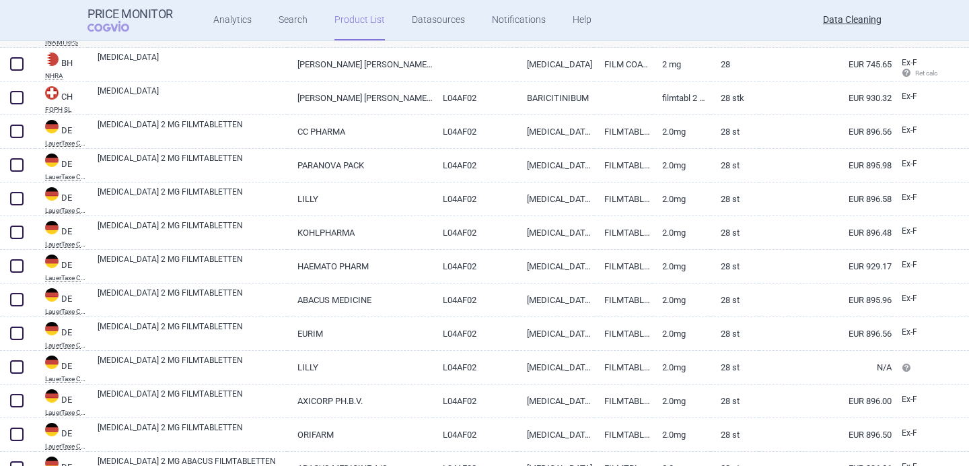
scroll to position [805, 0]
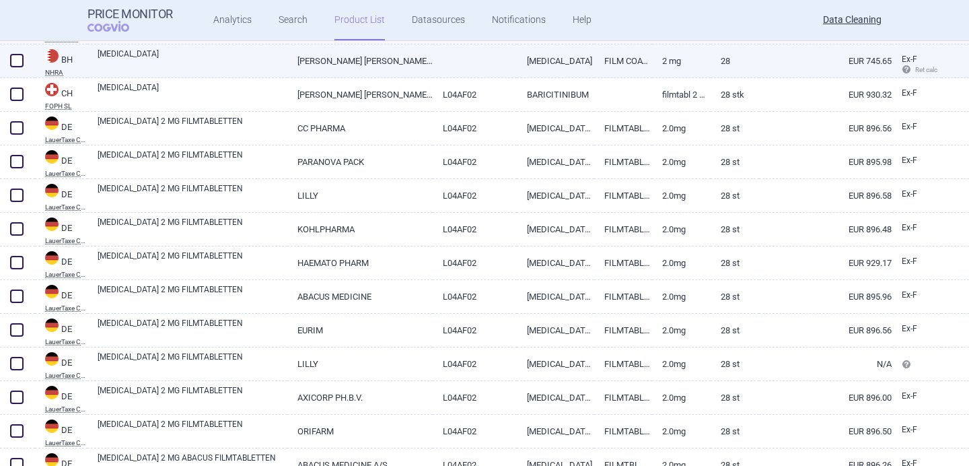
click at [182, 59] on link "[MEDICAL_DATA]" at bounding box center [193, 60] width 190 height 24
select select "EUR"
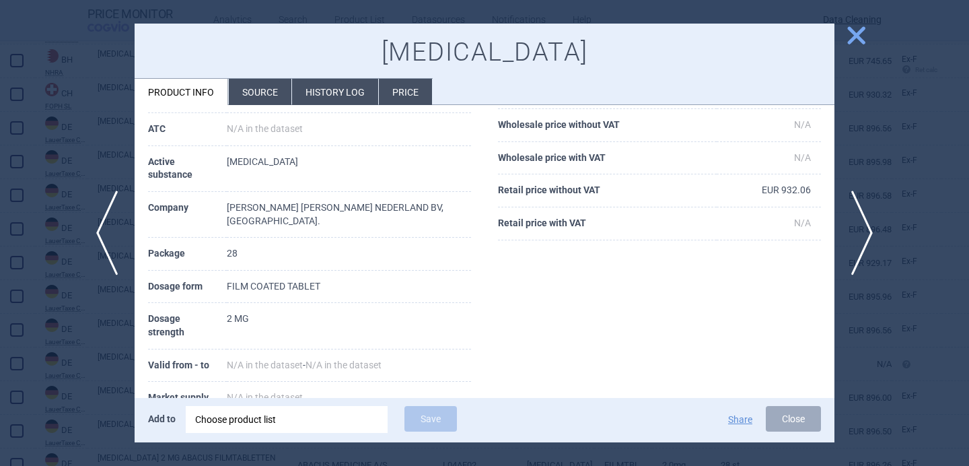
scroll to position [121, 0]
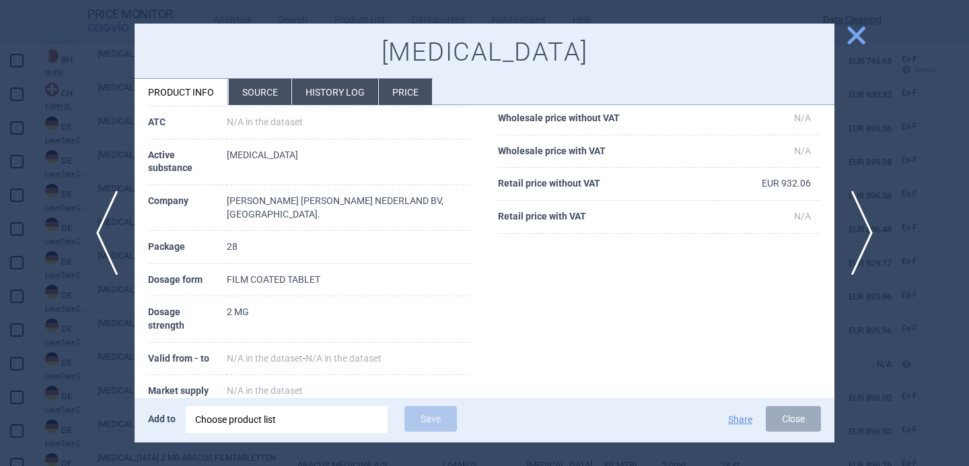
click at [94, 138] on div at bounding box center [484, 233] width 969 height 466
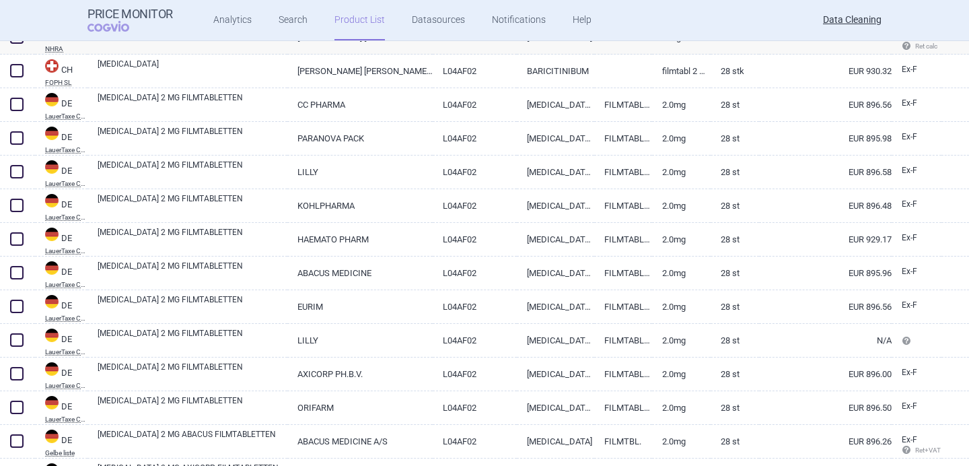
scroll to position [833, 0]
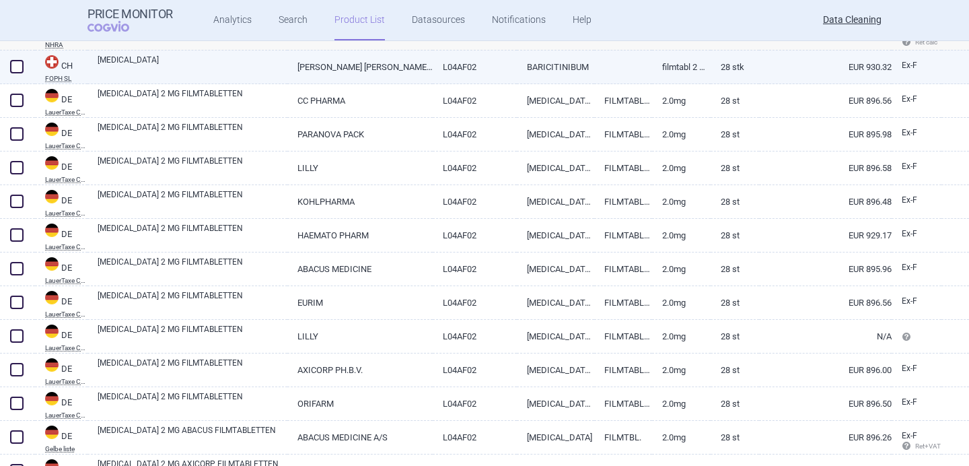
click at [168, 74] on link "[MEDICAL_DATA]" at bounding box center [193, 66] width 190 height 24
select select "EUR"
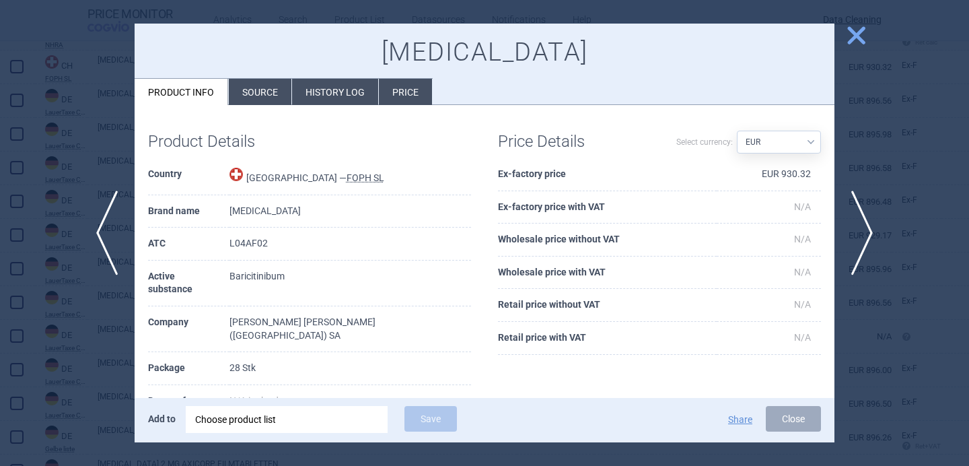
scroll to position [152, 0]
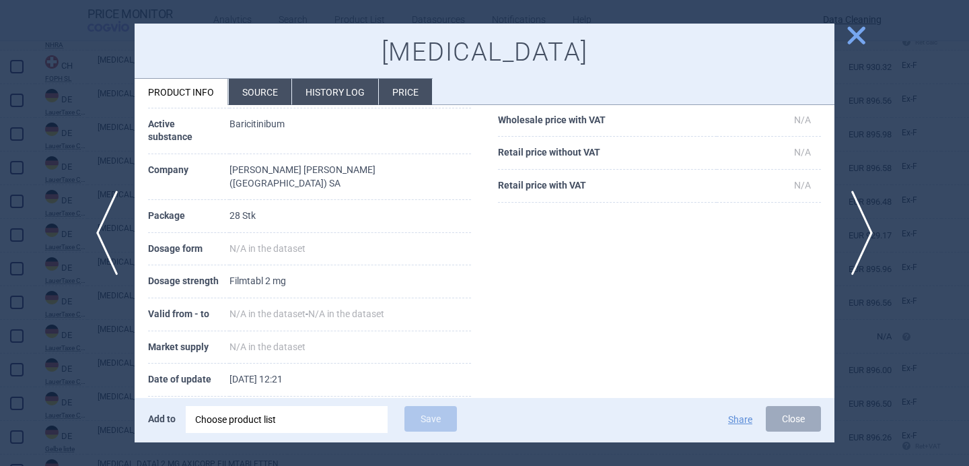
click at [251, 96] on li "Source" at bounding box center [260, 92] width 63 height 26
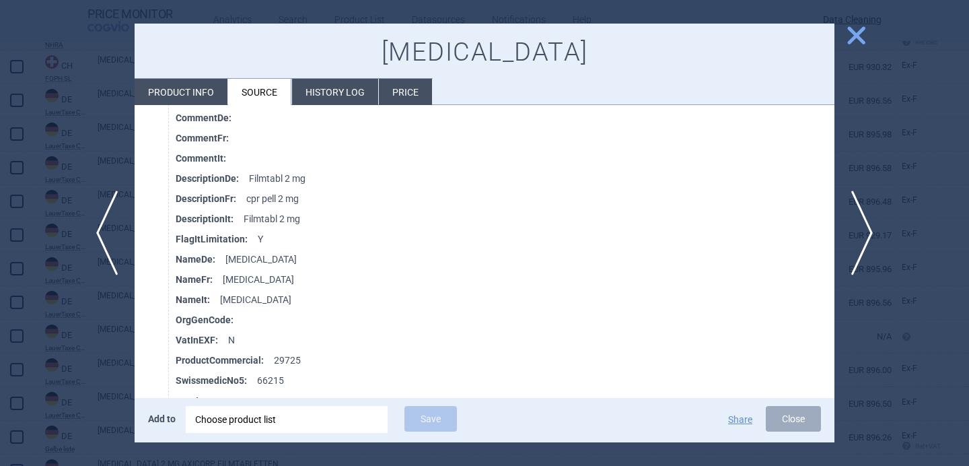
scroll to position [492, 0]
click at [120, 357] on div at bounding box center [484, 233] width 969 height 466
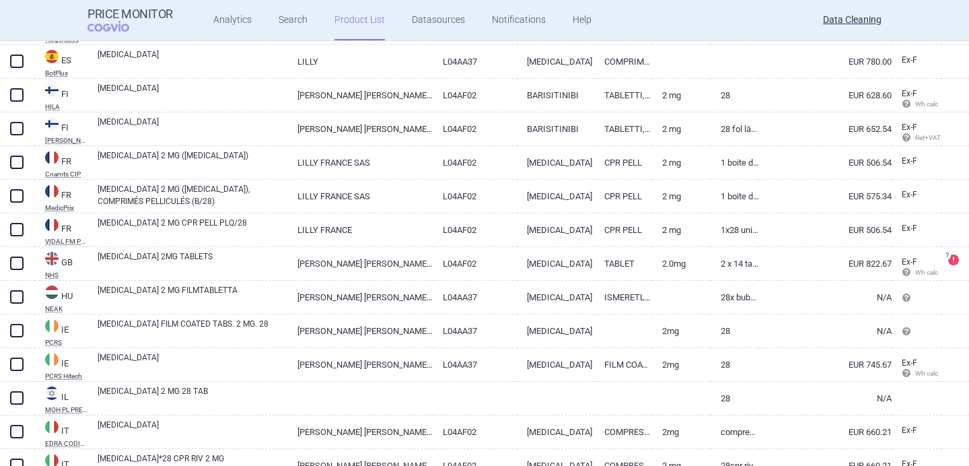
scroll to position [2085, 0]
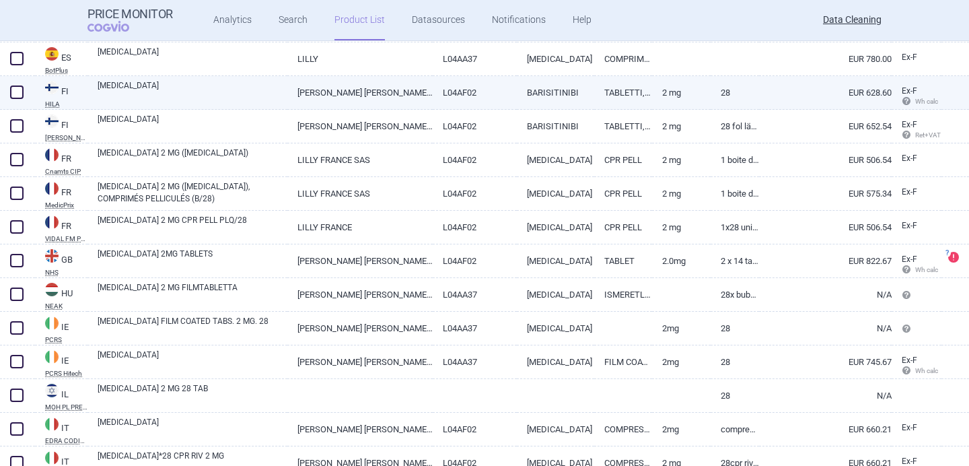
click at [199, 96] on link "[MEDICAL_DATA]" at bounding box center [193, 91] width 190 height 24
select select "EUR"
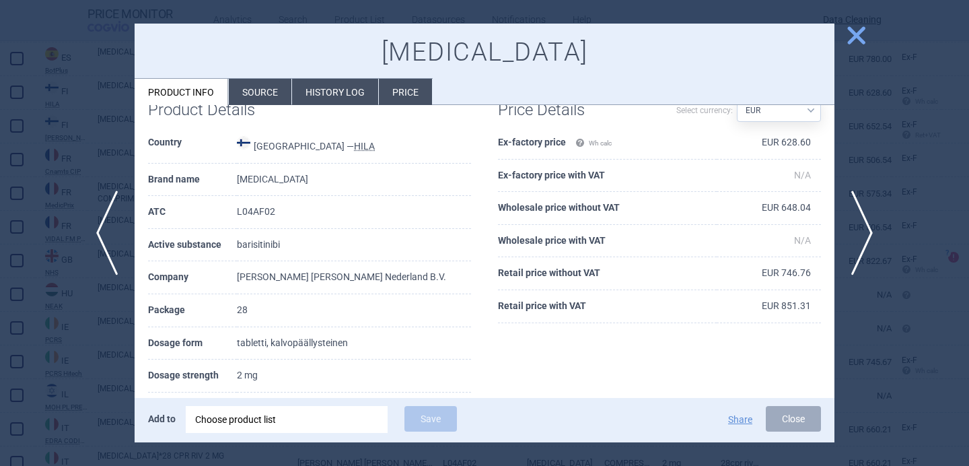
scroll to position [47, 0]
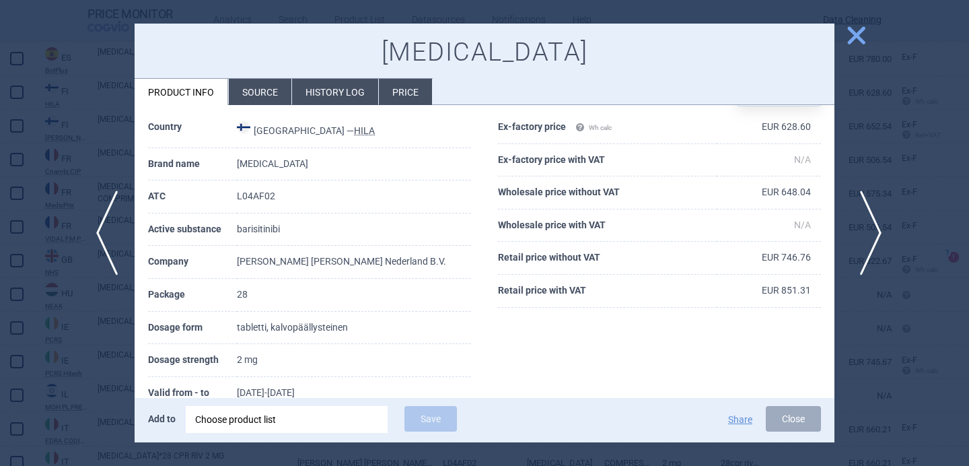
click at [868, 228] on span "next" at bounding box center [866, 232] width 30 height 85
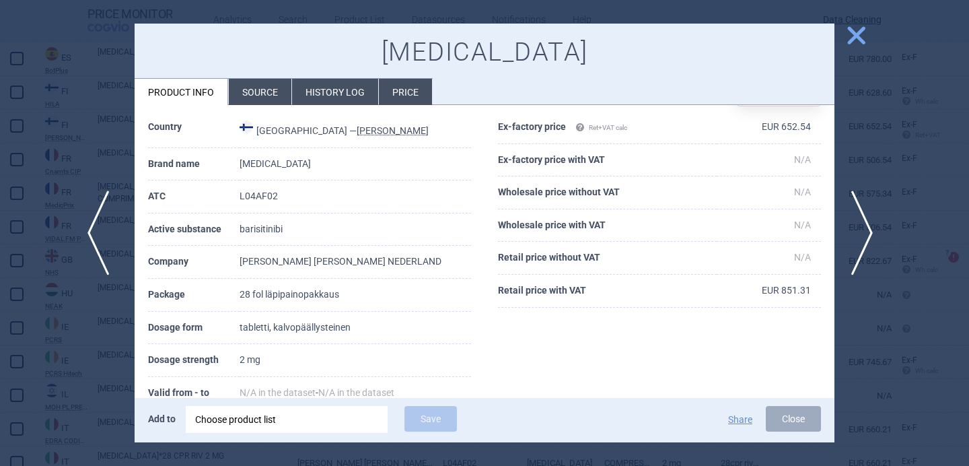
click at [99, 253] on span "previous" at bounding box center [102, 232] width 30 height 85
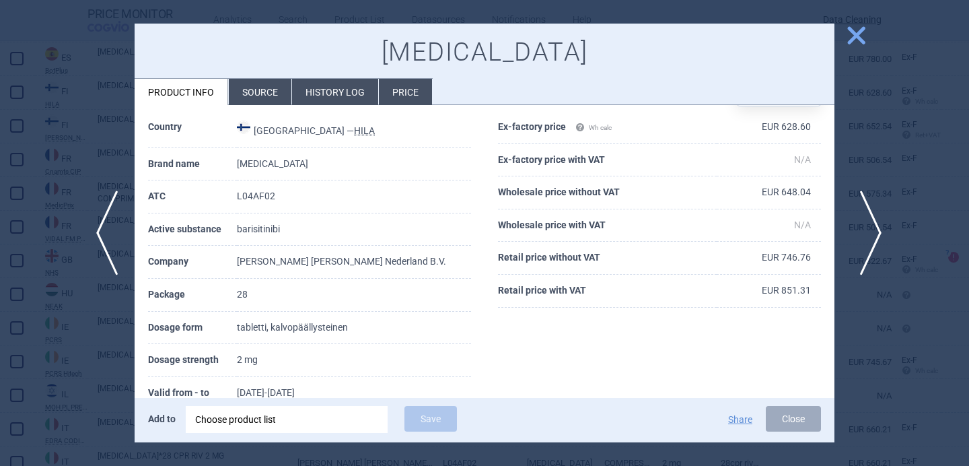
click at [870, 229] on span "next" at bounding box center [866, 232] width 30 height 85
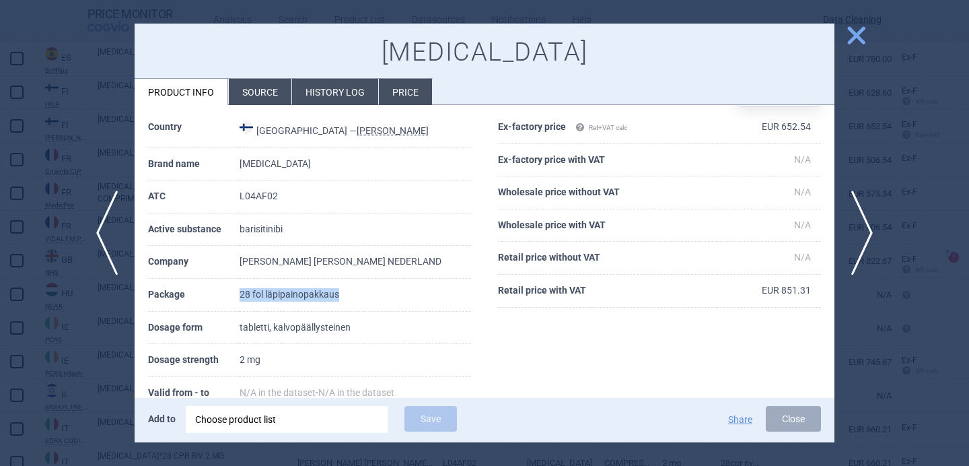
drag, startPoint x: 365, startPoint y: 298, endPoint x: 252, endPoint y: 298, distance: 113.7
click at [252, 298] on tr "Package 28 fol läpipainopakkaus" at bounding box center [309, 295] width 323 height 33
copy tr "28 fol läpipainopakkaus"
click at [65, 389] on div at bounding box center [484, 233] width 969 height 466
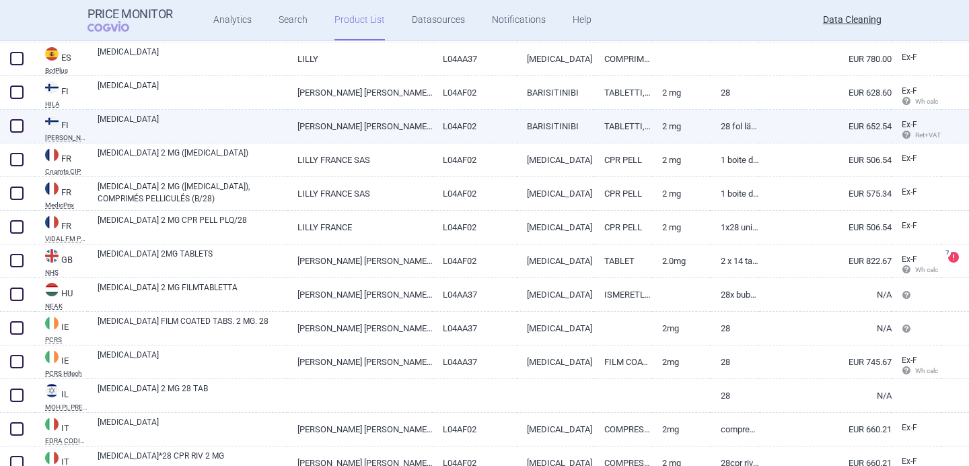
click at [19, 122] on span at bounding box center [16, 125] width 13 height 13
checkbox input "true"
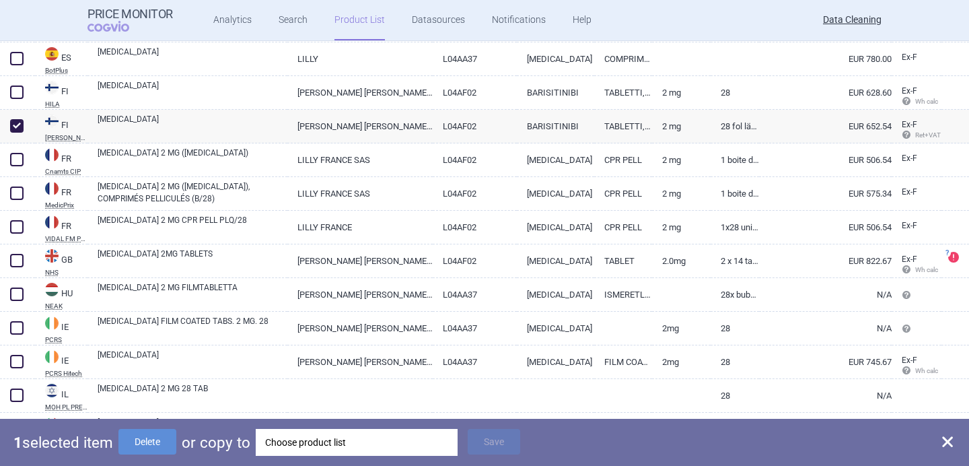
click at [318, 444] on div "Choose product list" at bounding box center [356, 442] width 183 height 27
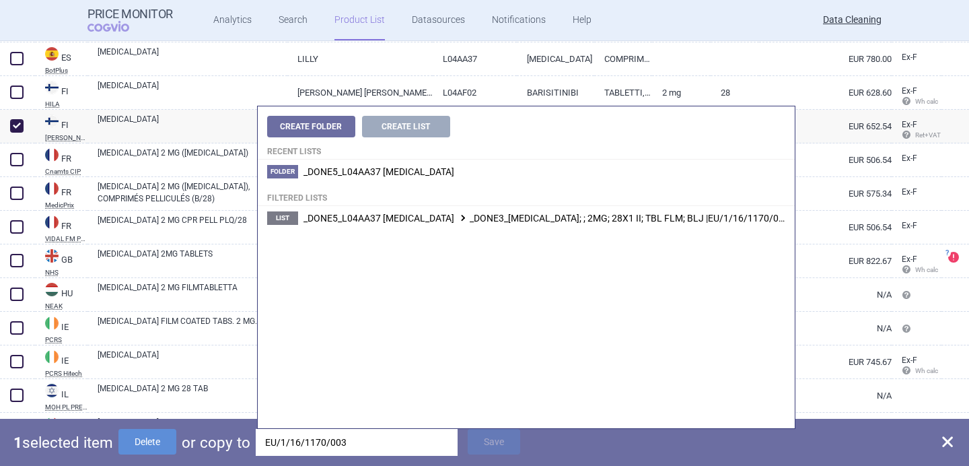
type input "EU/1/16/1170/003"
click at [514, 219] on span "_DONE5_L04AA37 BARICITINIB _DONE3_OLUMIANT; ; 2MG; 28X1 II; TBL FLM; BLJ |EU/1/…" at bounding box center [546, 218] width 486 height 11
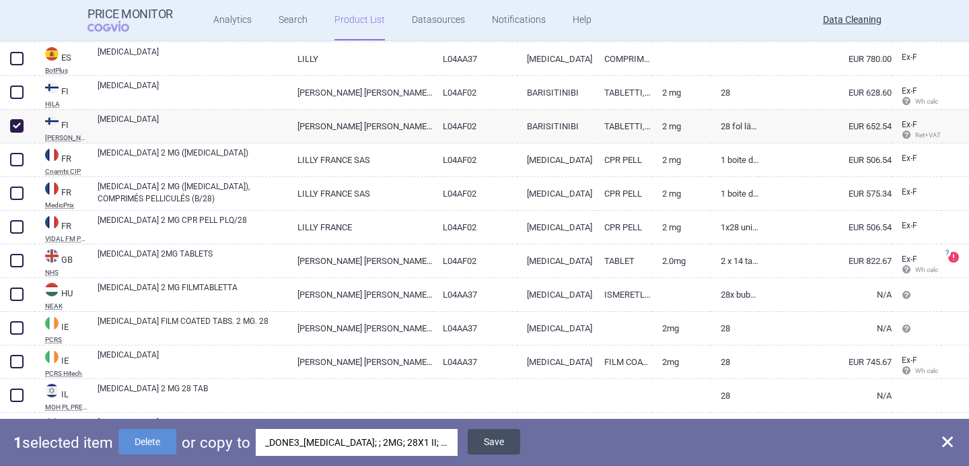
click at [496, 443] on button "Save" at bounding box center [494, 442] width 52 height 26
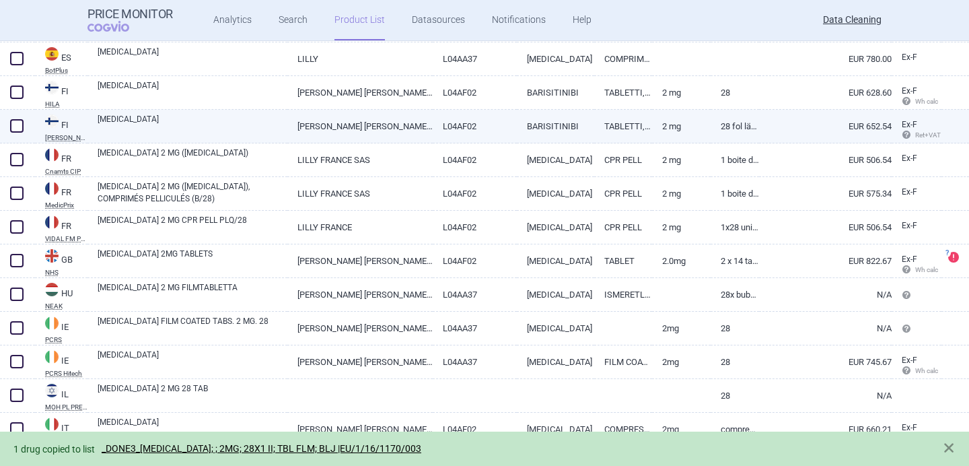
click at [18, 123] on span at bounding box center [16, 125] width 13 height 13
checkbox input "true"
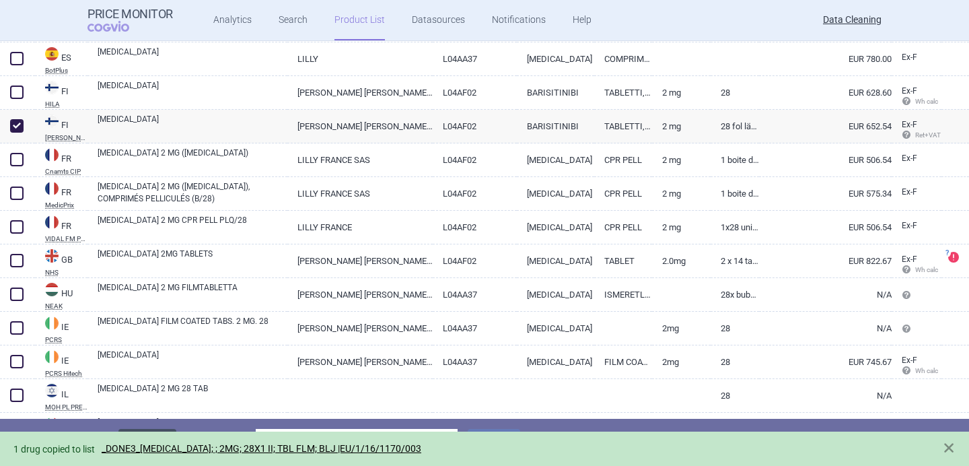
click at [167, 430] on button "Delete" at bounding box center [147, 442] width 58 height 26
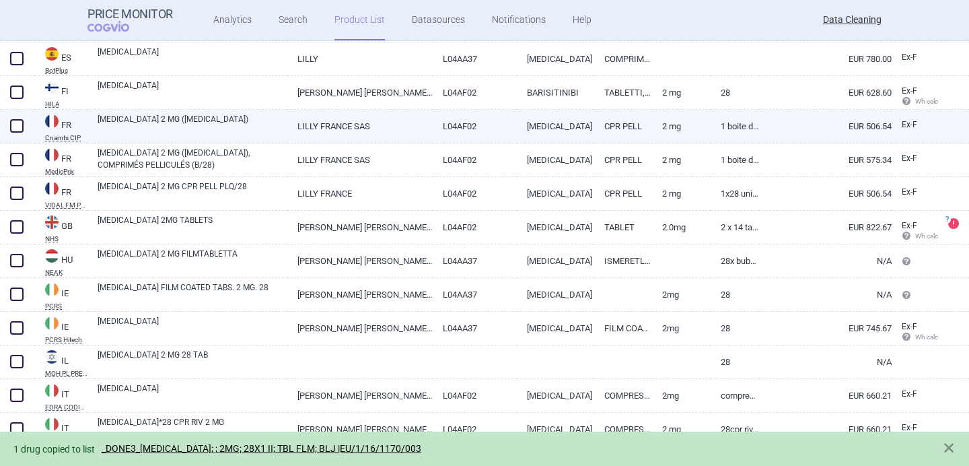
click at [215, 124] on link "[MEDICAL_DATA] 2 MG ([MEDICAL_DATA])" at bounding box center [193, 125] width 190 height 24
select select "EUR"
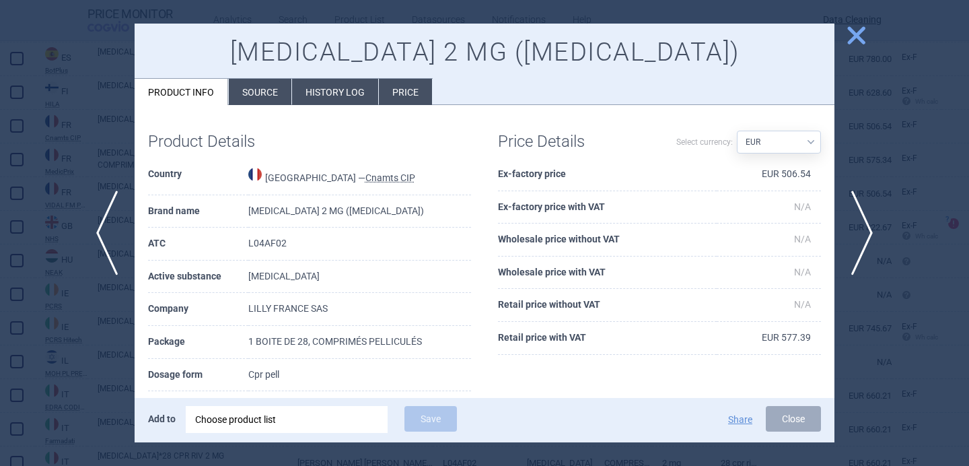
click at [269, 90] on li "Source" at bounding box center [260, 92] width 63 height 26
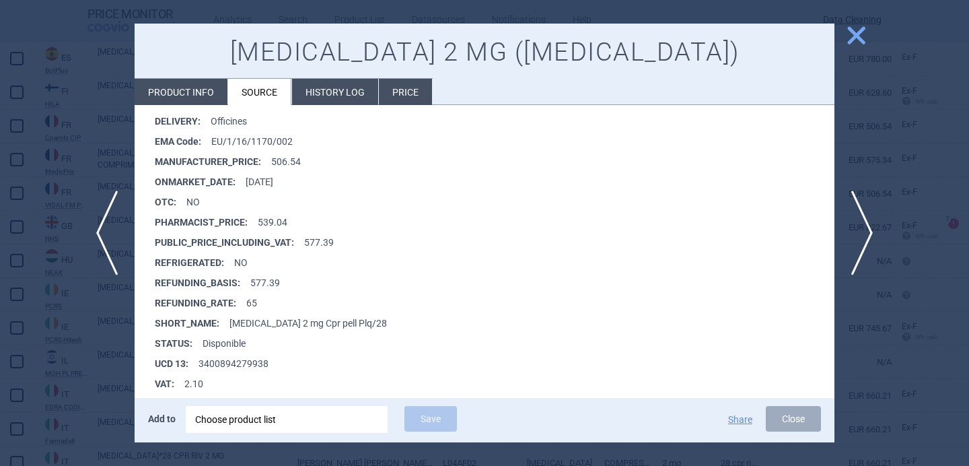
scroll to position [5713, 0]
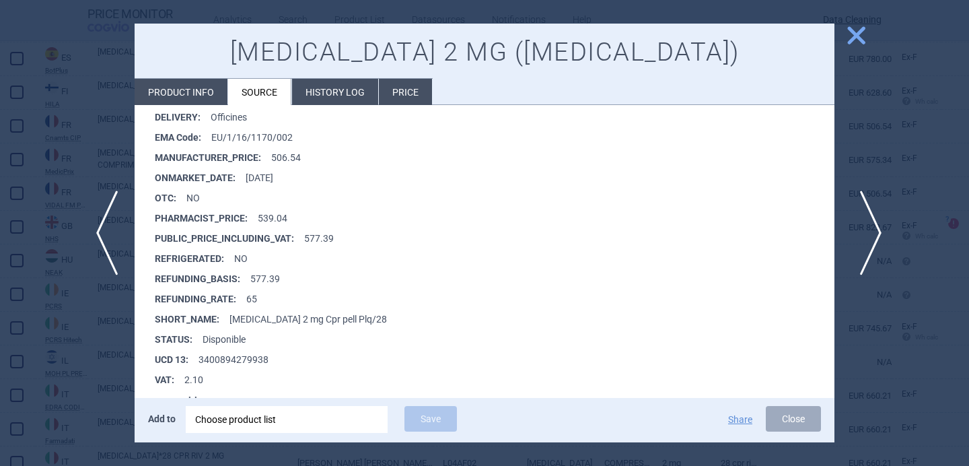
click at [879, 231] on span "next" at bounding box center [866, 232] width 30 height 85
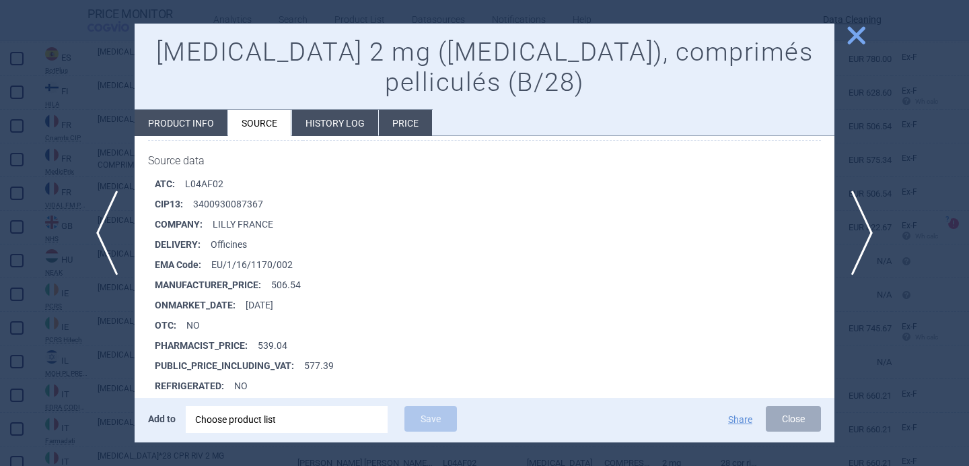
scroll to position [5488, 0]
click at [868, 234] on span "next" at bounding box center [866, 232] width 30 height 85
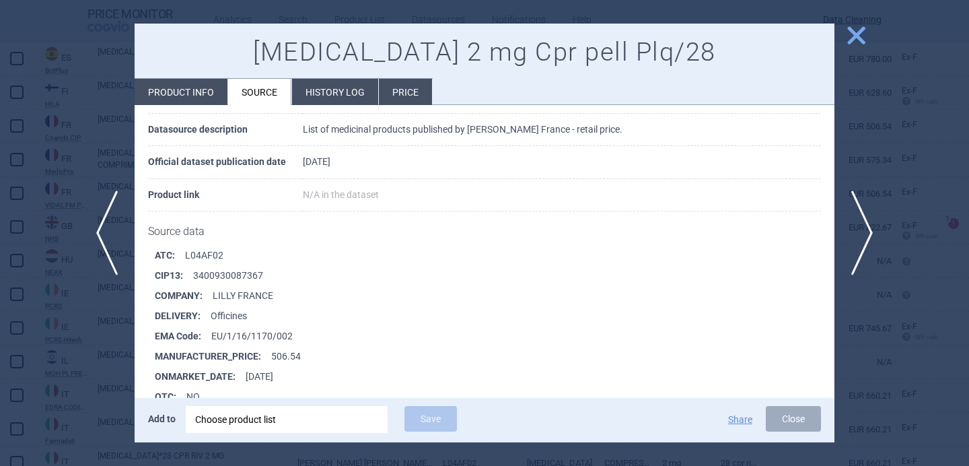
scroll to position [133, 0]
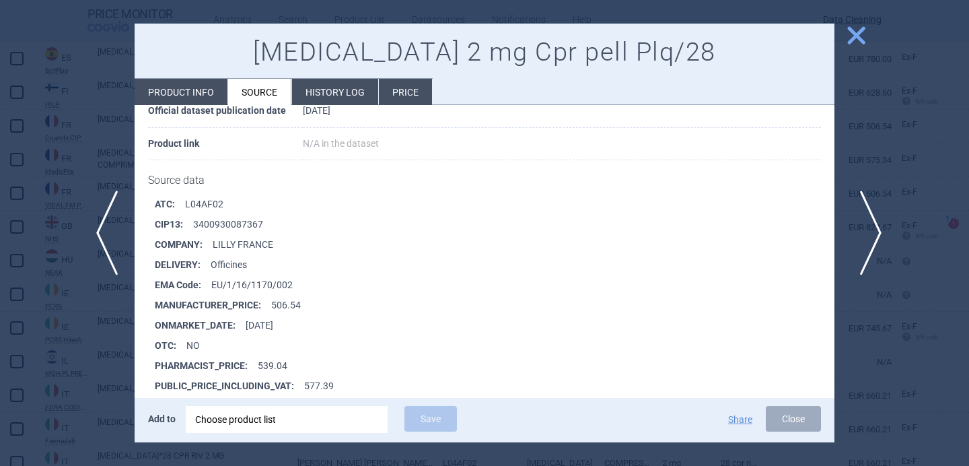
click at [864, 232] on span "next" at bounding box center [866, 232] width 30 height 85
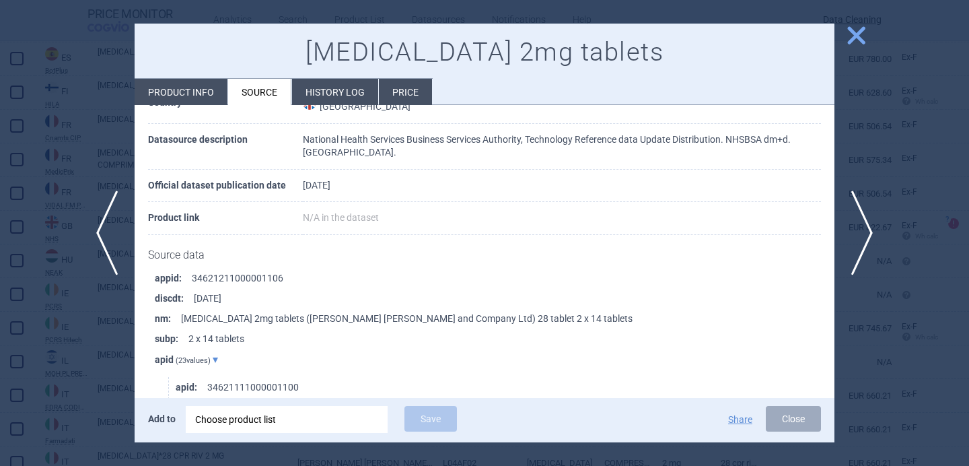
scroll to position [74, 0]
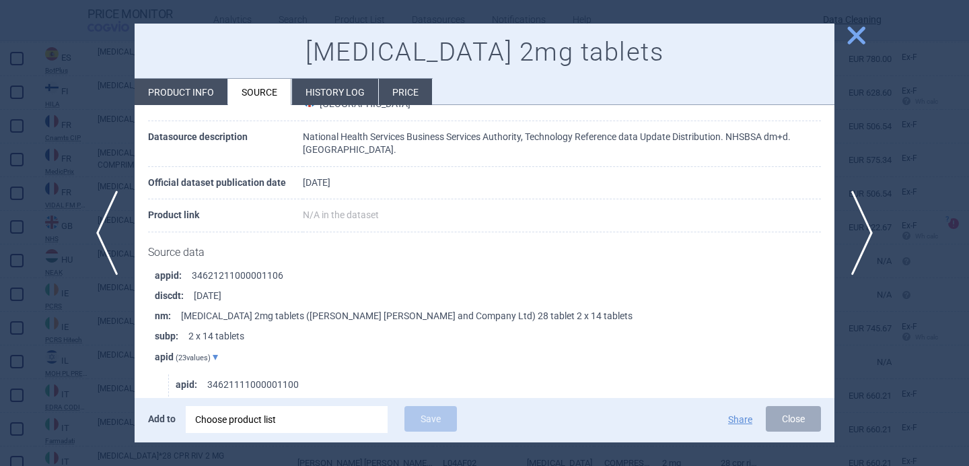
click at [67, 349] on div at bounding box center [484, 233] width 969 height 466
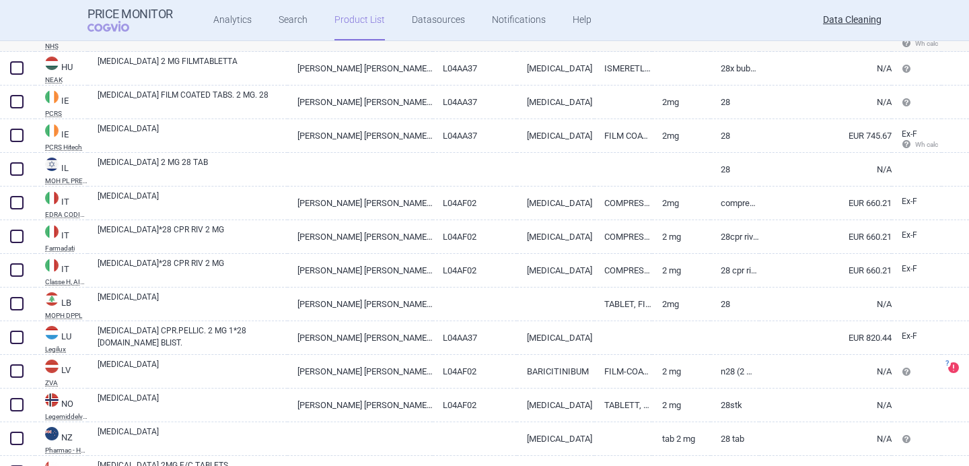
scroll to position [2287, 0]
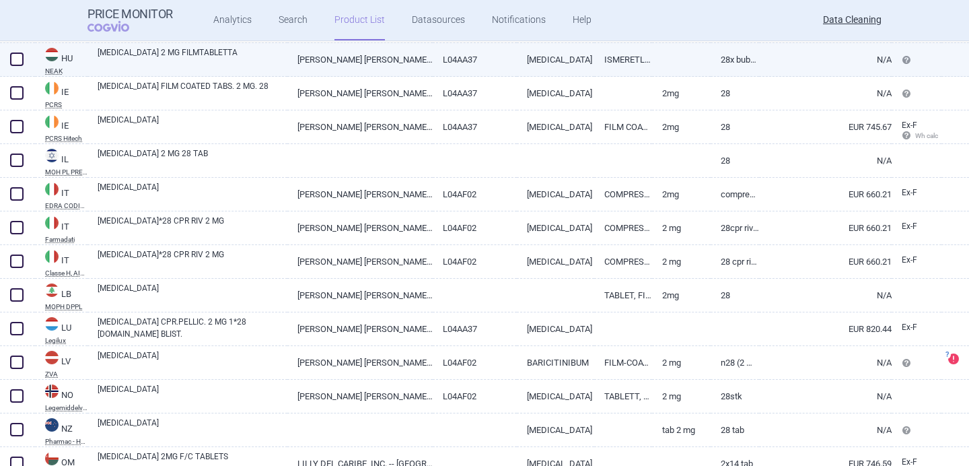
click at [190, 68] on link "[MEDICAL_DATA] 2 MG FILMTABLETTA" at bounding box center [193, 58] width 190 height 24
select select "EUR"
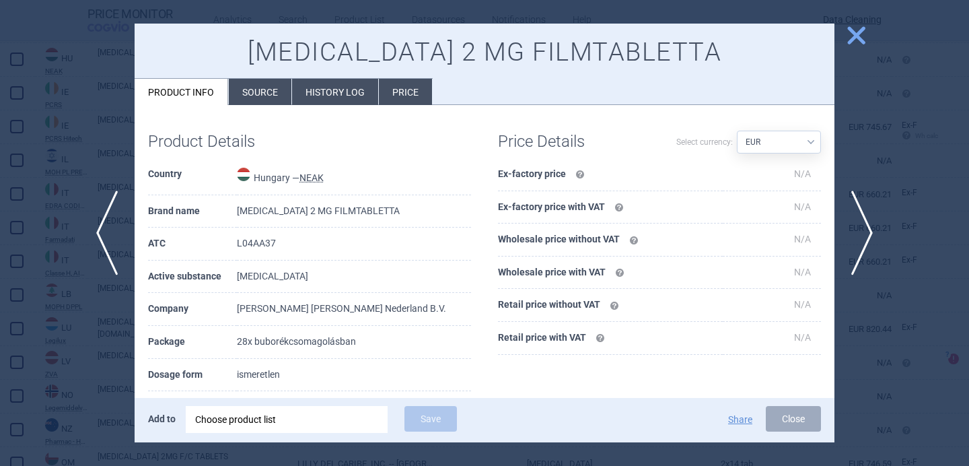
click at [255, 100] on li "Source" at bounding box center [260, 92] width 63 height 26
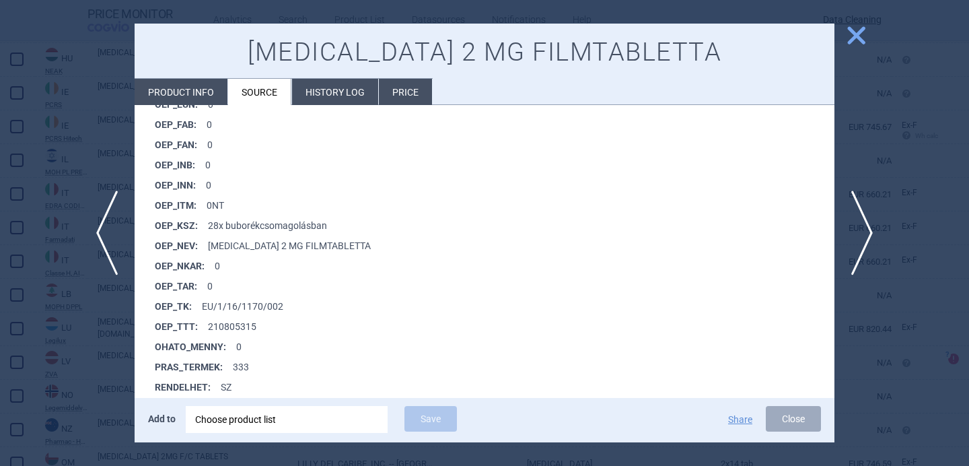
scroll to position [1053, 0]
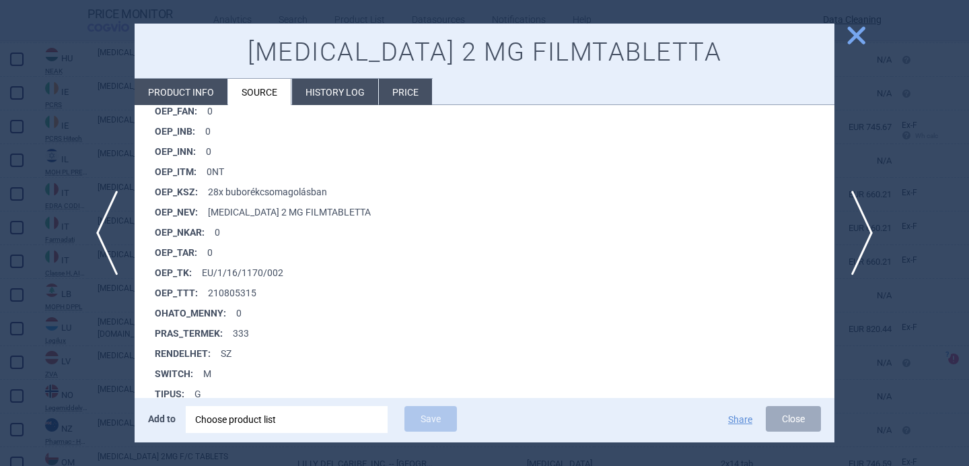
click at [99, 342] on div at bounding box center [484, 233] width 969 height 466
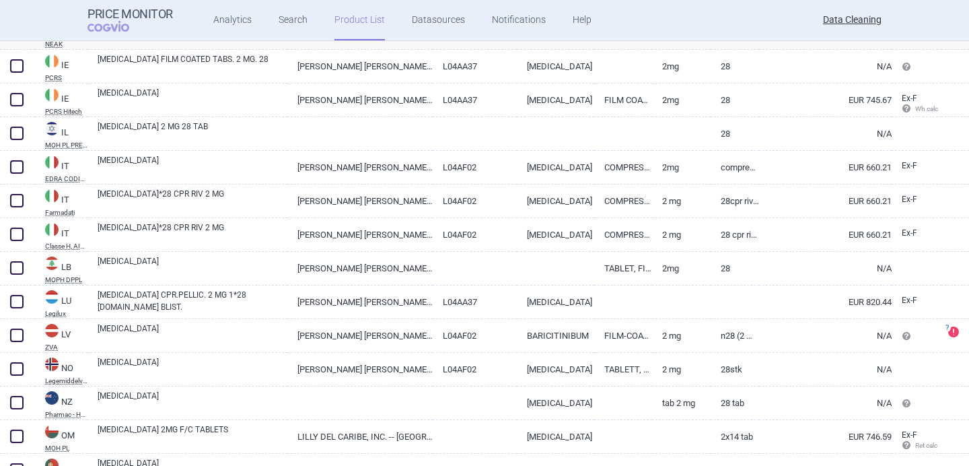
scroll to position [2317, 0]
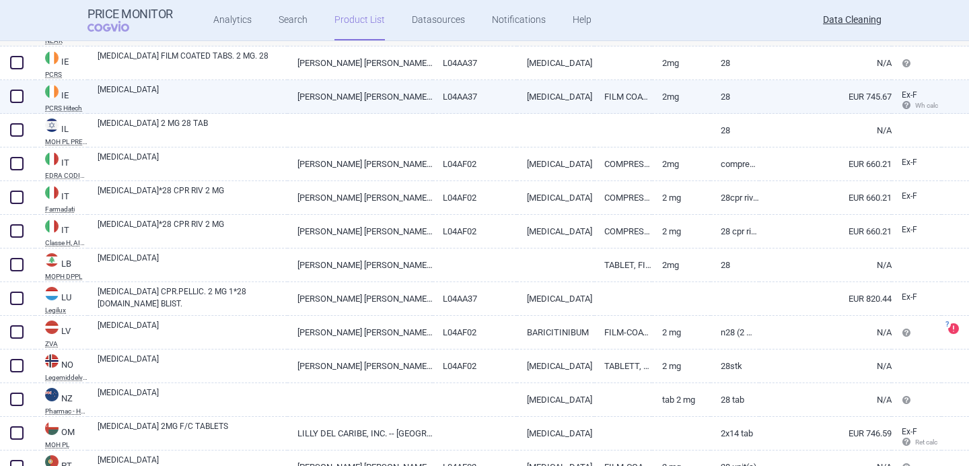
click at [231, 96] on link "[MEDICAL_DATA]" at bounding box center [193, 95] width 190 height 24
select select "EUR"
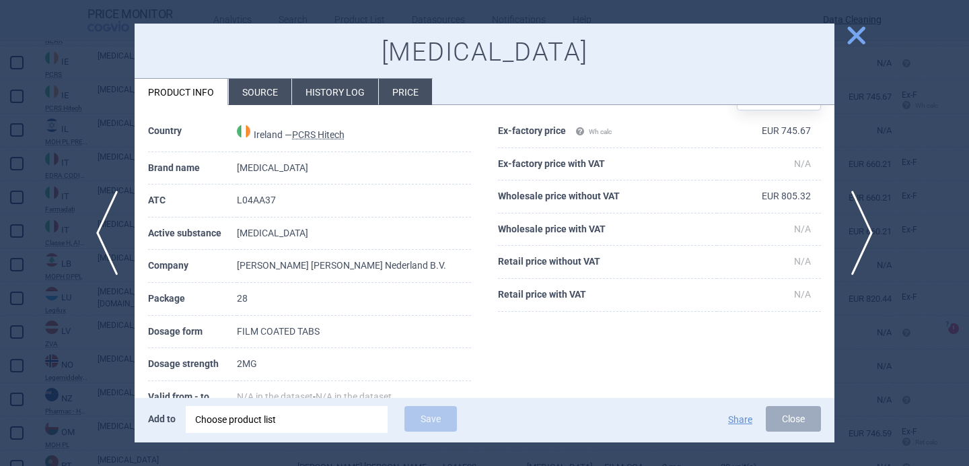
scroll to position [44, 0]
click at [94, 235] on span "previous" at bounding box center [102, 232] width 30 height 85
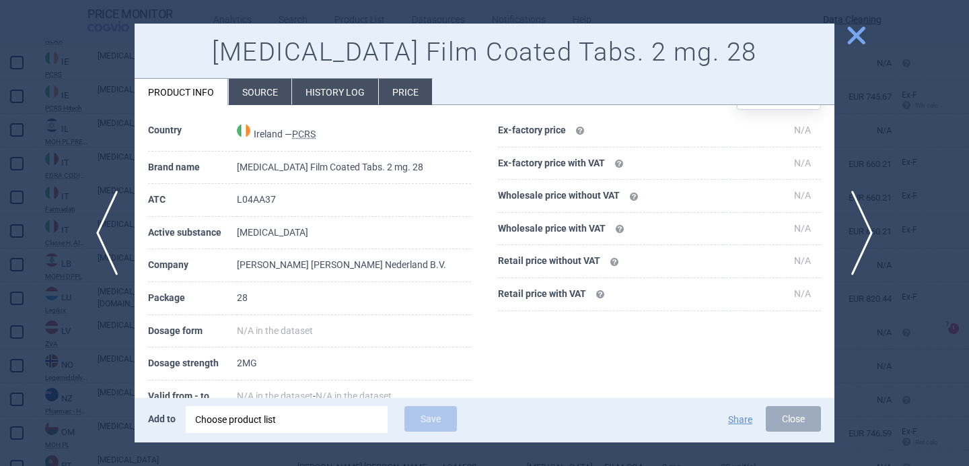
click at [109, 342] on div at bounding box center [484, 233] width 969 height 466
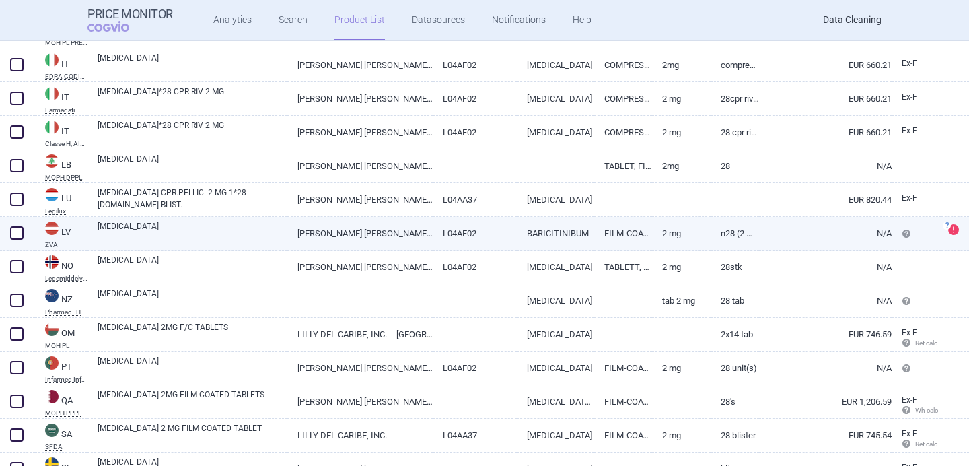
scroll to position [2422, 0]
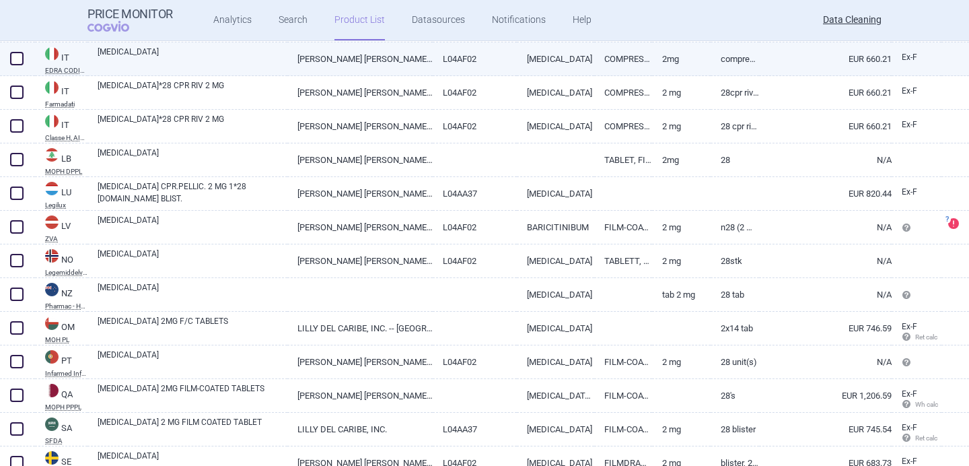
click at [192, 57] on link "[MEDICAL_DATA]" at bounding box center [193, 58] width 190 height 24
select select "EUR"
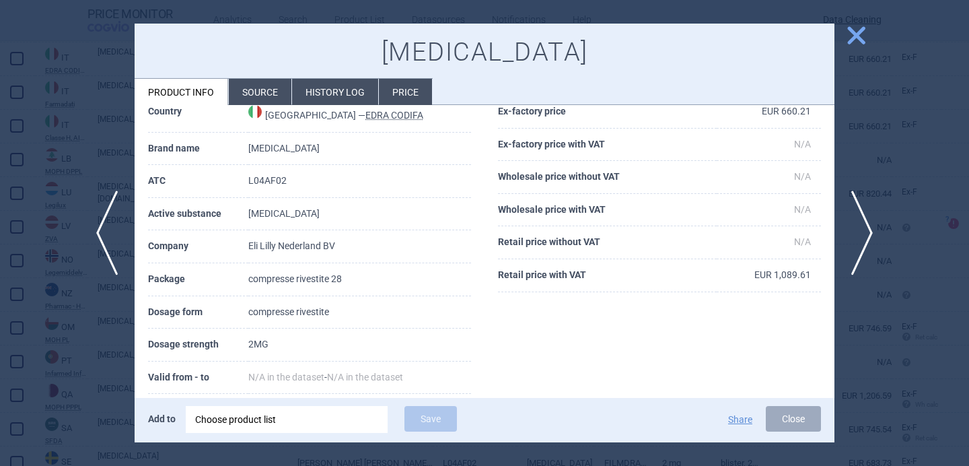
scroll to position [63, 0]
click at [261, 94] on li "Source" at bounding box center [260, 92] width 63 height 26
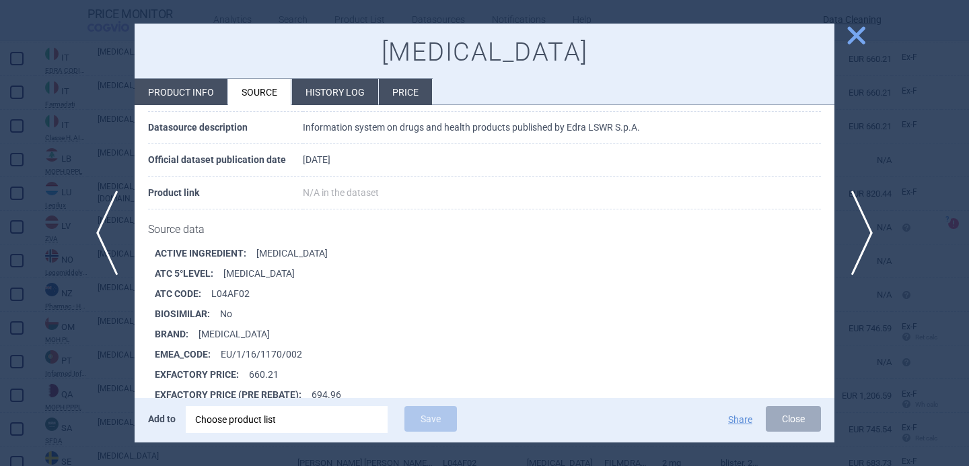
scroll to position [102, 0]
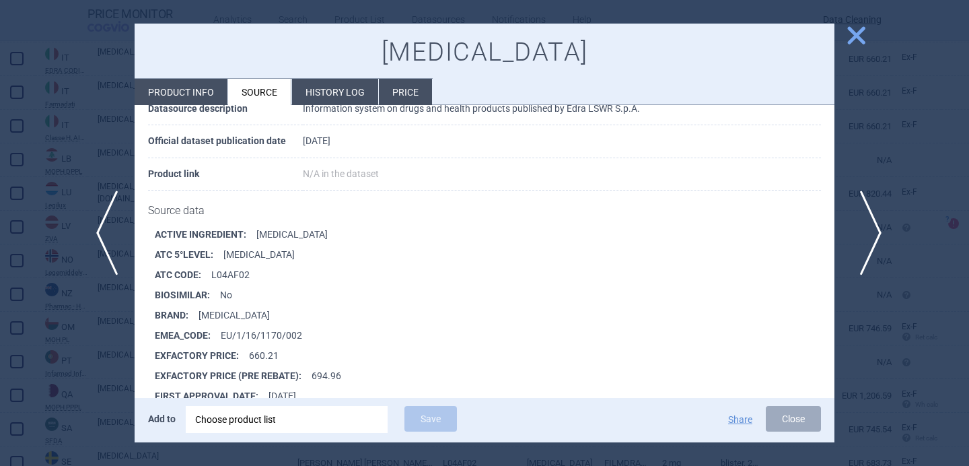
click at [867, 222] on span "next" at bounding box center [866, 232] width 30 height 85
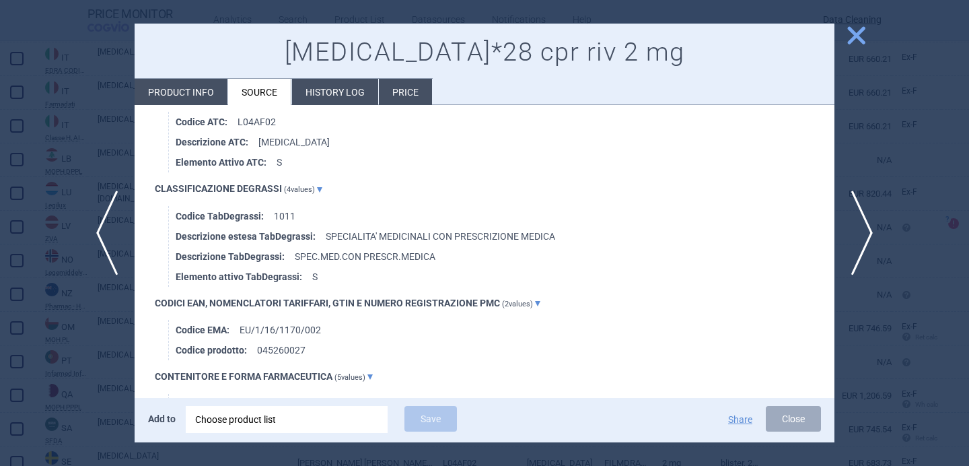
scroll to position [942, 0]
click at [871, 235] on span "next" at bounding box center [866, 232] width 30 height 85
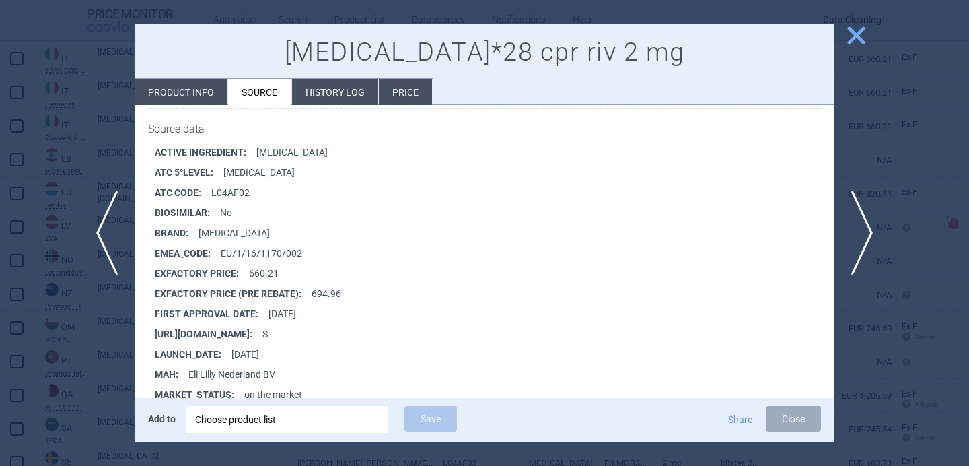
scroll to position [6712, 0]
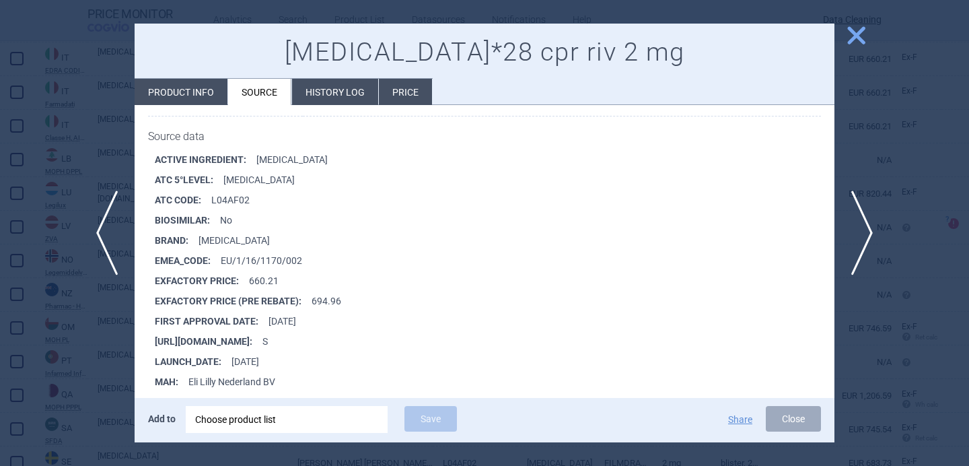
click at [71, 359] on div at bounding box center [484, 233] width 969 height 466
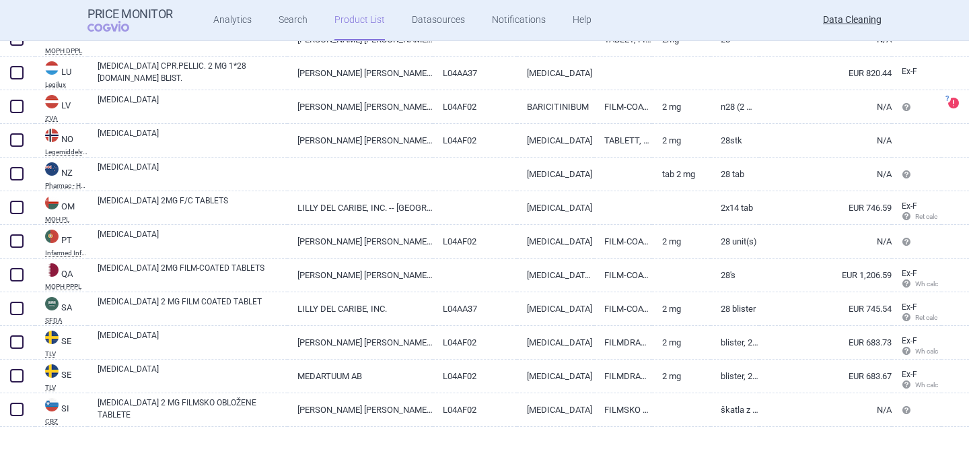
scroll to position [2547, 0]
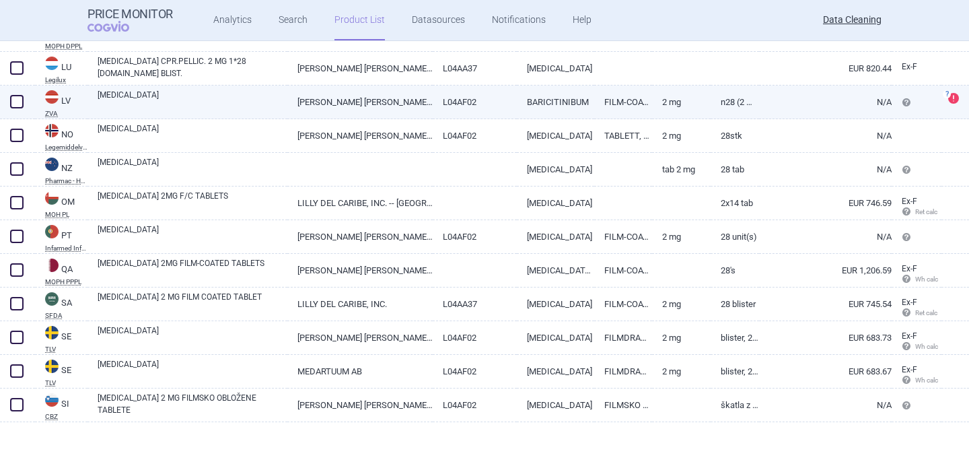
click at [241, 98] on link "[MEDICAL_DATA]" at bounding box center [193, 101] width 190 height 24
select select "EUR"
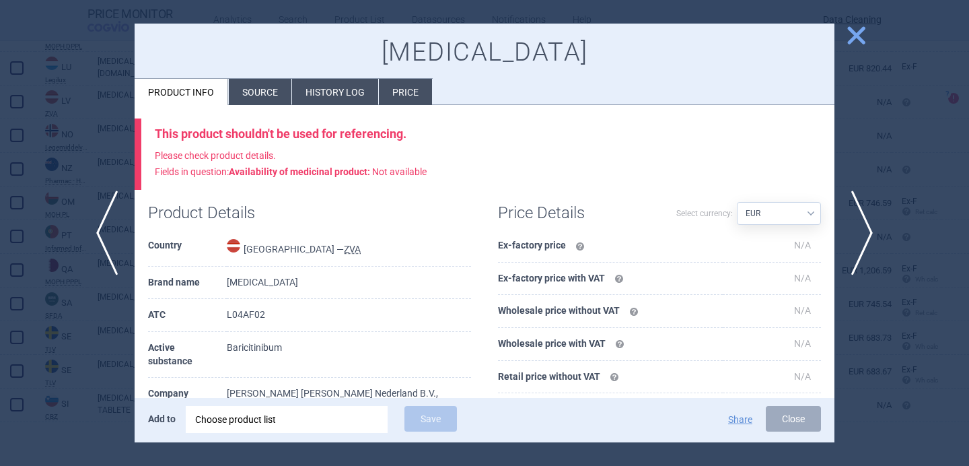
click at [264, 96] on li "Source" at bounding box center [260, 92] width 63 height 26
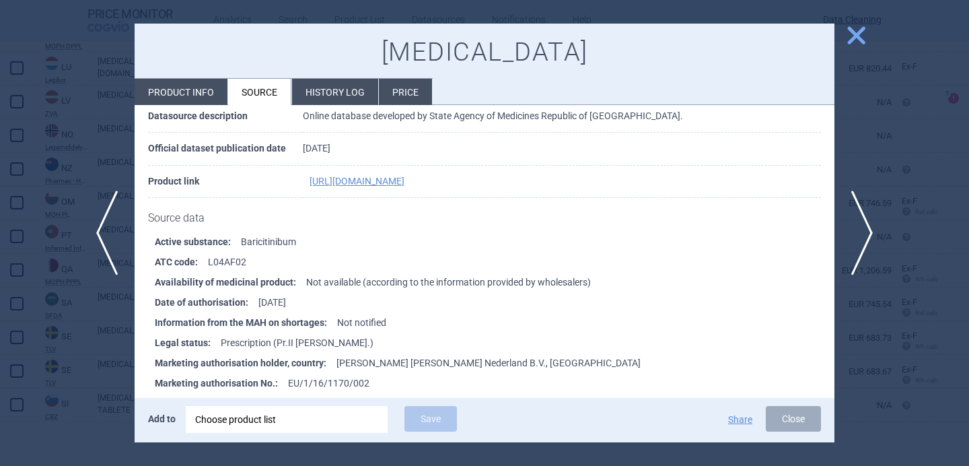
scroll to position [96, 0]
click at [866, 229] on span "next" at bounding box center [866, 232] width 30 height 85
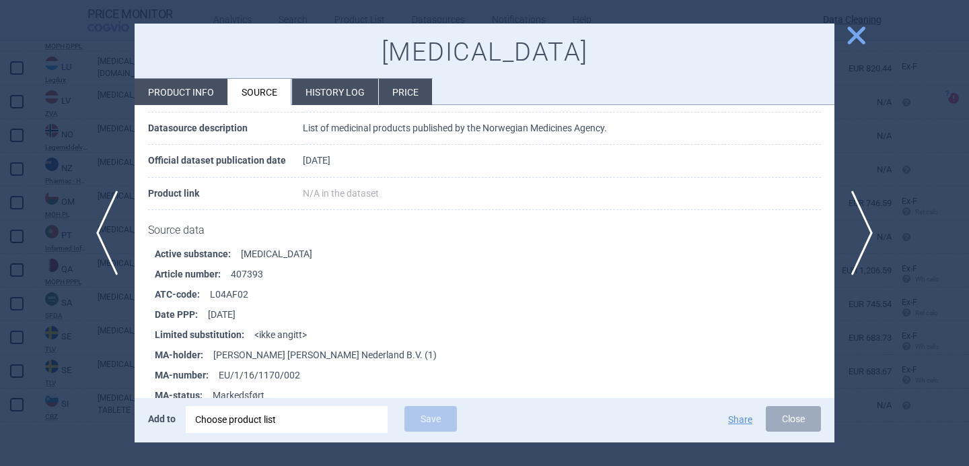
scroll to position [83, 0]
click at [87, 357] on div at bounding box center [484, 233] width 969 height 466
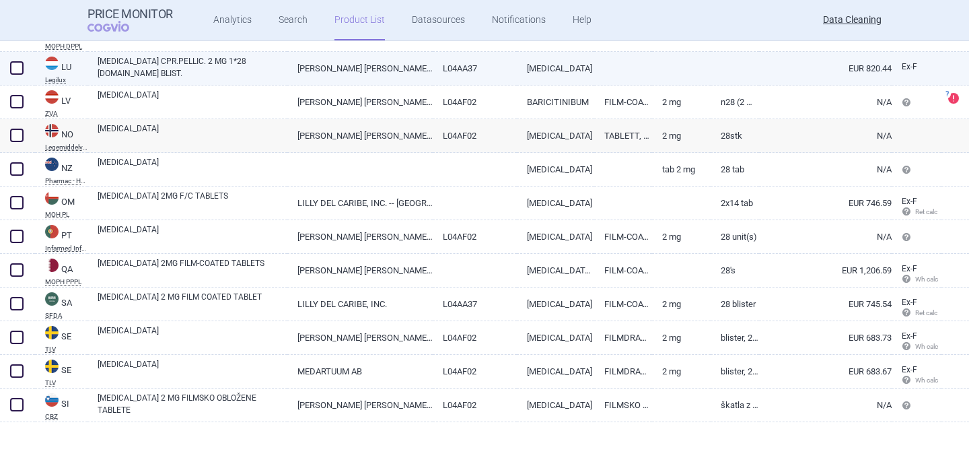
click at [272, 68] on link "OLUMIANT CPR.PELLIC. 2 MG 1*28 CPR.SS BLIST." at bounding box center [193, 67] width 190 height 24
select select "EUR"
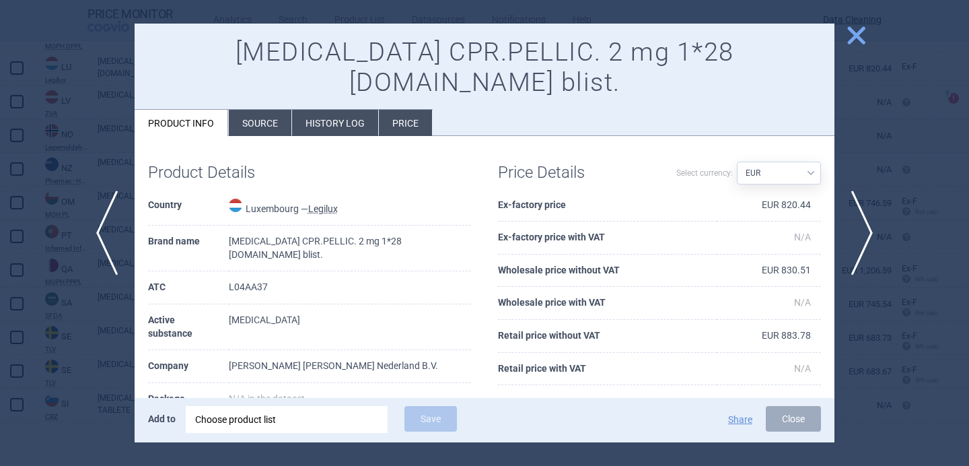
click at [63, 105] on div at bounding box center [484, 233] width 969 height 466
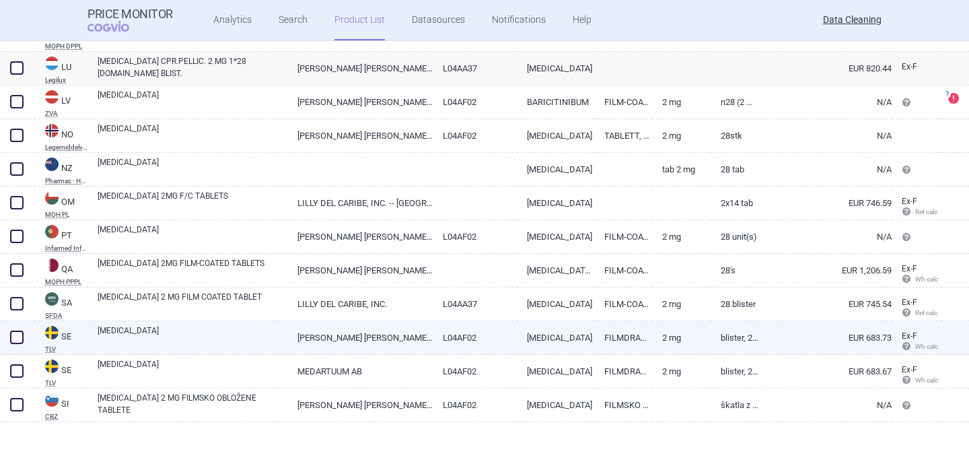
click at [212, 338] on link "[MEDICAL_DATA]" at bounding box center [193, 336] width 190 height 24
select select "EUR"
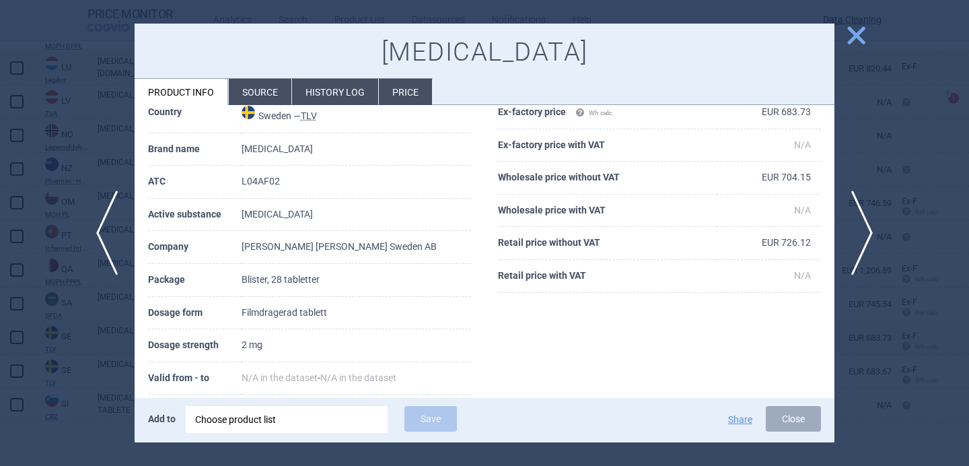
scroll to position [63, 0]
click at [872, 227] on span "next" at bounding box center [866, 232] width 30 height 85
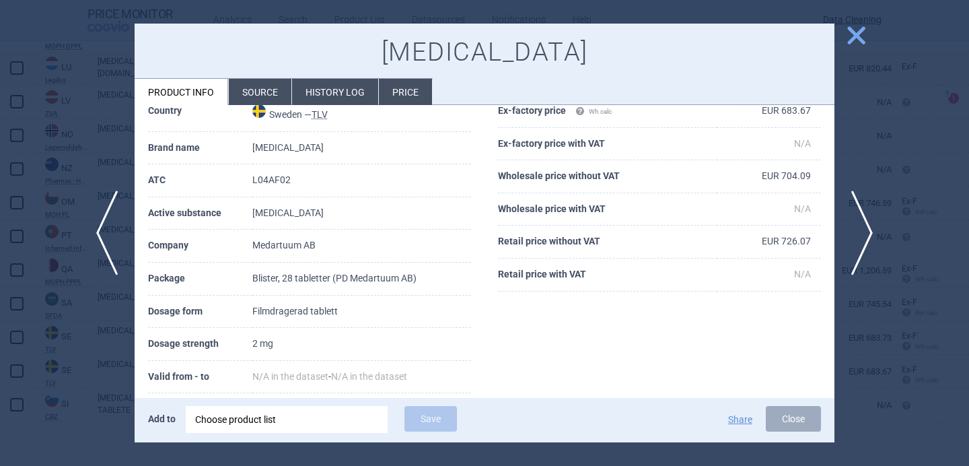
click at [94, 350] on div at bounding box center [484, 233] width 969 height 466
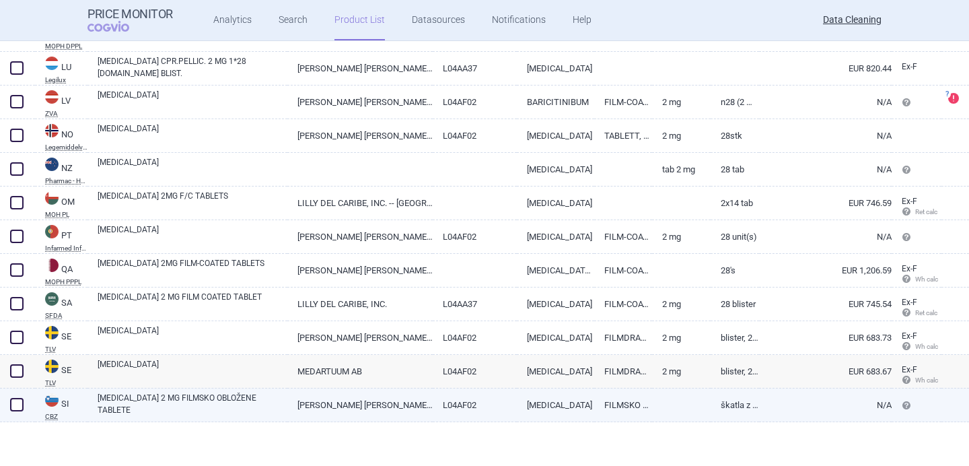
click at [149, 398] on link "[MEDICAL_DATA] 2 MG FILMSKO OBLOŽENE TABLETE" at bounding box center [193, 404] width 190 height 24
select select "EUR"
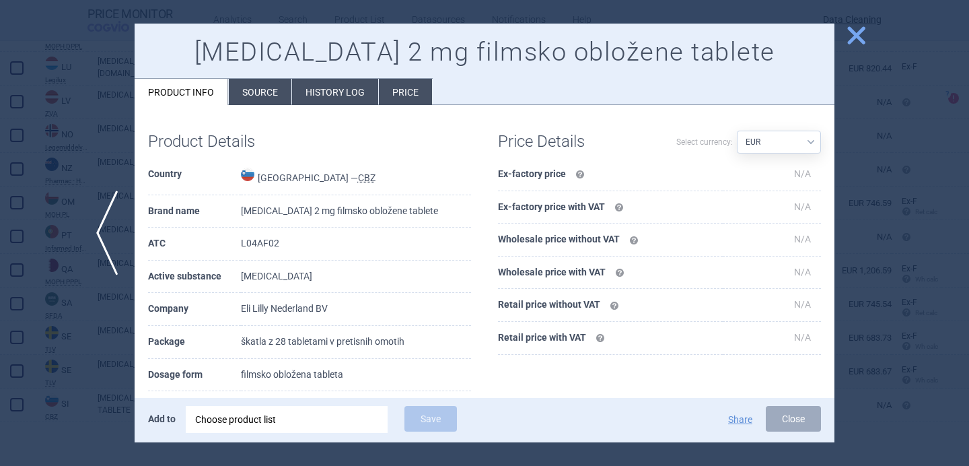
click at [93, 386] on div at bounding box center [484, 233] width 969 height 466
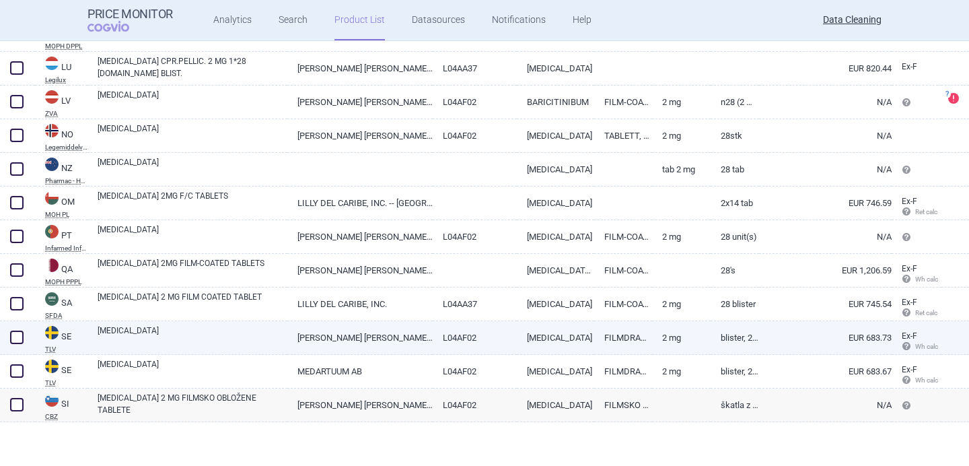
click at [205, 338] on link "[MEDICAL_DATA]" at bounding box center [193, 336] width 190 height 24
select select "EUR"
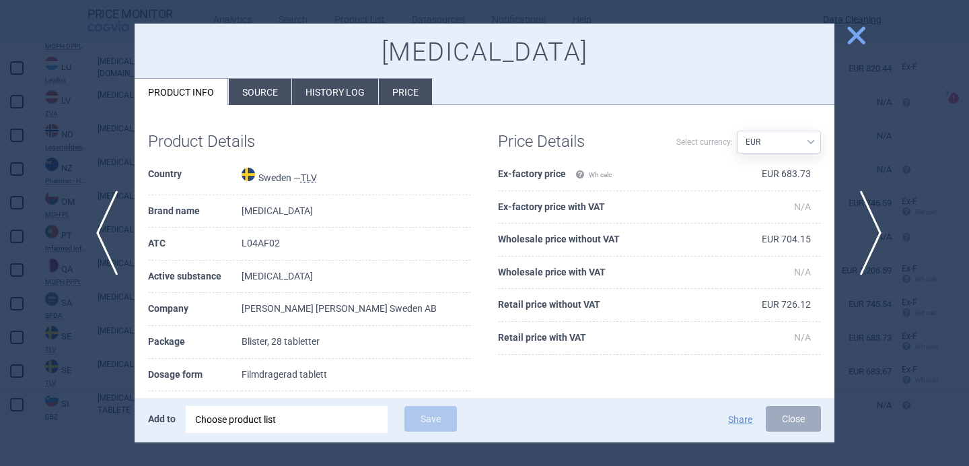
click at [875, 213] on span "next" at bounding box center [866, 232] width 30 height 85
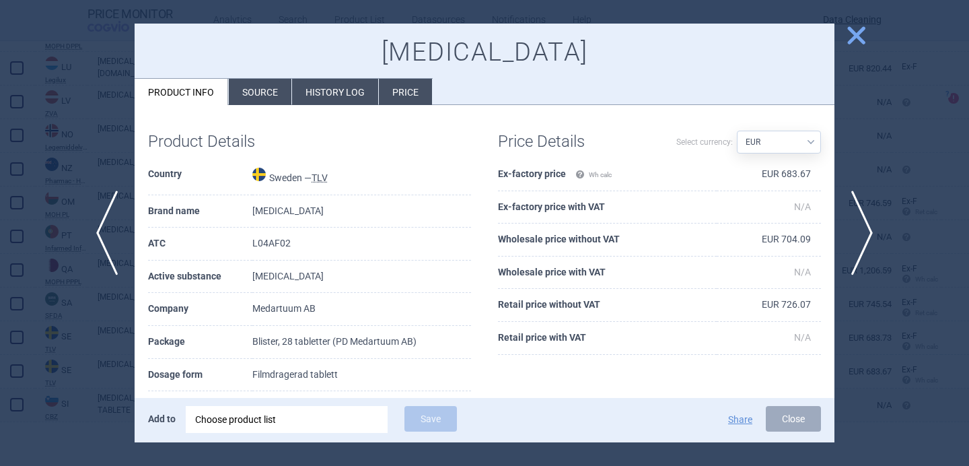
click at [858, 165] on div at bounding box center [484, 233] width 969 height 466
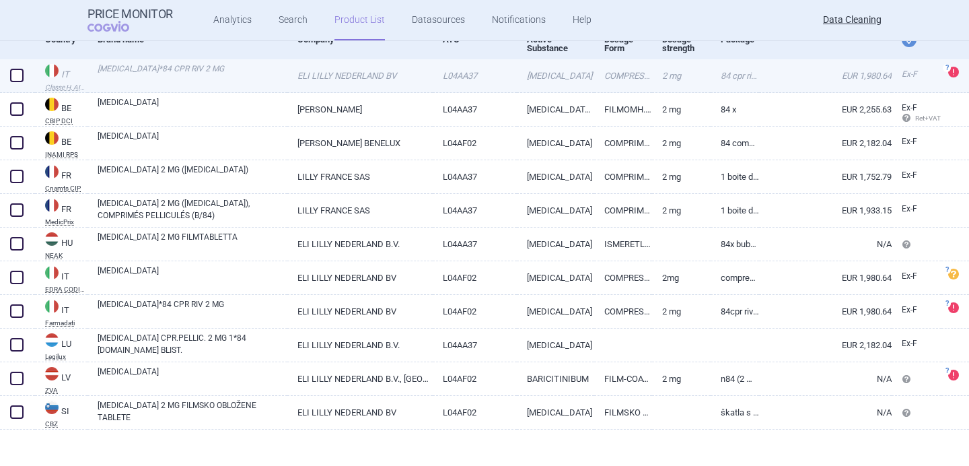
scroll to position [157, 0]
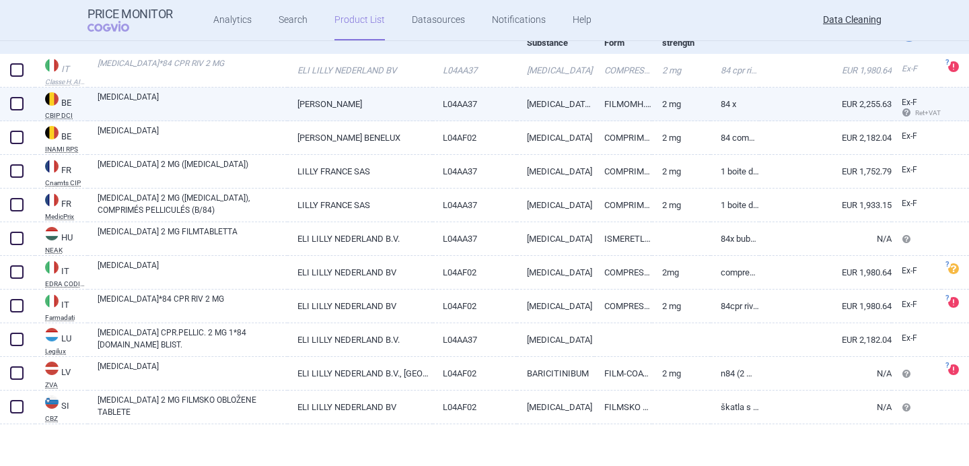
click at [251, 105] on link "[MEDICAL_DATA]" at bounding box center [193, 103] width 190 height 24
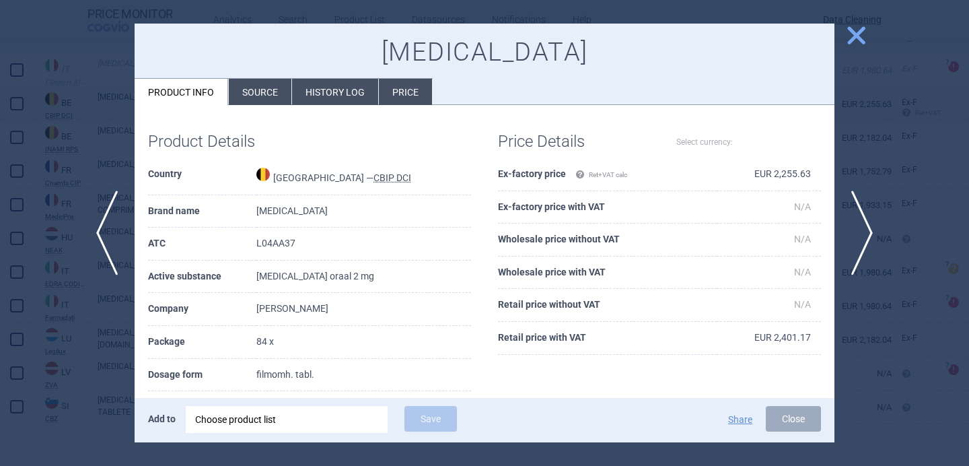
select select "EUR"
click at [257, 77] on div "[MEDICAL_DATA] Product info Source History log Price" at bounding box center [485, 65] width 700 height 82
click at [81, 149] on div at bounding box center [484, 233] width 969 height 466
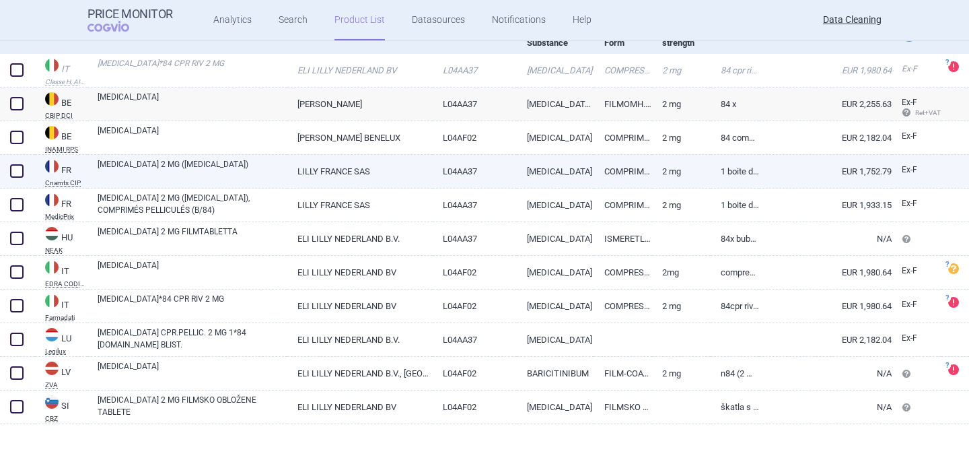
click at [184, 170] on link "[MEDICAL_DATA] 2 MG ([MEDICAL_DATA])" at bounding box center [193, 170] width 190 height 24
select select "EUR"
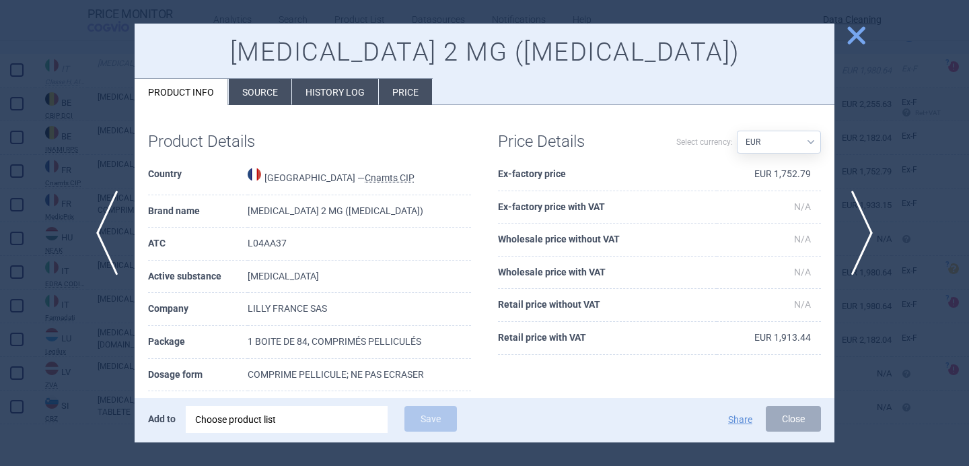
scroll to position [40, 0]
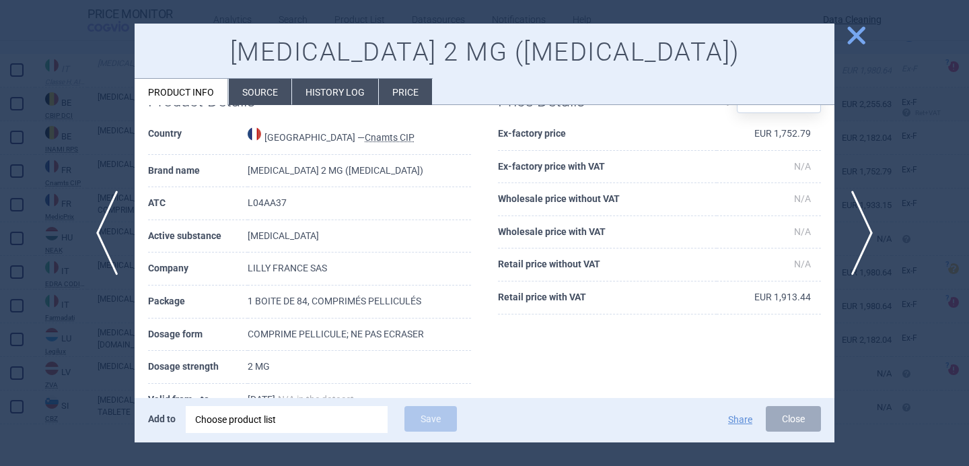
click at [259, 98] on li "Source" at bounding box center [260, 92] width 63 height 26
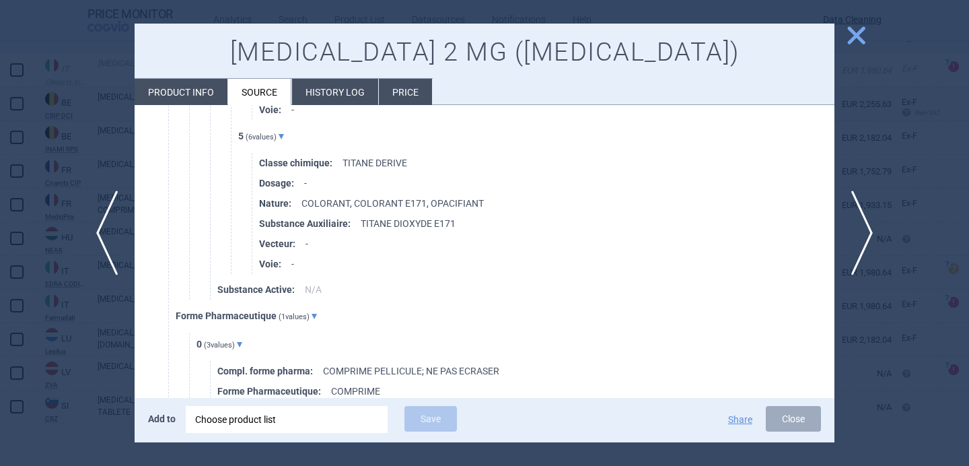
scroll to position [6332, 0]
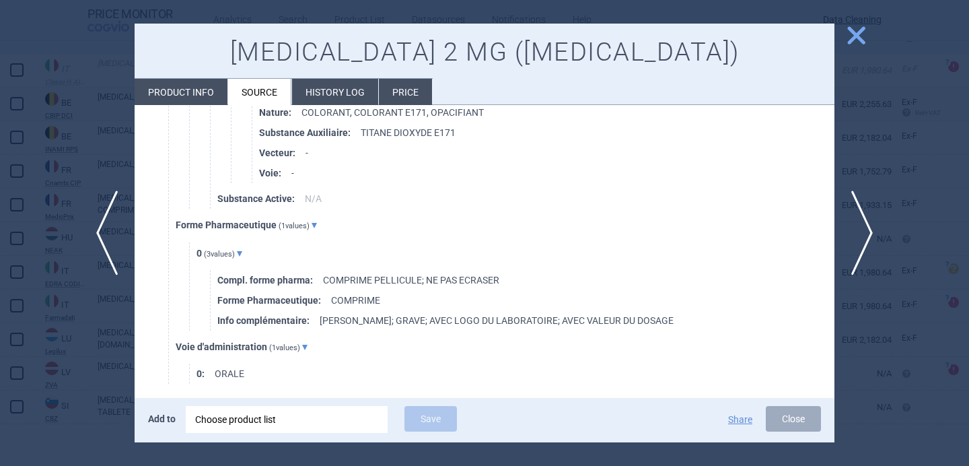
click at [198, 97] on li "Product info" at bounding box center [181, 92] width 93 height 26
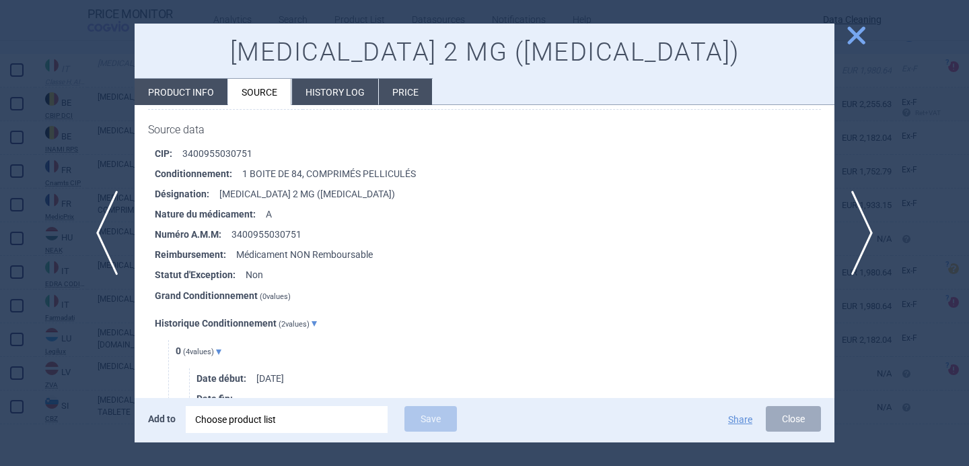
select select "EUR"
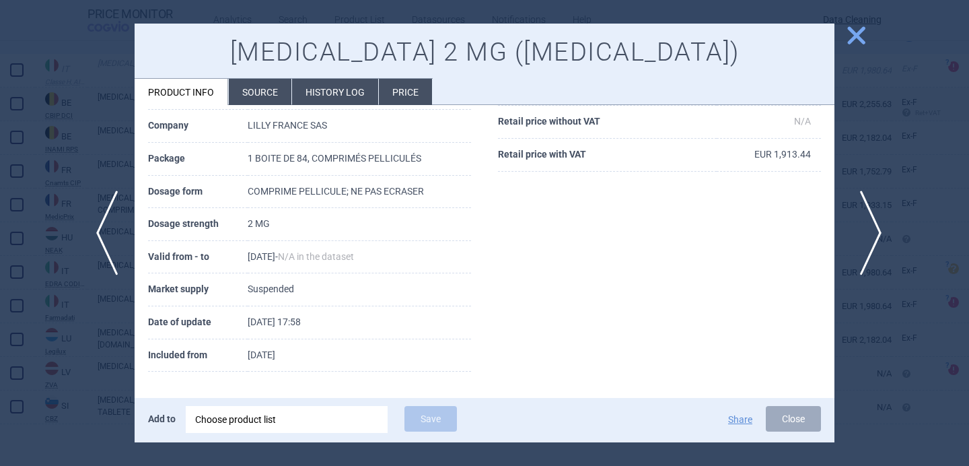
click at [873, 232] on span "next" at bounding box center [866, 232] width 30 height 85
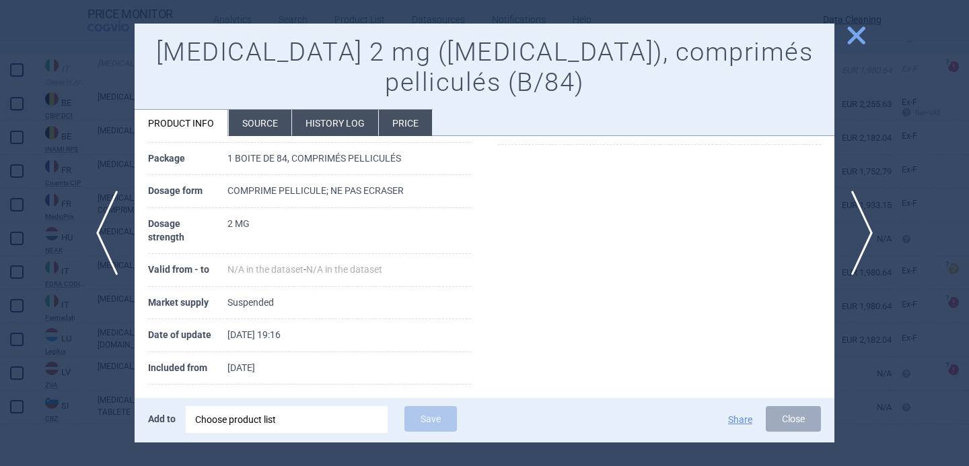
click at [51, 412] on div at bounding box center [484, 233] width 969 height 466
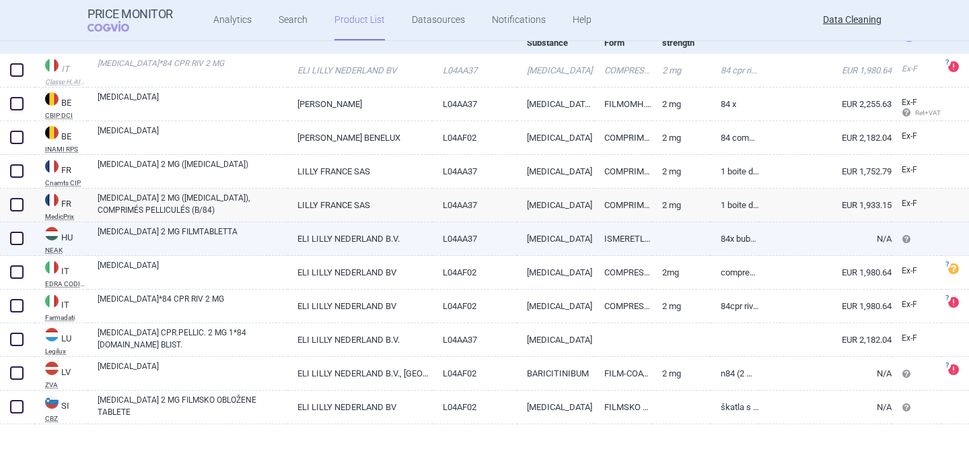
click at [237, 237] on link "[MEDICAL_DATA] 2 MG FILMTABLETTA" at bounding box center [193, 237] width 190 height 24
select select "EUR"
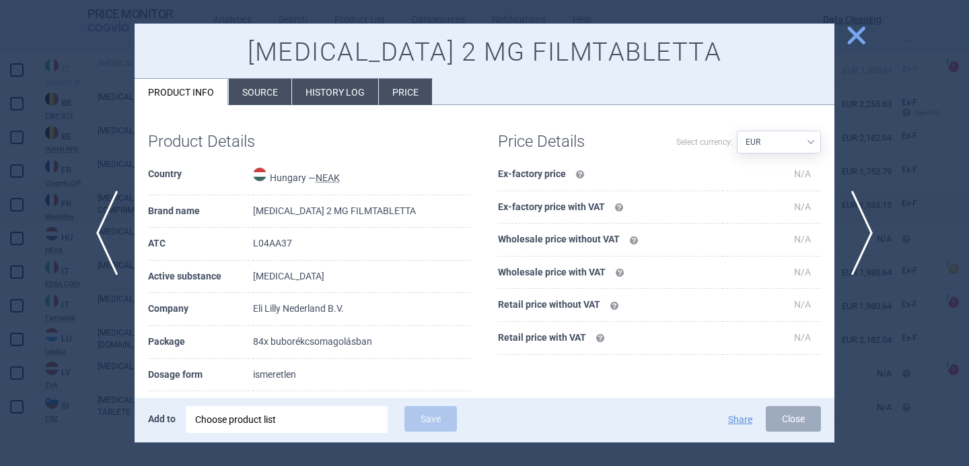
click at [269, 100] on li "Source" at bounding box center [260, 92] width 63 height 26
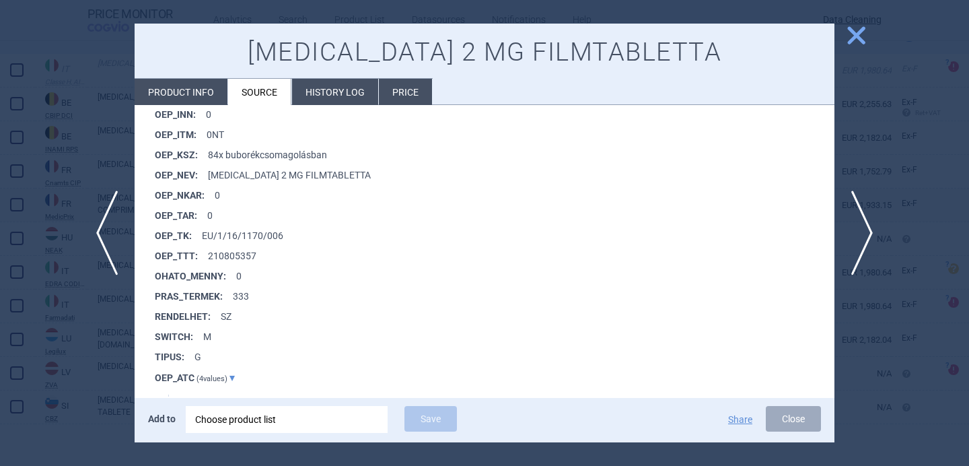
scroll to position [1098, 0]
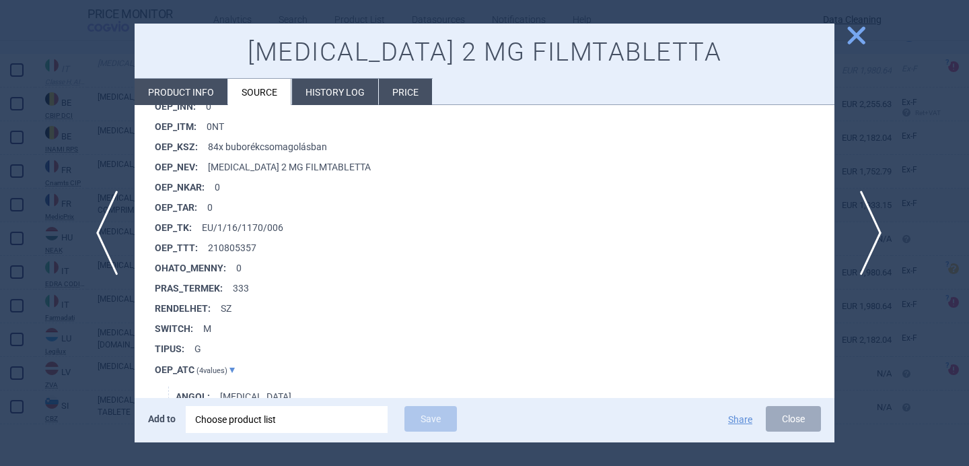
click at [868, 233] on span "next" at bounding box center [866, 232] width 30 height 85
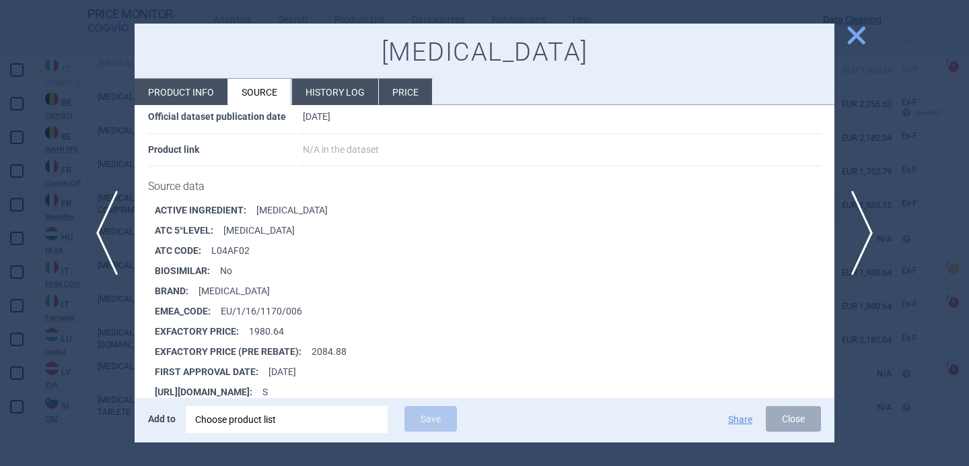
scroll to position [128, 0]
click at [866, 240] on span "next" at bounding box center [866, 232] width 30 height 85
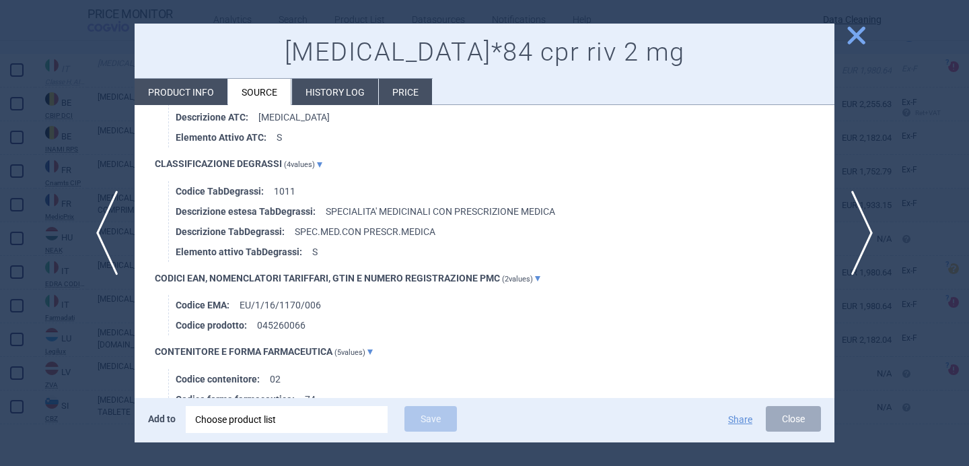
scroll to position [983, 0]
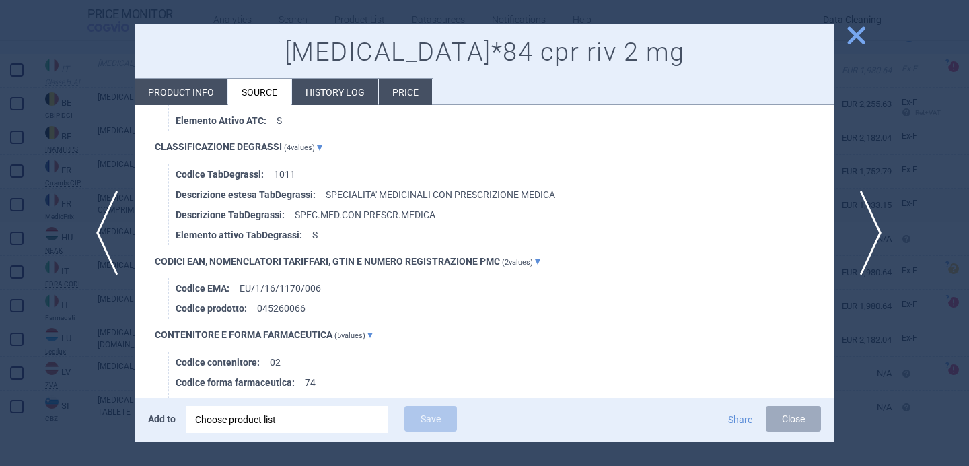
click at [876, 236] on span "next" at bounding box center [866, 232] width 30 height 85
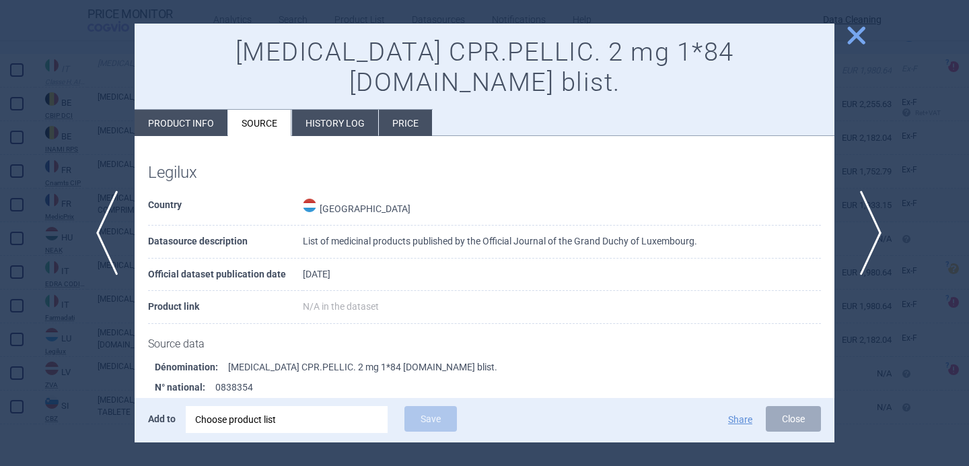
click at [866, 231] on span "next" at bounding box center [866, 232] width 30 height 85
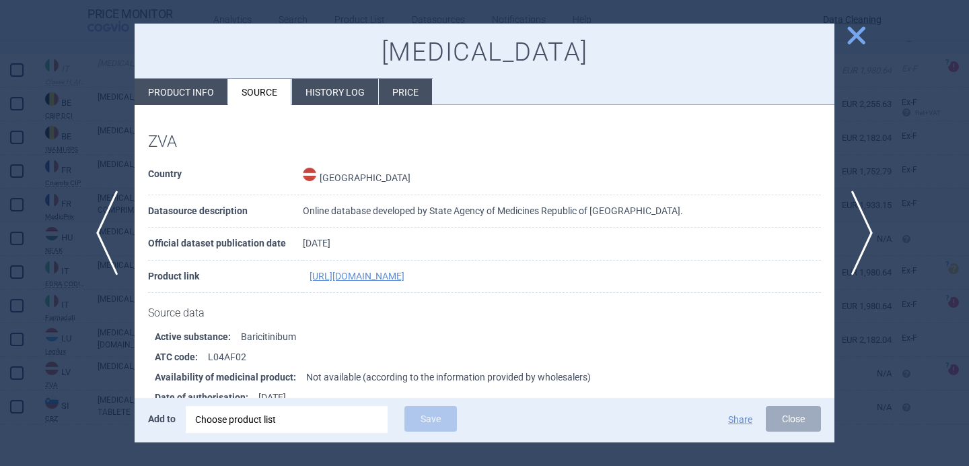
scroll to position [93, 0]
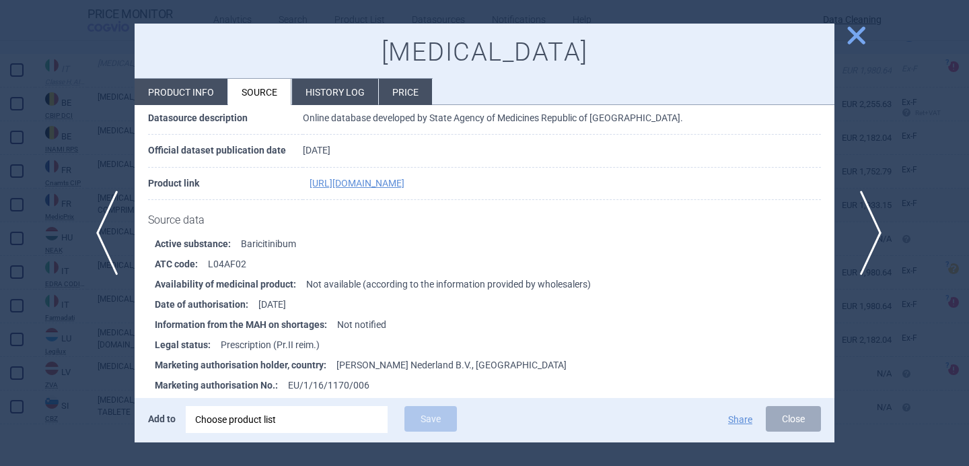
click at [877, 229] on span "next" at bounding box center [866, 232] width 30 height 85
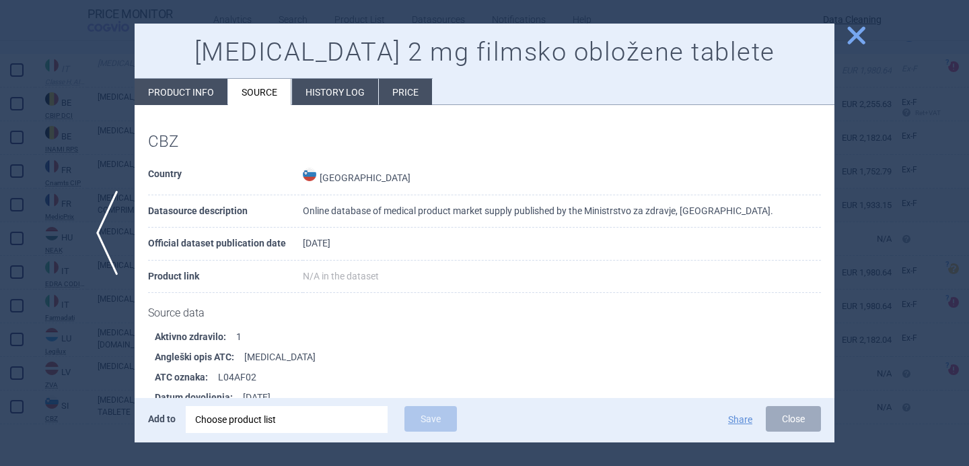
click at [184, 98] on li "Product info" at bounding box center [181, 92] width 93 height 26
select select "EUR"
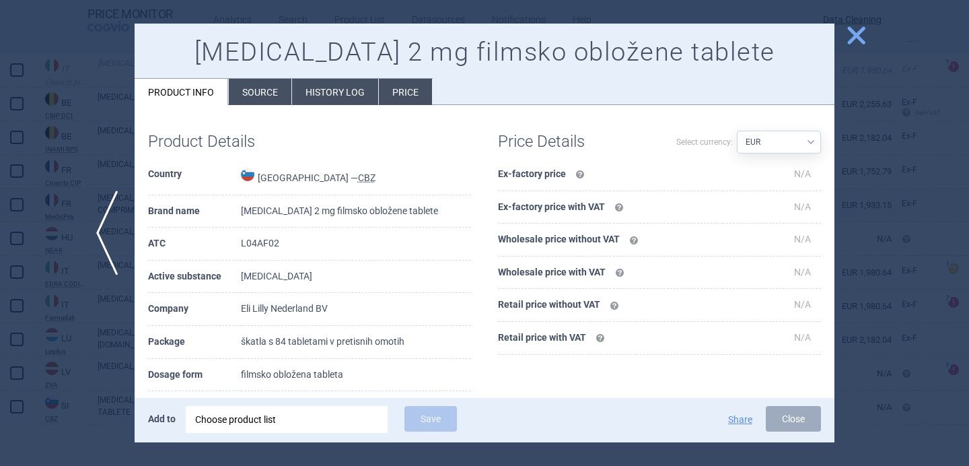
click at [90, 346] on div at bounding box center [484, 233] width 969 height 466
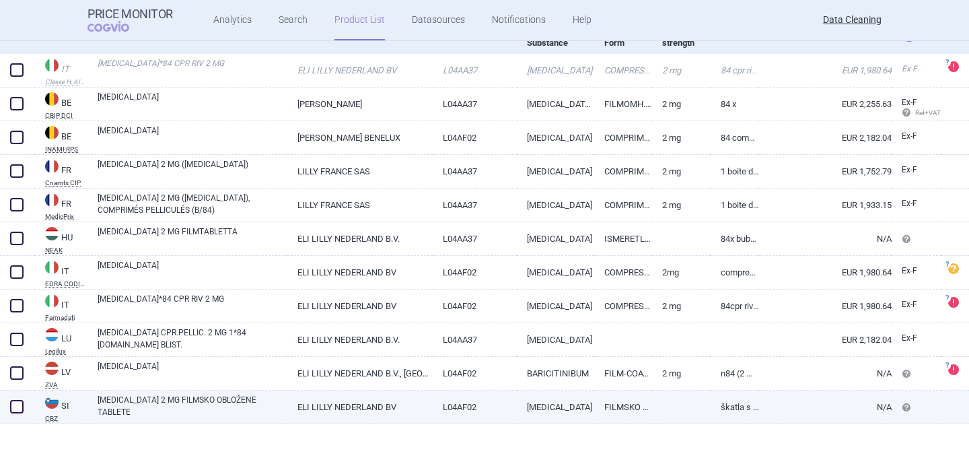
click at [114, 403] on link "OLUMIANT 2 MG FILMSKO OBLOŽENE TABLETE" at bounding box center [193, 406] width 190 height 24
select select "EUR"
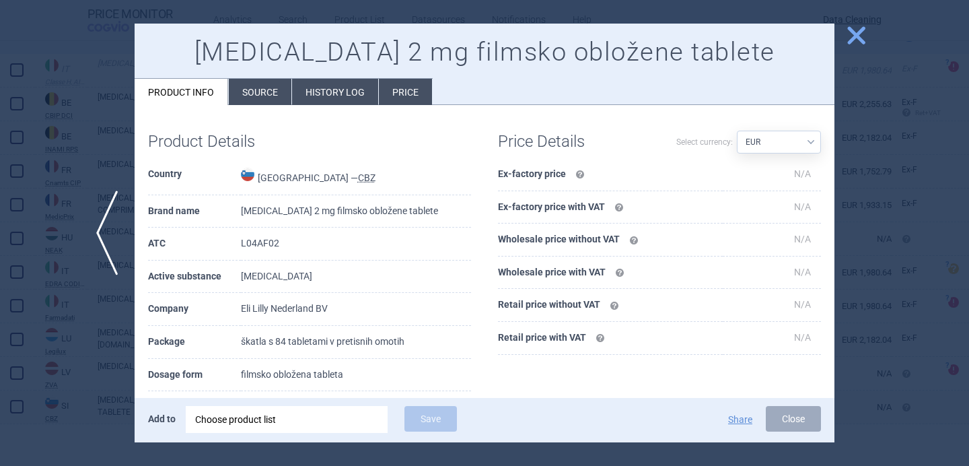
click at [122, 340] on div at bounding box center [484, 233] width 969 height 466
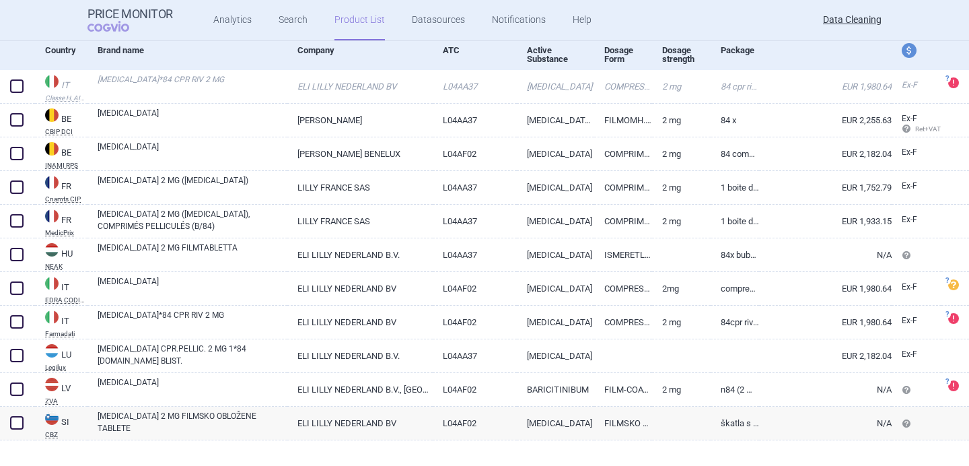
scroll to position [139, 0]
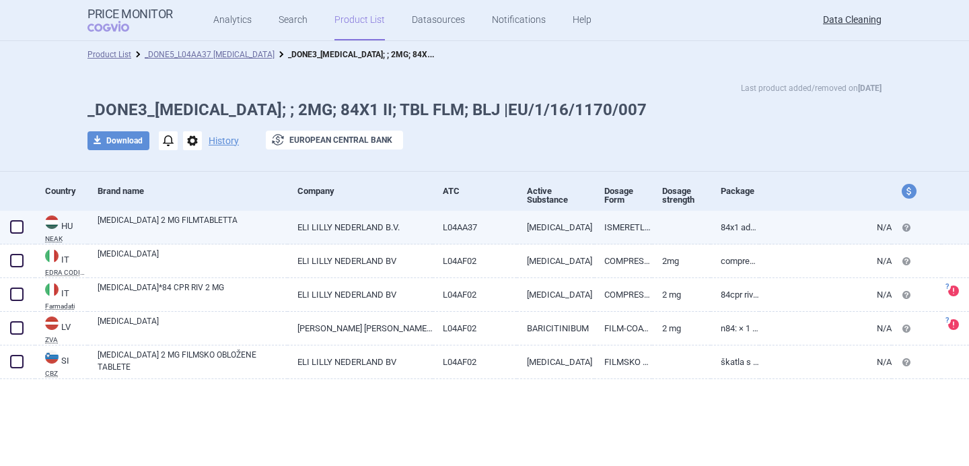
click at [199, 227] on link "[MEDICAL_DATA] 2 MG FILMTABLETTA" at bounding box center [193, 226] width 190 height 24
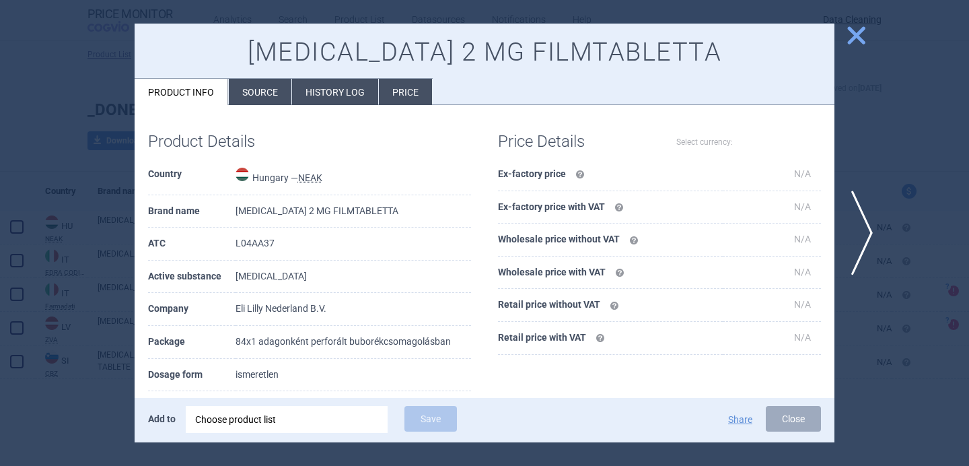
select select "EUR"
click at [258, 98] on li "Source" at bounding box center [260, 92] width 63 height 26
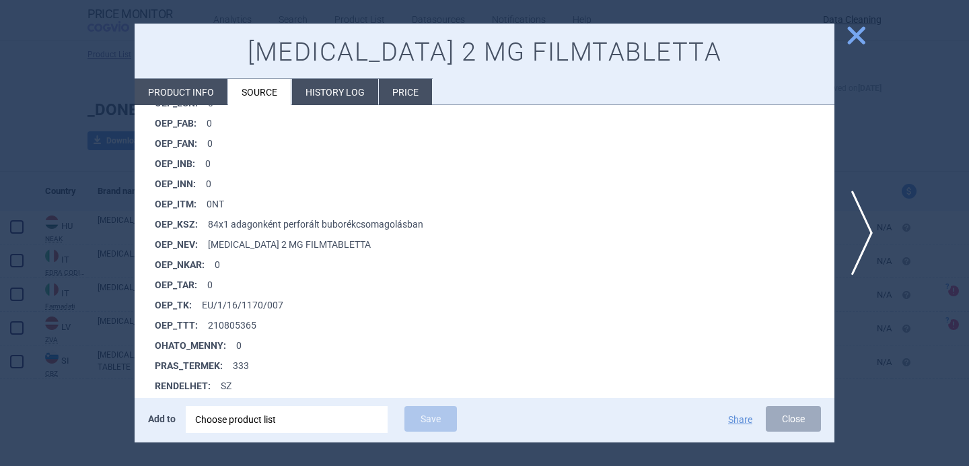
scroll to position [1028, 0]
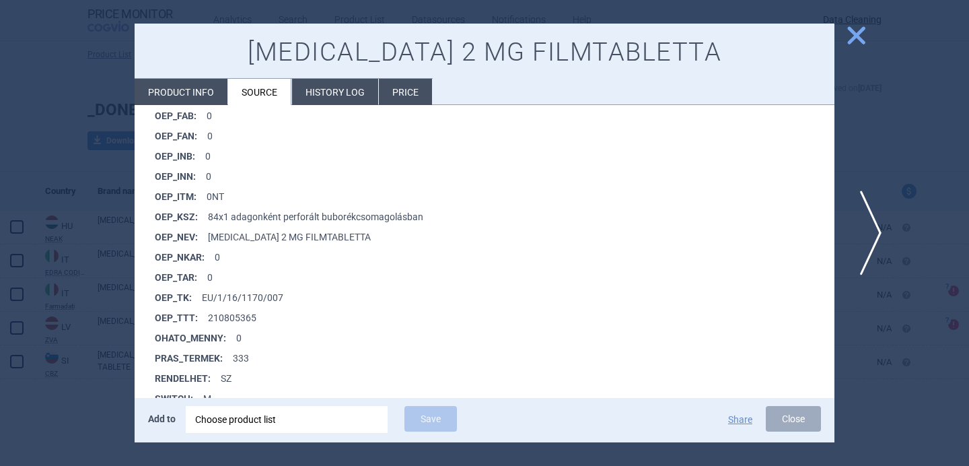
click at [862, 213] on span "next" at bounding box center [866, 232] width 30 height 85
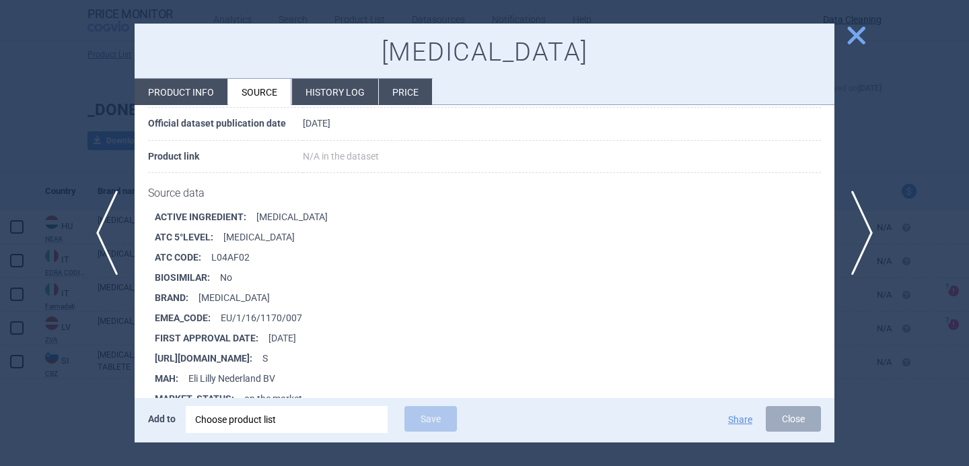
scroll to position [144, 0]
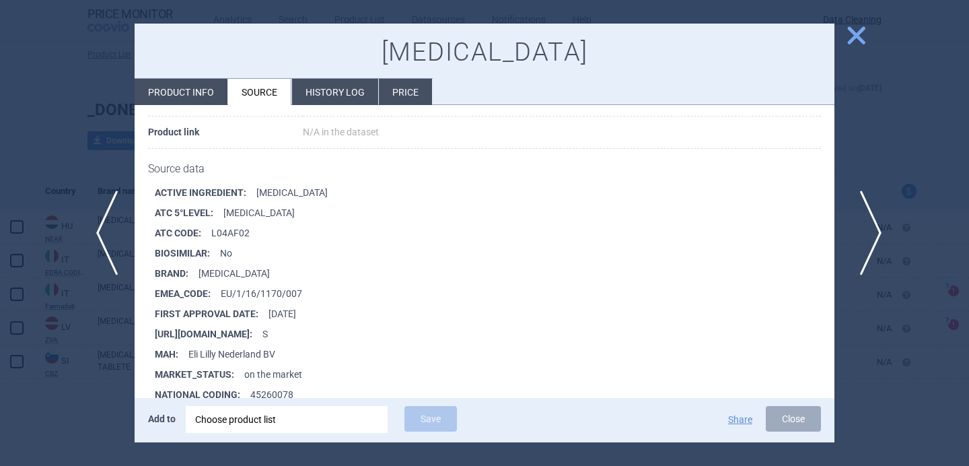
click at [866, 225] on span "next" at bounding box center [866, 232] width 30 height 85
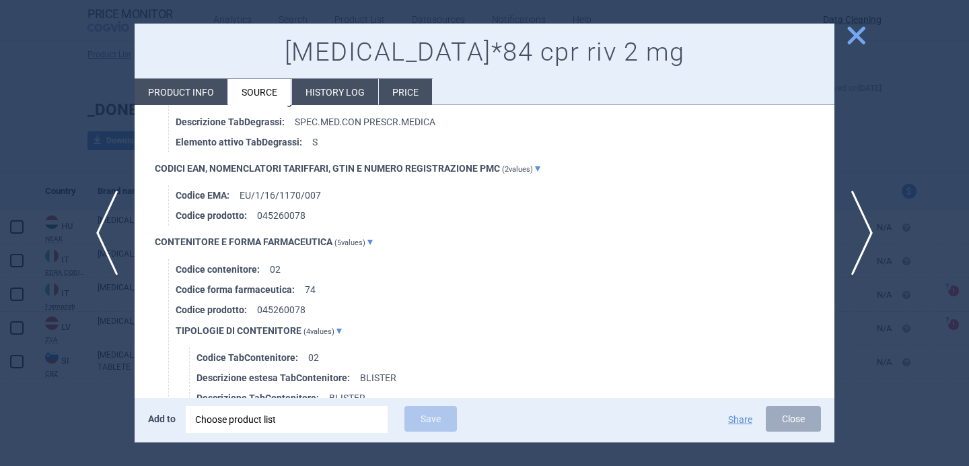
scroll to position [1028, 0]
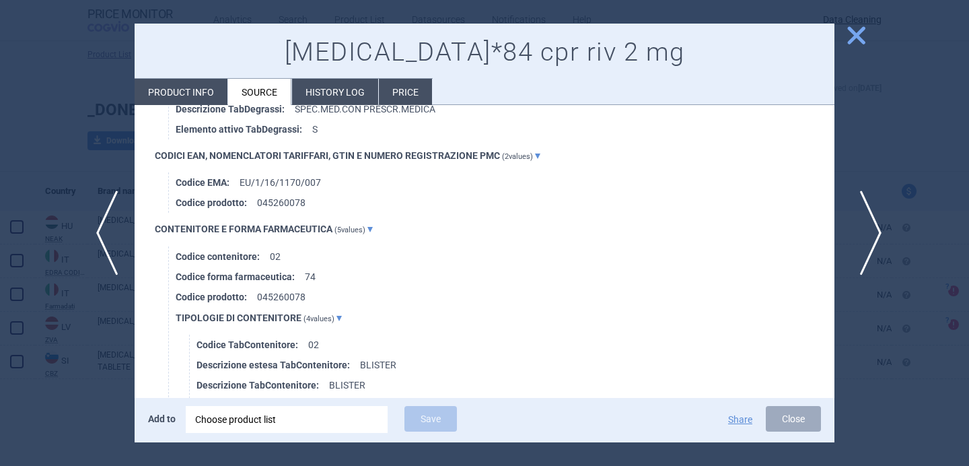
click at [870, 230] on span "next" at bounding box center [866, 232] width 30 height 85
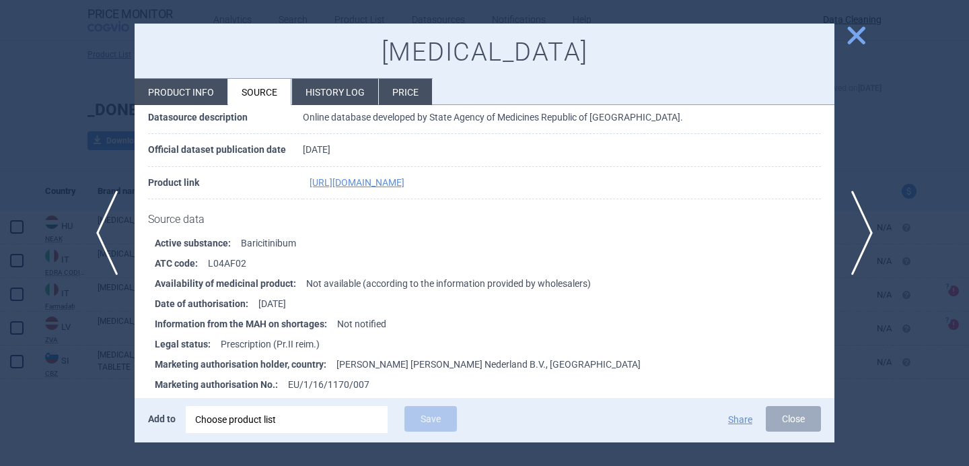
scroll to position [97, 0]
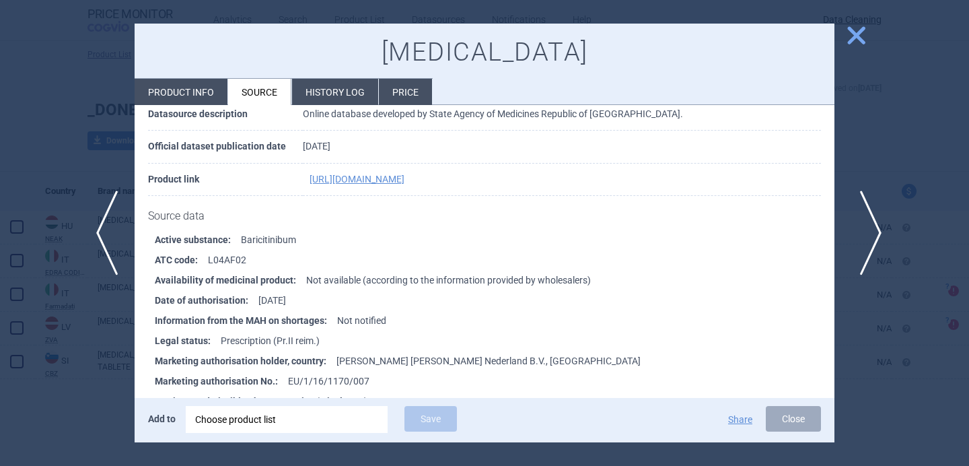
click at [863, 239] on span "next" at bounding box center [866, 232] width 30 height 85
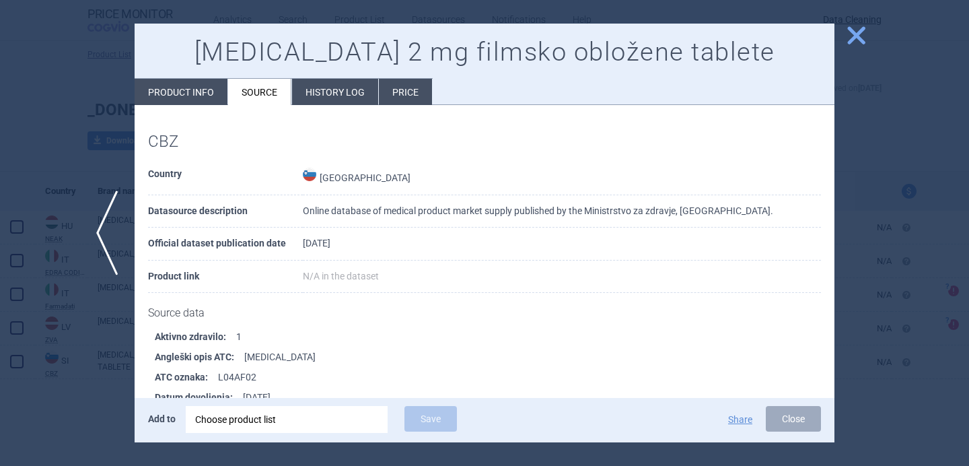
click at [198, 95] on li "Product info" at bounding box center [181, 92] width 93 height 26
select select "EUR"
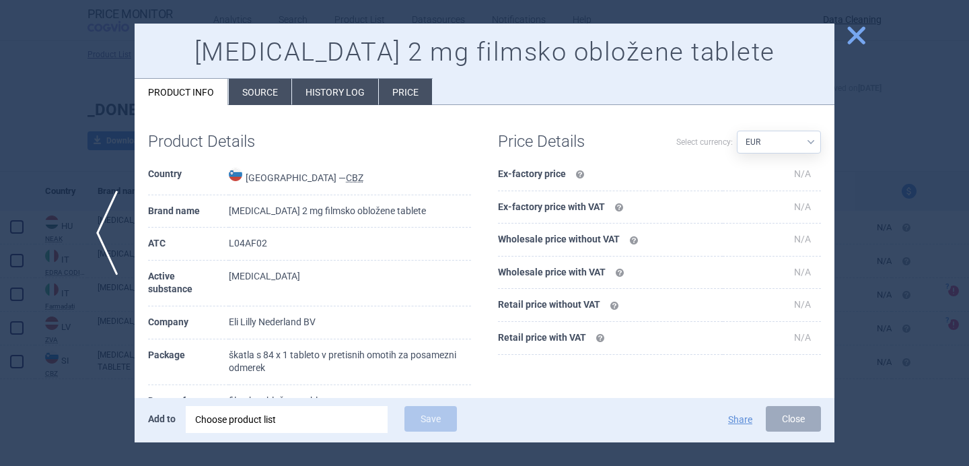
scroll to position [27, 0]
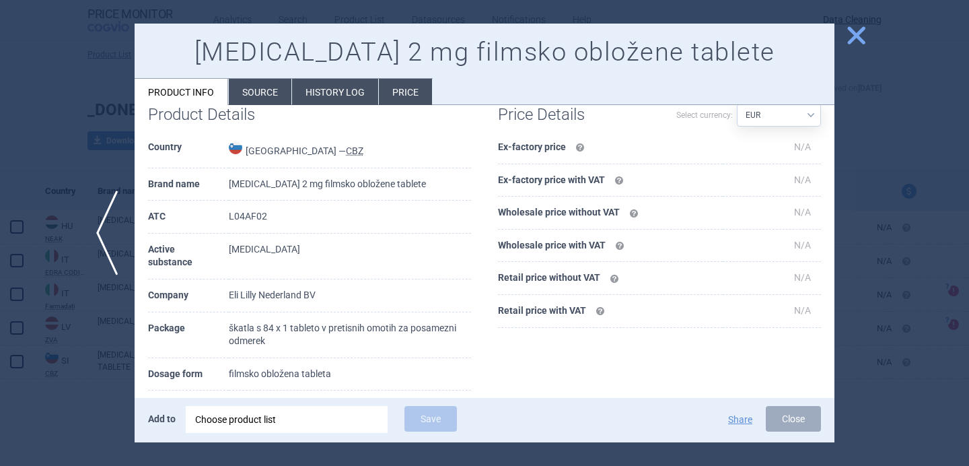
click at [85, 398] on div at bounding box center [484, 233] width 969 height 466
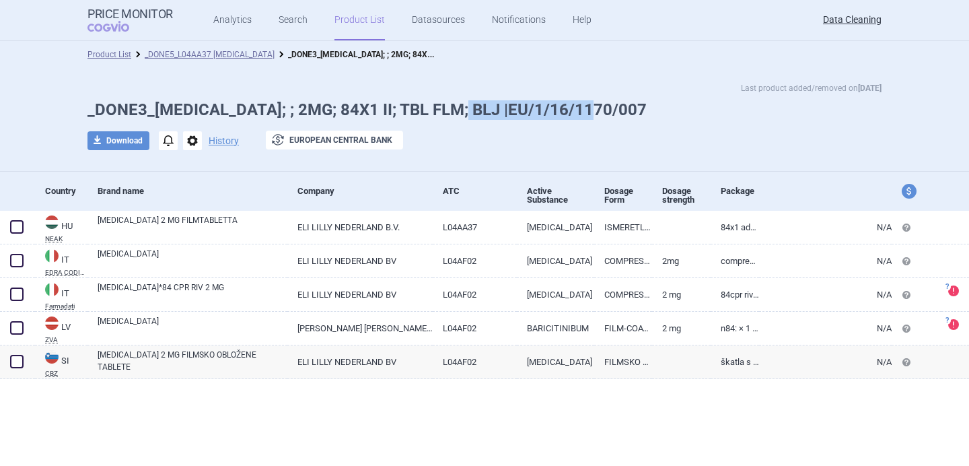
drag, startPoint x: 609, startPoint y: 106, endPoint x: 464, endPoint y: 105, distance: 145.3
click at [464, 105] on h1 "_DONE3_OLUMIANT; ; 2MG; 84X1 II; TBL FLM; BLJ |EU/1/16/1170/007" at bounding box center [484, 110] width 794 height 20
copy h1 "EU/1/16/1170/007"
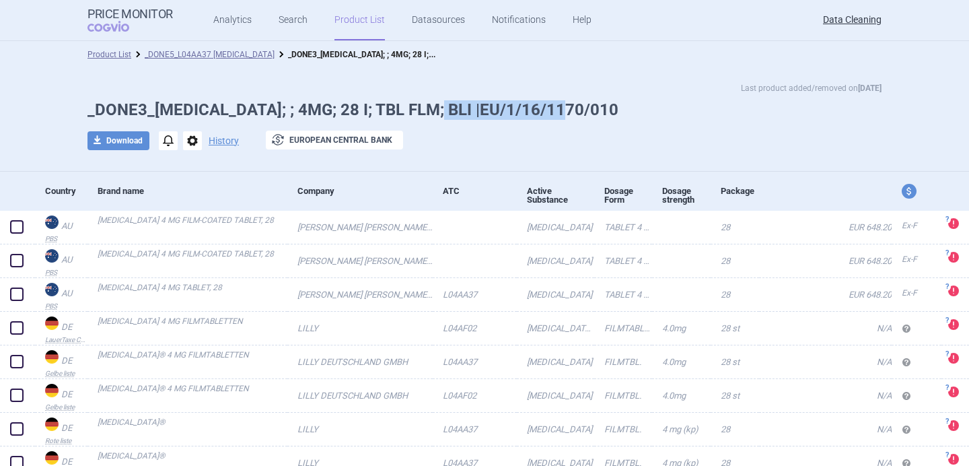
drag, startPoint x: 572, startPoint y: 109, endPoint x: 437, endPoint y: 106, distance: 135.2
click at [437, 106] on h1 "_DONE3_[MEDICAL_DATA]; ; 4MG; 28 I; TBL FLM; BLI |EU/1/16/1170/010" at bounding box center [484, 110] width 794 height 20
copy h1 "EU/1/16/1170/010"
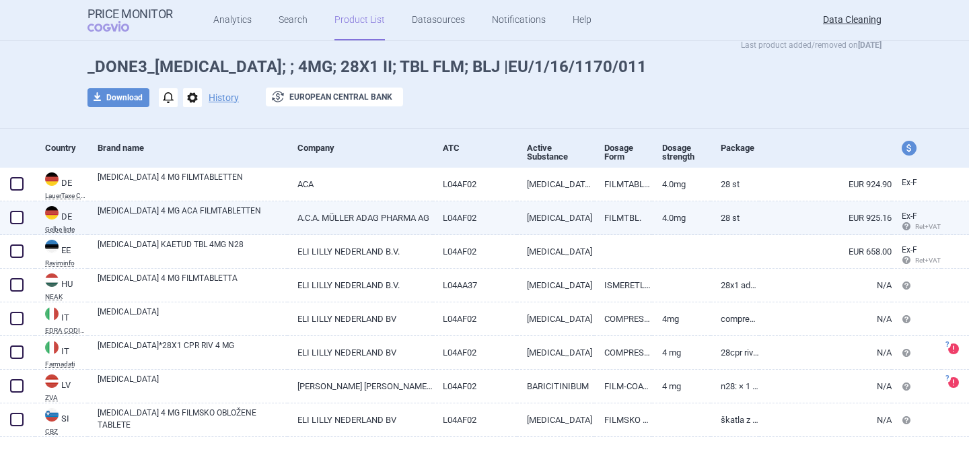
scroll to position [58, 0]
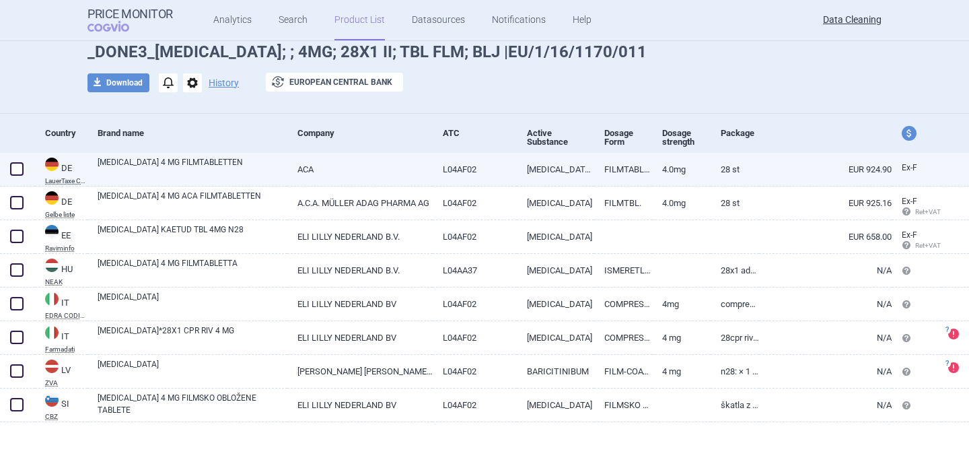
click at [15, 170] on span at bounding box center [16, 168] width 13 height 13
checkbox input "true"
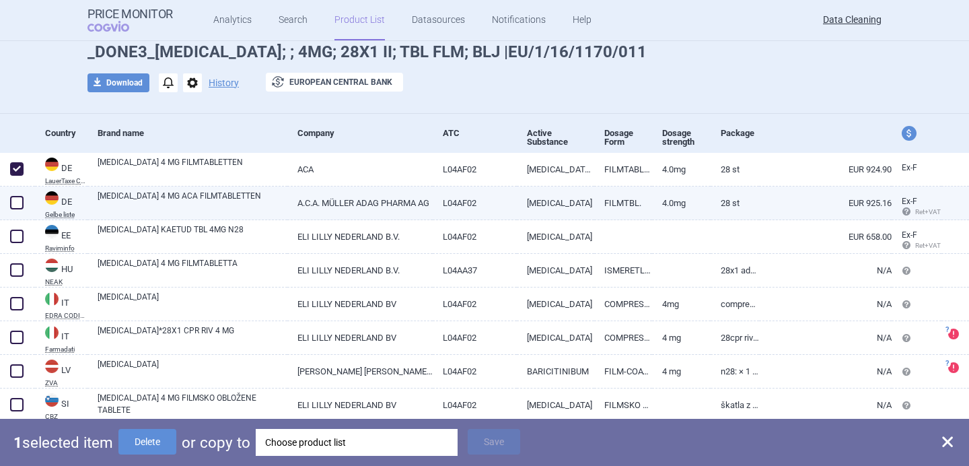
click at [15, 194] on span at bounding box center [17, 202] width 20 height 20
checkbox input "true"
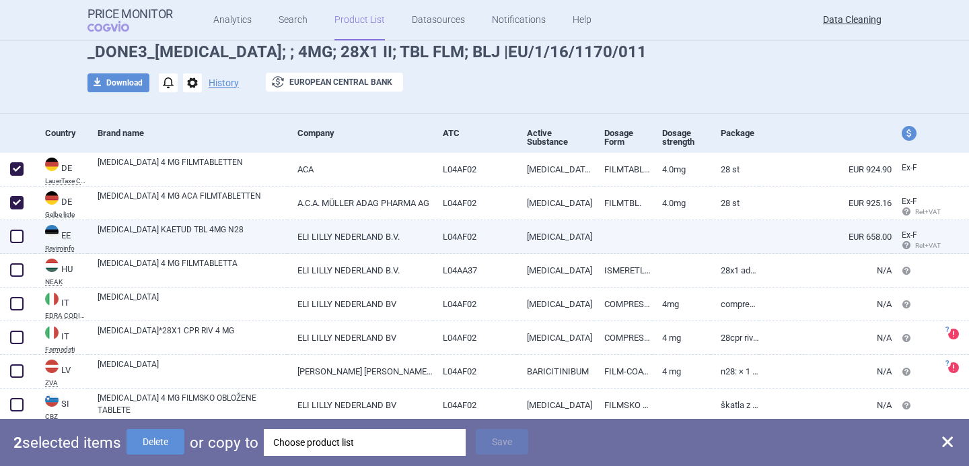
click at [15, 235] on span at bounding box center [16, 235] width 13 height 13
checkbox input "true"
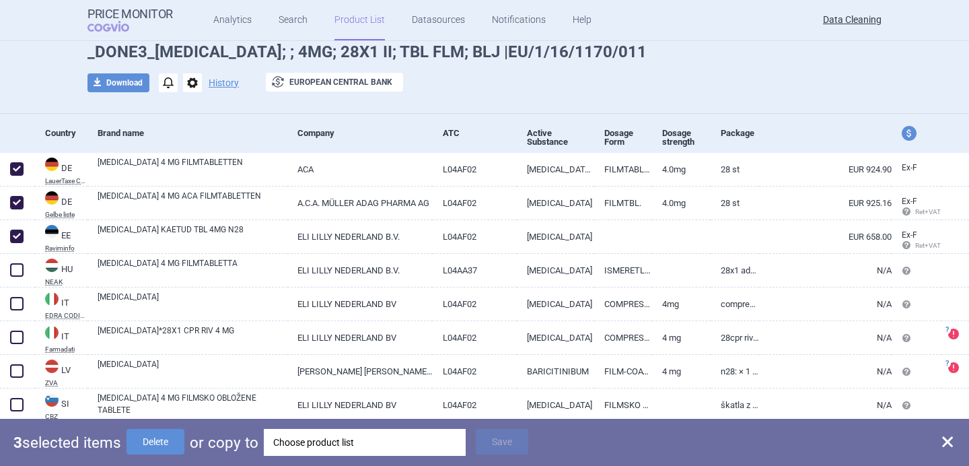
click at [364, 439] on div "Choose product list" at bounding box center [364, 442] width 183 height 27
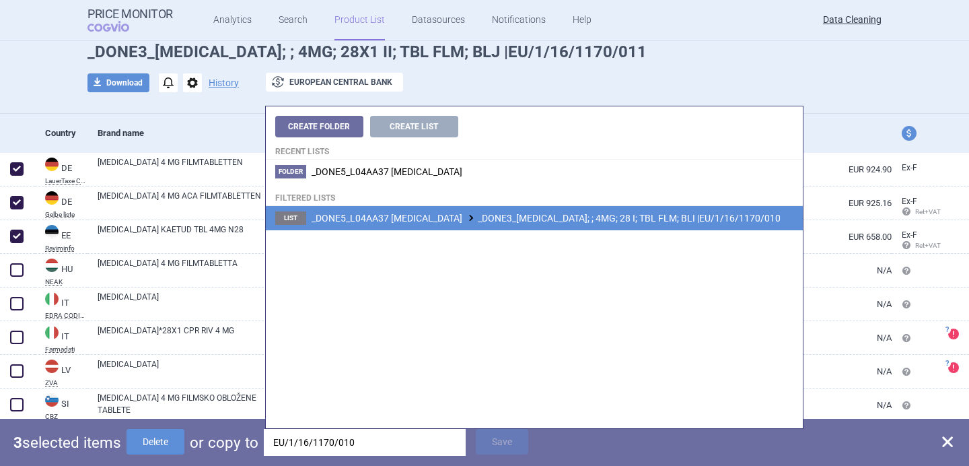
type input "EU/1/16/1170/010"
click at [518, 225] on li "List _DONE5_L04AA37 BARICITINIB _DONE3_OLUMIANT; ; 4MG; 28 I; TBL FLM; BLI |EU/…" at bounding box center [534, 218] width 537 height 24
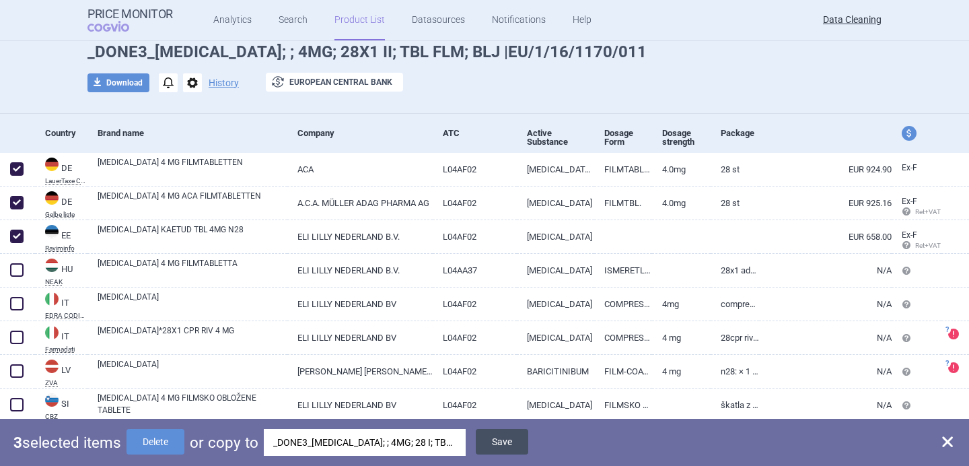
click at [515, 443] on button "Save" at bounding box center [502, 442] width 52 height 26
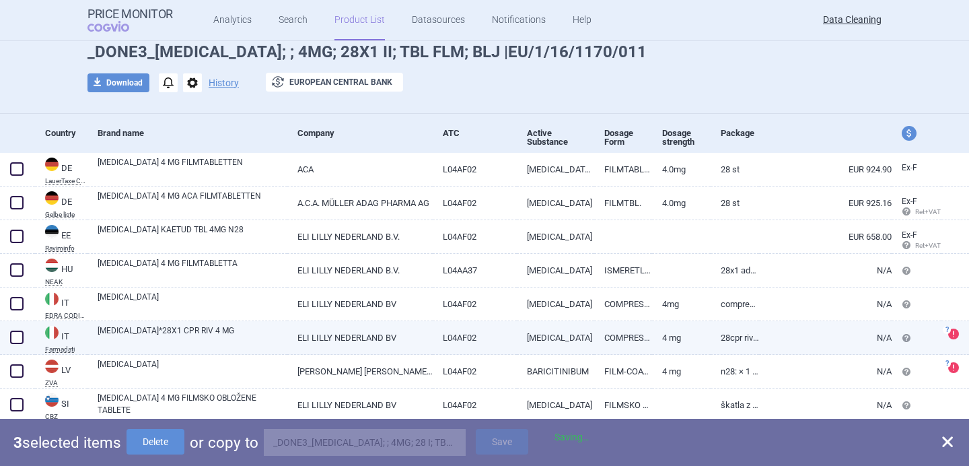
checkbox input "false"
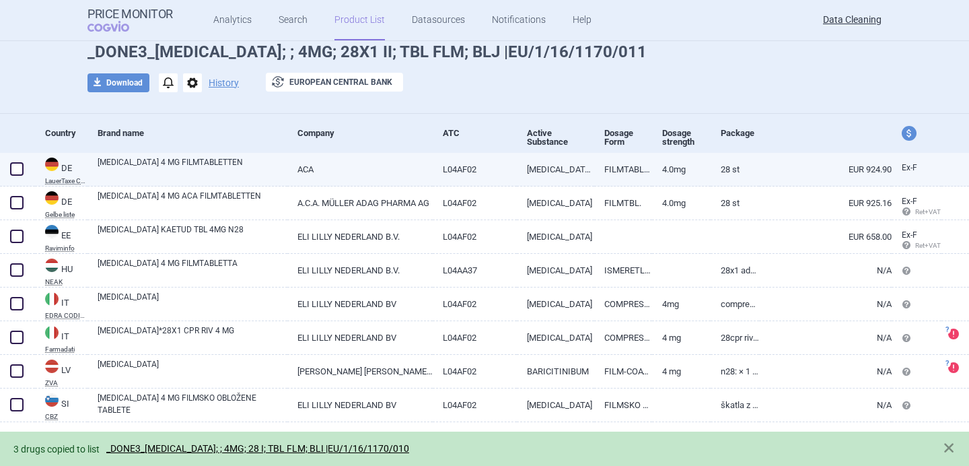
click at [22, 172] on span at bounding box center [16, 168] width 13 height 13
checkbox input "true"
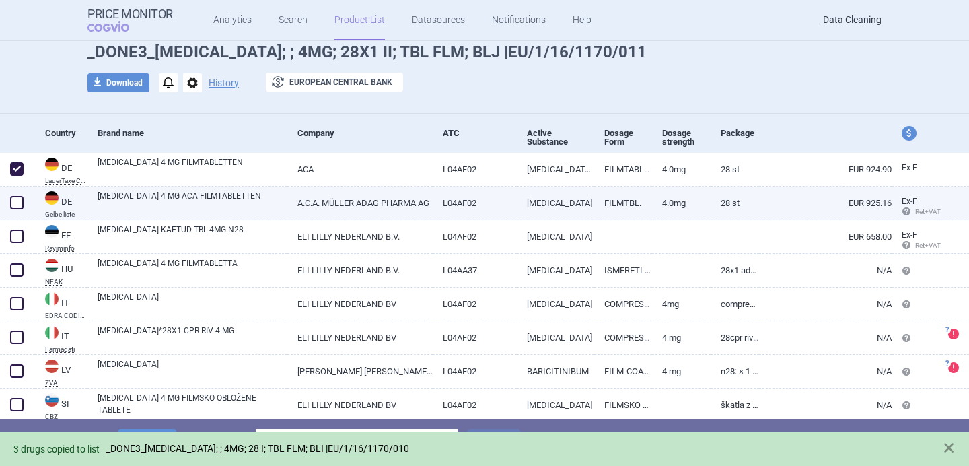
click at [22, 203] on span at bounding box center [16, 202] width 13 height 13
checkbox input "true"
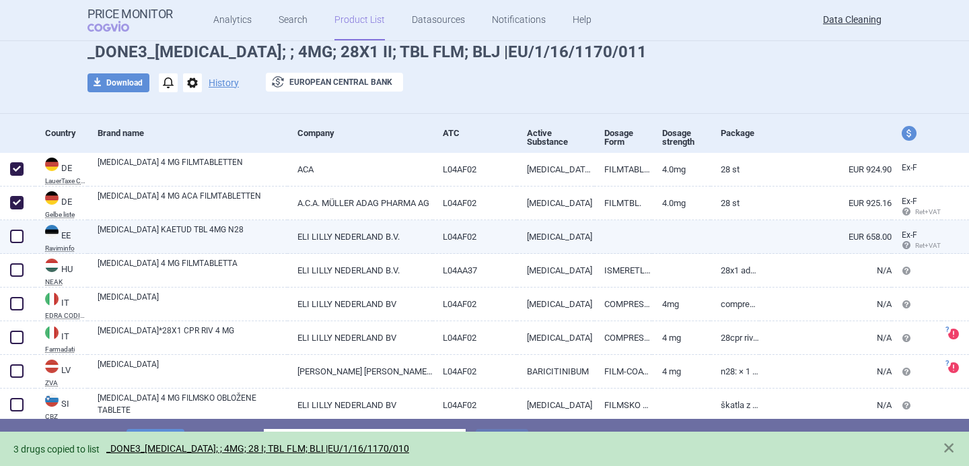
click at [22, 232] on span at bounding box center [16, 235] width 13 height 13
checkbox input "true"
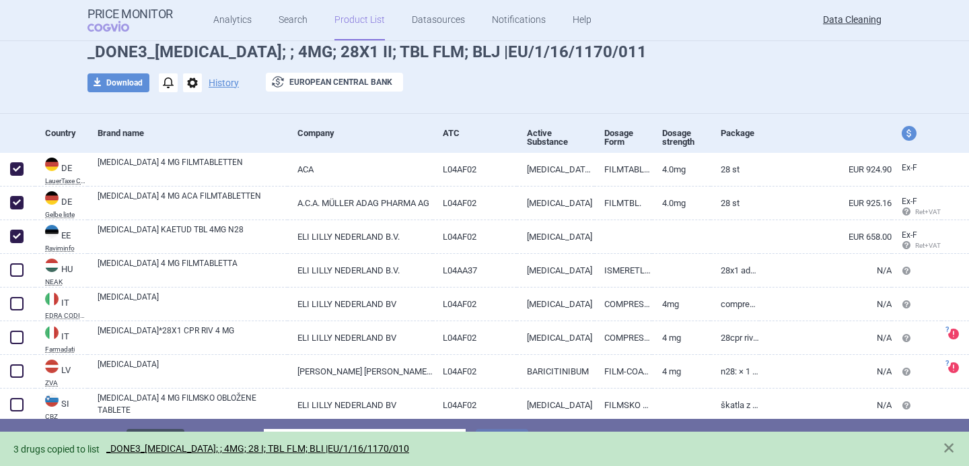
click at [178, 430] on button "Delete" at bounding box center [155, 442] width 58 height 26
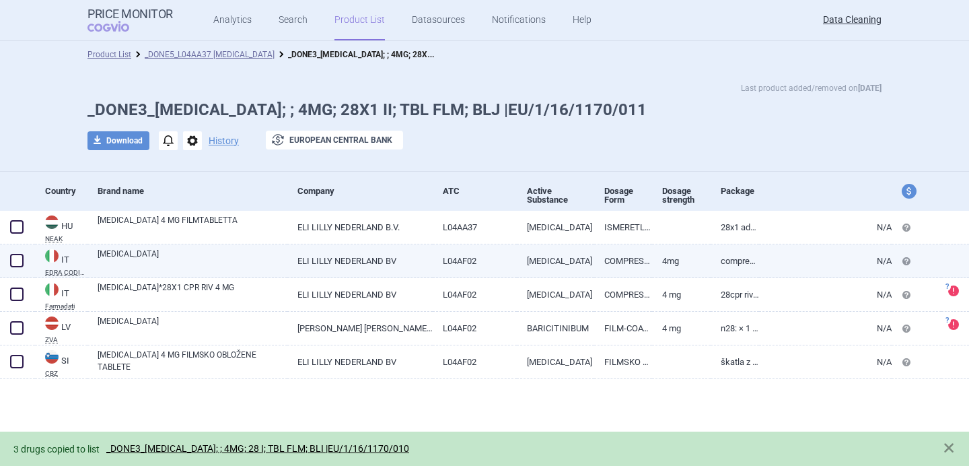
click at [217, 255] on link "[MEDICAL_DATA]" at bounding box center [193, 260] width 190 height 24
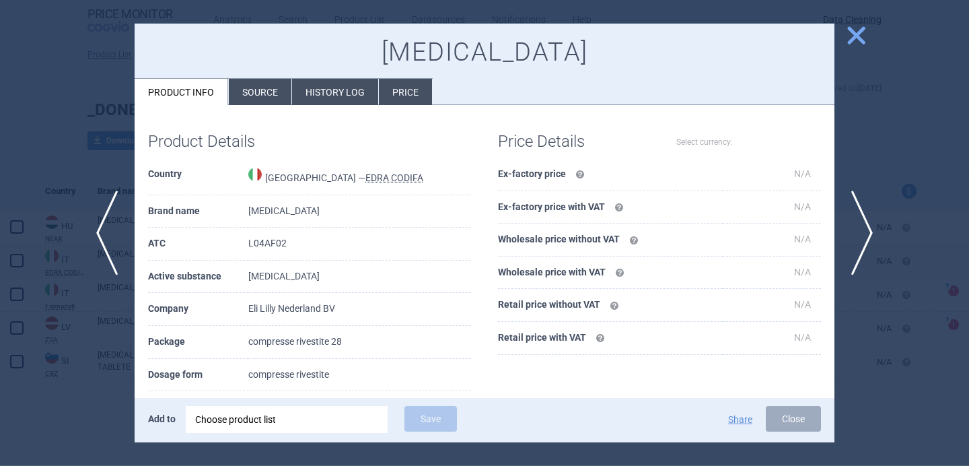
select select "EUR"
click at [131, 326] on div at bounding box center [484, 233] width 969 height 466
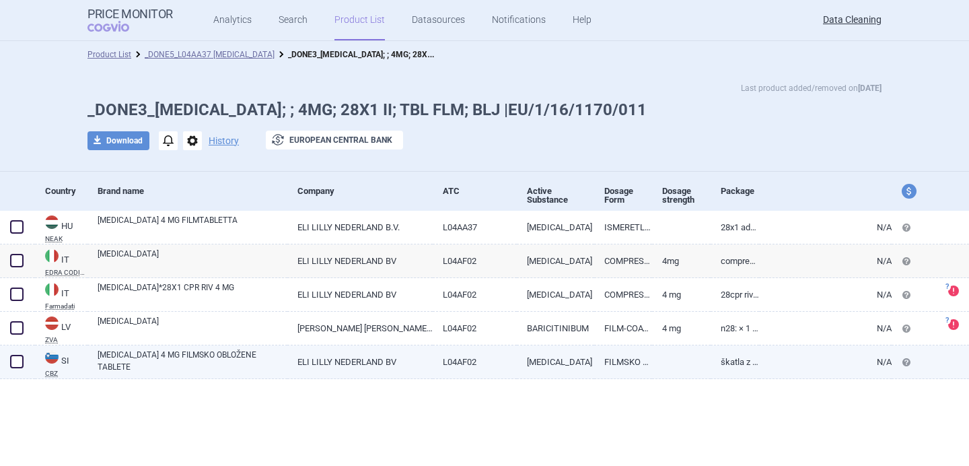
click at [180, 353] on link "[MEDICAL_DATA] 4 MG FILMSKO OBLOŽENE TABLETE" at bounding box center [193, 360] width 190 height 24
select select "EUR"
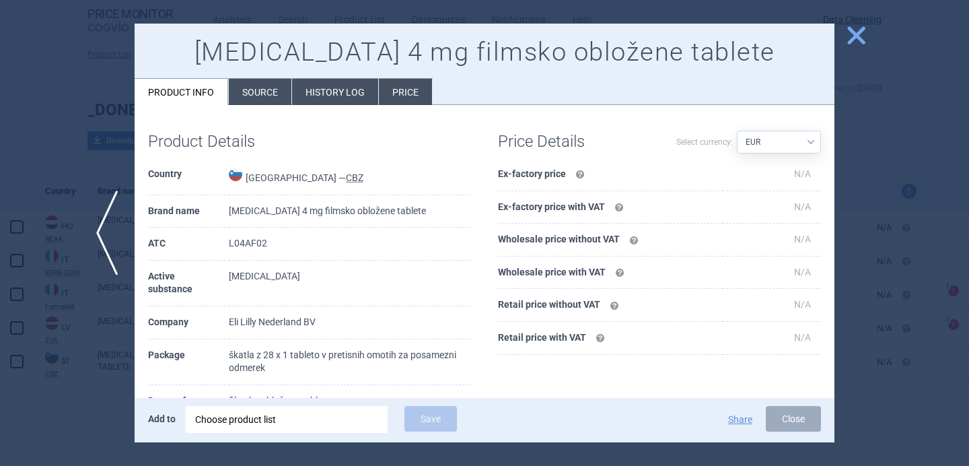
click at [81, 433] on div at bounding box center [484, 233] width 969 height 466
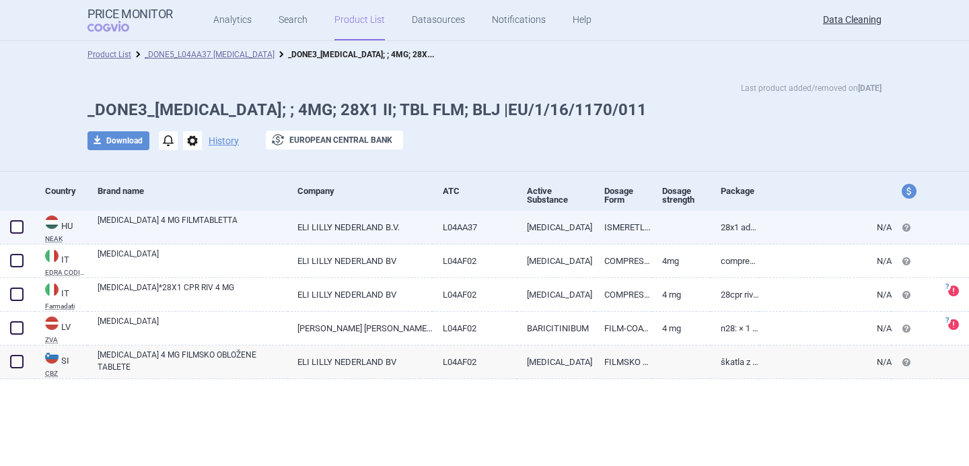
click at [232, 217] on link "[MEDICAL_DATA] 4 MG FILMTABLETTA" at bounding box center [193, 226] width 190 height 24
select select "EUR"
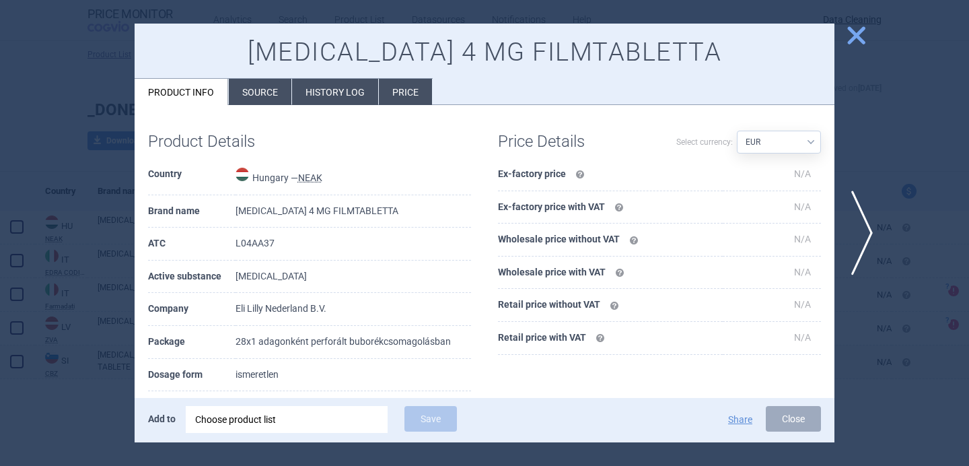
click at [265, 95] on li "Source" at bounding box center [260, 92] width 63 height 26
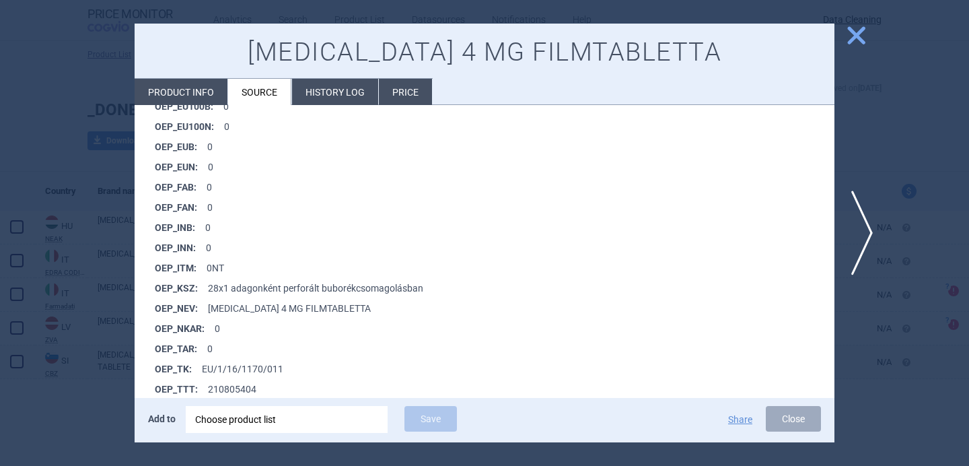
scroll to position [976, 0]
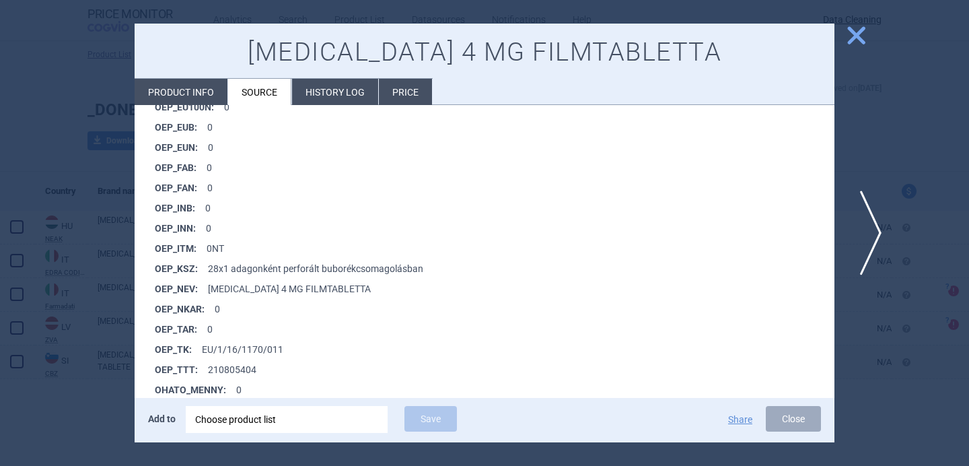
click at [875, 231] on span "next" at bounding box center [866, 232] width 30 height 85
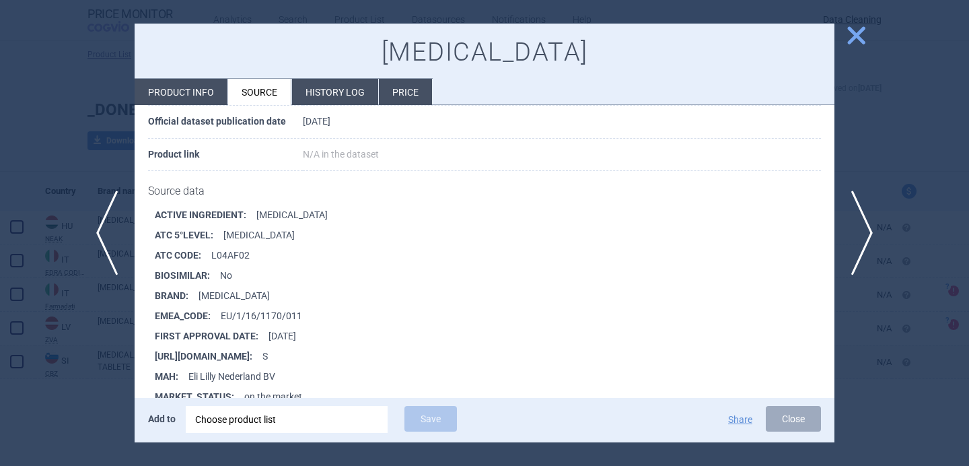
scroll to position [167, 0]
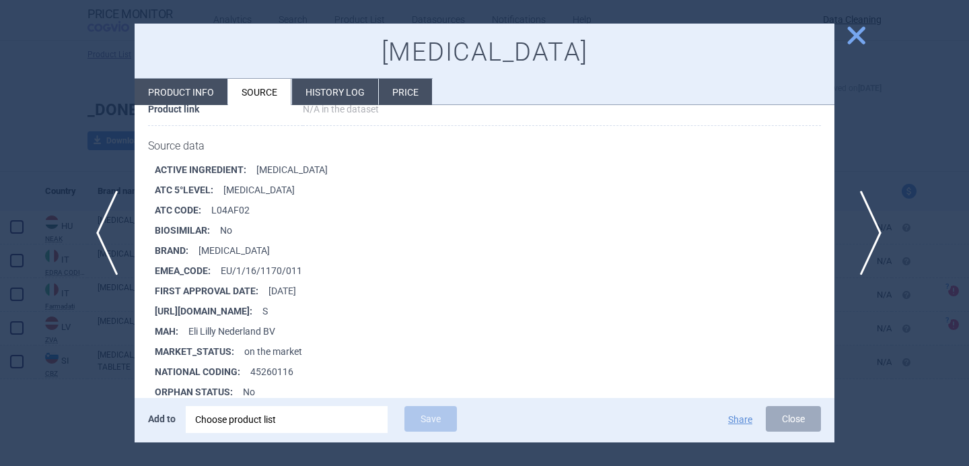
click at [868, 237] on span "next" at bounding box center [866, 232] width 30 height 85
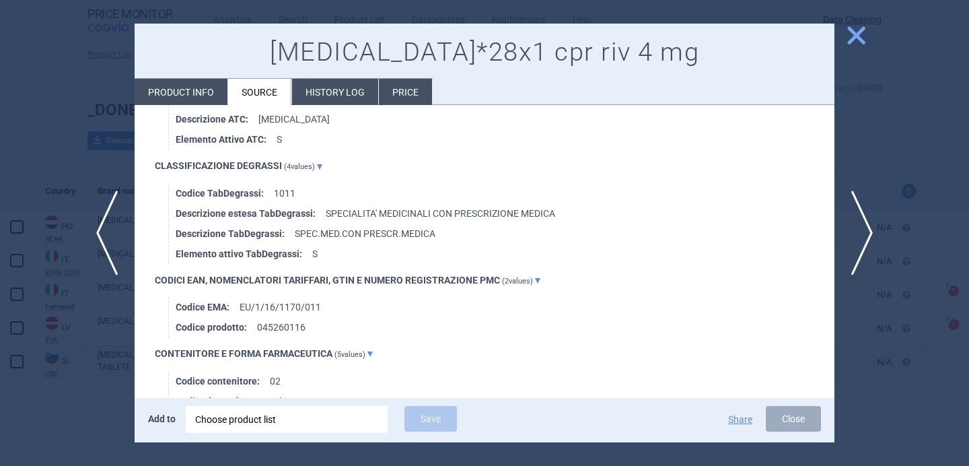
scroll to position [917, 0]
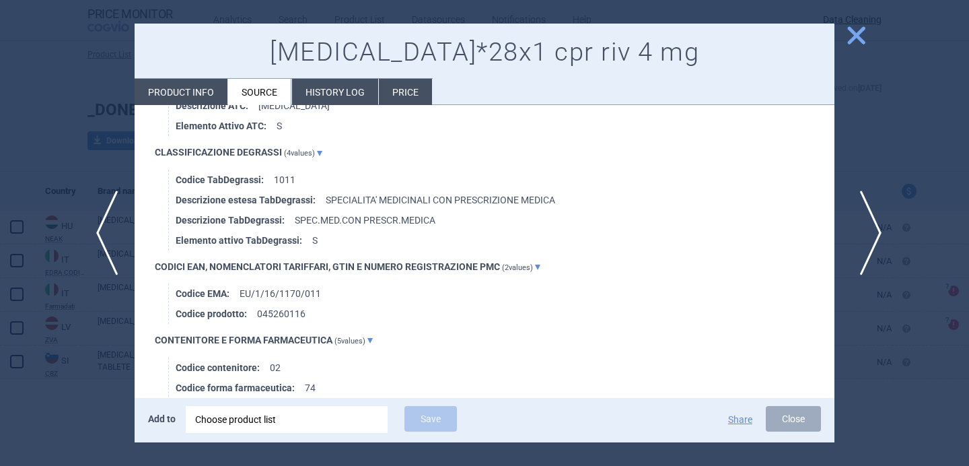
click at [869, 224] on span "next" at bounding box center [866, 232] width 30 height 85
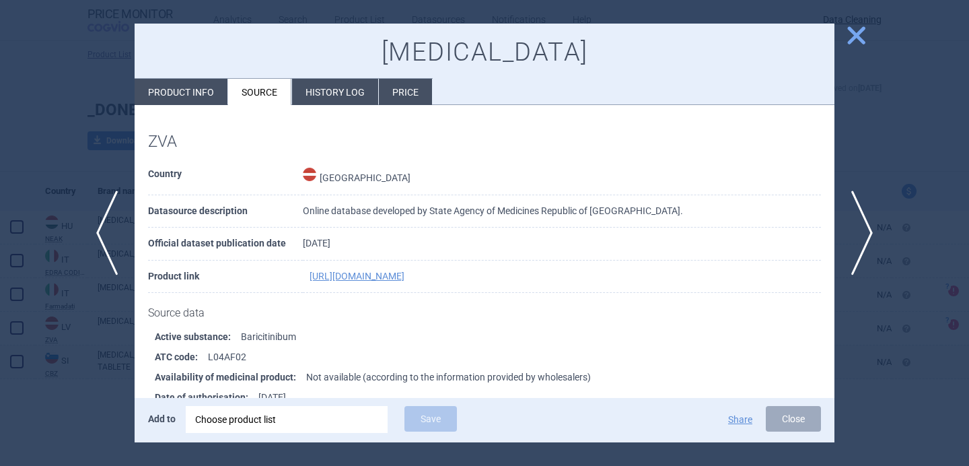
scroll to position [96, 0]
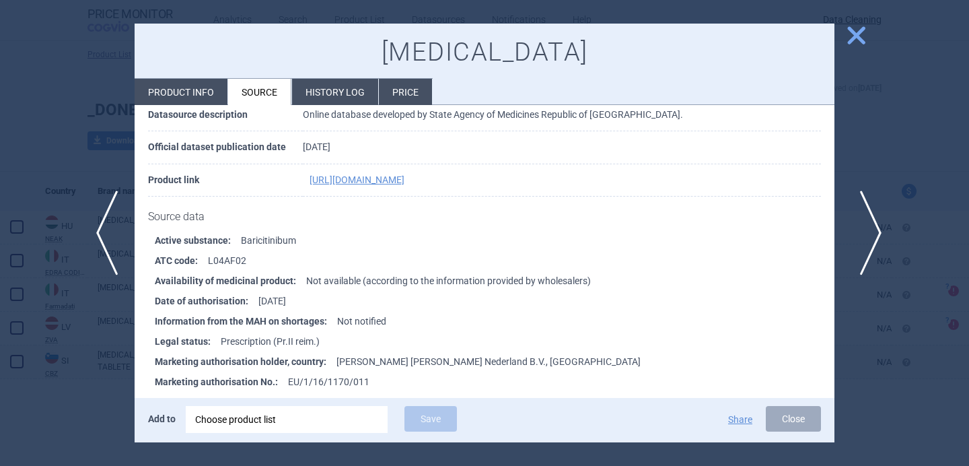
click at [868, 229] on span "next" at bounding box center [866, 232] width 30 height 85
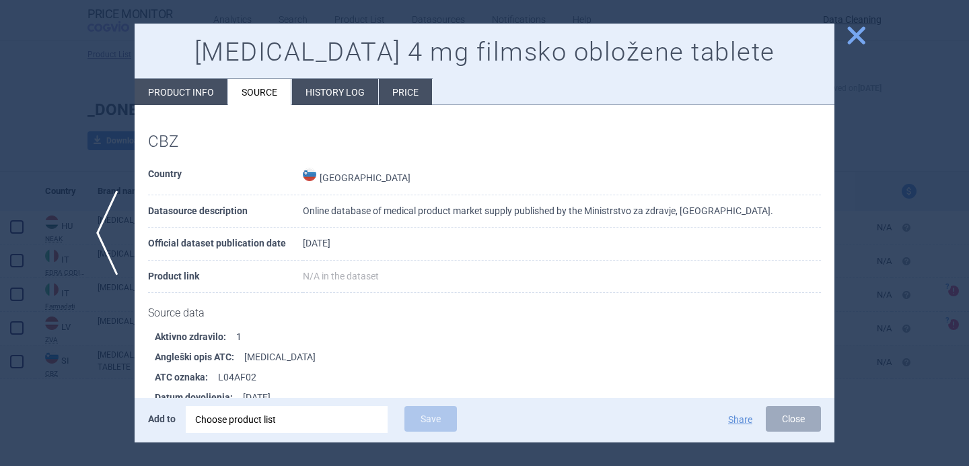
click at [203, 85] on li "Product info" at bounding box center [181, 92] width 93 height 26
select select "EUR"
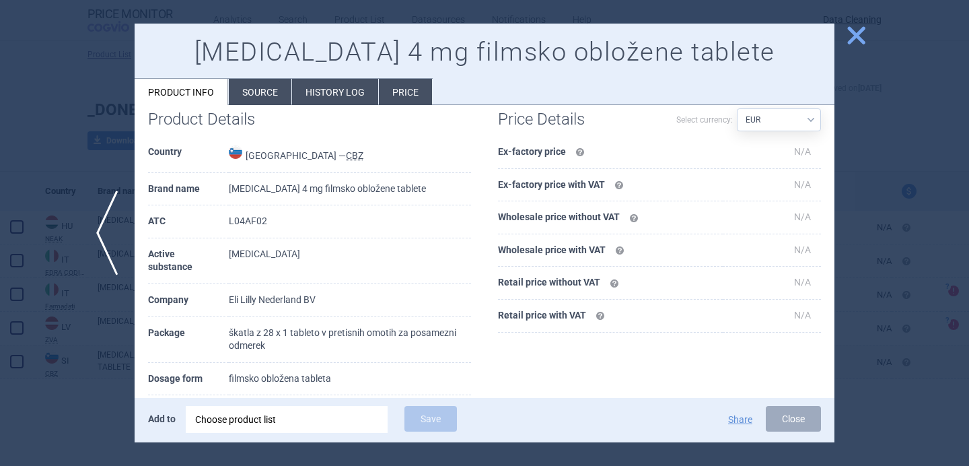
scroll to position [23, 0]
click at [99, 372] on div at bounding box center [484, 233] width 969 height 466
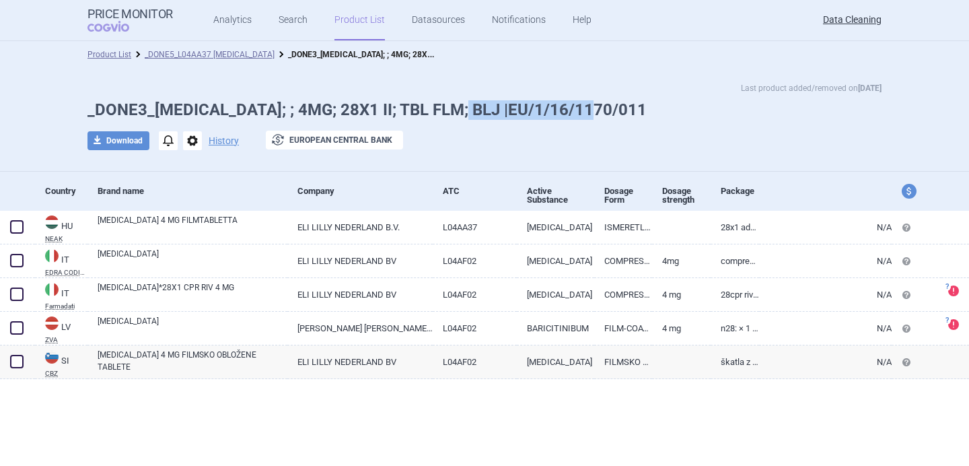
drag, startPoint x: 603, startPoint y: 106, endPoint x: 465, endPoint y: 103, distance: 138.6
click at [466, 104] on h1 "_DONE3_[MEDICAL_DATA]; ; 4MG; 28X1 II; TBL FLM; BLJ |EU/1/16/1170/011" at bounding box center [484, 110] width 794 height 20
copy h1 "EU/1/16/1170/011"
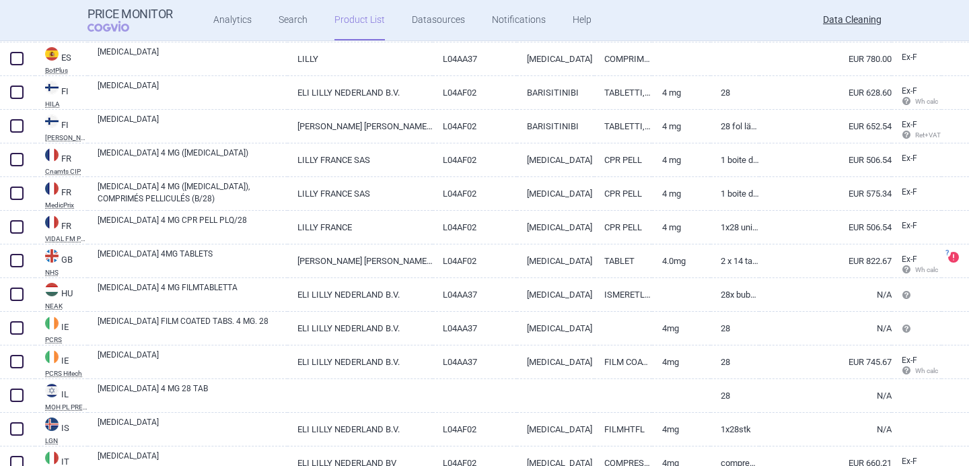
scroll to position [2323, 0]
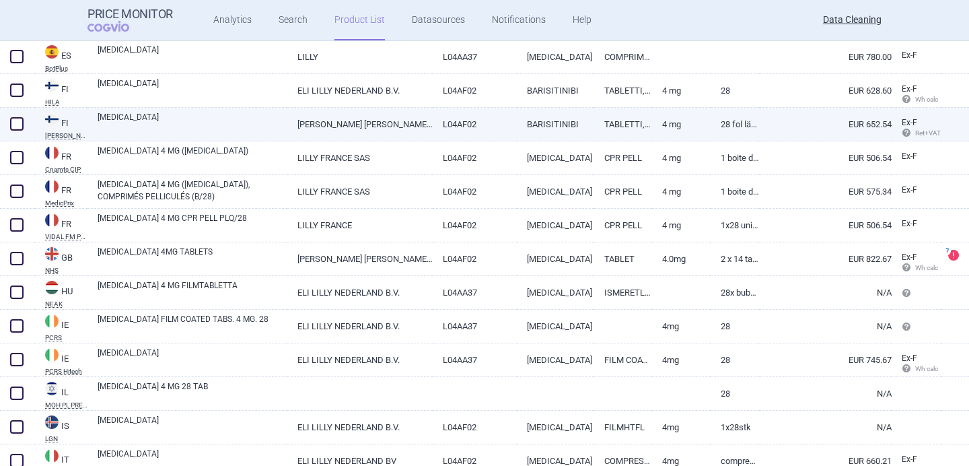
click at [200, 124] on link "[MEDICAL_DATA]" at bounding box center [193, 123] width 190 height 24
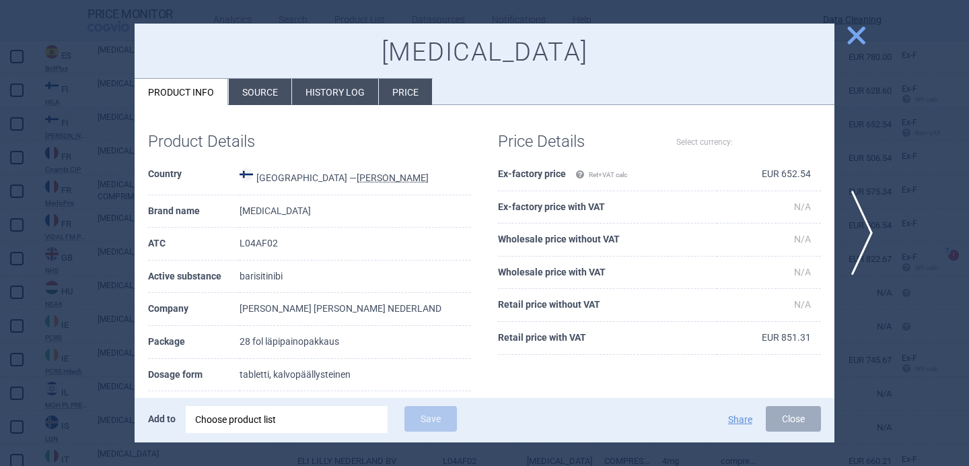
select select "EUR"
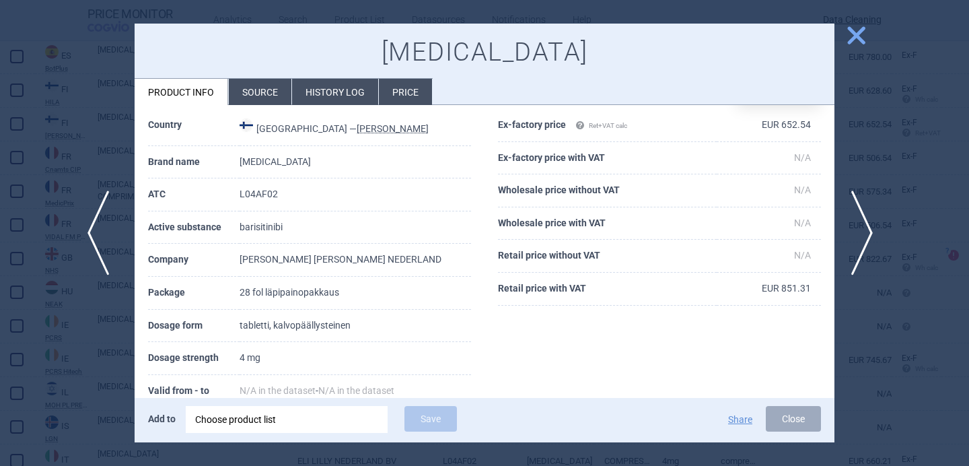
click at [109, 263] on span "previous" at bounding box center [102, 232] width 30 height 85
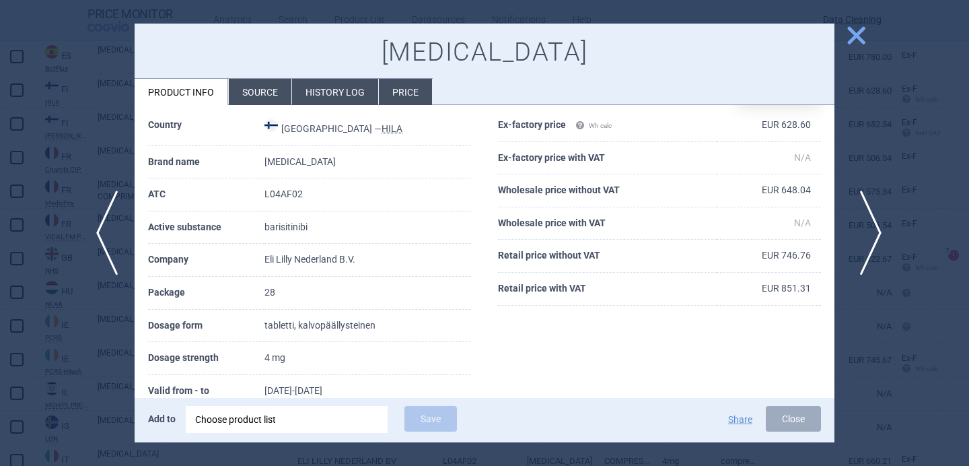
click at [863, 223] on span "next" at bounding box center [866, 232] width 30 height 85
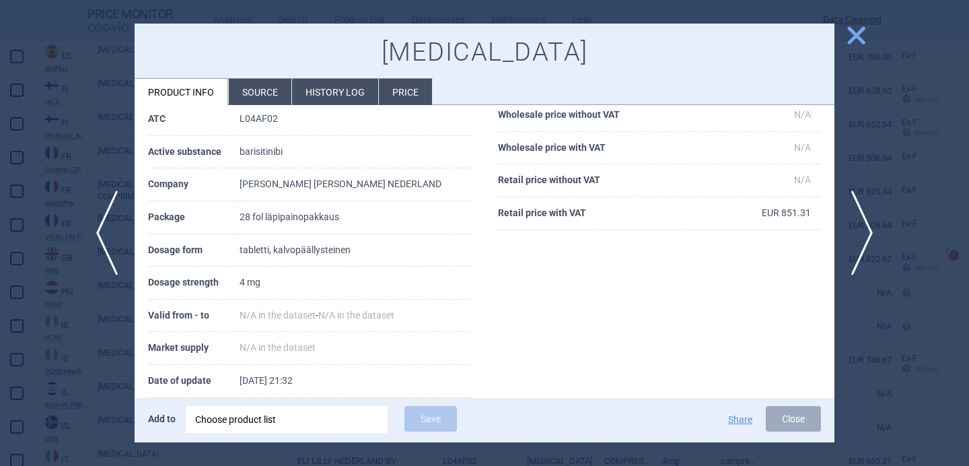
scroll to position [87, 0]
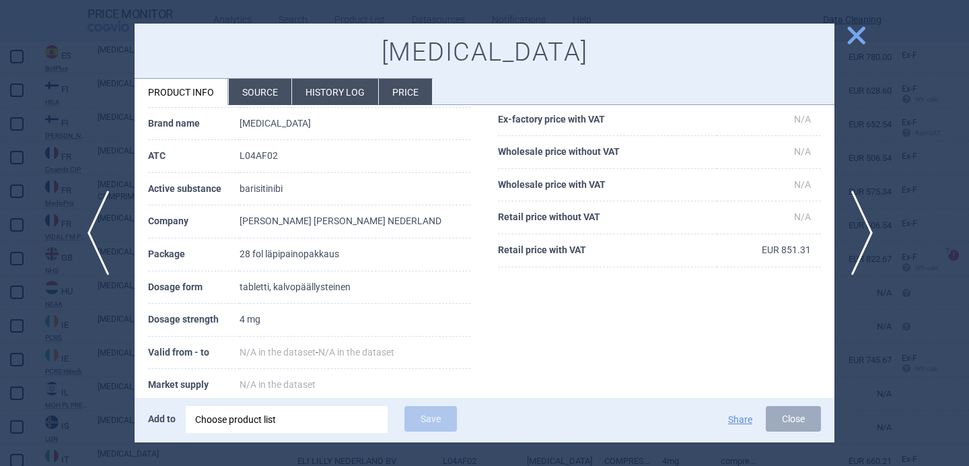
click at [98, 240] on span "previous" at bounding box center [102, 232] width 30 height 85
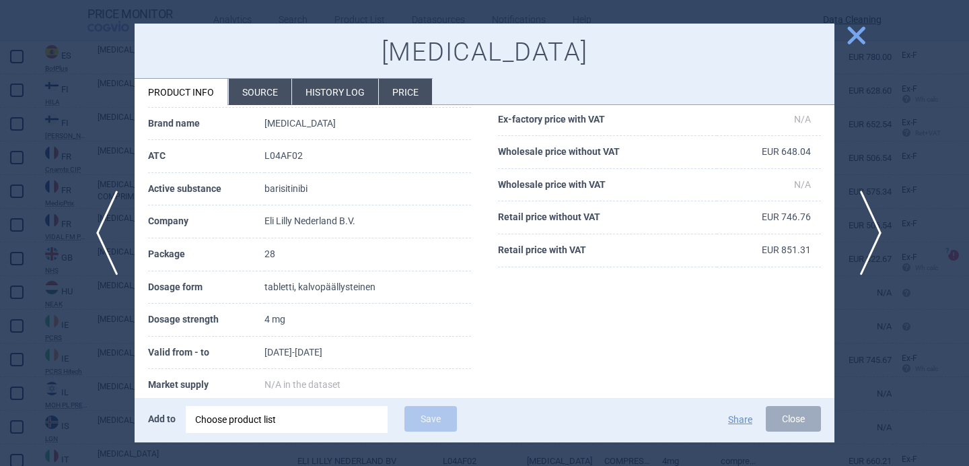
click at [876, 227] on span "next" at bounding box center [866, 232] width 30 height 85
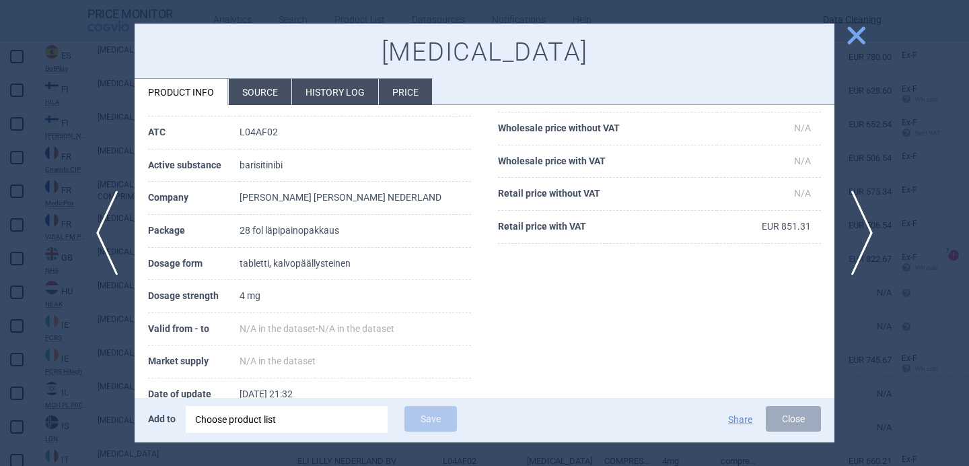
scroll to position [112, 0]
click at [316, 418] on div "Choose product list" at bounding box center [286, 419] width 183 height 27
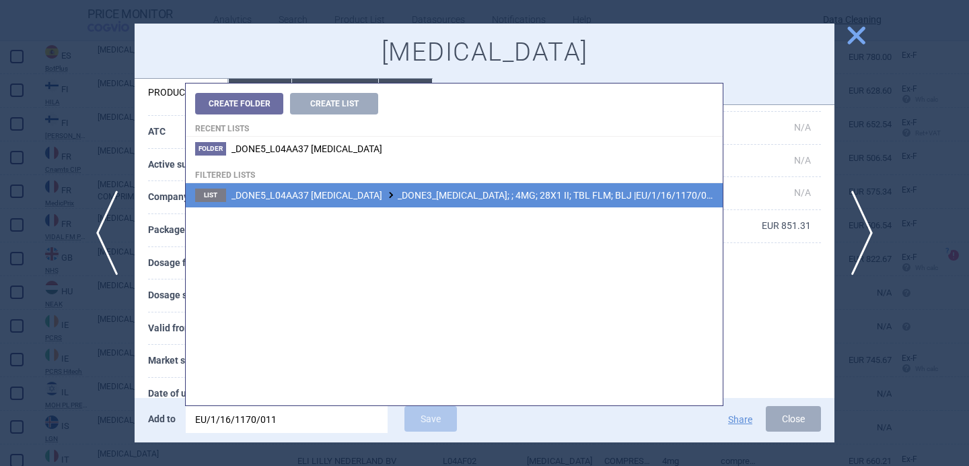
type input "EU/1/16/1170/011"
click at [426, 190] on span "_DONE5_L04AA37 [MEDICAL_DATA] _DONE3_[MEDICAL_DATA]; ; 4MG; 28X1 II; TBL FLM; B…" at bounding box center [474, 195] width 486 height 11
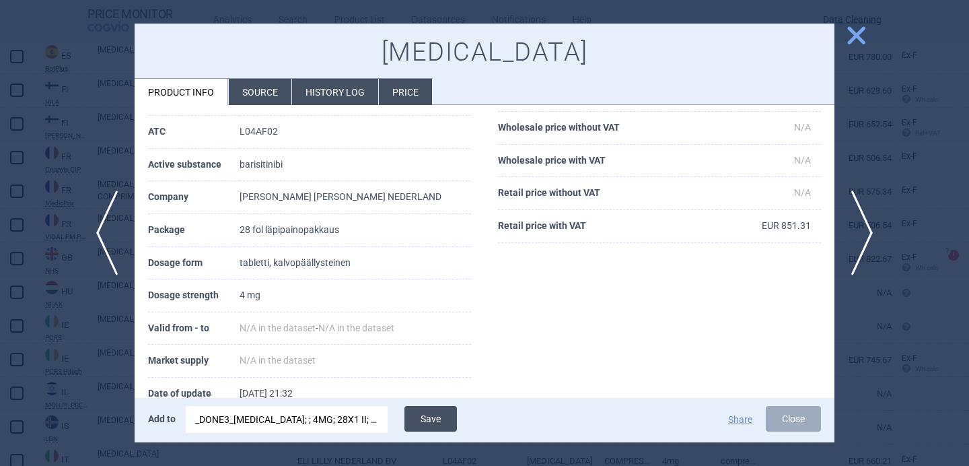
click at [430, 420] on button "Save" at bounding box center [430, 419] width 52 height 26
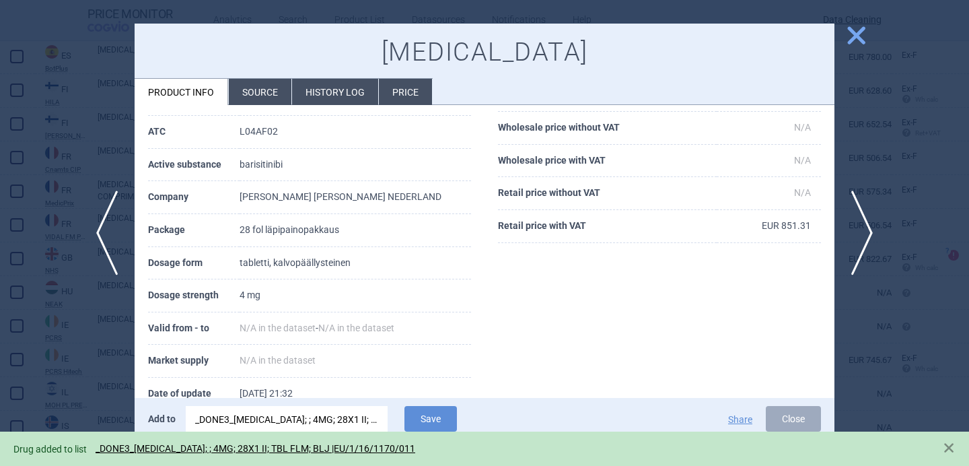
click at [70, 368] on div at bounding box center [484, 233] width 969 height 466
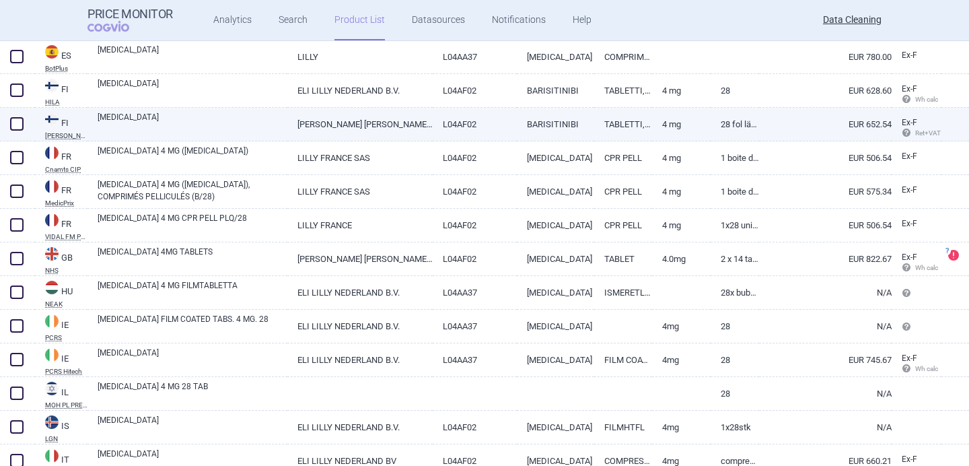
click at [16, 123] on span at bounding box center [16, 123] width 13 height 13
checkbox input "true"
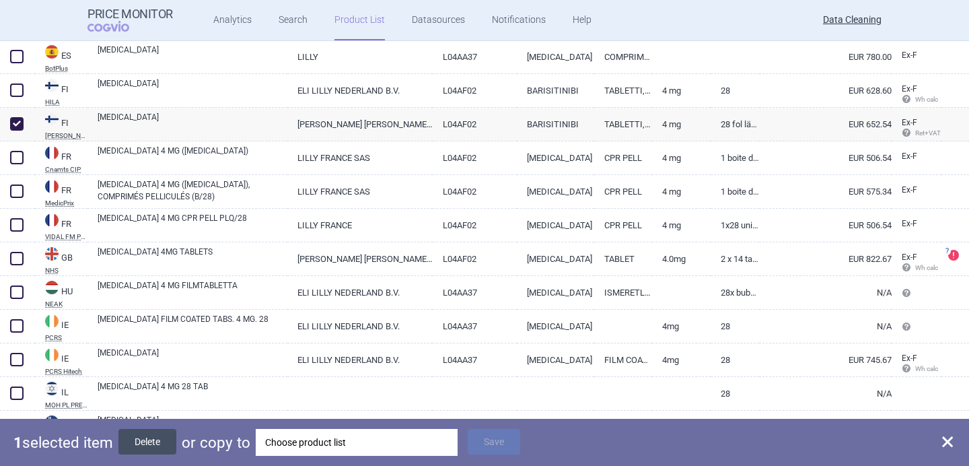
click at [161, 446] on button "Delete" at bounding box center [147, 442] width 58 height 26
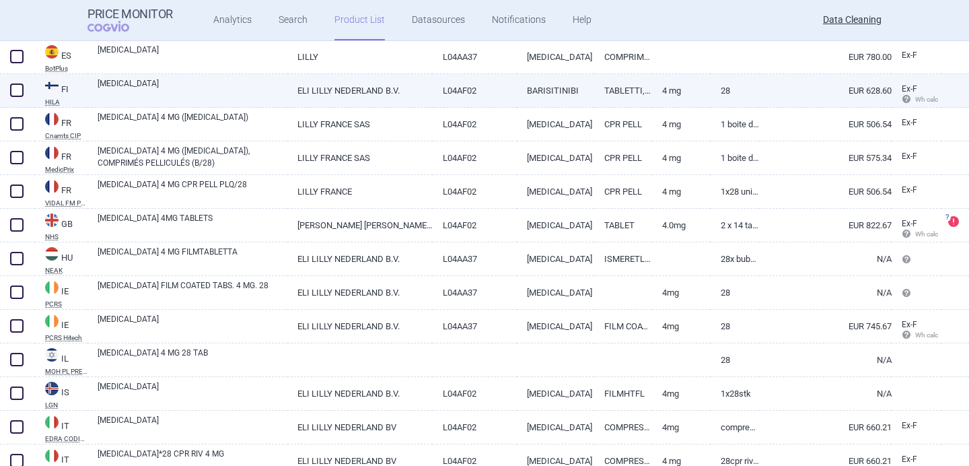
click at [203, 96] on link "[MEDICAL_DATA]" at bounding box center [193, 89] width 190 height 24
select select "EUR"
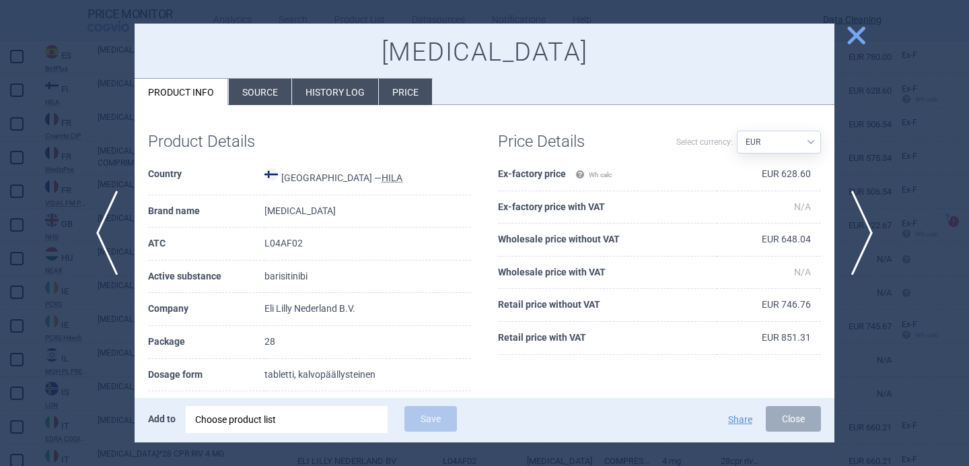
click at [92, 336] on div at bounding box center [484, 233] width 969 height 466
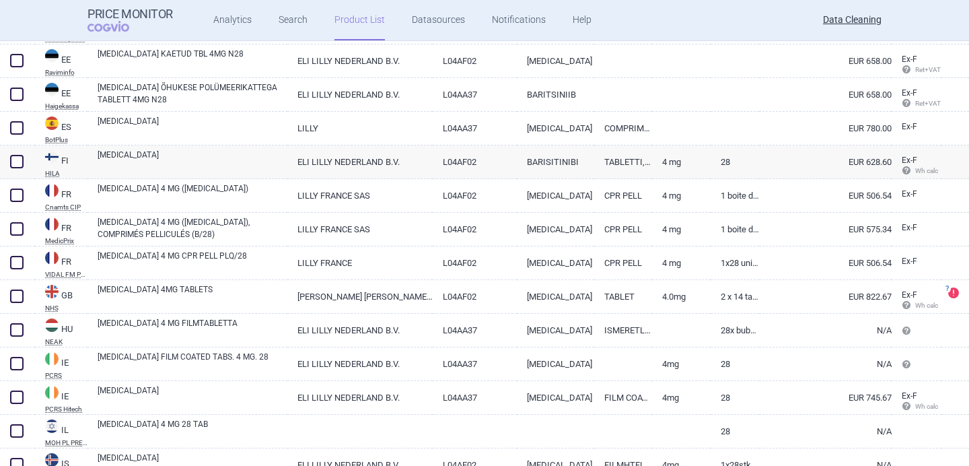
scroll to position [2251, 0]
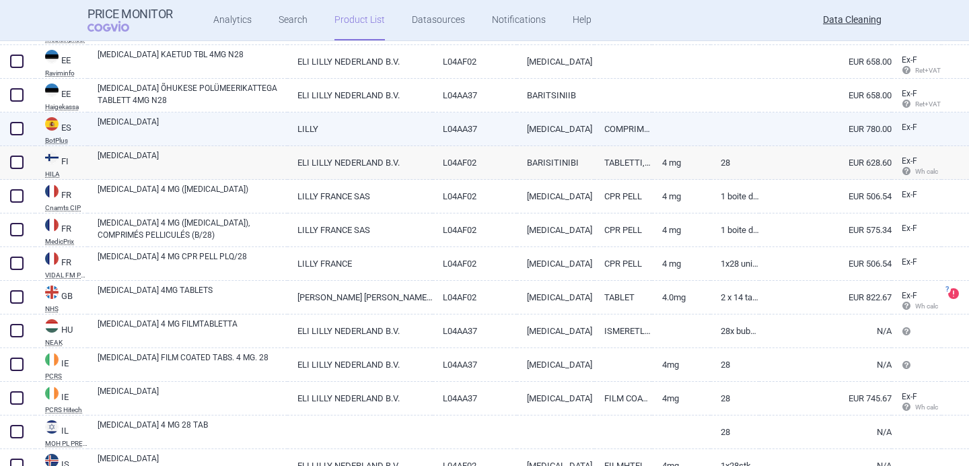
click at [175, 128] on link "[MEDICAL_DATA]" at bounding box center [193, 128] width 190 height 24
select select "EUR"
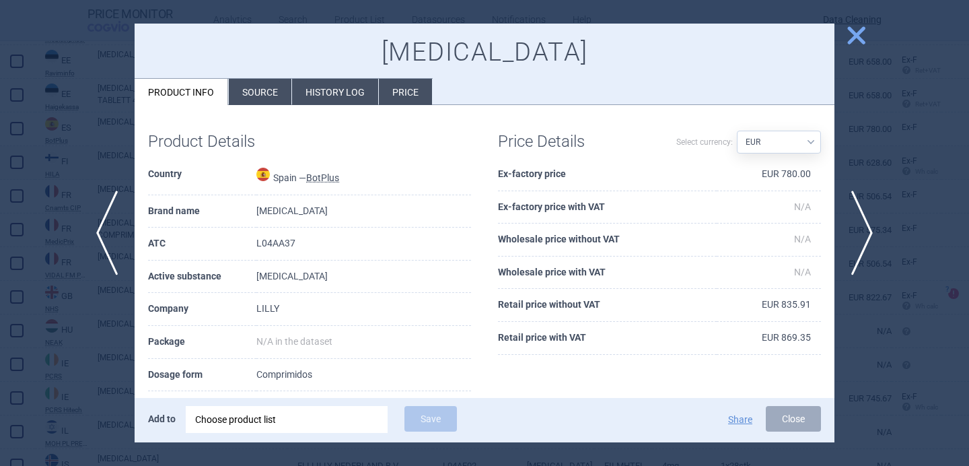
click at [257, 92] on li "Source" at bounding box center [260, 92] width 63 height 26
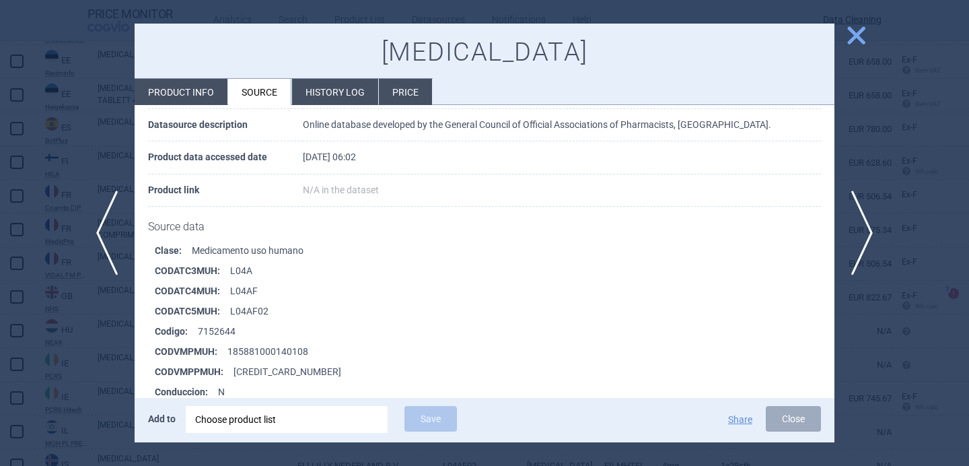
scroll to position [196, 0]
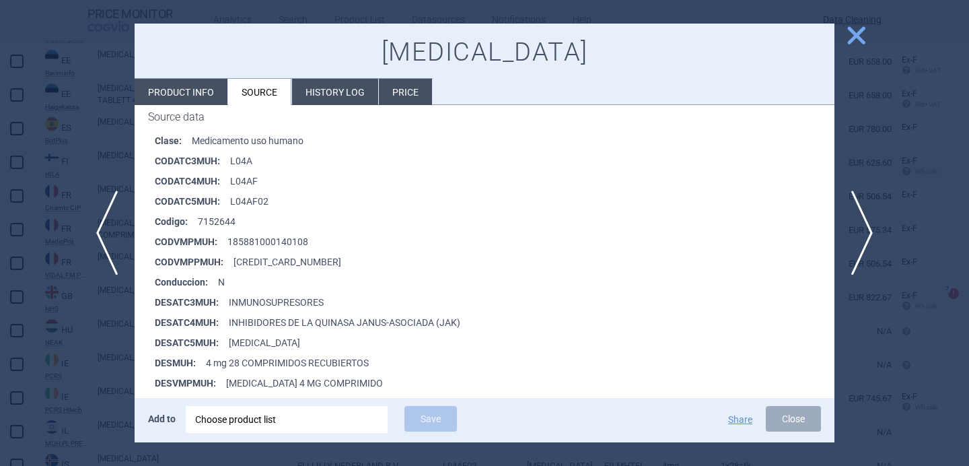
click at [67, 361] on div at bounding box center [484, 233] width 969 height 466
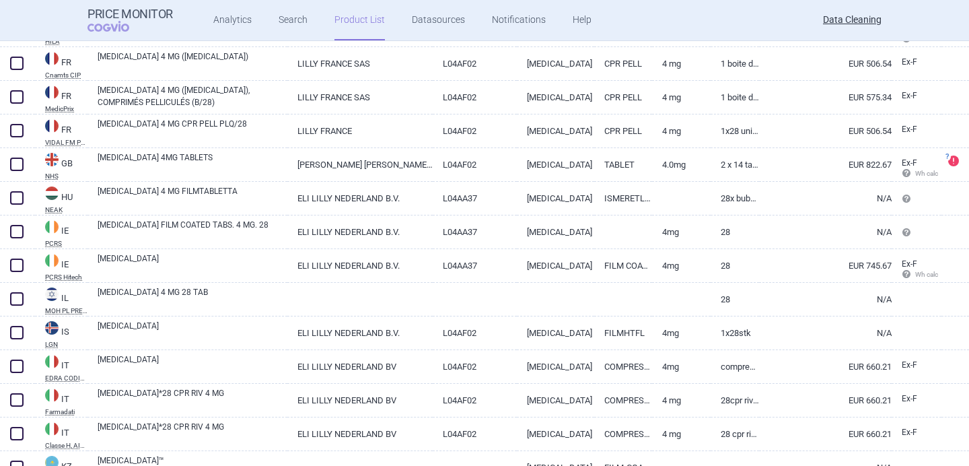
scroll to position [2386, 0]
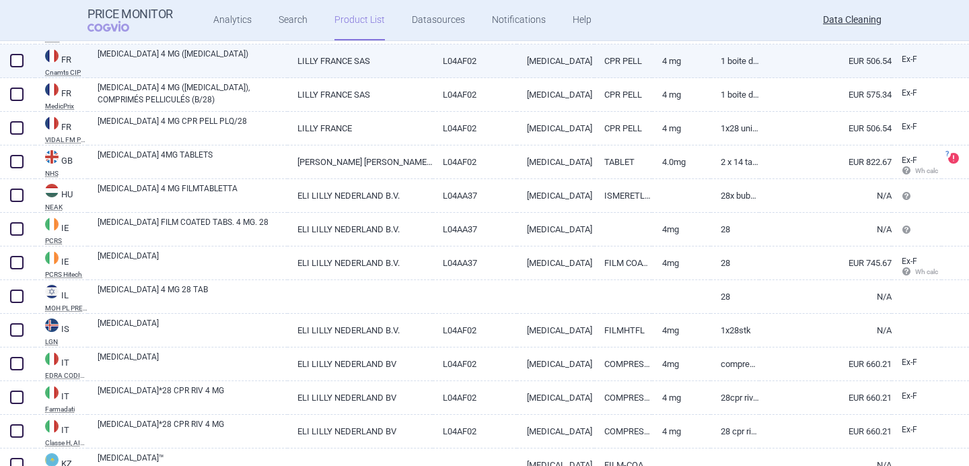
click at [223, 65] on link "OLUMIANT 4 MG (BARICITINIB)" at bounding box center [193, 60] width 190 height 24
select select "EUR"
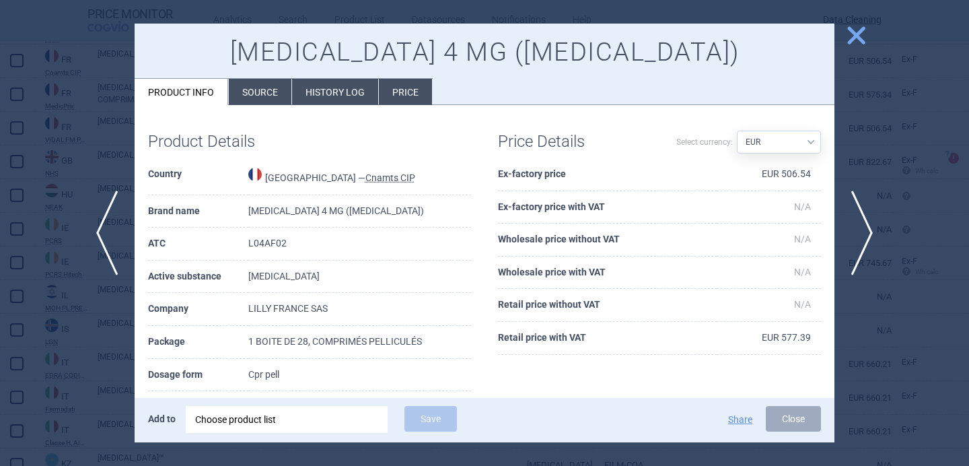
click at [275, 83] on li "Source" at bounding box center [260, 92] width 63 height 26
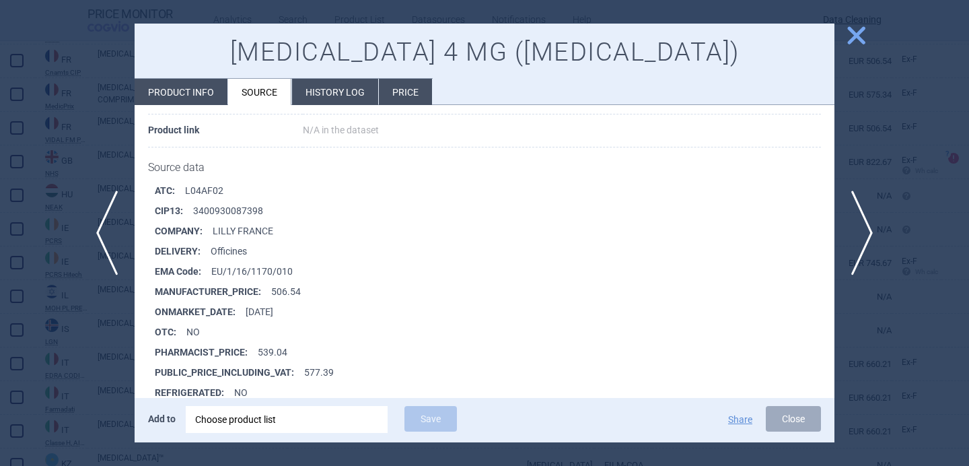
scroll to position [7698, 0]
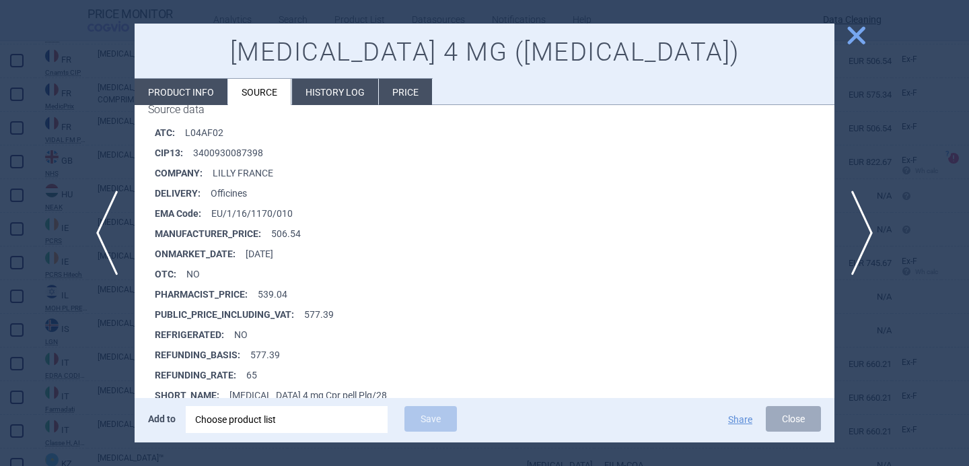
click at [103, 366] on div at bounding box center [484, 233] width 969 height 466
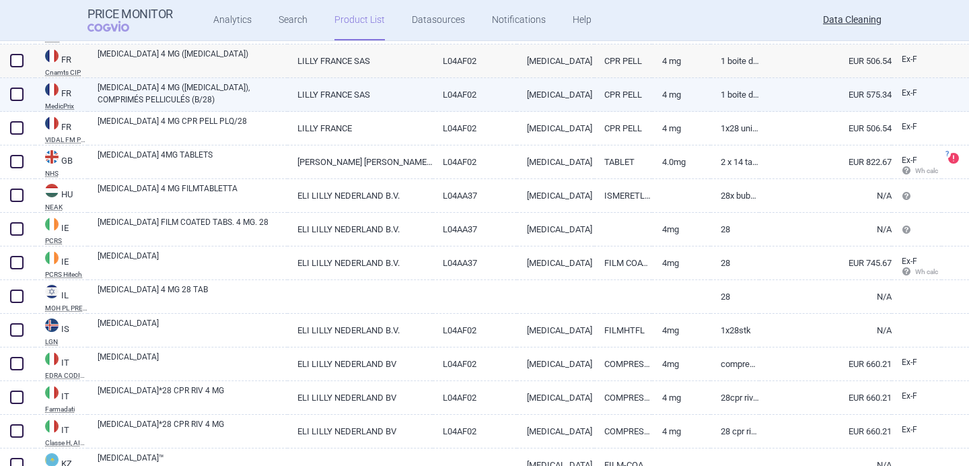
click at [251, 89] on link "OLUMIANT 4 MG (BARICITINIB), COMPRIMÉS PELLICULÉS (B/28)" at bounding box center [193, 93] width 190 height 24
select select "EUR"
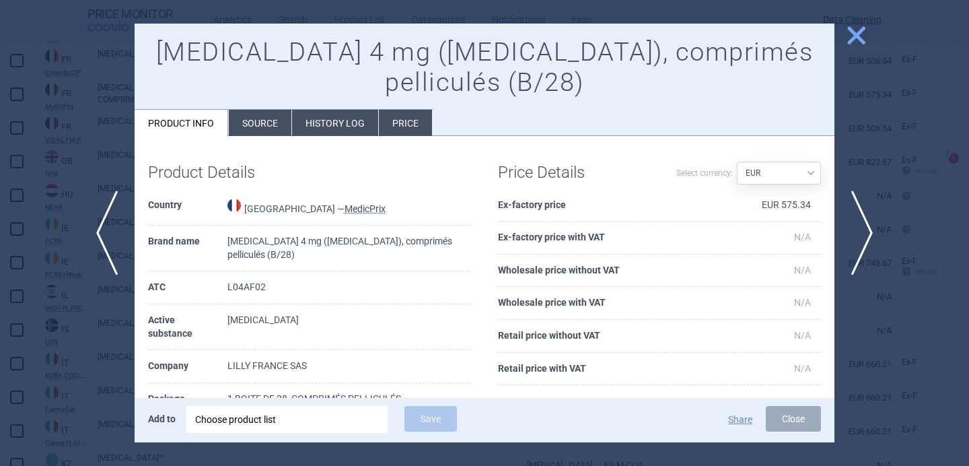
click at [256, 118] on li "Source" at bounding box center [260, 123] width 63 height 26
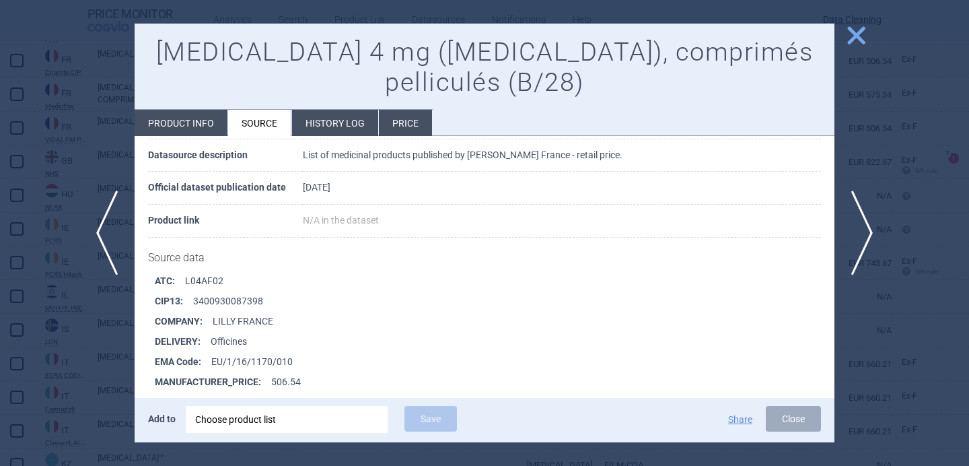
scroll to position [8054, 0]
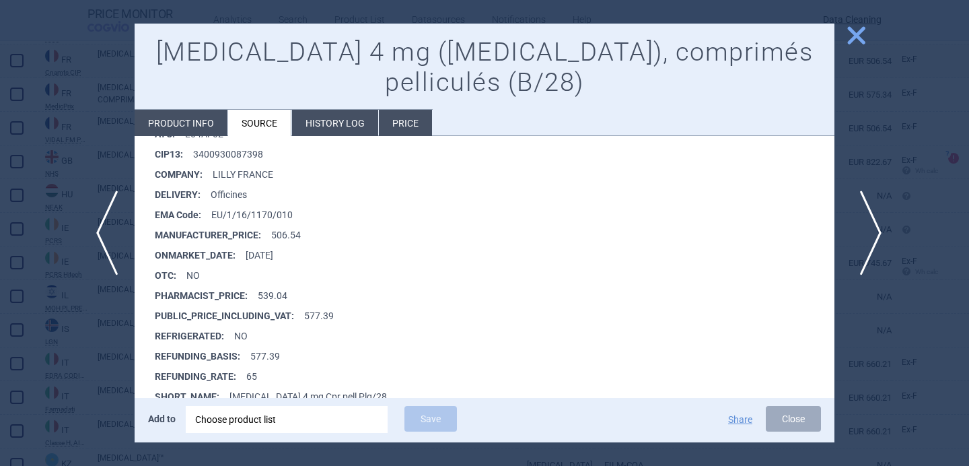
click at [870, 227] on span "next" at bounding box center [866, 232] width 30 height 85
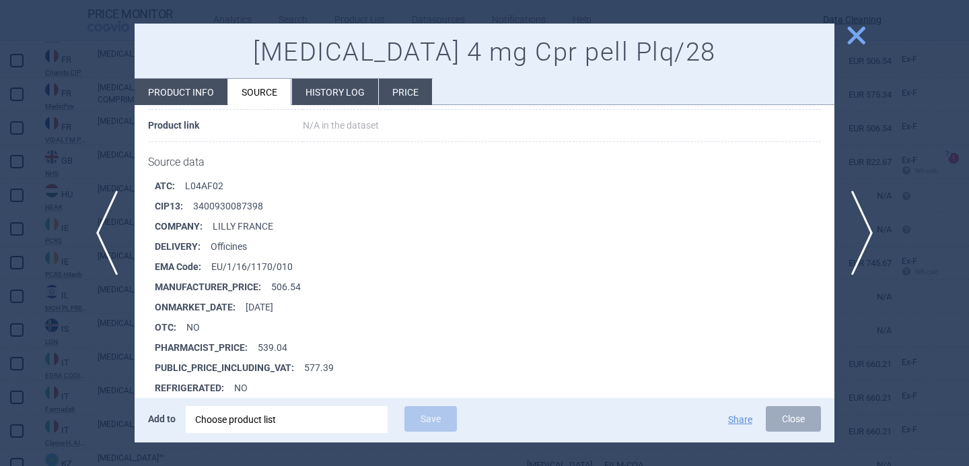
scroll to position [152, 0]
click at [863, 229] on span "next" at bounding box center [866, 232] width 30 height 85
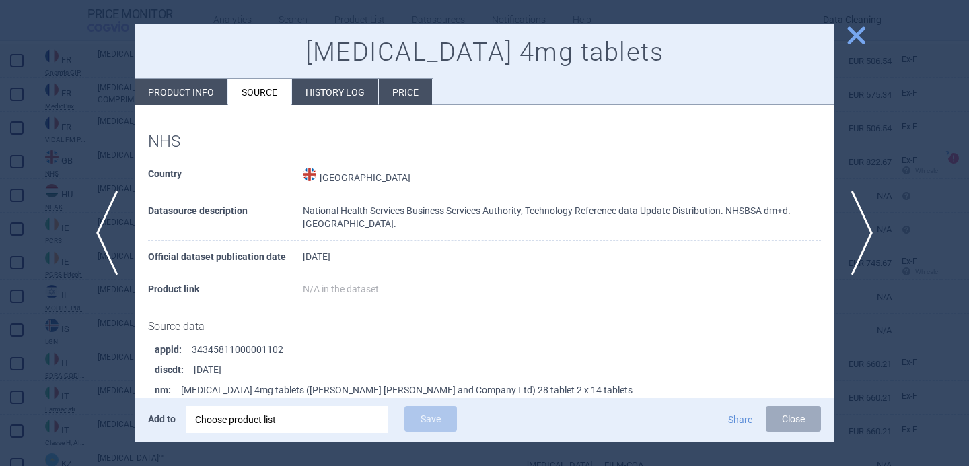
click at [80, 321] on div at bounding box center [484, 233] width 969 height 466
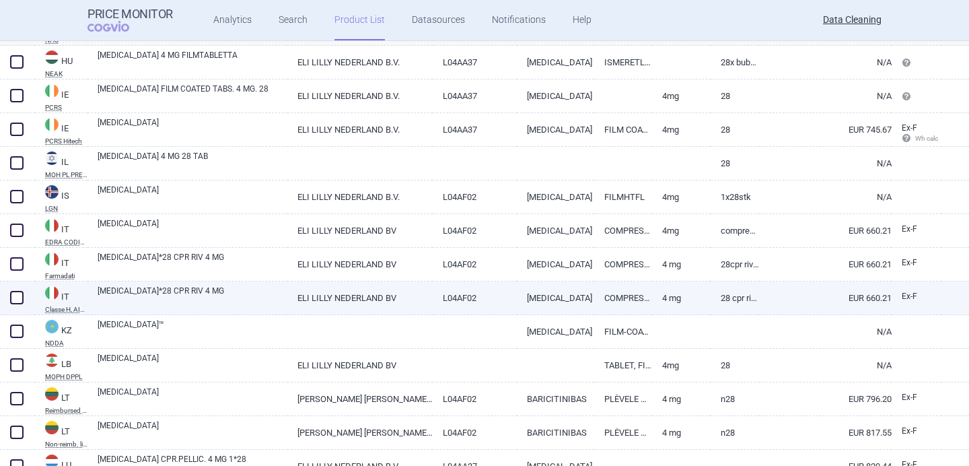
scroll to position [2526, 0]
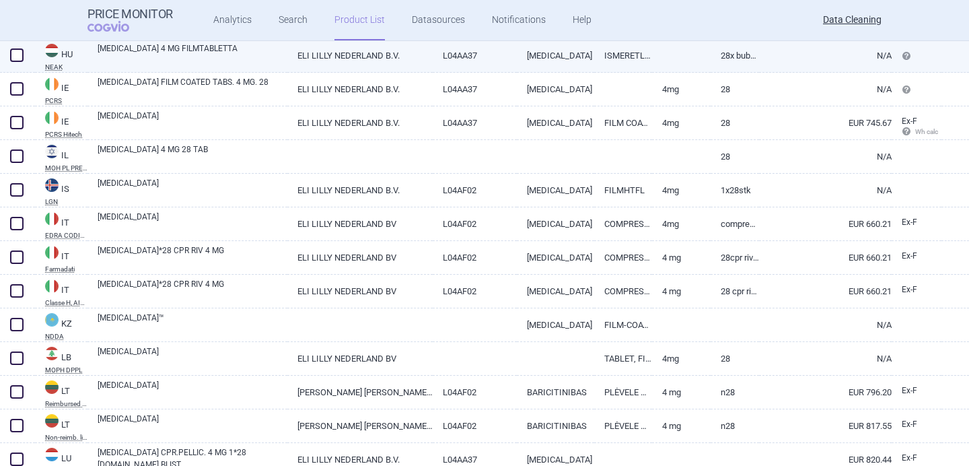
click at [197, 54] on link "[MEDICAL_DATA] 4 MG FILMTABLETTA" at bounding box center [193, 54] width 190 height 24
select select "EUR"
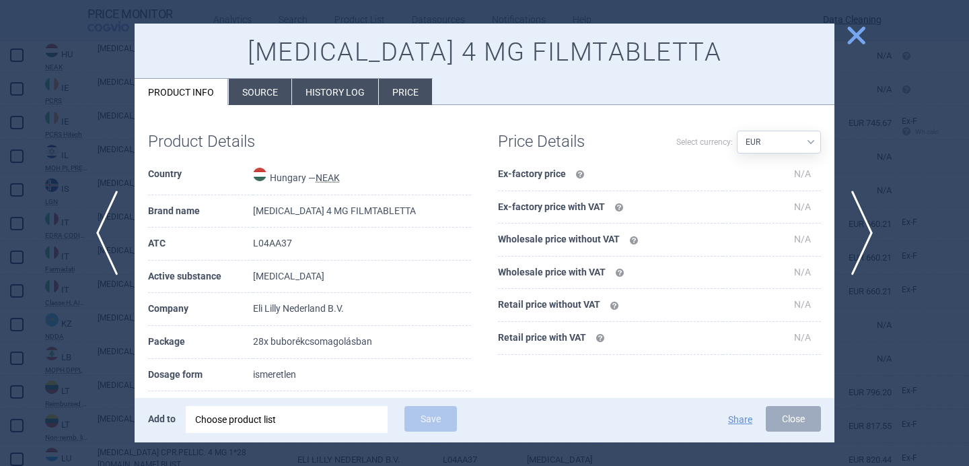
click at [250, 95] on li "Source" at bounding box center [260, 92] width 63 height 26
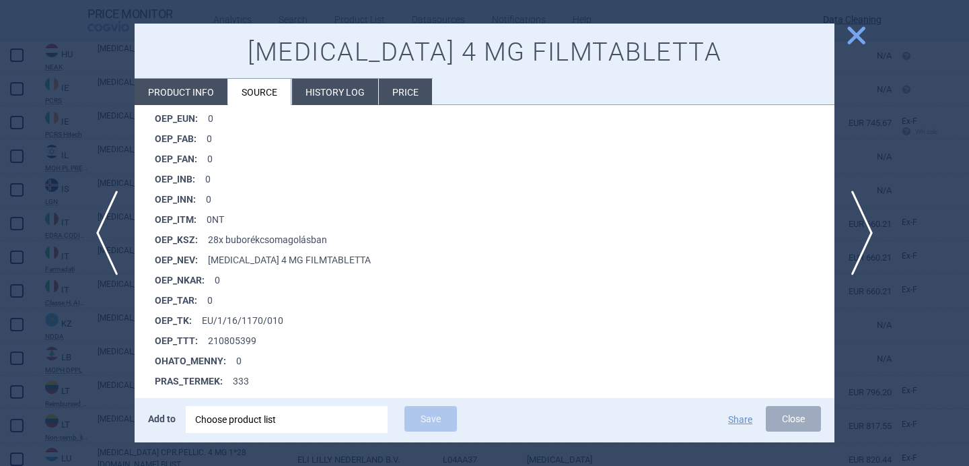
scroll to position [1046, 0]
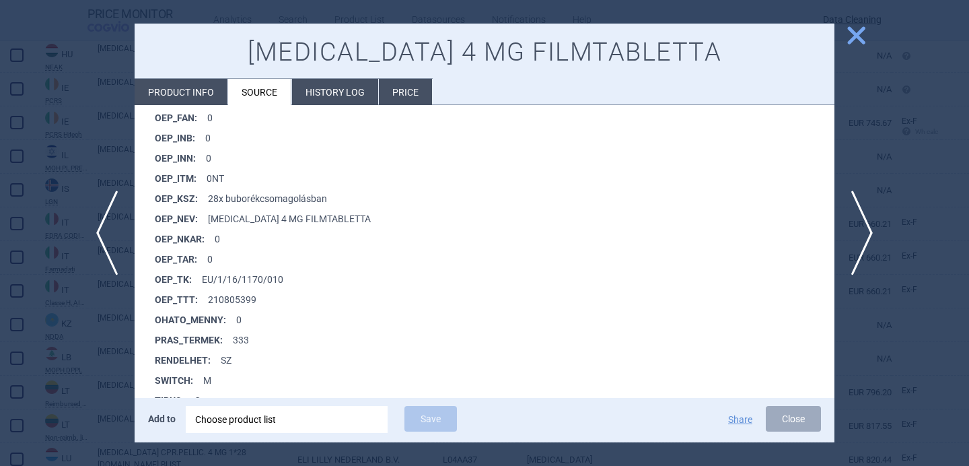
click at [60, 363] on div at bounding box center [484, 233] width 969 height 466
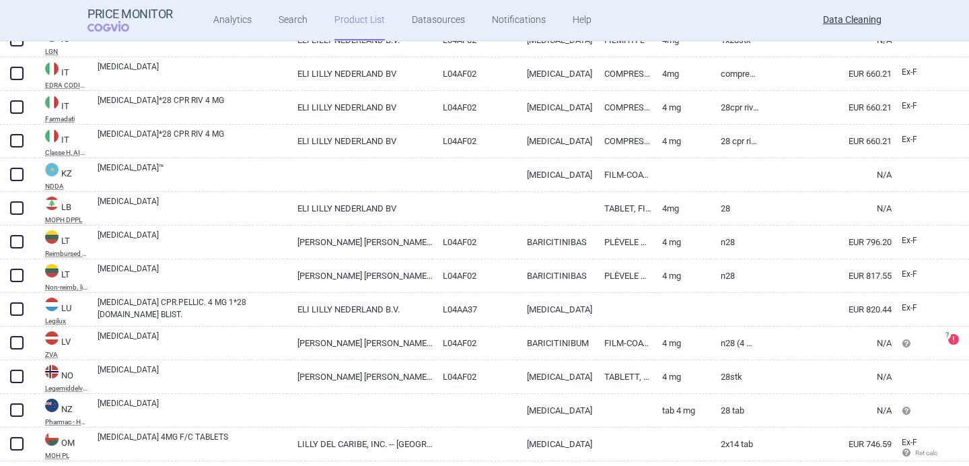
scroll to position [2687, 0]
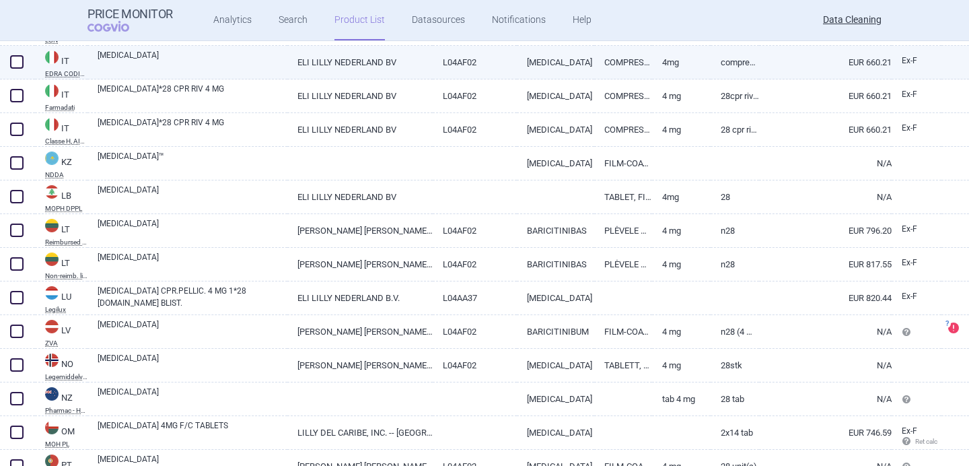
click at [192, 72] on link "[MEDICAL_DATA]" at bounding box center [193, 61] width 190 height 24
select select "EUR"
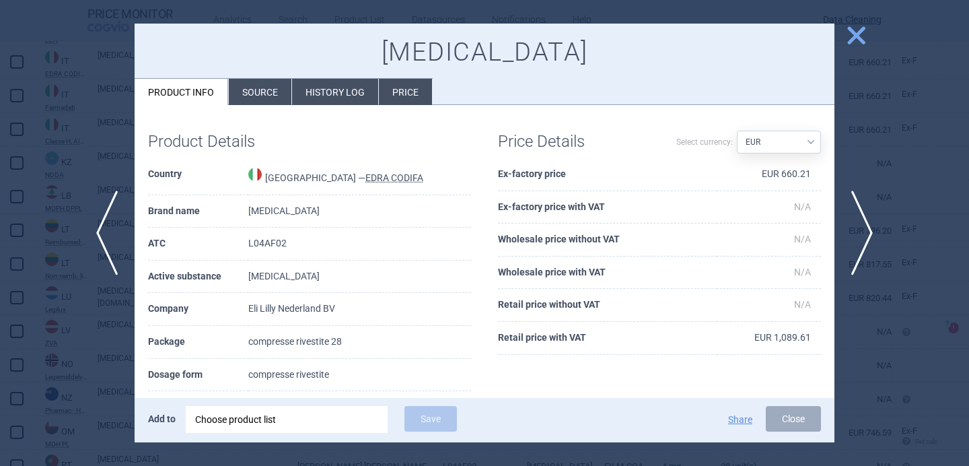
click at [248, 93] on li "Source" at bounding box center [260, 92] width 63 height 26
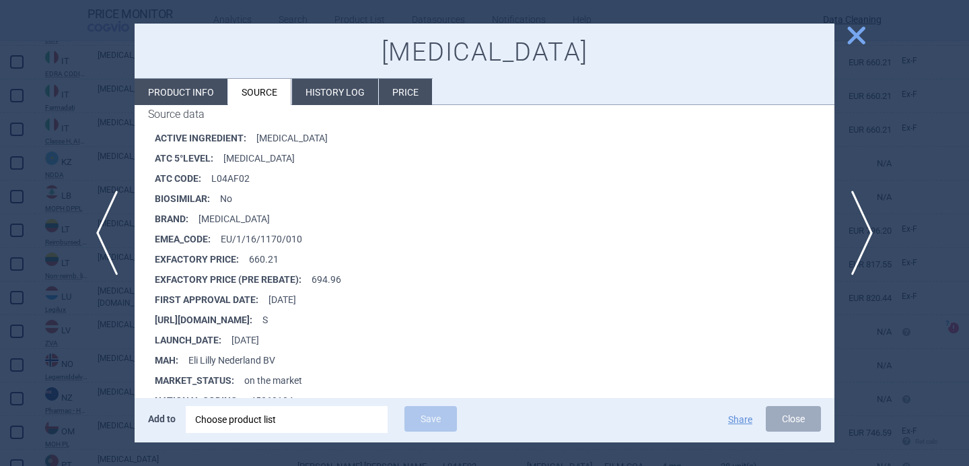
scroll to position [200, 0]
click at [867, 237] on span "next" at bounding box center [866, 232] width 30 height 85
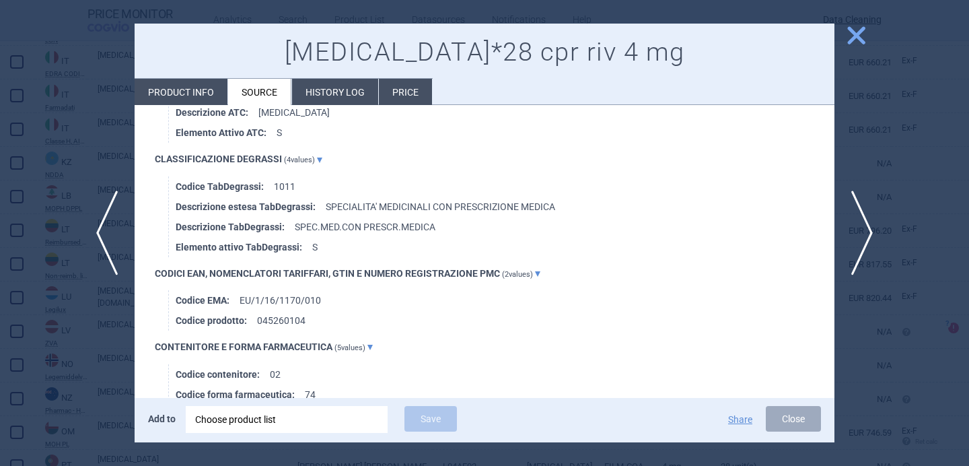
scroll to position [981, 0]
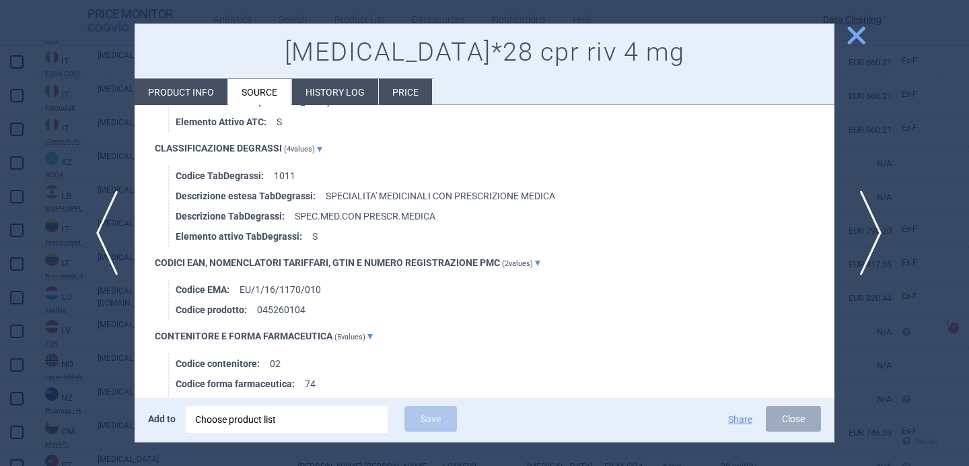
click at [872, 230] on span "next" at bounding box center [866, 232] width 30 height 85
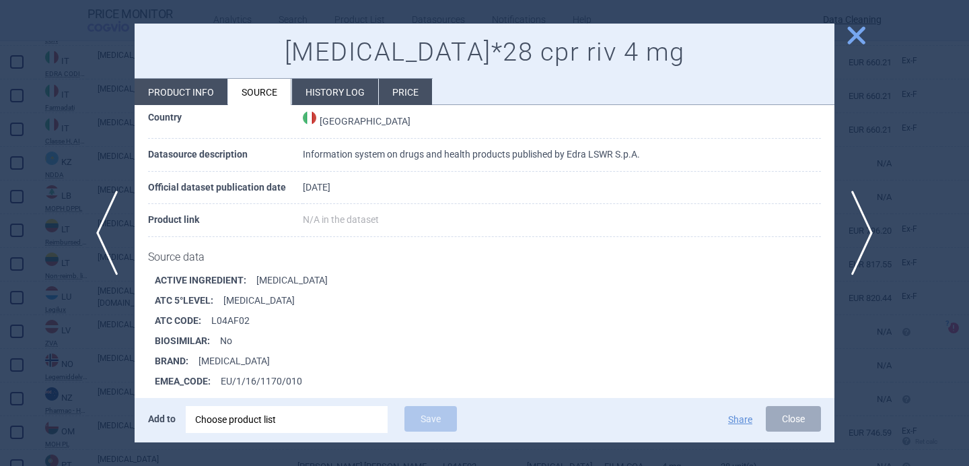
scroll to position [653, 0]
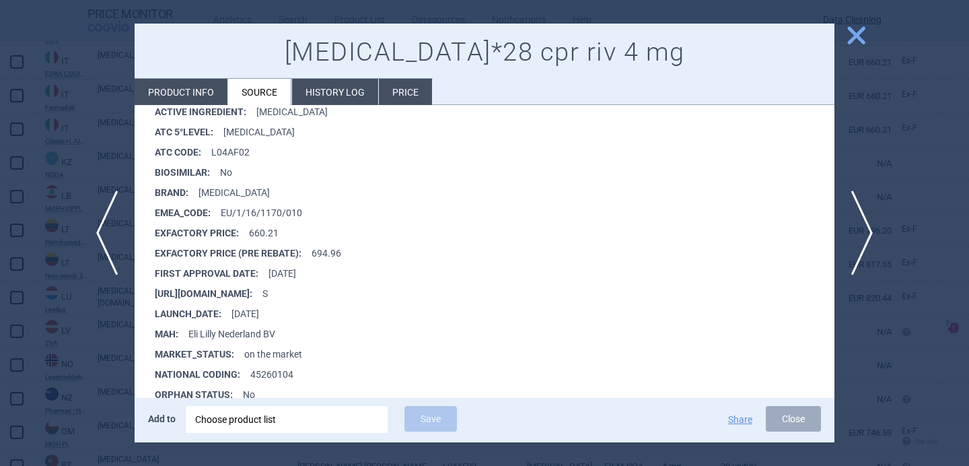
click at [66, 342] on div at bounding box center [484, 233] width 969 height 466
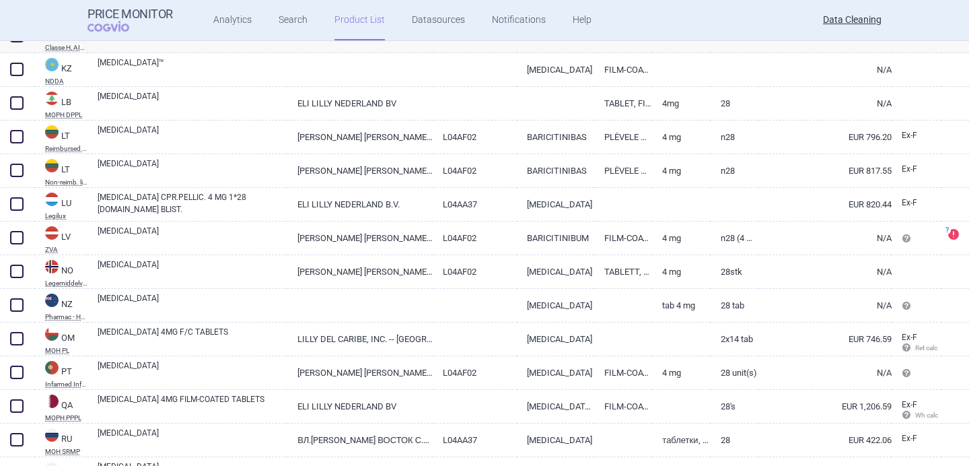
scroll to position [2786, 0]
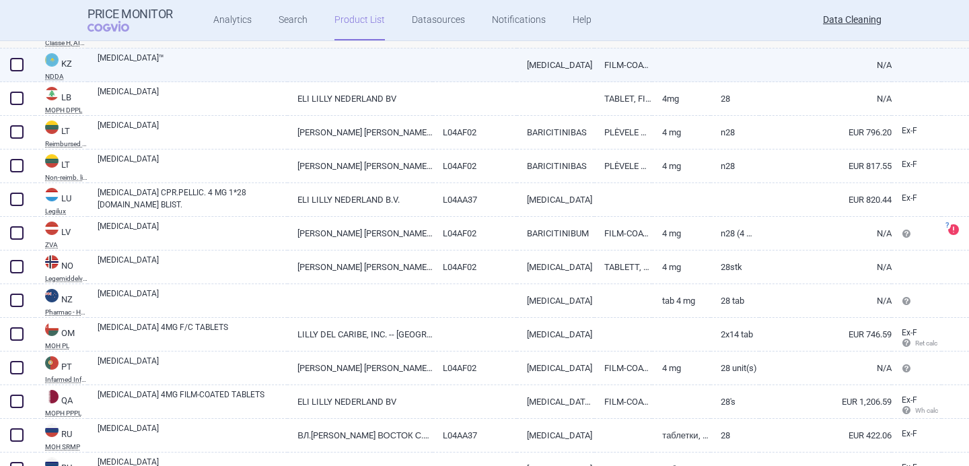
click at [223, 60] on link "OLUMIANT™" at bounding box center [193, 64] width 190 height 24
select select "EUR"
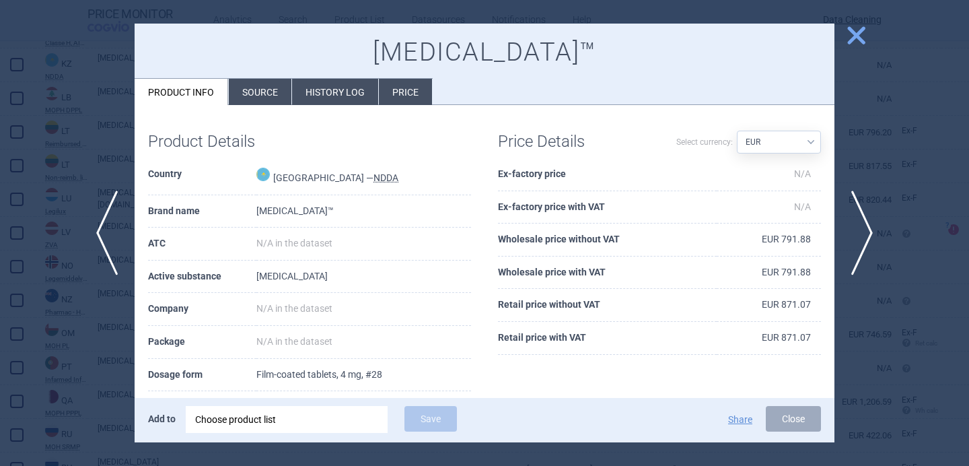
scroll to position [10, 0]
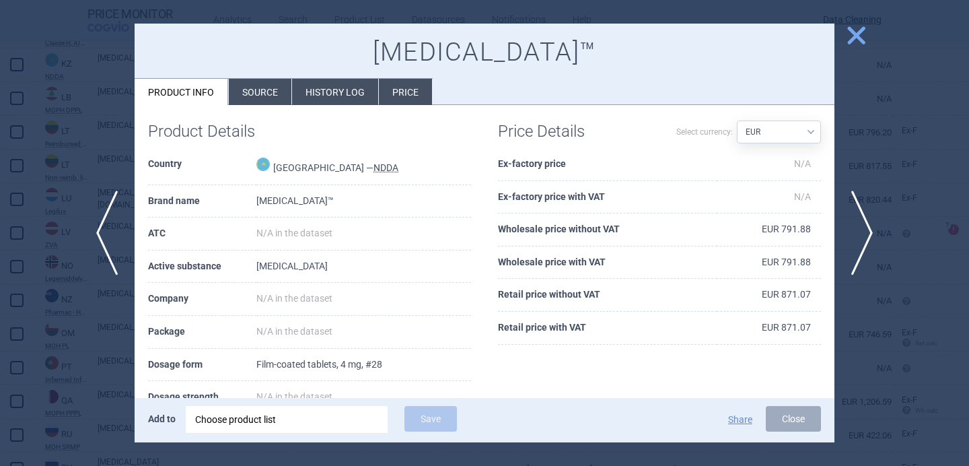
click at [77, 120] on div at bounding box center [484, 233] width 969 height 466
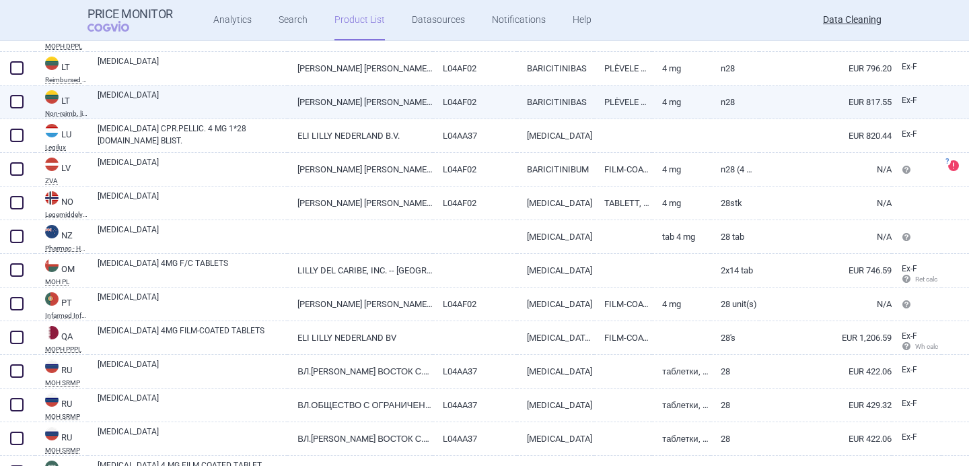
scroll to position [2851, 0]
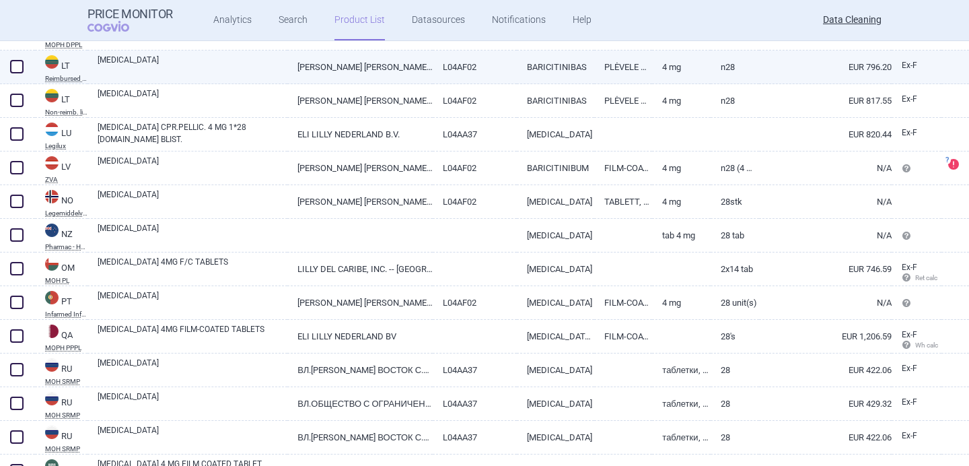
click at [213, 67] on link "[MEDICAL_DATA]" at bounding box center [193, 66] width 190 height 24
select select "EUR"
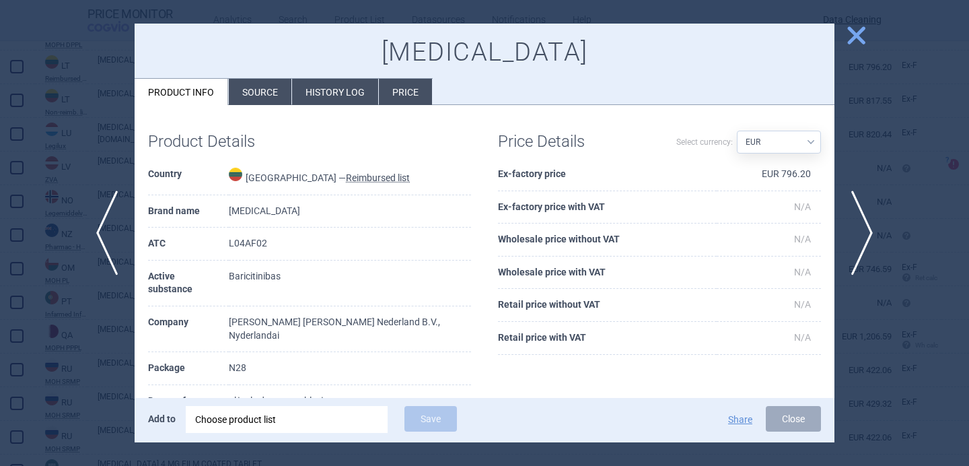
click at [252, 90] on li "Source" at bounding box center [260, 92] width 63 height 26
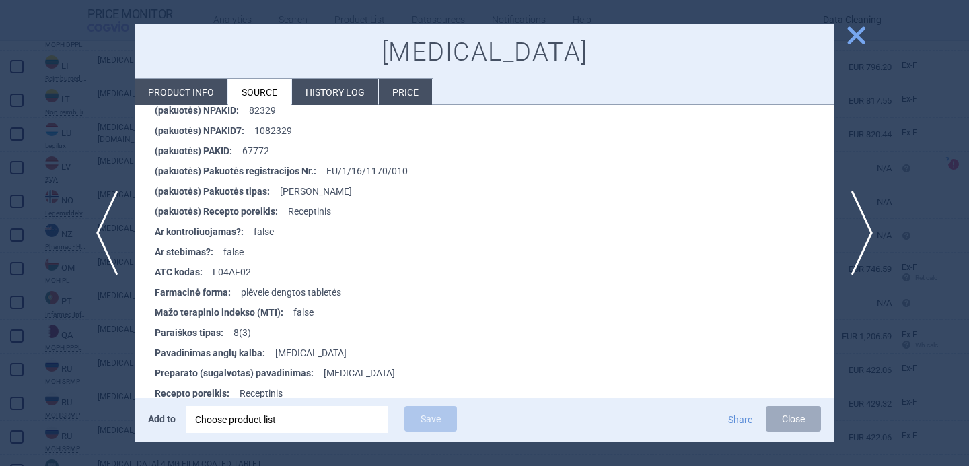
scroll to position [608, 0]
click at [875, 225] on span "next" at bounding box center [866, 232] width 30 height 85
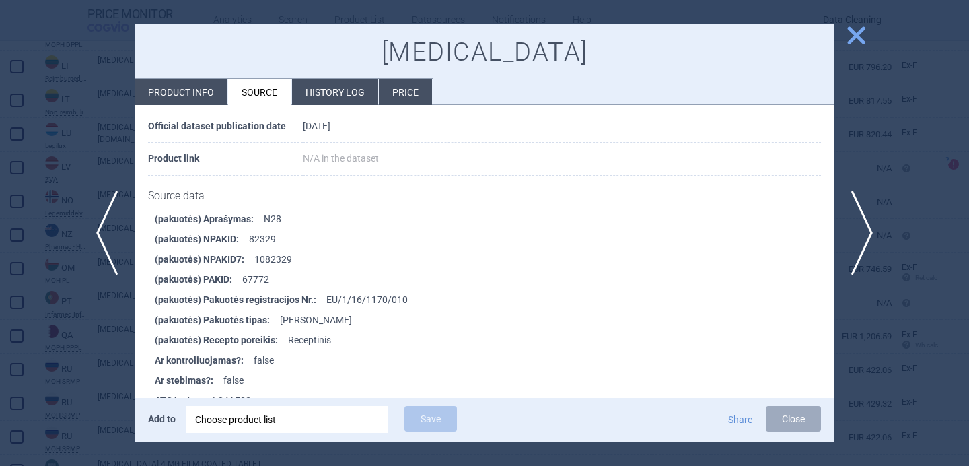
scroll to position [613, 0]
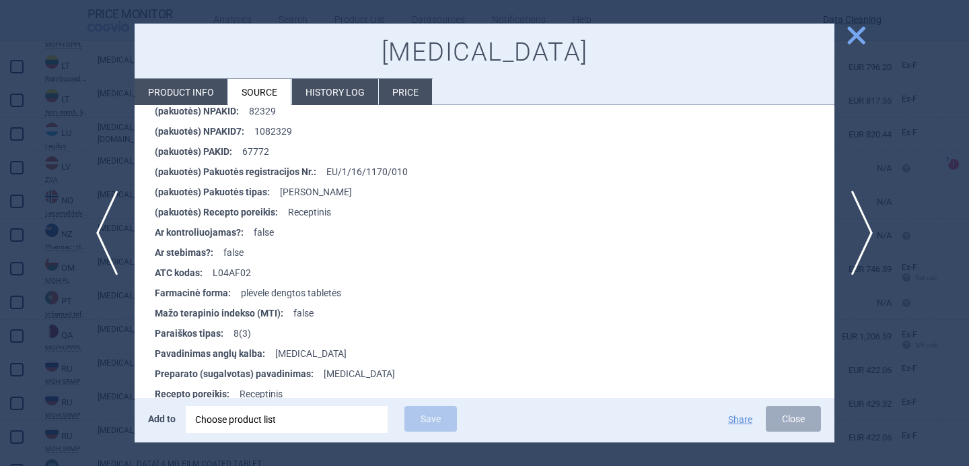
click at [82, 351] on div at bounding box center [484, 233] width 969 height 466
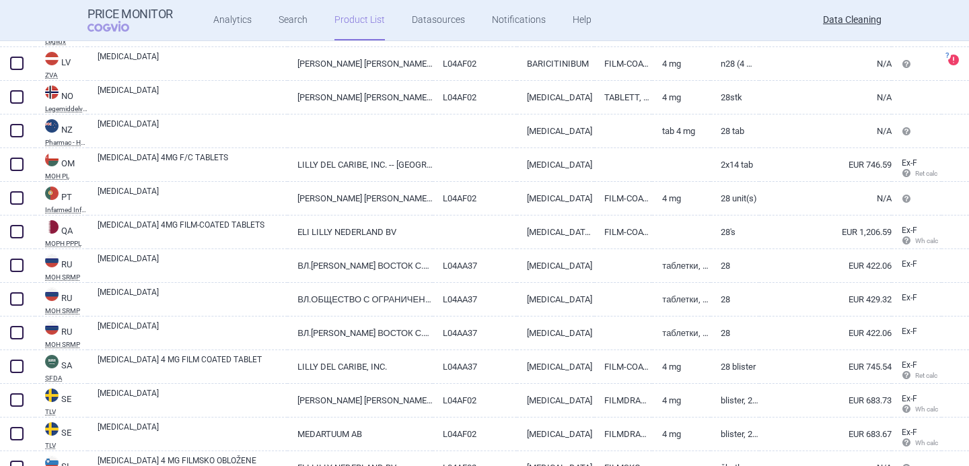
scroll to position [2961, 0]
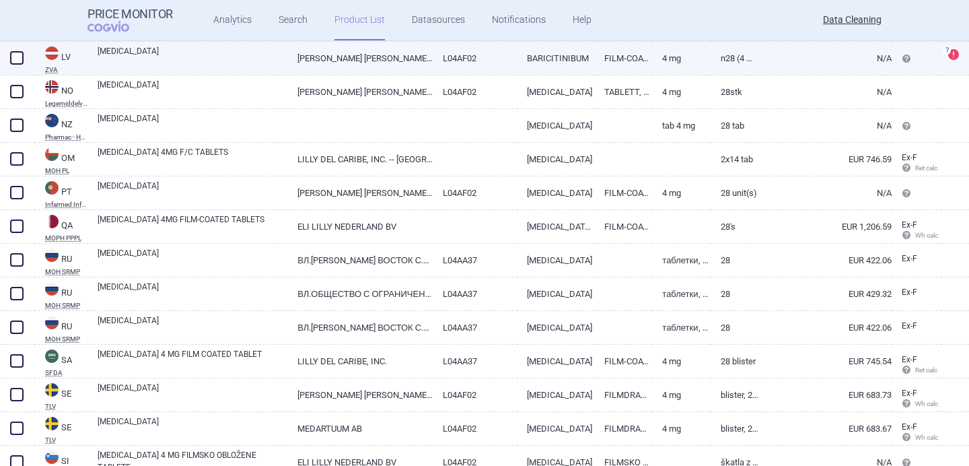
click at [244, 62] on link "[MEDICAL_DATA]" at bounding box center [193, 57] width 190 height 24
select select "EUR"
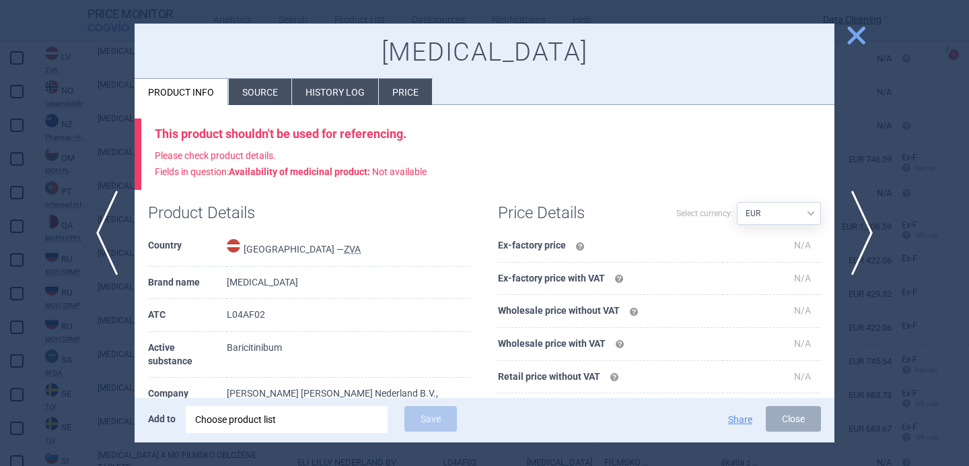
click at [255, 98] on li "Source" at bounding box center [260, 92] width 63 height 26
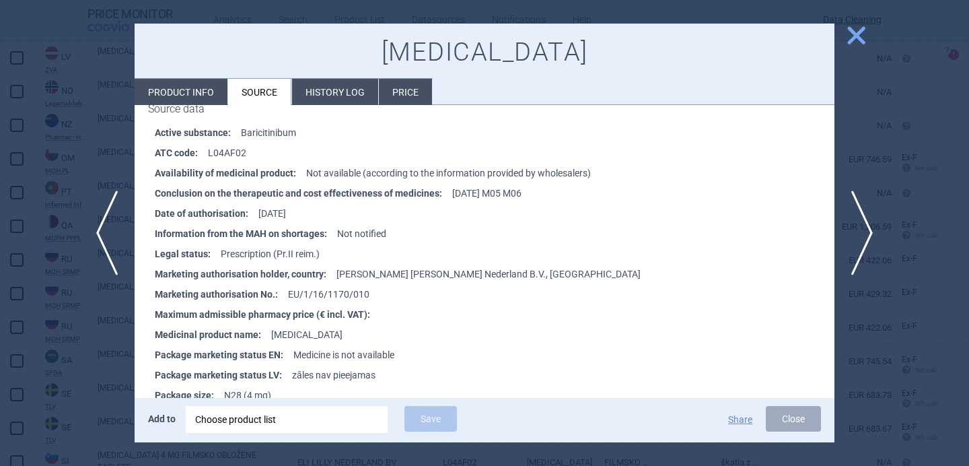
scroll to position [203, 0]
click at [860, 232] on span "next" at bounding box center [866, 232] width 30 height 85
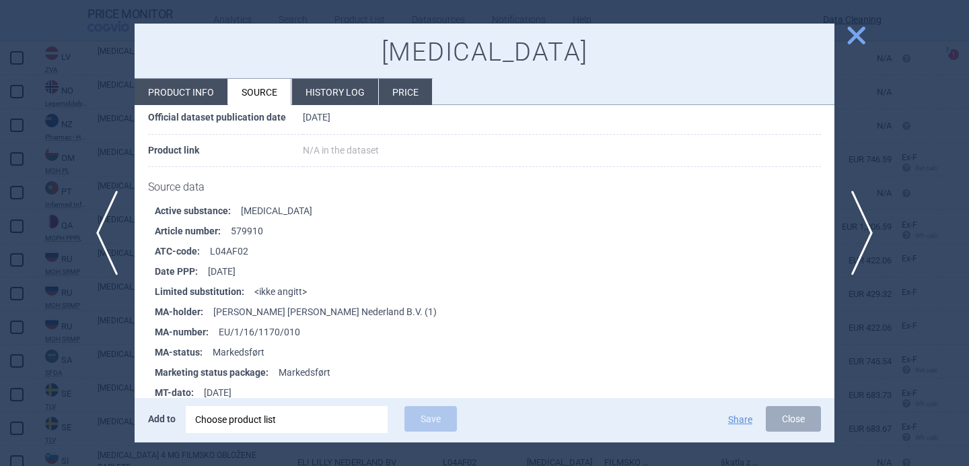
scroll to position [128, 0]
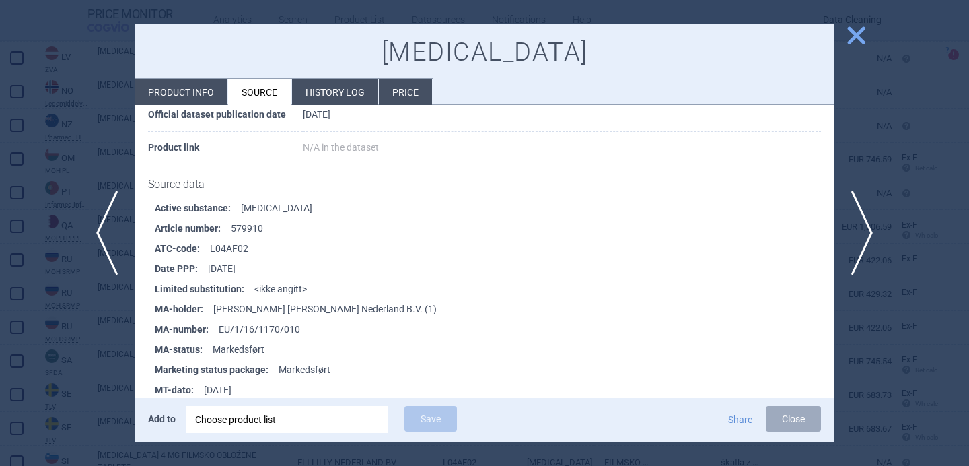
click at [106, 352] on div at bounding box center [484, 233] width 969 height 466
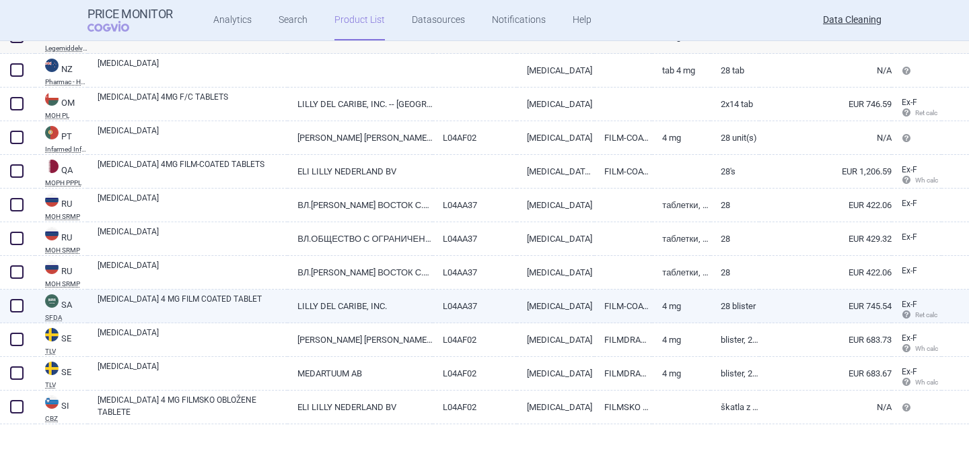
scroll to position [3018, 0]
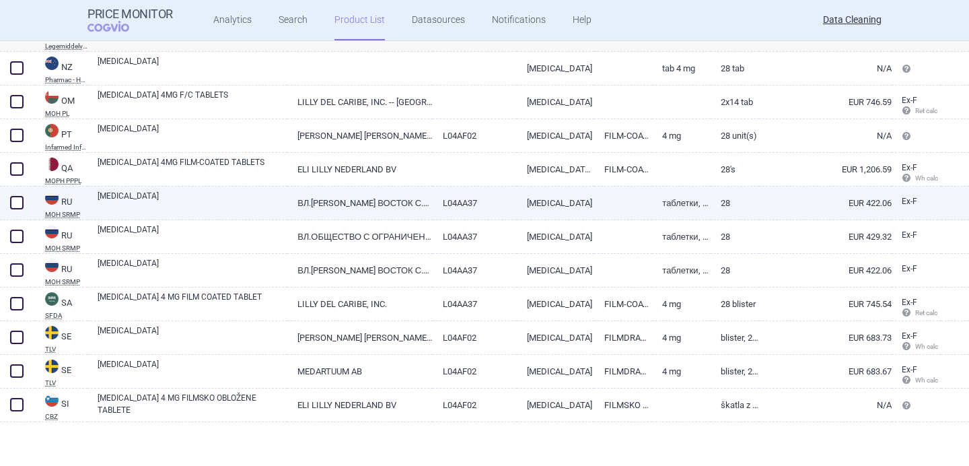
click at [216, 207] on link "[MEDICAL_DATA]" at bounding box center [193, 202] width 190 height 24
select select "EUR"
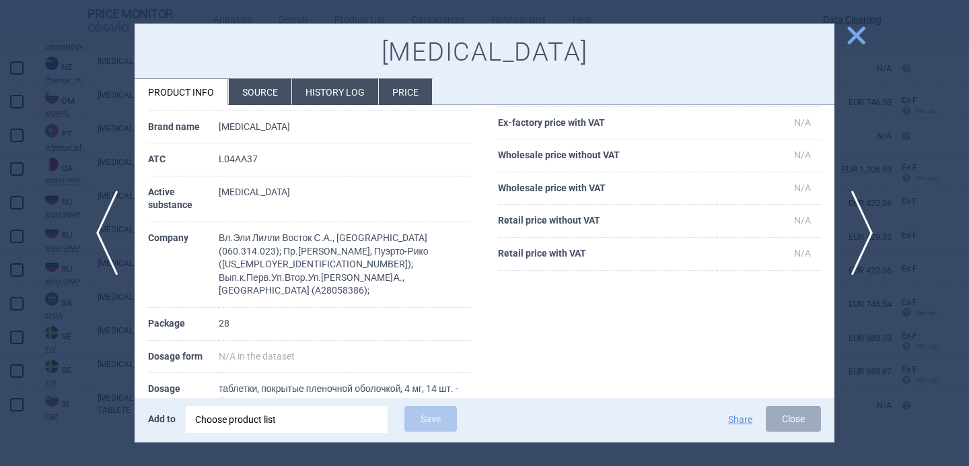
scroll to position [100, 0]
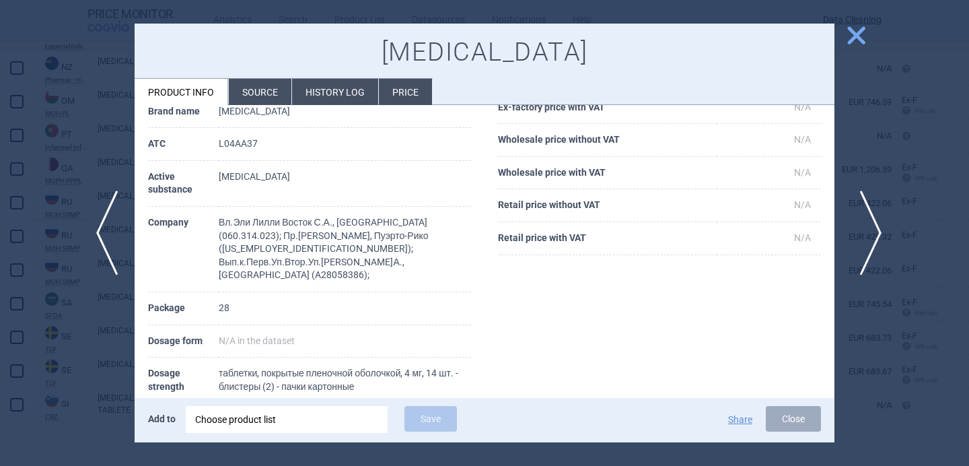
click at [871, 237] on span "next" at bounding box center [866, 232] width 30 height 85
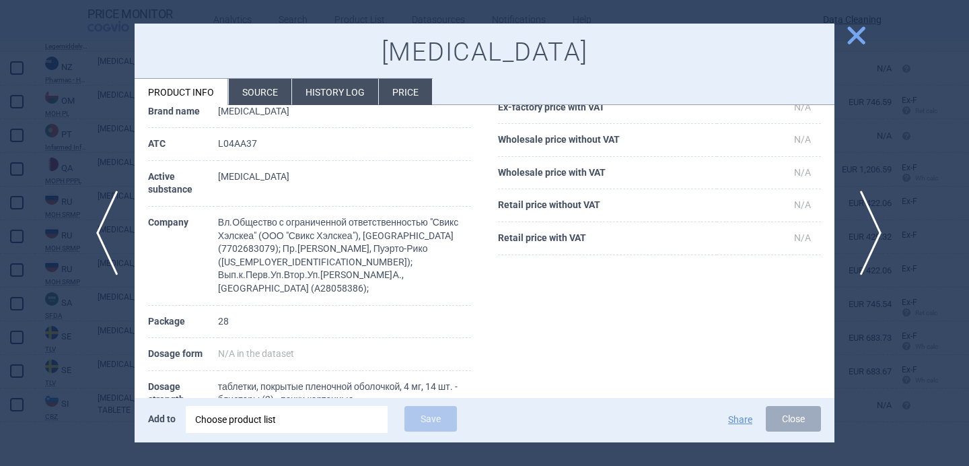
click at [871, 237] on span "next" at bounding box center [866, 232] width 30 height 85
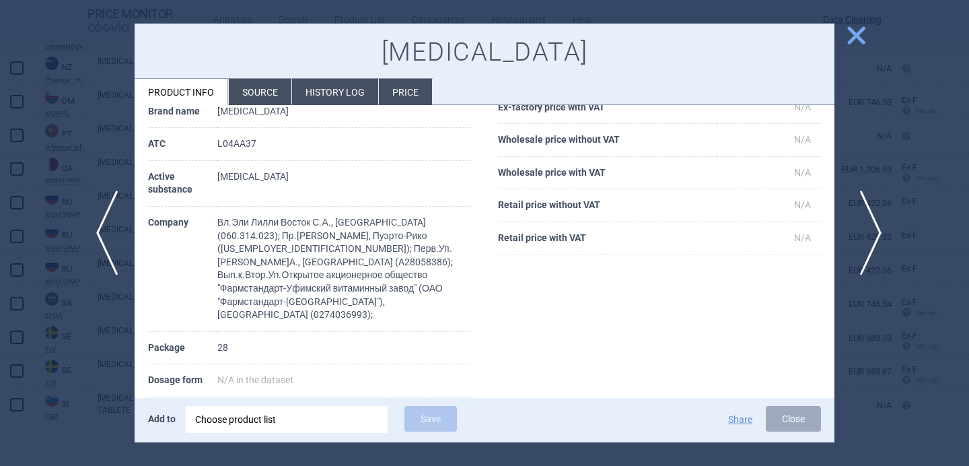
click at [871, 235] on span "next" at bounding box center [866, 232] width 30 height 85
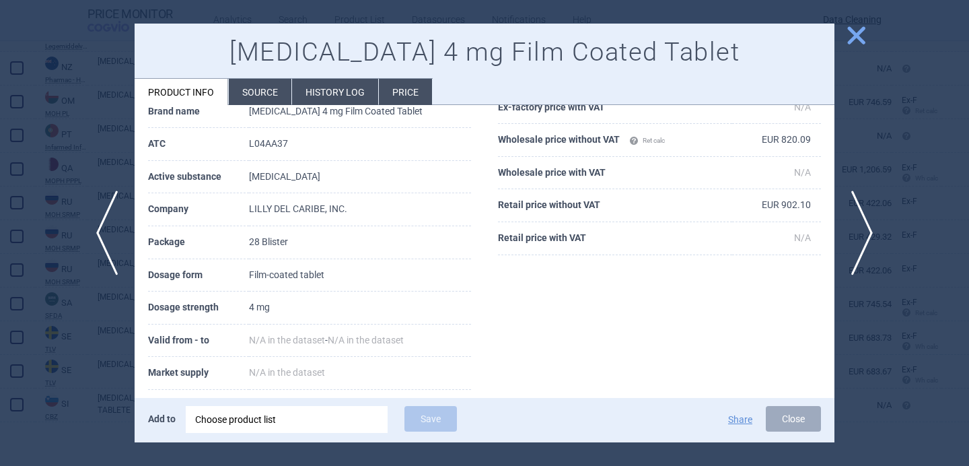
click at [872, 178] on div at bounding box center [484, 233] width 969 height 466
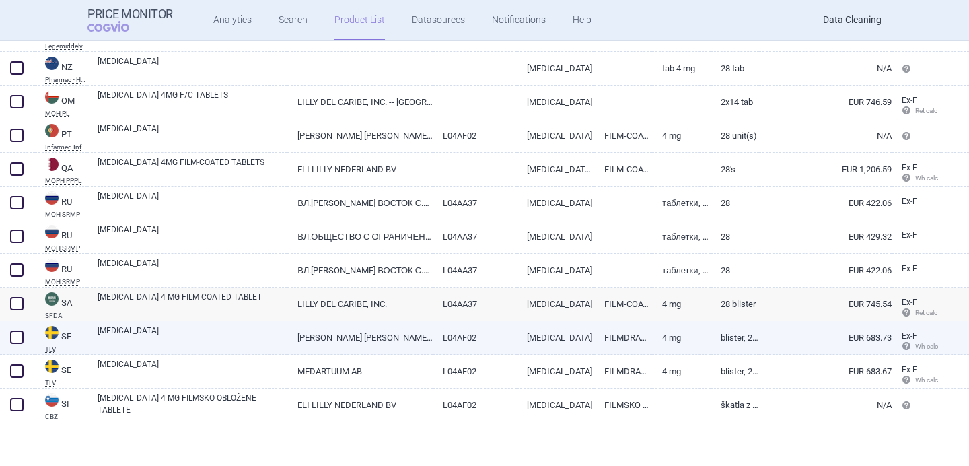
click at [240, 339] on link "OLUMIANT" at bounding box center [193, 336] width 190 height 24
select select "EUR"
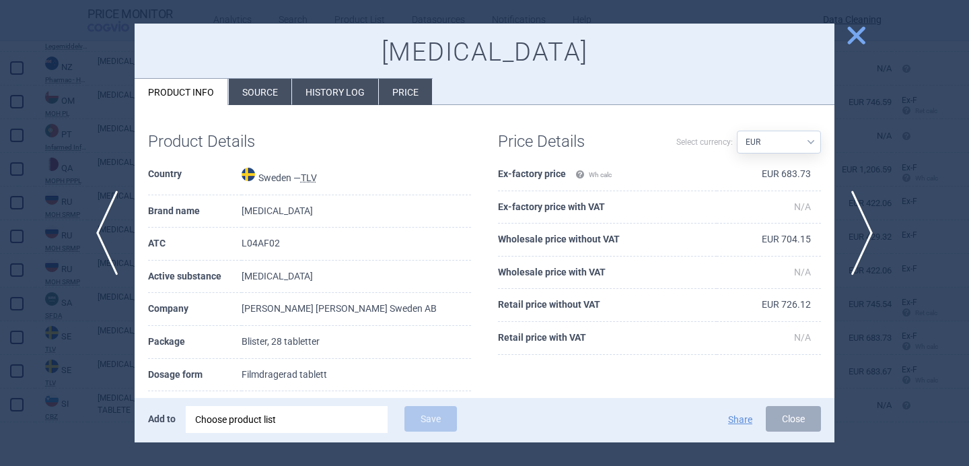
scroll to position [40, 0]
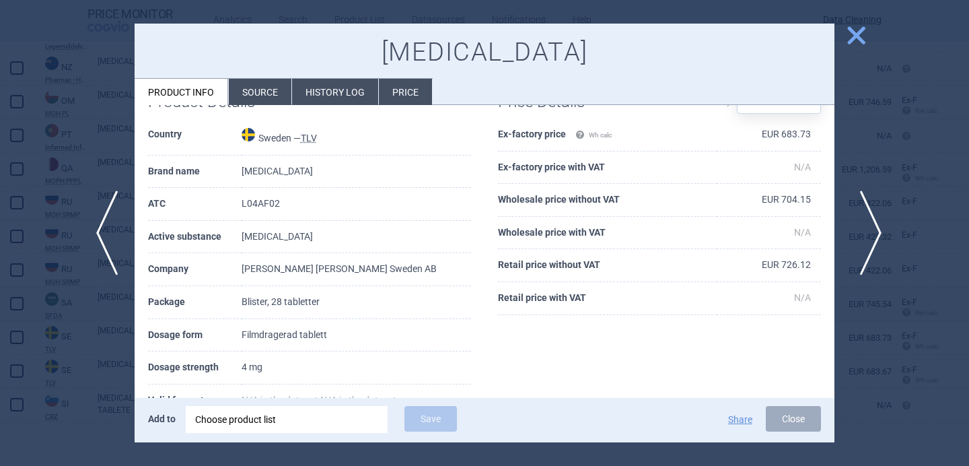
click at [860, 239] on span "next" at bounding box center [866, 232] width 30 height 85
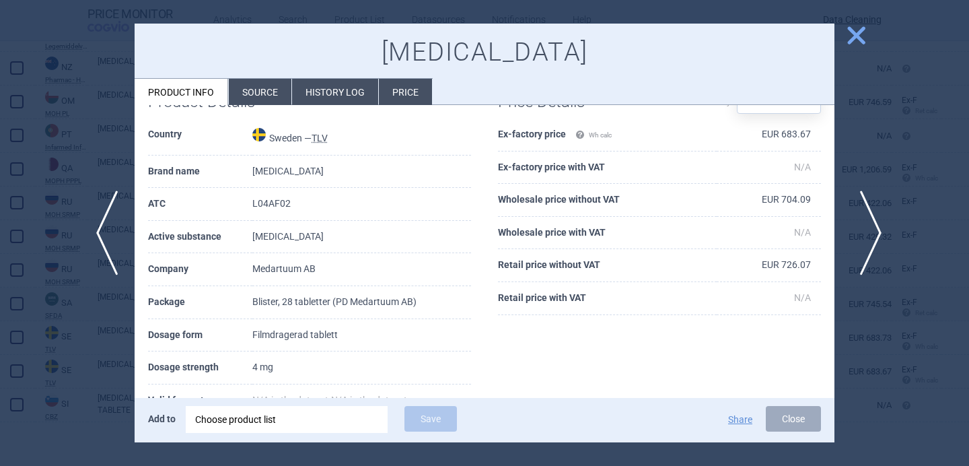
click at [860, 239] on span "next" at bounding box center [866, 232] width 30 height 85
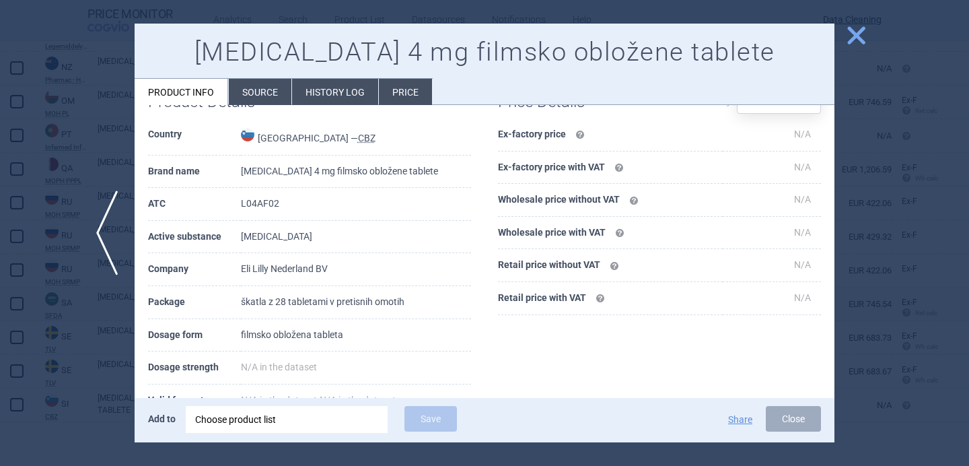
click at [862, 172] on div at bounding box center [484, 233] width 969 height 466
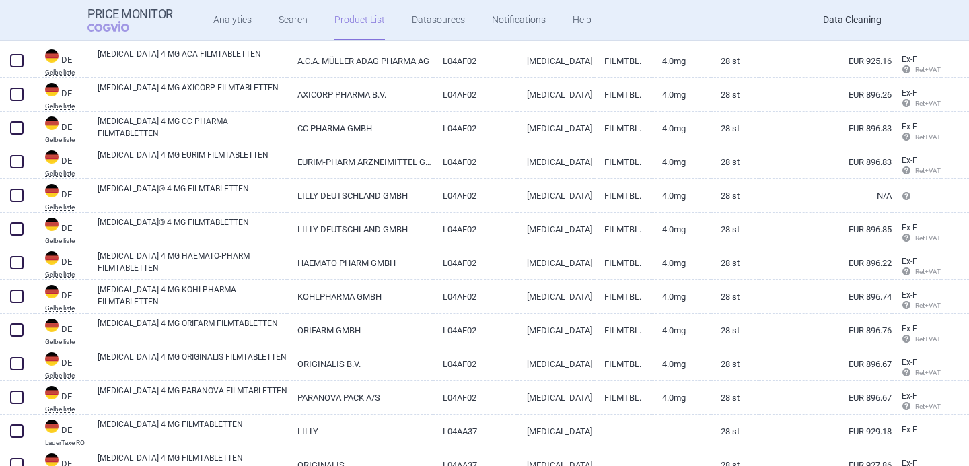
scroll to position [701, 0]
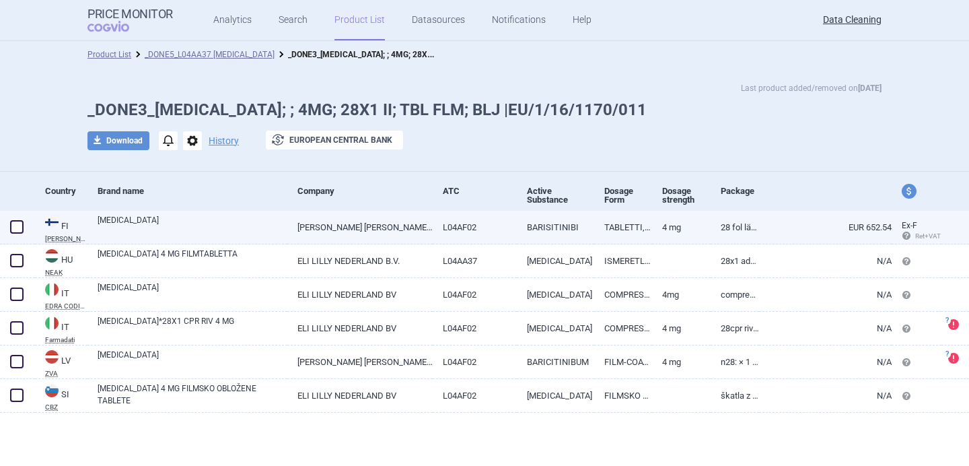
click at [186, 234] on link "[MEDICAL_DATA]" at bounding box center [193, 226] width 190 height 24
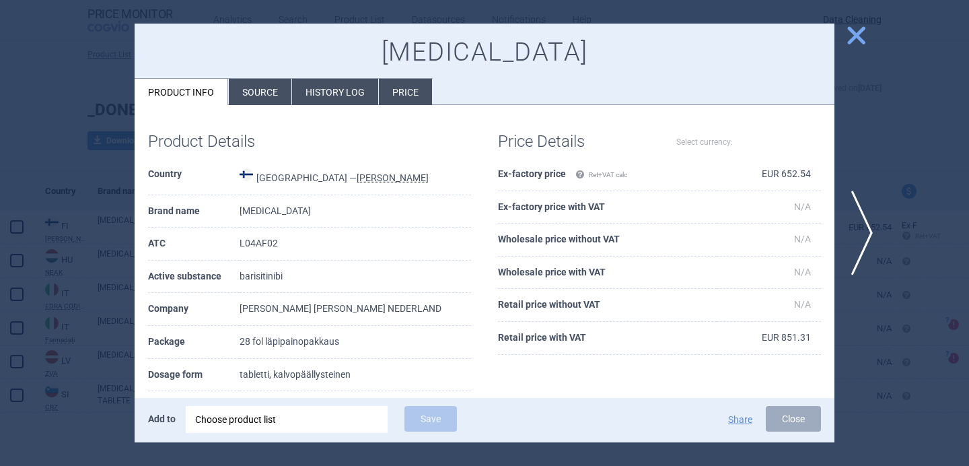
select select "EUR"
drag, startPoint x: 369, startPoint y: 343, endPoint x: 254, endPoint y: 344, distance: 115.0
click at [254, 344] on td "28 fol läpipainopakkaus" at bounding box center [354, 342] width 231 height 33
copy tr "28 fol läpipainopakkaus"
click at [93, 320] on div at bounding box center [484, 233] width 969 height 466
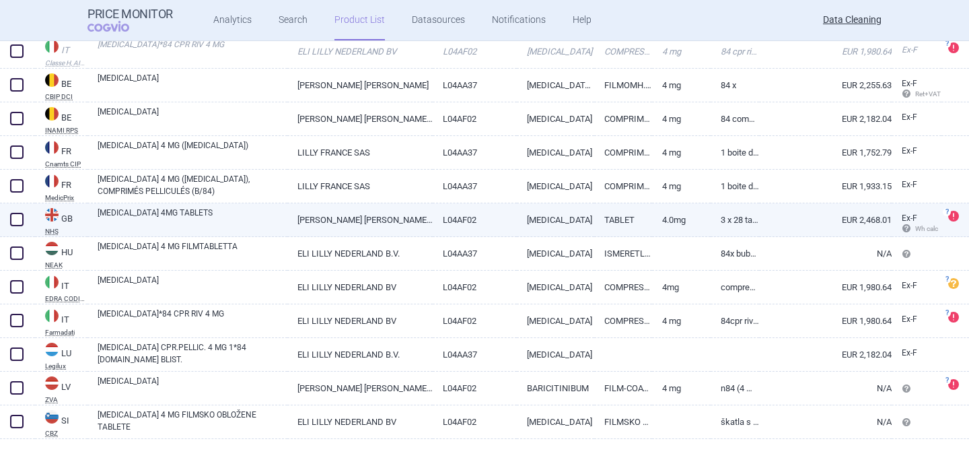
scroll to position [192, 0]
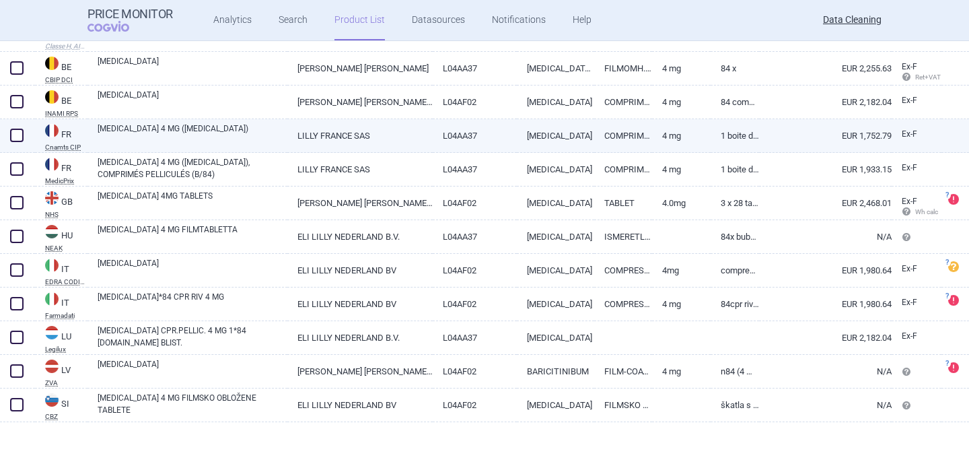
click at [318, 135] on link "LILLY FRANCE SAS" at bounding box center [359, 135] width 145 height 33
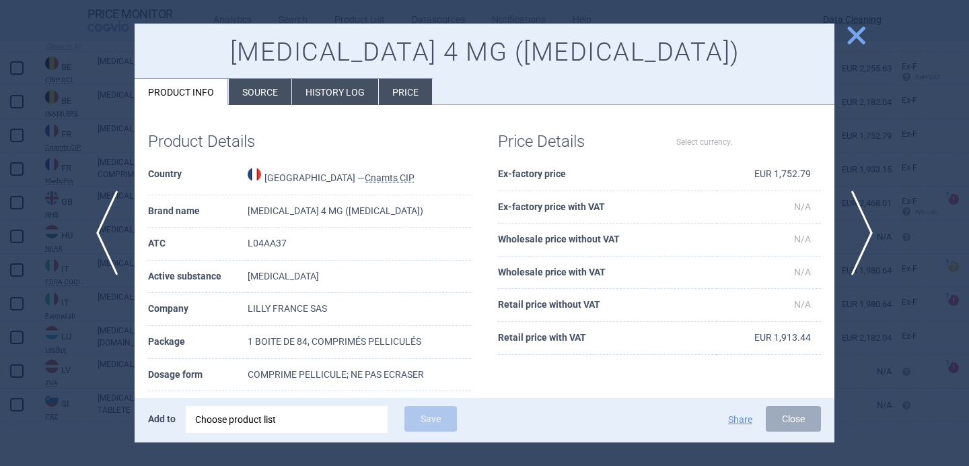
select select "EUR"
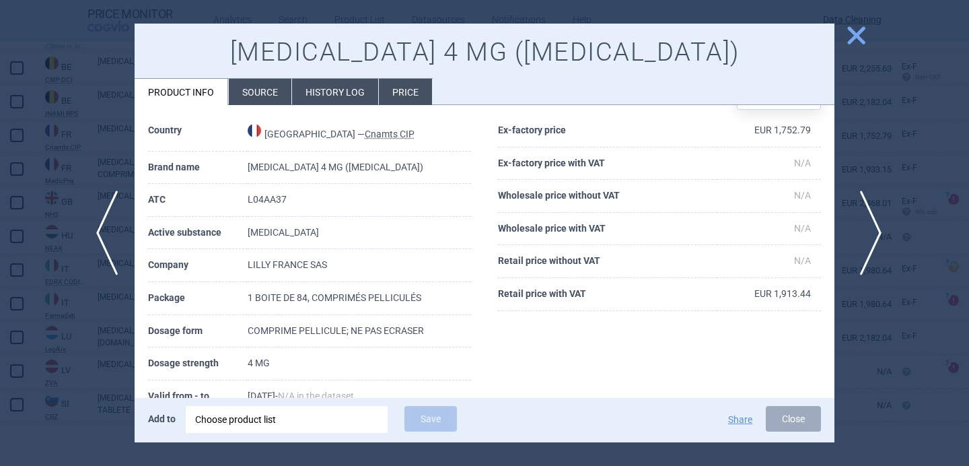
click at [872, 239] on span "next" at bounding box center [866, 232] width 30 height 85
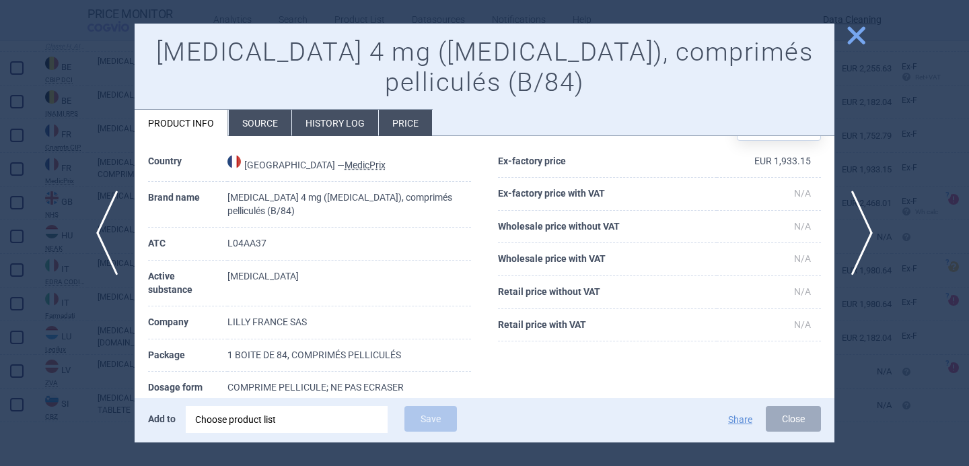
click at [893, 169] on div at bounding box center [484, 233] width 969 height 466
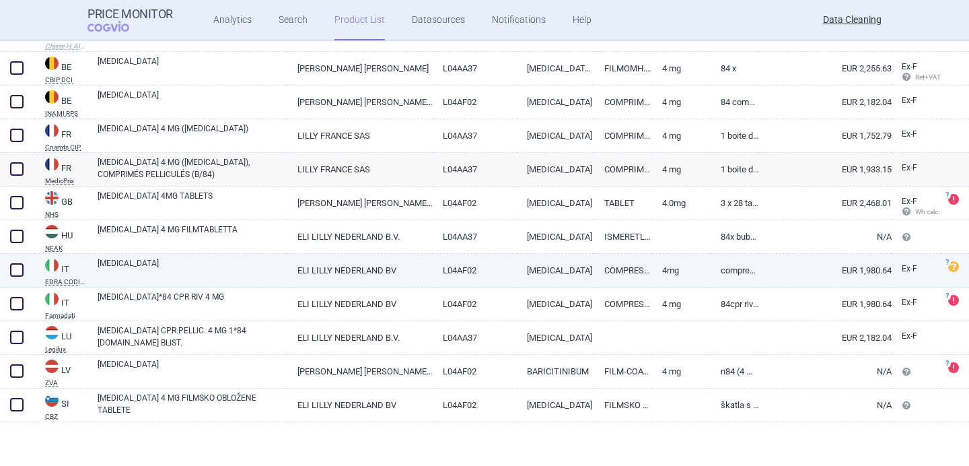
click at [555, 266] on link "[MEDICAL_DATA]" at bounding box center [555, 270] width 77 height 33
select select "EUR"
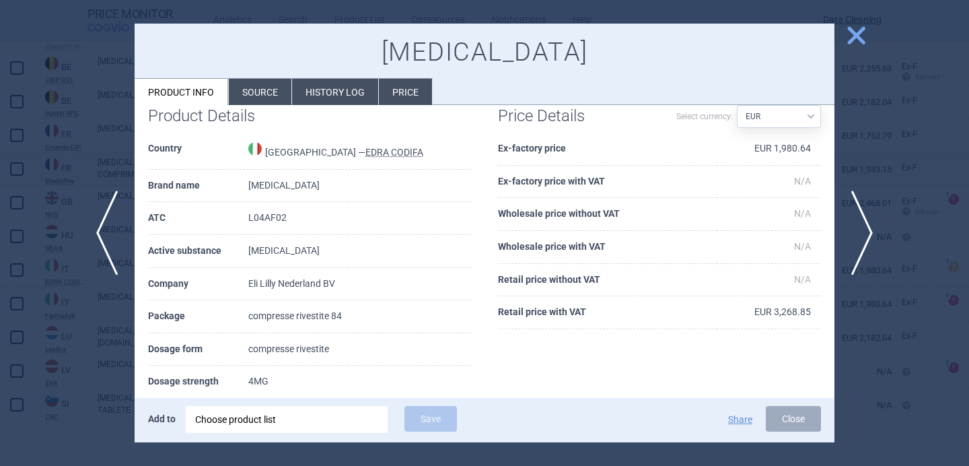
scroll to position [108, 0]
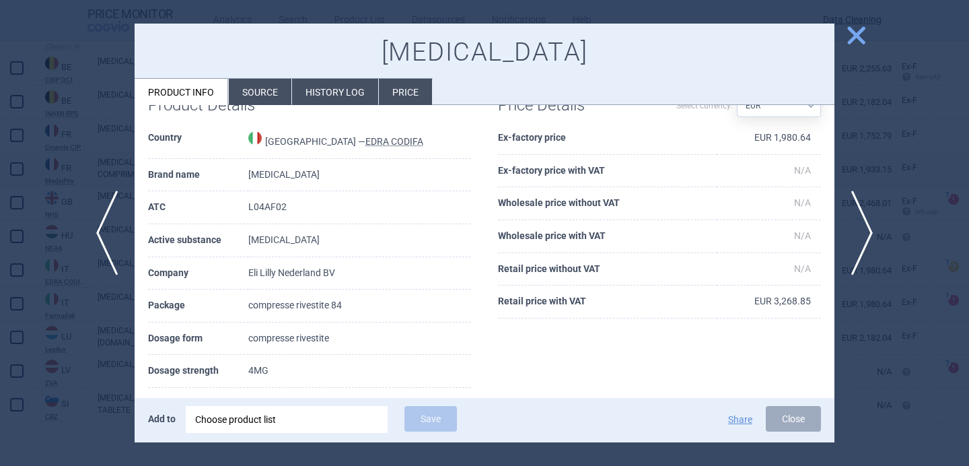
click at [99, 361] on div at bounding box center [484, 233] width 969 height 466
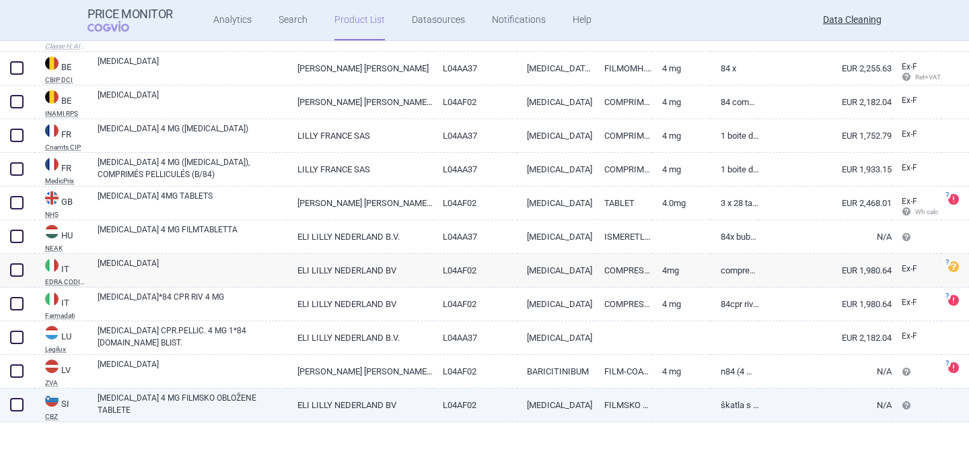
click at [242, 399] on link "[MEDICAL_DATA] 4 MG FILMSKO OBLOŽENE TABLETE" at bounding box center [193, 404] width 190 height 24
select select "EUR"
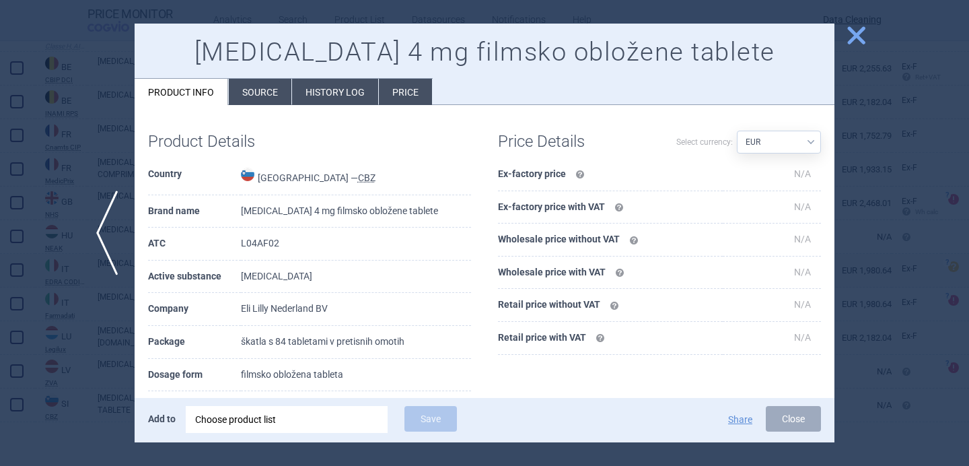
click at [87, 357] on div at bounding box center [484, 233] width 969 height 466
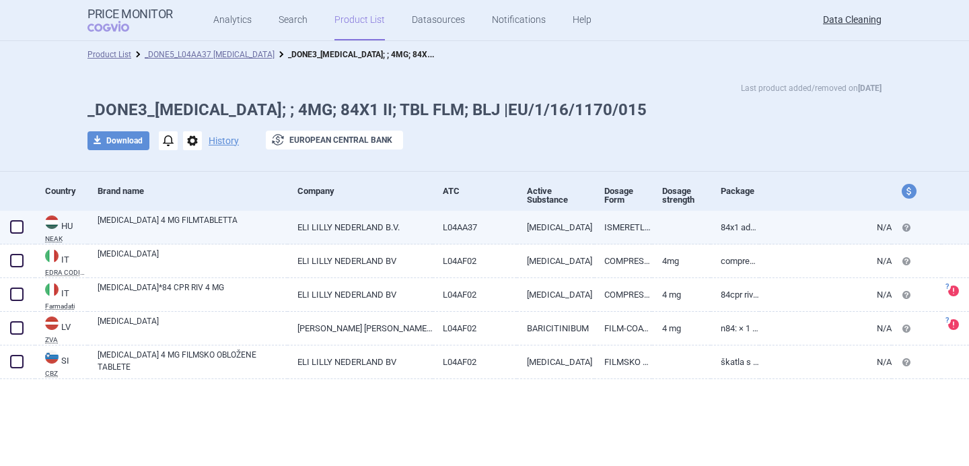
click at [218, 229] on link "[MEDICAL_DATA] 4 MG FILMTABLETTA" at bounding box center [193, 226] width 190 height 24
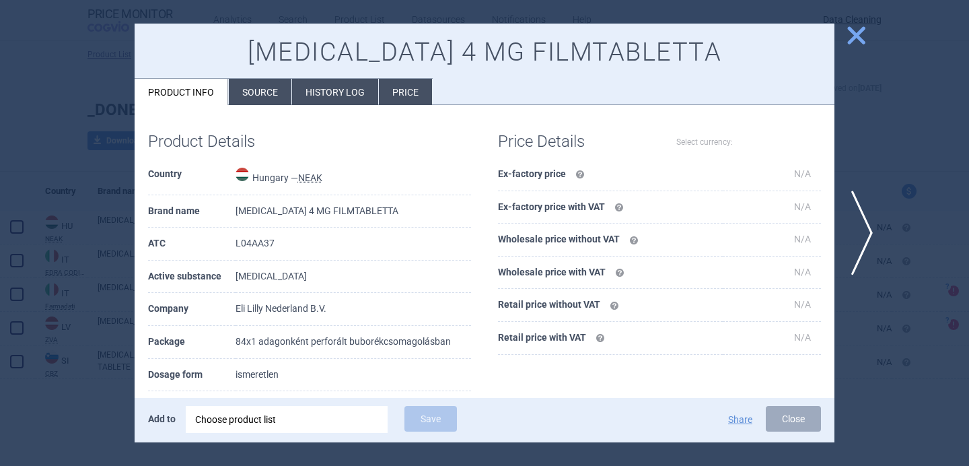
select select "EUR"
click at [268, 98] on li "Source" at bounding box center [260, 92] width 63 height 26
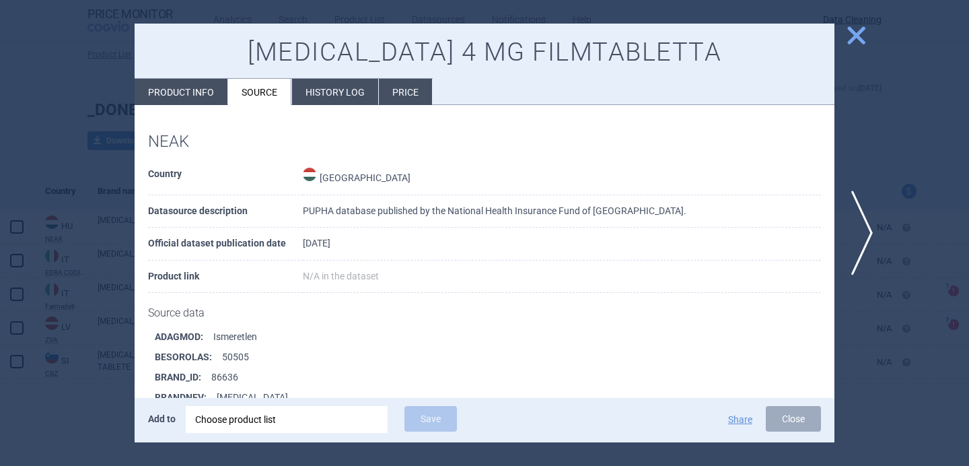
click at [46, 392] on div at bounding box center [484, 233] width 969 height 466
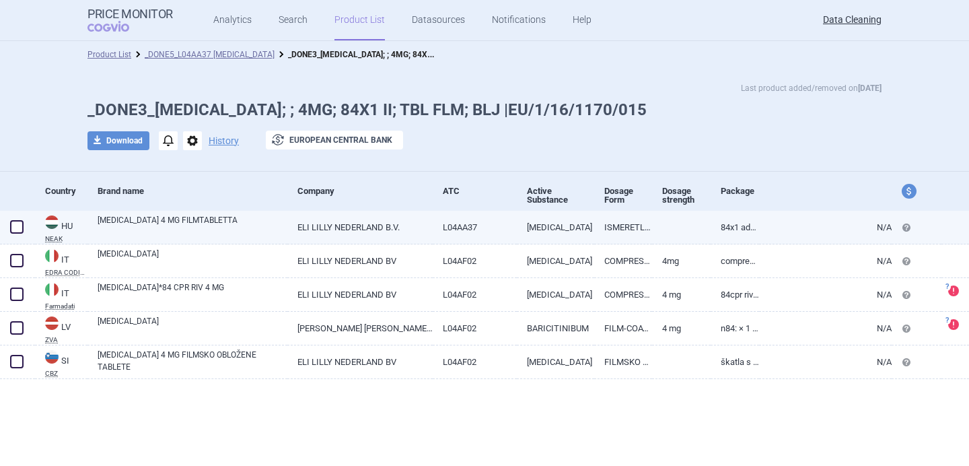
click at [209, 227] on link "[MEDICAL_DATA] 4 MG FILMTABLETTA" at bounding box center [193, 226] width 190 height 24
select select "EUR"
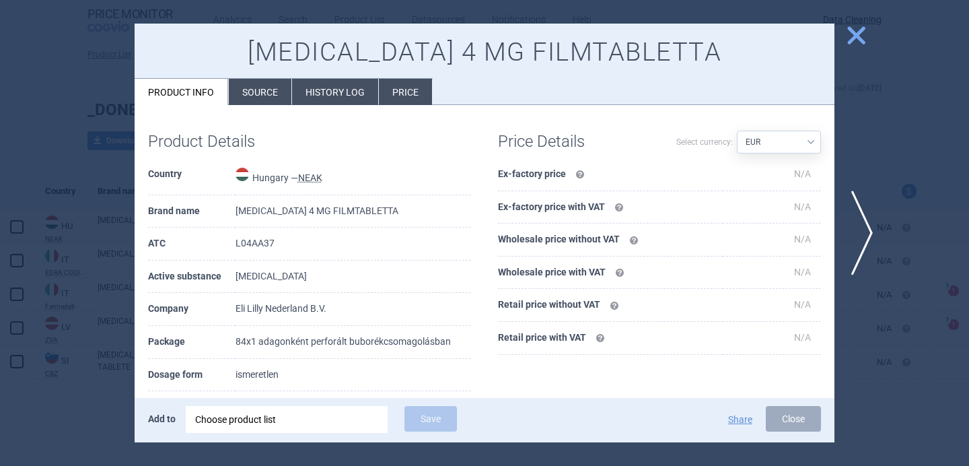
click at [271, 92] on li "Source" at bounding box center [260, 92] width 63 height 26
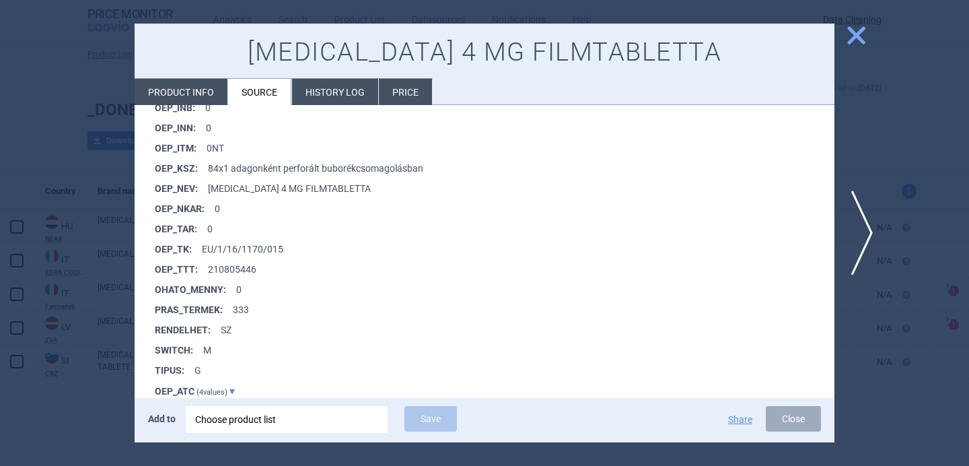
scroll to position [1083, 0]
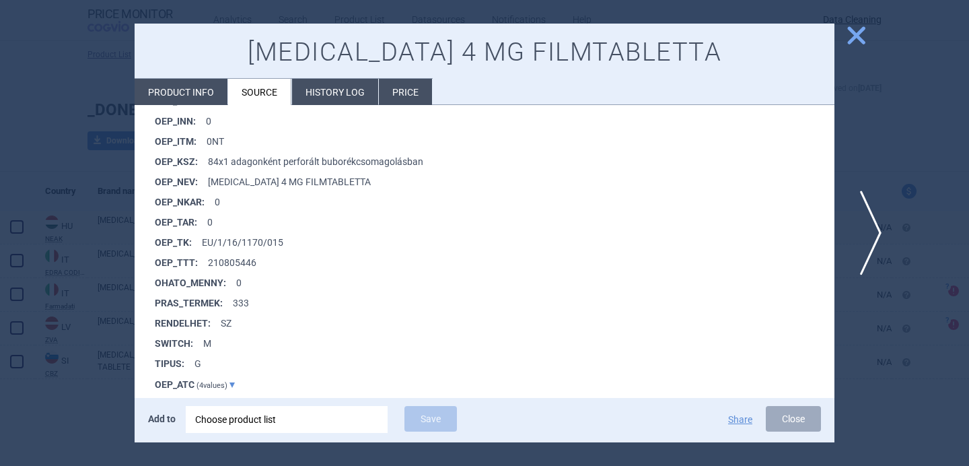
click at [869, 230] on span "next" at bounding box center [866, 232] width 30 height 85
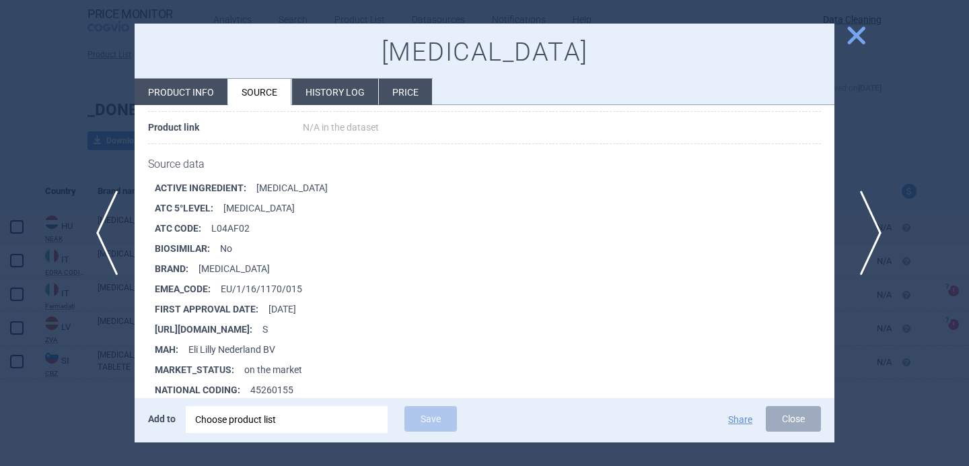
scroll to position [153, 0]
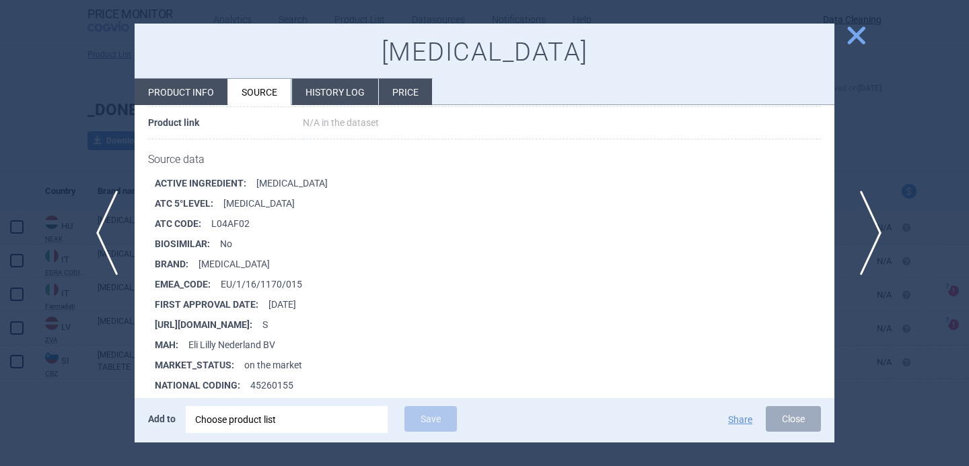
click at [856, 218] on span "next" at bounding box center [866, 232] width 30 height 85
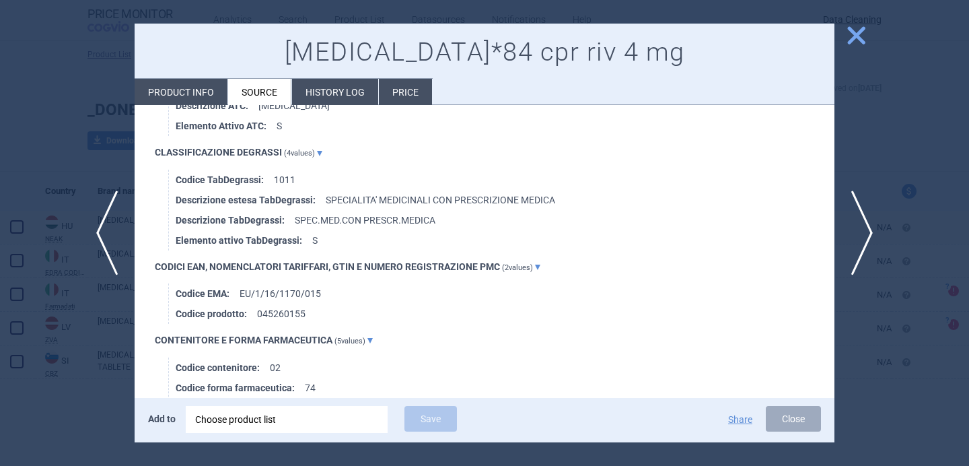
scroll to position [930, 0]
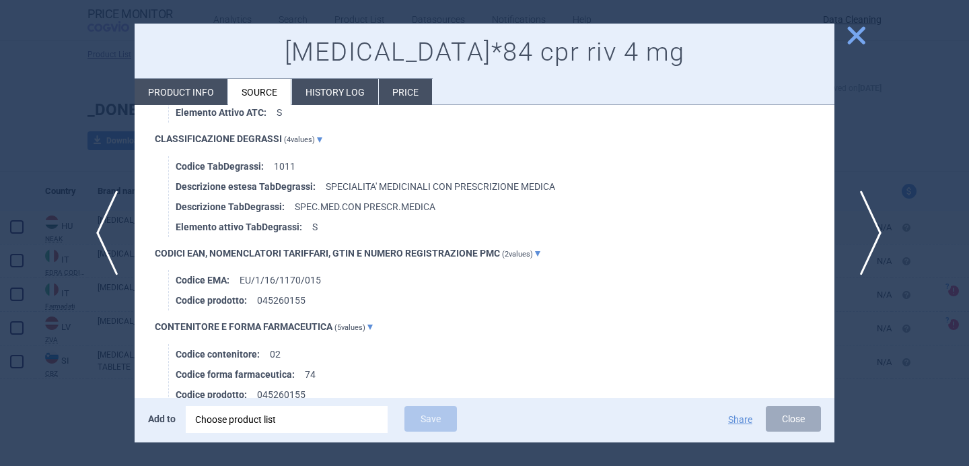
click at [874, 226] on span "next" at bounding box center [866, 232] width 30 height 85
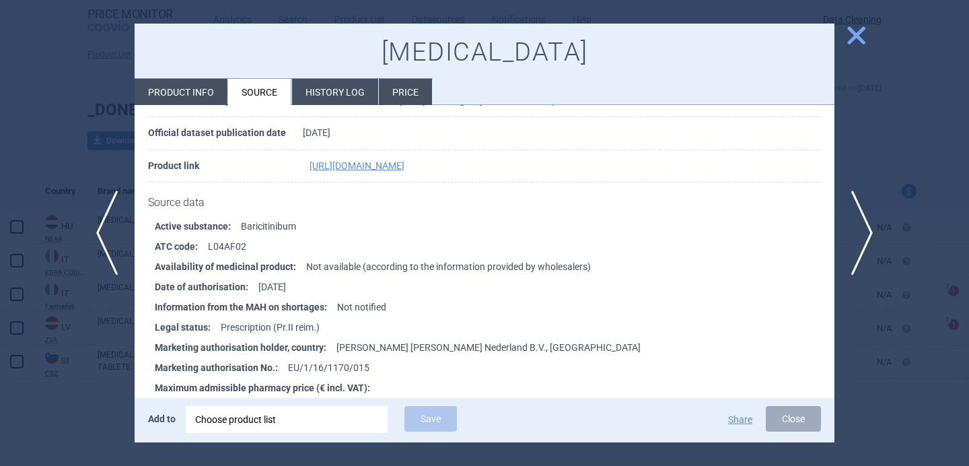
scroll to position [111, 0]
click at [124, 372] on div at bounding box center [484, 233] width 969 height 466
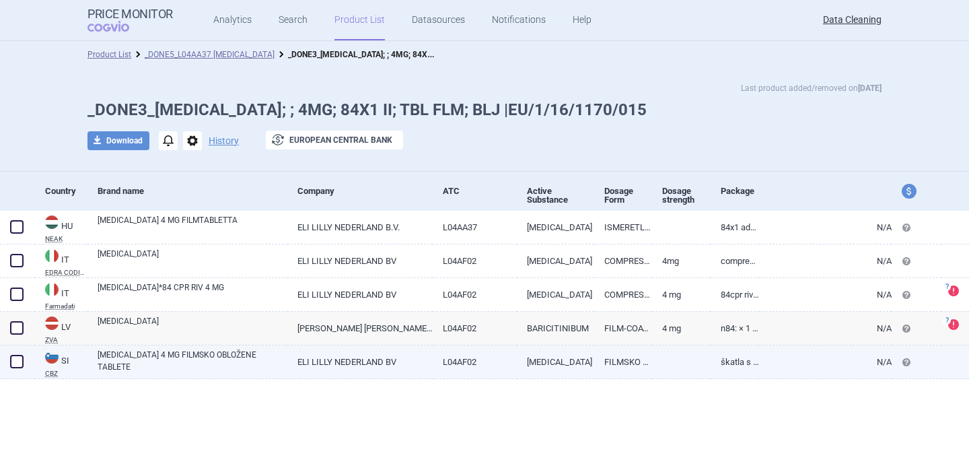
click at [144, 368] on link "[MEDICAL_DATA] 4 MG FILMSKO OBLOŽENE TABLETE" at bounding box center [193, 360] width 190 height 24
select select "EUR"
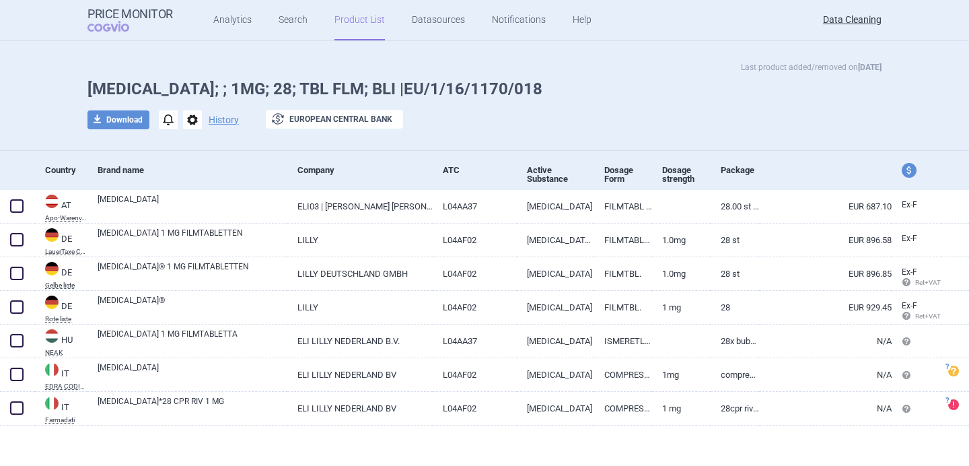
scroll to position [24, 0]
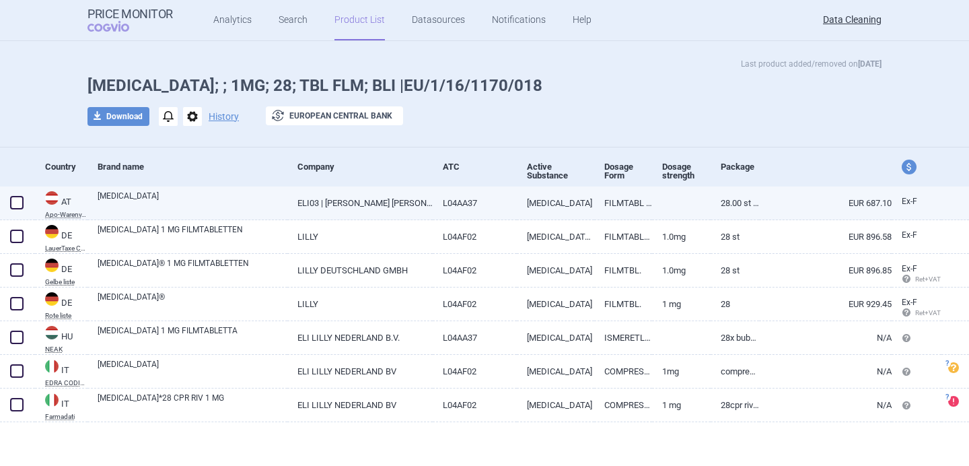
click at [359, 201] on link "ELI03 | ELI LILLY GES.M.B.H" at bounding box center [359, 202] width 145 height 33
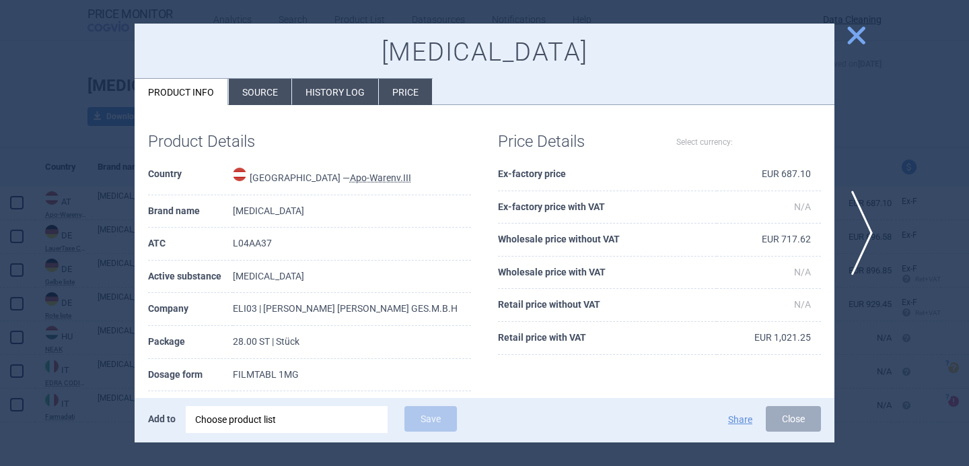
select select "EUR"
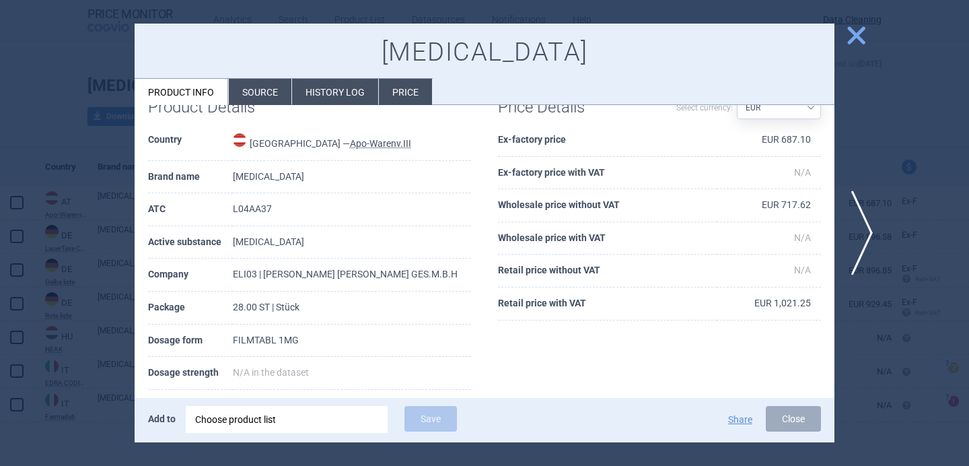
scroll to position [52, 0]
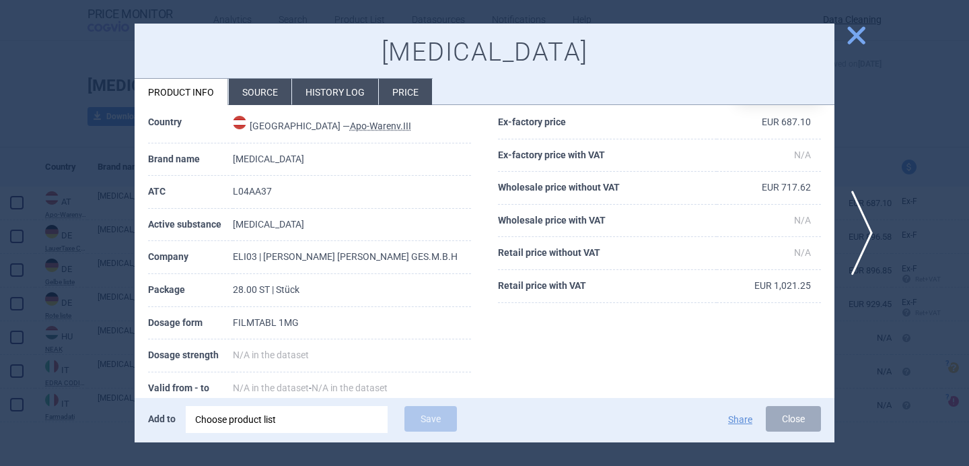
click at [107, 333] on div at bounding box center [484, 233] width 969 height 466
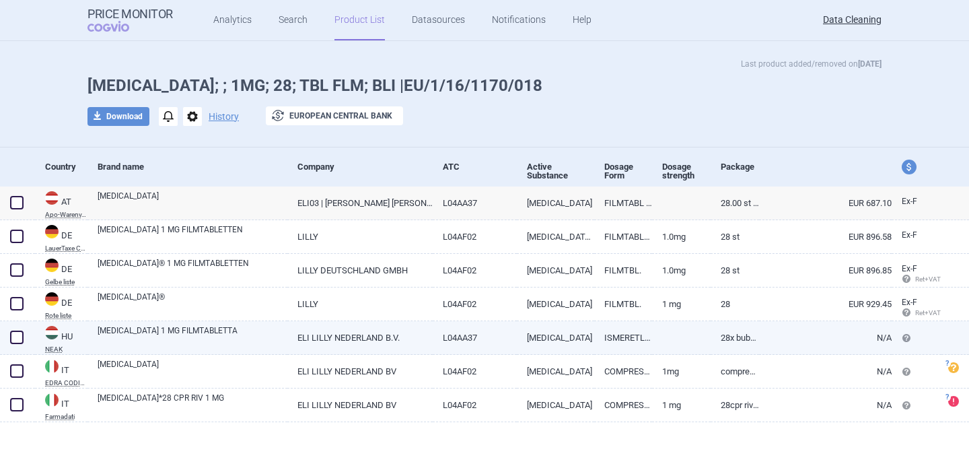
click at [287, 338] on link "ELI LILLY NEDERLAND B.V." at bounding box center [359, 337] width 145 height 33
select select "EUR"
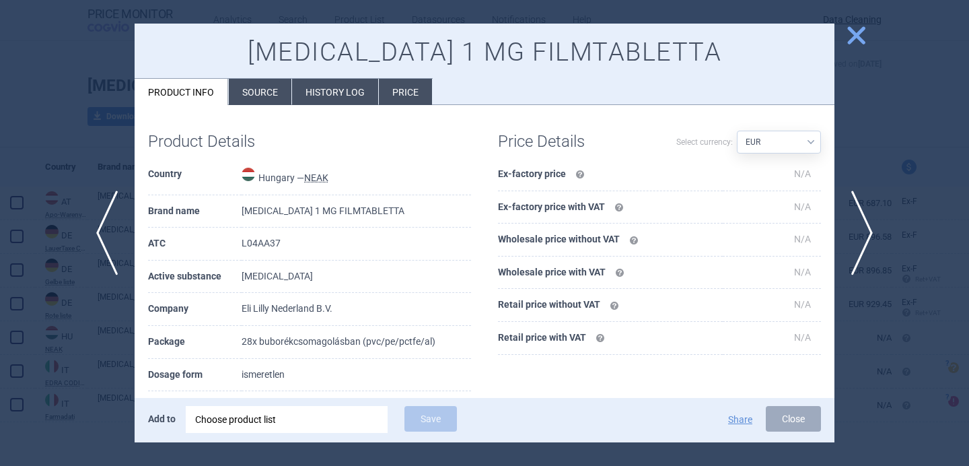
click at [262, 110] on div "Product Details Country Hungary — NEAK Brand name OLUMIANT 1 MG FILMTABLETTA AT…" at bounding box center [485, 343] width 700 height 476
click at [262, 96] on li "Source" at bounding box center [260, 92] width 63 height 26
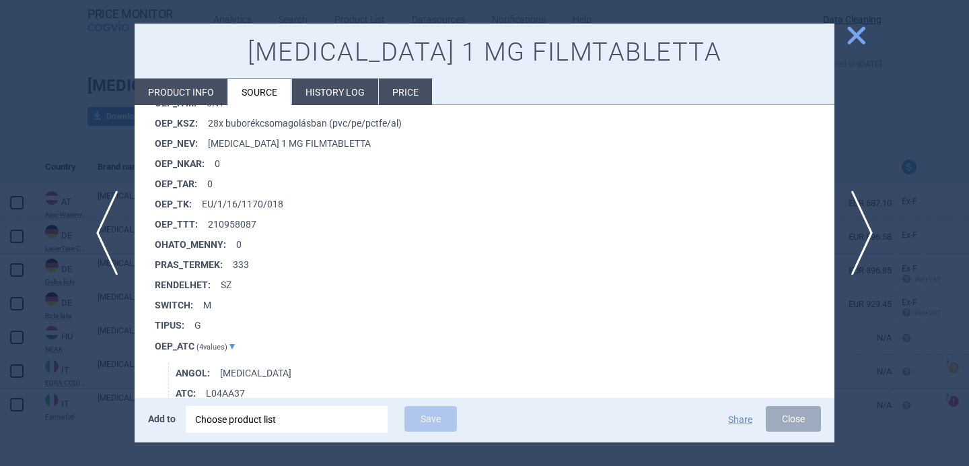
scroll to position [1125, 0]
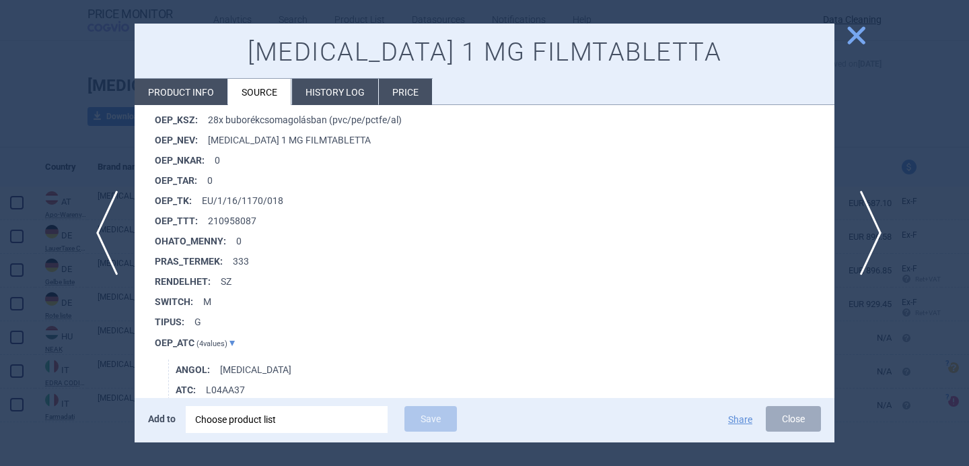
click at [872, 235] on span "next" at bounding box center [866, 232] width 30 height 85
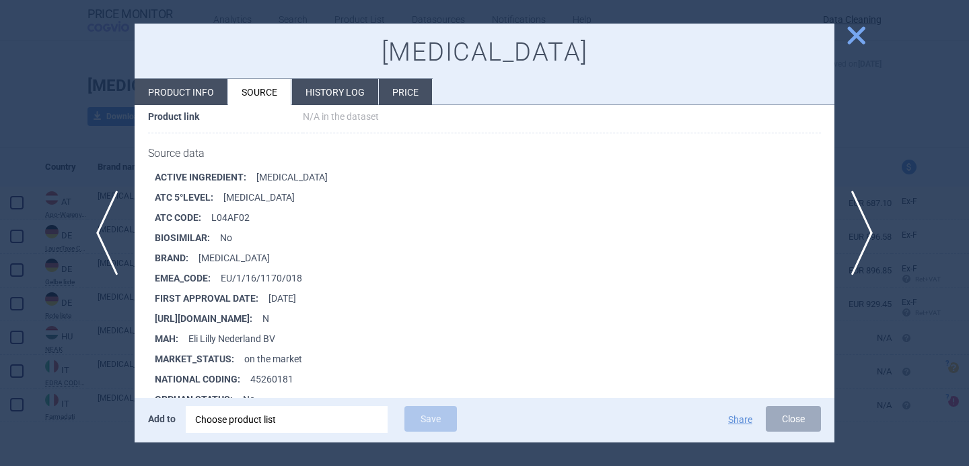
scroll to position [161, 0]
click at [864, 229] on span "next" at bounding box center [866, 232] width 30 height 85
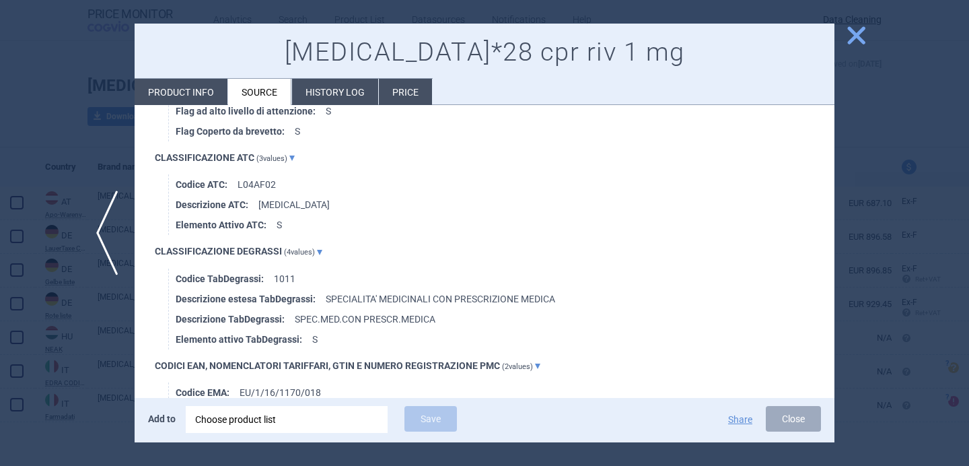
scroll to position [821, 0]
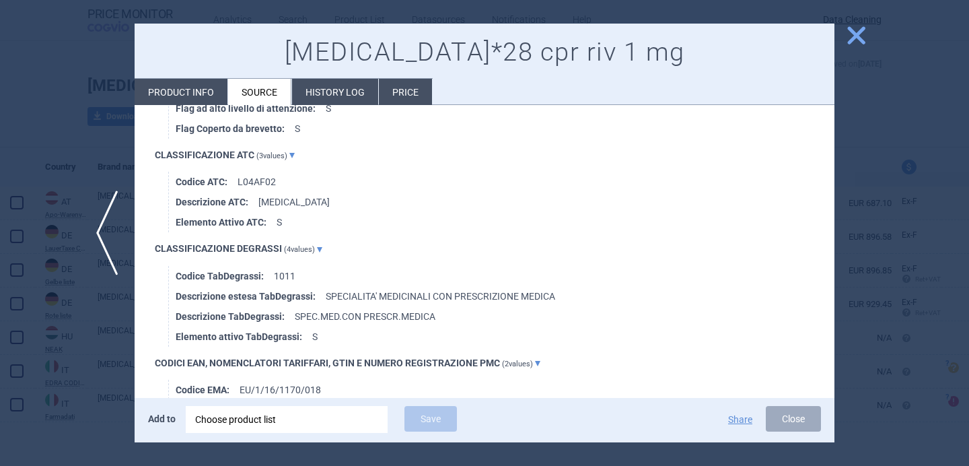
click at [75, 412] on div at bounding box center [484, 233] width 969 height 466
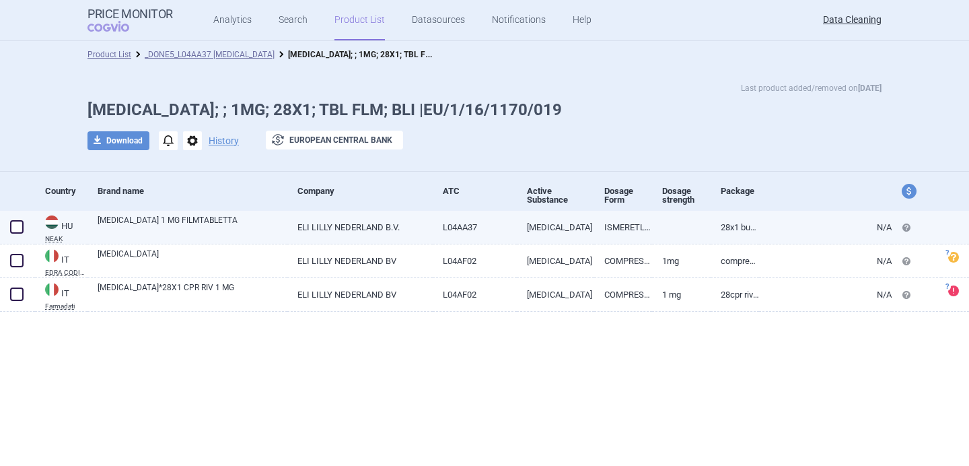
click at [186, 222] on link "[MEDICAL_DATA] 1 MG FILMTABLETTA" at bounding box center [193, 226] width 190 height 24
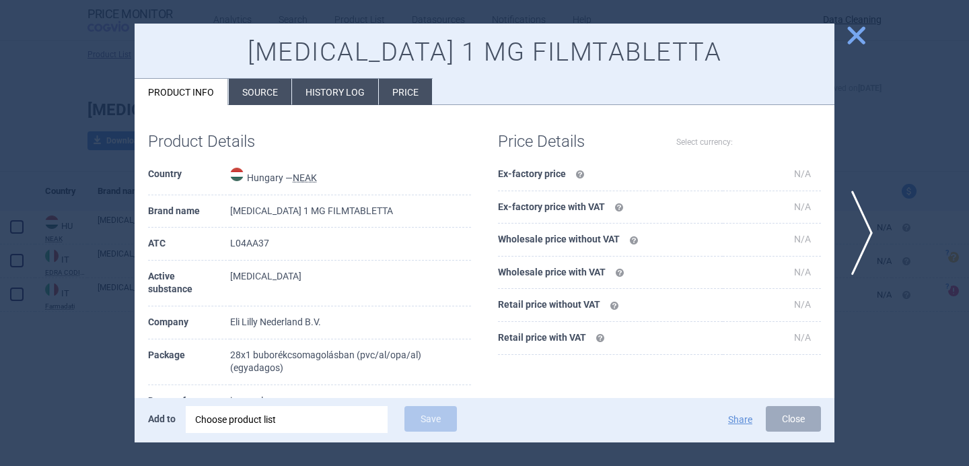
select select "EUR"
click at [258, 89] on li "Source" at bounding box center [260, 92] width 63 height 26
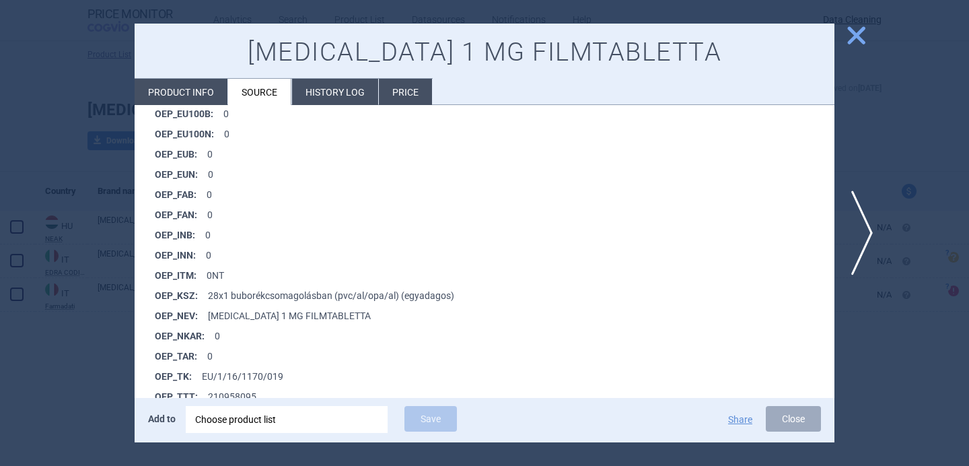
scroll to position [948, 0]
click at [868, 234] on span "next" at bounding box center [866, 232] width 30 height 85
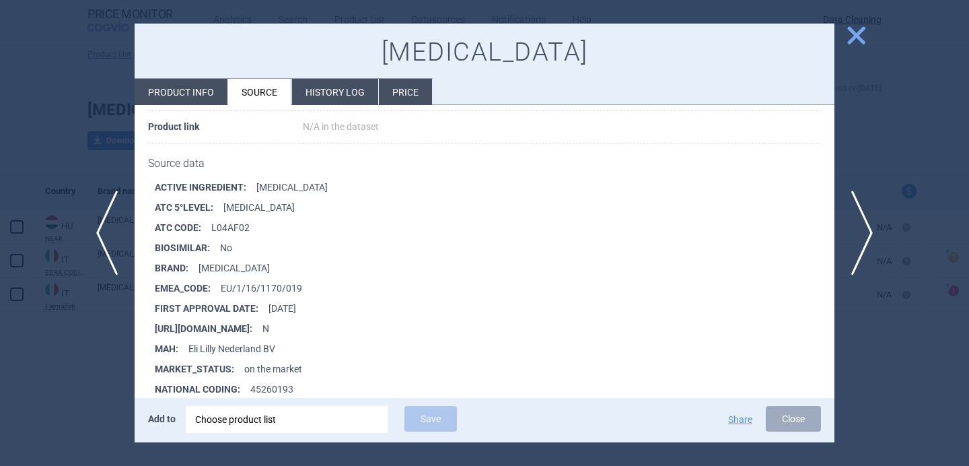
scroll to position [233, 0]
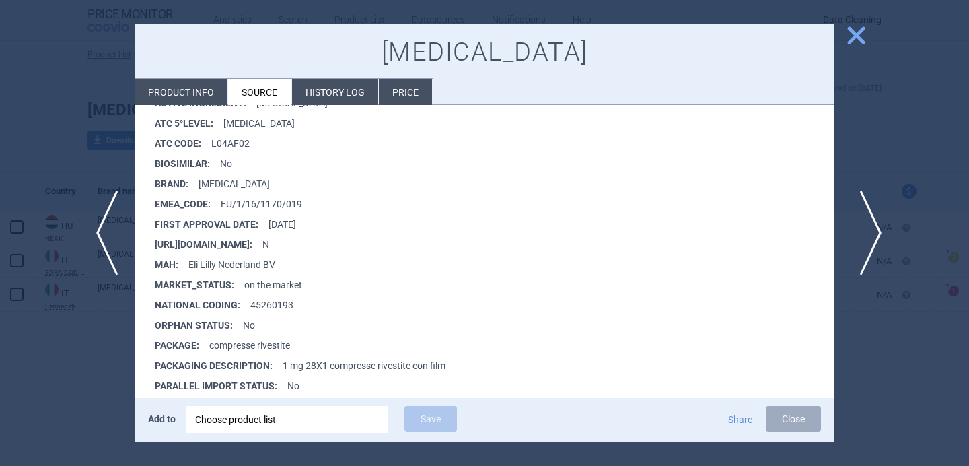
click at [866, 230] on span "next" at bounding box center [866, 232] width 30 height 85
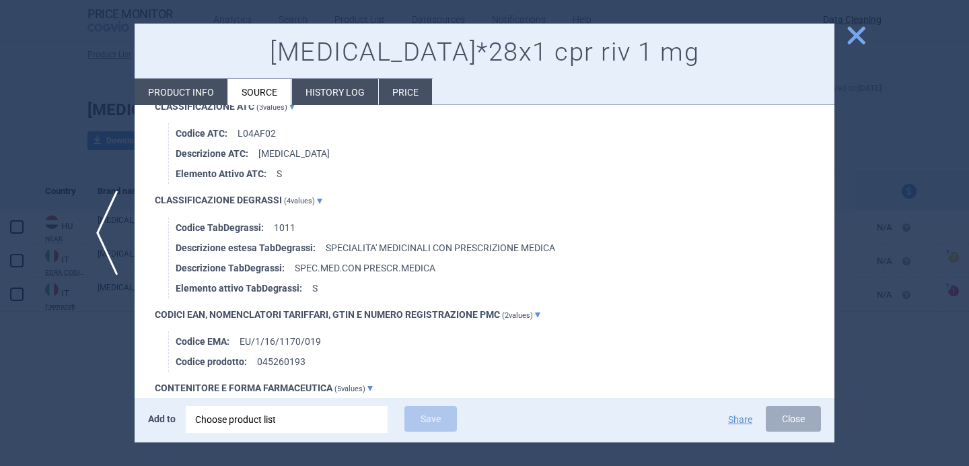
scroll to position [912, 0]
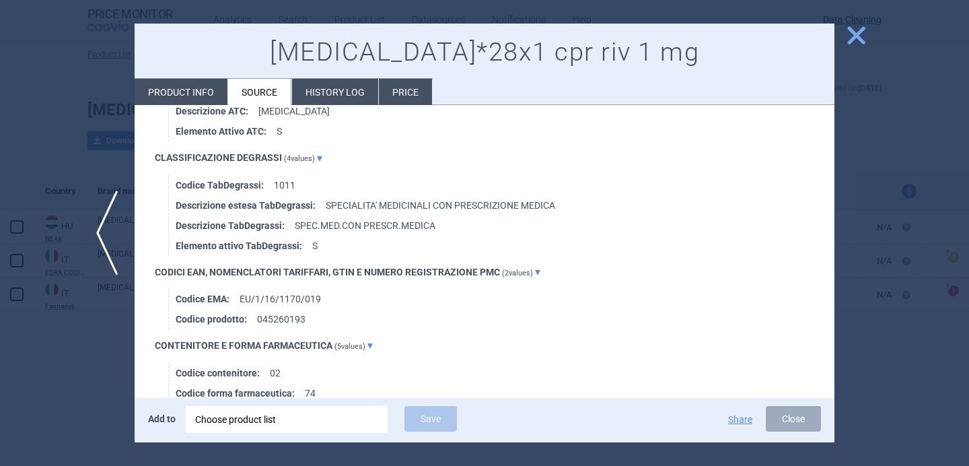
click at [88, 381] on div at bounding box center [484, 233] width 969 height 466
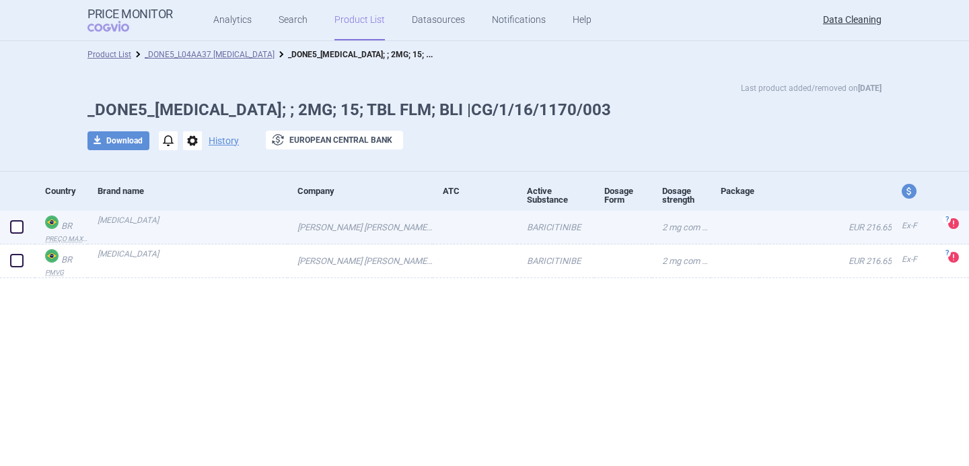
click at [173, 227] on link "[MEDICAL_DATA]" at bounding box center [193, 226] width 190 height 24
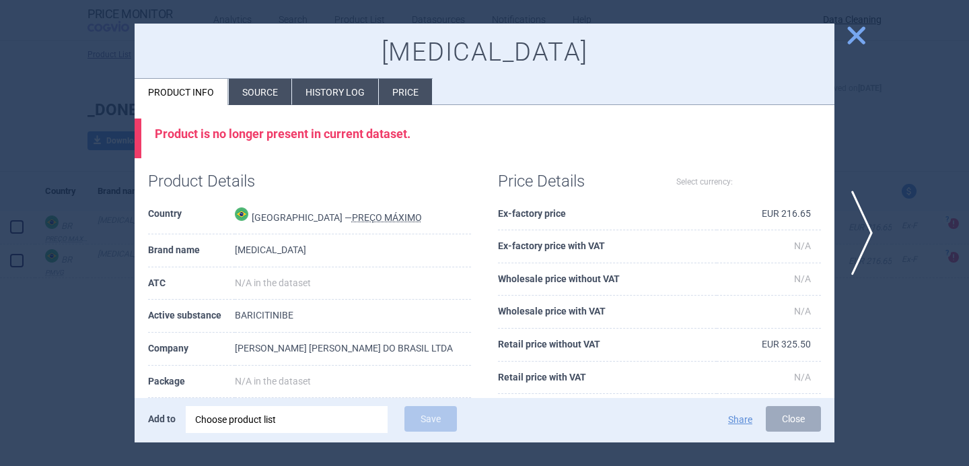
select select "EUR"
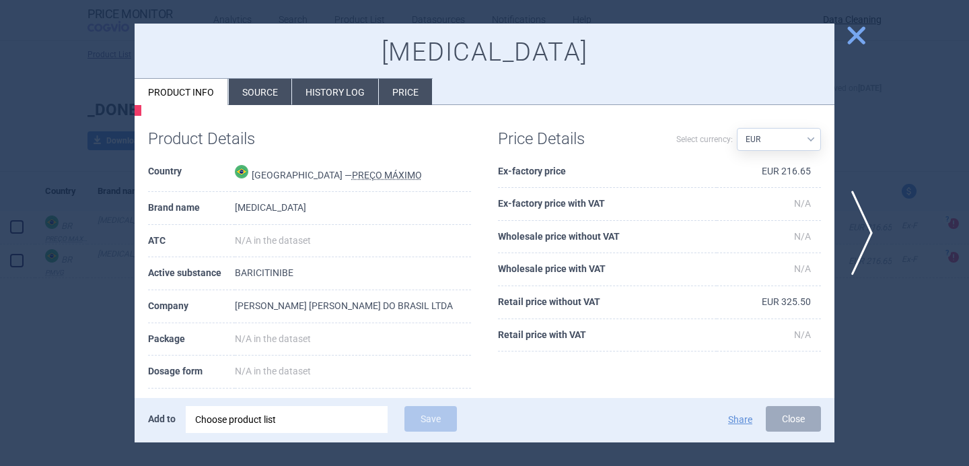
scroll to position [83, 0]
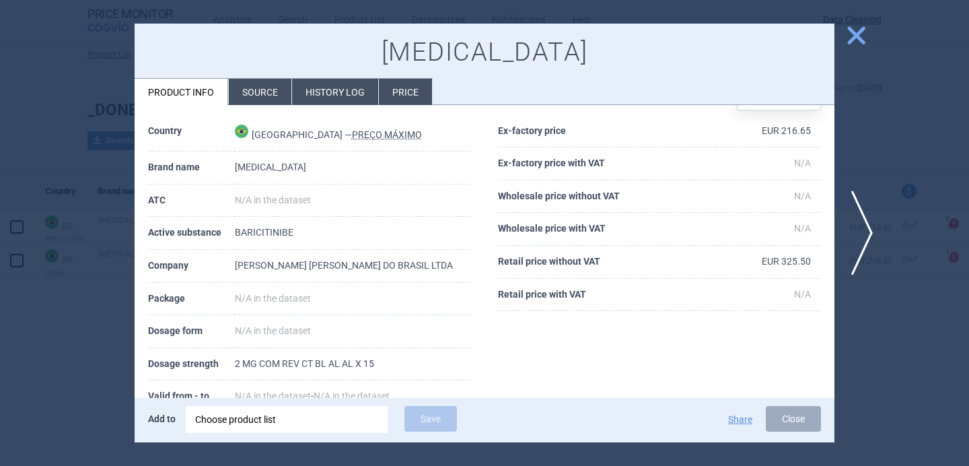
click at [59, 352] on div at bounding box center [484, 233] width 969 height 466
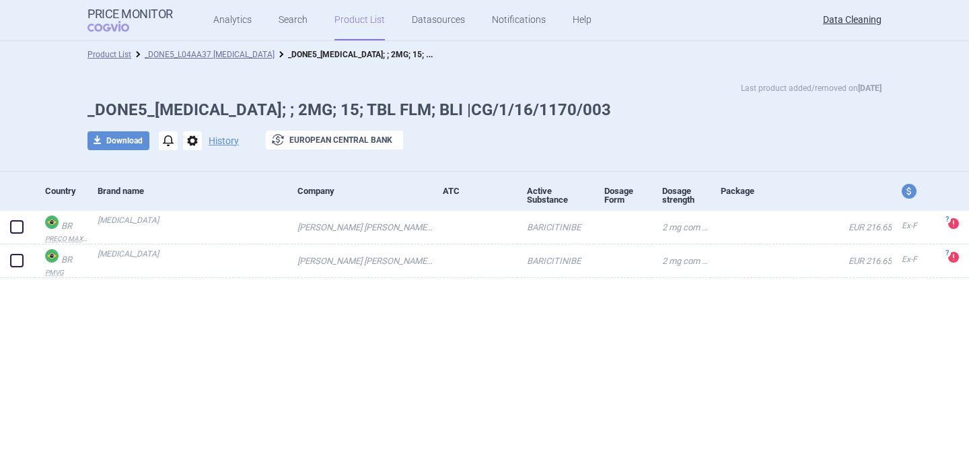
click at [192, 137] on span "options" at bounding box center [192, 140] width 19 height 19
click at [207, 219] on button "Delete" at bounding box center [191, 221] width 43 height 20
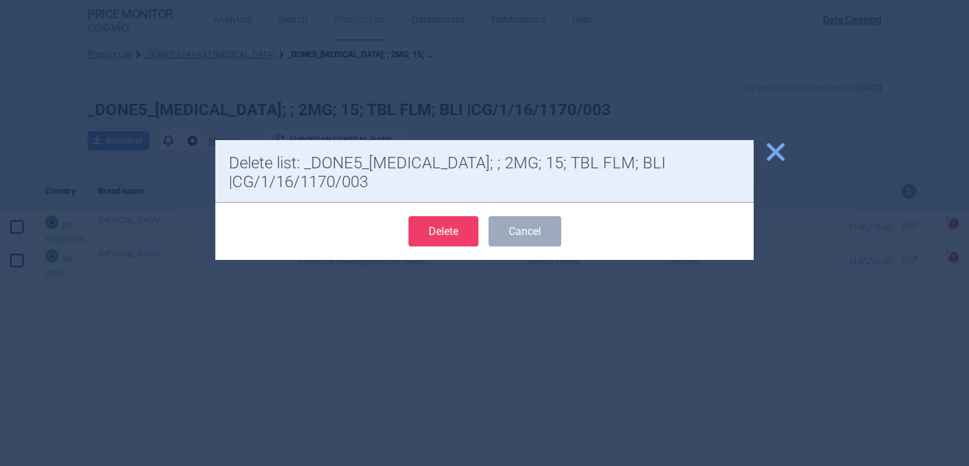
click at [434, 236] on button "Delete" at bounding box center [443, 231] width 70 height 30
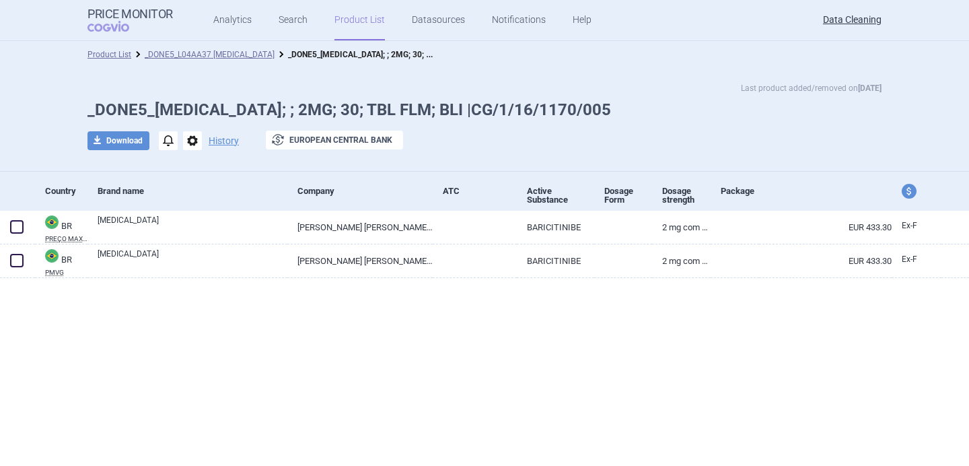
click at [189, 207] on div "Brand name" at bounding box center [193, 190] width 190 height 33
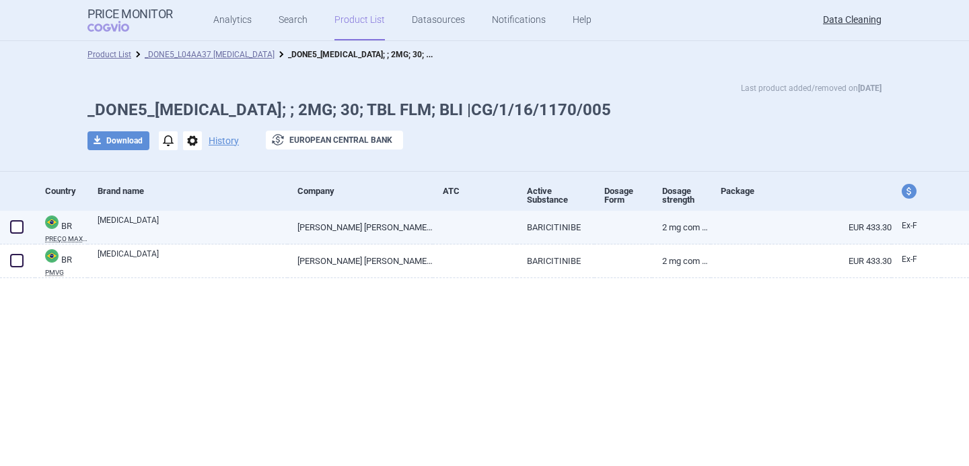
click at [186, 222] on link "[MEDICAL_DATA]" at bounding box center [193, 226] width 190 height 24
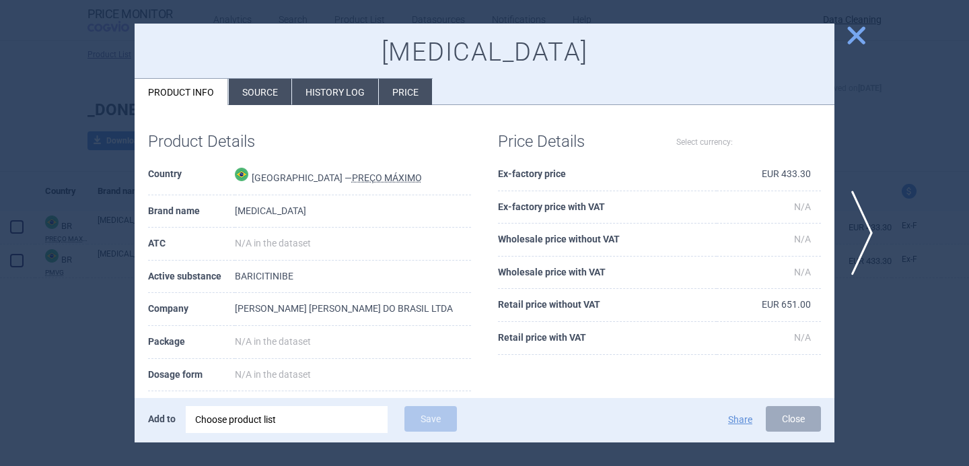
select select "EUR"
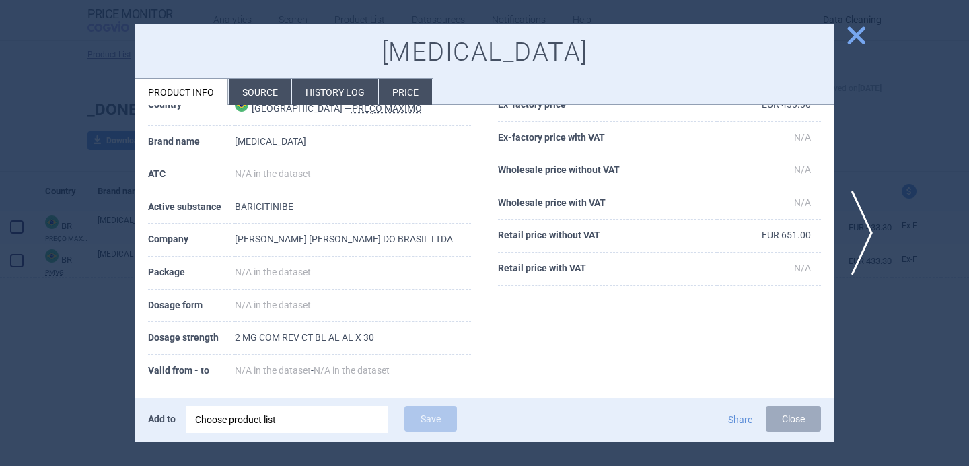
scroll to position [70, 0]
click at [866, 227] on span "next" at bounding box center [866, 232] width 30 height 85
click at [868, 276] on div at bounding box center [484, 233] width 969 height 466
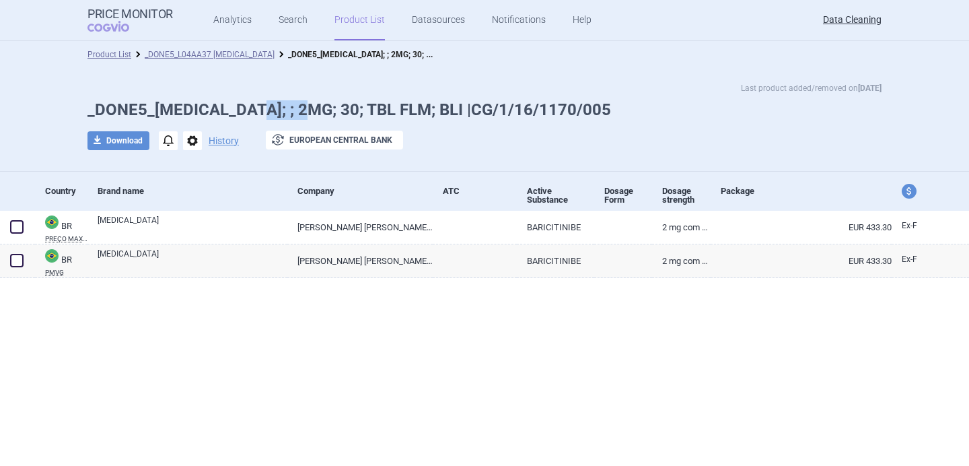
drag, startPoint x: 252, startPoint y: 110, endPoint x: 309, endPoint y: 111, distance: 57.9
click at [309, 111] on h1 "_DONE5_[MEDICAL_DATA]; ; 2MG; 30; TBL FLM; BLI |CG/1/16/1170/005" at bounding box center [484, 110] width 794 height 20
copy h1 "2MG; 30"
click at [432, 65] on div "Product List _DONE5_L04AA37 BARICITINIB _DONE5_OLUMIANT; ; 2MG; 30; TBL FLM; BL…" at bounding box center [484, 54] width 969 height 27
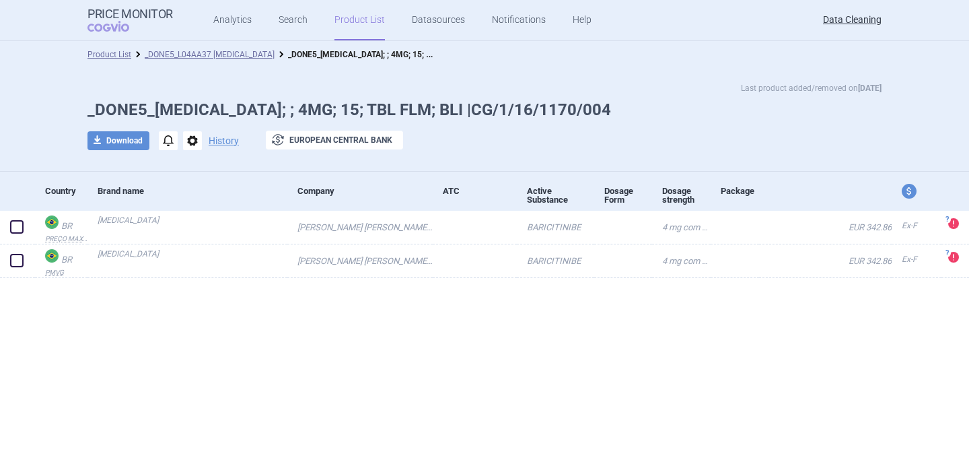
click at [194, 143] on span "options" at bounding box center [192, 140] width 19 height 19
click at [200, 219] on button "Delete" at bounding box center [191, 221] width 43 height 20
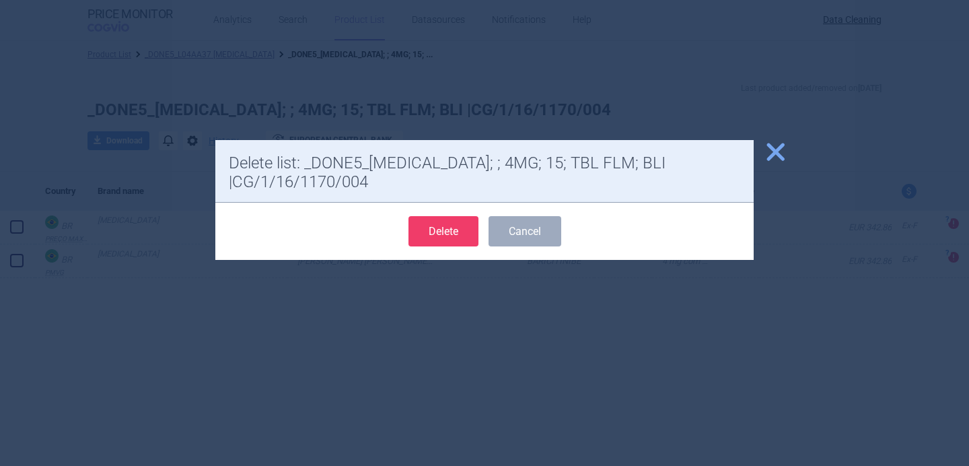
click at [447, 229] on button "Delete" at bounding box center [443, 231] width 70 height 30
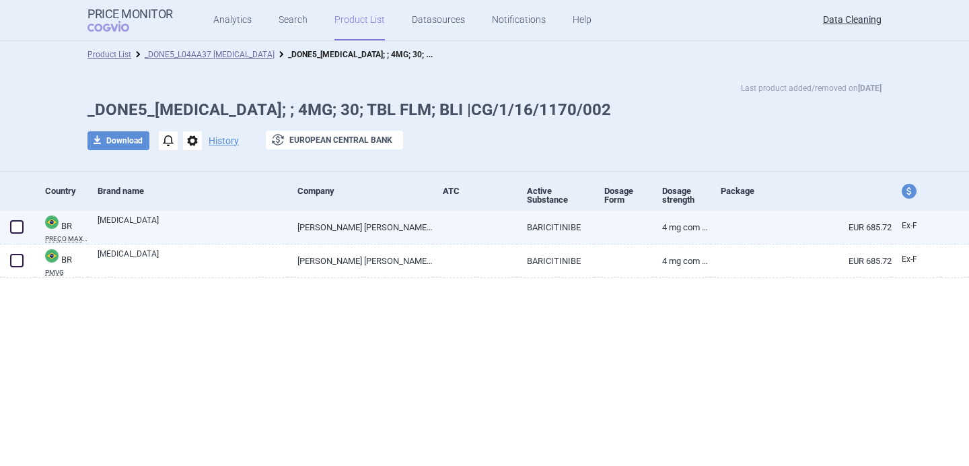
click at [186, 227] on link "[MEDICAL_DATA]" at bounding box center [193, 226] width 190 height 24
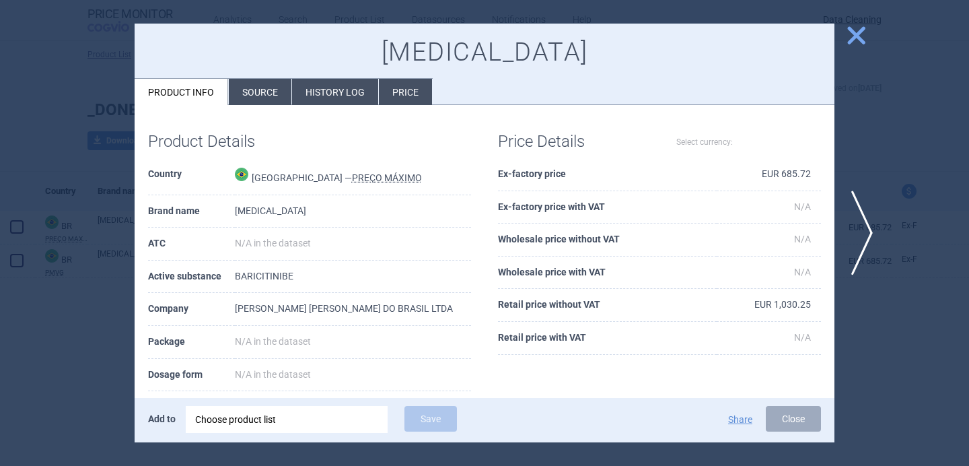
select select "EUR"
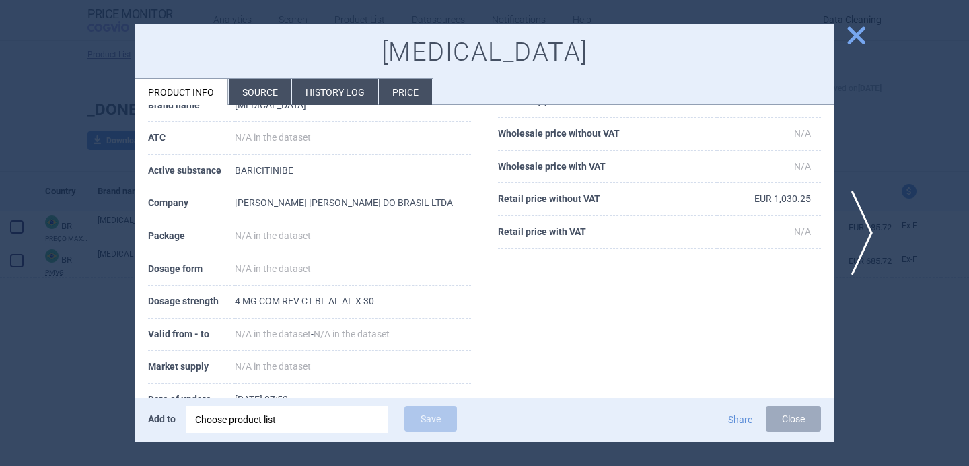
scroll to position [131, 0]
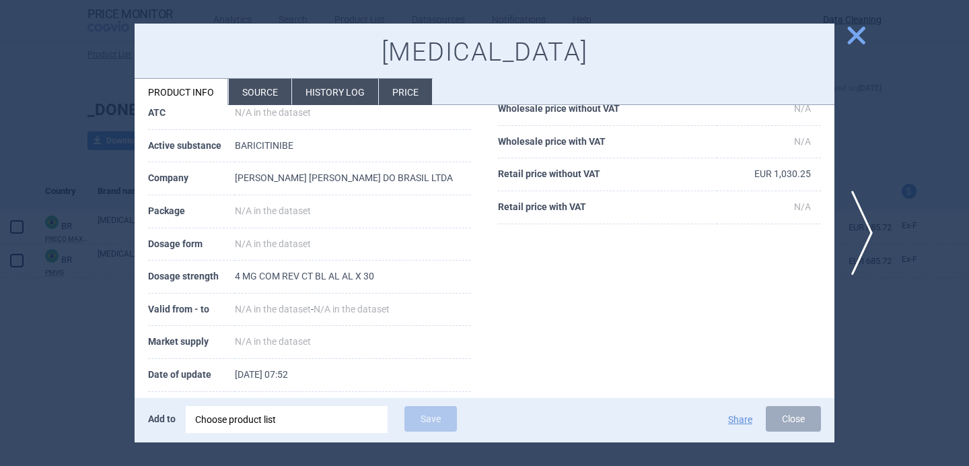
click at [254, 96] on li "Source" at bounding box center [260, 92] width 63 height 26
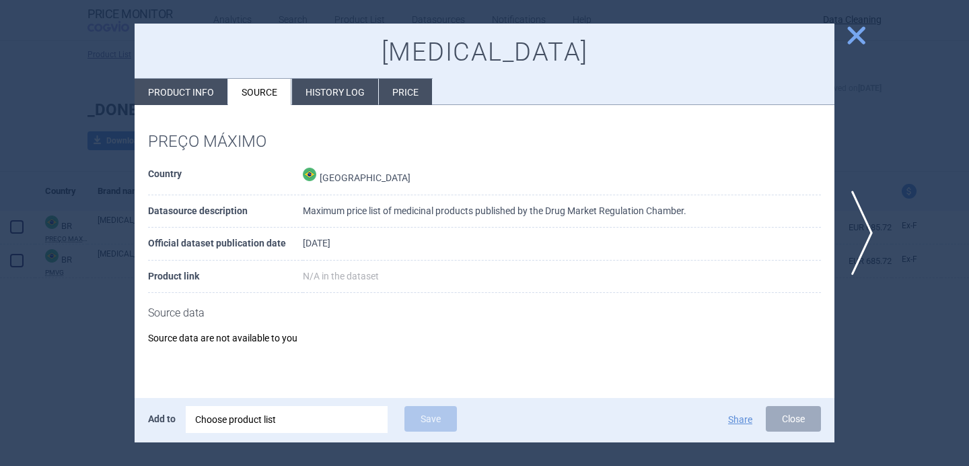
click at [108, 327] on div at bounding box center [484, 233] width 969 height 466
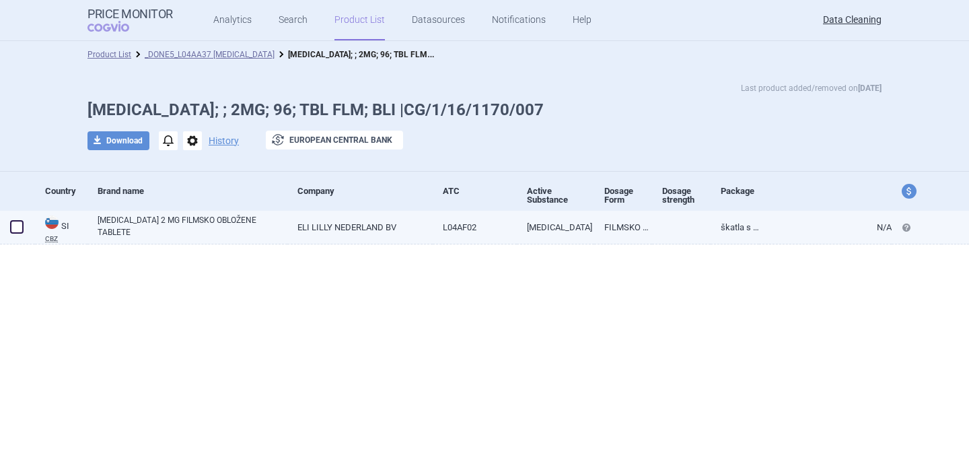
click at [188, 233] on link "OLUMIANT 2 MG FILMSKO OBLOŽENE TABLETE" at bounding box center [193, 226] width 190 height 24
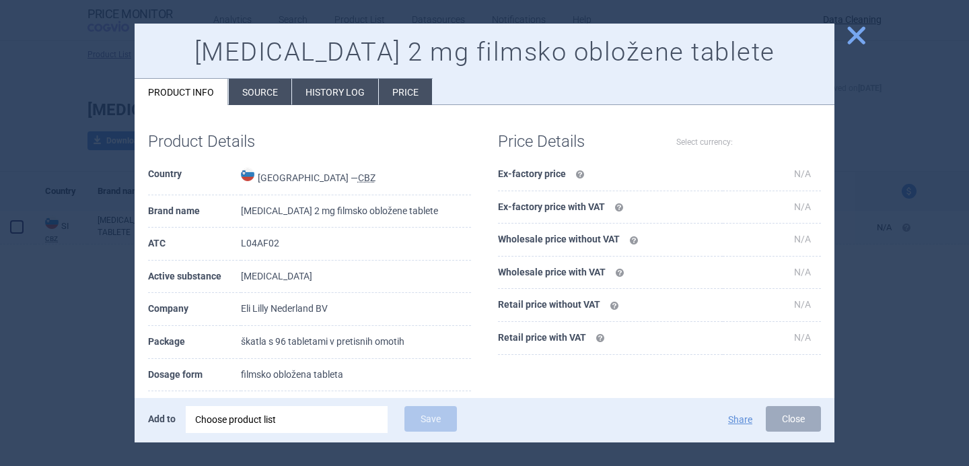
select select "EUR"
click at [89, 321] on div at bounding box center [484, 233] width 969 height 466
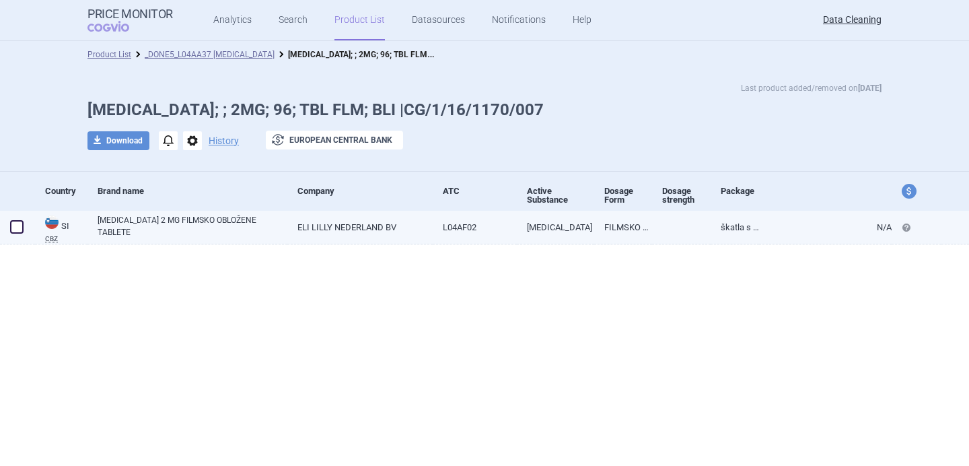
click at [350, 229] on link "ELI LILLY NEDERLAND BV" at bounding box center [359, 227] width 145 height 33
select select "EUR"
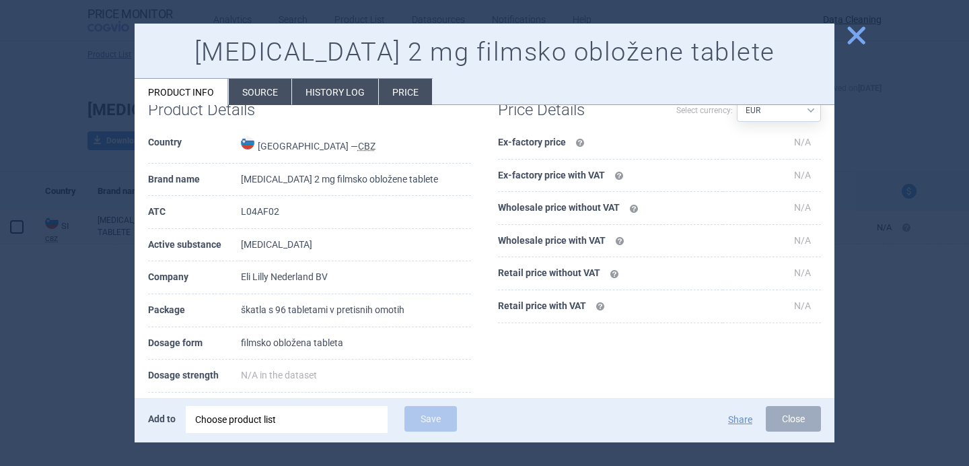
scroll to position [63, 0]
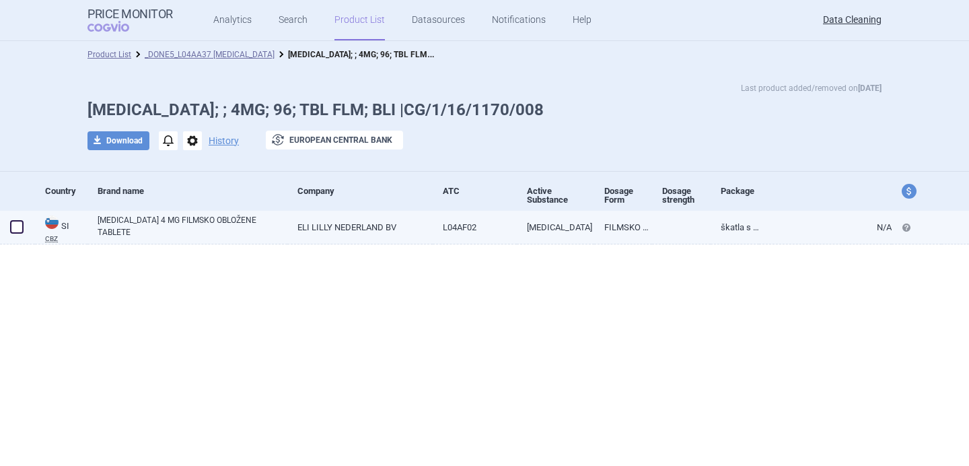
click at [349, 223] on link "ELI LILLY NEDERLAND BV" at bounding box center [359, 227] width 145 height 33
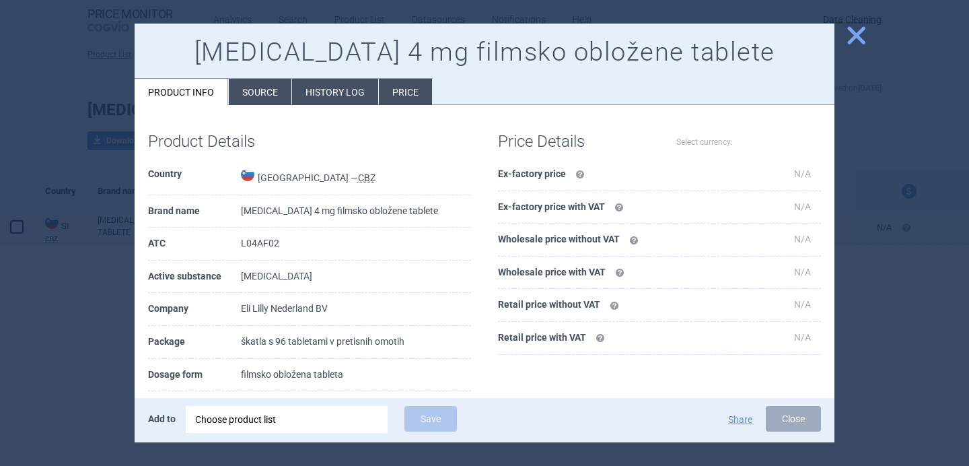
select select "EUR"
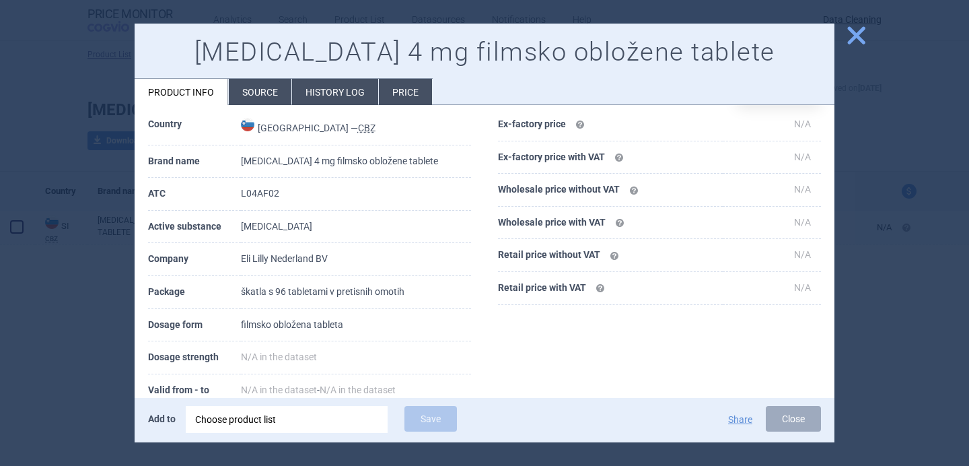
scroll to position [48, 0]
click at [108, 341] on div at bounding box center [484, 233] width 969 height 466
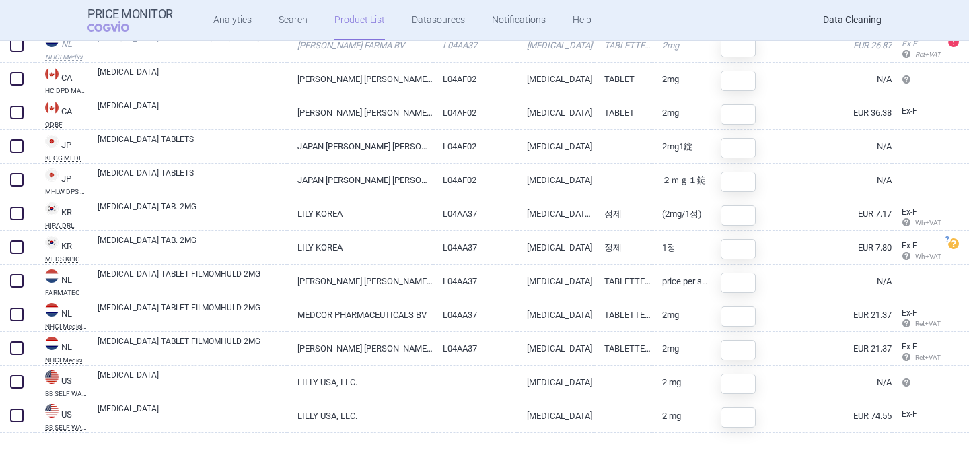
scroll to position [293, 0]
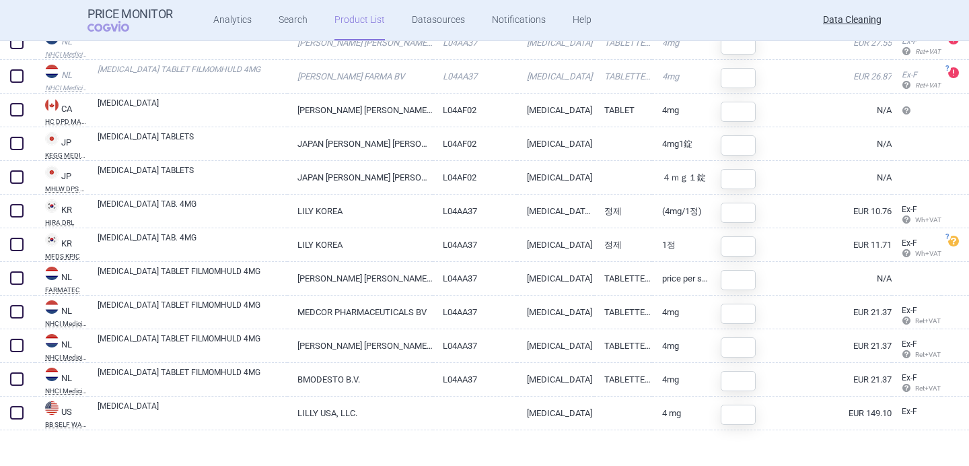
scroll to position [293, 0]
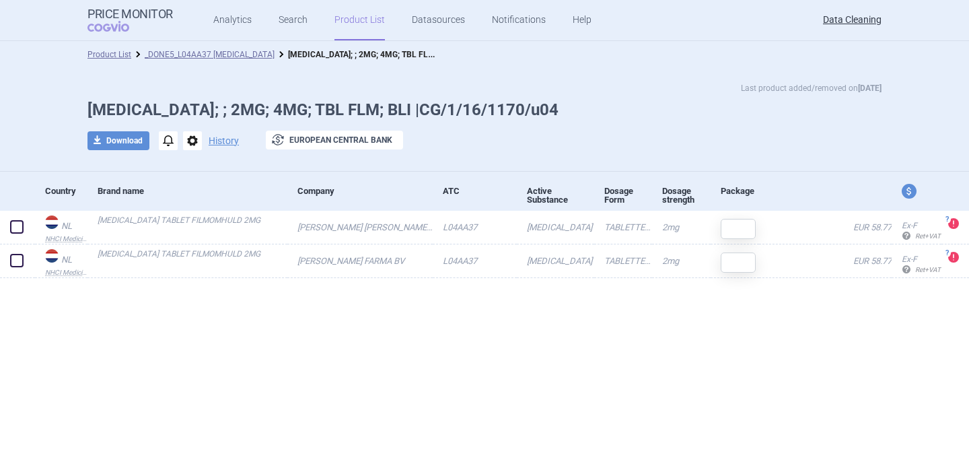
click at [193, 138] on span "options" at bounding box center [192, 140] width 19 height 19
click at [192, 218] on button "Delete" at bounding box center [191, 221] width 43 height 20
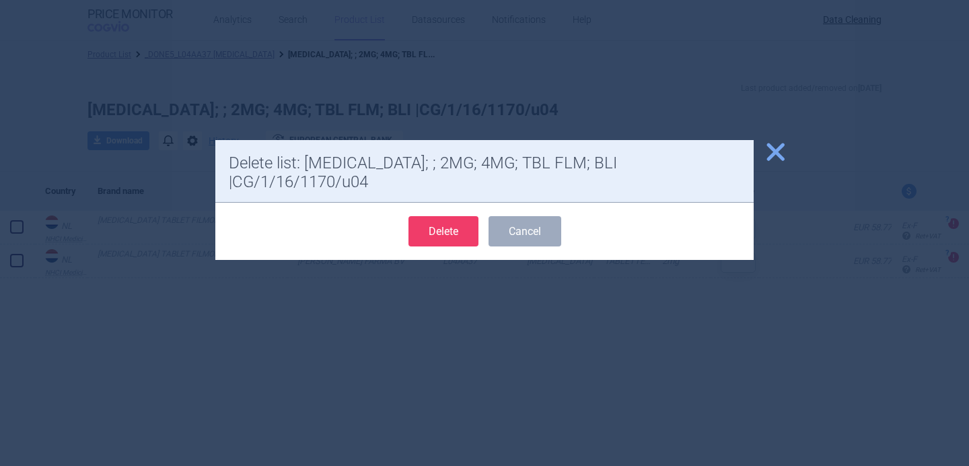
click at [437, 216] on button "Delete" at bounding box center [443, 231] width 70 height 30
